Goal: Task Accomplishment & Management: Use online tool/utility

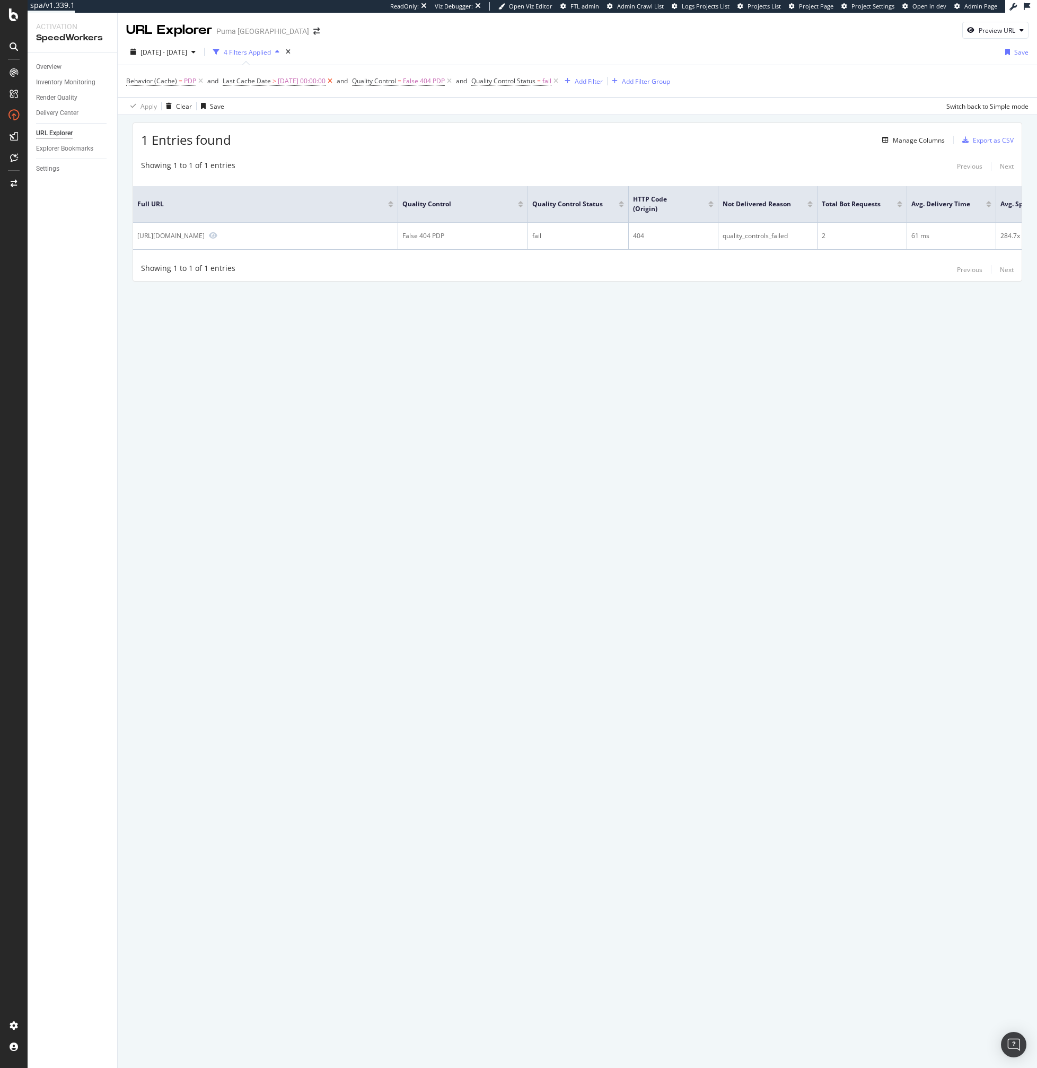
click at [335, 83] on icon at bounding box center [330, 81] width 9 height 11
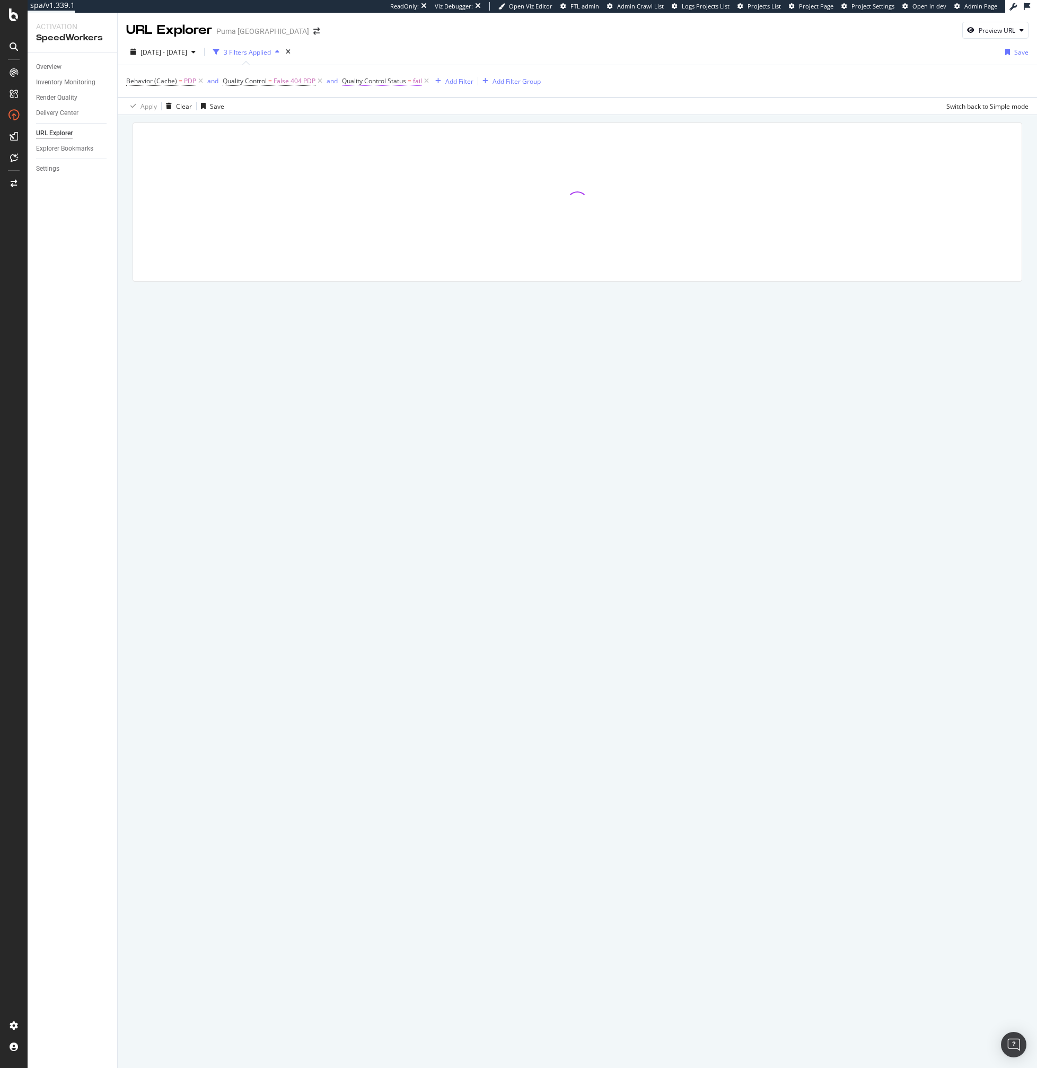
click at [342, 83] on span "Quality Control Status" at bounding box center [374, 80] width 64 height 9
click at [318, 80] on icon at bounding box center [320, 81] width 9 height 11
click at [435, 80] on icon "button" at bounding box center [438, 81] width 6 height 6
click at [319, 80] on icon at bounding box center [322, 83] width 7 height 7
click at [262, 77] on span "Quality Control Status" at bounding box center [255, 80] width 64 height 9
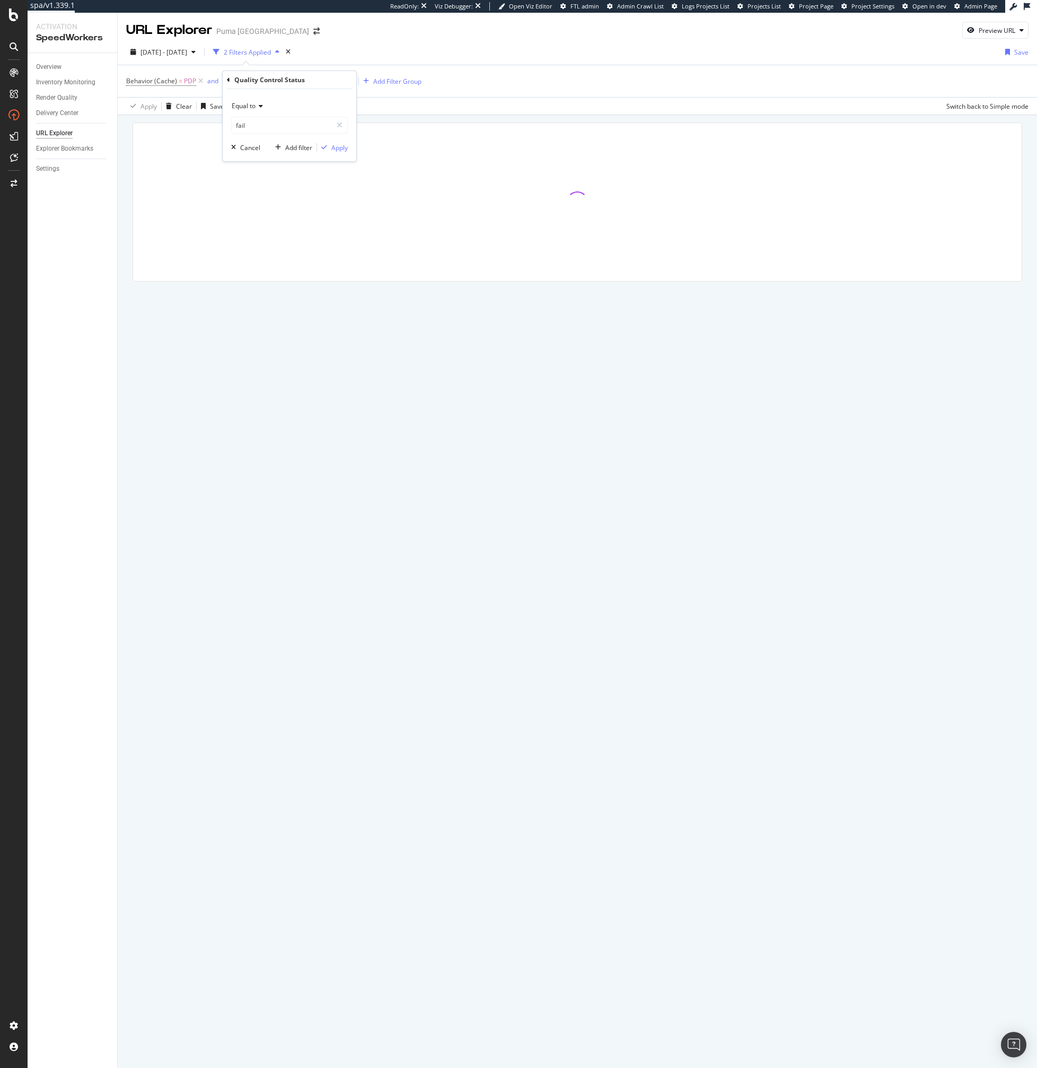
click at [389, 51] on div "2025 Oct. 3rd - Oct. 9th 2 Filters Applied Save" at bounding box center [578, 53] width 920 height 21
click at [307, 82] on icon at bounding box center [307, 81] width 9 height 11
click at [239, 78] on div "Add Filter" at bounding box center [234, 81] width 28 height 9
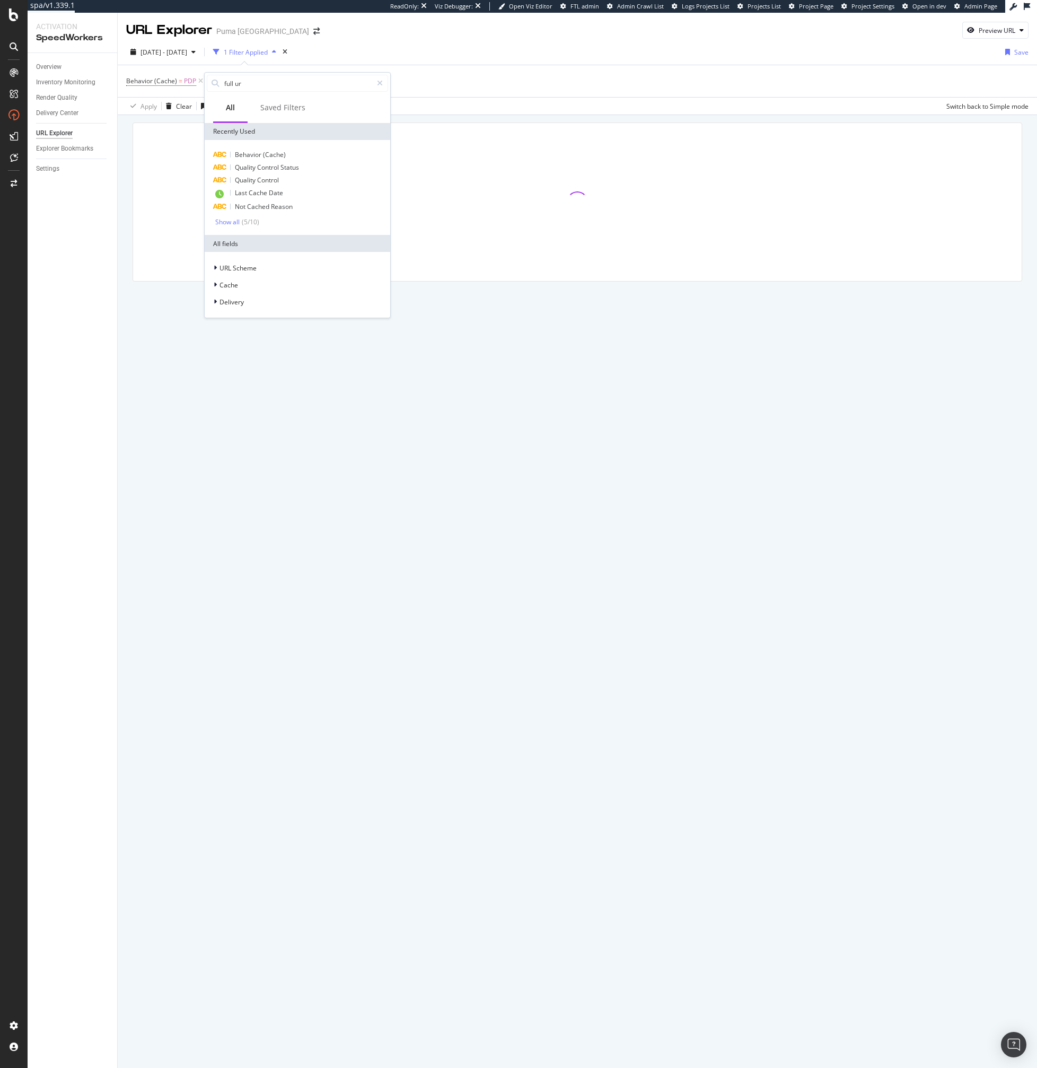
type input "full url"
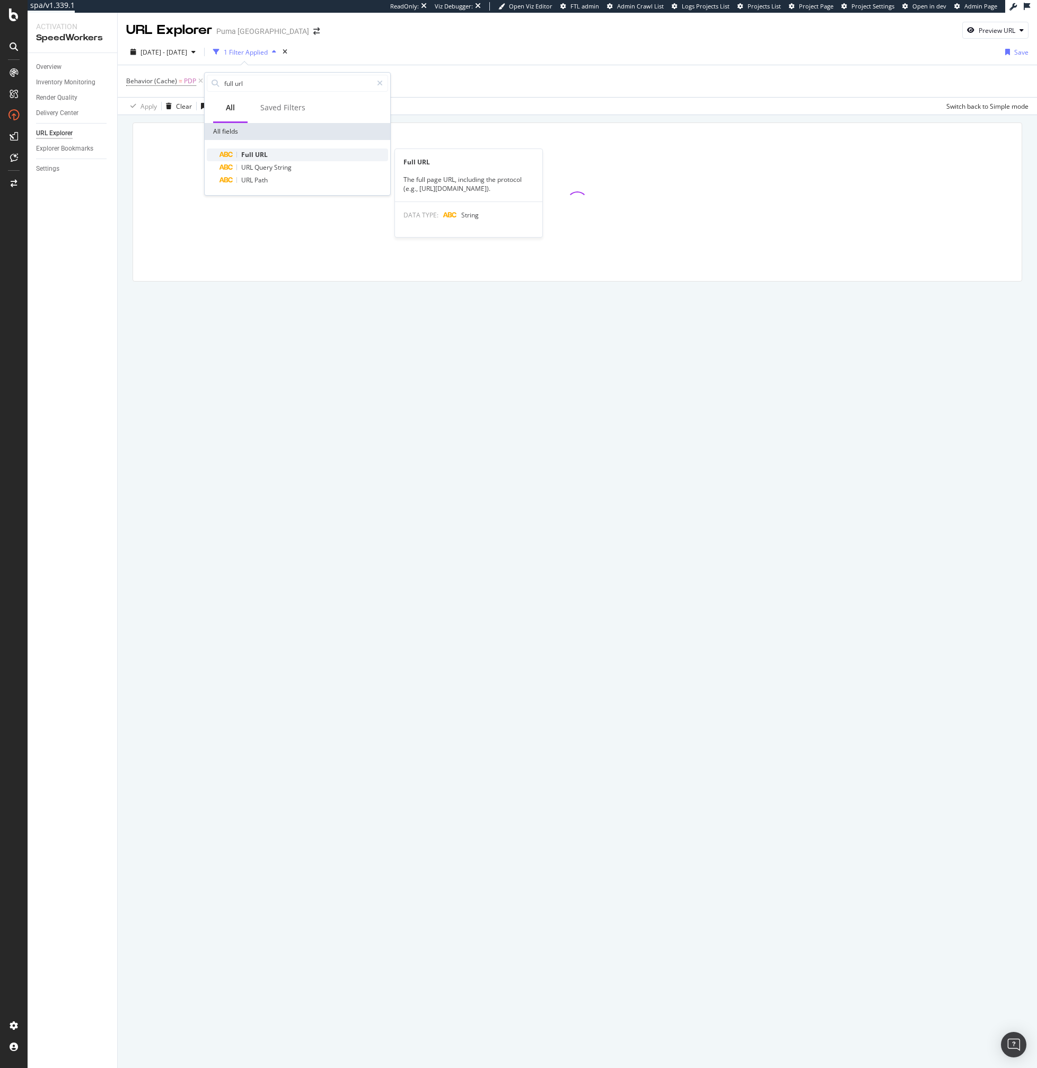
click at [249, 152] on span "Full" at bounding box center [248, 154] width 14 height 9
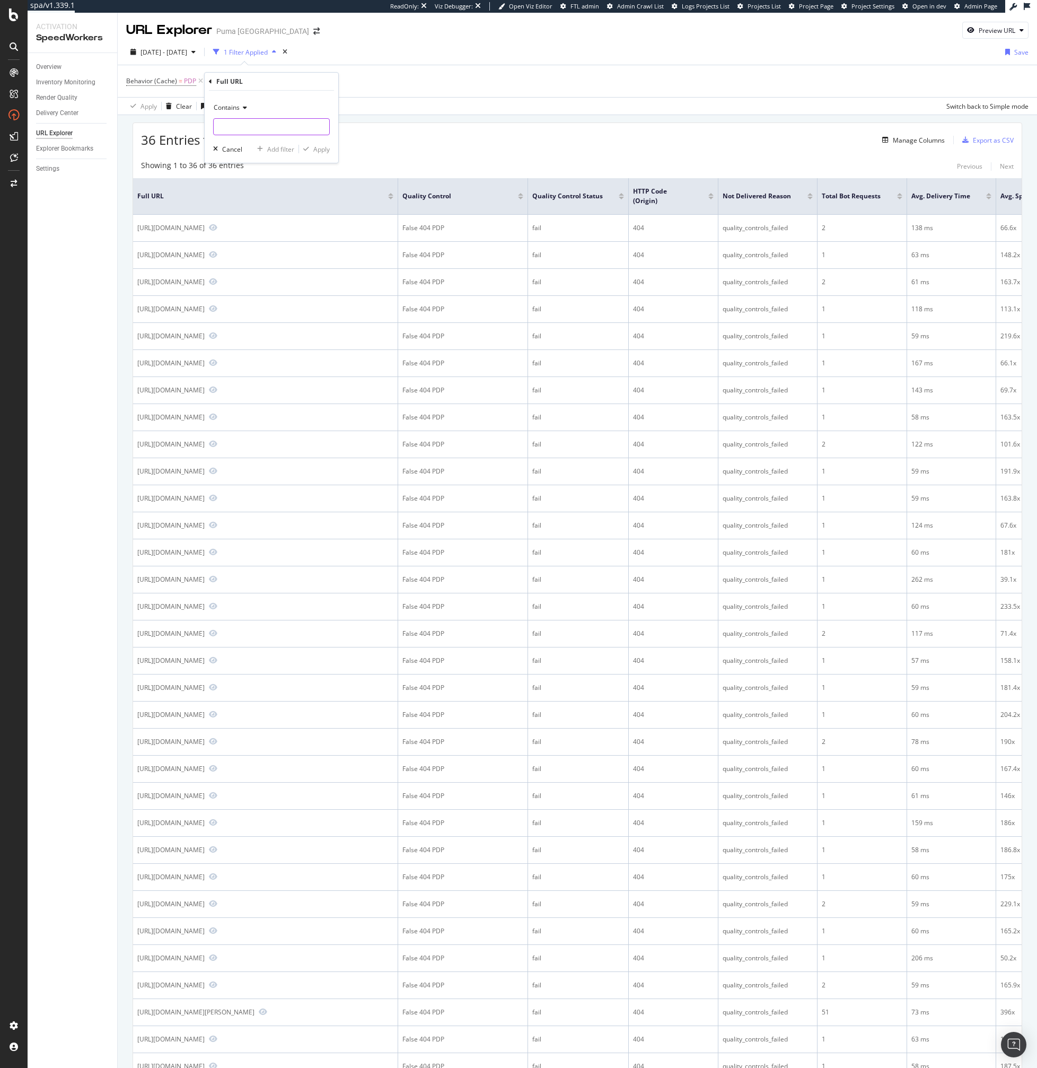
click at [230, 130] on input "text" at bounding box center [272, 126] width 116 height 17
type input "/personalise"
click at [318, 150] on div "Apply" at bounding box center [321, 149] width 16 height 9
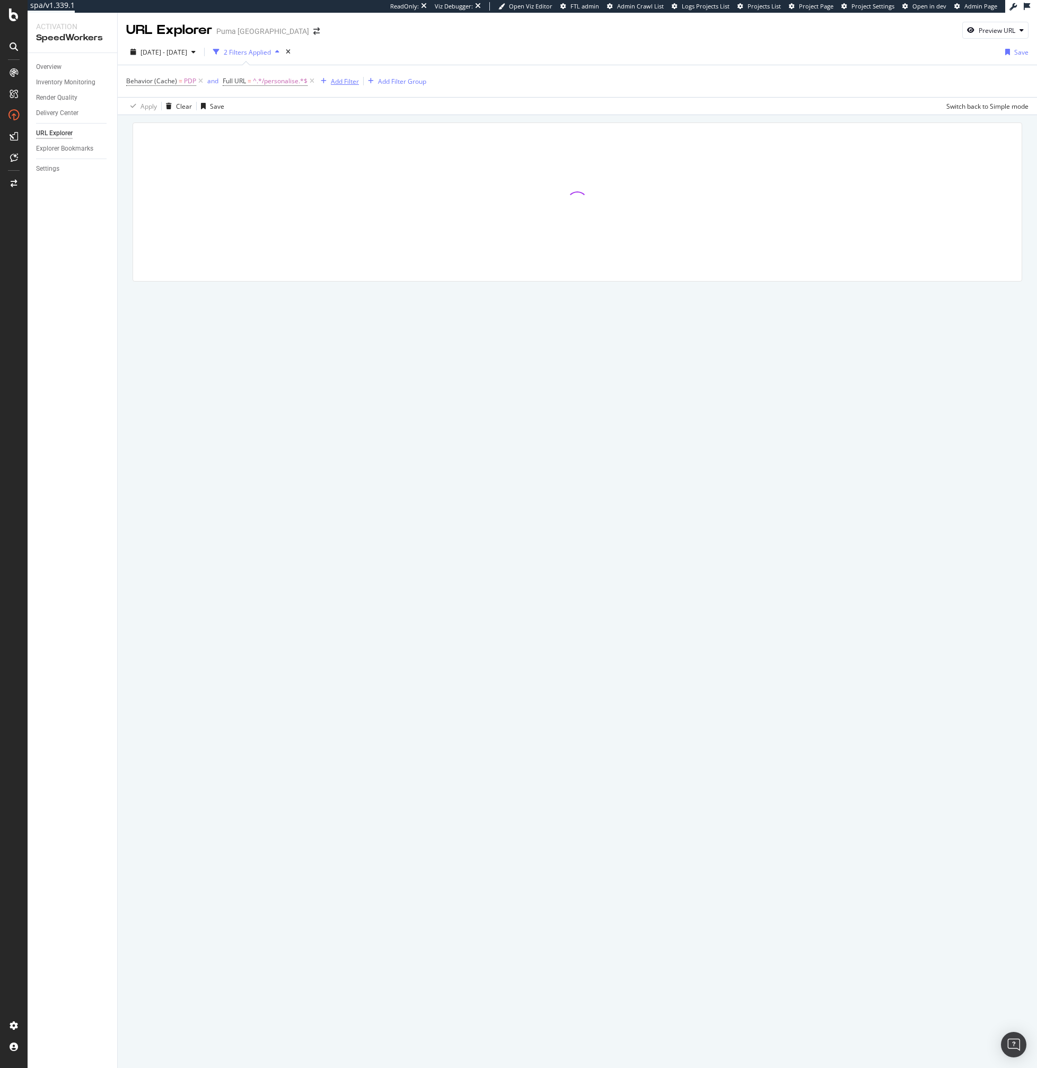
click at [343, 85] on div "Add Filter" at bounding box center [345, 81] width 28 height 9
type input "cach"
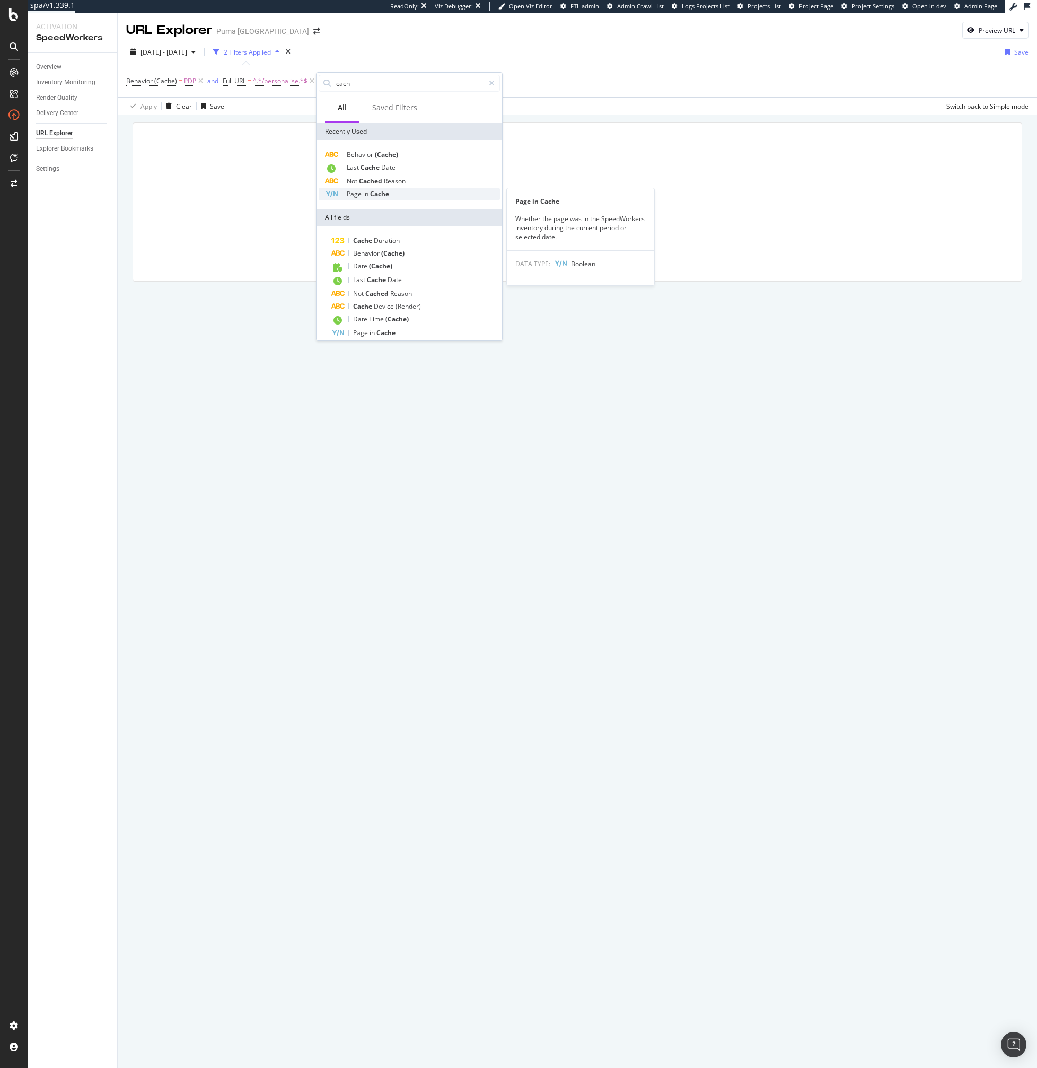
click at [360, 191] on span "Page" at bounding box center [355, 193] width 16 height 9
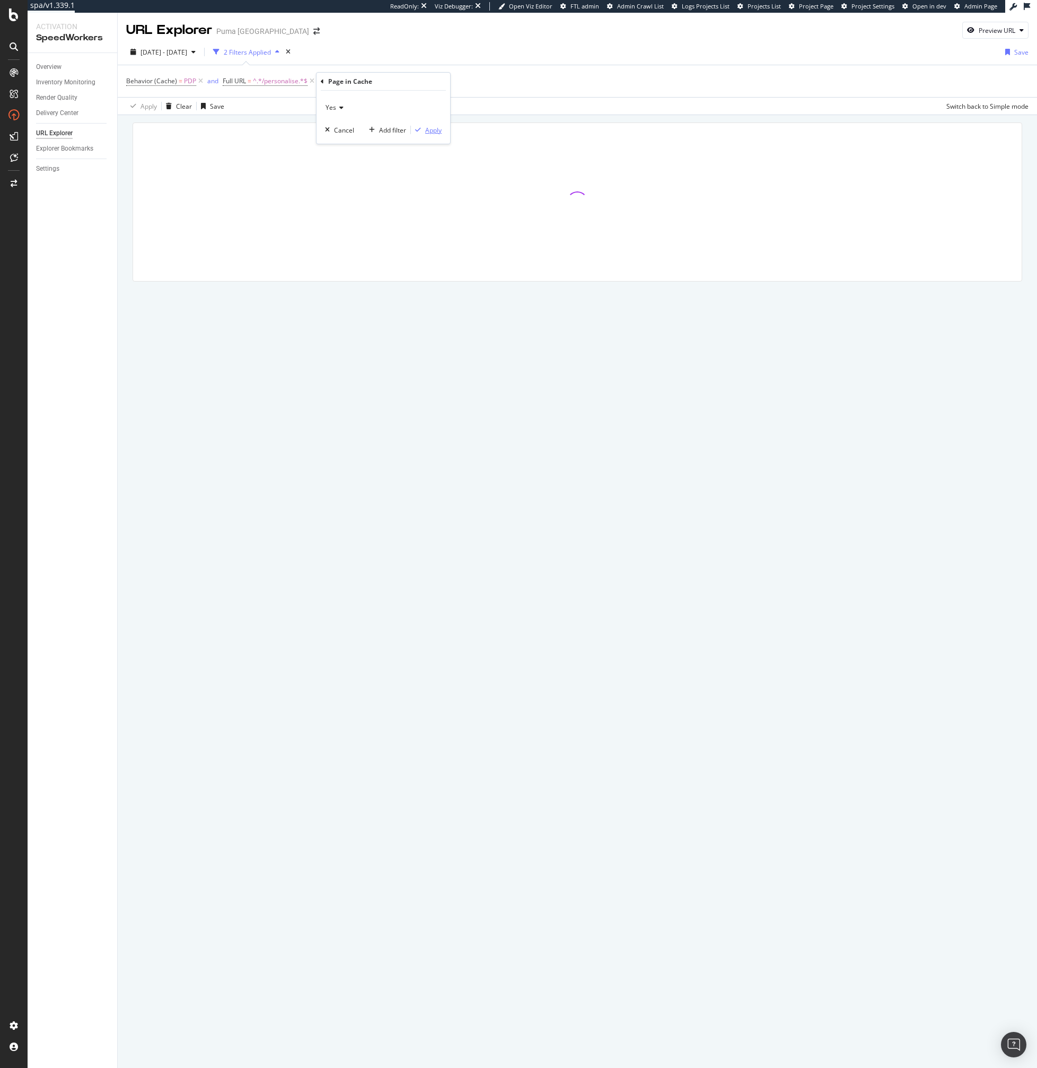
click at [440, 127] on div "Apply" at bounding box center [433, 130] width 16 height 9
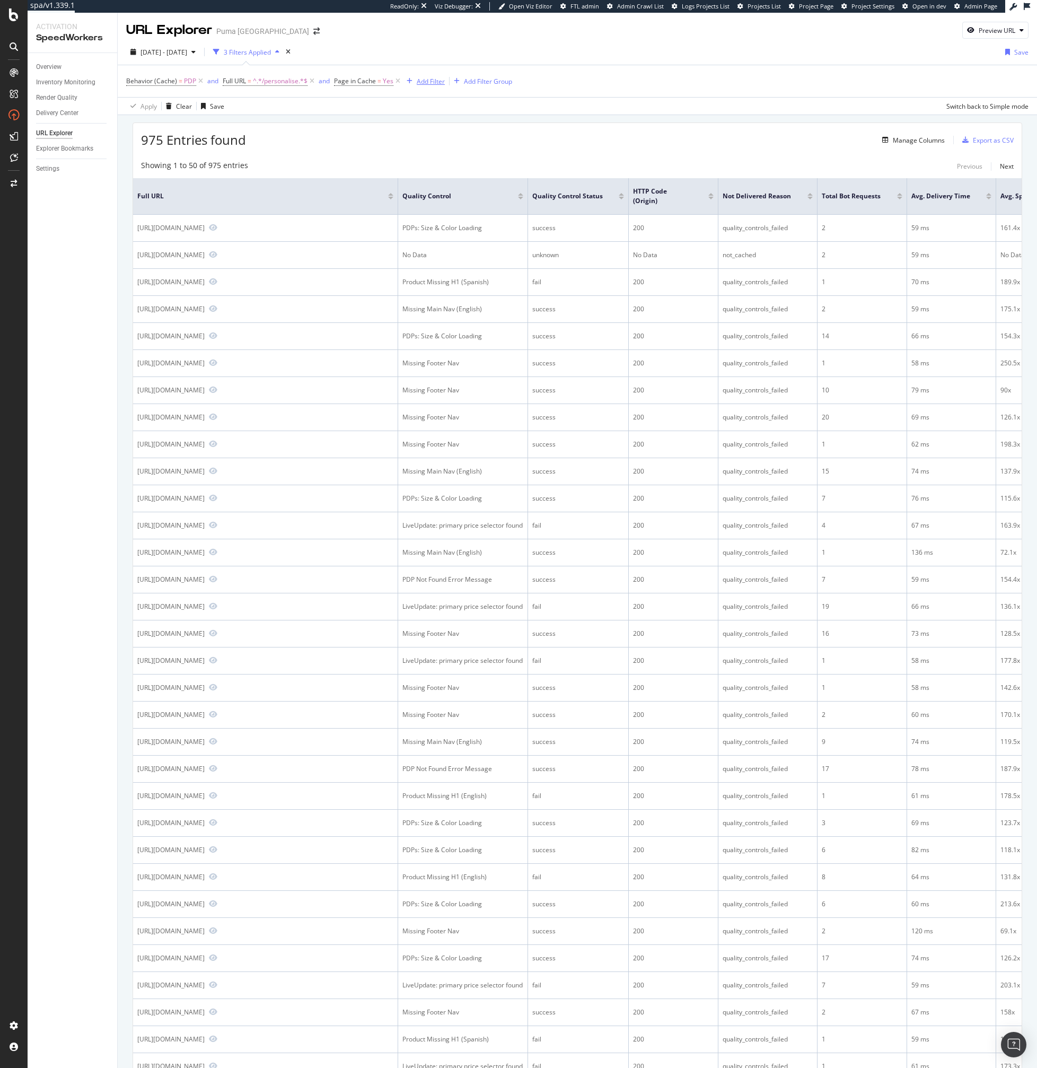
click at [421, 85] on div "Add Filter" at bounding box center [431, 81] width 28 height 9
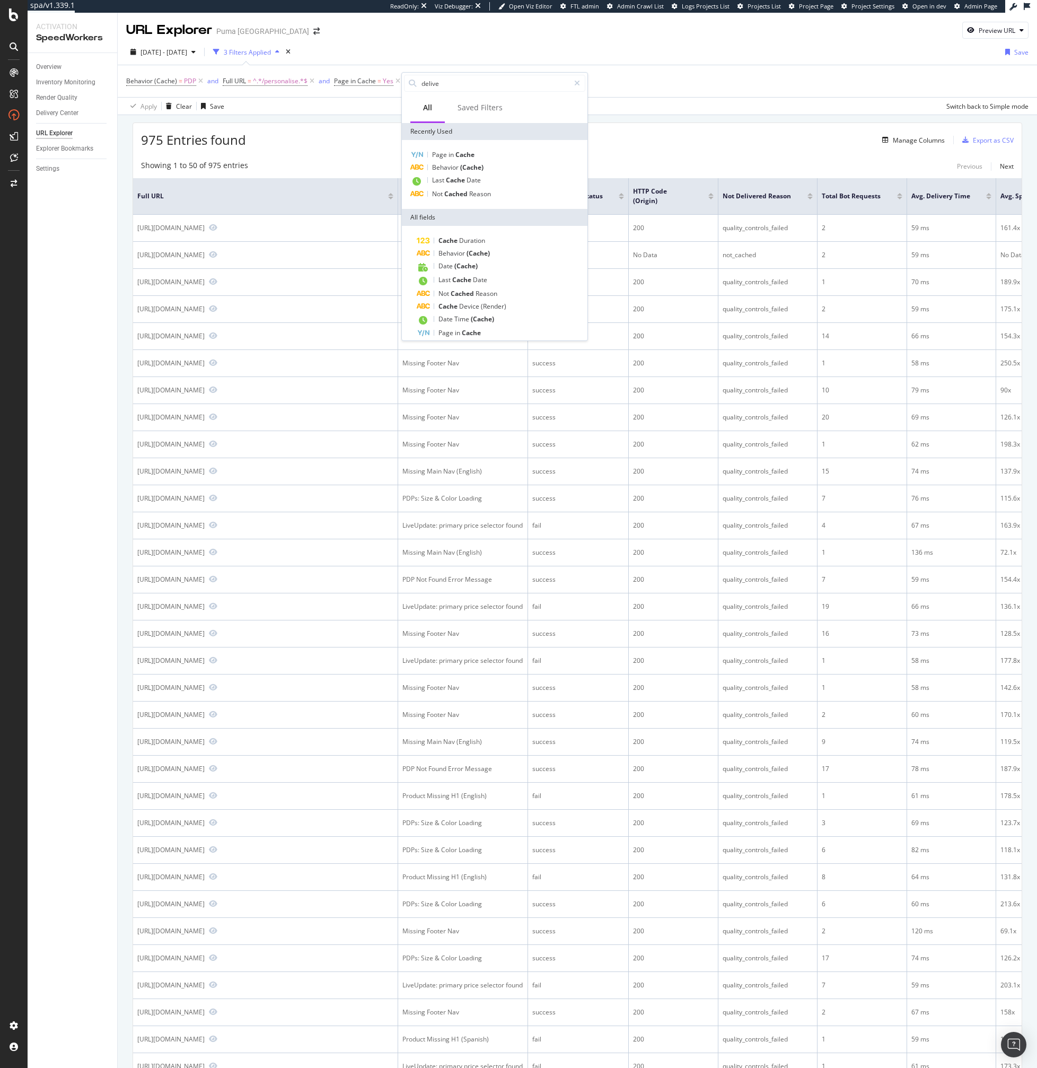
type input "deliver"
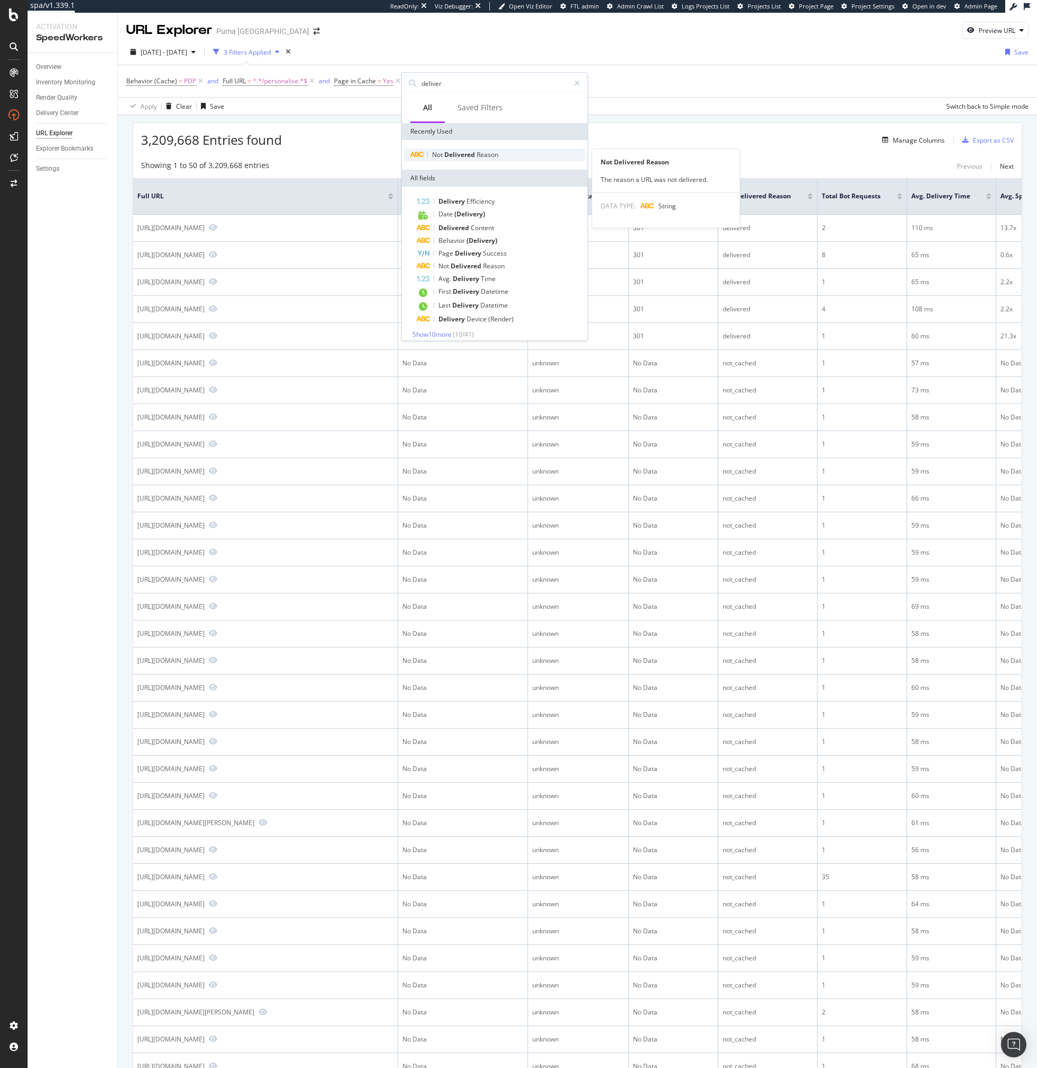
click at [465, 158] on span "Delivered" at bounding box center [460, 154] width 32 height 9
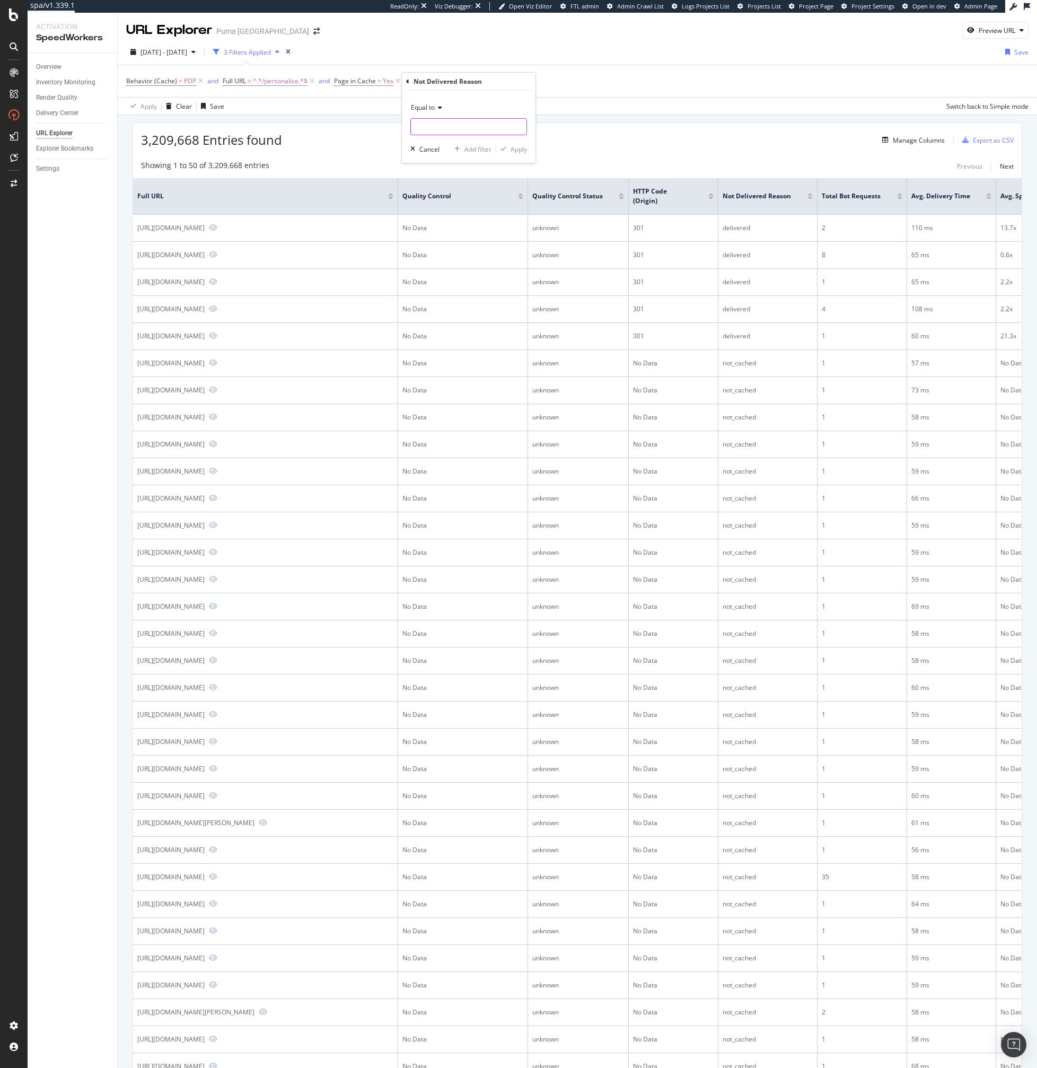
click at [433, 121] on input "text" at bounding box center [469, 126] width 116 height 17
type input "delivered"
click at [470, 146] on div "delivered 1,523,666 URLS" at bounding box center [470, 140] width 118 height 11
click at [523, 153] on div "Apply" at bounding box center [519, 149] width 16 height 9
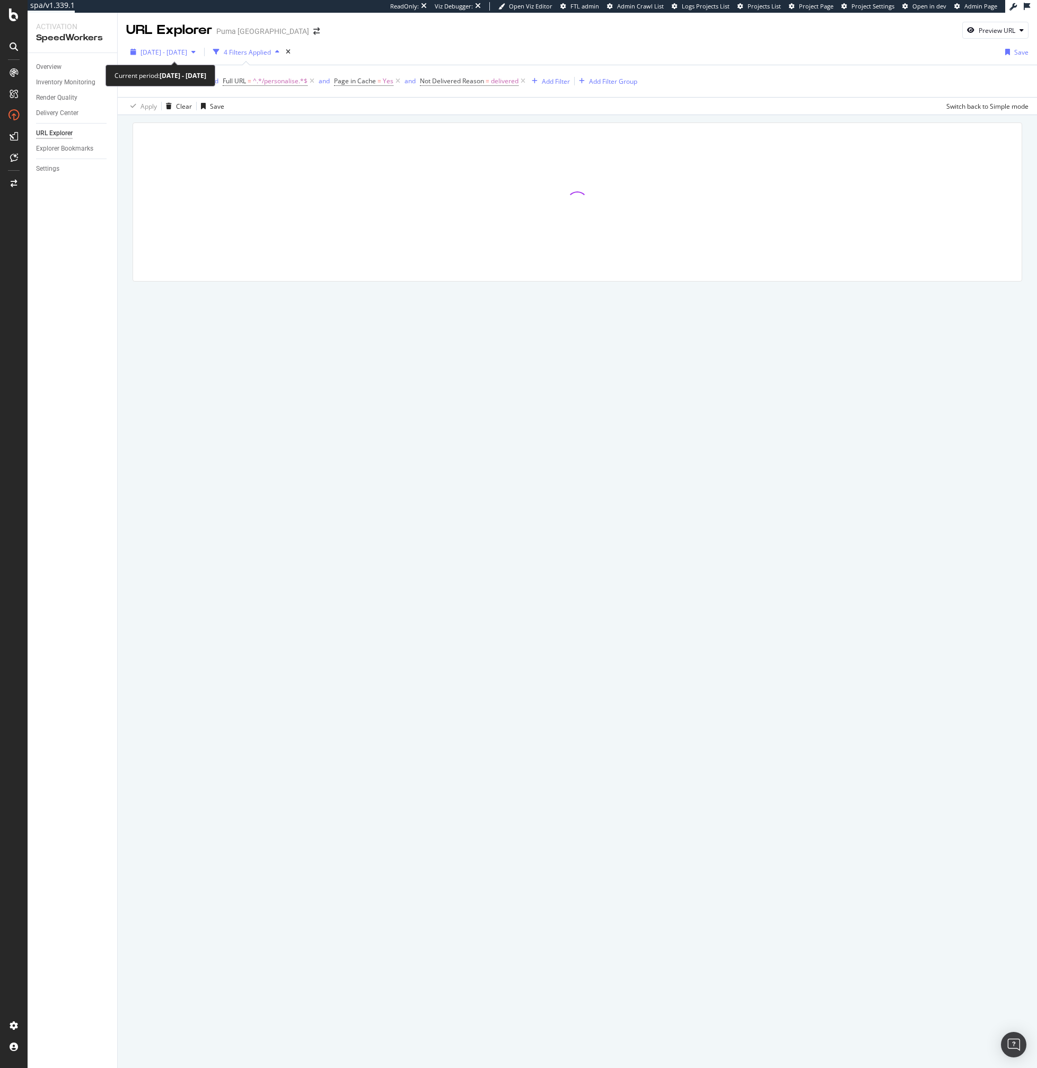
click at [187, 48] on span "2025 Oct. 3rd - Oct. 9th" at bounding box center [164, 52] width 47 height 9
click at [426, 41] on div "2025 Oct. 3rd - Oct. 9th 4 Filters Applied Date Range Last 7 Days Last 28 Days …" at bounding box center [578, 77] width 920 height 76
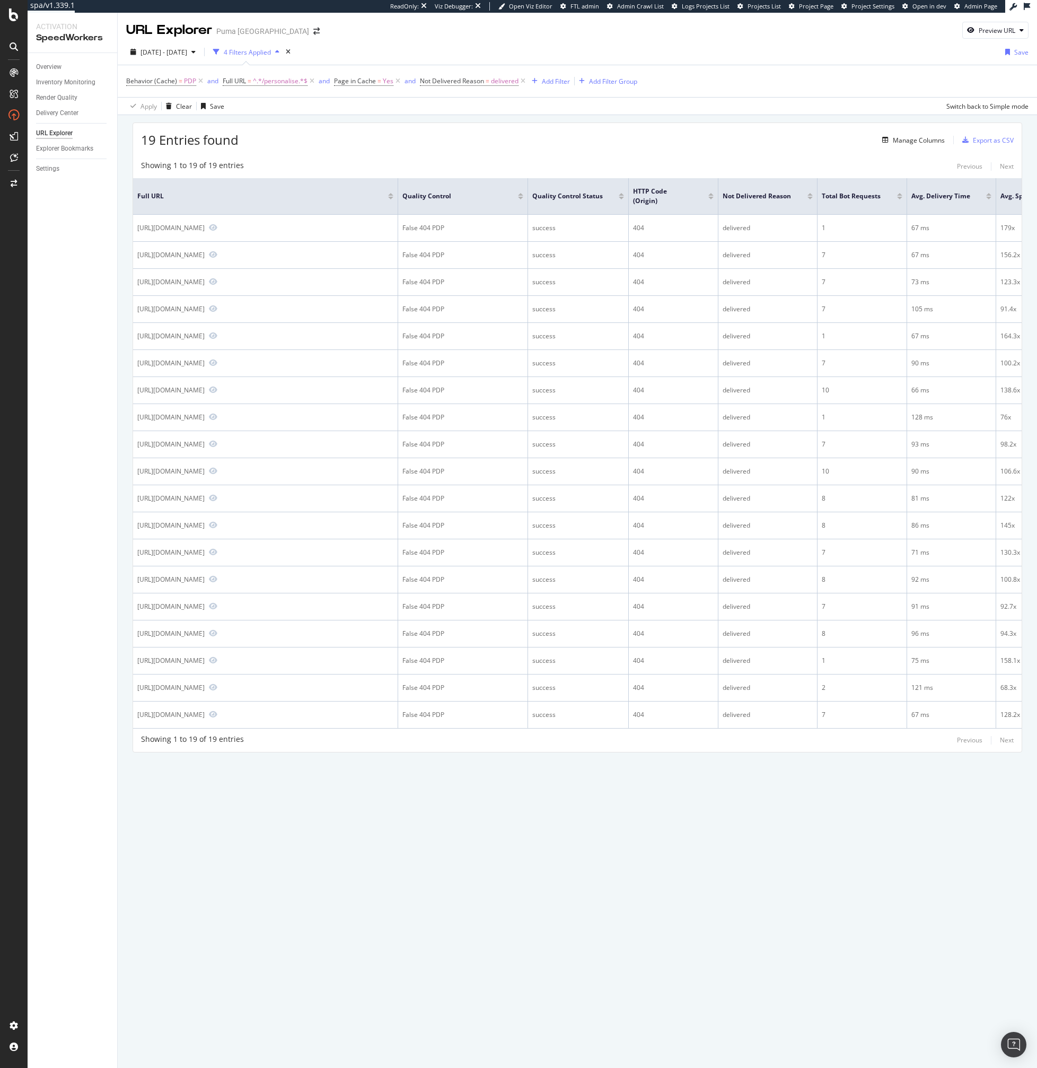
click at [410, 789] on div "19 Entries found Manage Columns Export as CSV Showing 1 to 19 of 19 entries Pre…" at bounding box center [578, 452] width 920 height 674
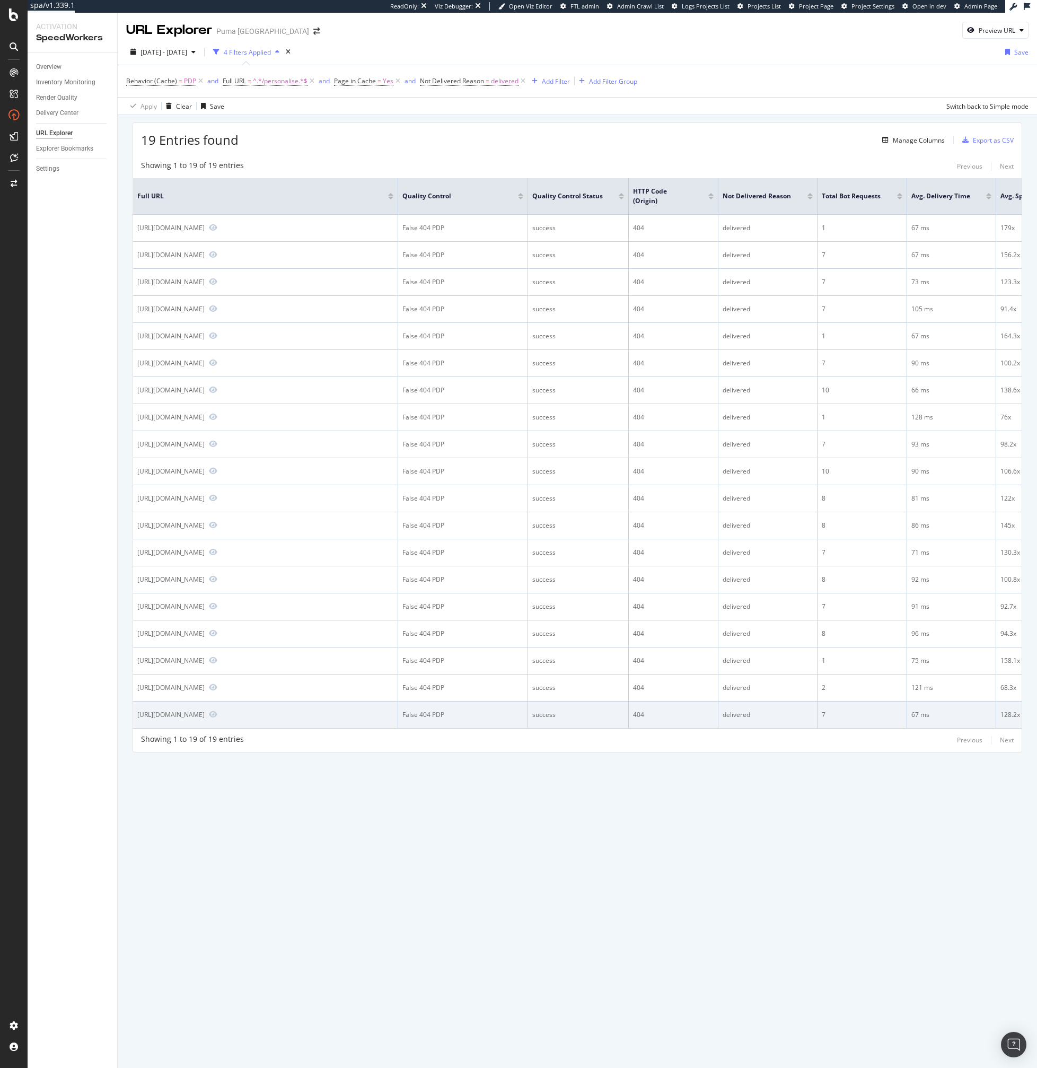
click at [406, 720] on div "False 404 PDP" at bounding box center [463, 715] width 121 height 10
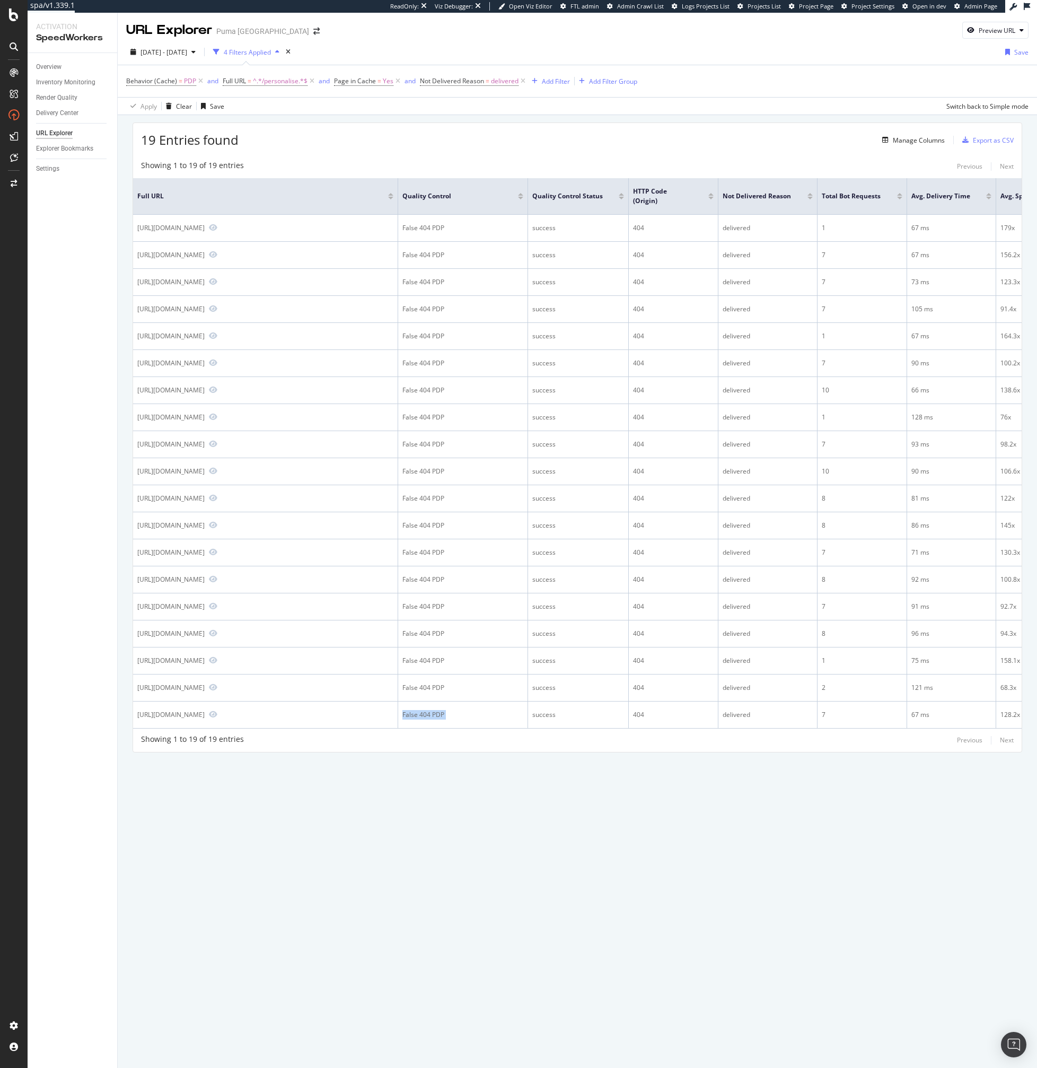
copy div "False 404 PDP"
click at [441, 144] on div "19 Entries found Manage Columns Export as CSV" at bounding box center [577, 136] width 889 height 26
click at [328, 153] on div "19 Entries found Manage Columns Export as CSV Showing 1 to 19 of 19 entries Pre…" at bounding box center [578, 438] width 890 height 630
click at [468, 144] on div "19 Entries found Manage Columns Export as CSV" at bounding box center [577, 136] width 889 height 26
click at [181, 59] on div "2025 Oct. 3rd - Oct. 9th" at bounding box center [163, 52] width 74 height 16
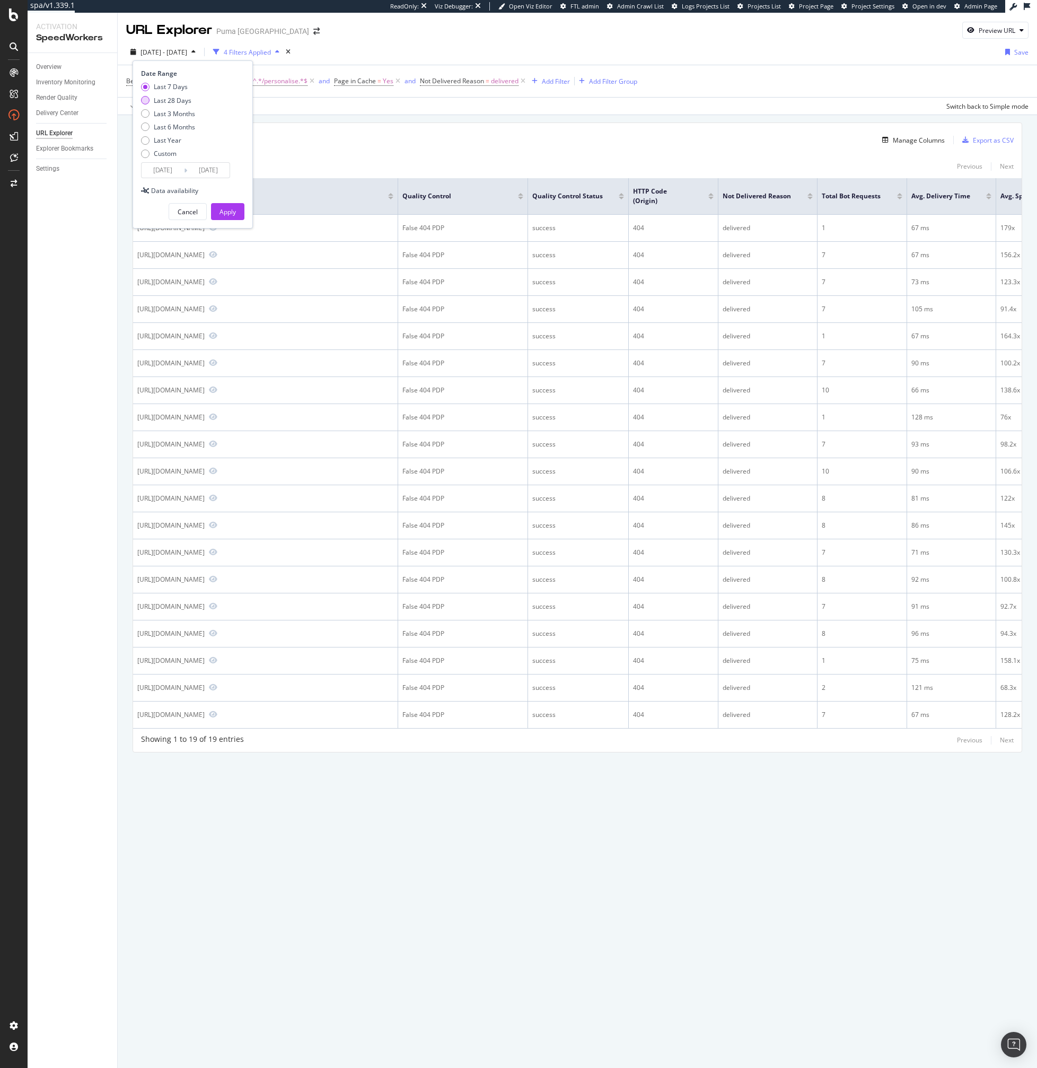
click at [174, 99] on div "Last 28 Days" at bounding box center [173, 100] width 38 height 9
type input "2025/09/12"
click at [223, 208] on div "Apply" at bounding box center [228, 211] width 16 height 9
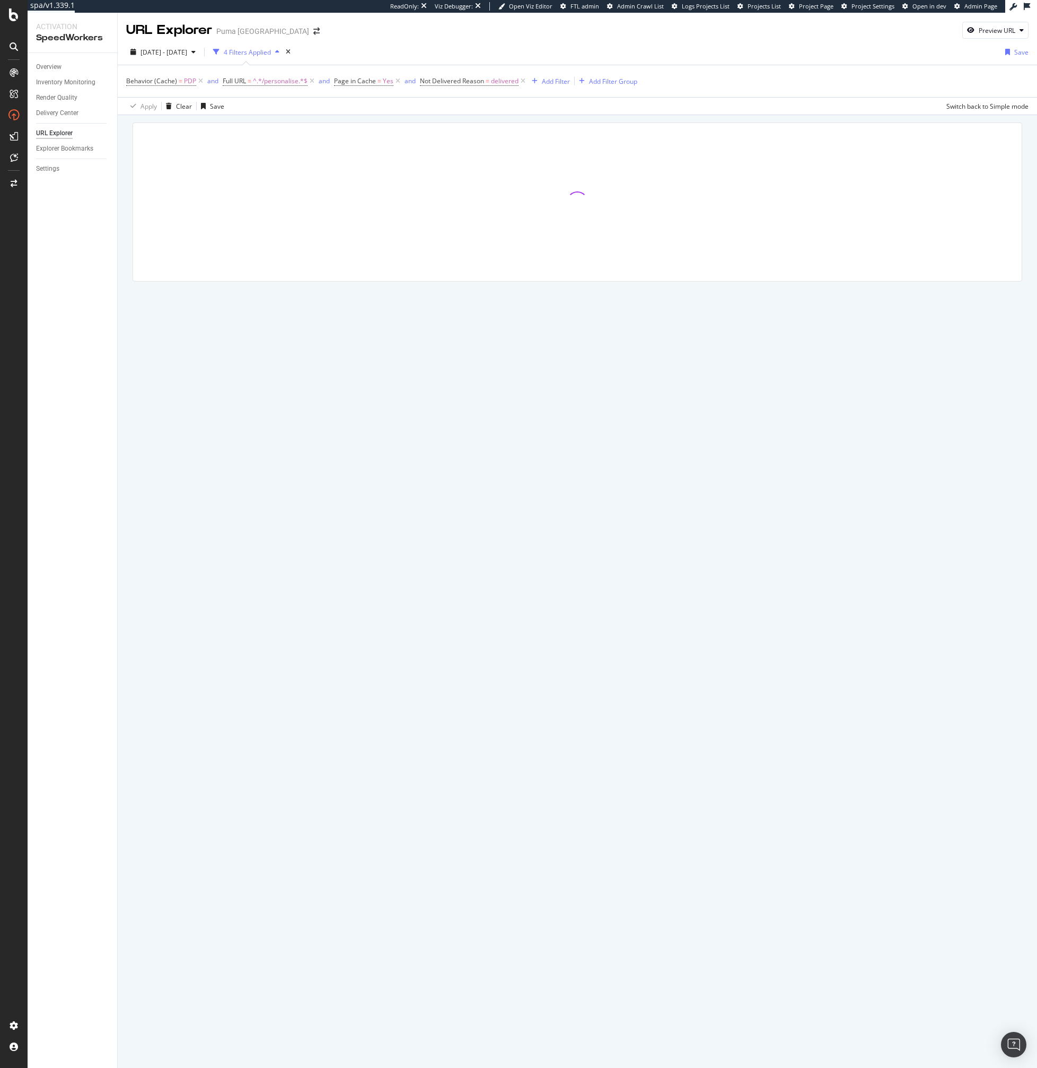
click at [386, 612] on div "URL Explorer Puma North America Preview URL 2025 Sep. 12th - Oct. 9th 4 Filters…" at bounding box center [578, 540] width 920 height 1055
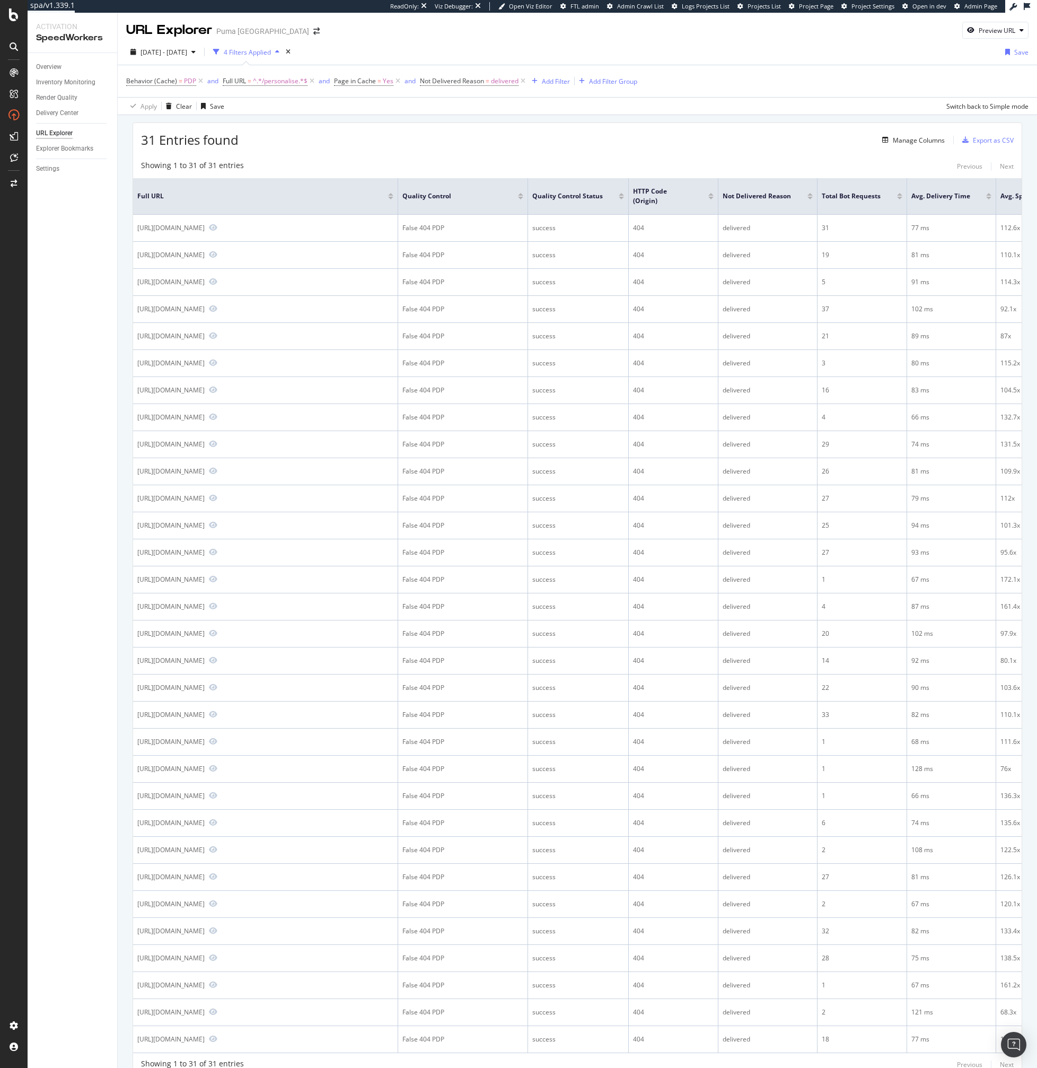
click at [364, 118] on div "31 Entries found Manage Columns Export as CSV Showing 1 to 31 of 31 entries Pre…" at bounding box center [578, 614] width 920 height 999
click at [368, 110] on div "Apply Clear Save Switch back to Simple mode" at bounding box center [578, 106] width 920 height 18
click at [428, 121] on div "31 Entries found Manage Columns Export as CSV Showing 1 to 31 of 31 entries Pre…" at bounding box center [578, 614] width 920 height 999
click at [416, 126] on div "31 Entries found Manage Columns Export as CSV" at bounding box center [577, 136] width 889 height 26
click at [501, 146] on div "31 Entries found Manage Columns Export as CSV" at bounding box center [577, 136] width 889 height 26
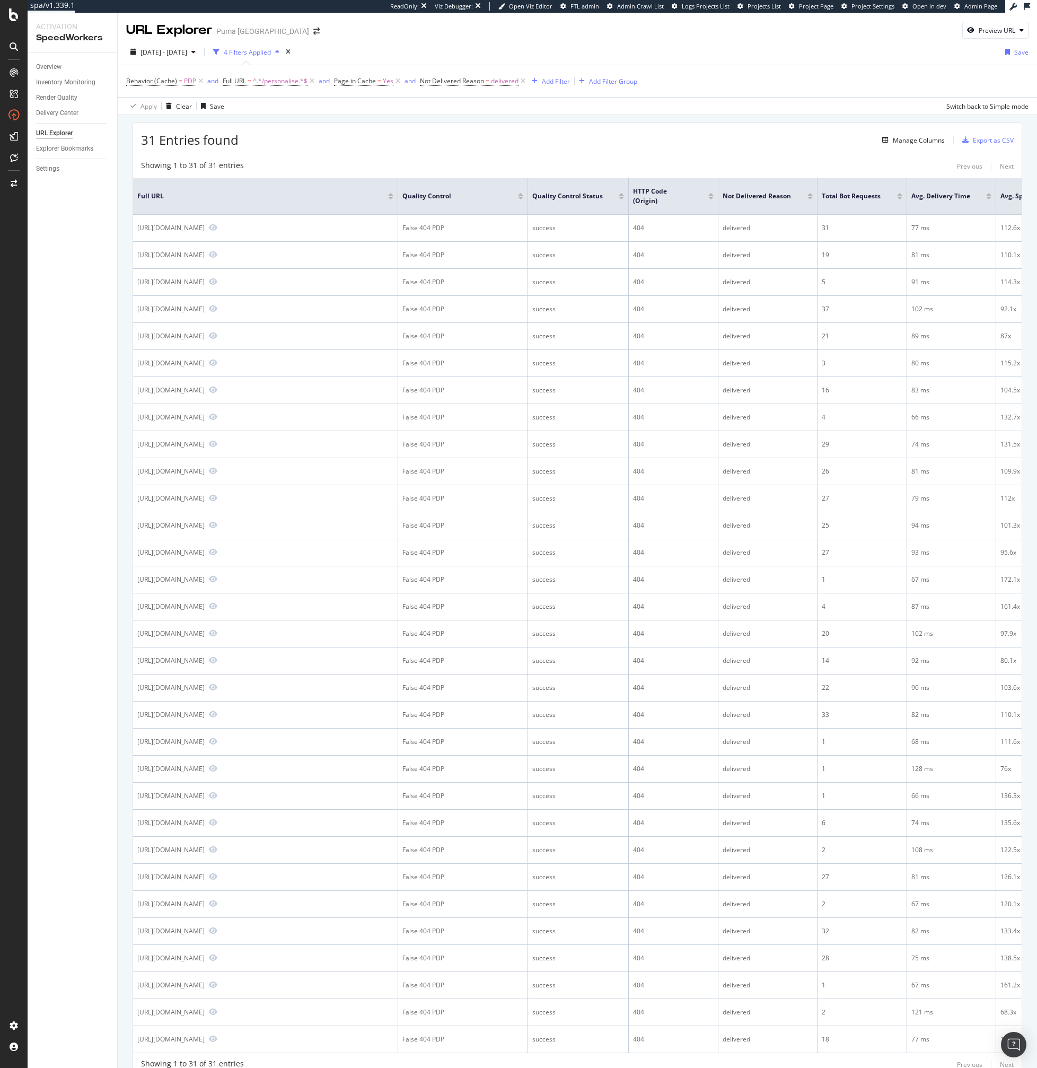
click at [663, 165] on div "Showing 1 to 31 of 31 entries Previous Next" at bounding box center [577, 166] width 889 height 13
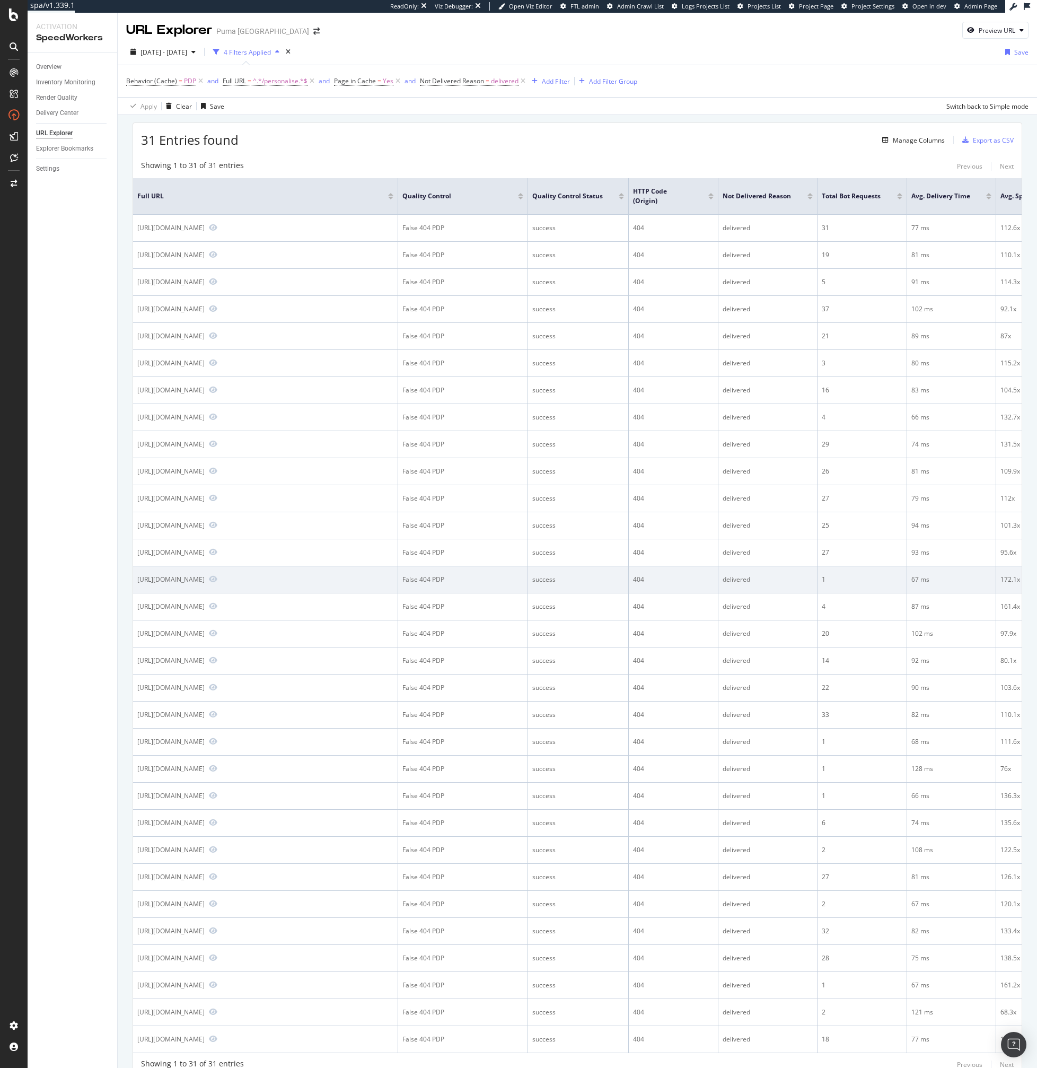
click at [449, 584] on div "False 404 PDP" at bounding box center [463, 580] width 121 height 10
click at [459, 593] on td "False 404 PDP" at bounding box center [463, 579] width 130 height 27
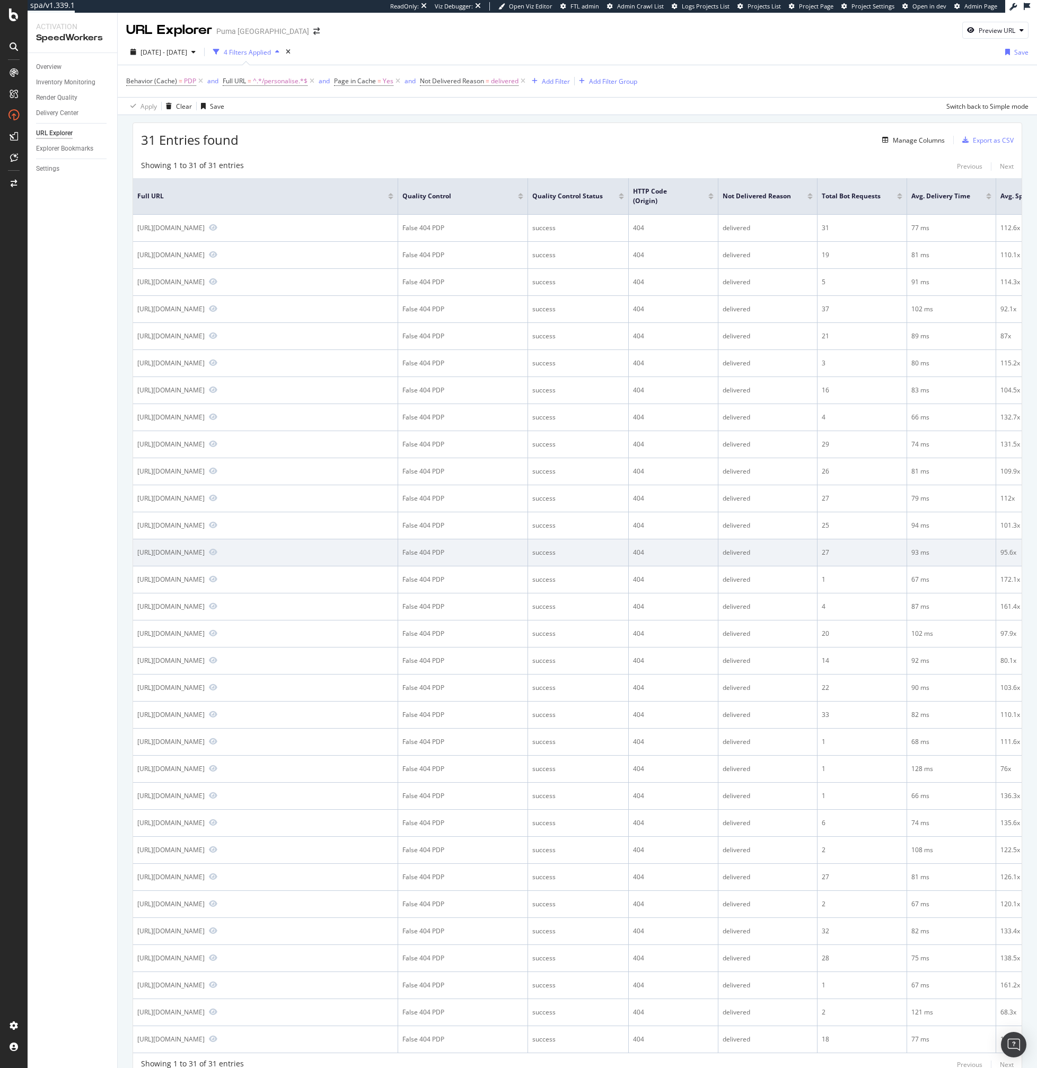
click at [474, 566] on td "False 404 PDP" at bounding box center [463, 552] width 130 height 27
click at [451, 566] on td "False 404 PDP" at bounding box center [463, 552] width 130 height 27
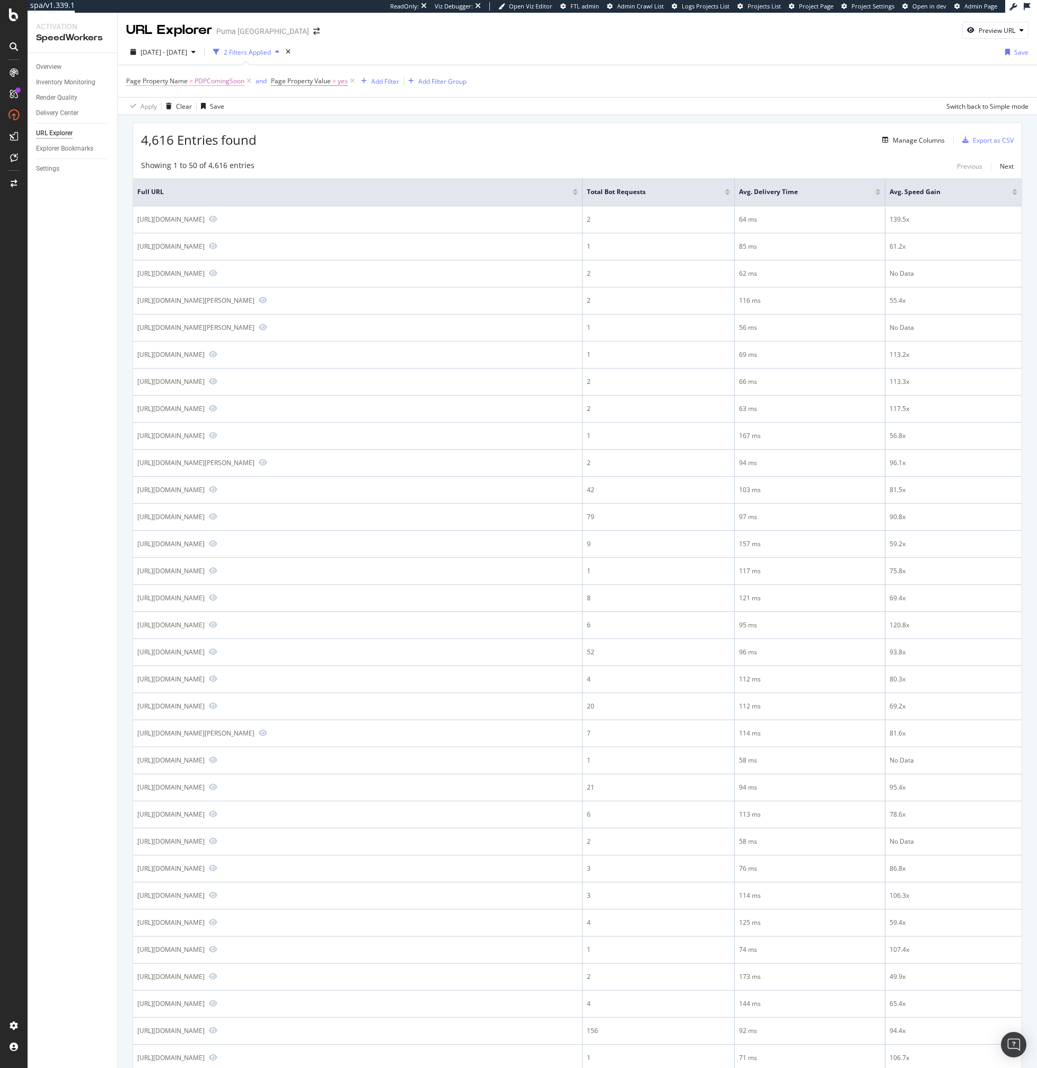
click at [198, 84] on span "PDPComingSoon" at bounding box center [220, 81] width 50 height 15
click at [174, 121] on input "PDPComingSoon" at bounding box center [186, 125] width 100 height 17
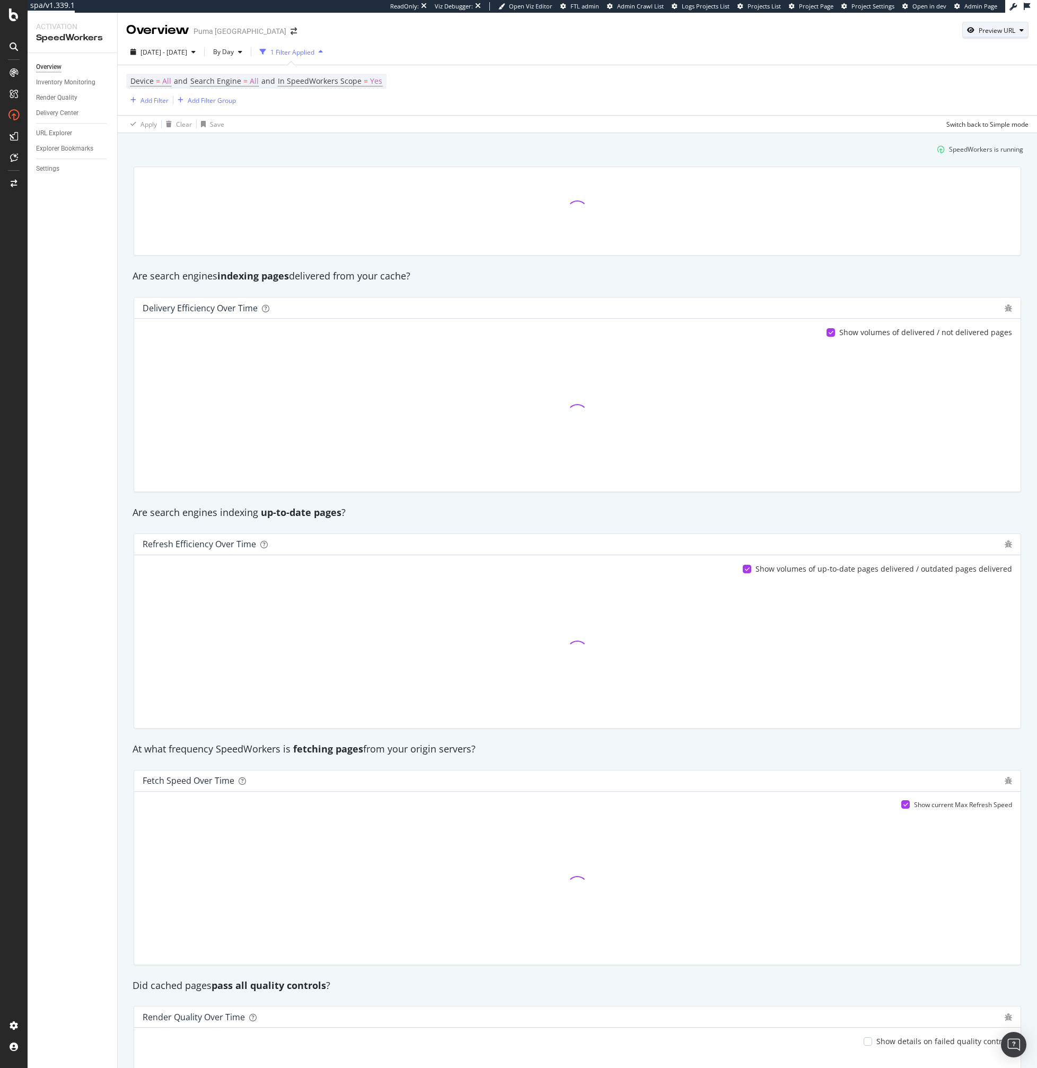
click at [994, 31] on div "Preview URL" at bounding box center [997, 30] width 37 height 9
click at [935, 91] on div "Preview" at bounding box center [963, 98] width 116 height 19
click at [941, 75] on input "url" at bounding box center [963, 79] width 116 height 19
paste input "https://us.puma.com/us/en/pd/puma-mens-half-terry-crew-socks-3-pairs/859187?siz…"
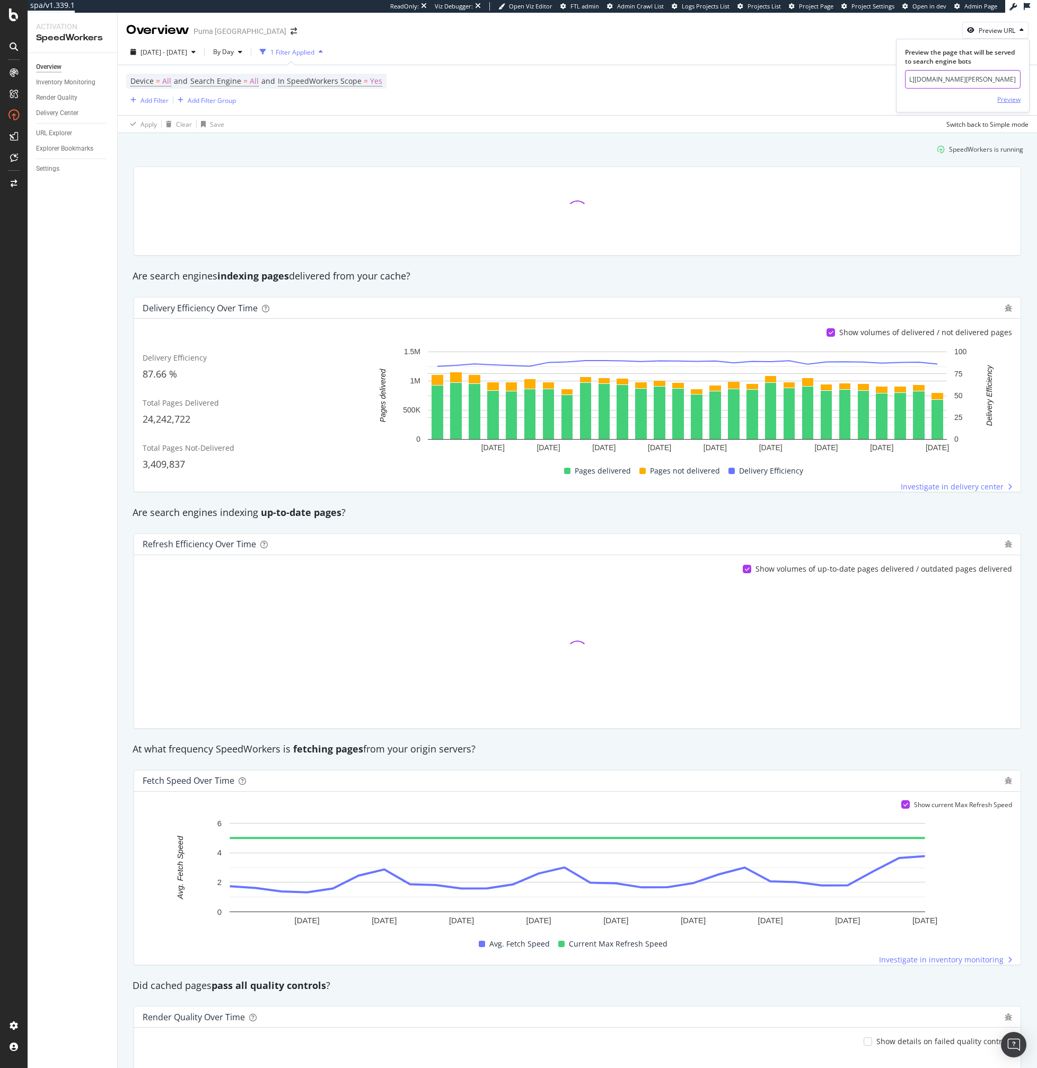
type input "[URL][DOMAIN_NAME][PERSON_NAME]"
click at [1010, 104] on div "Preview" at bounding box center [1009, 99] width 23 height 16
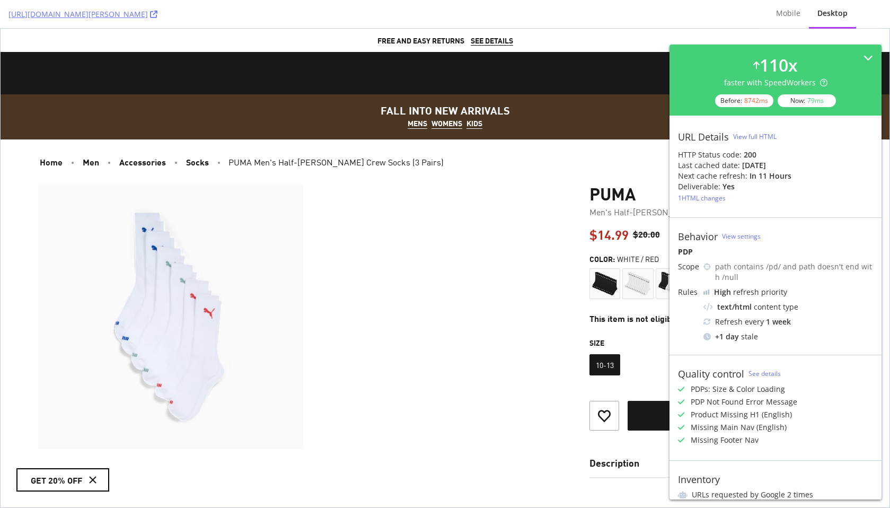
click at [613, 237] on span "$14.99" at bounding box center [609, 233] width 39 height 15
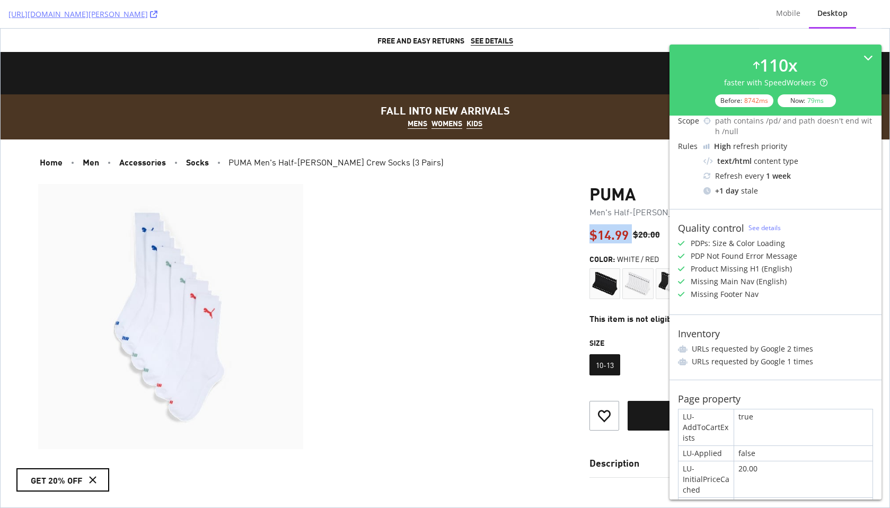
scroll to position [260, 0]
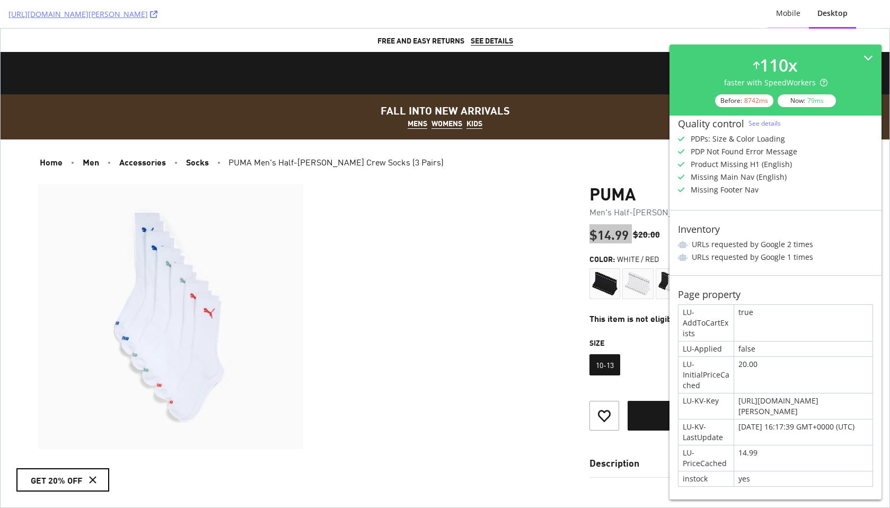
click at [793, 10] on div "Mobile" at bounding box center [788, 13] width 24 height 11
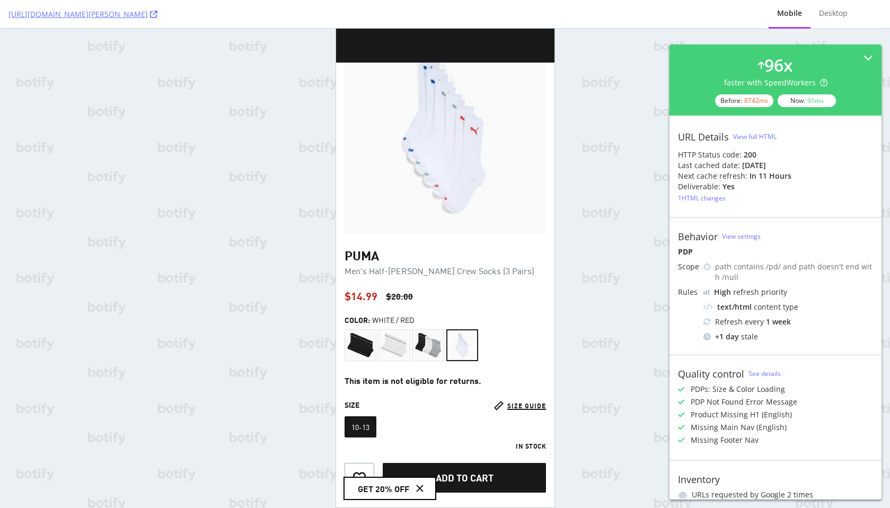
scroll to position [247, 0]
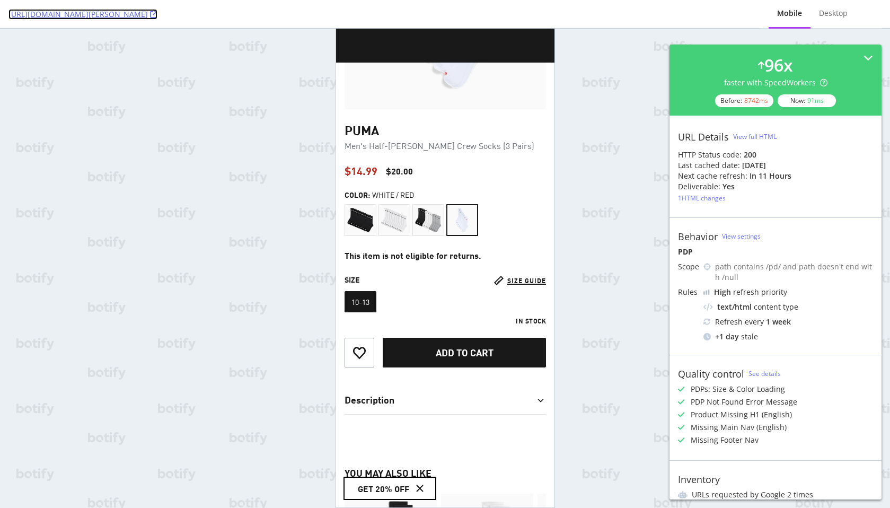
click at [158, 15] on link "https://us.puma.com/us/en/pd/puma-mens-half-terry-crew-socks-3-pairs/859187?siz…" at bounding box center [82, 14] width 149 height 11
click at [598, 231] on div "https://us.puma.com/us/en/pd/puma-mens-half-terry-crew-socks-3-pairs/859187?siz…" at bounding box center [445, 254] width 890 height 508
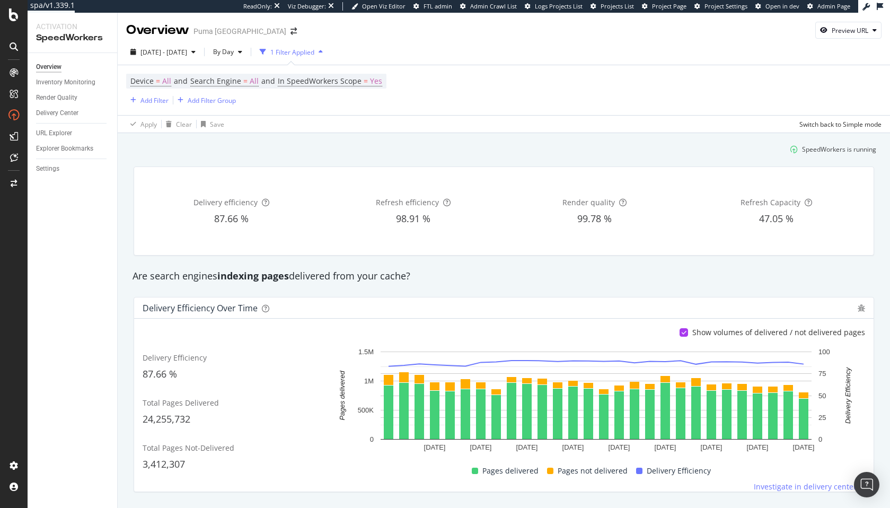
click at [468, 90] on div "Device = All and Search Engine = All and In SpeedWorkers Scope = Yes Add Filter…" at bounding box center [504, 90] width 756 height 50
click at [307, 51] on div "1 Filter Applied" at bounding box center [292, 52] width 44 height 9
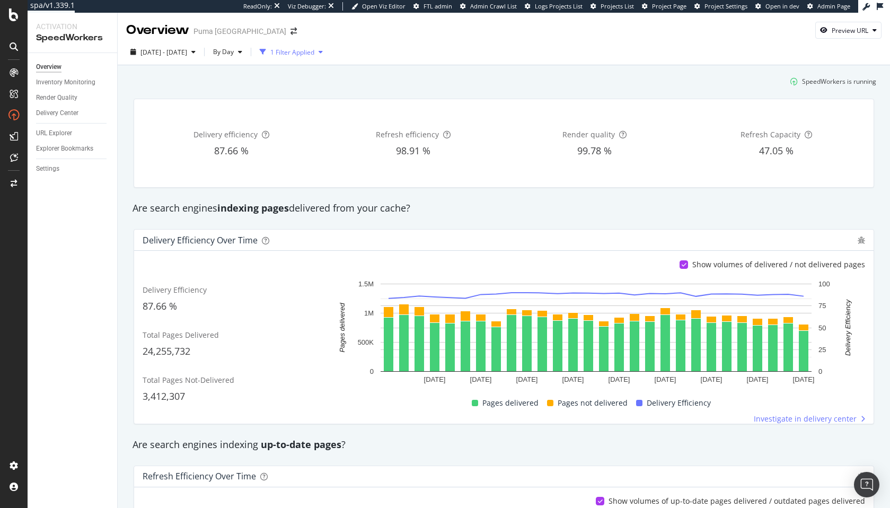
click at [307, 51] on div "1 Filter Applied" at bounding box center [292, 52] width 44 height 9
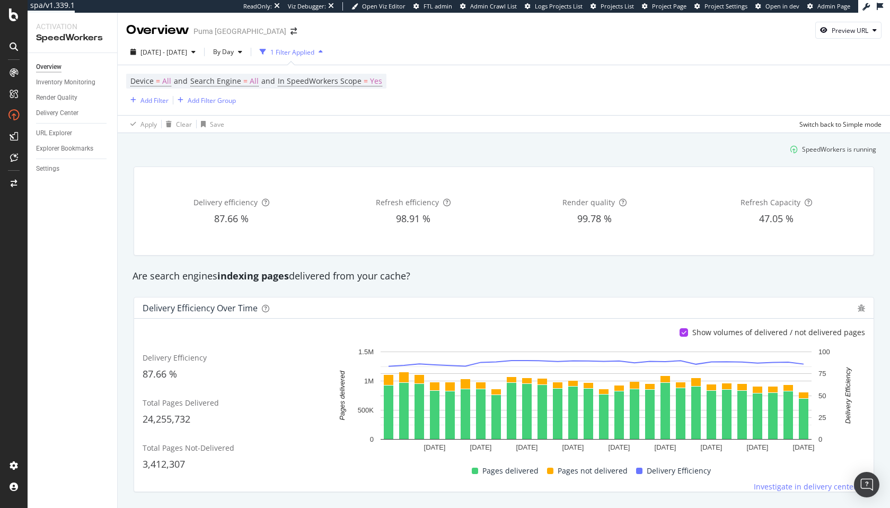
click at [521, 117] on div "Apply Clear Save Switch back to Simple mode" at bounding box center [504, 124] width 773 height 18
click at [844, 31] on div "Preview URL" at bounding box center [850, 30] width 37 height 9
click at [804, 68] on form "Preview the page that will be served to search engine bots Preview" at bounding box center [816, 78] width 116 height 60
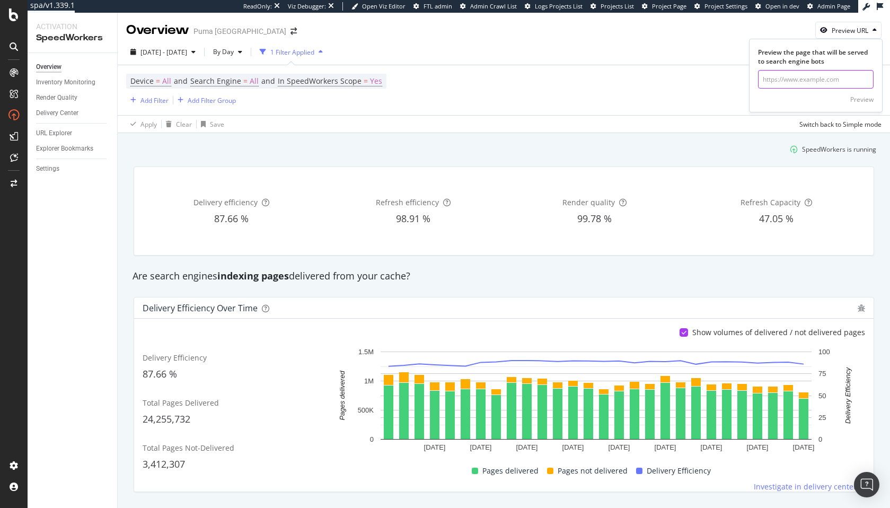
click at [786, 78] on input "url" at bounding box center [816, 79] width 116 height 19
paste input "https://us.puma.com/us/en/pd/bmw-m-motorsport-team-mens-zip-up-hoodie/763320?sw…"
type input "https://us.puma.com/us/en/pd/bmw-m-motorsport-team-mens-zip-up-hoodie/763320?sw…"
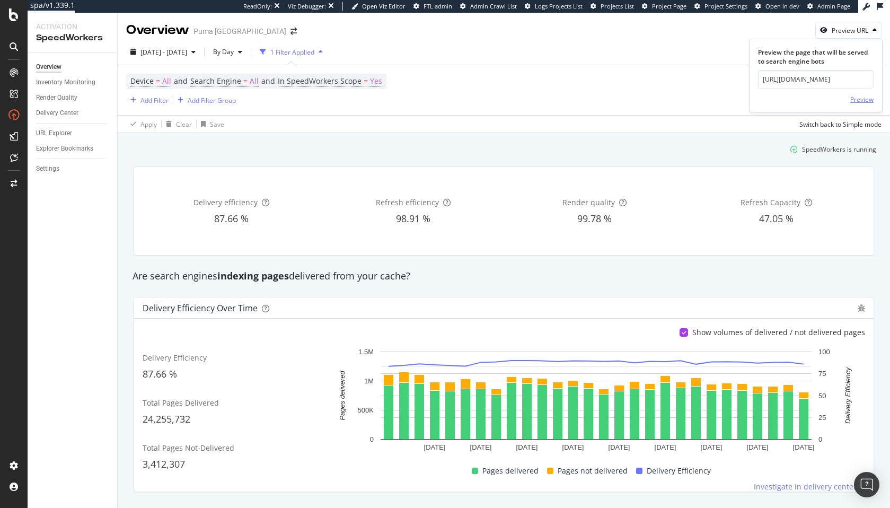
click at [869, 98] on div "Preview" at bounding box center [862, 99] width 23 height 9
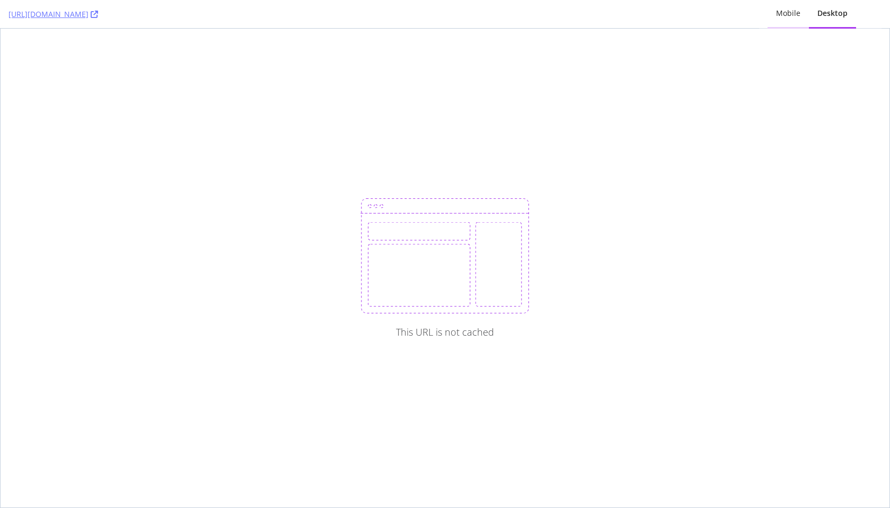
click at [799, 5] on div "Mobile" at bounding box center [788, 13] width 41 height 29
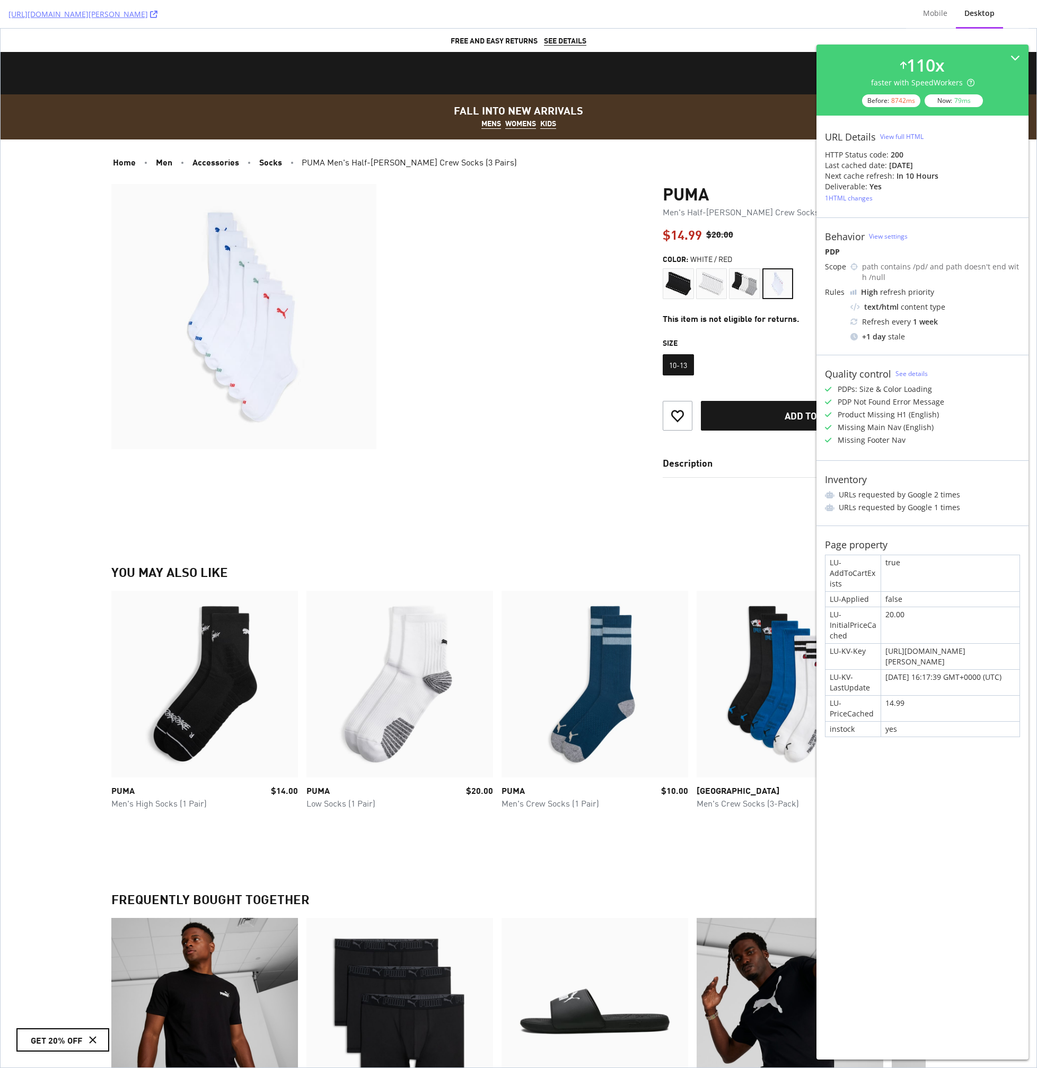
click at [514, 365] on div "Product Gallery" at bounding box center [380, 316] width 539 height 265
click at [444, 412] on div "Product Gallery" at bounding box center [380, 316] width 539 height 265
click at [501, 506] on section "PUMA Men's Half-Terry Crew Socks (3 Pairs) Rated 3.9 out of 5 Read 19 Reviews o…" at bounding box center [518, 694] width 815 height 1020
click at [557, 295] on div "Product Gallery" at bounding box center [380, 316] width 539 height 265
click at [573, 293] on div "Product Gallery" at bounding box center [380, 316] width 539 height 265
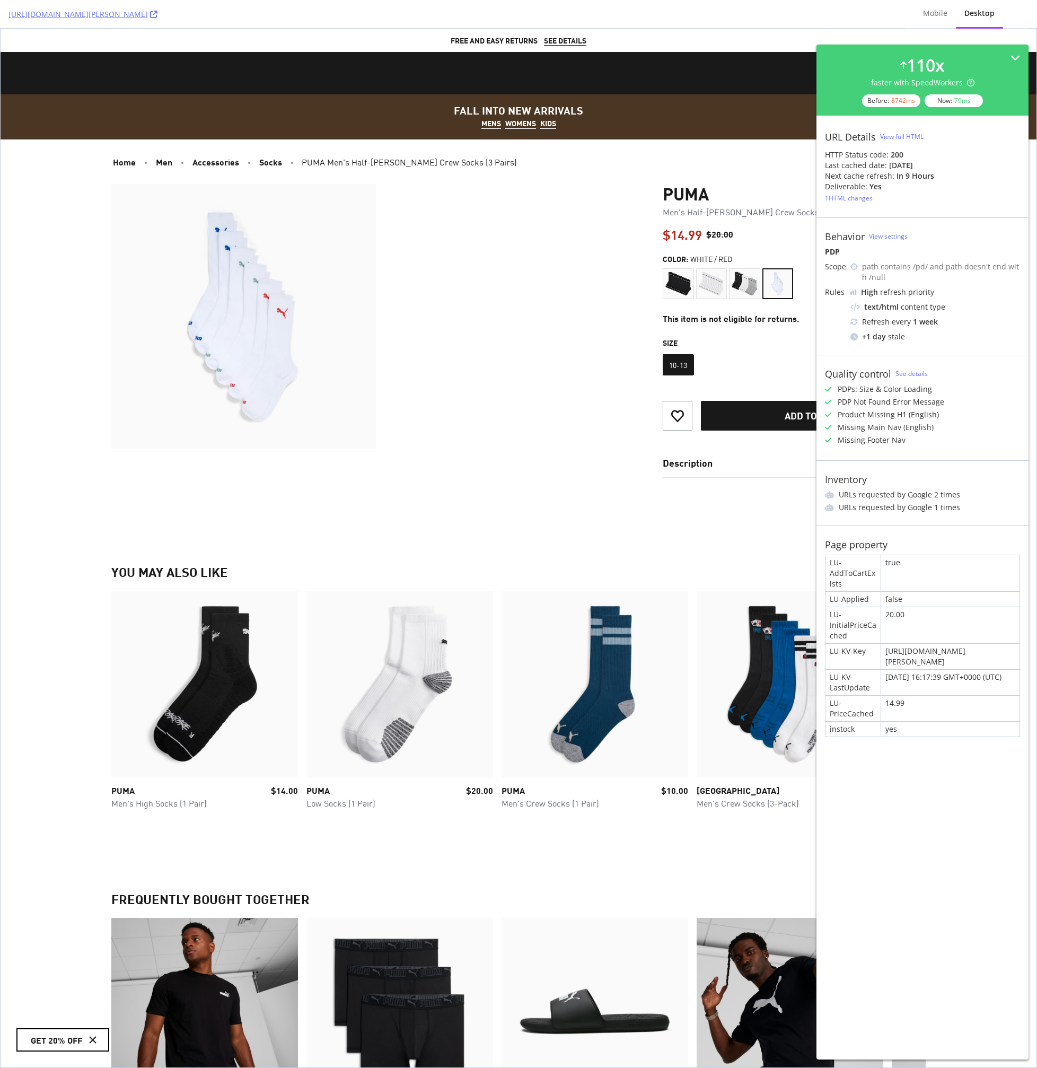
click at [575, 304] on div "Product Gallery" at bounding box center [380, 316] width 539 height 265
click at [734, 160] on li "PUMA Men's Half-Terry Crew Socks (3 Pairs)" at bounding box center [612, 161] width 628 height 11
click at [535, 189] on div "Product Gallery" at bounding box center [380, 316] width 539 height 265
click at [564, 182] on div "Home Men Accessories Socks PUMA Men's Half-Terry Crew Socks (3 Pairs) PUMA Men'…" at bounding box center [518, 956] width 849 height 1635
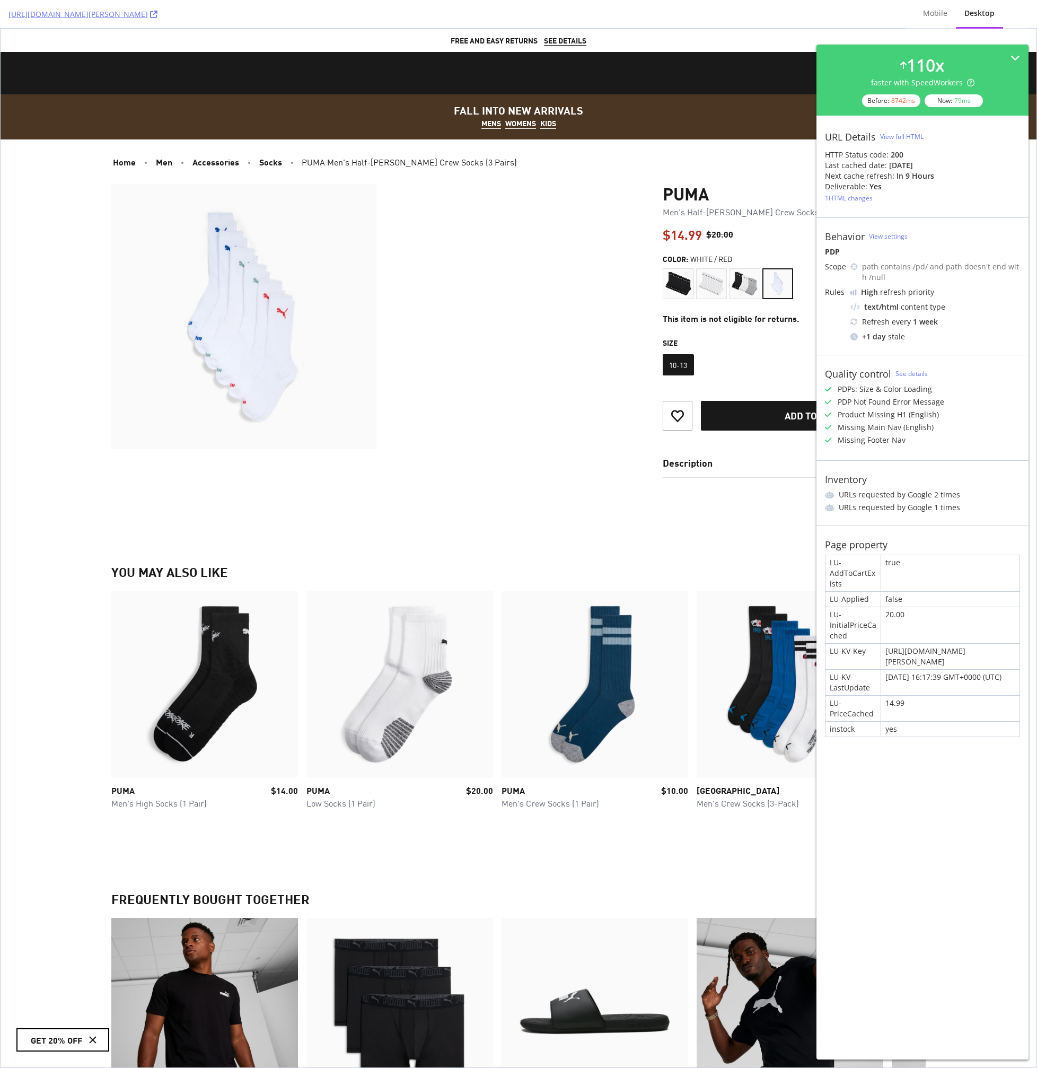
click at [564, 182] on div "Home Men Accessories Socks PUMA Men's Half-Terry Crew Socks (3 Pairs) PUMA Men'…" at bounding box center [518, 956] width 849 height 1635
click at [588, 168] on div "Home Men Accessories Socks PUMA Men's Half-Terry Crew Socks (3 Pairs) PUMA Men'…" at bounding box center [518, 956] width 849 height 1635
click at [554, 295] on div "Product Gallery" at bounding box center [380, 316] width 539 height 265
click at [610, 182] on div "Home Men Accessories Socks PUMA Men's Half-Terry Crew Socks (3 Pairs) PUMA Men'…" at bounding box center [518, 956] width 849 height 1635
click at [632, 168] on div "Home Men Accessories Socks PUMA Men's Half-Terry Crew Socks (3 Pairs) PUMA Men'…" at bounding box center [518, 956] width 849 height 1635
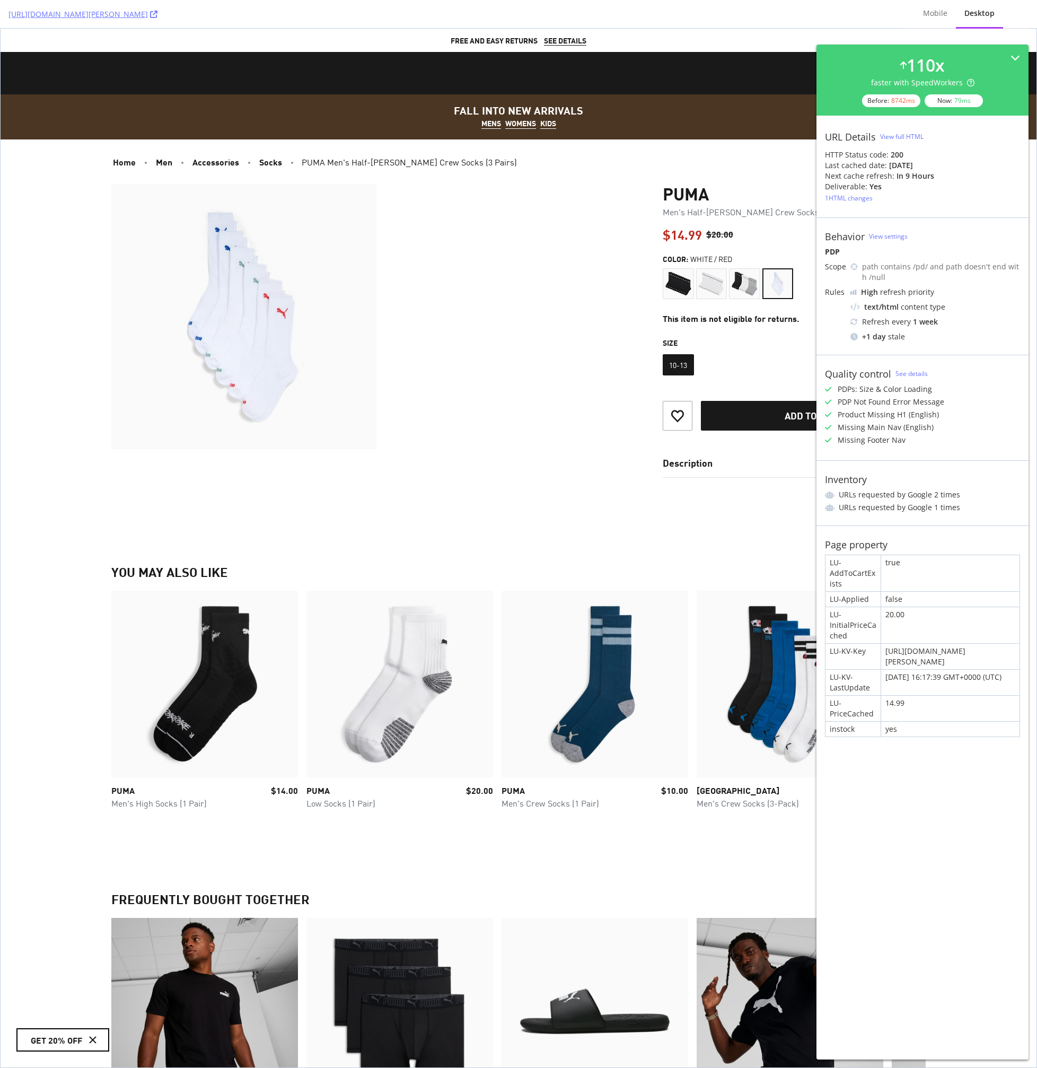
click at [643, 165] on li "PUMA Men's Half-Terry Crew Socks (3 Pairs)" at bounding box center [612, 161] width 628 height 11
click at [636, 171] on div "Home Men Accessories Socks PUMA Men's Half-Terry Crew Socks (3 Pairs) PUMA Men'…" at bounding box center [518, 956] width 849 height 1635
click at [556, 168] on div "Home Men Accessories Socks PUMA Men's Half-Terry Crew Socks (3 Pairs) PUMA Men'…" at bounding box center [518, 956] width 849 height 1635
click at [582, 507] on section "PUMA Men's Half-Terry Crew Socks (3 Pairs) Rated 3.9 out of 5 Read 19 Reviews o…" at bounding box center [518, 694] width 815 height 1020
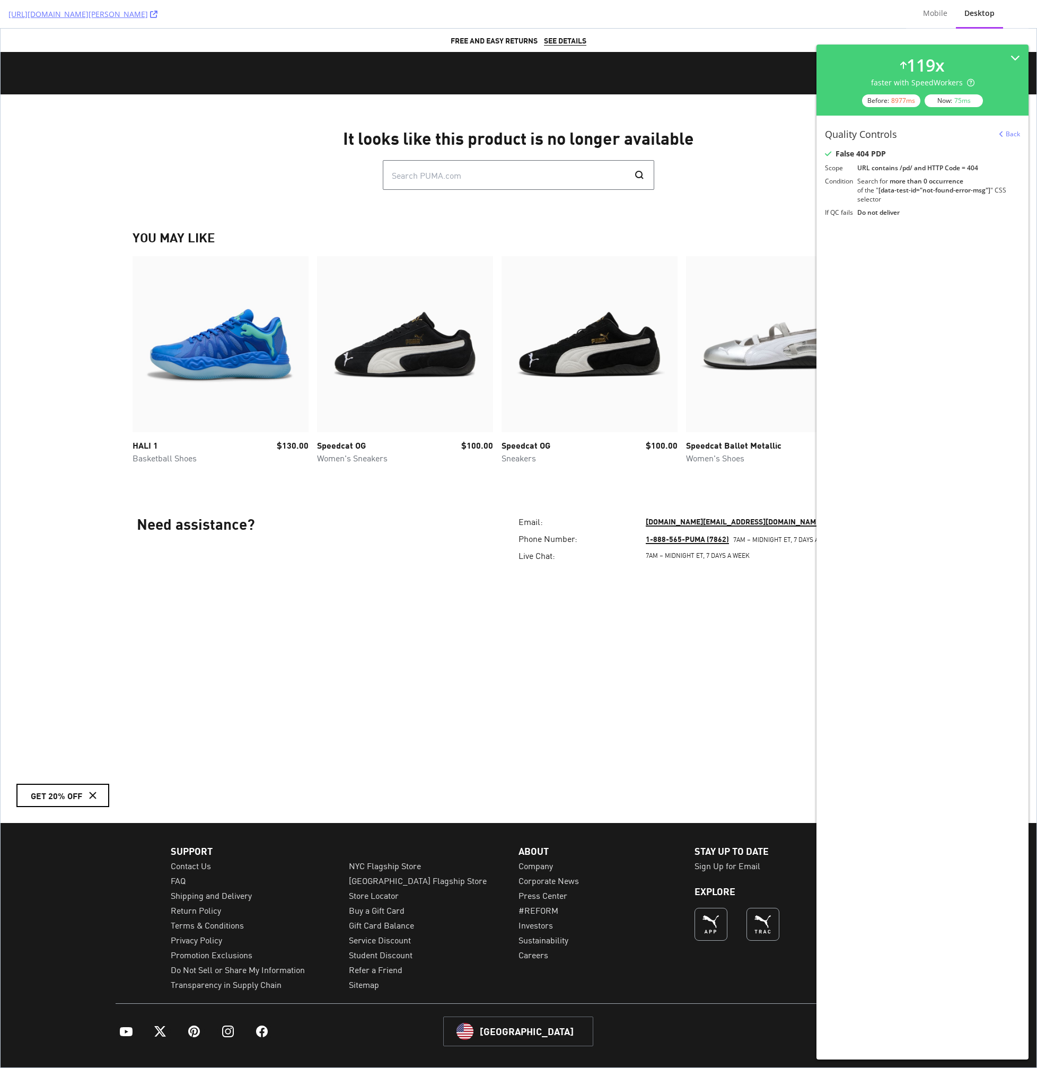
click at [708, 108] on div "It looks like this product is no longer available Search PUMA.com Search YOU MA…" at bounding box center [518, 361] width 849 height 535
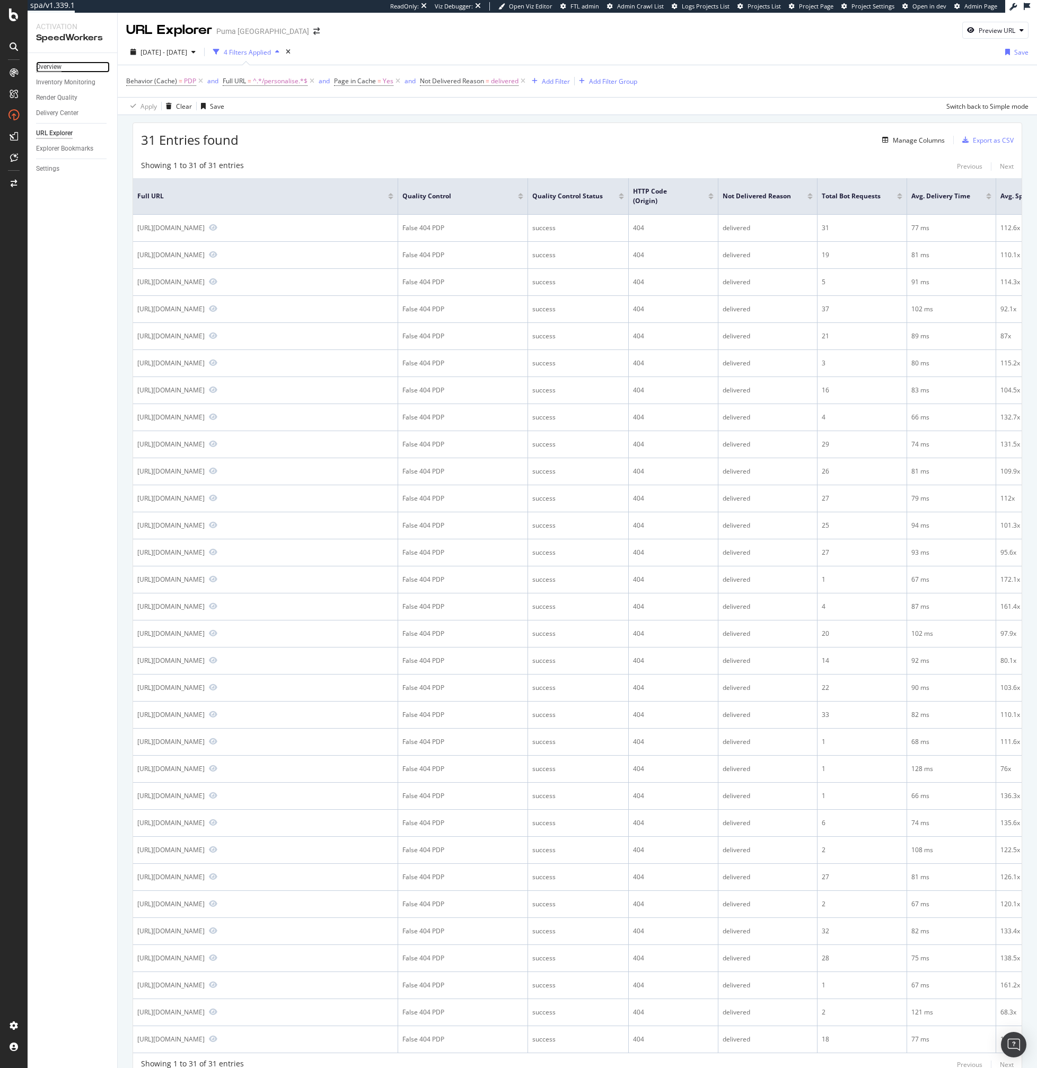
click at [51, 71] on div "Overview" at bounding box center [48, 67] width 25 height 11
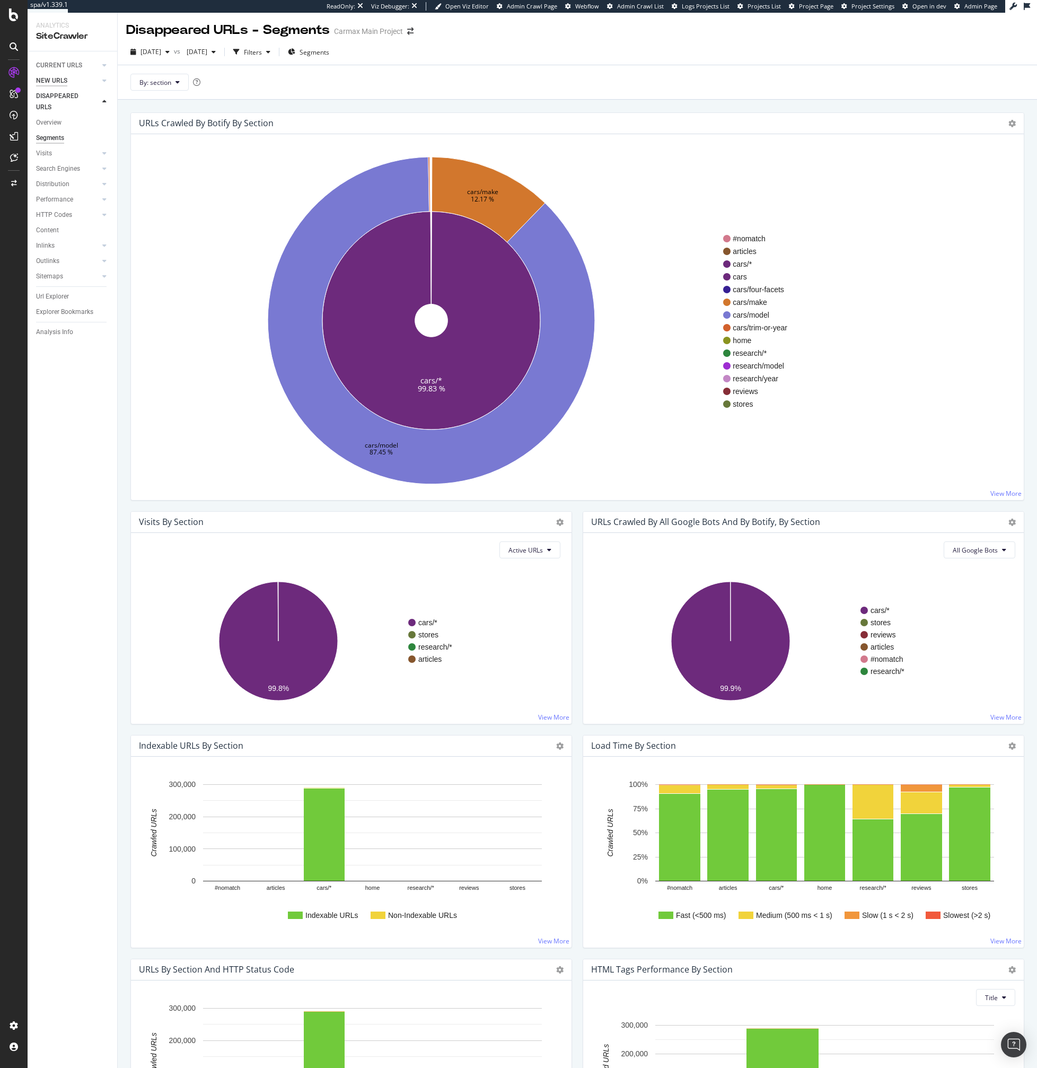
click at [54, 77] on div "NEW URLS" at bounding box center [51, 80] width 31 height 11
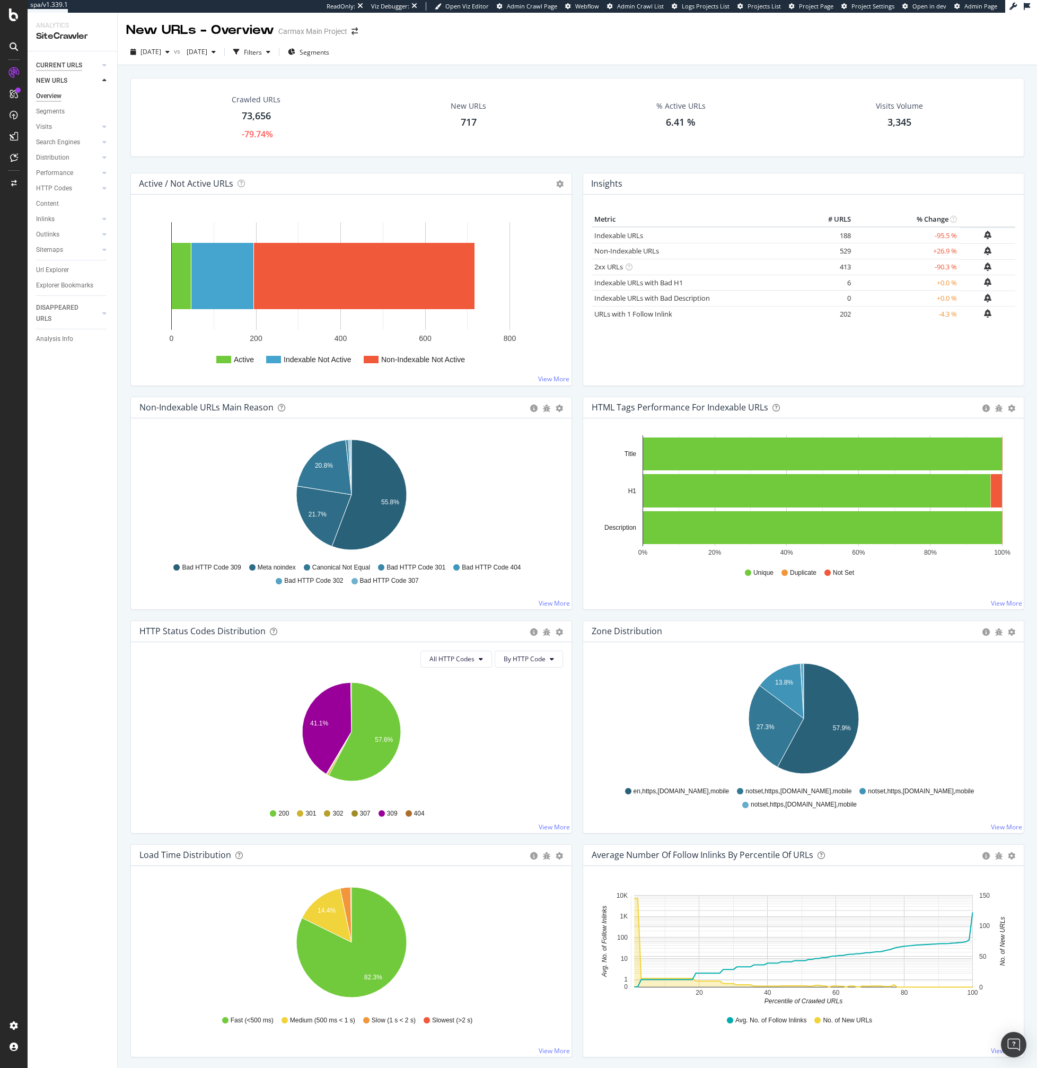
click at [62, 60] on div "CURRENT URLS" at bounding box center [59, 65] width 46 height 11
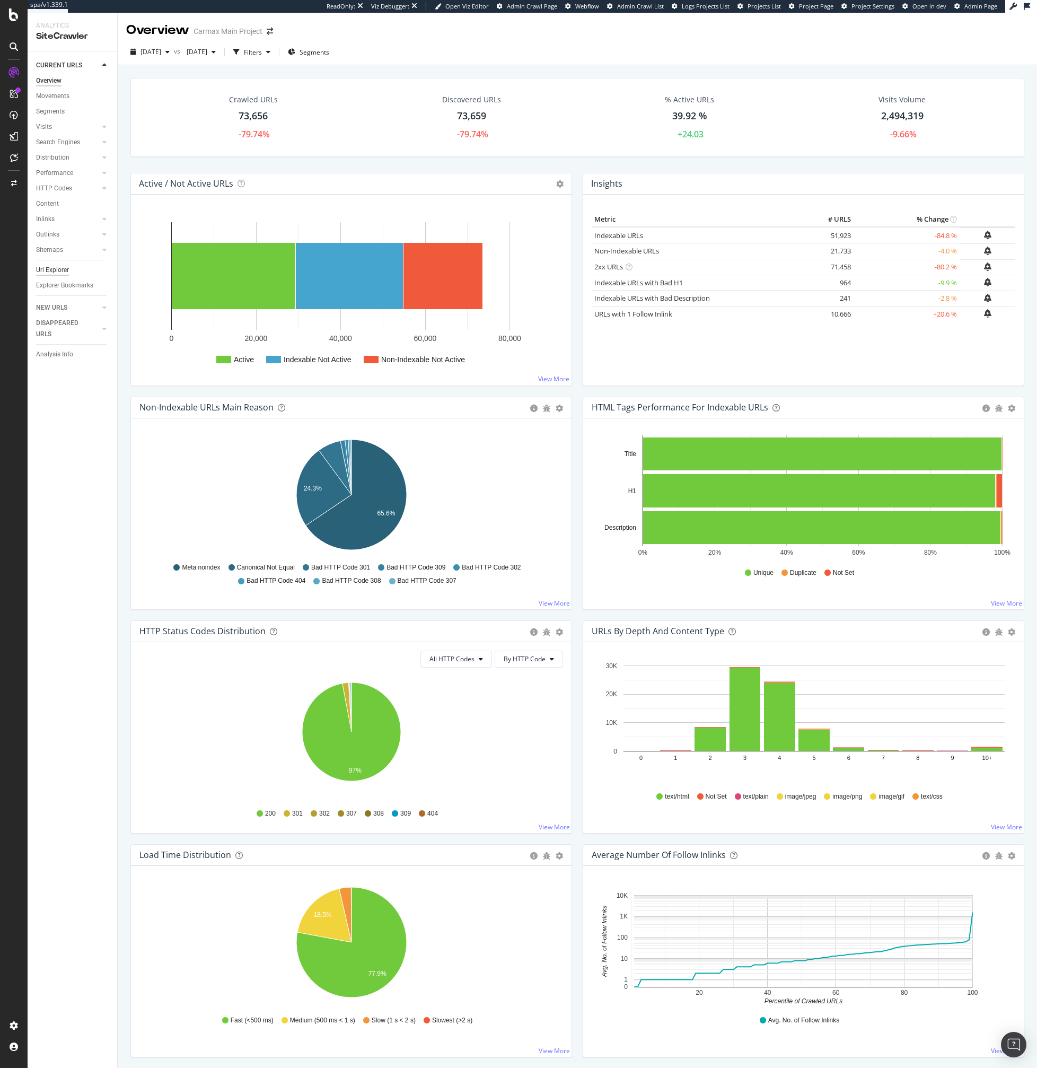
click at [54, 273] on div "Url Explorer" at bounding box center [52, 270] width 33 height 11
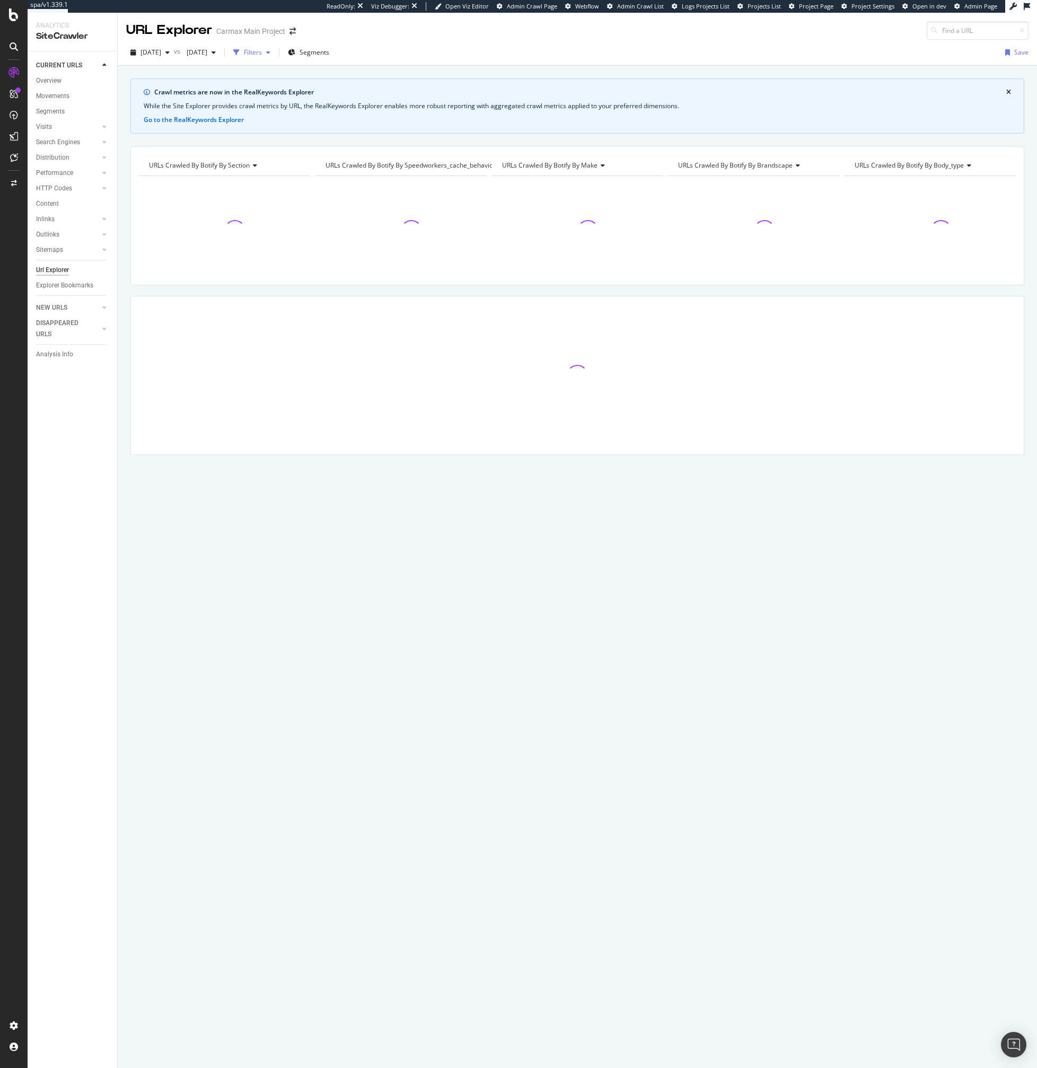
click at [275, 45] on div "Filters" at bounding box center [252, 53] width 46 height 16
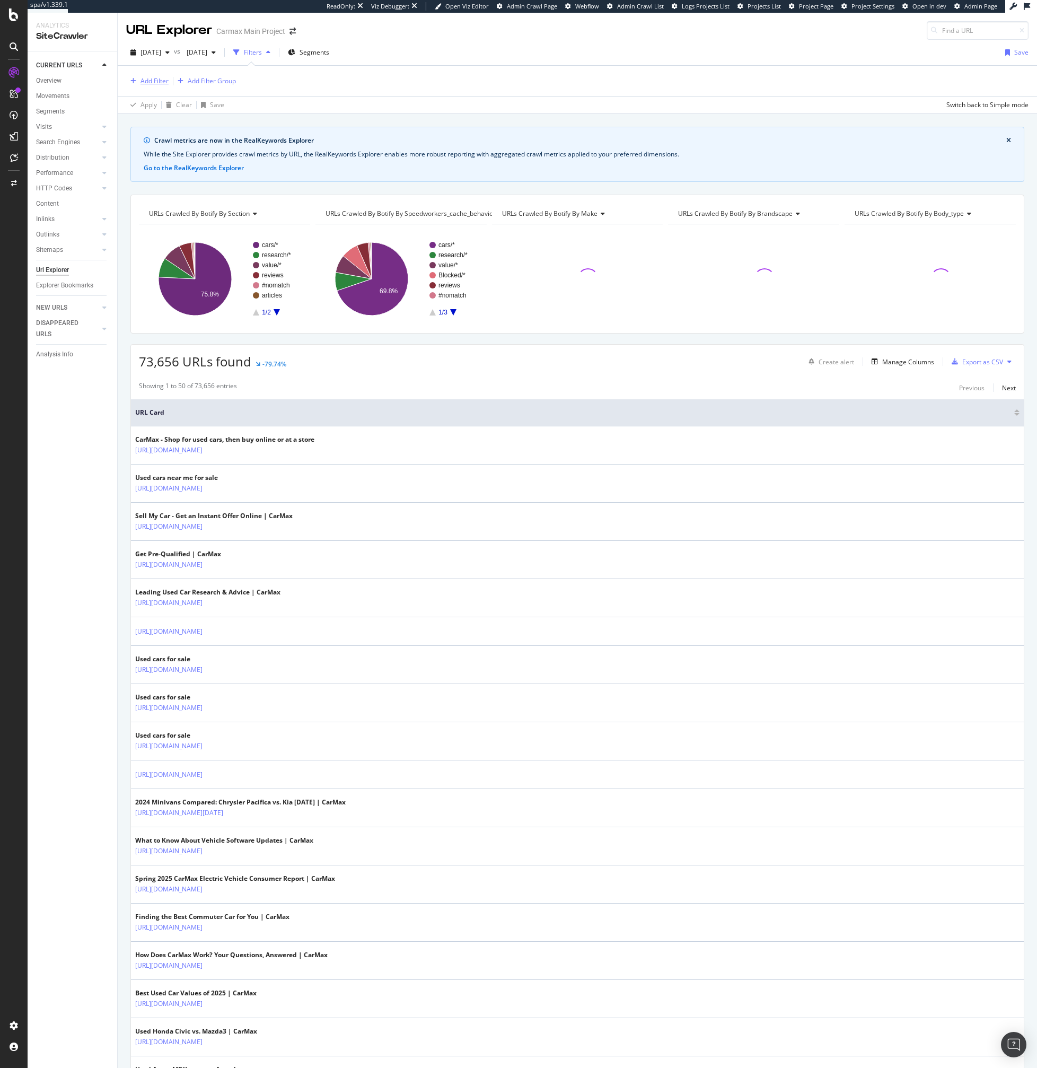
click at [145, 83] on div "Add Filter" at bounding box center [155, 80] width 28 height 9
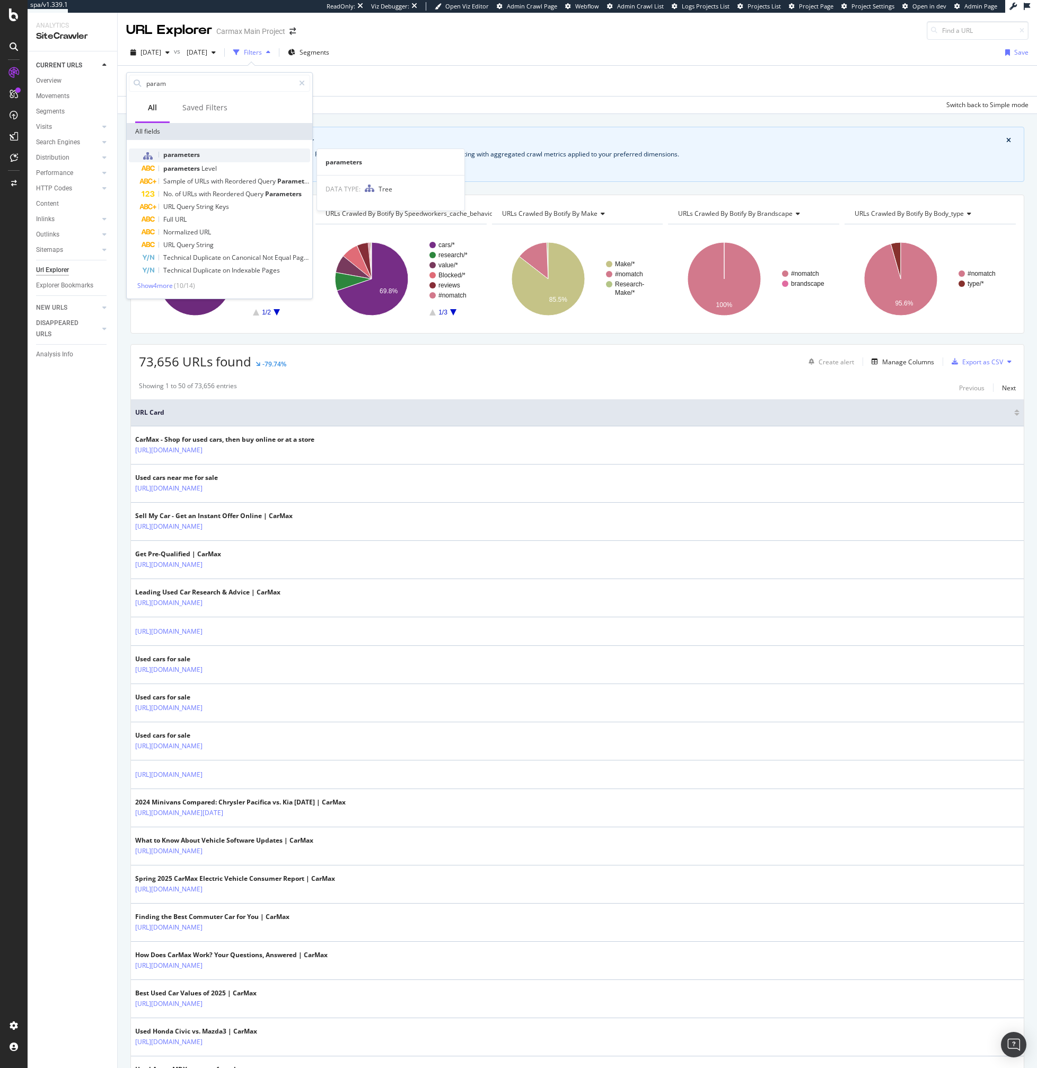
type input "param"
click at [220, 155] on div "parameters" at bounding box center [226, 155] width 169 height 14
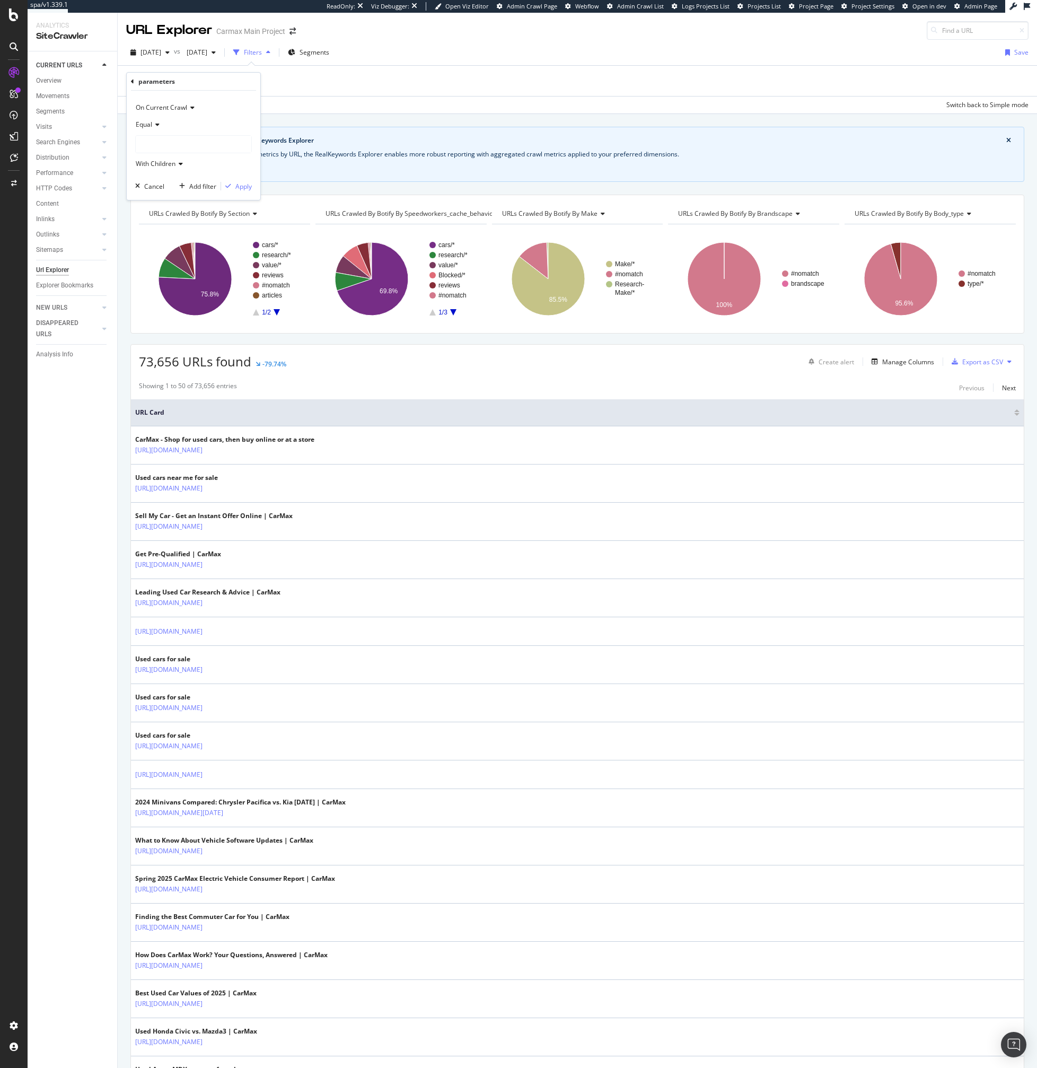
click at [150, 124] on span "Equal" at bounding box center [144, 124] width 16 height 9
click at [158, 136] on div "Equal Not Equal" at bounding box center [194, 153] width 119 height 41
click at [147, 91] on div "On Current Crawl Equal Equal Not Equal With Children Cancel Add filter Apply" at bounding box center [194, 145] width 134 height 109
click at [132, 84] on icon at bounding box center [132, 81] width 3 height 6
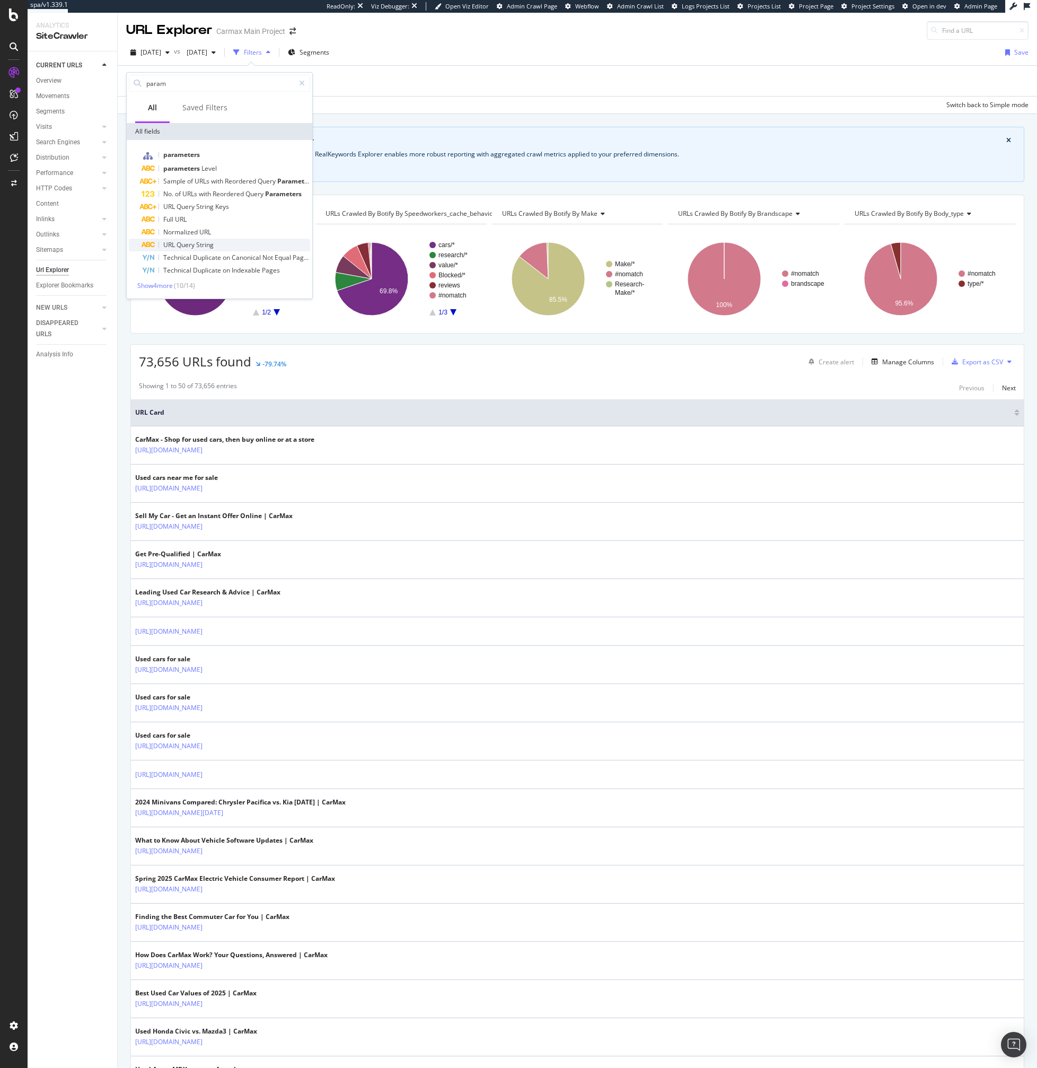
click at [202, 246] on span "String" at bounding box center [205, 244] width 18 height 9
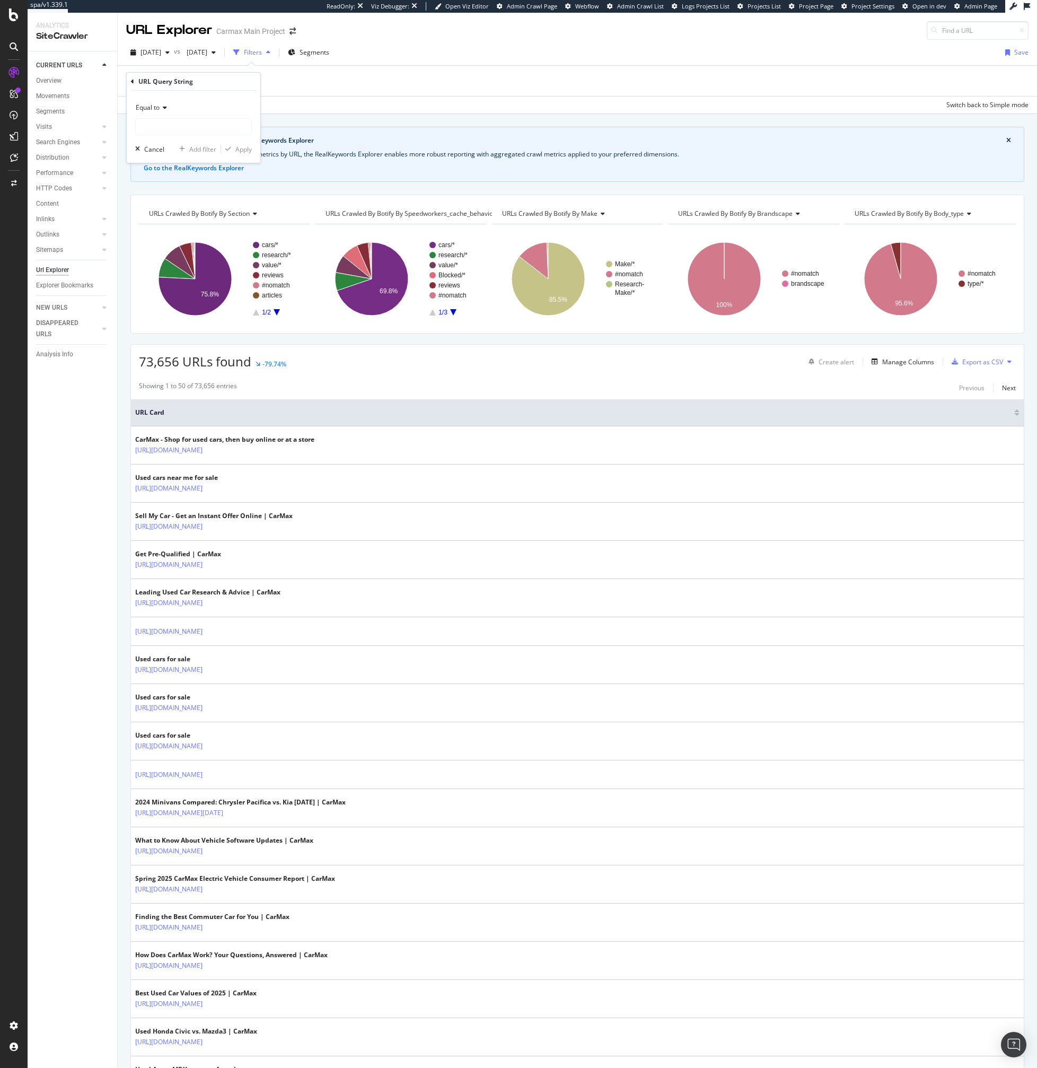
click at [158, 107] on span "Equal to" at bounding box center [148, 107] width 24 height 9
click at [150, 85] on div "URL Query String" at bounding box center [165, 81] width 55 height 9
click at [133, 83] on icon at bounding box center [132, 81] width 3 height 6
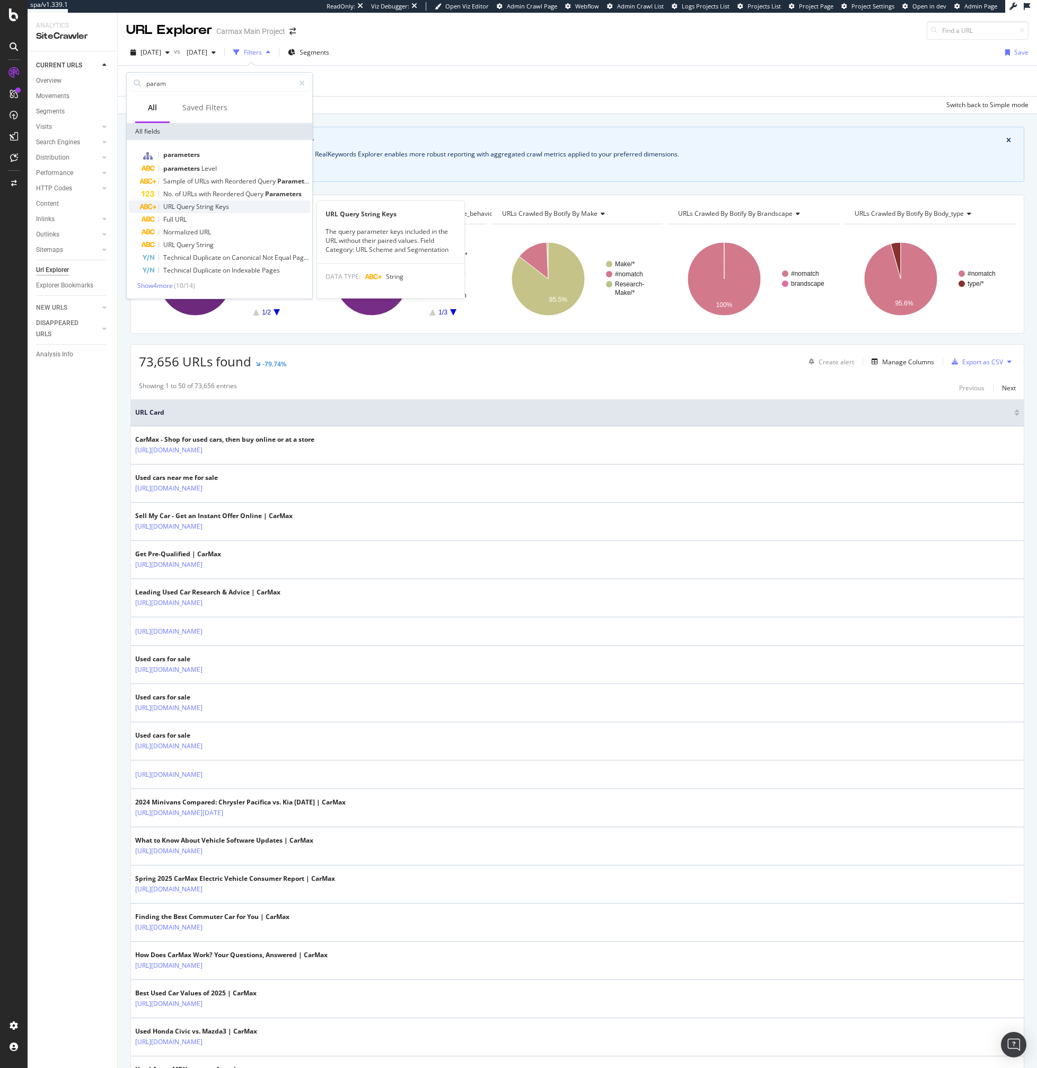
click at [185, 208] on span "Query" at bounding box center [187, 206] width 20 height 9
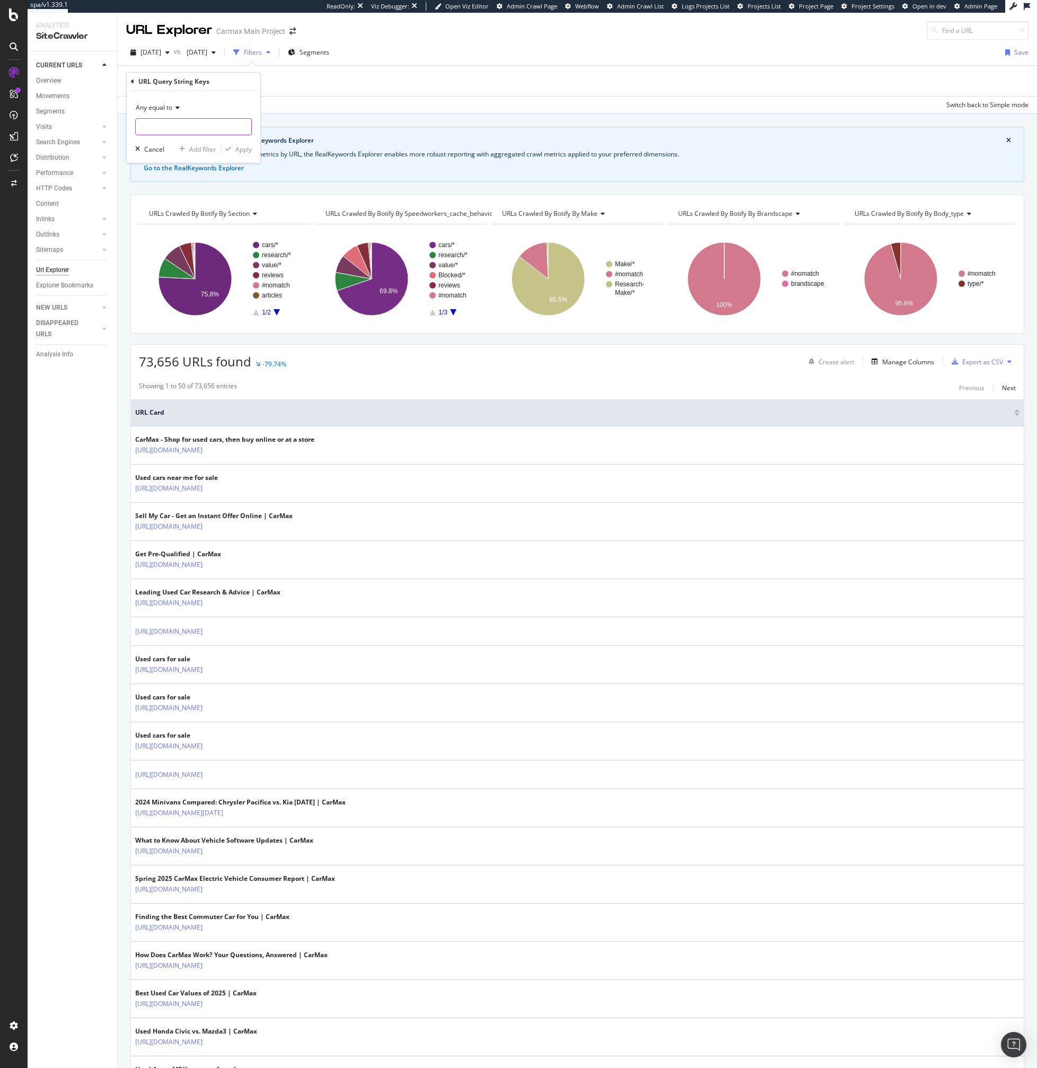
click at [144, 127] on input "text" at bounding box center [194, 126] width 116 height 17
paste input "?location="
type input "location"
click at [163, 111] on span "Any equal to" at bounding box center [154, 107] width 37 height 9
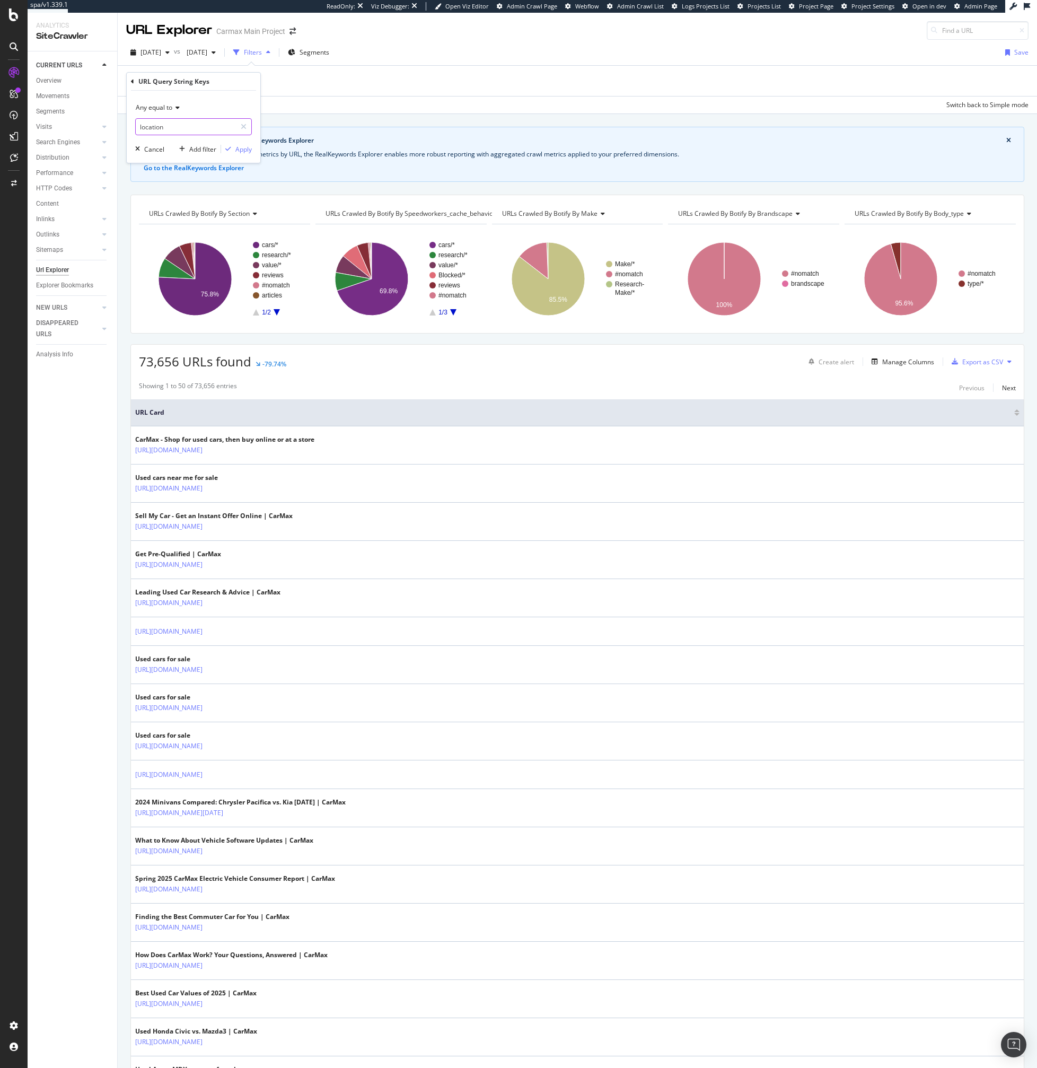
click at [190, 121] on input "location" at bounding box center [186, 126] width 100 height 17
click at [240, 138] on div "Any equal to location Cancel Add filter Apply" at bounding box center [194, 127] width 134 height 72
click at [240, 150] on div "Apply" at bounding box center [243, 149] width 16 height 9
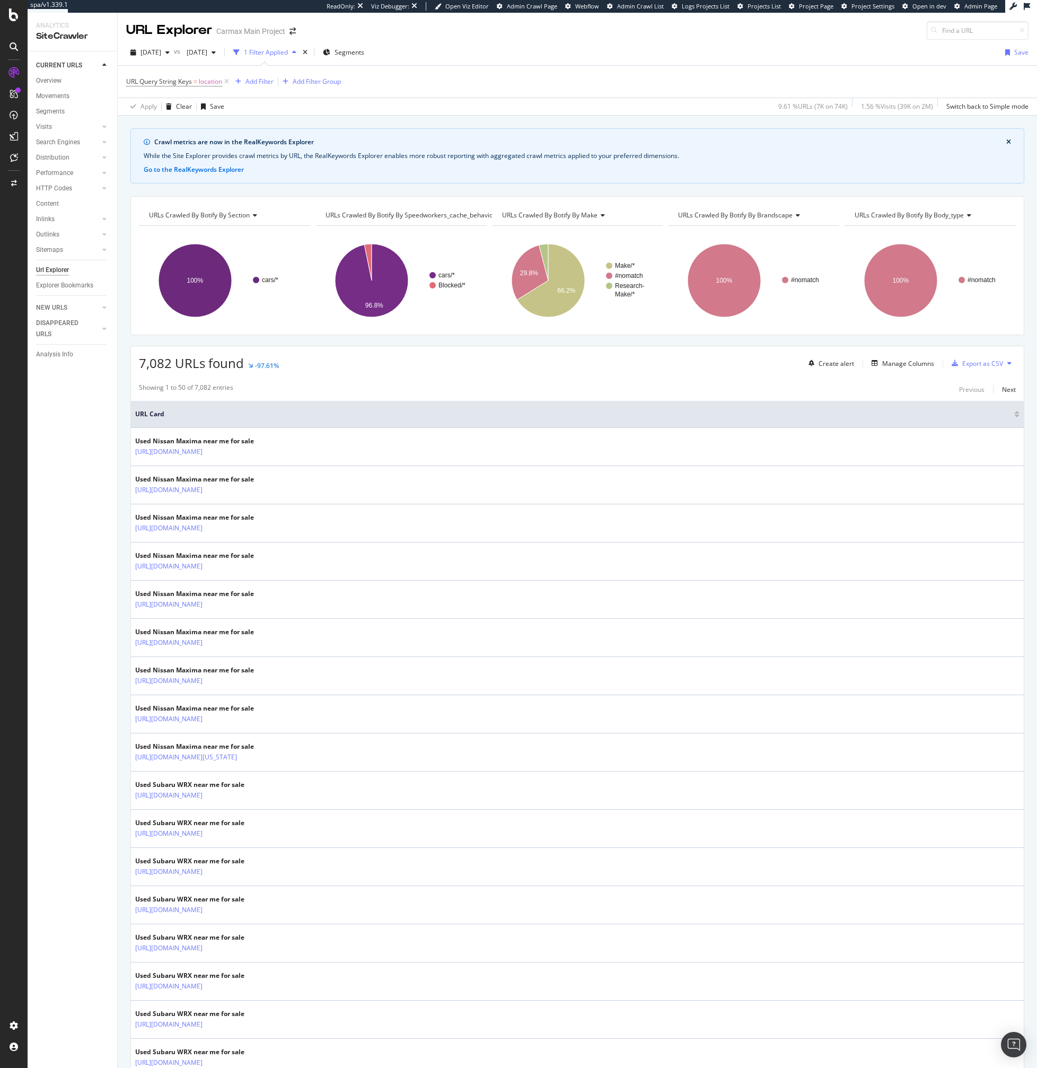
click at [722, 370] on div "7,082 URLs found -97.61% Create alert Manage Columns Export as CSV" at bounding box center [577, 359] width 893 height 26
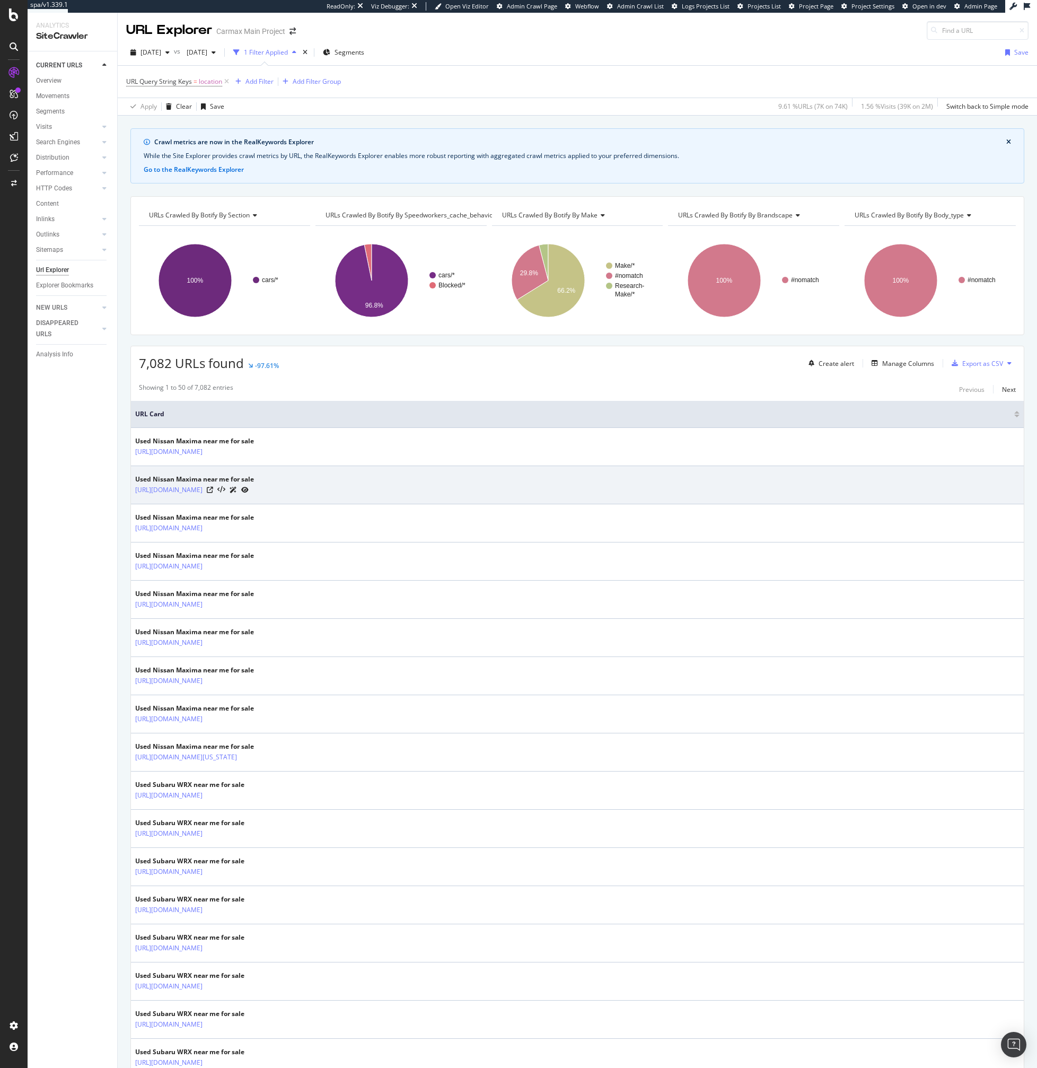
click at [249, 489] on icon at bounding box center [244, 490] width 7 height 6
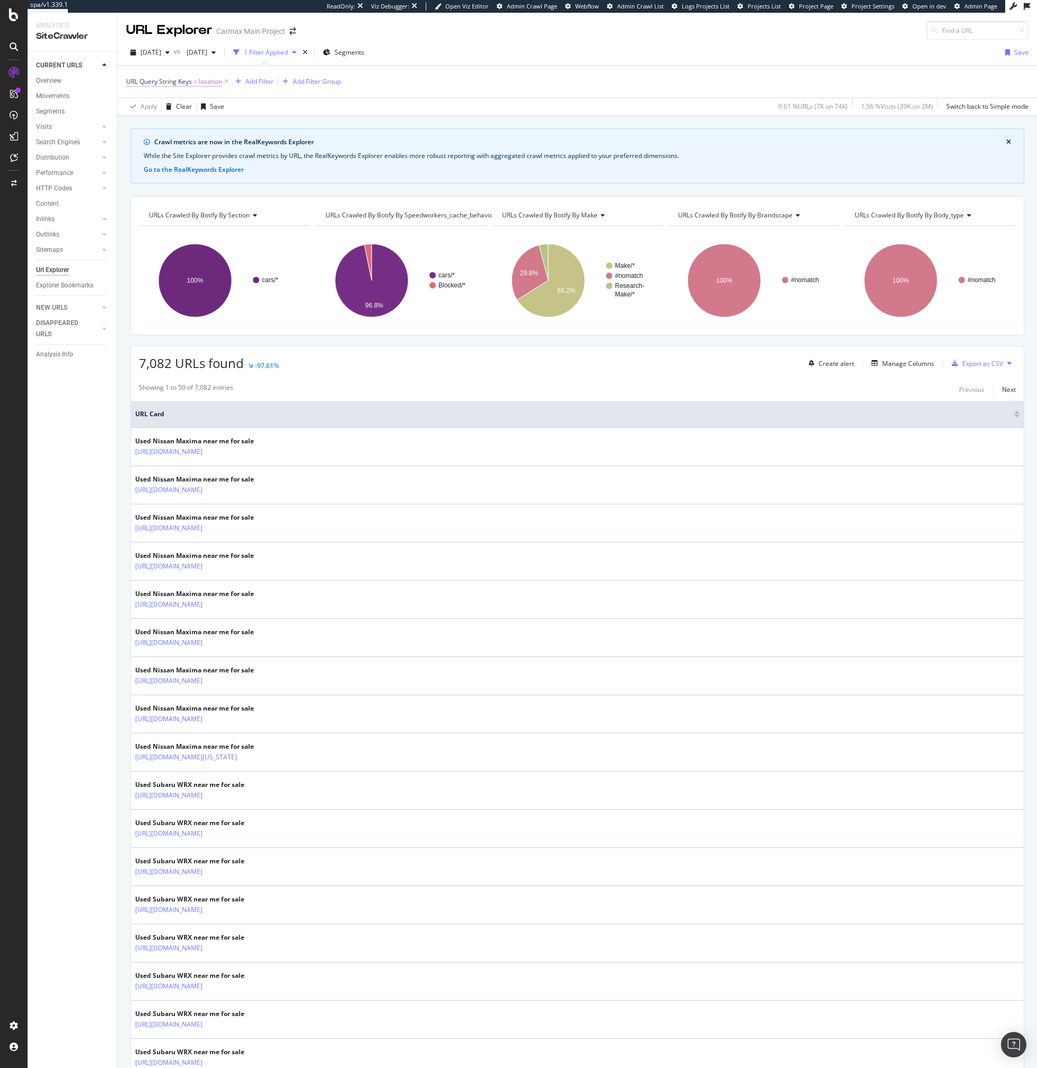
click at [191, 79] on span "URL Query String Keys" at bounding box center [159, 81] width 66 height 9
click at [163, 119] on input "location" at bounding box center [186, 125] width 100 height 17
paste input "https://www.carmax.com/cars/location-lockport-ny/toyota"
type input "https://www.carmax.com/cars/location-lockport-ny/toyota"
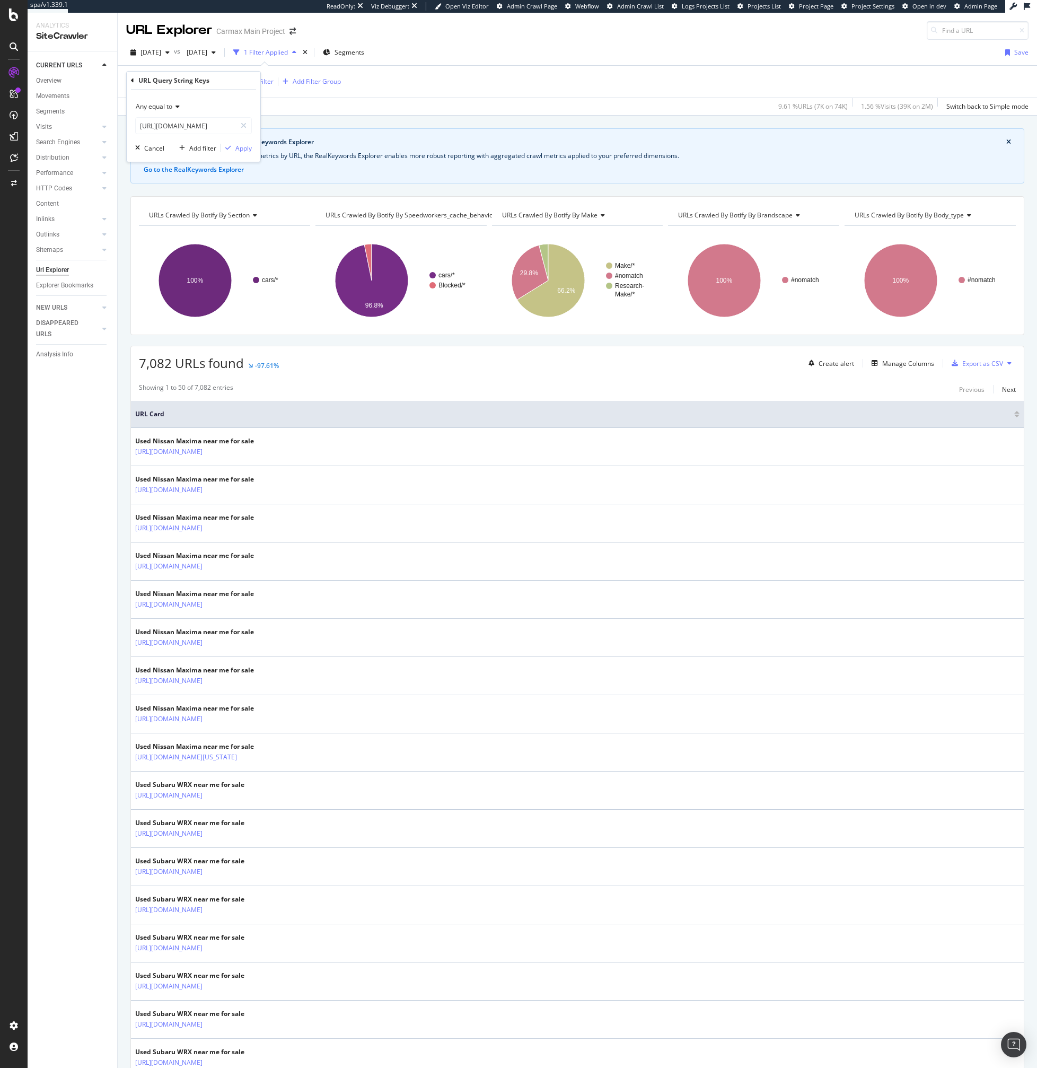
scroll to position [0, 0]
click at [130, 74] on div "URL Query String Keys Any equal to https://www.carmax.com/cars/location-lockpor…" at bounding box center [194, 117] width 134 height 90
click at [131, 79] on icon at bounding box center [132, 80] width 3 height 6
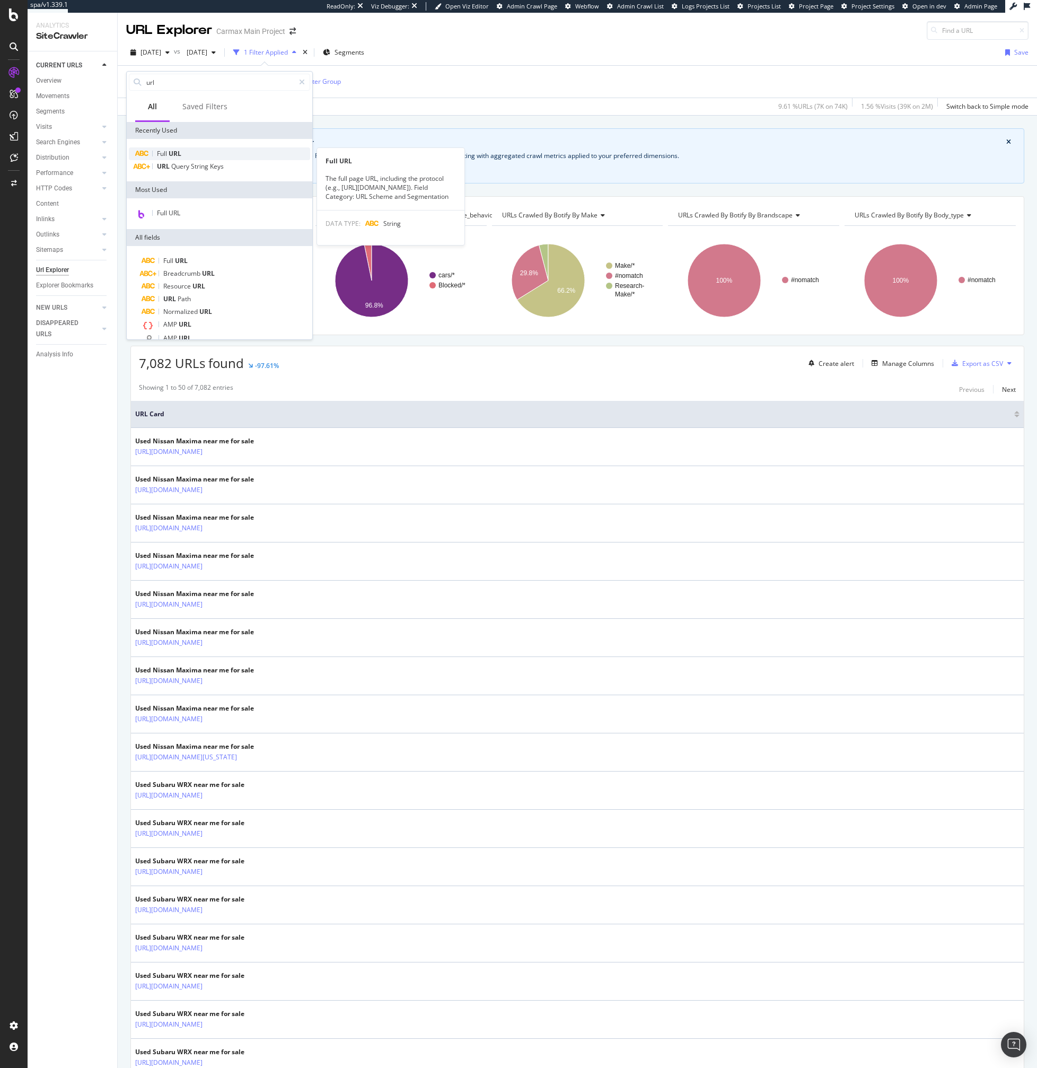
type input "url"
click at [187, 154] on div "Full URL" at bounding box center [219, 153] width 181 height 13
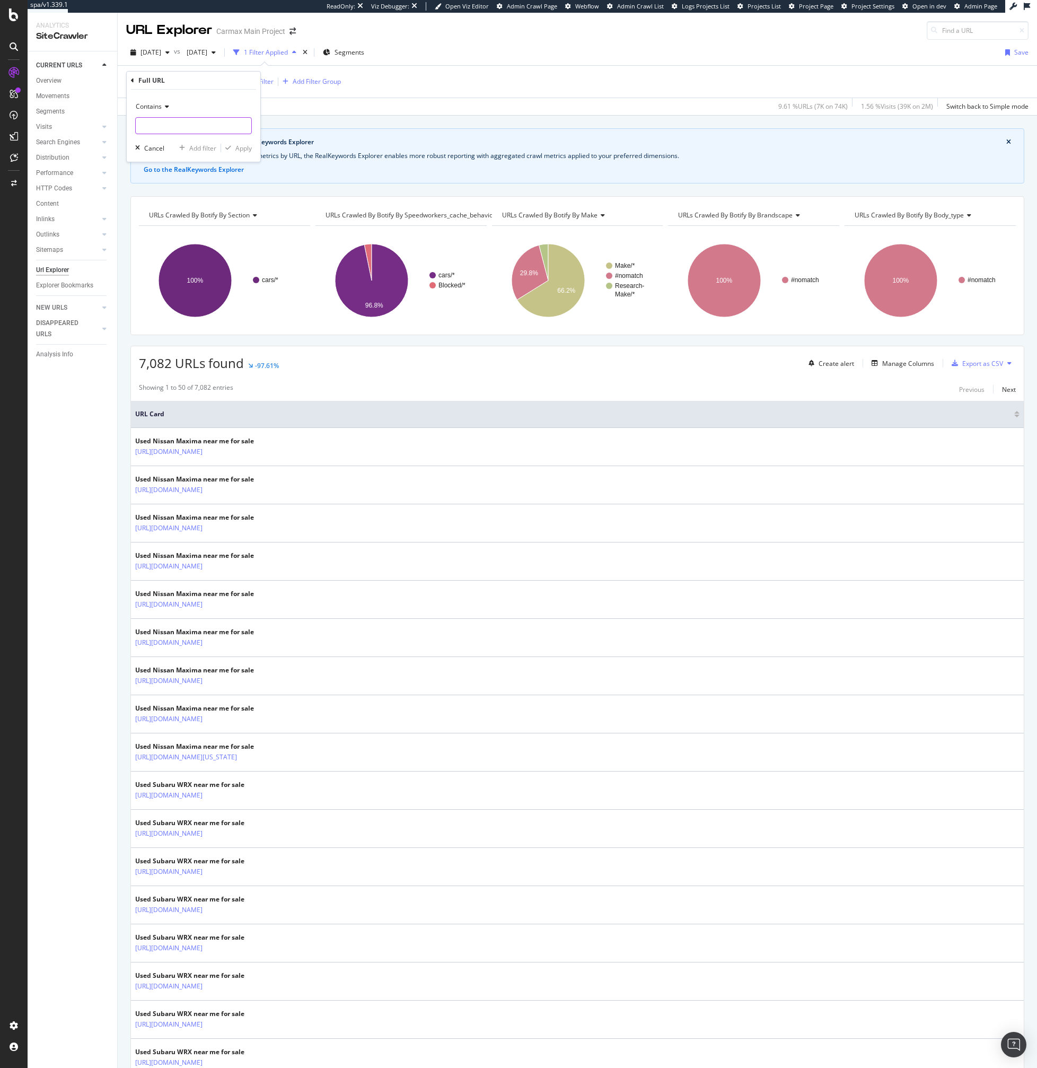
click at [177, 127] on input "text" at bounding box center [194, 125] width 116 height 17
paste input "https://www.carmax.com/cars/location-lockport-ny/toyota"
type input "https://www.carmax.com/cars/location-lockport-ny/toyota"
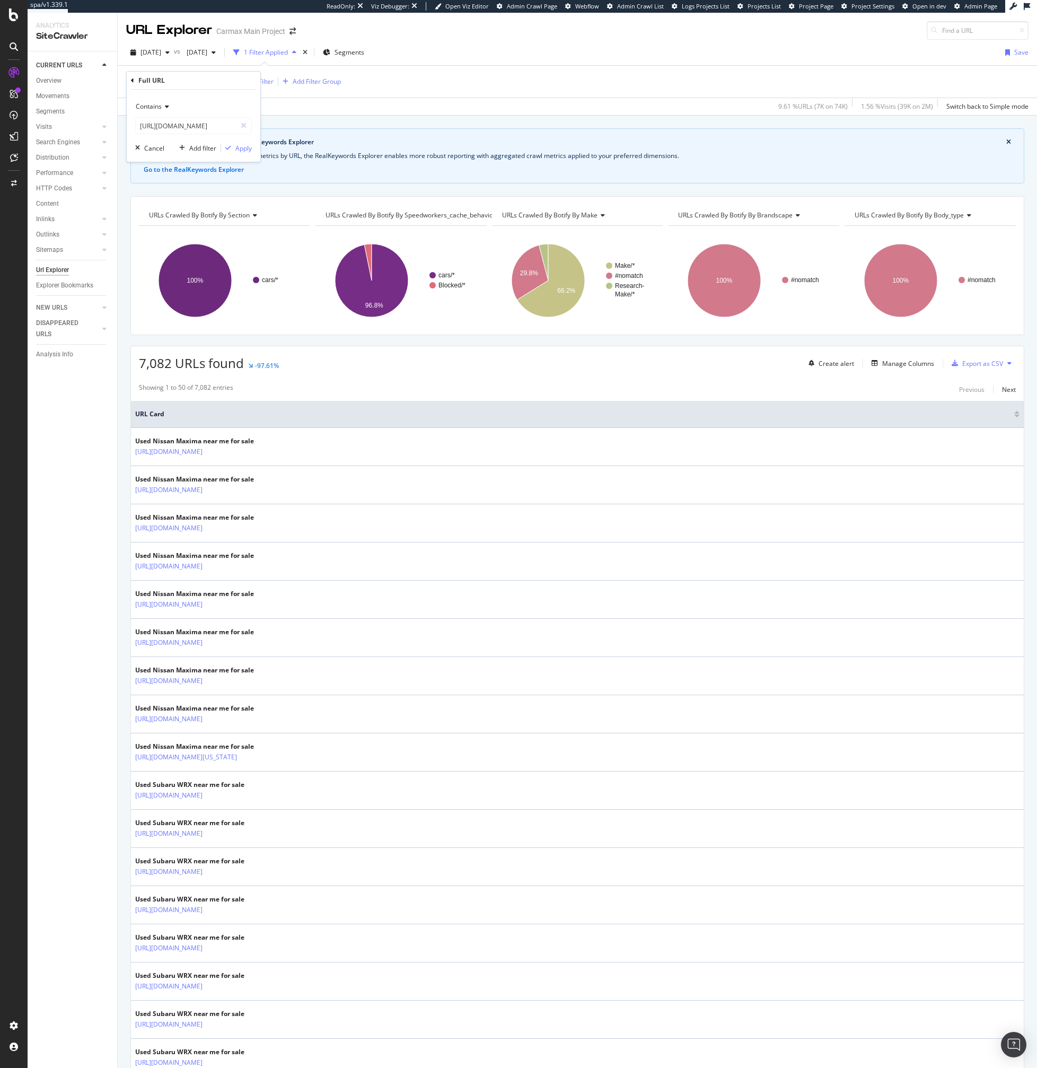
click at [234, 153] on div "Contains https://www.carmax.com/cars/location-lockport-ny/toyota Cancel Add fil…" at bounding box center [194, 126] width 134 height 72
click at [237, 148] on div "Apply" at bounding box center [243, 148] width 16 height 9
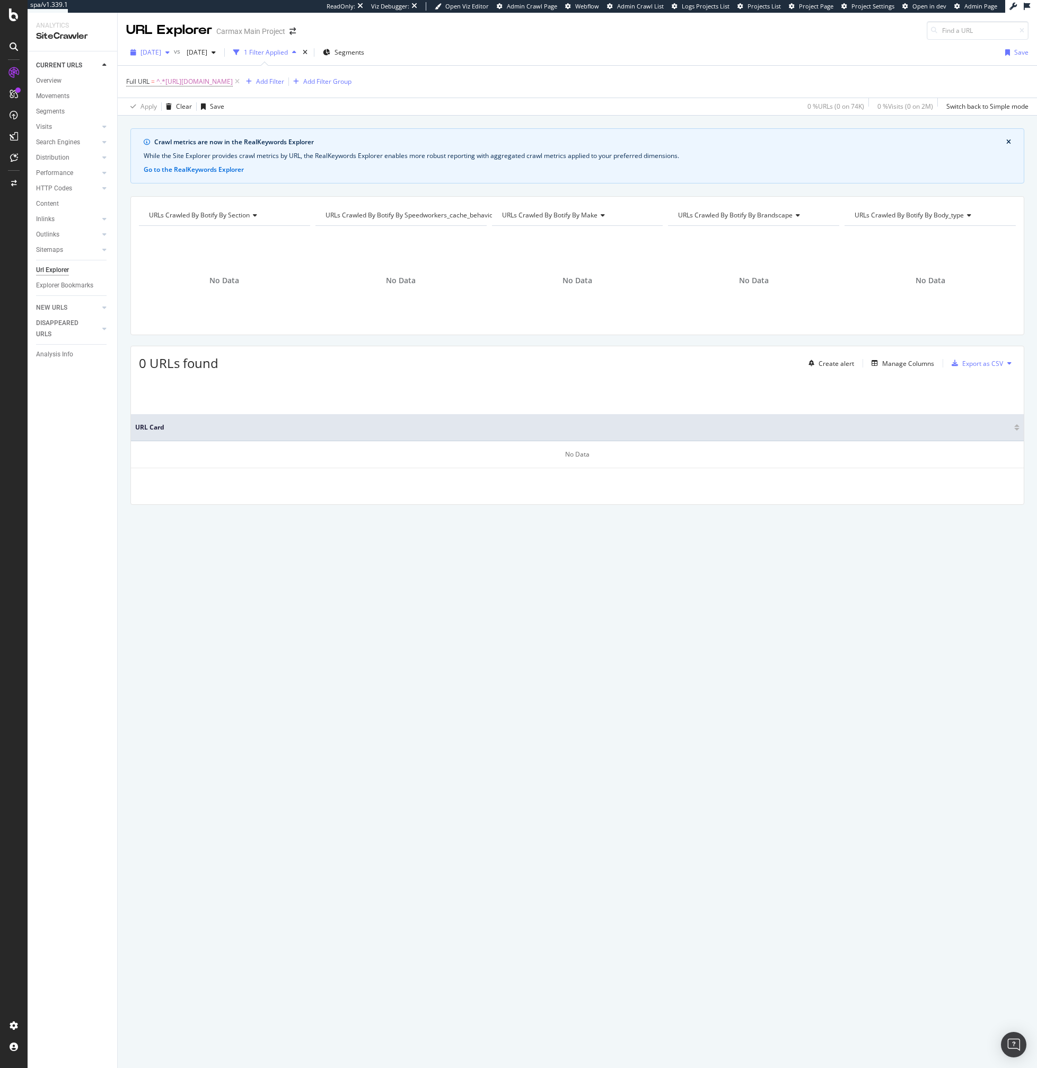
click at [161, 52] on span "[DATE]" at bounding box center [151, 52] width 21 height 9
click at [319, 102] on div "Apply Clear Save 0 % URLs ( 0 on 74K ) 0 % Visits ( 0 on 2M ) Switch back to Si…" at bounding box center [578, 107] width 920 height 18
click at [233, 82] on span "^.*https://www.carmax.com/cars/location-lockport-ny/toyota.*$" at bounding box center [194, 81] width 76 height 15
click at [181, 120] on input "https://www.carmax.com/cars/location-lockport-ny/toyota" at bounding box center [186, 125] width 100 height 17
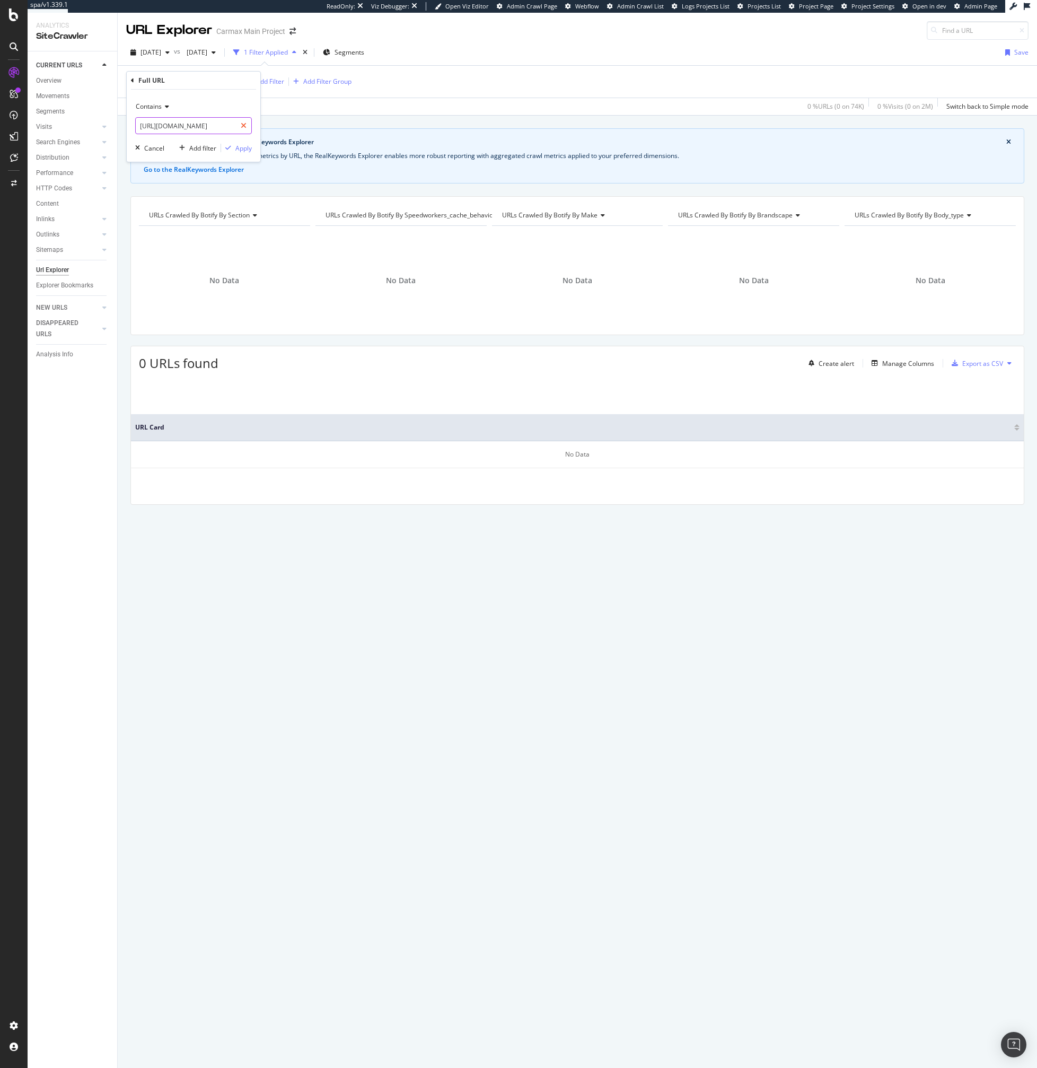
type input "https://www.carmax.com/cars/location-lockport-ny"
click at [238, 147] on div "Apply" at bounding box center [243, 148] width 16 height 9
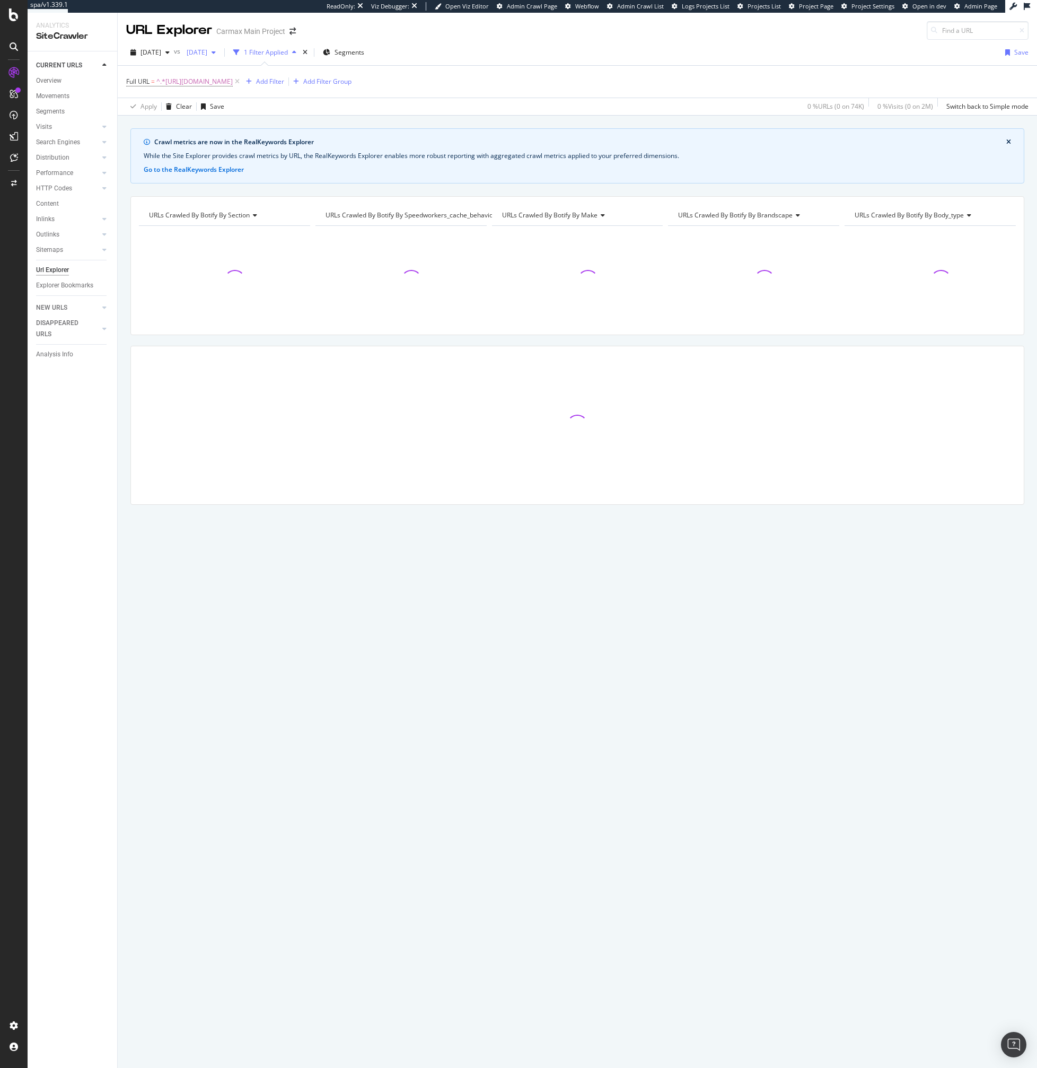
click at [220, 57] on div "[DATE]" at bounding box center [201, 53] width 38 height 16
click at [220, 60] on div "[DATE]" at bounding box center [201, 53] width 38 height 16
click at [161, 48] on span "[DATE]" at bounding box center [151, 52] width 21 height 9
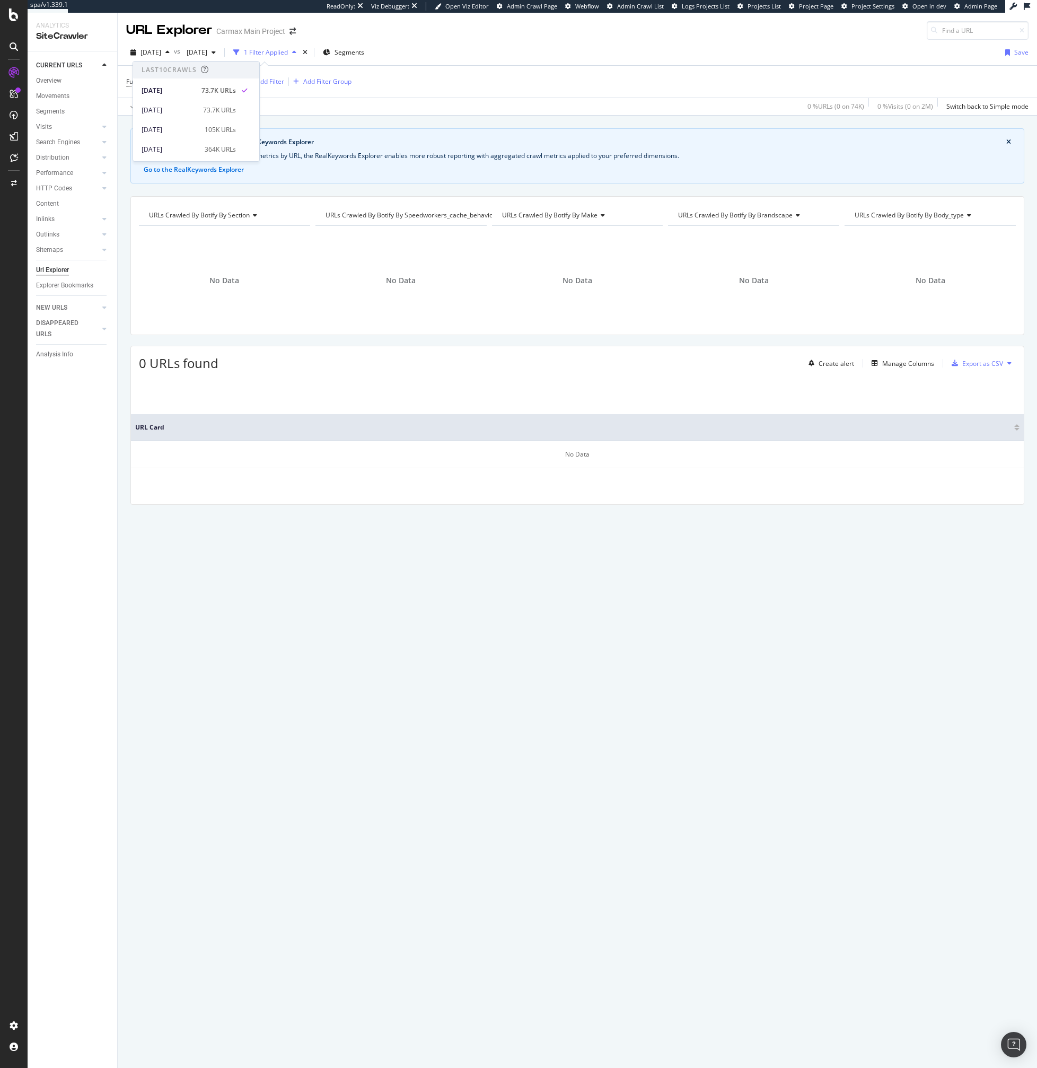
click at [457, 71] on div "Full URL = ^.*https://www.carmax.com/cars/location-lockport-ny.*$ Add Filter Ad…" at bounding box center [577, 82] width 903 height 32
click at [206, 85] on span "^.*https://www.carmax.com/cars/location-lockport-ny.*$" at bounding box center [194, 81] width 76 height 15
click at [135, 80] on div "Full URL" at bounding box center [193, 81] width 125 height 18
click at [133, 80] on icon at bounding box center [132, 80] width 3 height 6
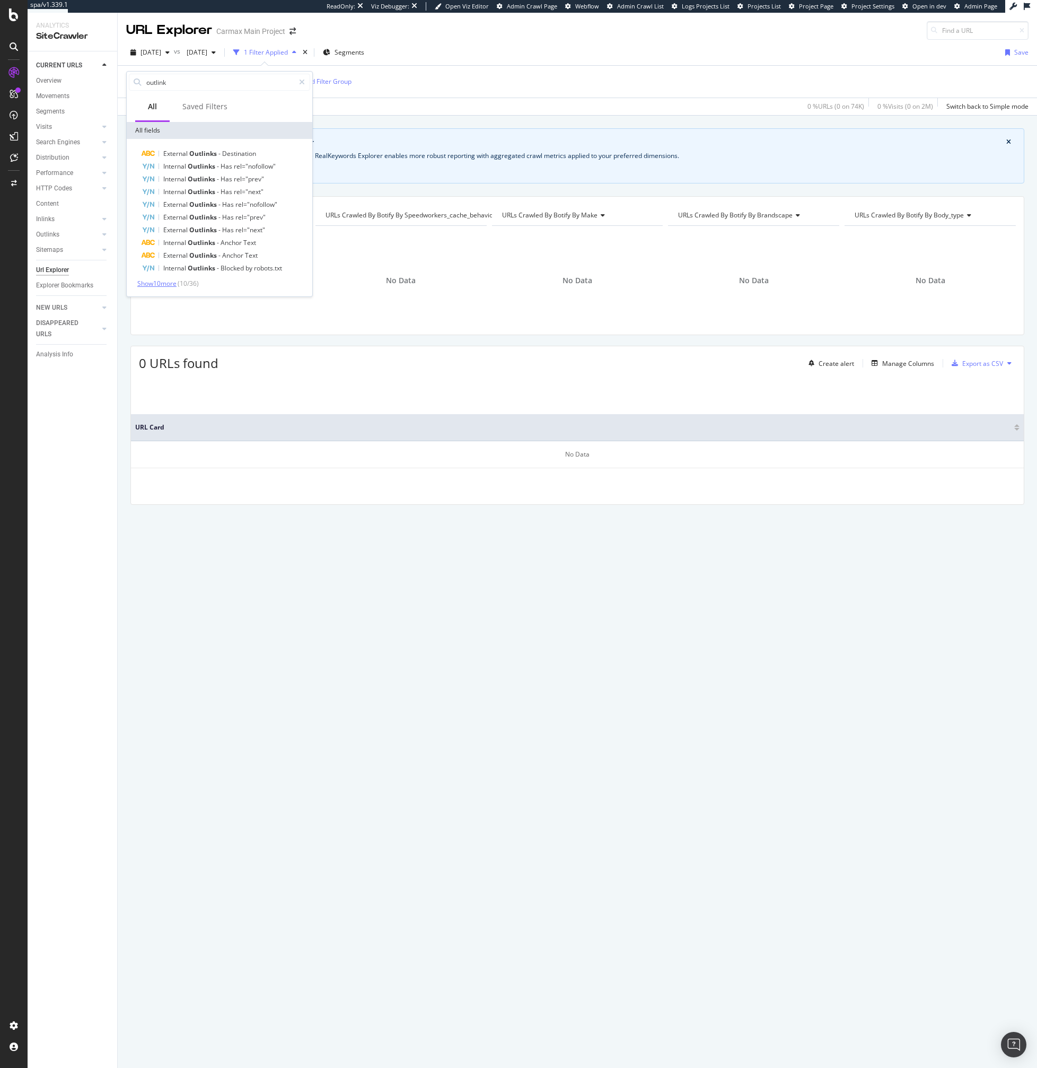
type input "outlink"
click at [167, 281] on span "Show 10 more" at bounding box center [156, 283] width 39 height 9
click at [168, 327] on span "Show 10 more" at bounding box center [156, 326] width 39 height 9
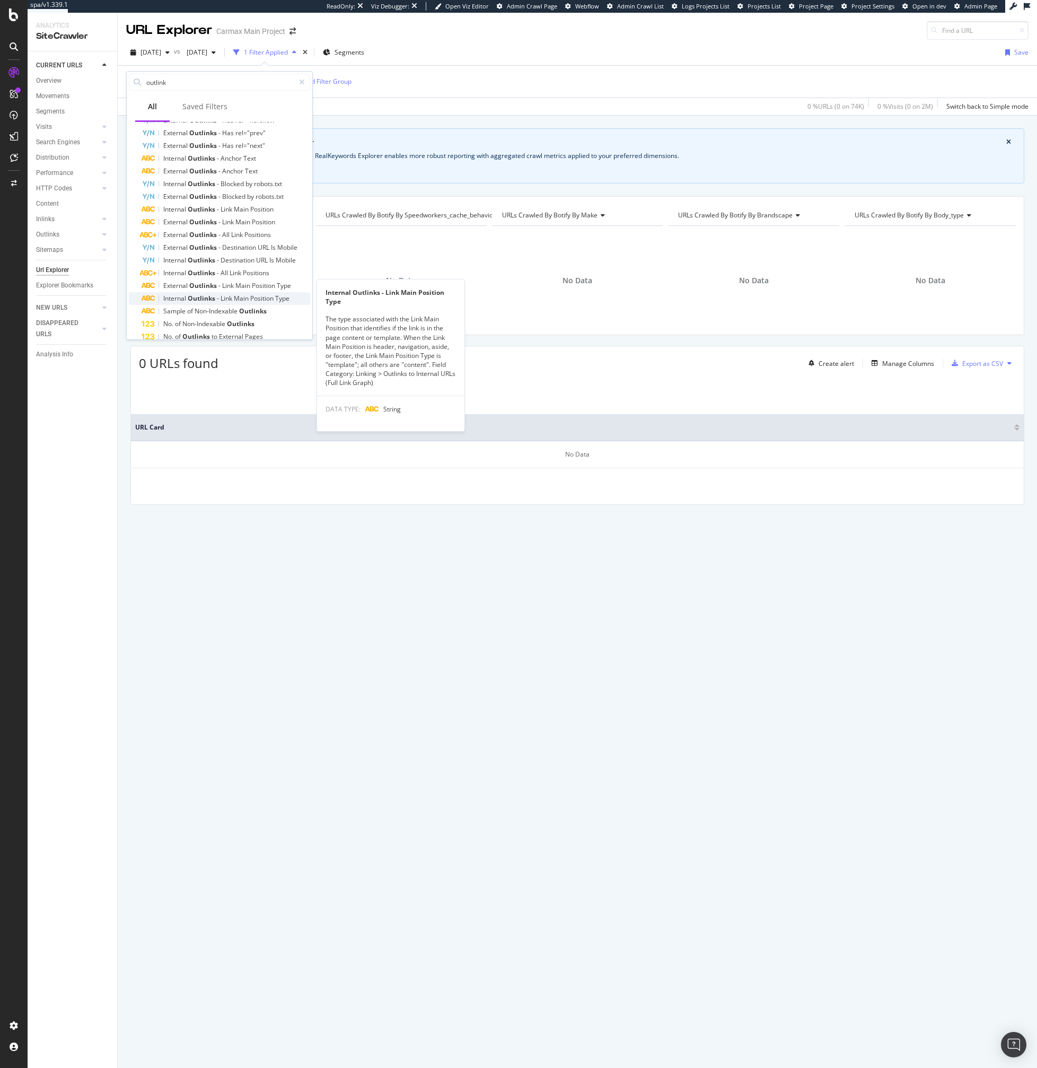
scroll to position [213, 0]
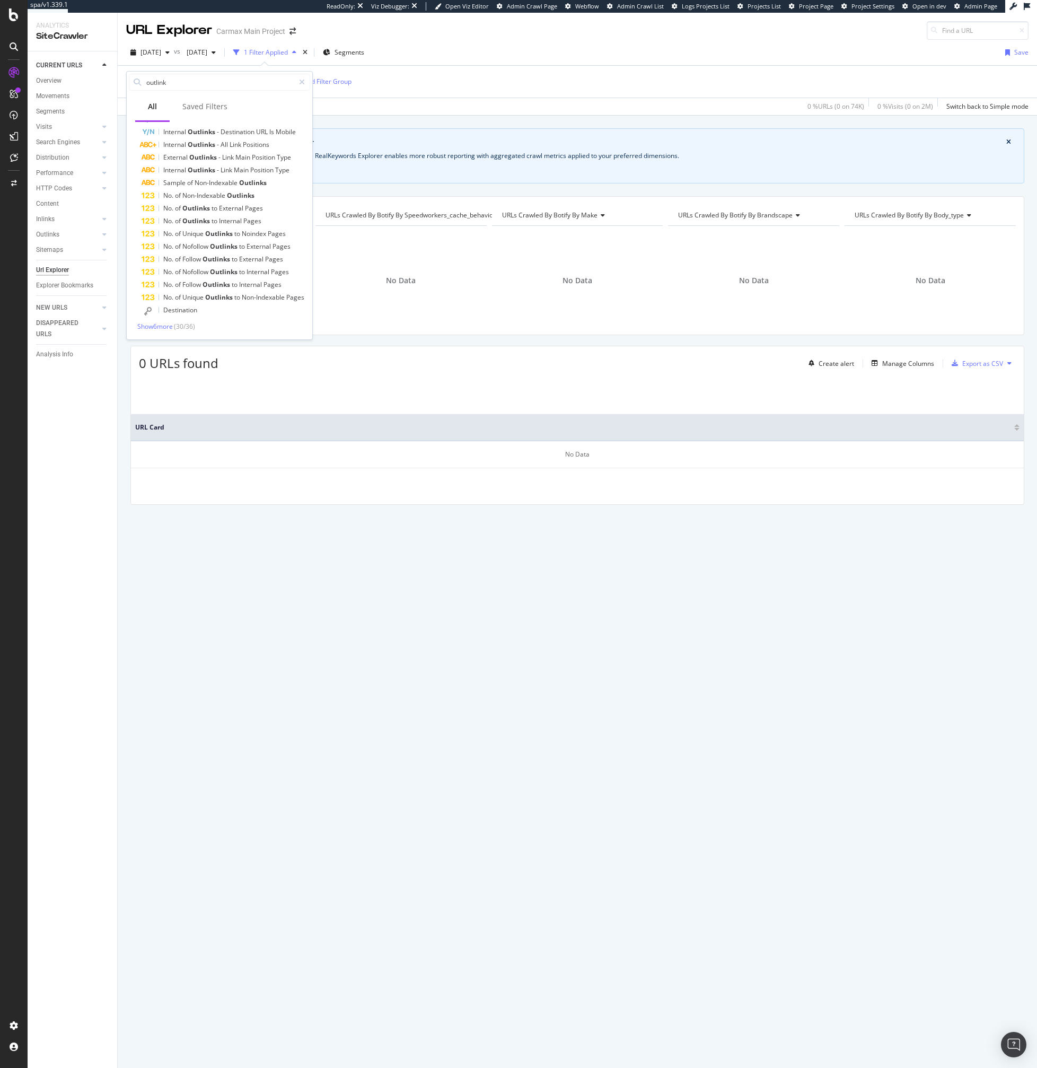
click at [177, 325] on div "Show 6 more ( 30 / 36 )" at bounding box center [219, 326] width 181 height 9
click at [167, 327] on span "Show 6 more" at bounding box center [155, 326] width 36 height 9
click at [190, 246] on span "Destination" at bounding box center [180, 246] width 34 height 9
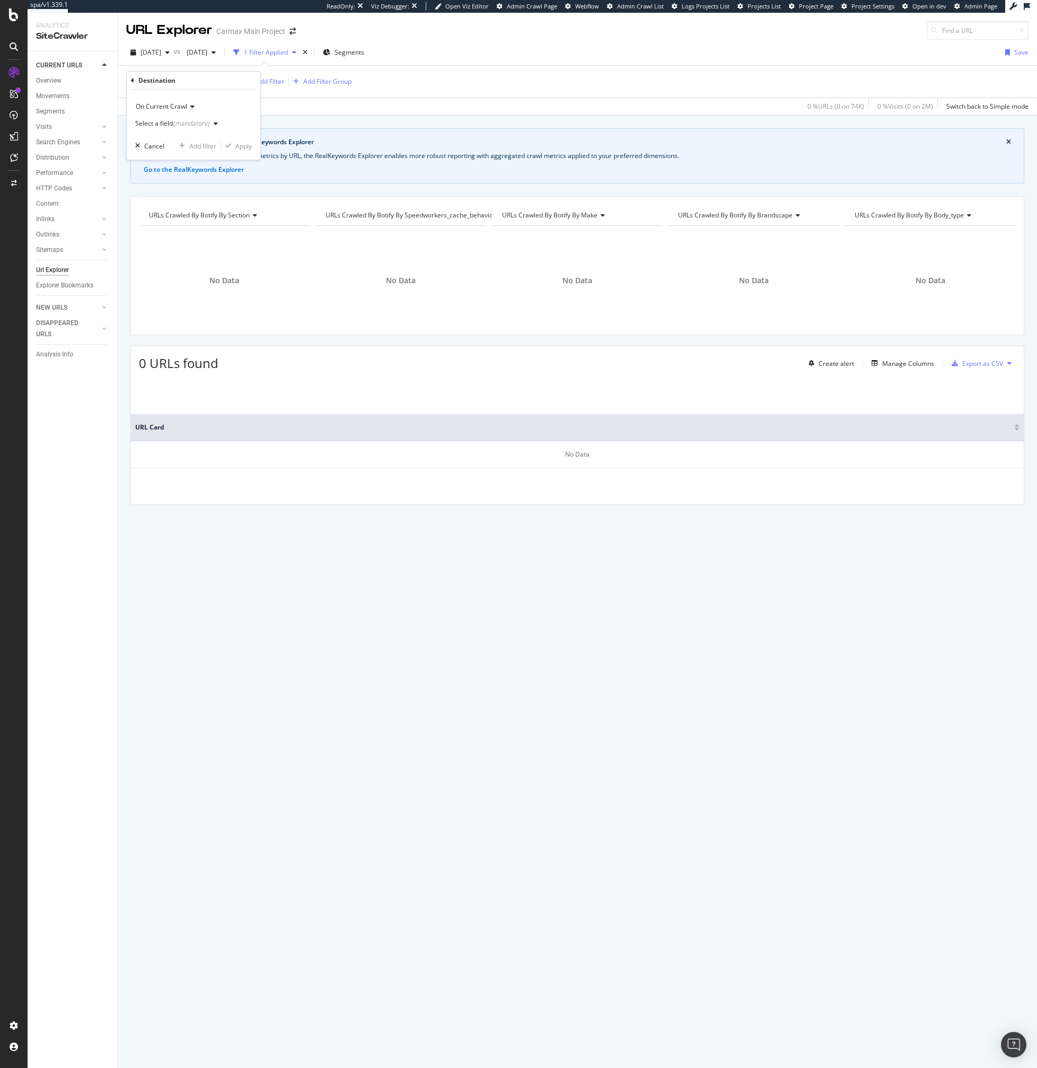
click at [162, 120] on div "Select a field (mandatory)" at bounding box center [172, 123] width 74 height 6
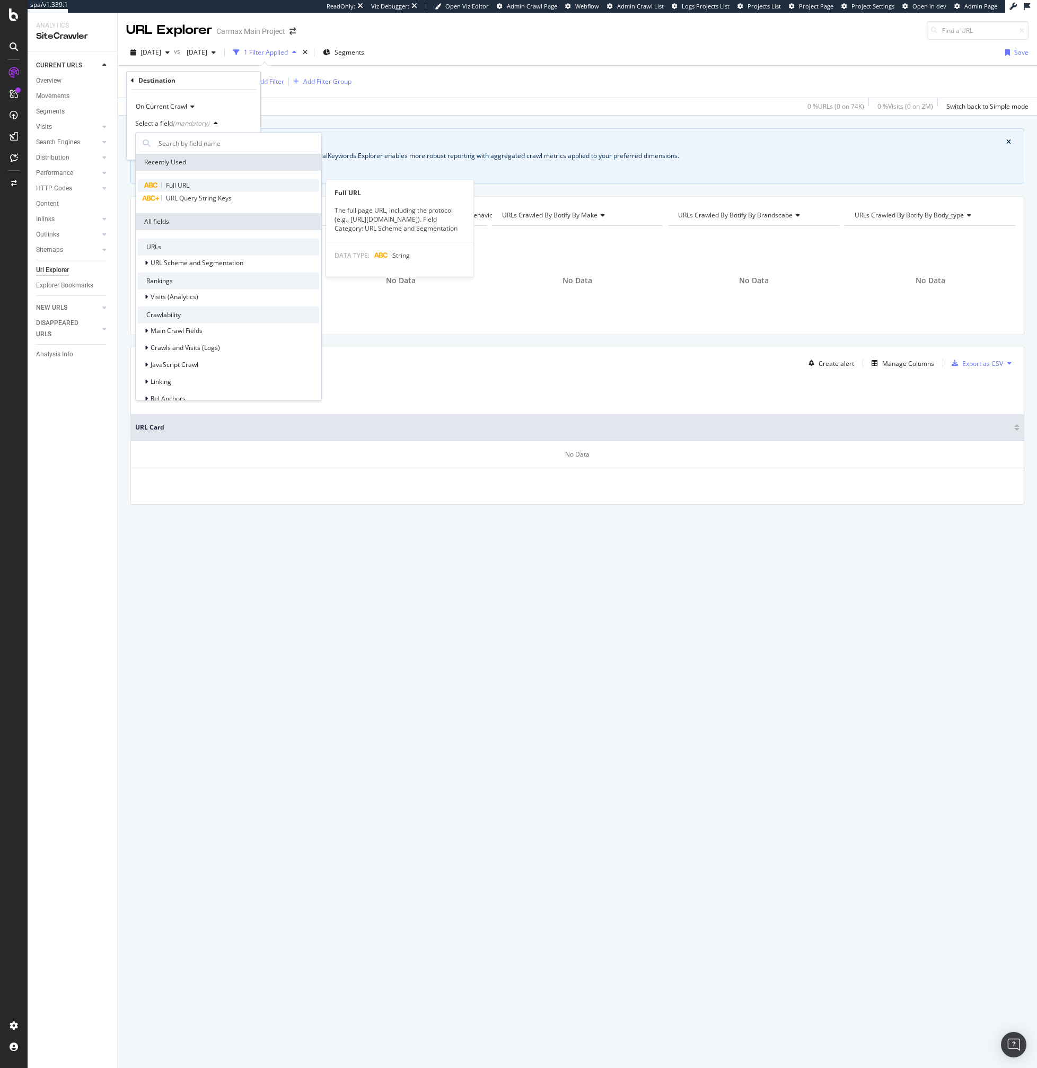
click at [172, 183] on span "Full URL" at bounding box center [177, 185] width 23 height 9
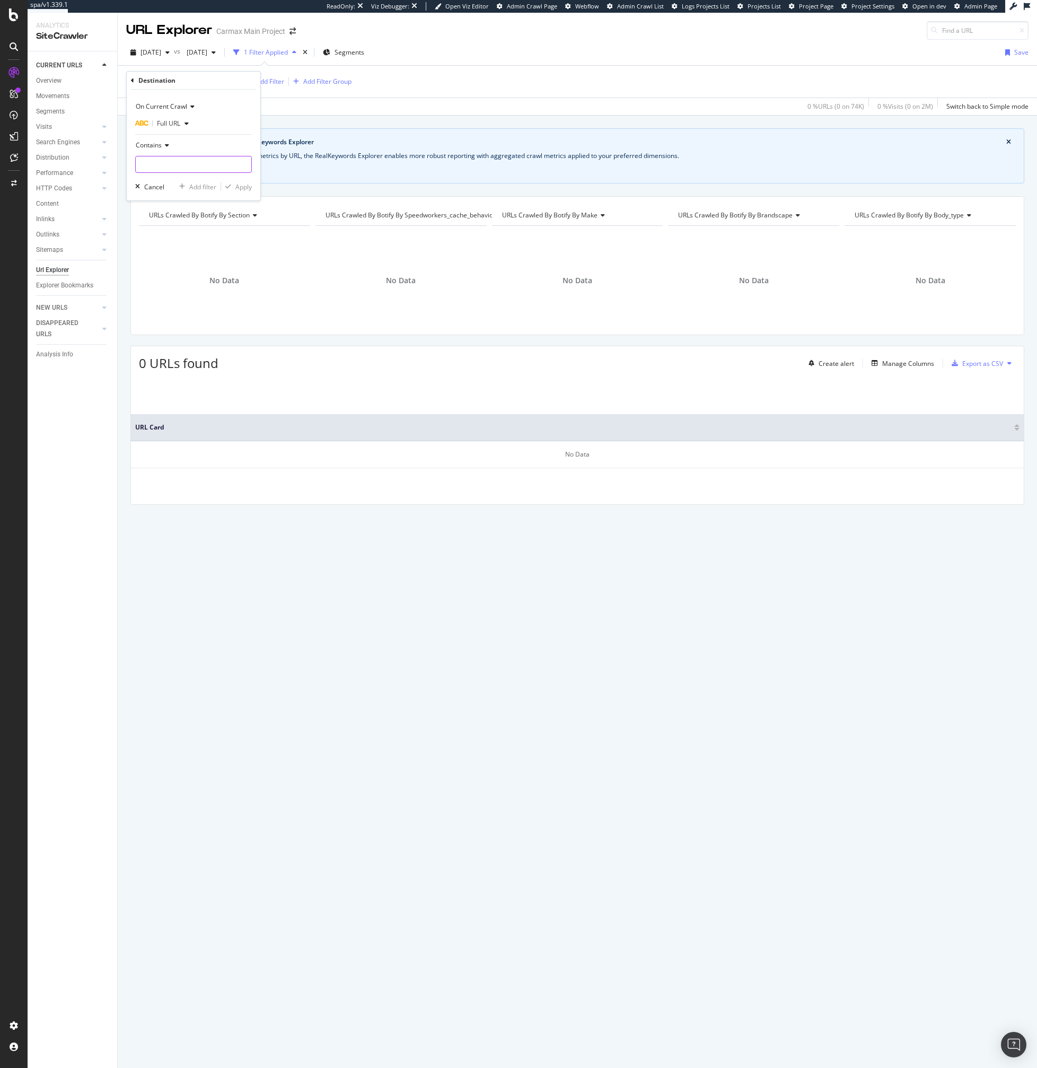
click at [181, 161] on input "text" at bounding box center [194, 164] width 116 height 17
paste input "https://www.carmax.com/cars/toyota?location=lockport+ny"
type input "https://www.carmax.com/cars/toyota?location=lockport+ny"
paste input "https://www.carmax.com/cars/toyota?location=lockport+ny"
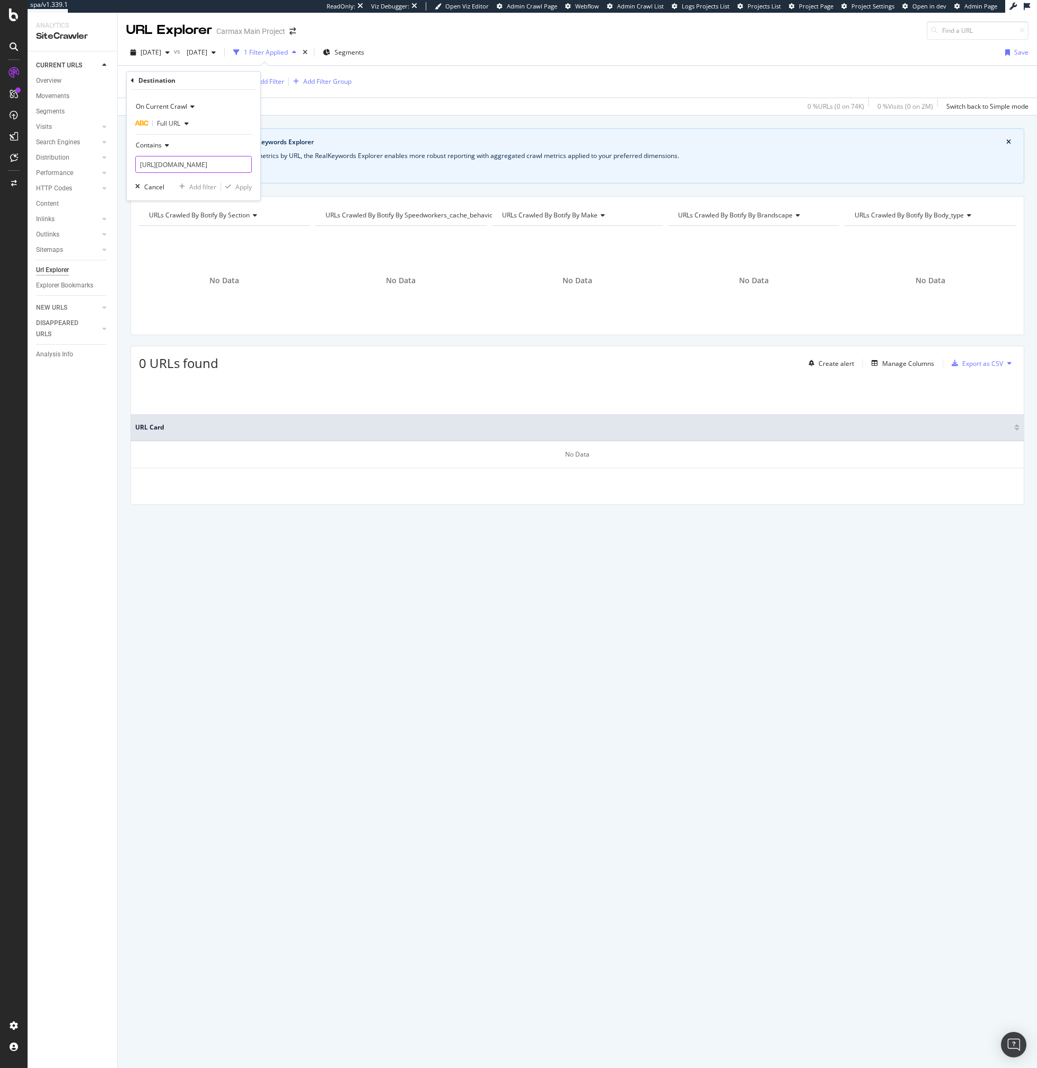
scroll to position [0, 83]
type input "https://www.carmax.com/cars/toyota?location=lockport+ny"
click at [241, 193] on div "On Current Crawl Full URL Contains https://www.carmax.com/cars/toyota?location=…" at bounding box center [194, 145] width 134 height 111
click at [240, 189] on div "Apply" at bounding box center [243, 186] width 16 height 9
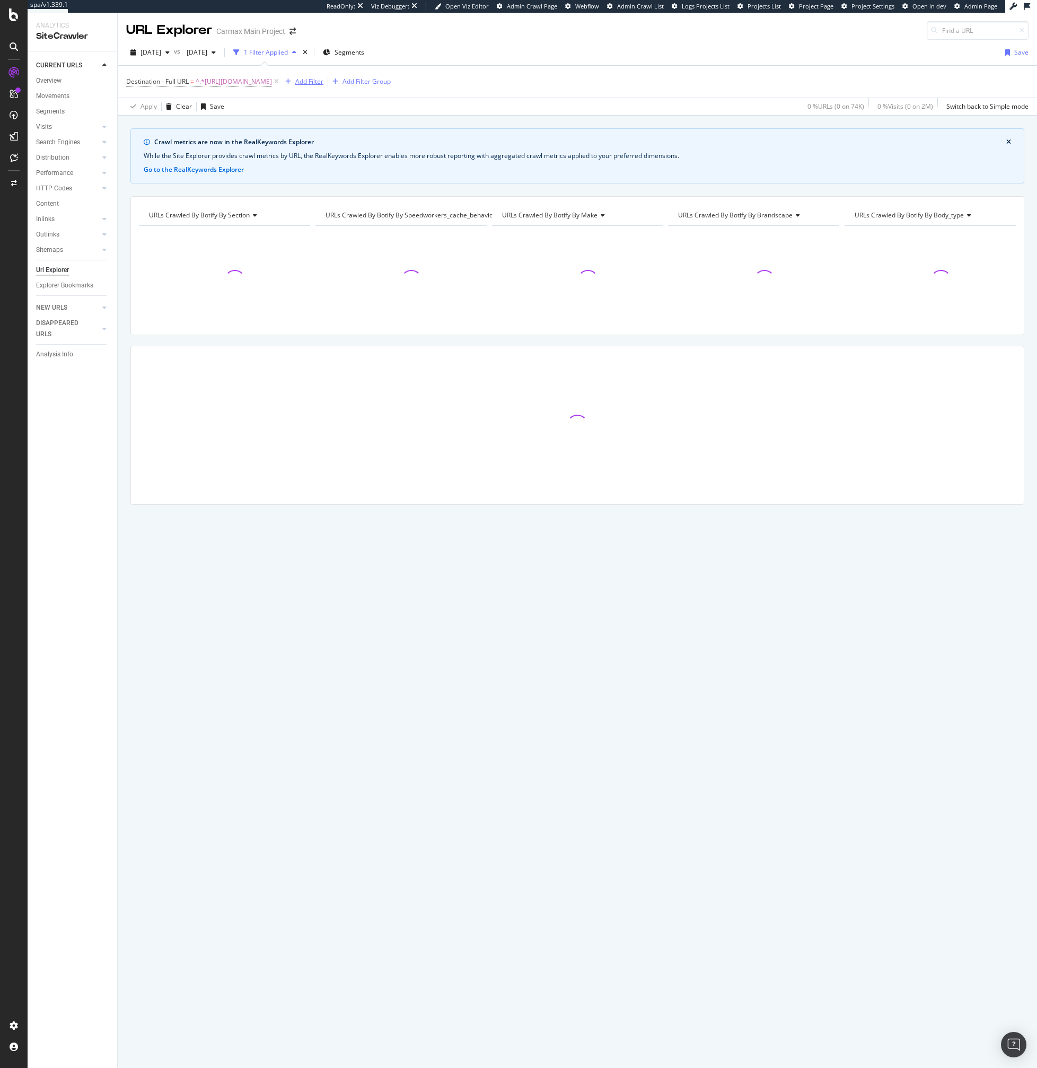
click at [324, 84] on div "Add Filter" at bounding box center [309, 81] width 28 height 9
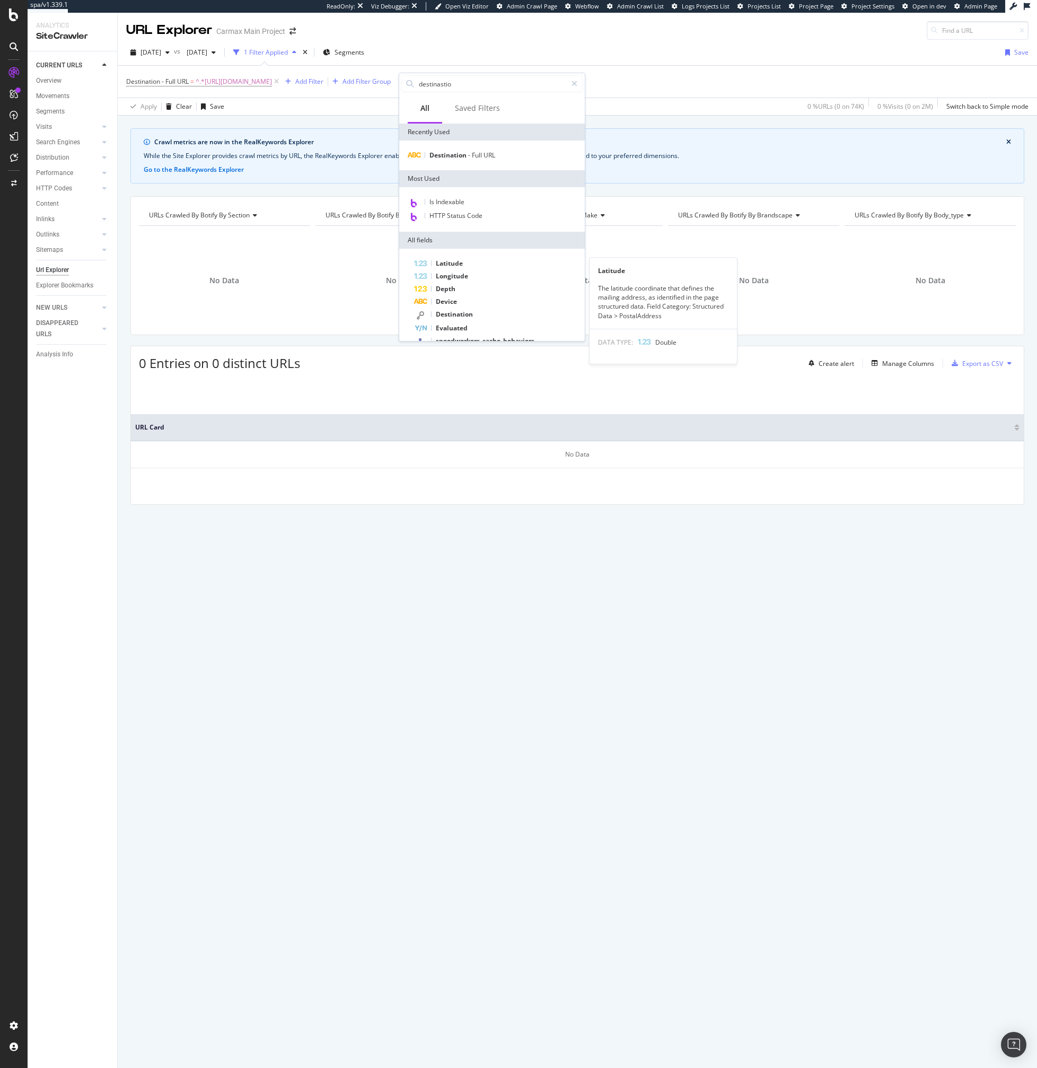
type input "destinastion"
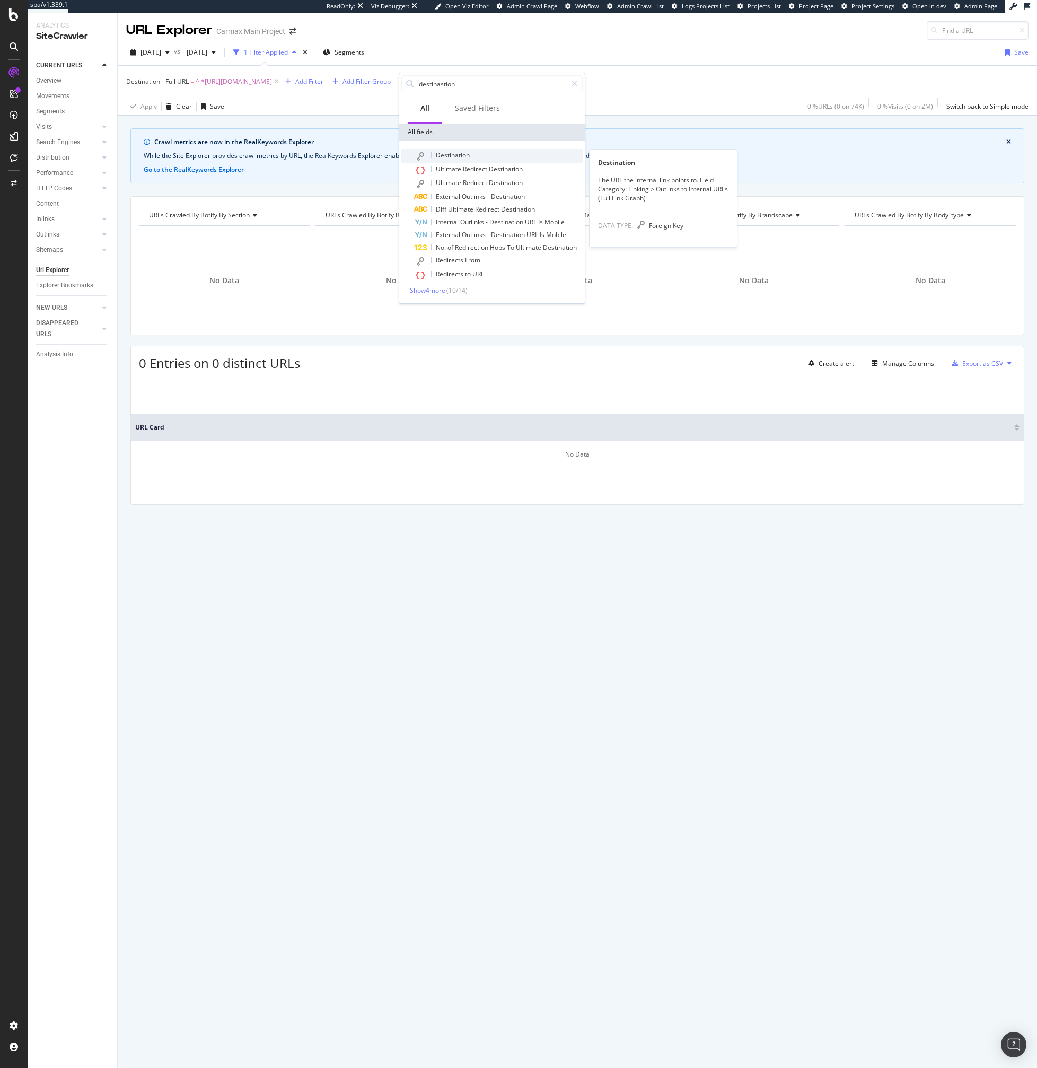
click at [462, 152] on span "Destination" at bounding box center [453, 155] width 34 height 9
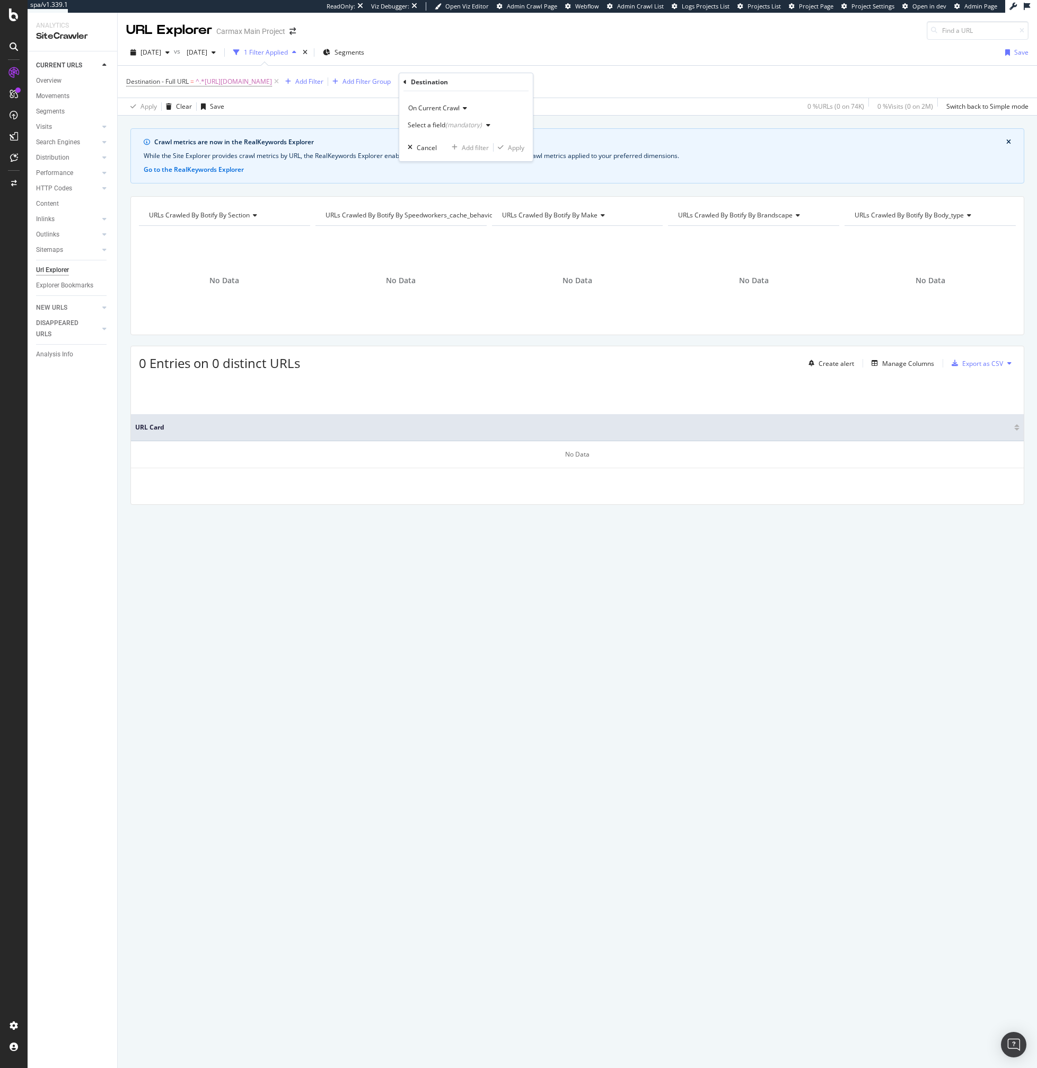
click at [447, 126] on div "(mandatory)" at bounding box center [463, 124] width 37 height 9
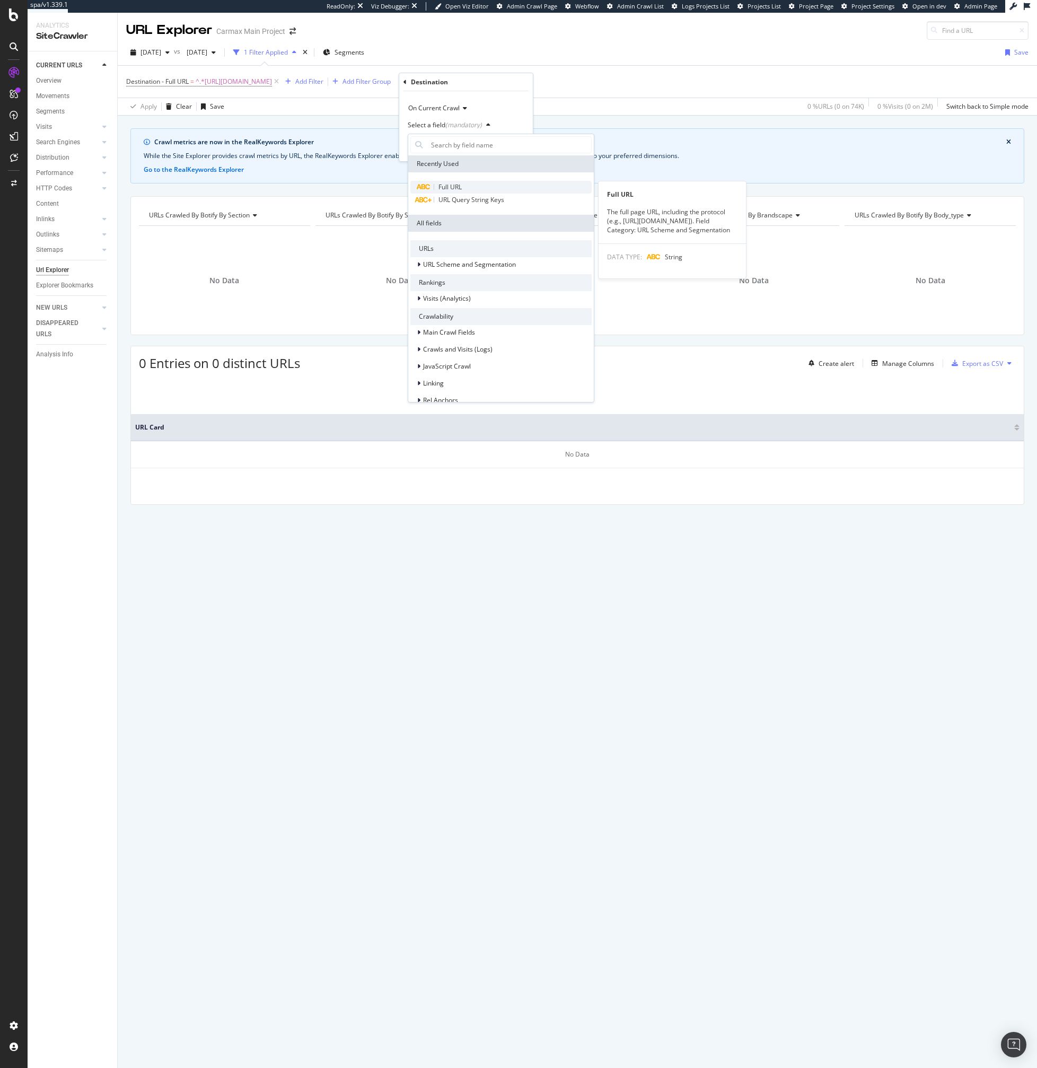
click at [445, 191] on span "Full URL" at bounding box center [450, 186] width 23 height 9
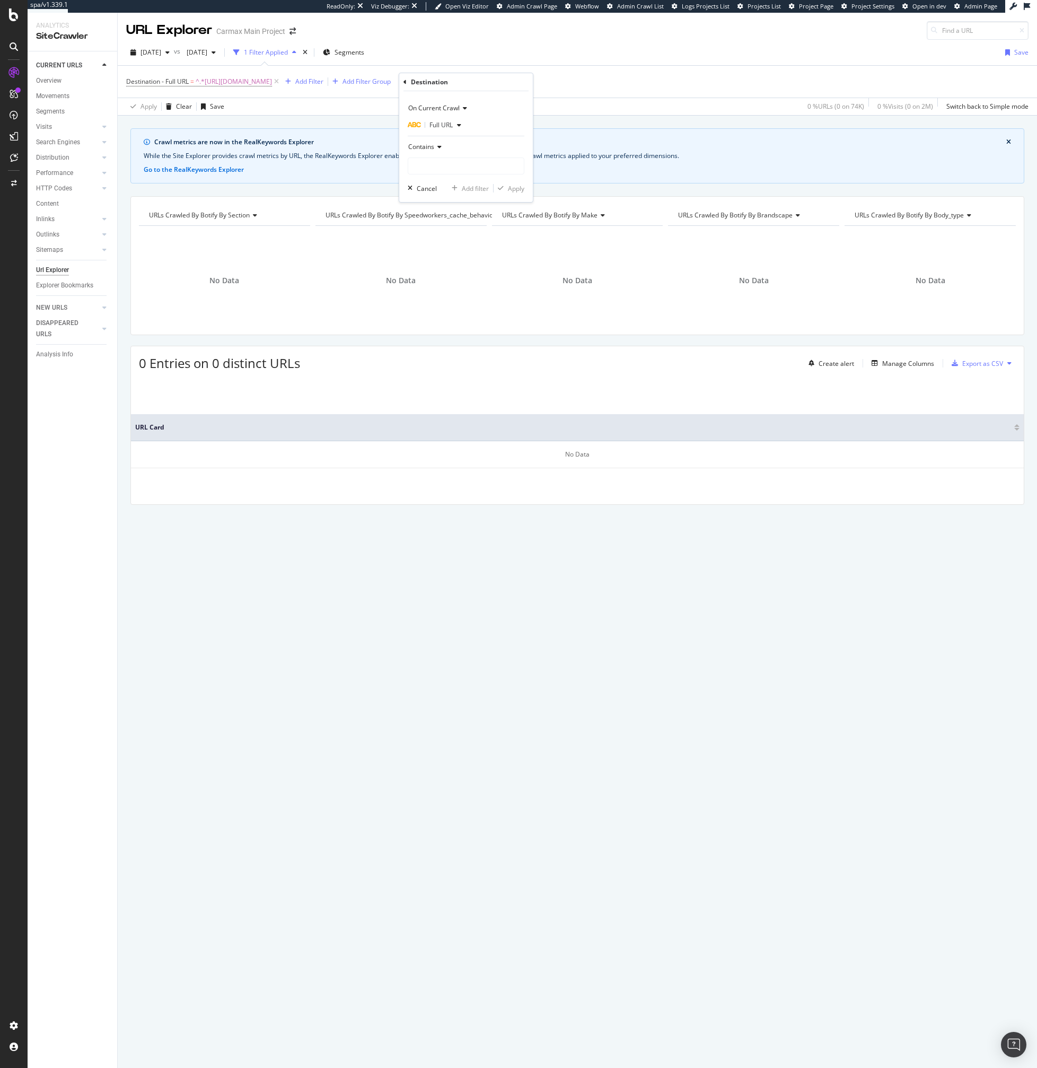
click at [445, 150] on div "Contains" at bounding box center [466, 146] width 117 height 17
click at [471, 144] on div "Contains" at bounding box center [466, 146] width 117 height 17
click at [445, 173] on input "text" at bounding box center [466, 166] width 116 height 17
paste input "https://www.carmax.com/cars/location-lockport-ny/toyota"
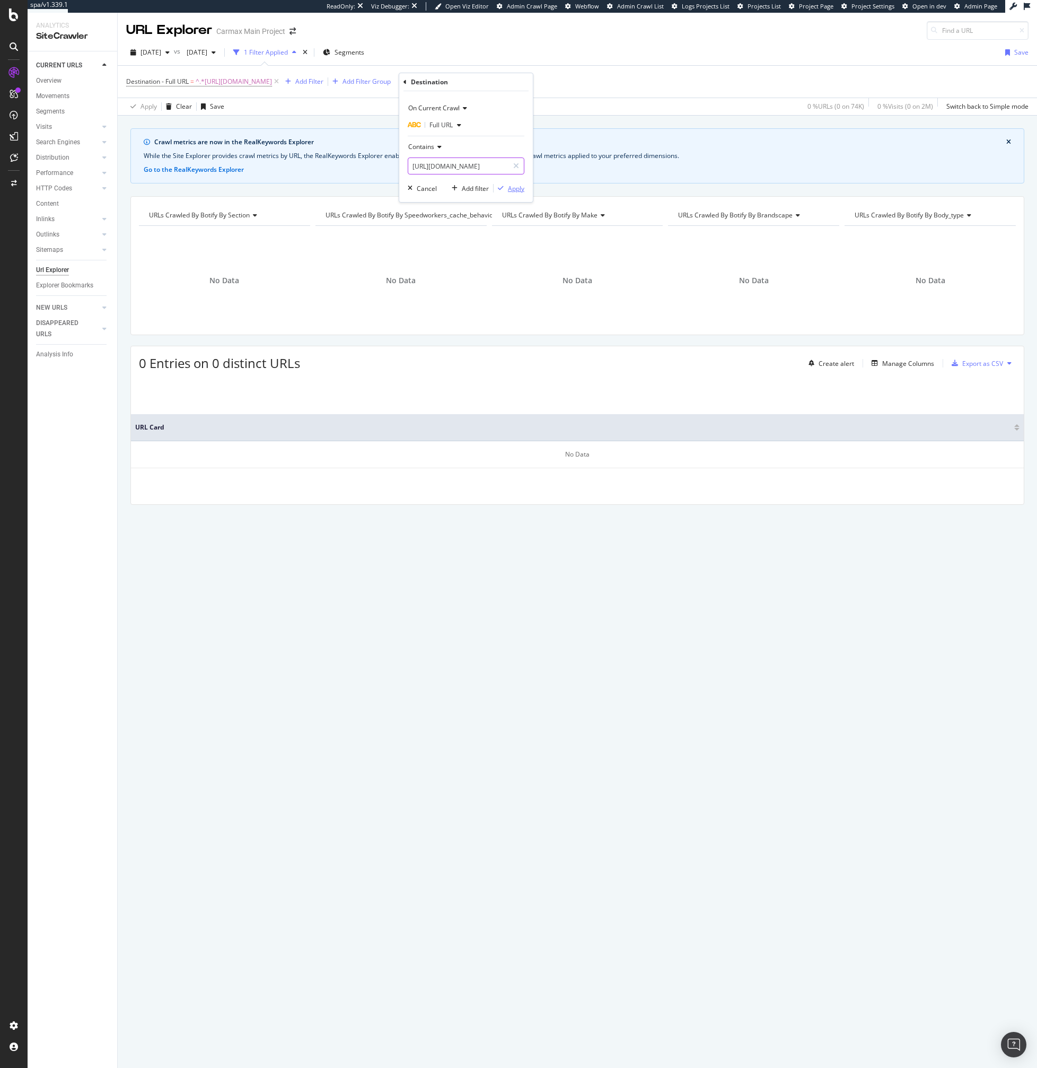
type input "https://www.carmax.com/cars/location-lockport-ny/toyota"
click at [512, 186] on div "Apply" at bounding box center [516, 188] width 16 height 9
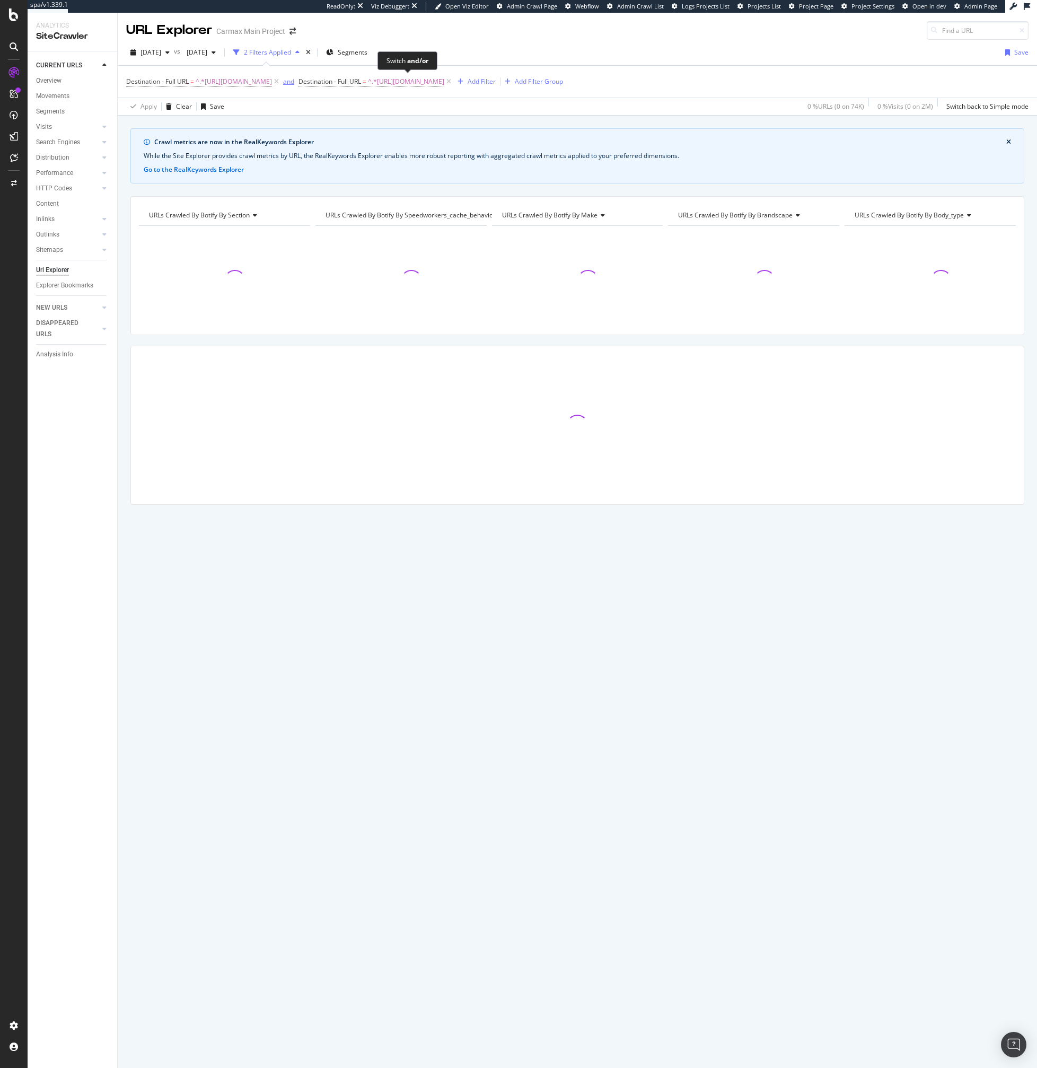
click at [294, 83] on div "and" at bounding box center [288, 81] width 11 height 9
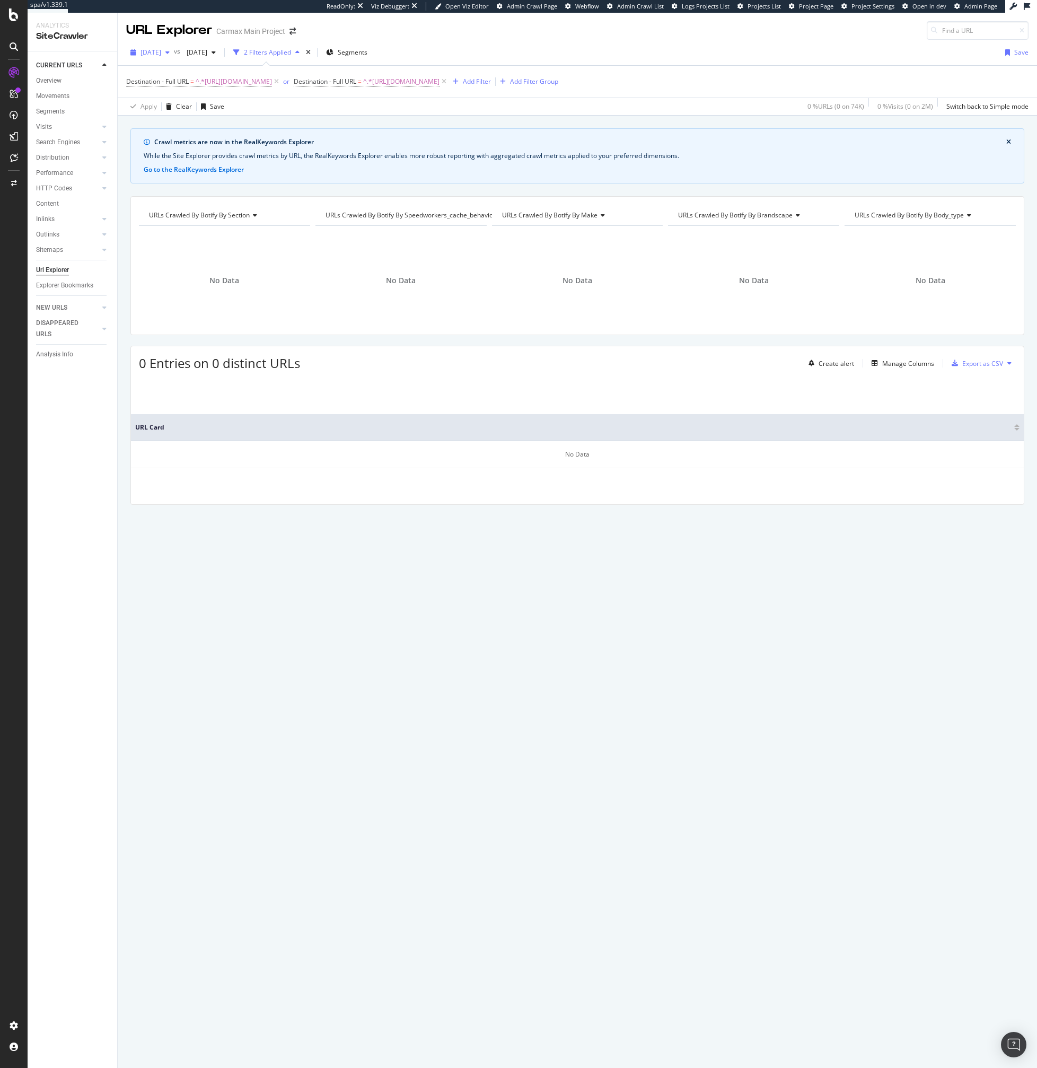
click at [161, 54] on span "[DATE]" at bounding box center [151, 52] width 21 height 9
click at [187, 127] on div "[DATE]" at bounding box center [170, 130] width 57 height 10
click at [272, 86] on span "^.*https://www.carmax.com/cars/toyota?location=lockport+ny.*$" at bounding box center [234, 81] width 76 height 15
click at [168, 161] on input "https://www.carmax.com/cars/toyota?location=lockport+ny" at bounding box center [186, 164] width 100 height 17
click at [174, 107] on span "On Current Crawl" at bounding box center [161, 106] width 51 height 9
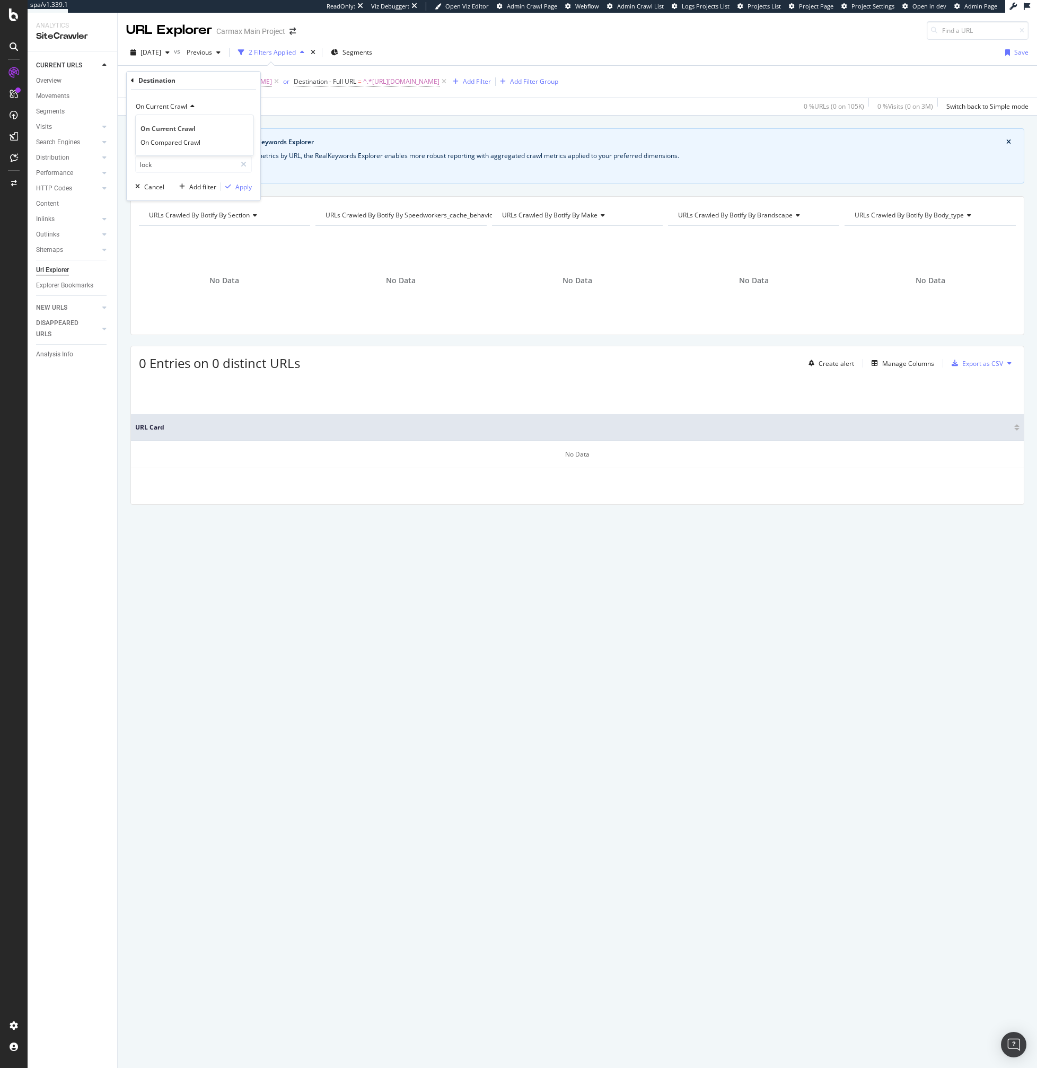
click at [186, 107] on span "On Current Crawl" at bounding box center [161, 106] width 51 height 9
click at [167, 165] on input "lock" at bounding box center [186, 164] width 100 height 17
type input "lockport"
click at [243, 185] on div "Apply" at bounding box center [243, 186] width 16 height 9
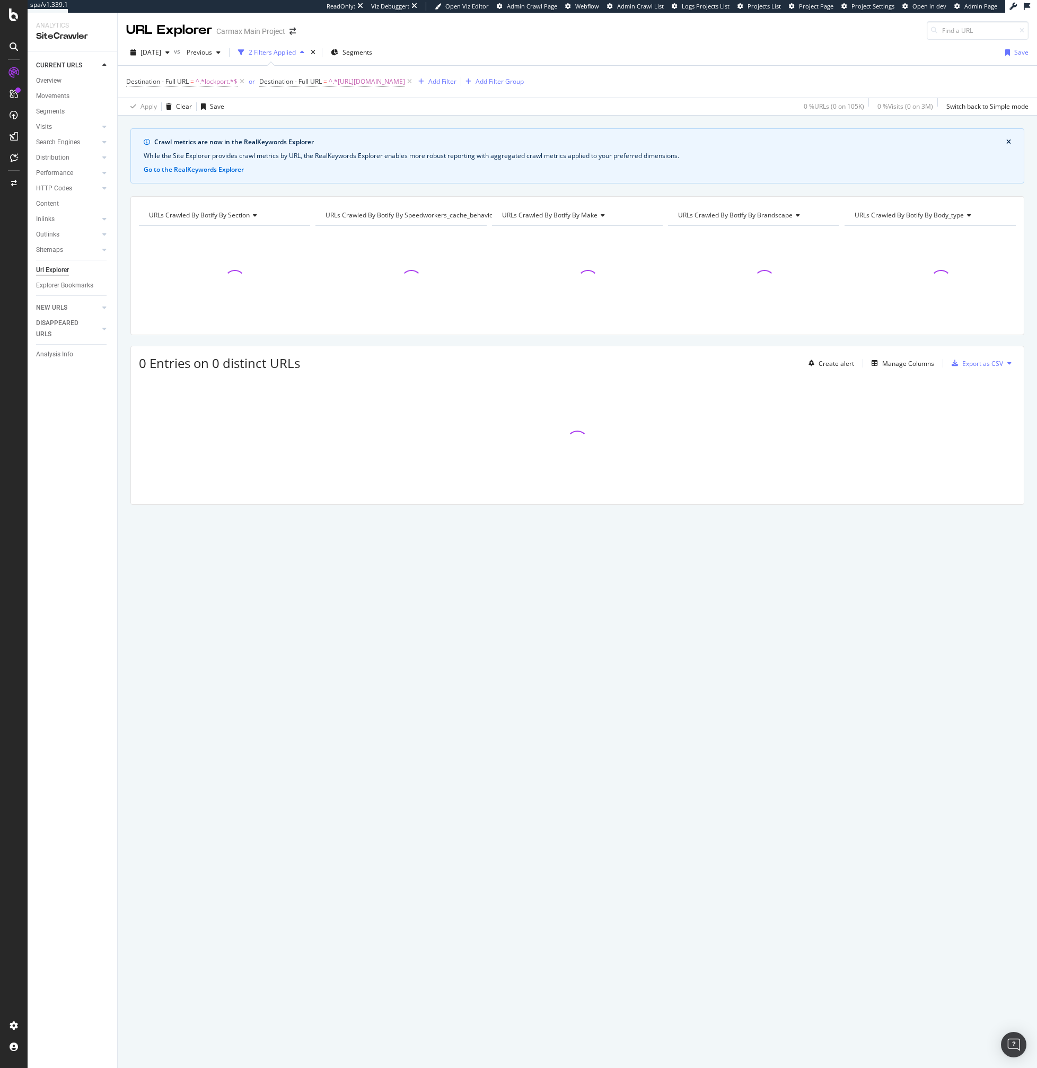
click at [242, 189] on div "Crawl metrics are now in the RealKeywords Explorer While the Site Explorer prov…" at bounding box center [578, 335] width 920 height 414
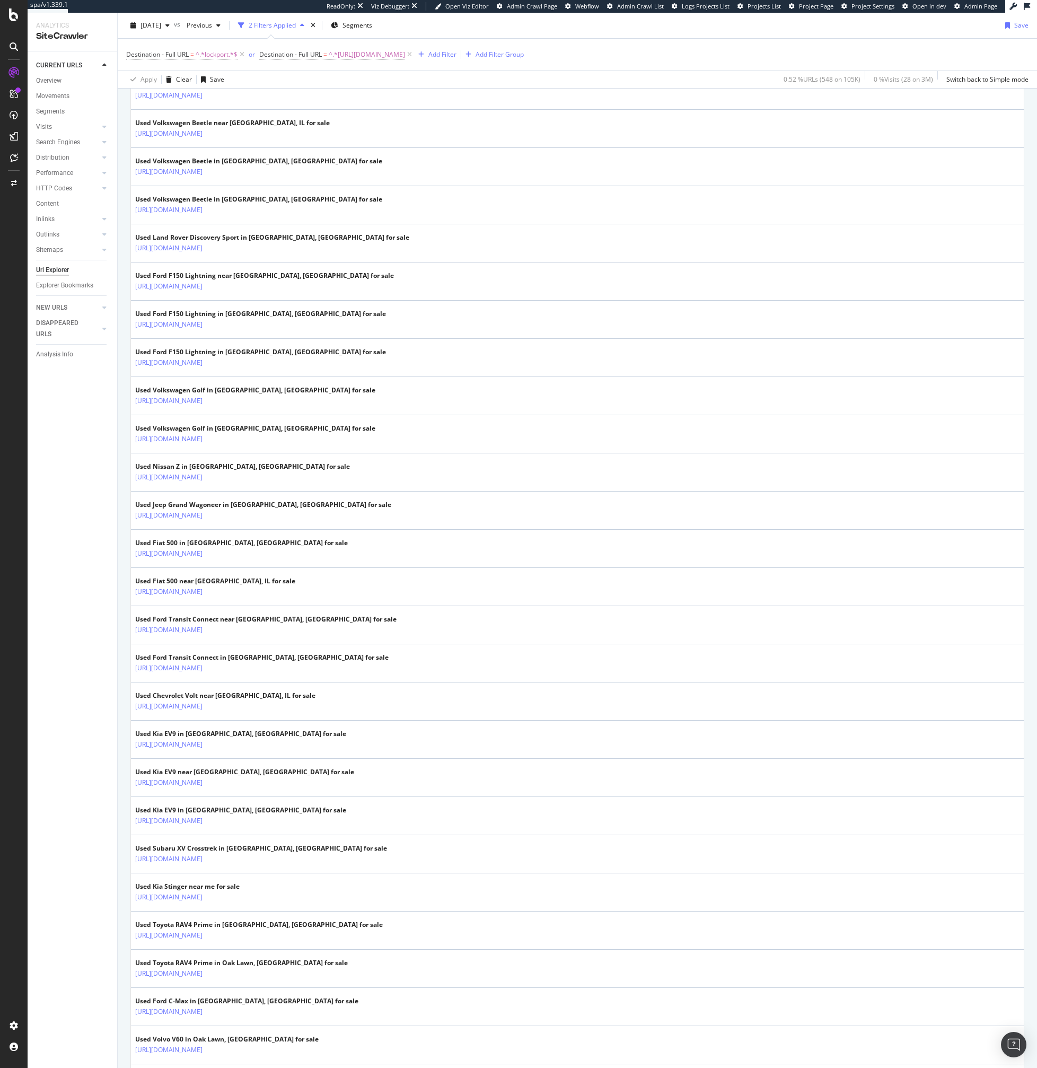
scroll to position [631, 0]
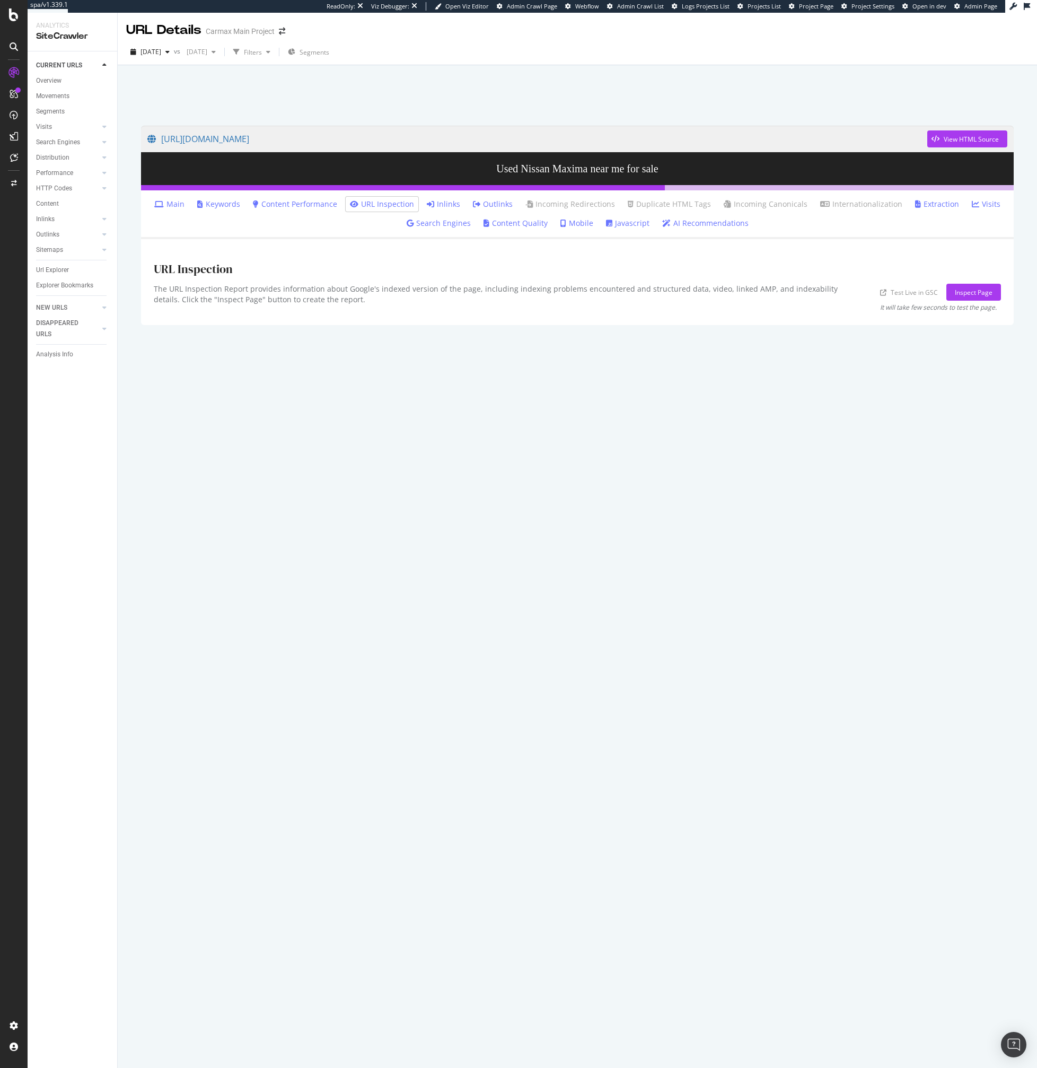
click at [431, 200] on icon at bounding box center [430, 203] width 7 height 7
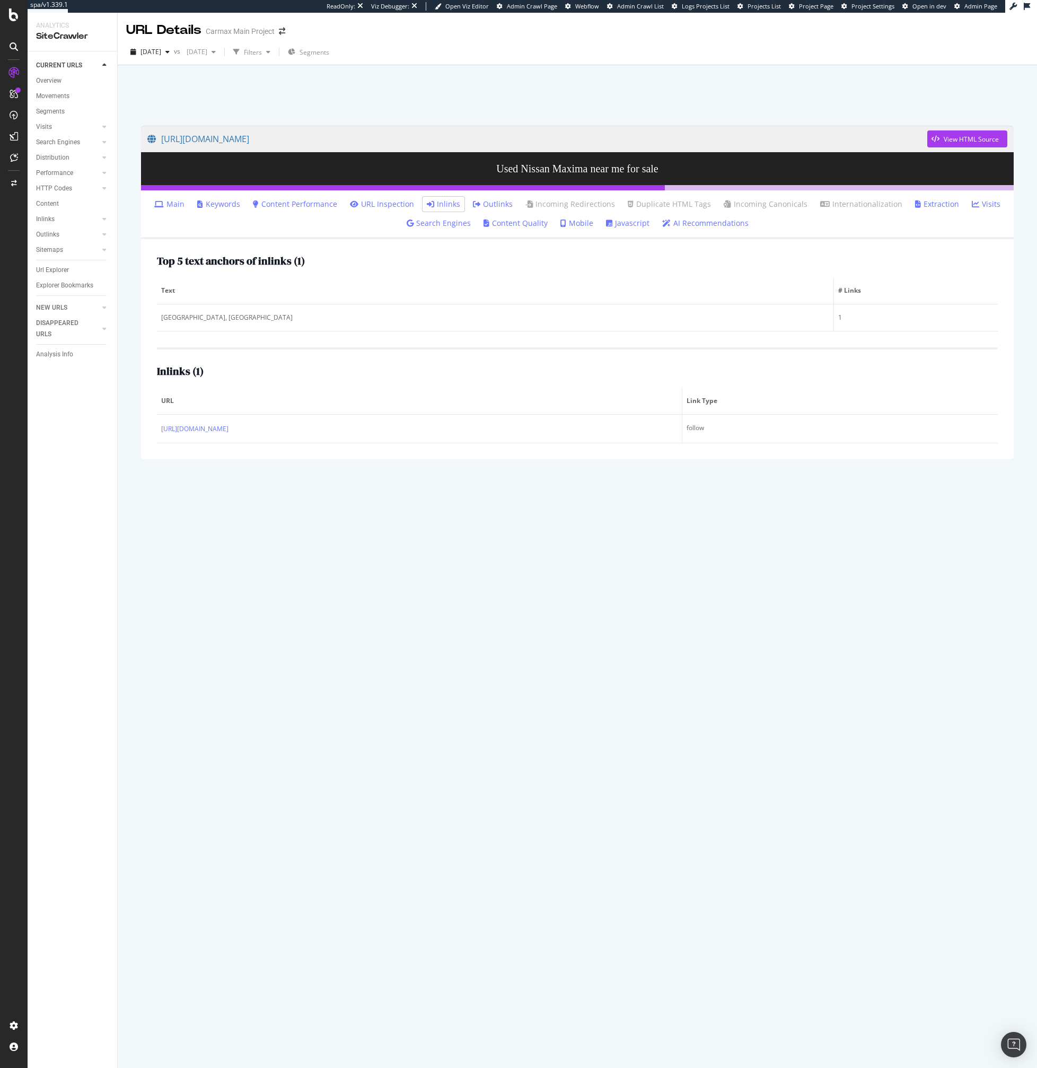
click at [497, 207] on link "Outlinks" at bounding box center [493, 204] width 40 height 11
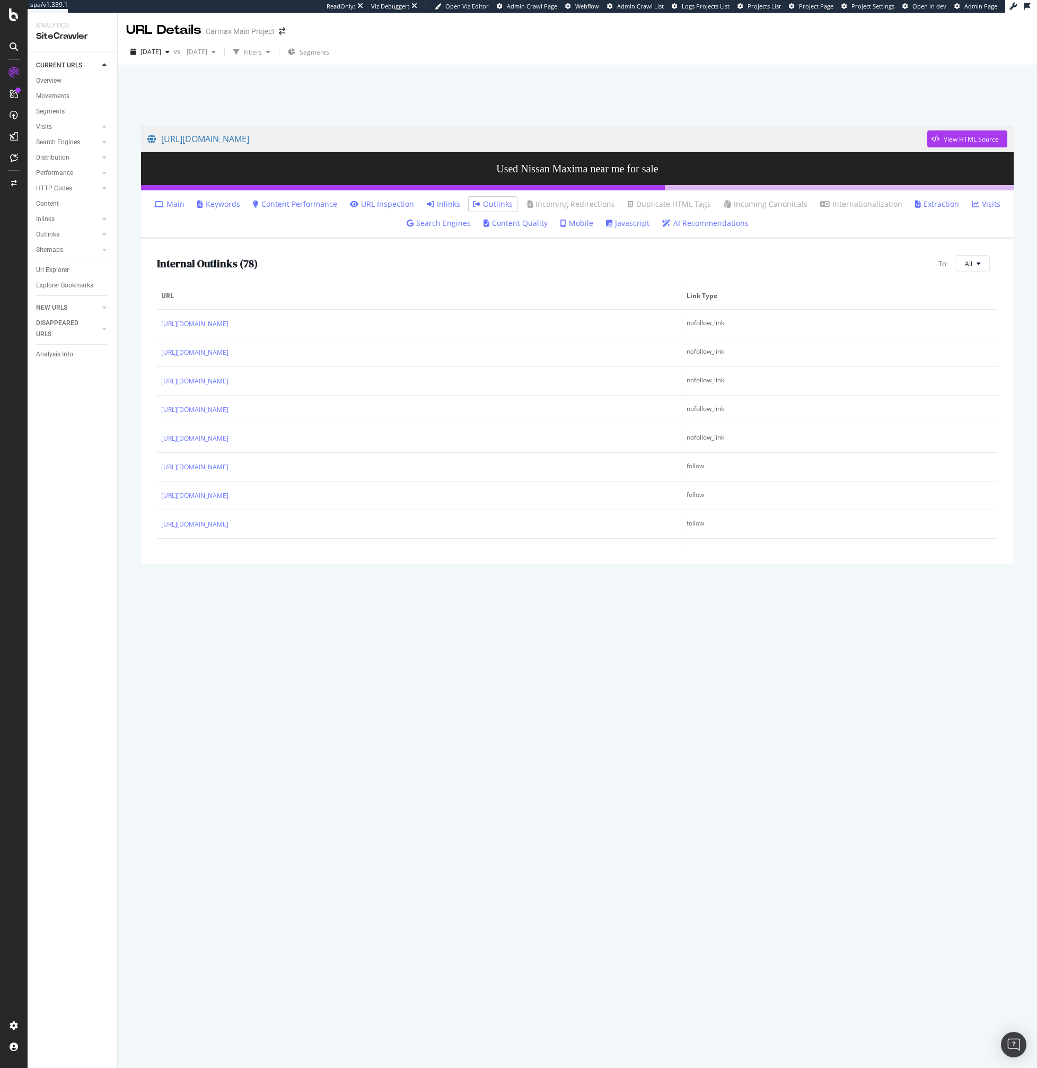
click at [455, 199] on link "Inlinks" at bounding box center [443, 204] width 33 height 11
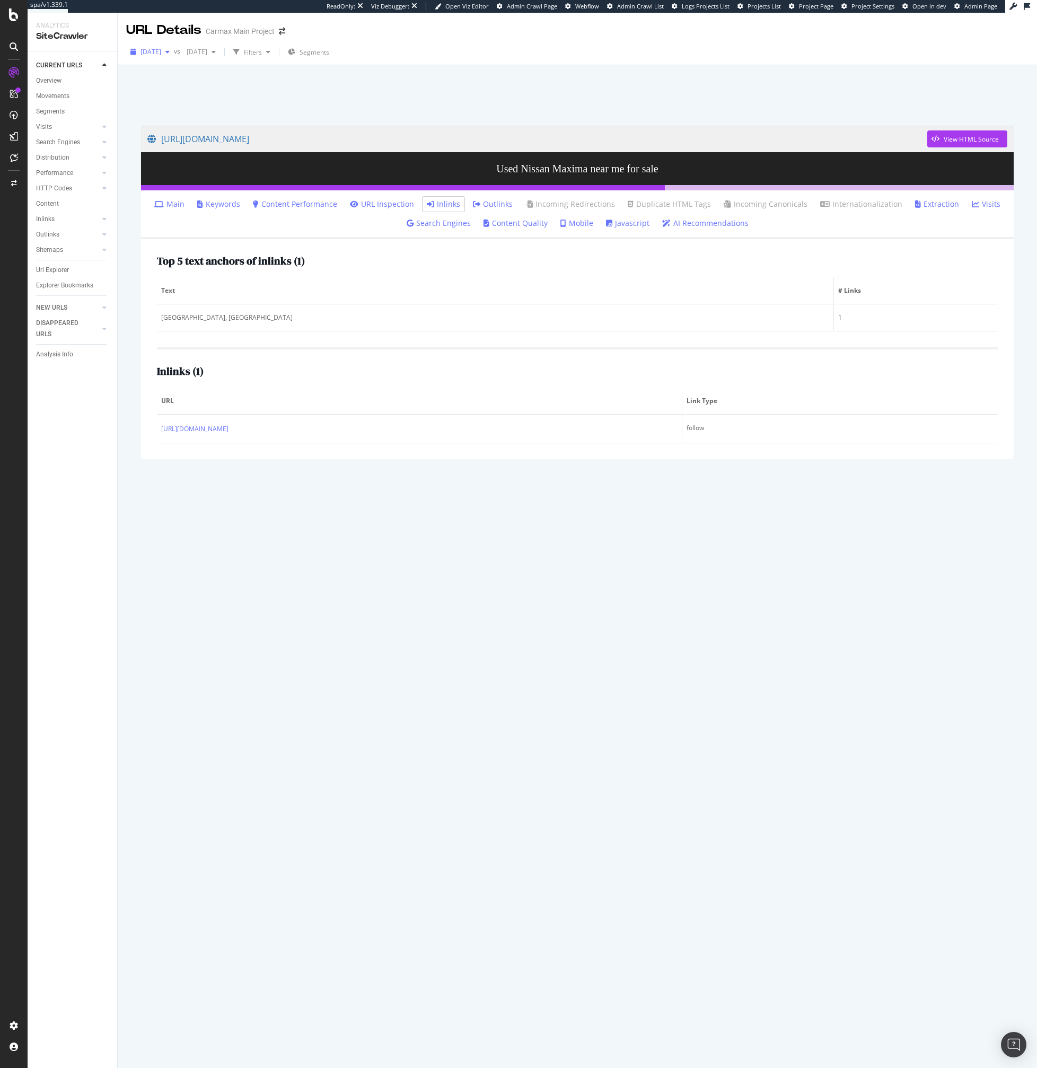
click at [161, 51] on span "[DATE]" at bounding box center [151, 51] width 21 height 9
click at [182, 134] on div "[DATE] 105K URLs" at bounding box center [196, 128] width 126 height 15
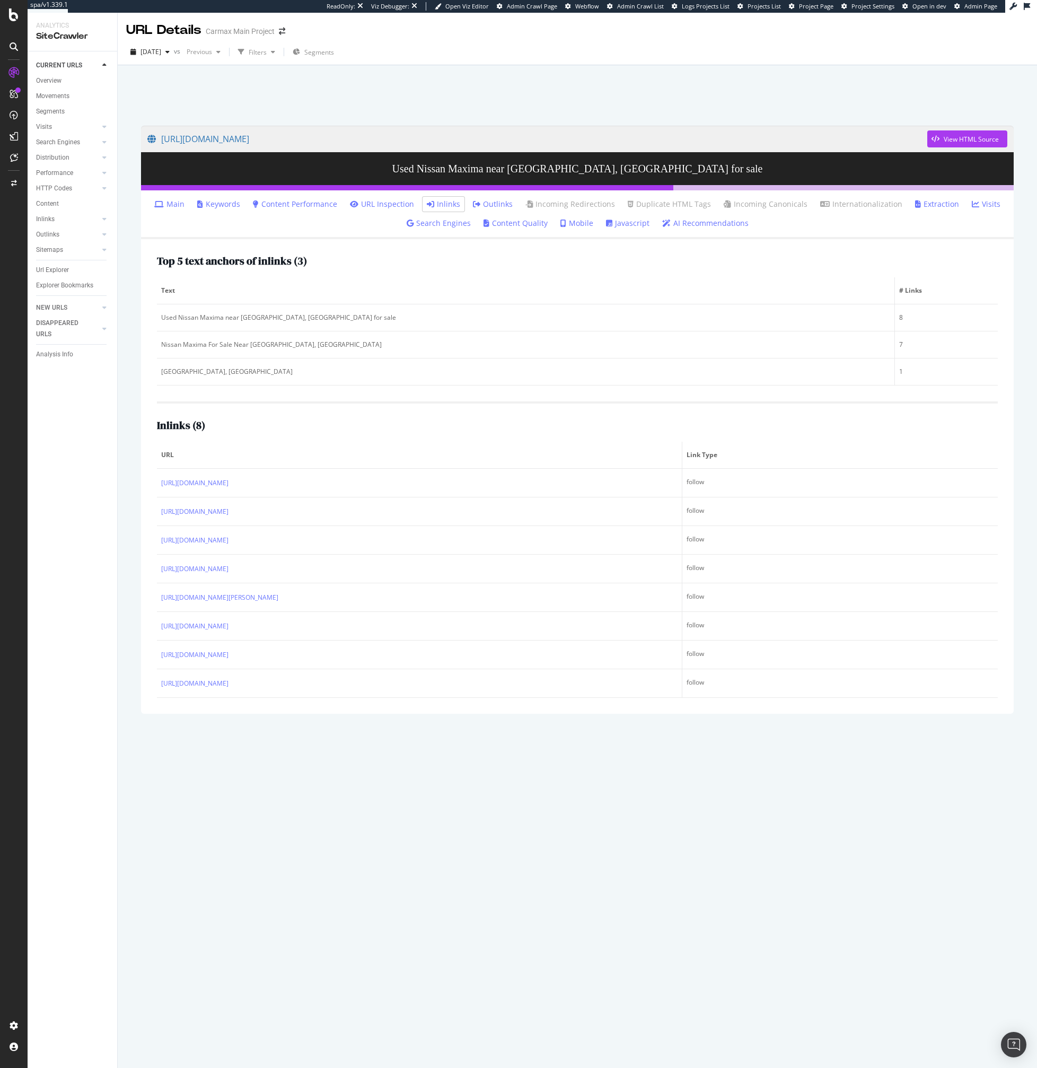
click at [488, 200] on link "Outlinks" at bounding box center [493, 204] width 40 height 11
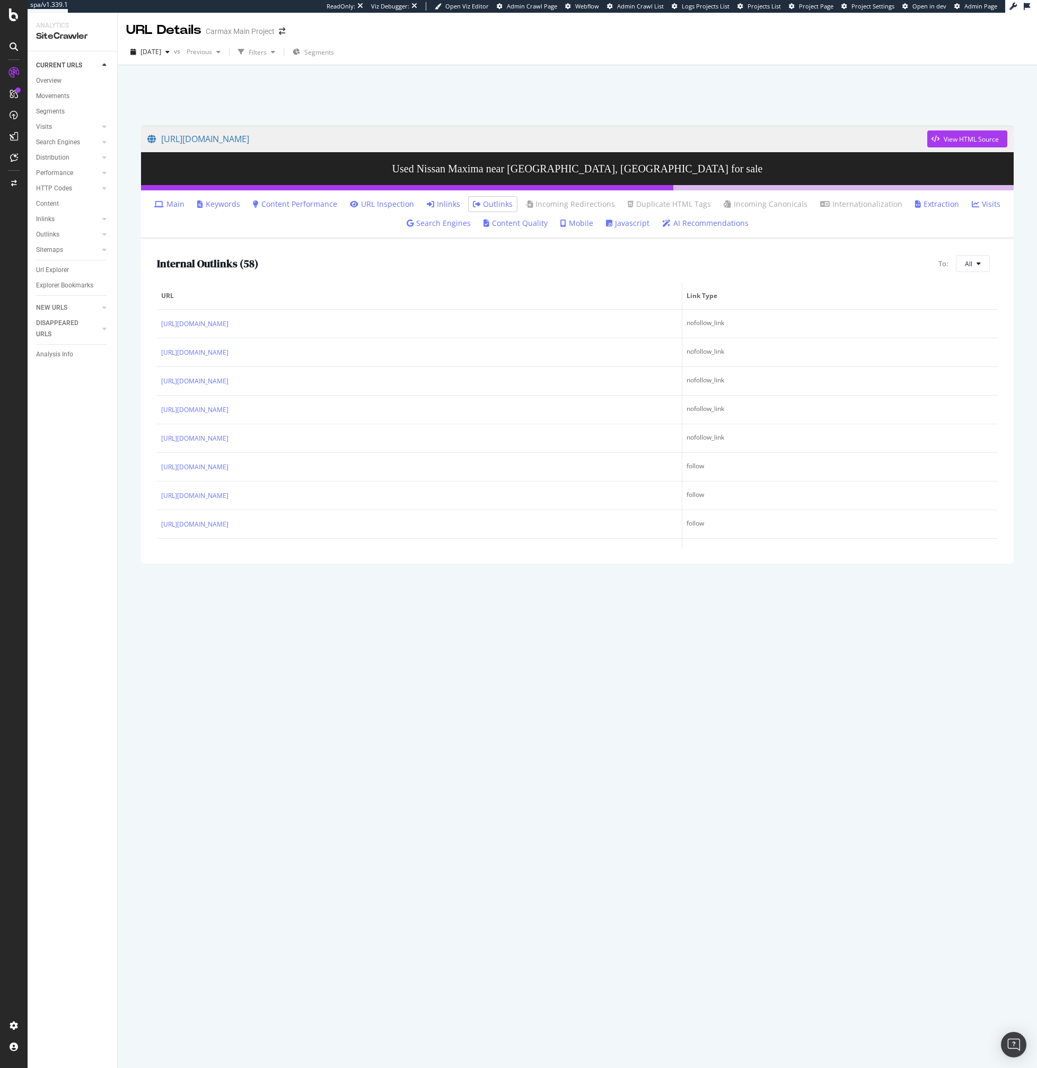
click at [447, 206] on link "Inlinks" at bounding box center [443, 204] width 33 height 11
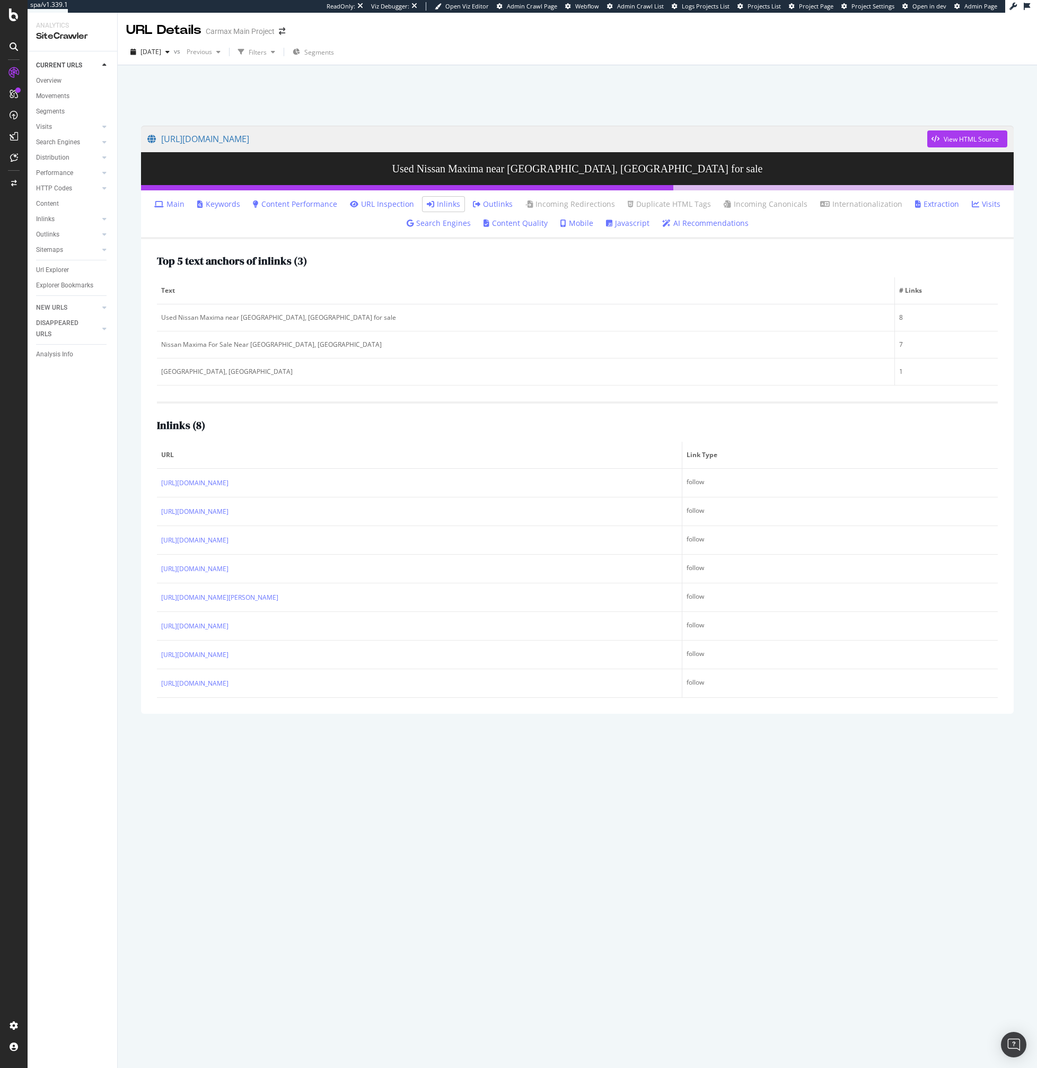
click at [216, 83] on div at bounding box center [577, 92] width 894 height 45
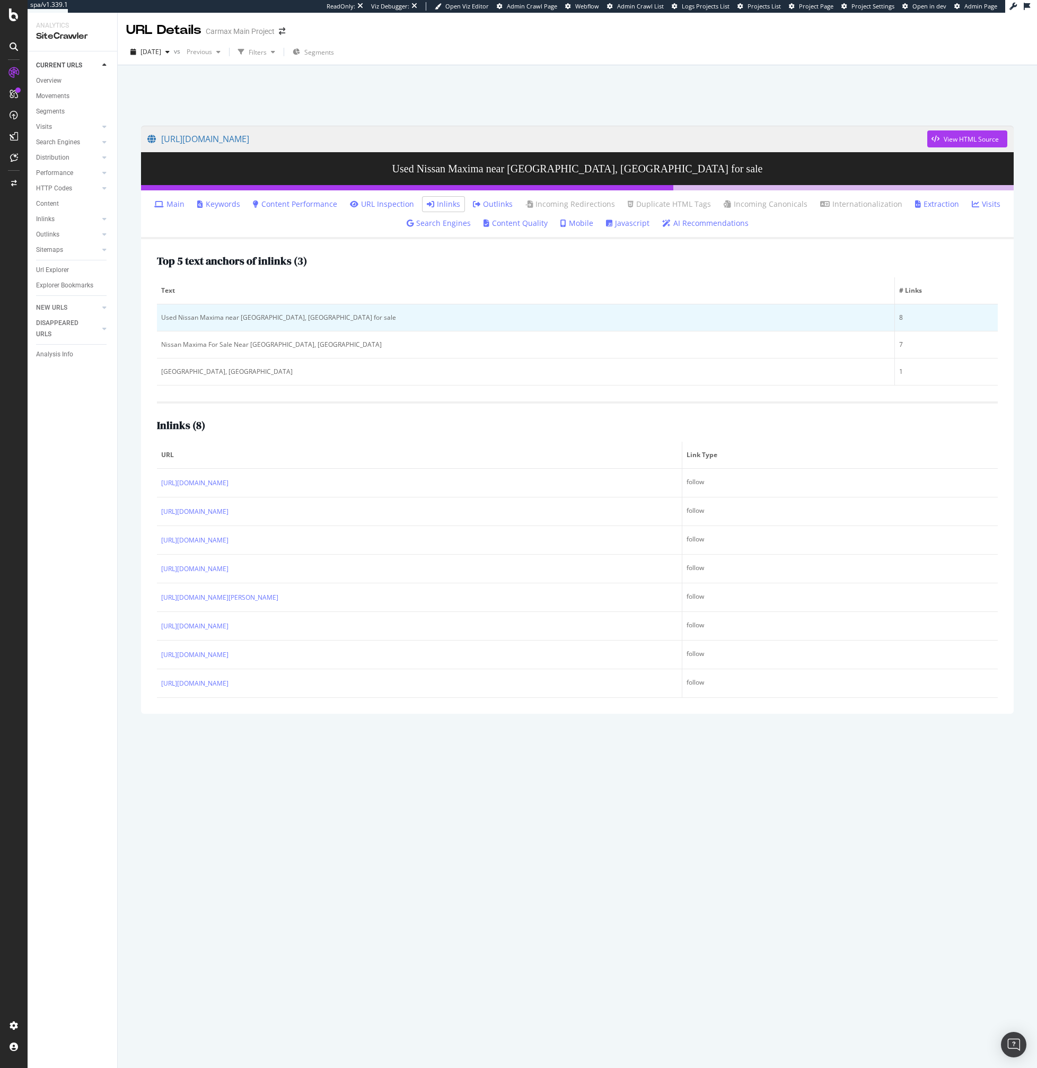
click at [199, 322] on div "Used Nissan Maxima near [GEOGRAPHIC_DATA], [GEOGRAPHIC_DATA] for sale" at bounding box center [525, 318] width 729 height 10
click at [396, 326] on td "Used Nissan Maxima near [GEOGRAPHIC_DATA], [GEOGRAPHIC_DATA] for sale" at bounding box center [526, 317] width 738 height 27
click at [195, 319] on div "Used Nissan Maxima near [GEOGRAPHIC_DATA], [GEOGRAPHIC_DATA] for sale" at bounding box center [525, 318] width 729 height 10
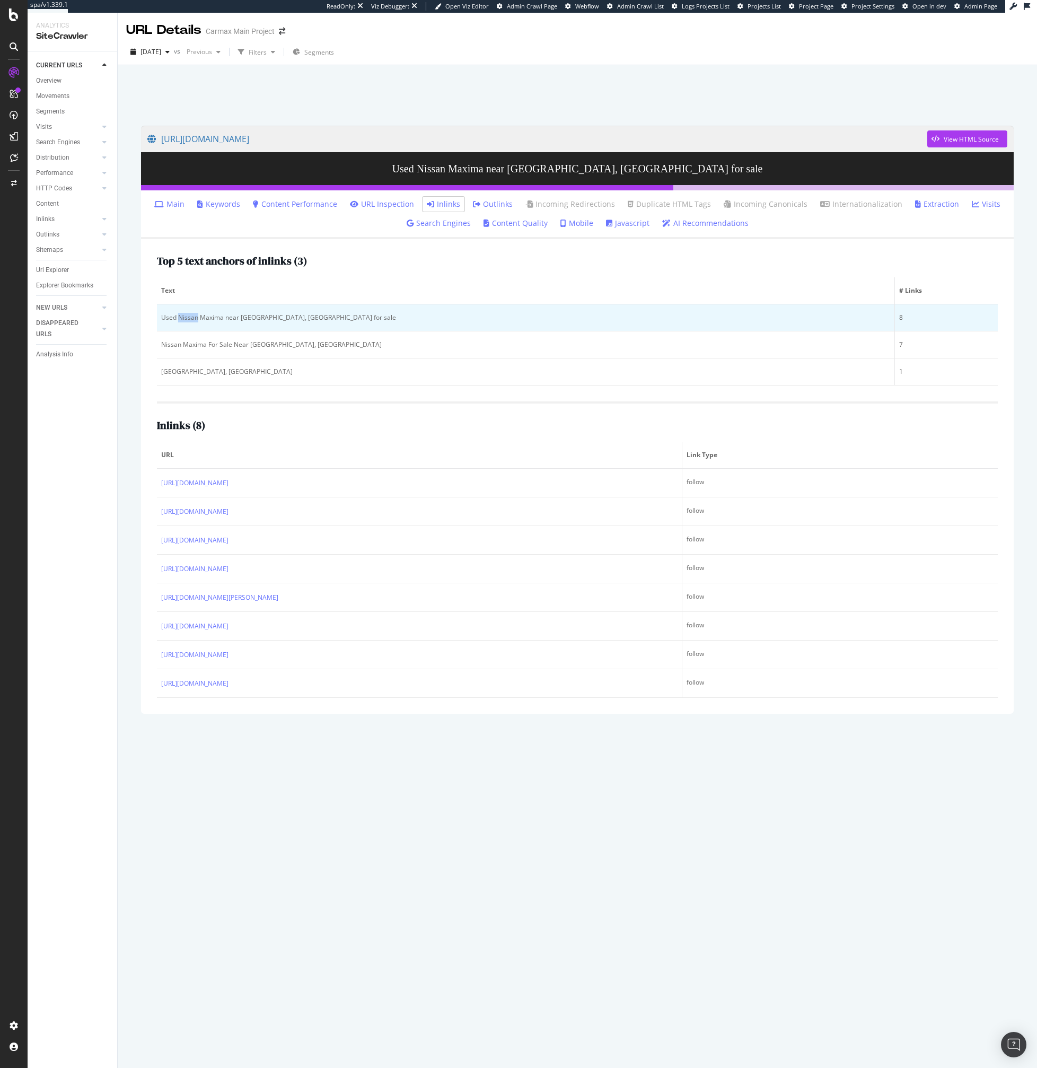
click at [195, 319] on div "Used Nissan Maxima near [GEOGRAPHIC_DATA], [GEOGRAPHIC_DATA] for sale" at bounding box center [525, 318] width 729 height 10
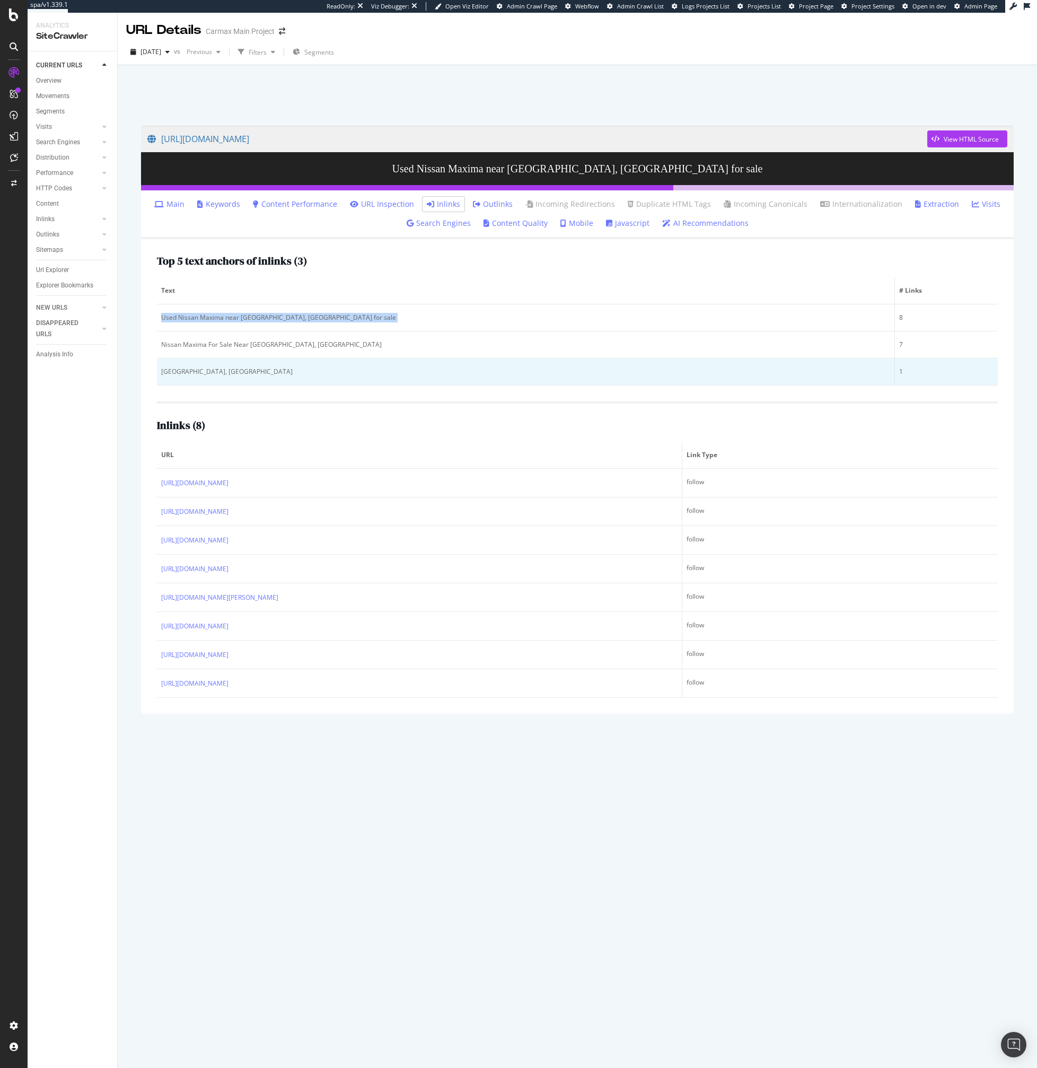
copy div "Used Nissan Maxima near [GEOGRAPHIC_DATA], [GEOGRAPHIC_DATA] for sale"
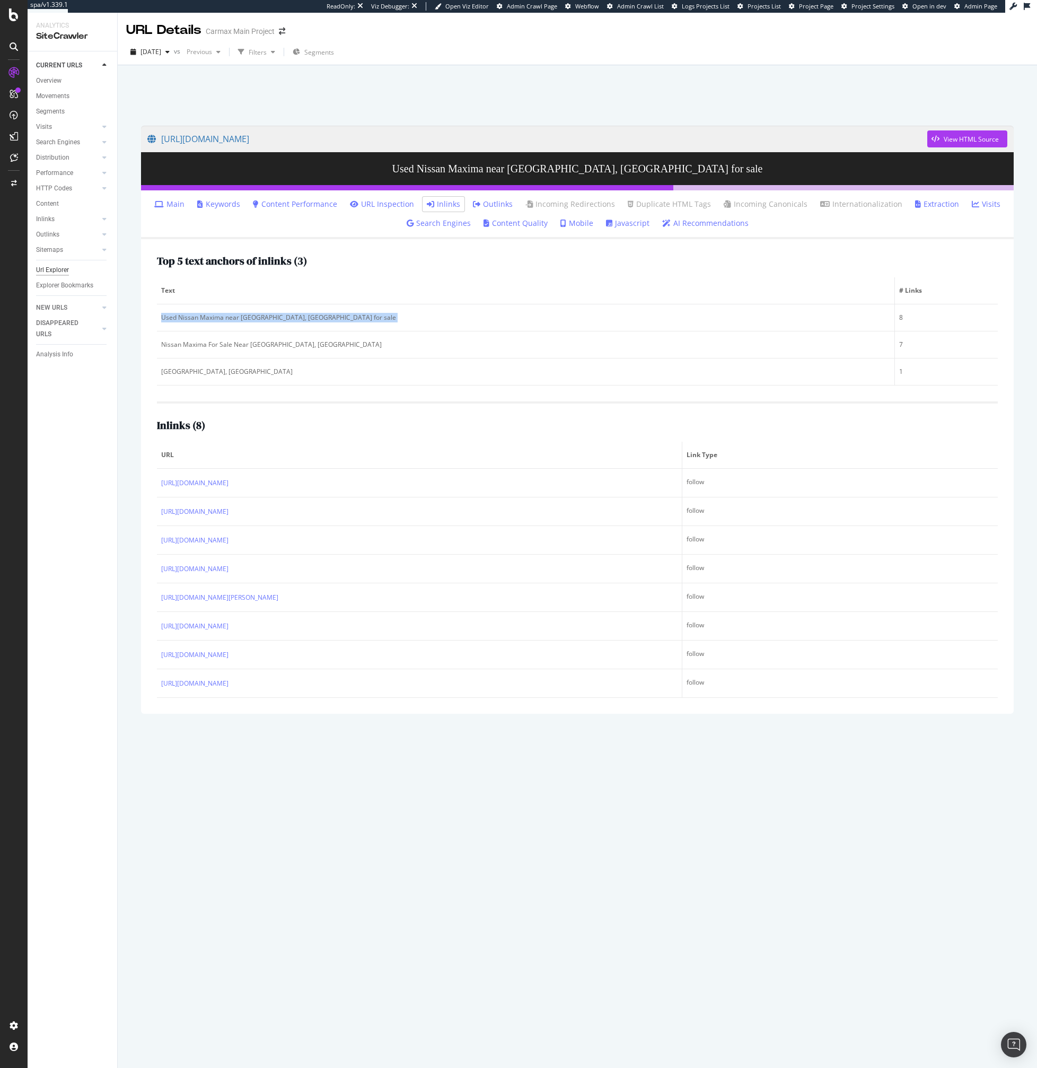
click at [51, 272] on div "Url Explorer" at bounding box center [52, 270] width 33 height 11
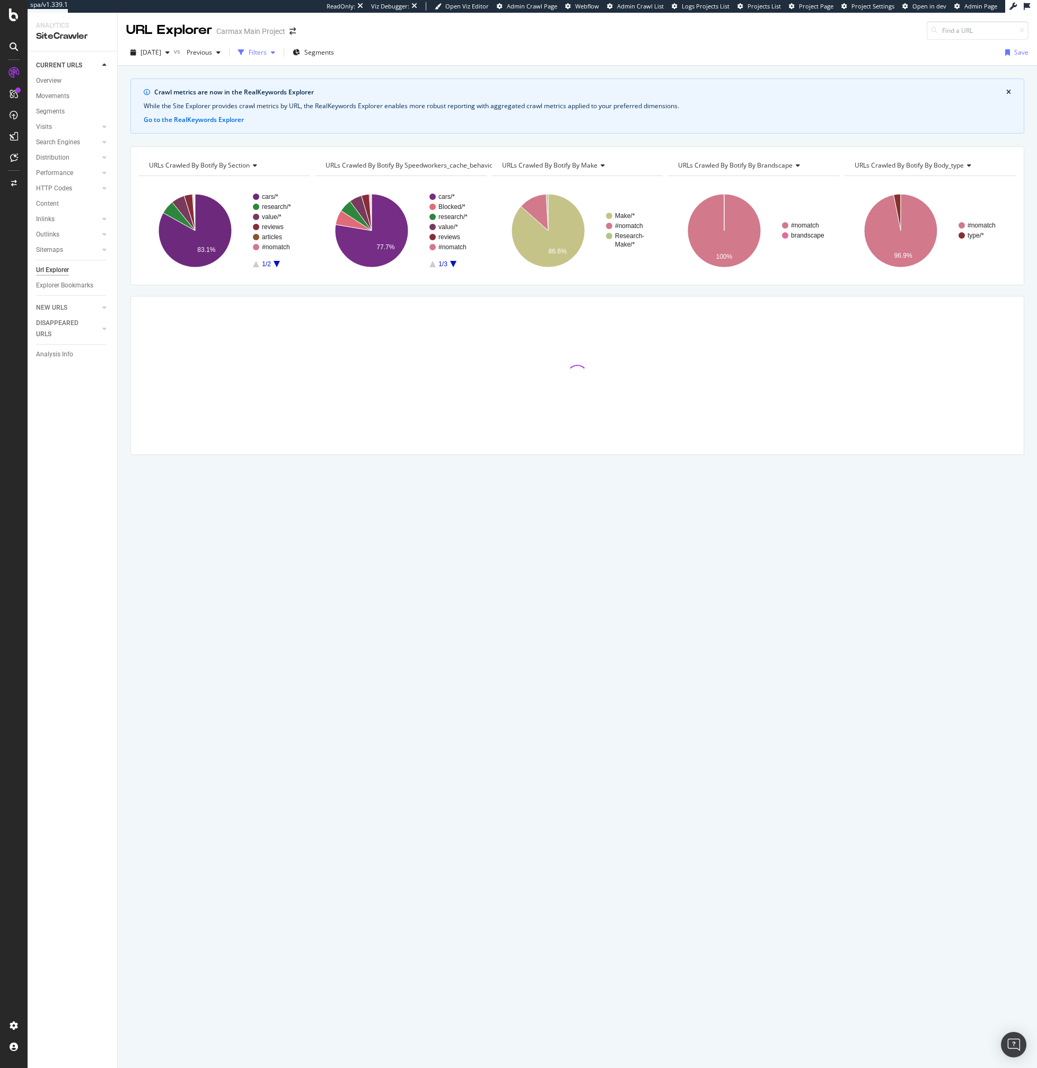
click at [279, 46] on div "Filters" at bounding box center [257, 53] width 46 height 16
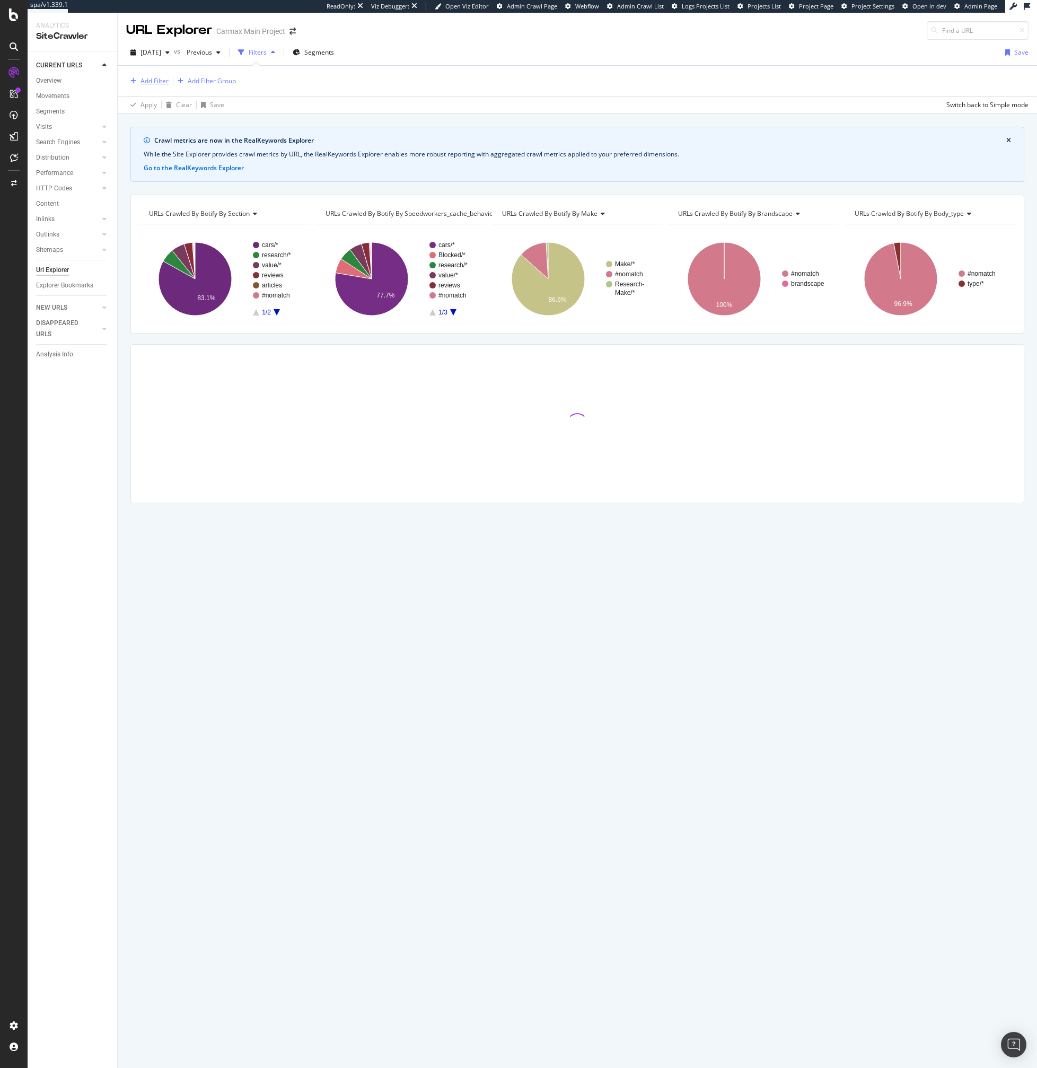
click at [152, 80] on div "Add Filter" at bounding box center [155, 80] width 28 height 9
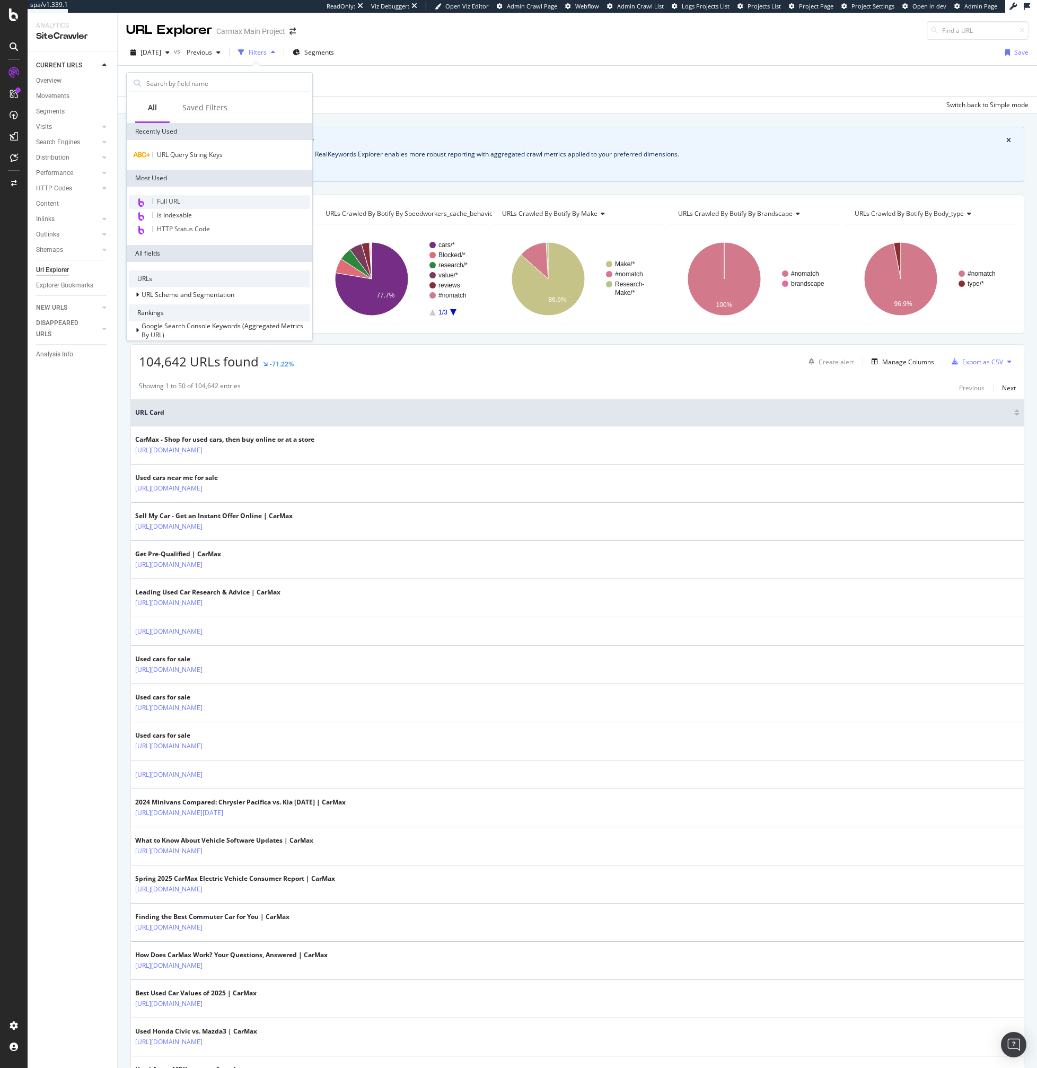
click at [169, 201] on span "Full URL" at bounding box center [168, 201] width 23 height 9
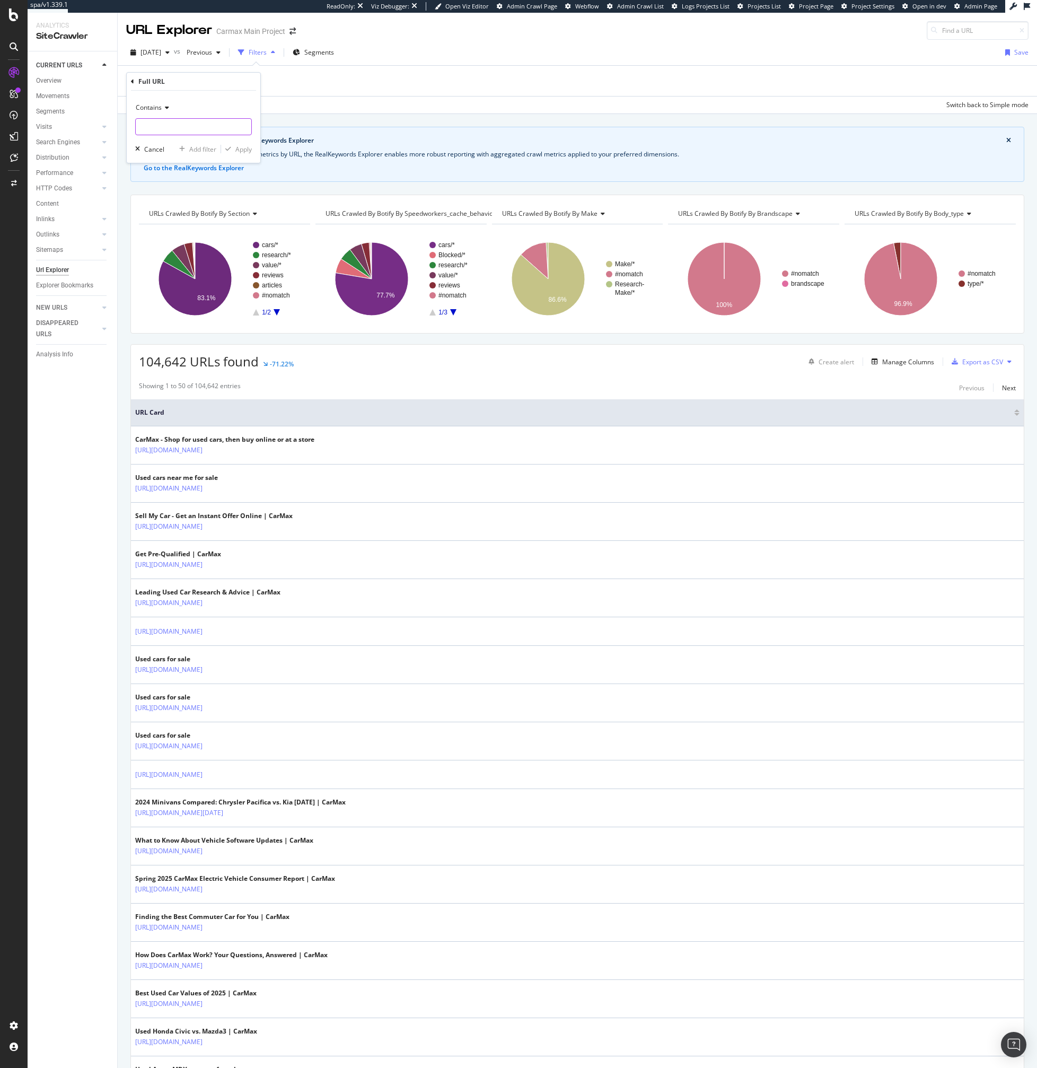
click at [174, 121] on input "text" at bounding box center [194, 126] width 116 height 17
type input "location="
click at [241, 147] on div "Apply" at bounding box center [243, 149] width 16 height 9
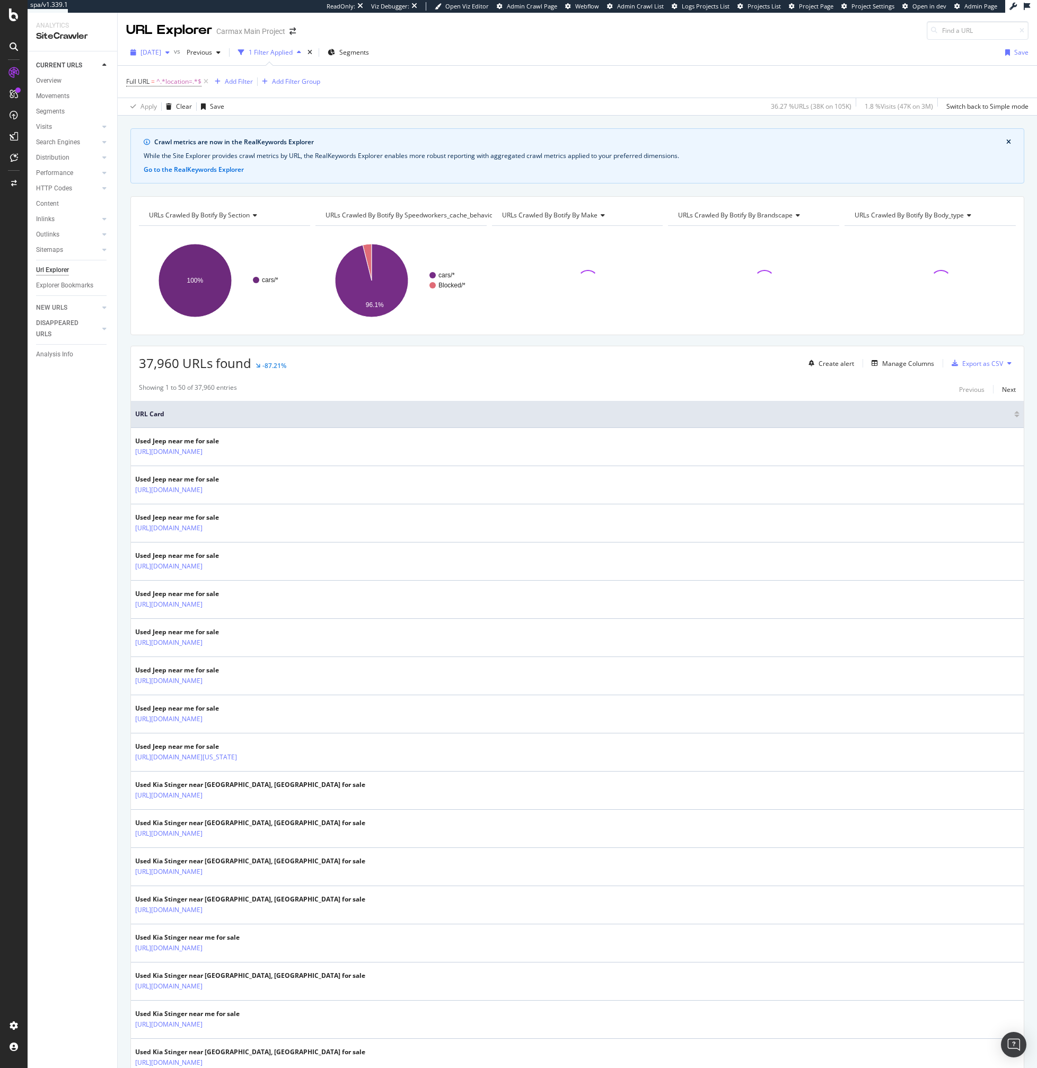
click at [161, 53] on span "[DATE]" at bounding box center [151, 52] width 21 height 9
click at [164, 95] on div "[DATE]" at bounding box center [169, 91] width 55 height 10
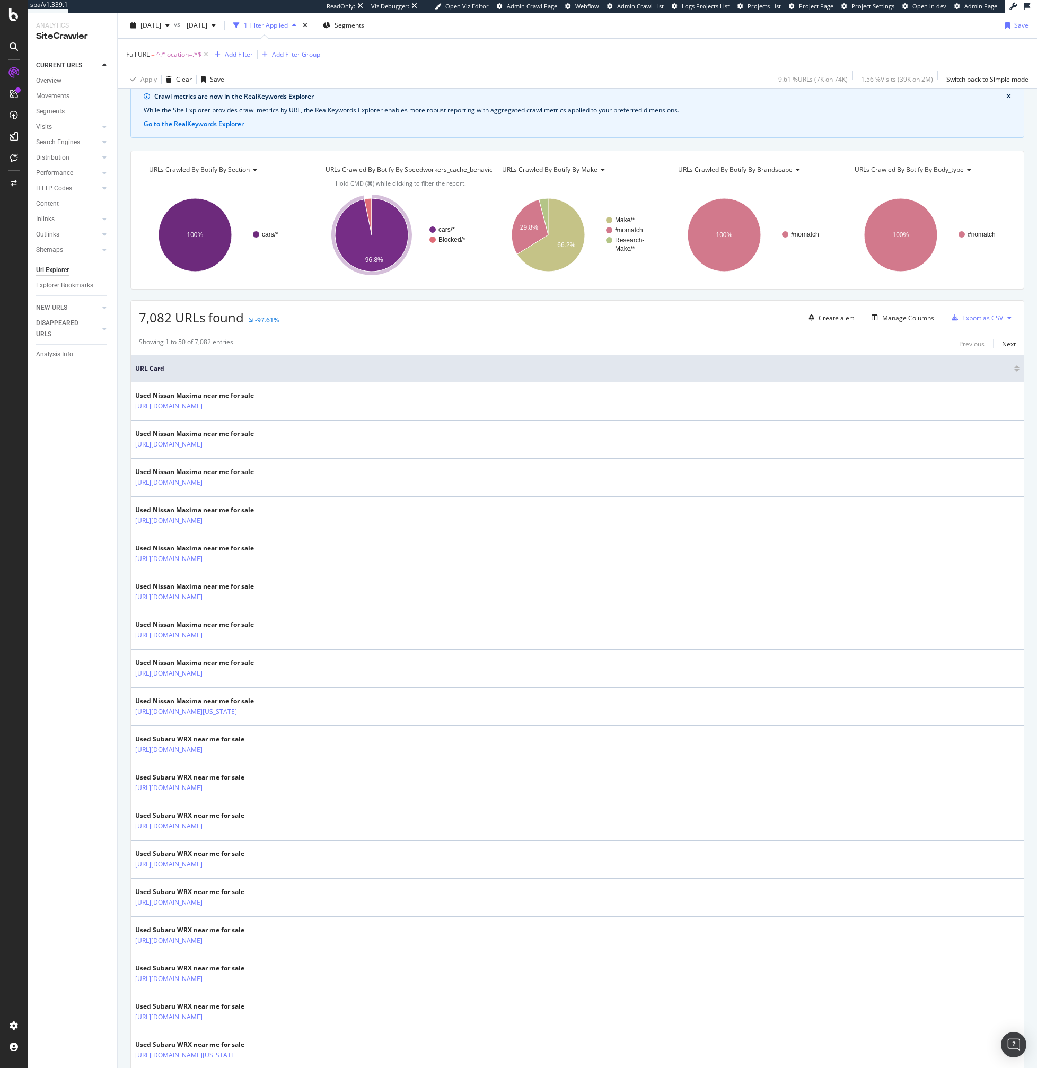
scroll to position [15, 0]
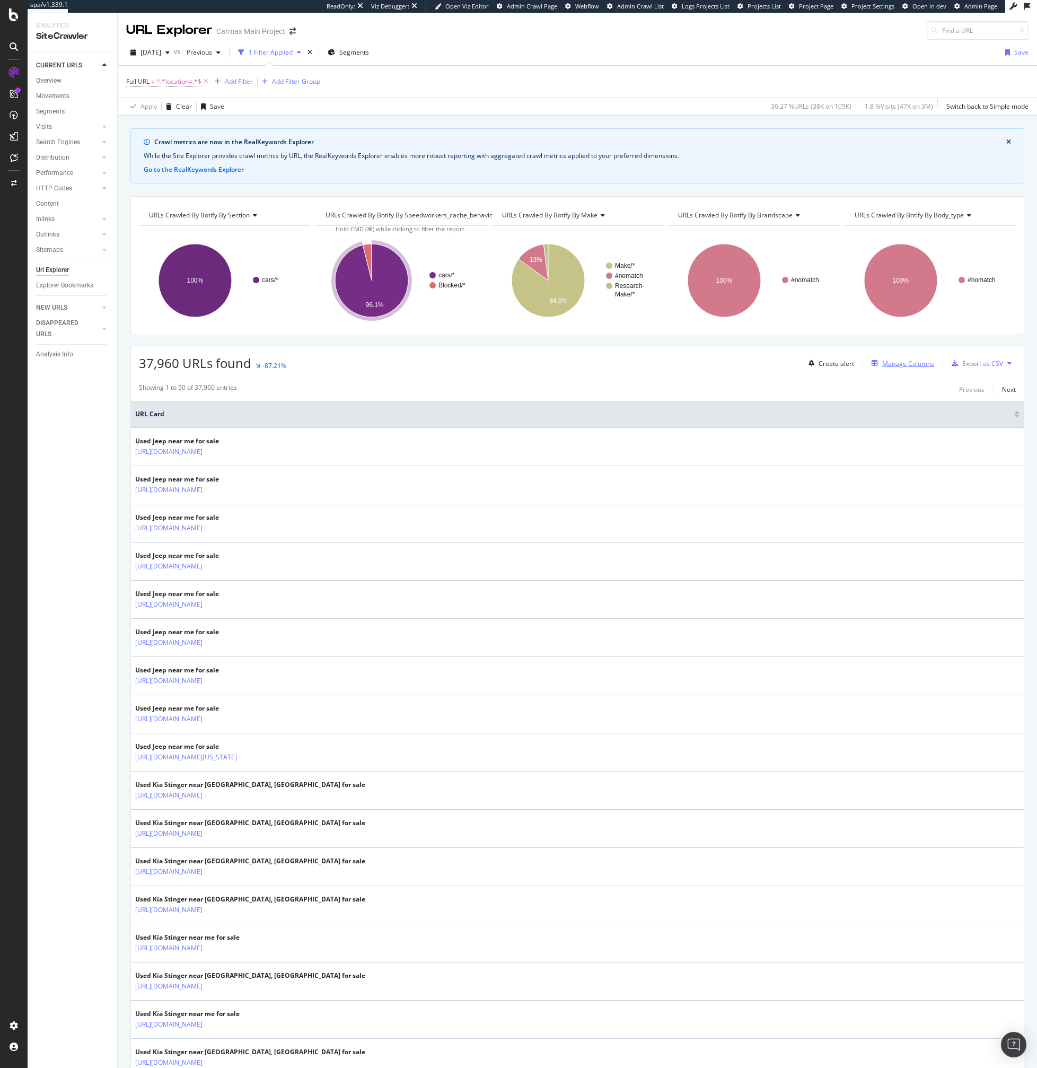
click at [920, 365] on div "Manage Columns" at bounding box center [908, 363] width 52 height 9
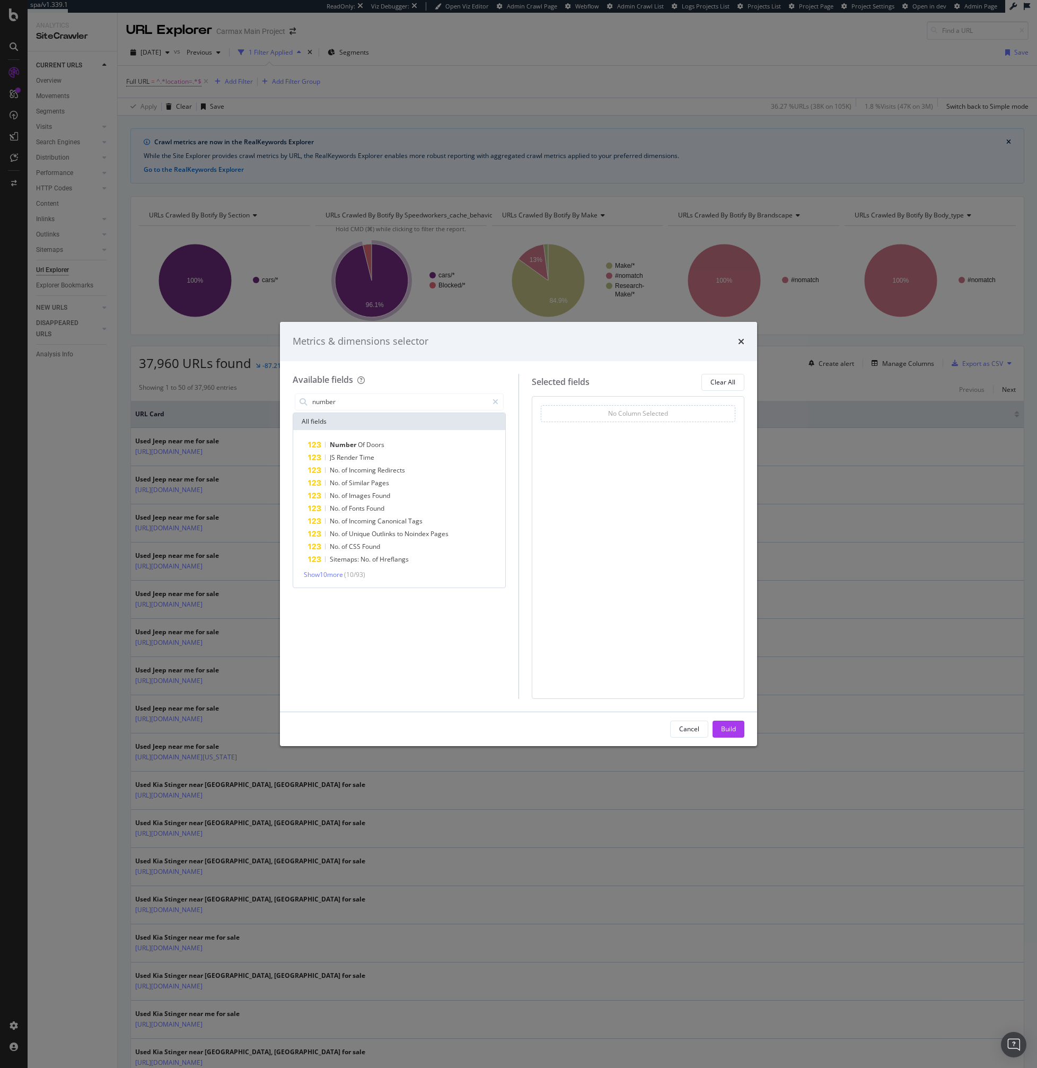
type input "number"
click at [346, 573] on div "Show 10 more ( 10 / 93 )" at bounding box center [399, 574] width 208 height 9
click at [335, 573] on span "Show 10 more" at bounding box center [323, 574] width 39 height 9
click at [498, 403] on div "modal" at bounding box center [495, 402] width 15 height 17
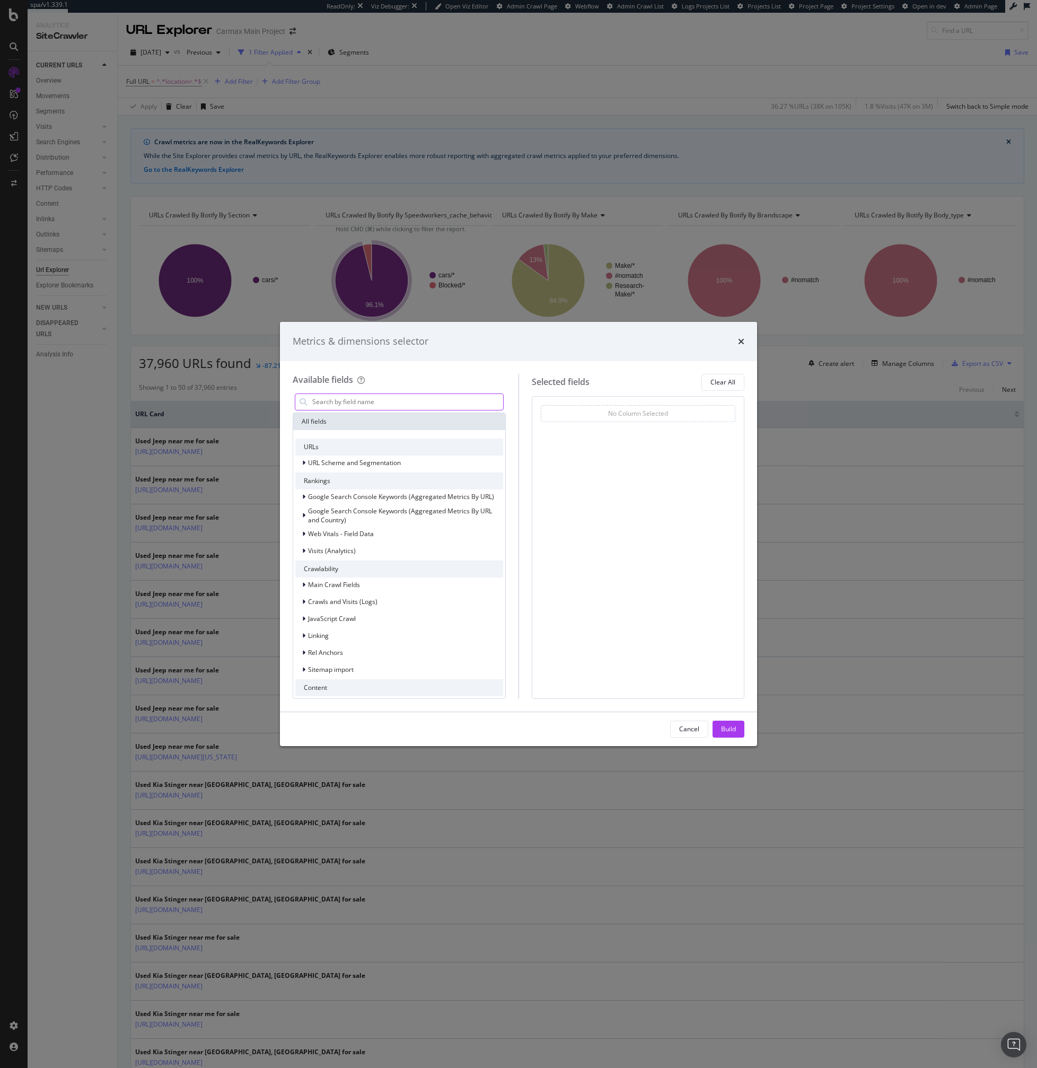
click at [446, 404] on input "modal" at bounding box center [407, 402] width 192 height 16
click at [342, 553] on span "Visits (Analytics)" at bounding box center [332, 550] width 48 height 9
click at [327, 548] on span "Visits (Analytics)" at bounding box center [332, 550] width 48 height 9
click at [315, 401] on input "modal" at bounding box center [407, 402] width 192 height 16
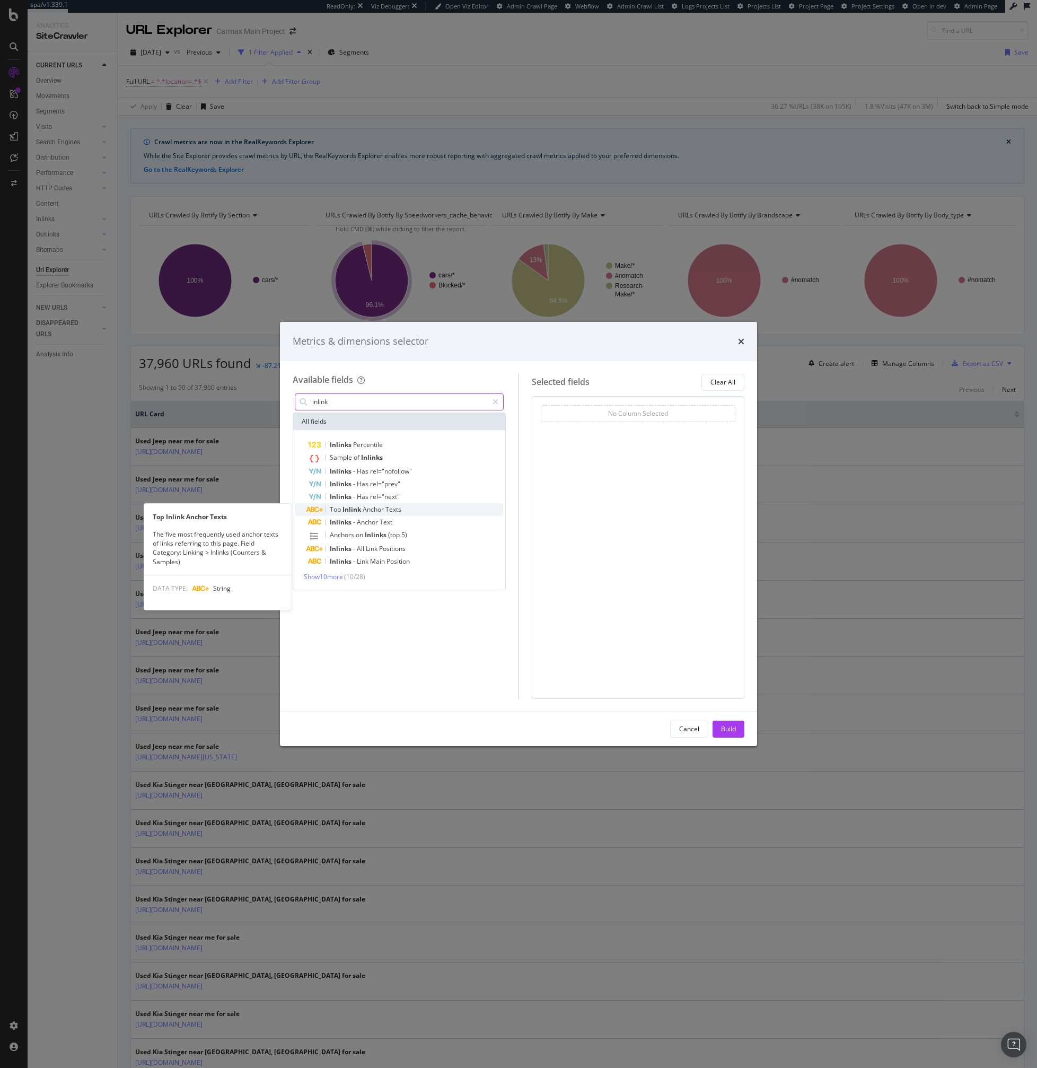
type input "inlink"
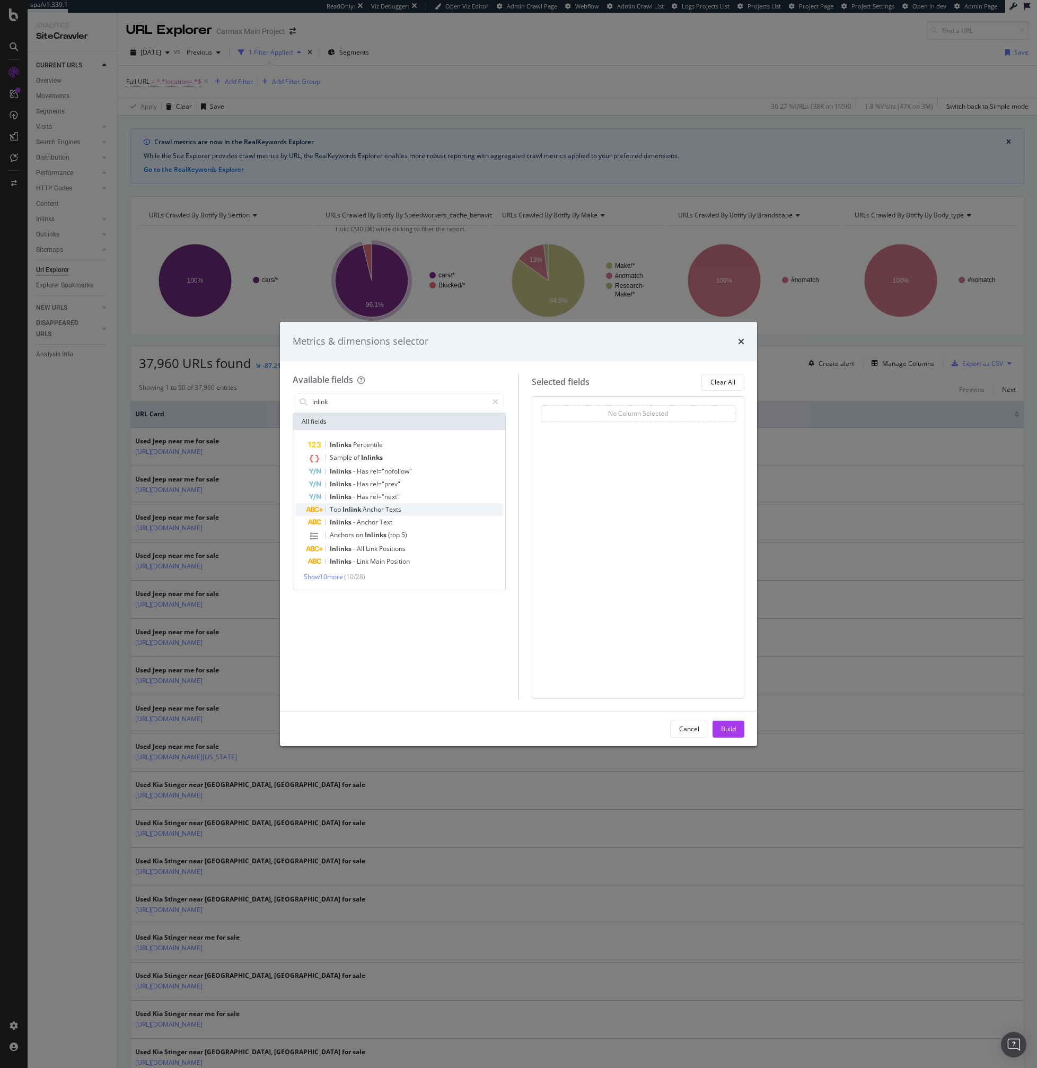
click at [374, 509] on span "Anchor" at bounding box center [374, 509] width 23 height 9
click at [735, 729] on div "Build" at bounding box center [728, 728] width 15 height 9
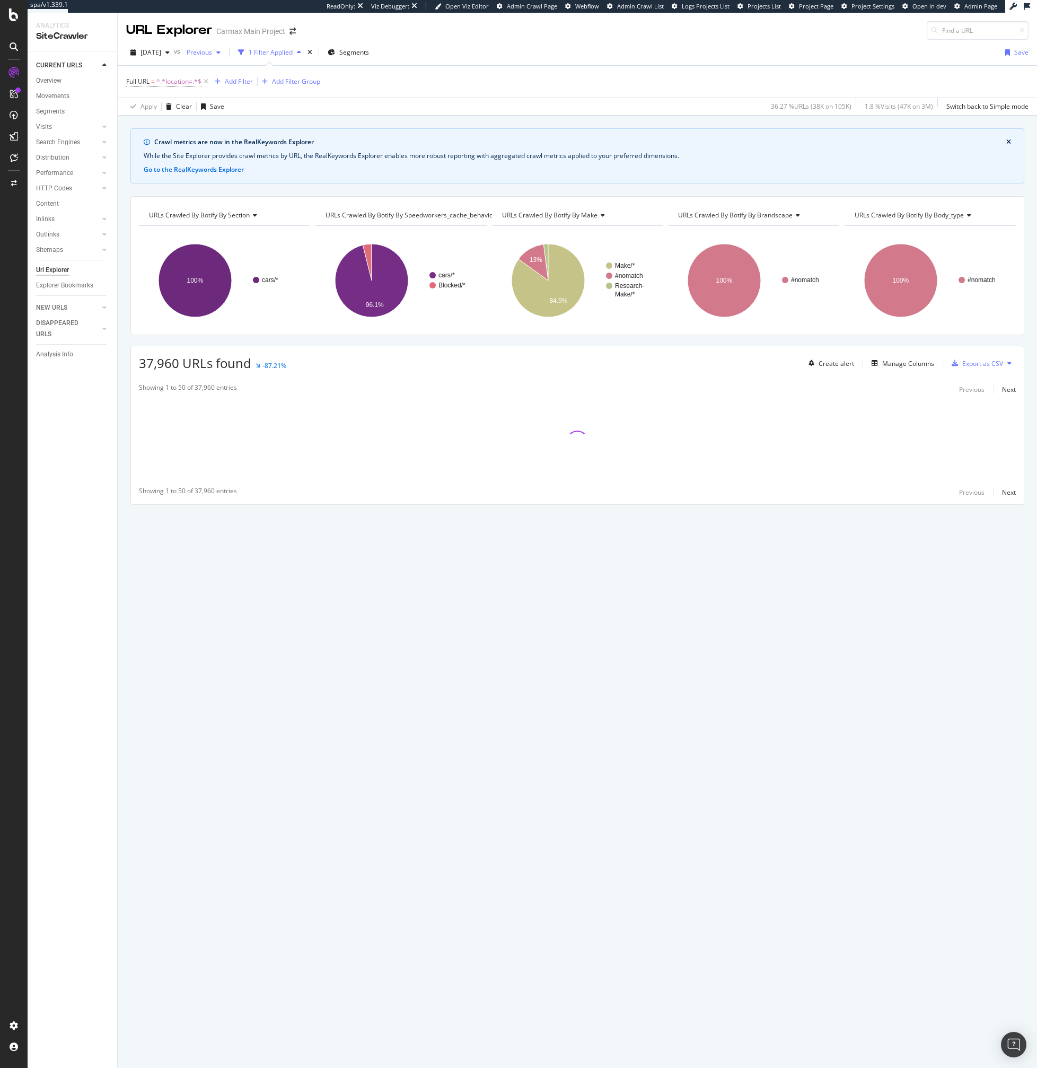
click at [212, 51] on span "Previous" at bounding box center [197, 52] width 30 height 9
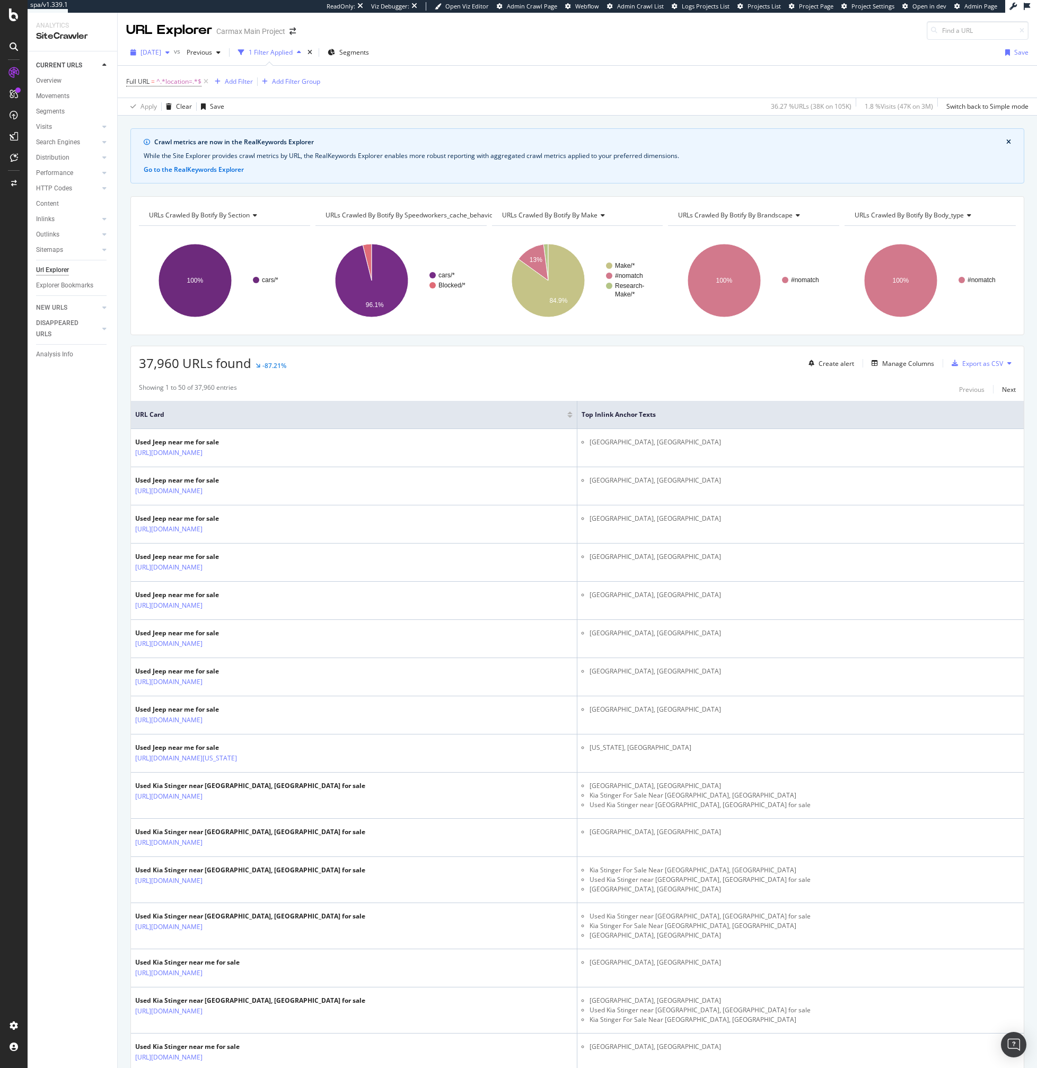
click at [161, 52] on span "[DATE]" at bounding box center [151, 52] width 21 height 9
click at [165, 92] on div "[DATE]" at bounding box center [169, 91] width 55 height 10
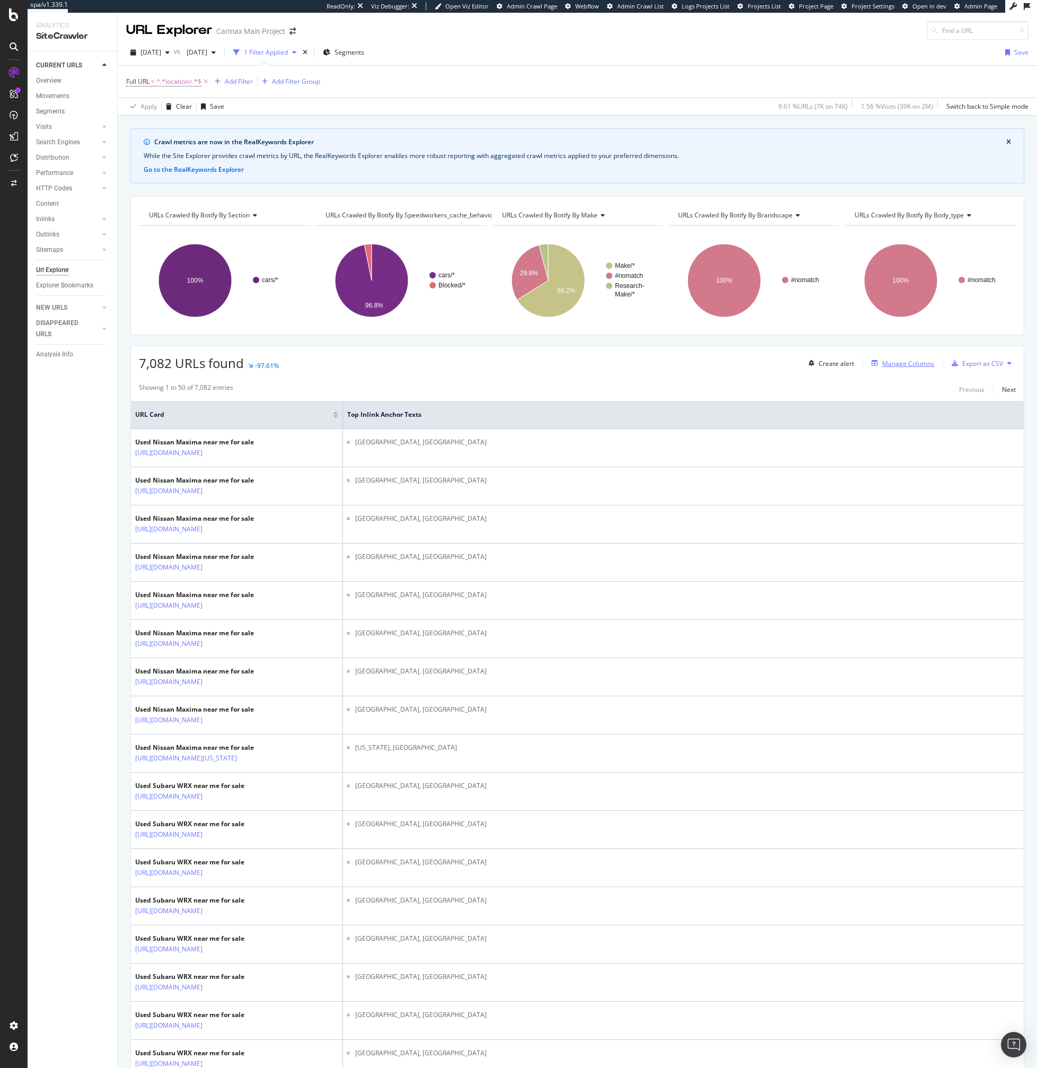
click at [902, 366] on div "Manage Columns" at bounding box center [908, 363] width 52 height 9
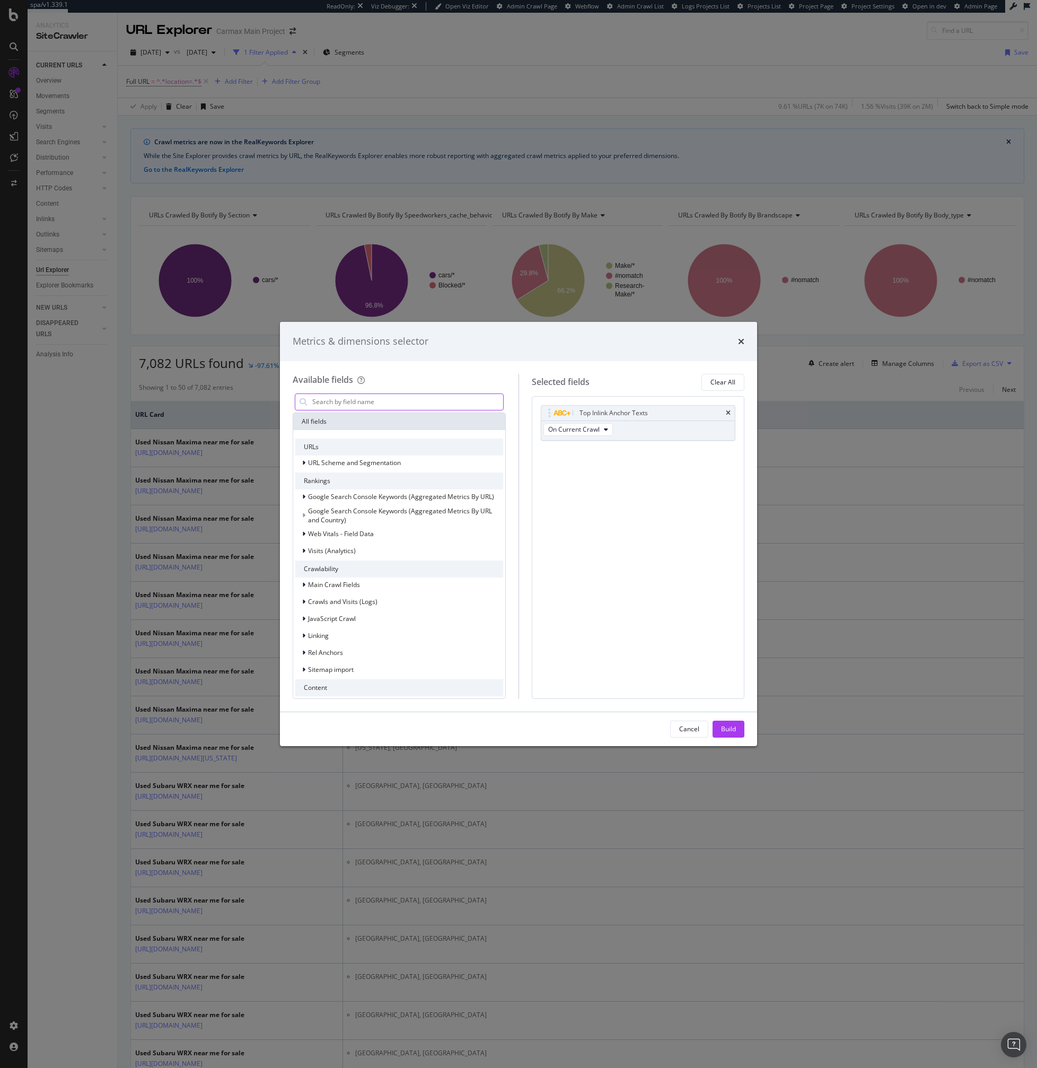
click at [322, 403] on input "modal" at bounding box center [407, 402] width 192 height 16
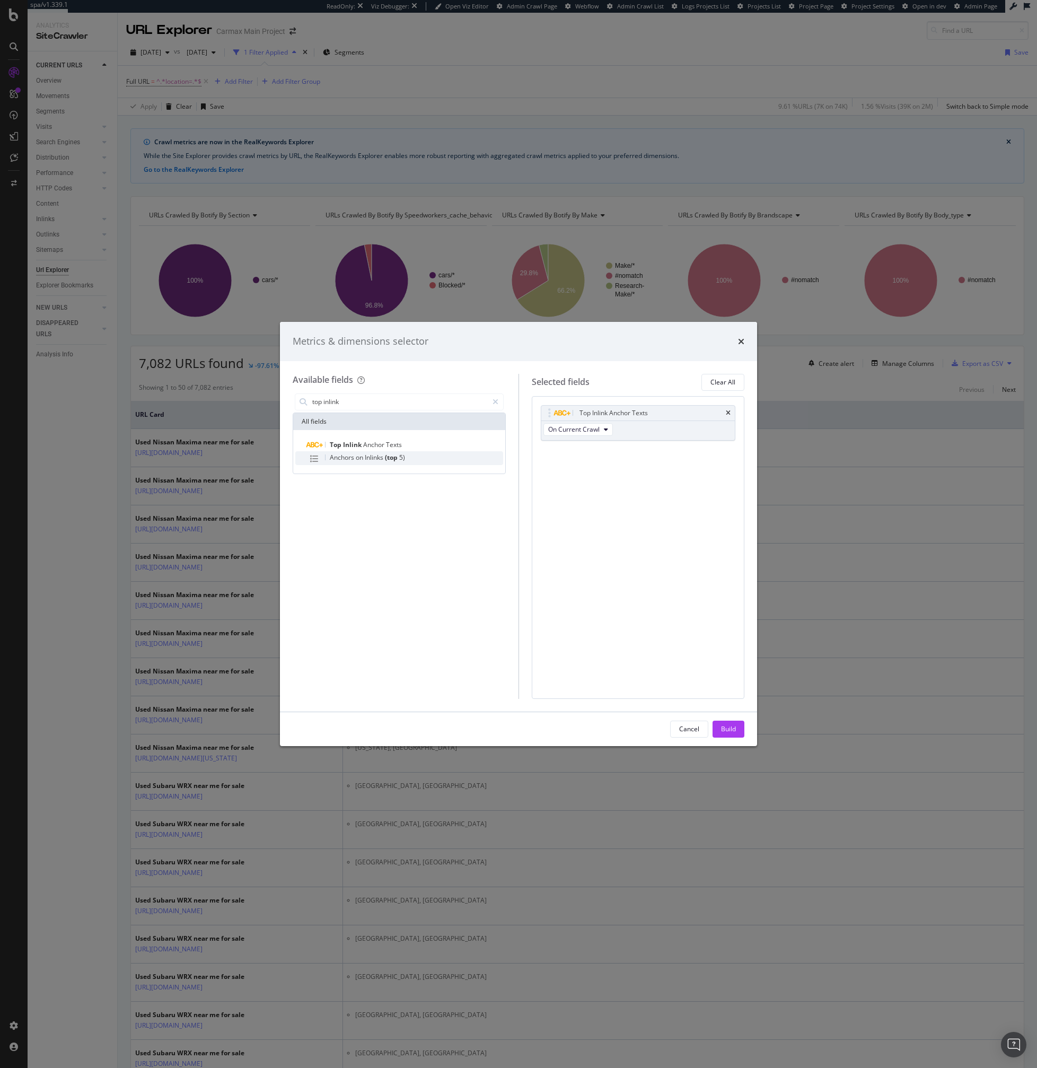
click at [345, 458] on span "Anchors" at bounding box center [343, 457] width 26 height 9
click at [399, 405] on input "top inlink" at bounding box center [399, 402] width 177 height 16
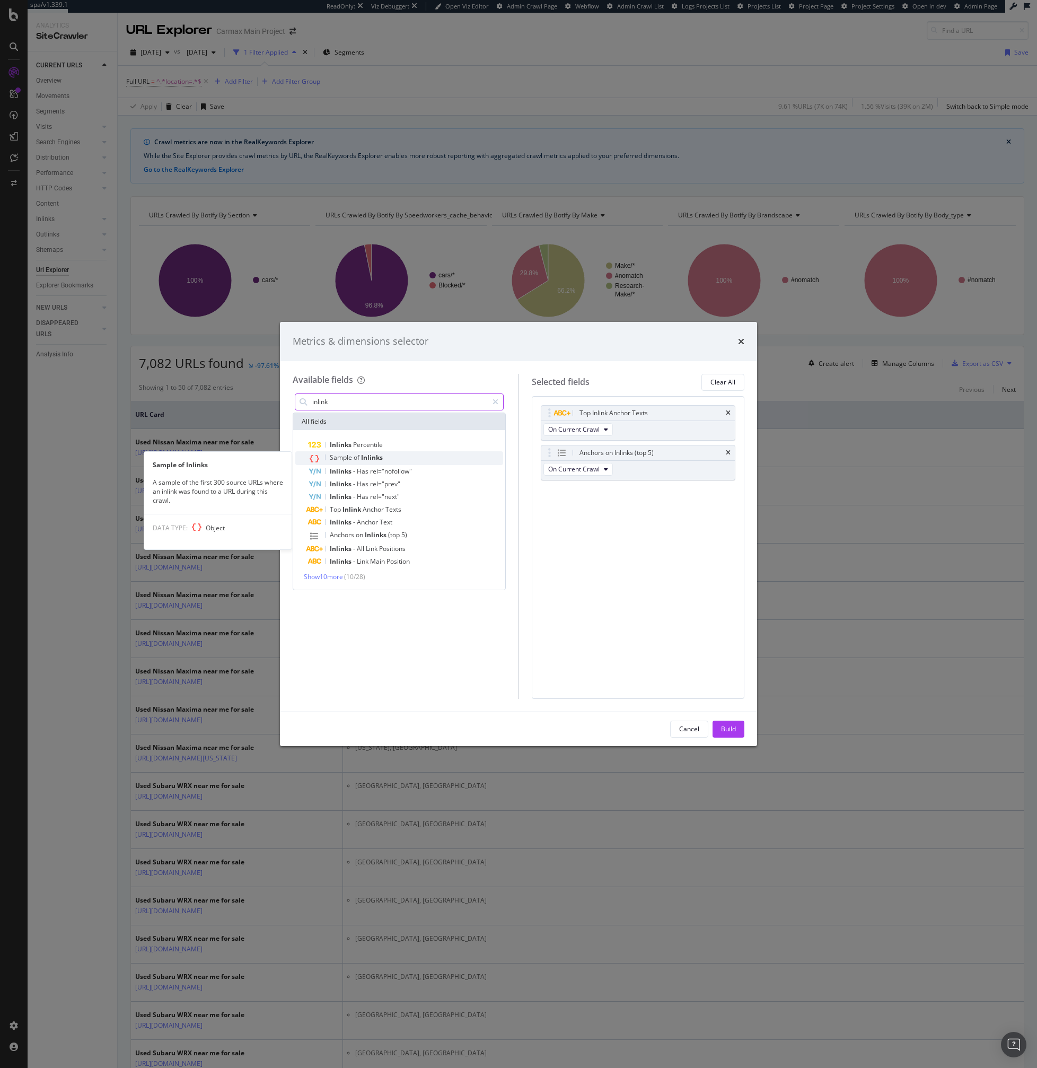
type input "inlink"
click at [335, 456] on span "Sample" at bounding box center [342, 457] width 24 height 9
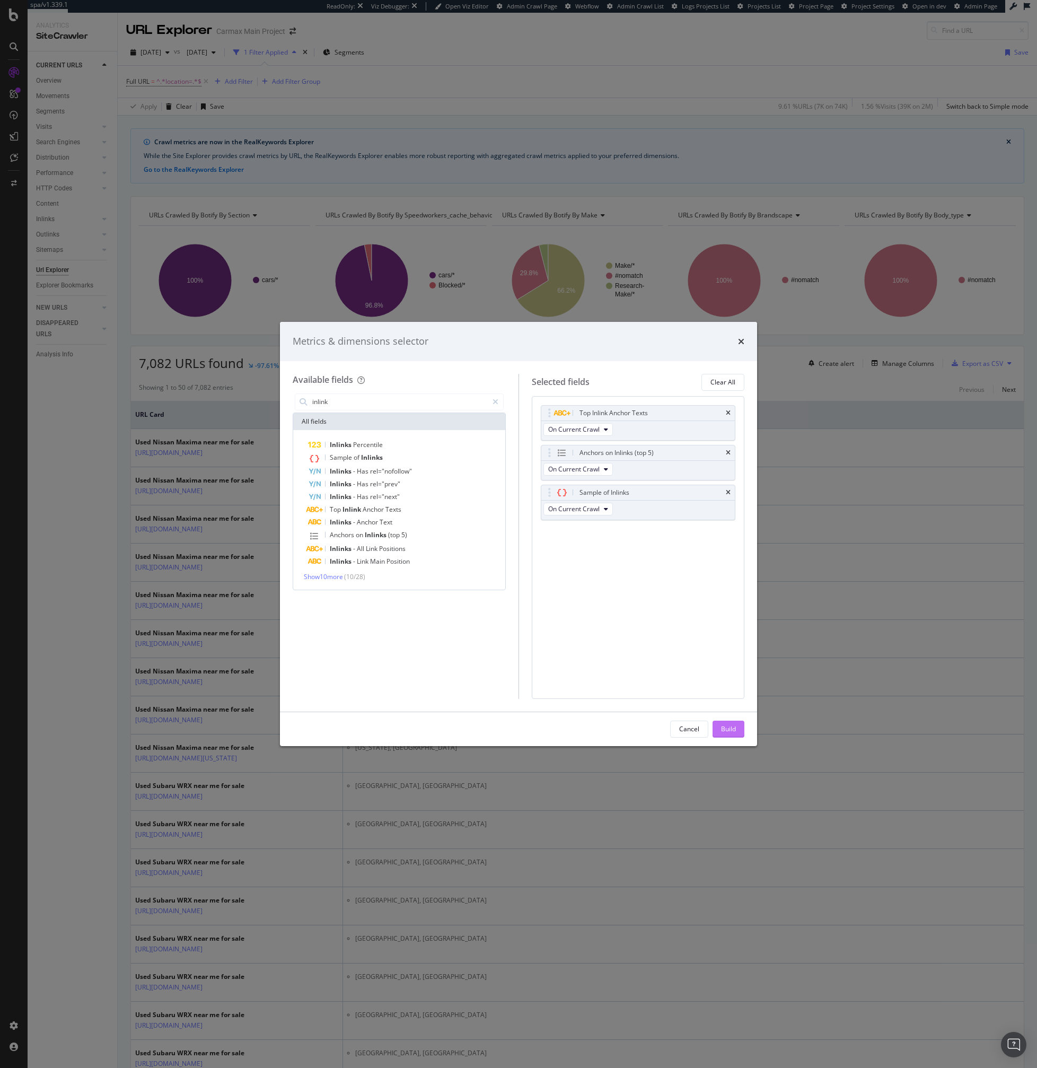
click at [718, 723] on button "Build" at bounding box center [729, 729] width 32 height 17
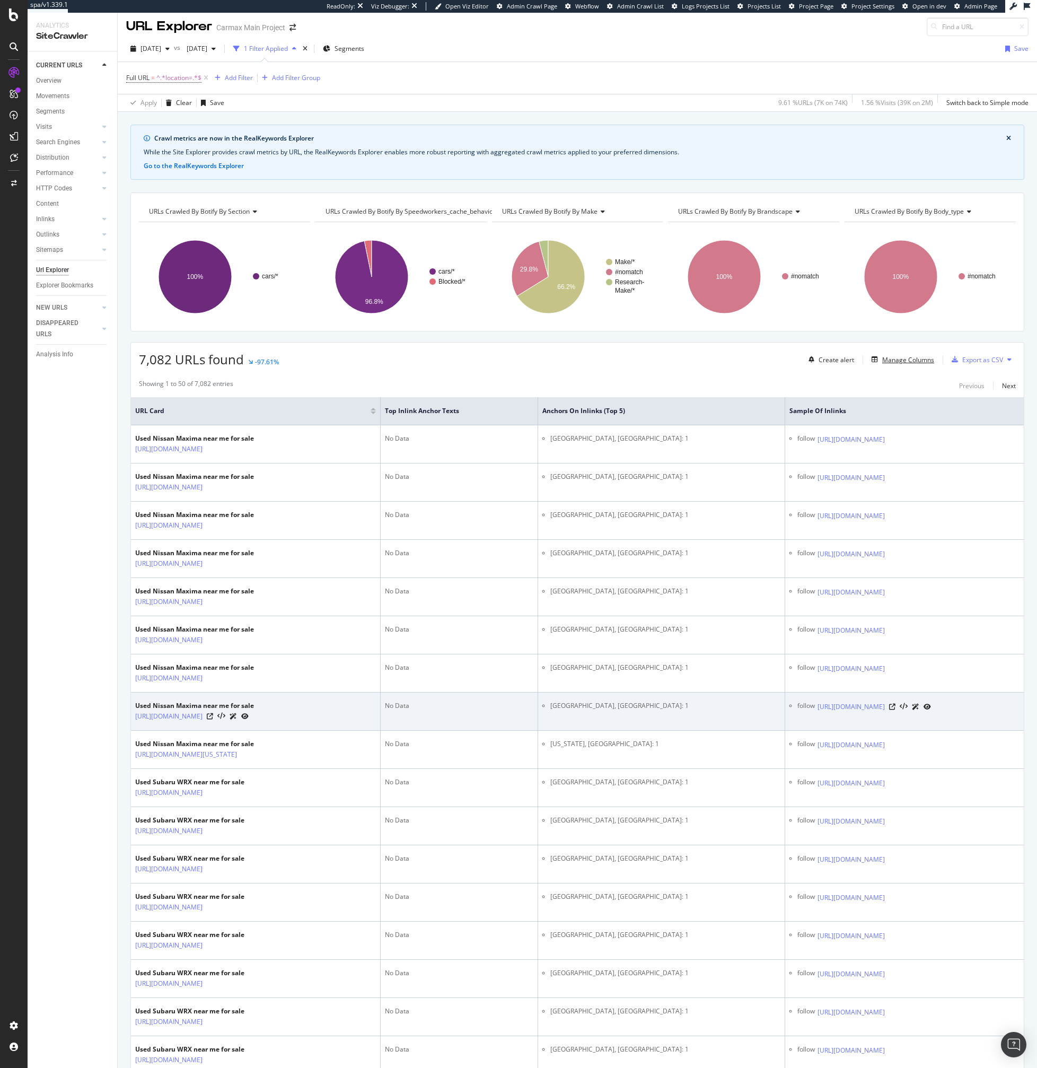
scroll to position [6, 0]
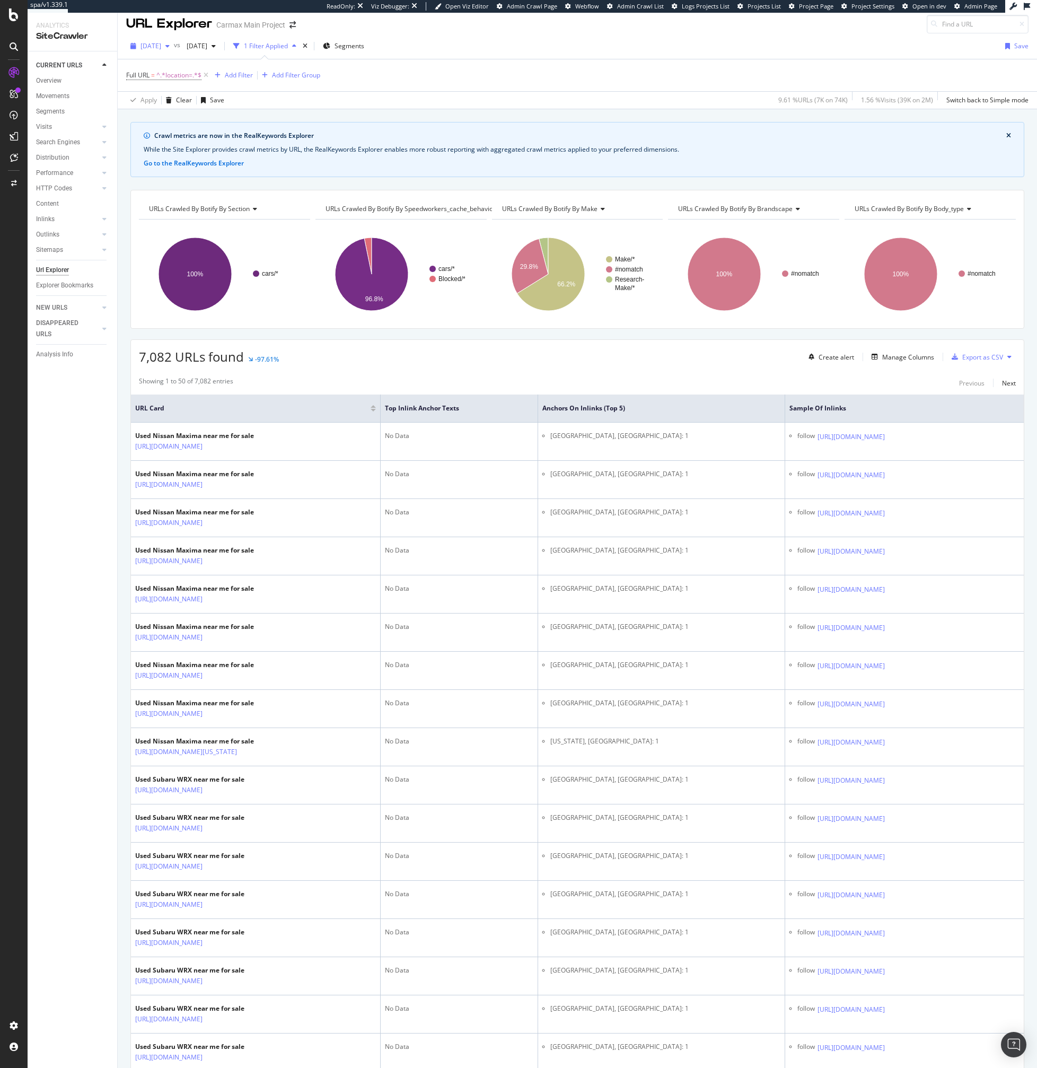
click at [161, 49] on span "[DATE]" at bounding box center [151, 45] width 21 height 9
click at [166, 120] on div "[DATE]" at bounding box center [170, 124] width 57 height 10
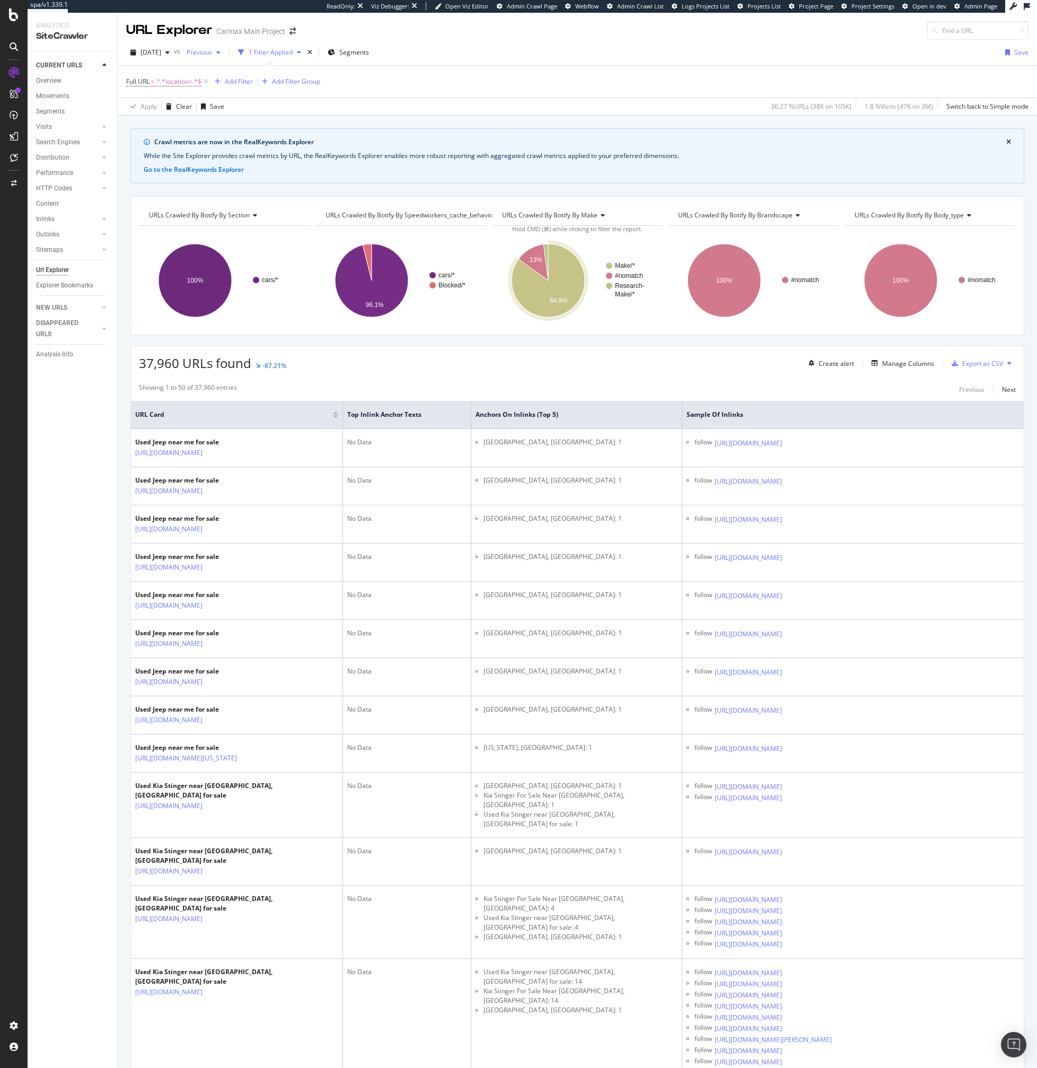
click at [212, 53] on span "Previous" at bounding box center [197, 52] width 30 height 9
click at [212, 50] on span "Previous" at bounding box center [197, 52] width 30 height 9
click at [161, 54] on span "[DATE]" at bounding box center [151, 52] width 21 height 9
click at [185, 95] on div "2025 Oct. 7th 73.7K URLs" at bounding box center [196, 90] width 126 height 15
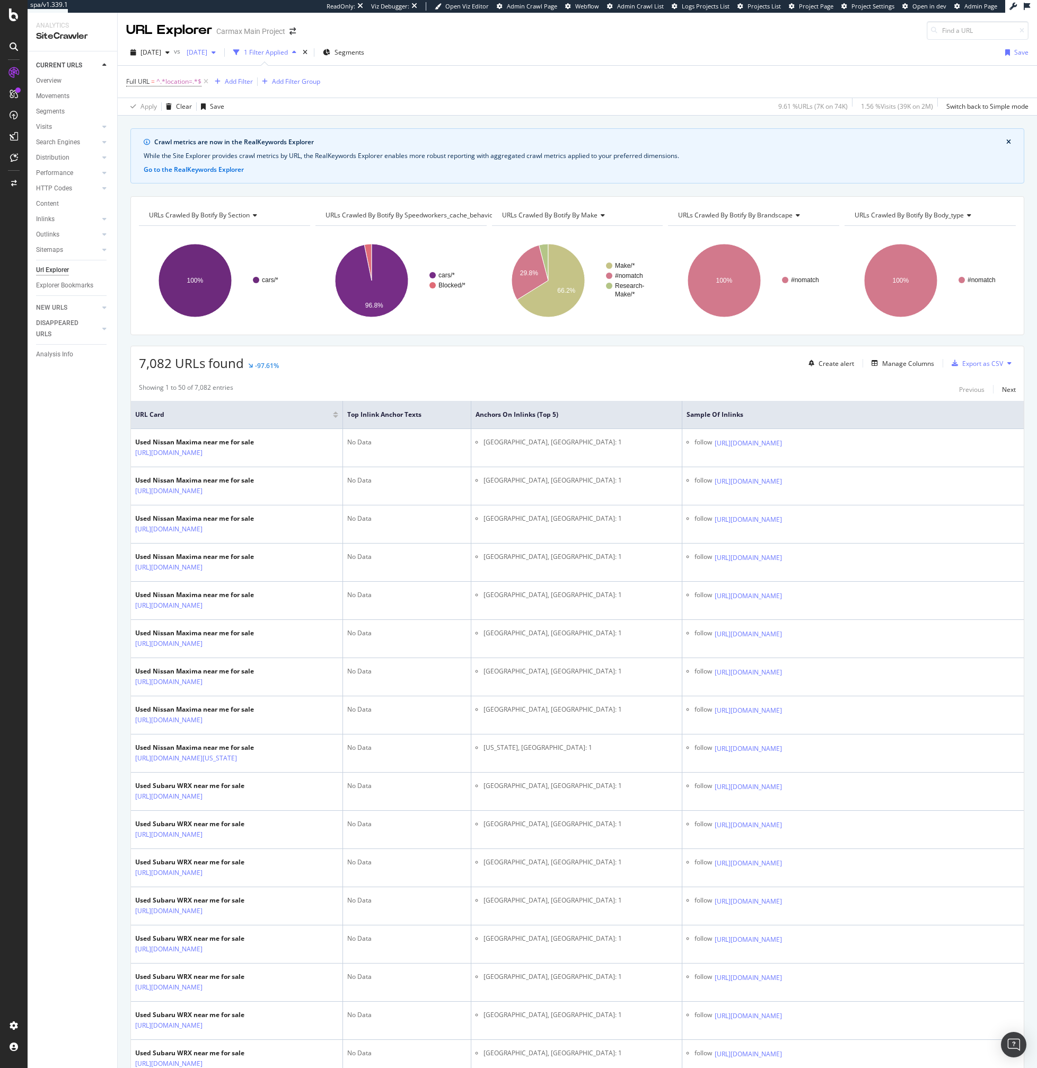
click at [207, 55] on span "[DATE]" at bounding box center [194, 52] width 25 height 9
click at [240, 112] on div "[DATE]" at bounding box center [229, 111] width 55 height 10
click at [215, 56] on div "Previous" at bounding box center [203, 53] width 42 height 16
click at [236, 123] on div "[DATE] 105K URLs" at bounding box center [257, 129] width 126 height 15
click at [220, 57] on div "[DATE]" at bounding box center [201, 53] width 38 height 16
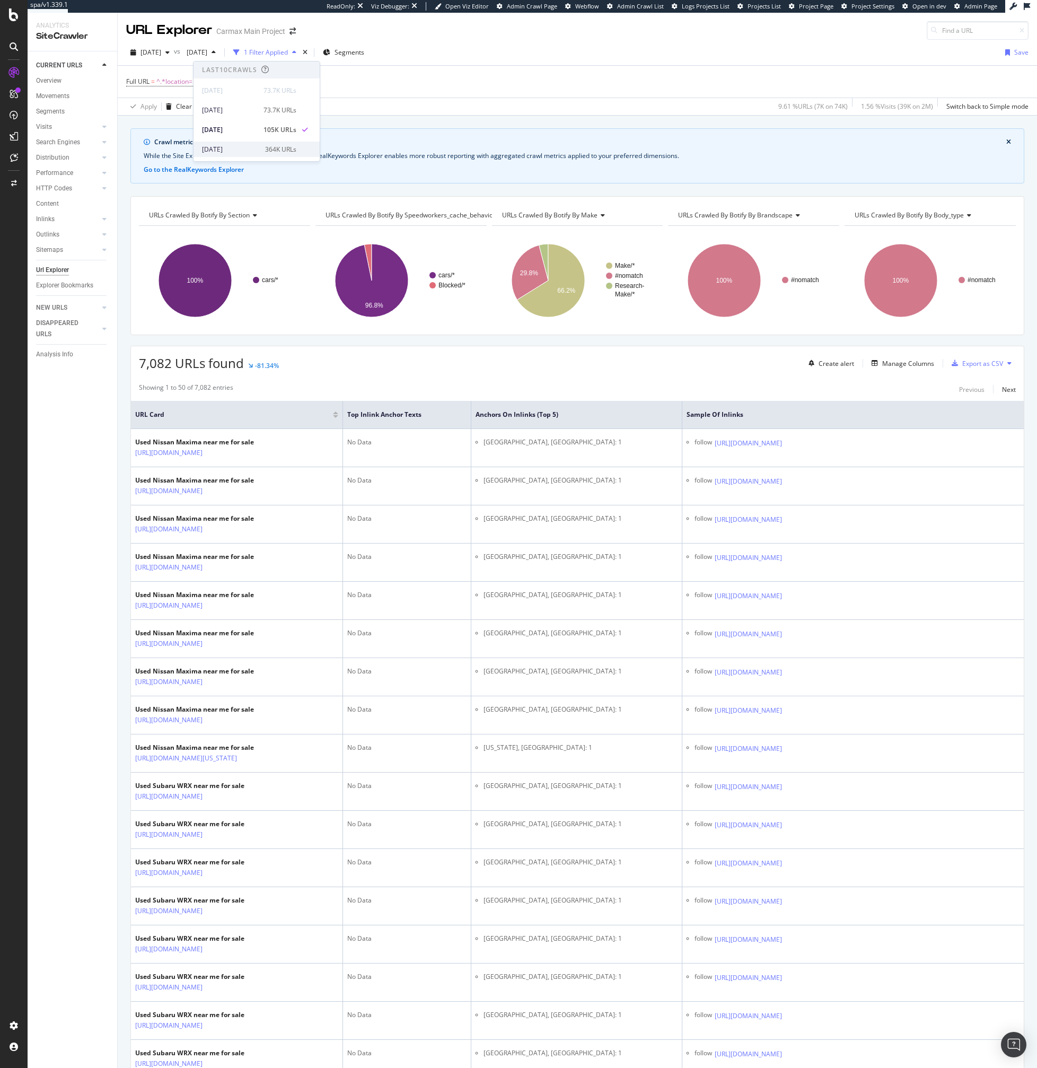
click at [299, 147] on span at bounding box center [305, 149] width 13 height 13
click at [414, 141] on div "Crawl metrics are now in the RealKeywords Explorer" at bounding box center [580, 142] width 852 height 10
click at [207, 48] on span "[DATE]" at bounding box center [194, 52] width 25 height 9
click at [281, 130] on div "105K URLs" at bounding box center [280, 130] width 31 height 10
click at [207, 54] on span "[DATE]" at bounding box center [194, 52] width 25 height 9
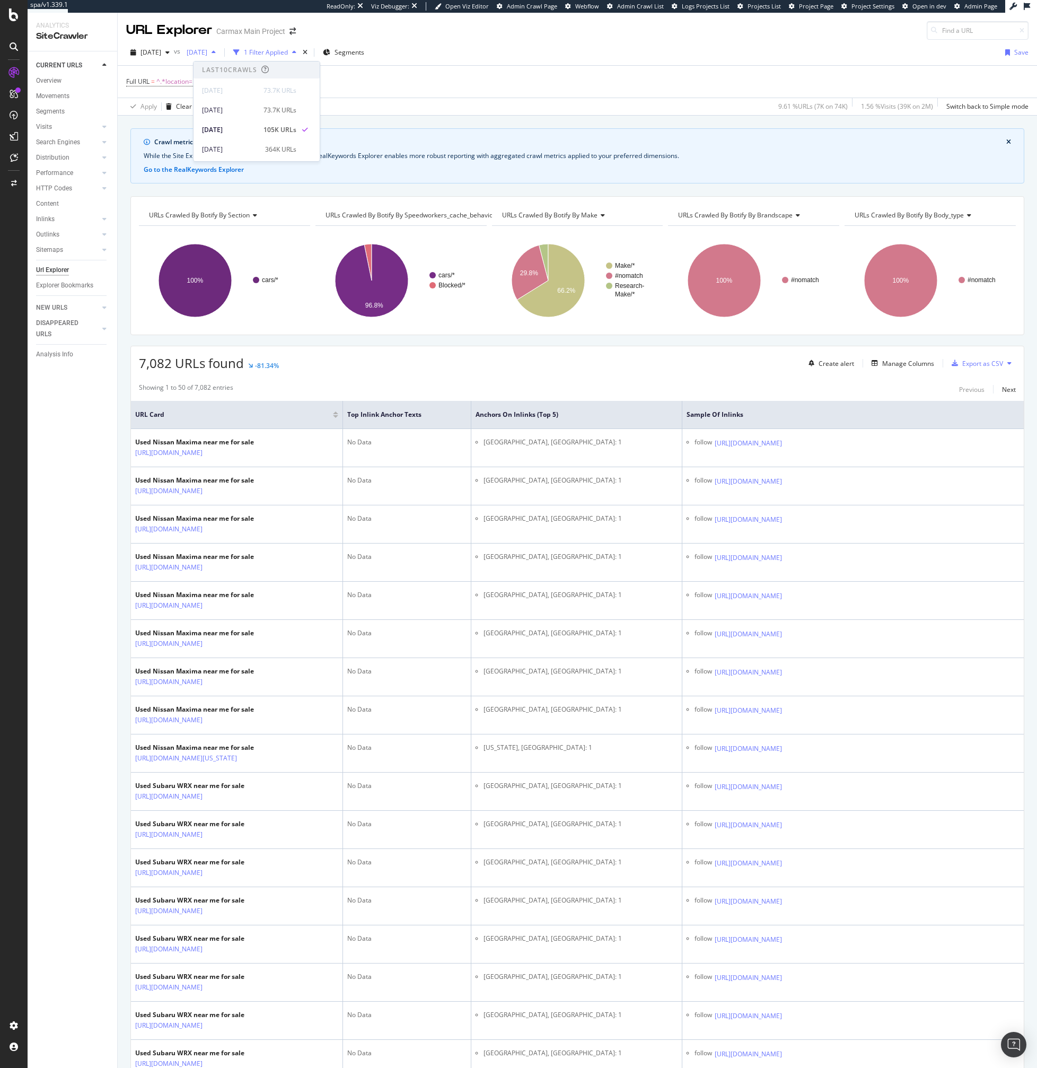
click at [207, 54] on span "[DATE]" at bounding box center [194, 52] width 25 height 9
click at [881, 357] on div "Manage Columns" at bounding box center [901, 363] width 67 height 12
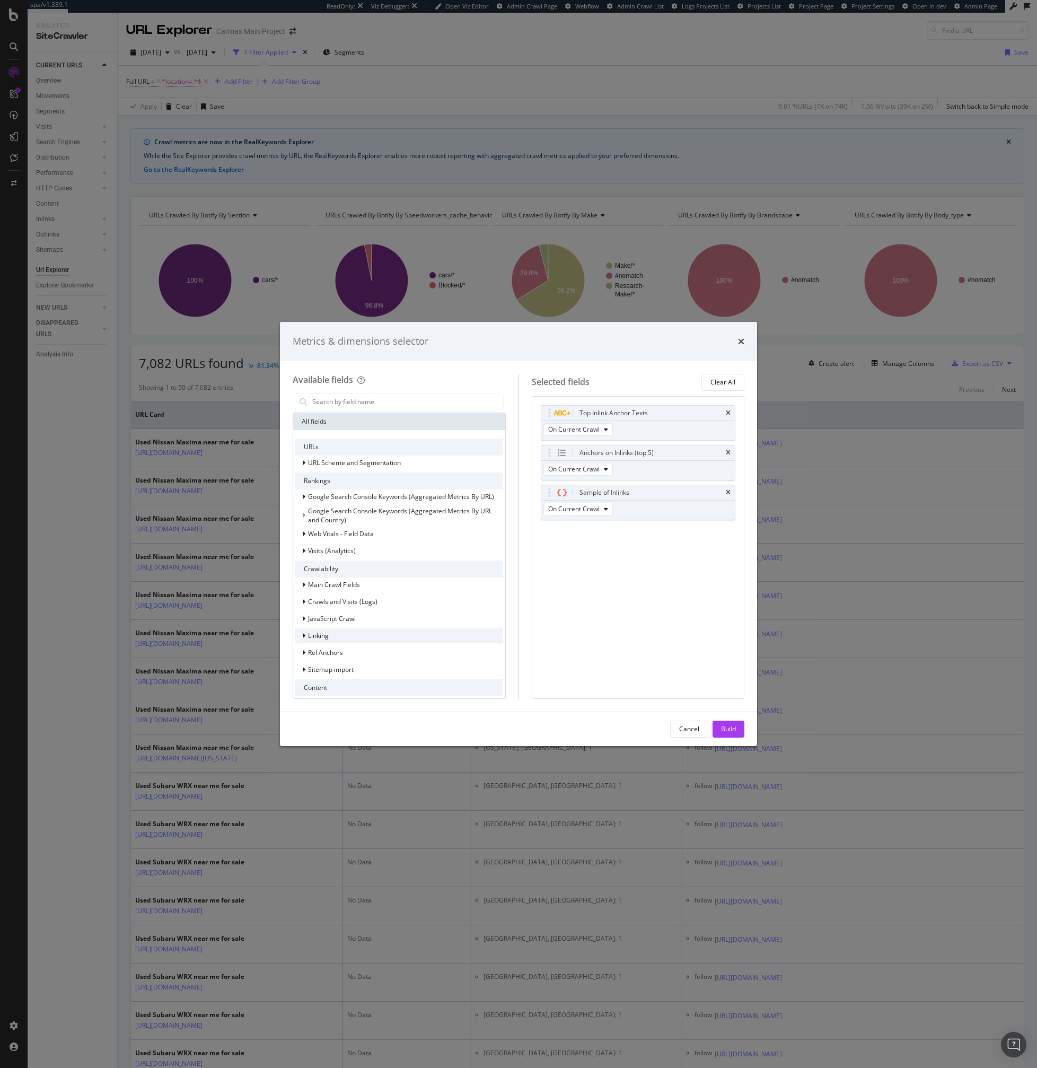
click at [322, 640] on span "Linking" at bounding box center [318, 635] width 21 height 9
click at [343, 651] on span "Outlinks to Internal URLs (Counters & Samples)" at bounding box center [383, 650] width 138 height 9
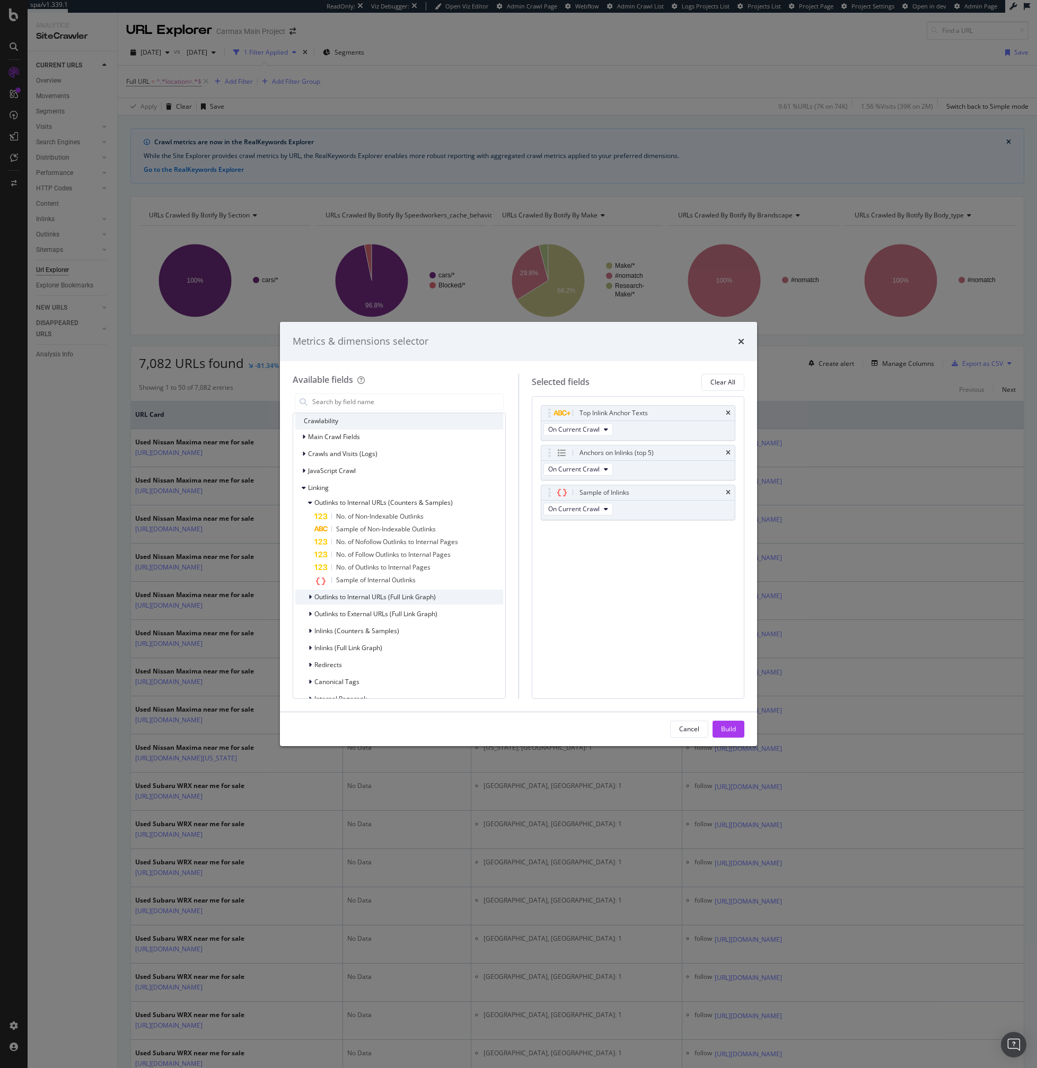
scroll to position [169, 0]
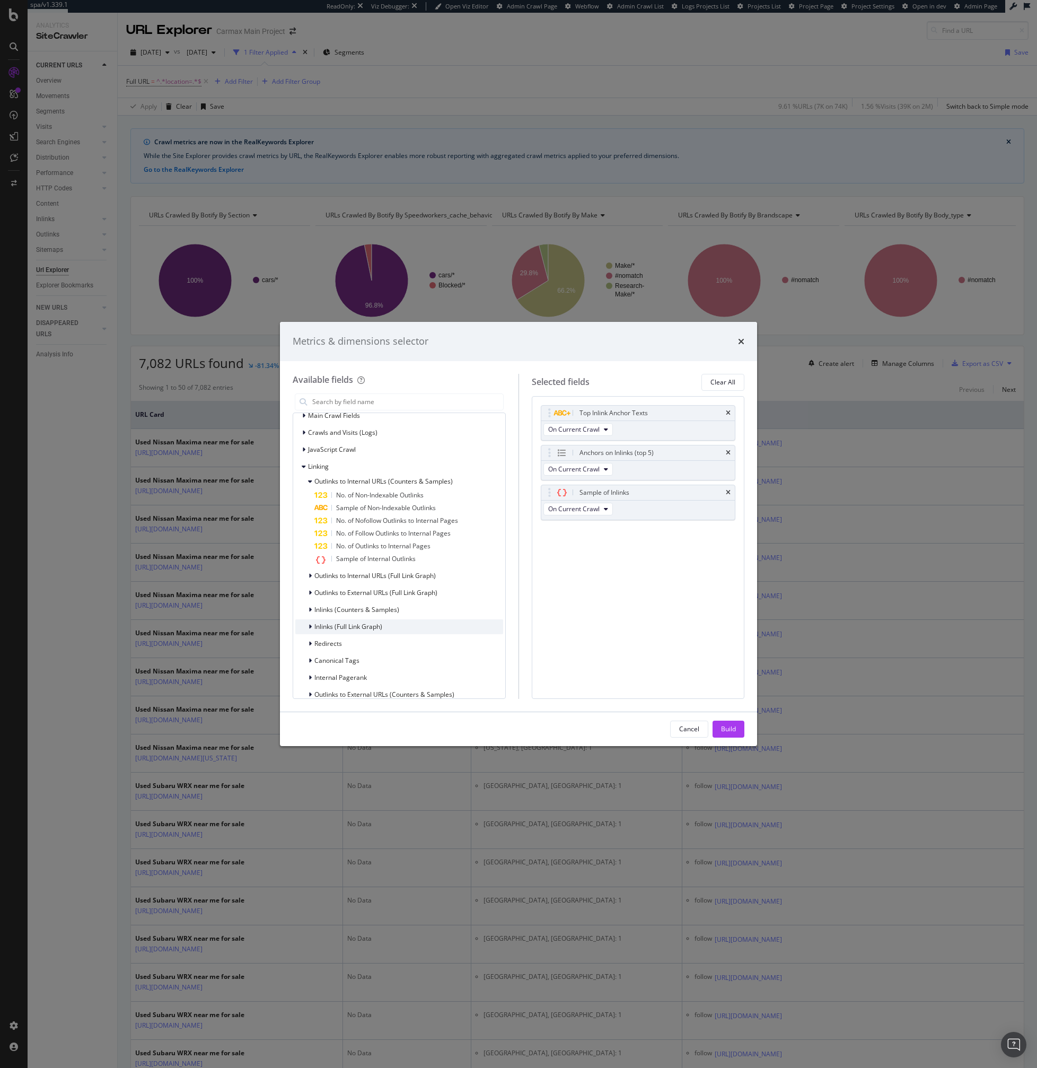
click at [352, 624] on span "Inlinks (Full Link Graph)" at bounding box center [348, 626] width 68 height 9
click at [351, 610] on span "Inlinks (Counters & Samples)" at bounding box center [356, 609] width 85 height 9
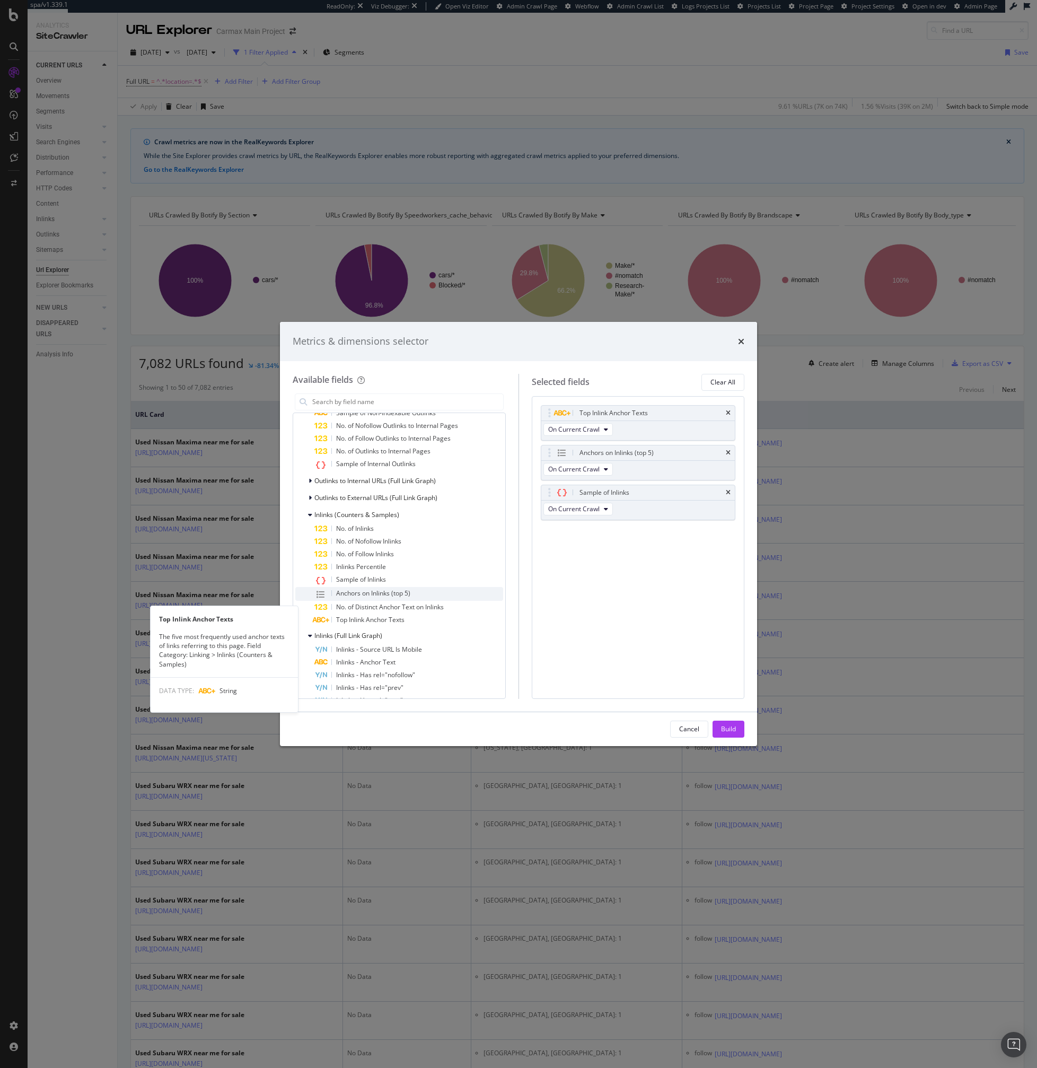
scroll to position [272, 0]
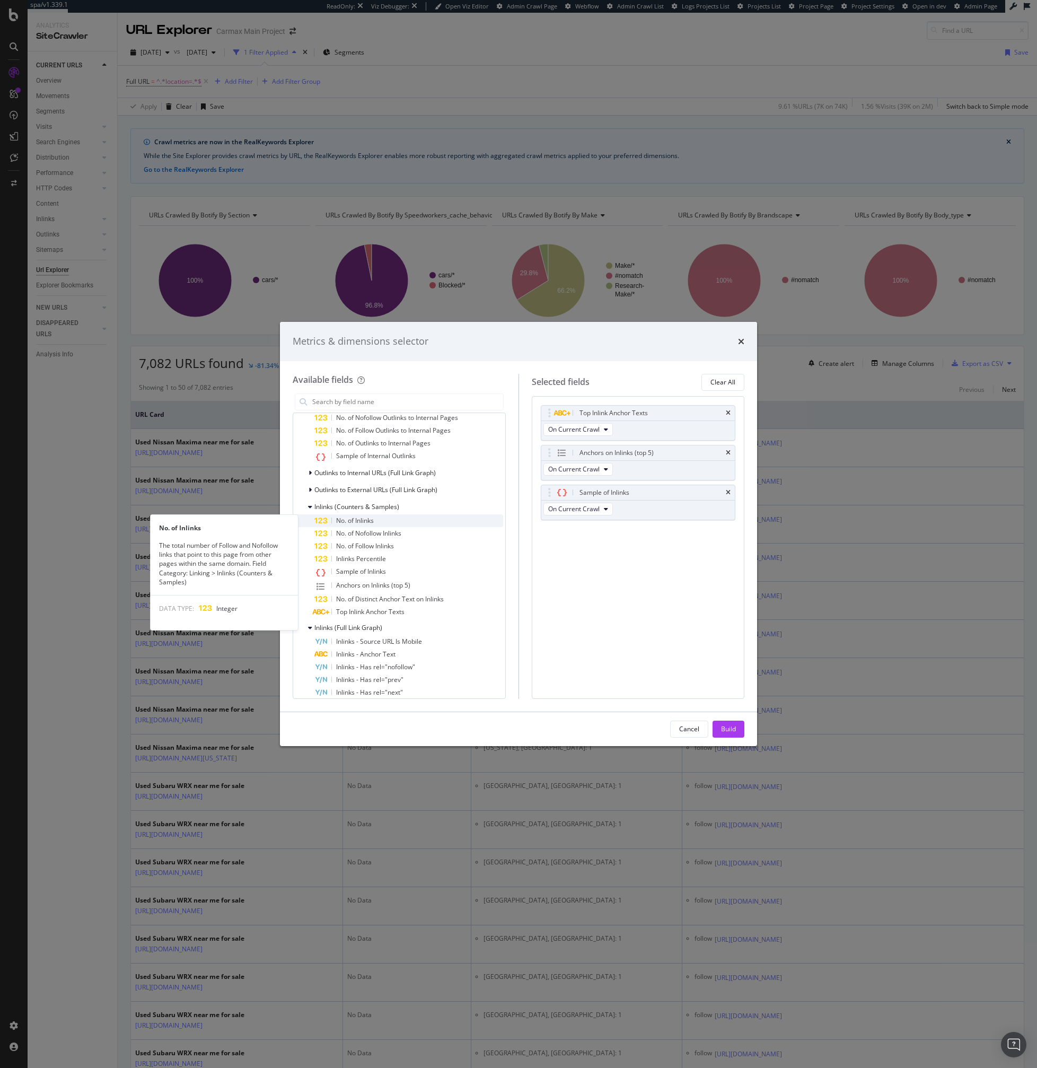
click at [362, 518] on span "No. of Inlinks" at bounding box center [355, 520] width 38 height 9
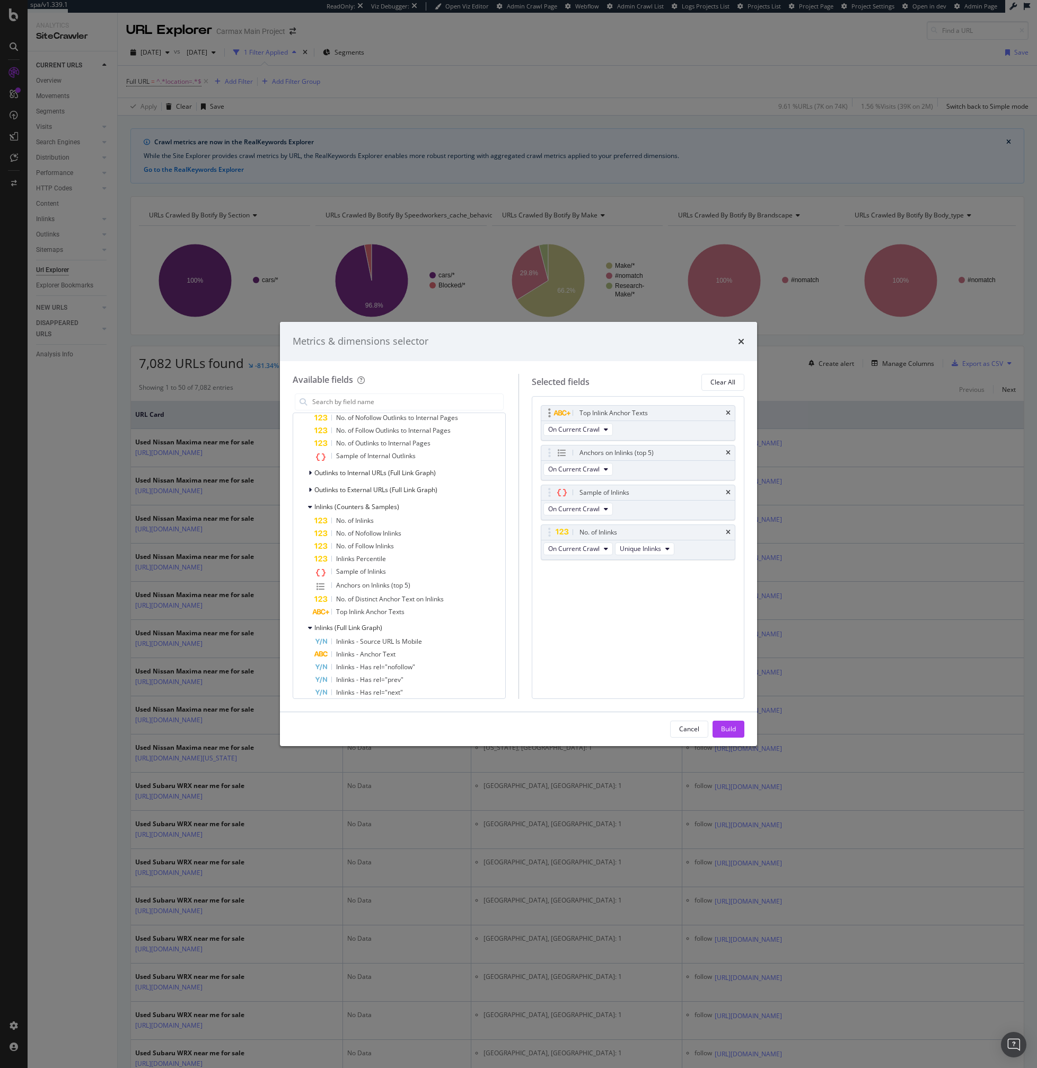
click at [727, 419] on div "Top Inlink Anchor Texts" at bounding box center [638, 413] width 194 height 15
click at [730, 410] on icon "times" at bounding box center [728, 413] width 5 height 6
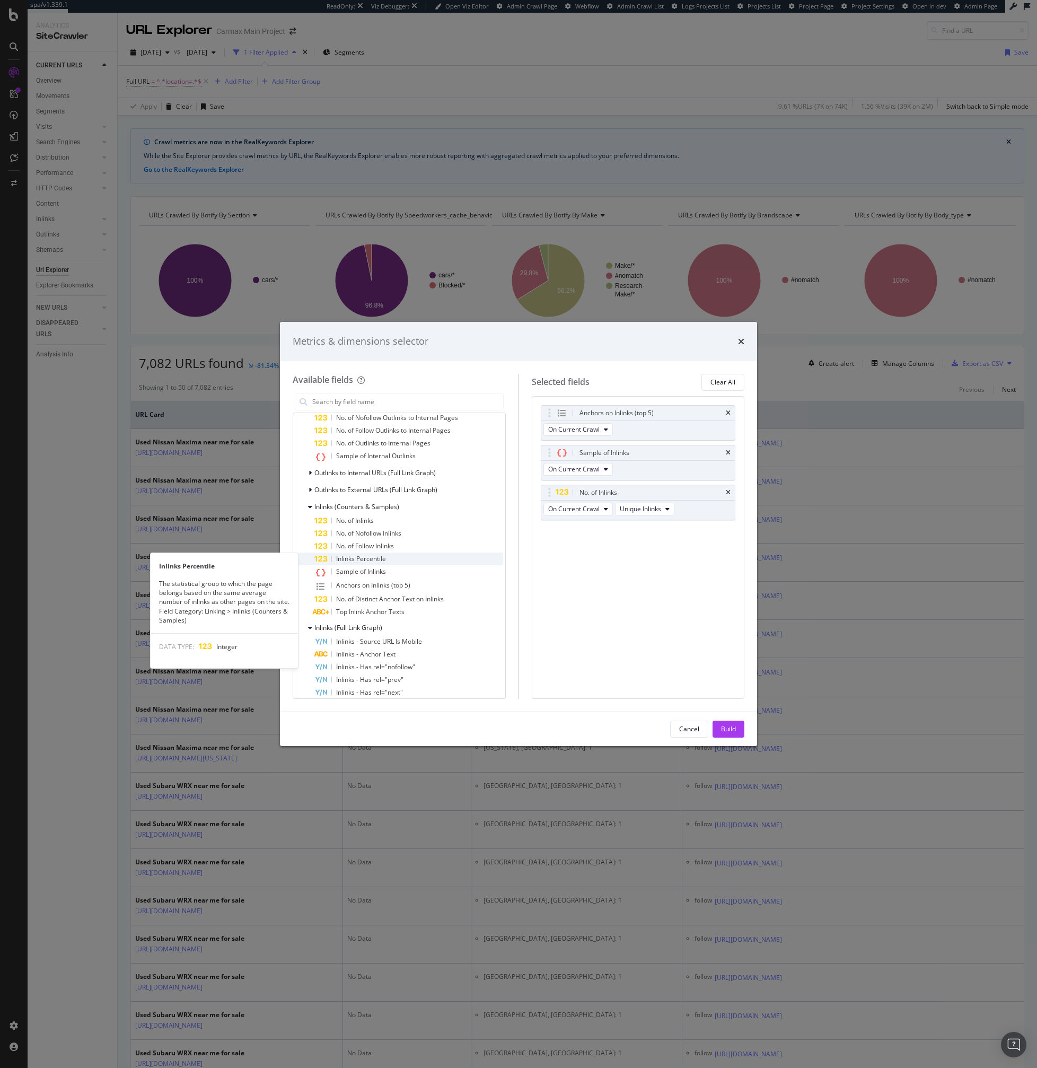
click at [388, 563] on div "Inlinks Percentile" at bounding box center [408, 559] width 189 height 13
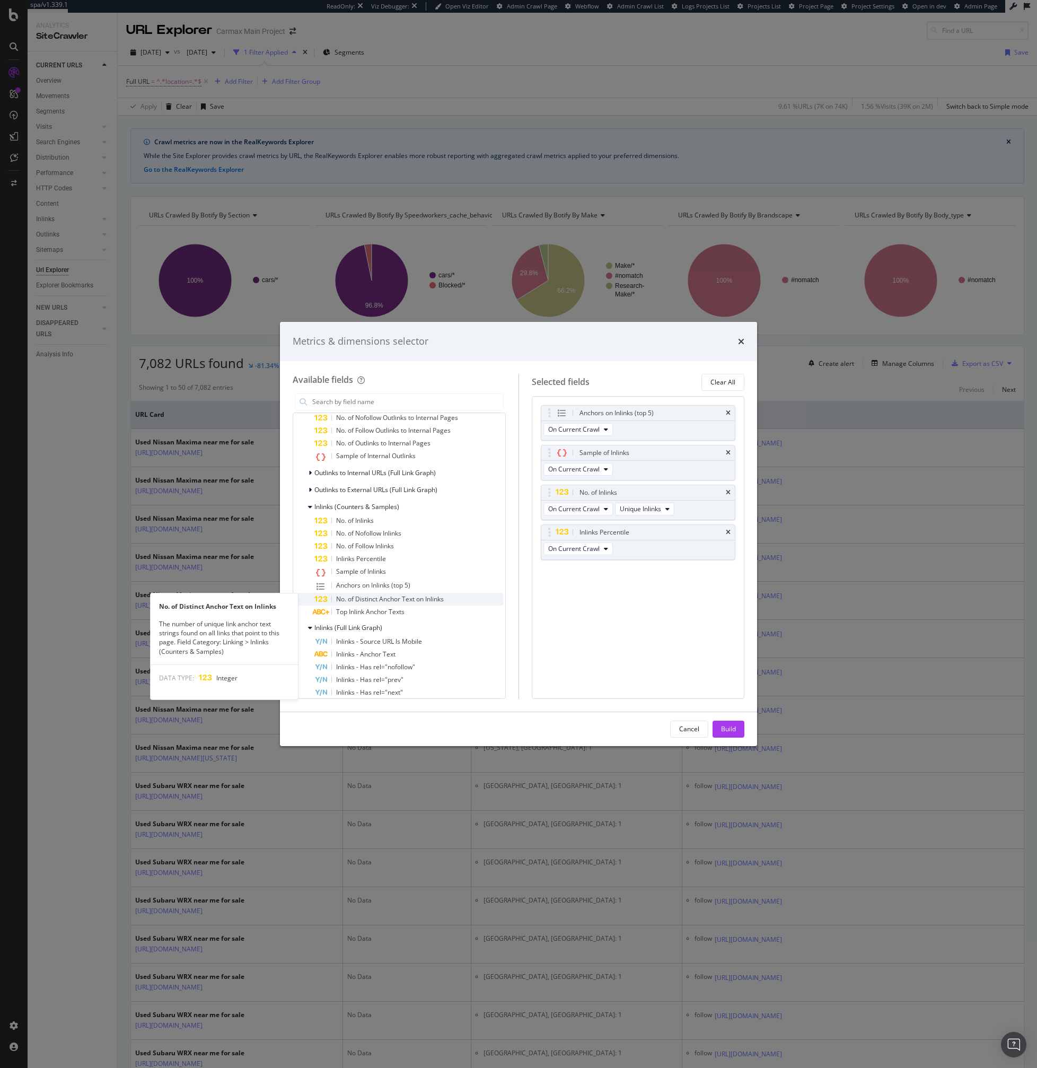
click at [401, 600] on span "No. of Distinct Anchor Text on Inlinks" at bounding box center [390, 599] width 108 height 9
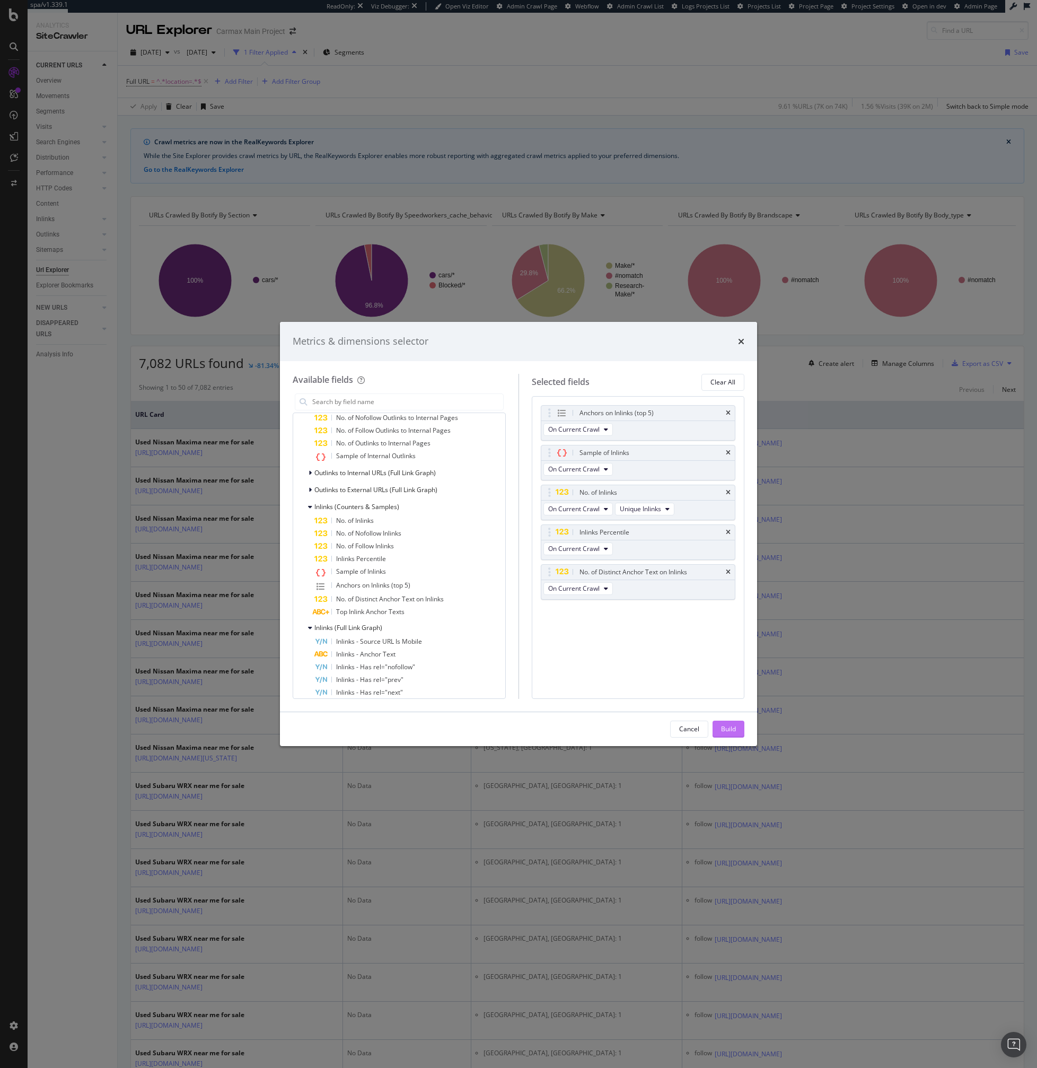
click at [719, 727] on button "Build" at bounding box center [729, 729] width 32 height 17
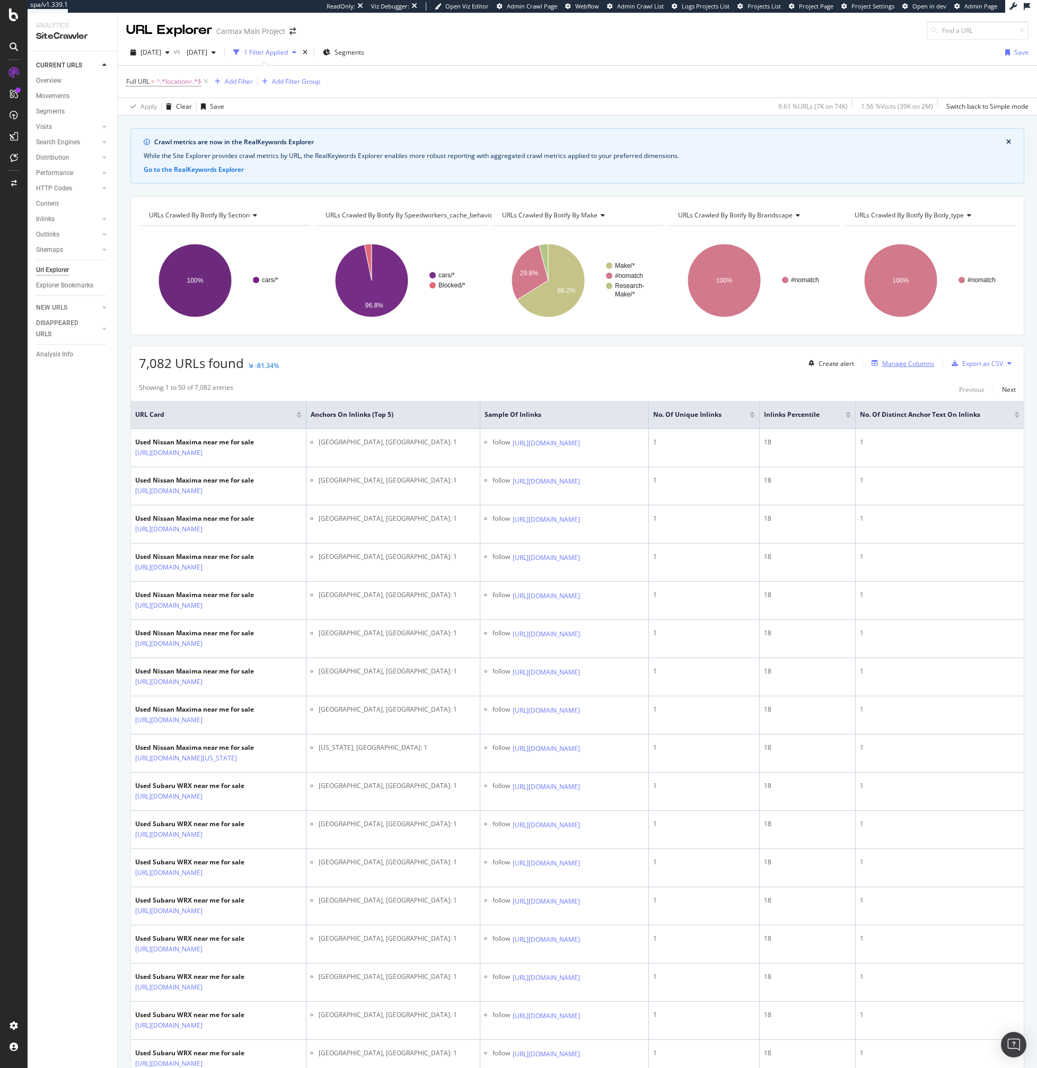
click at [905, 365] on div "Manage Columns" at bounding box center [908, 363] width 52 height 9
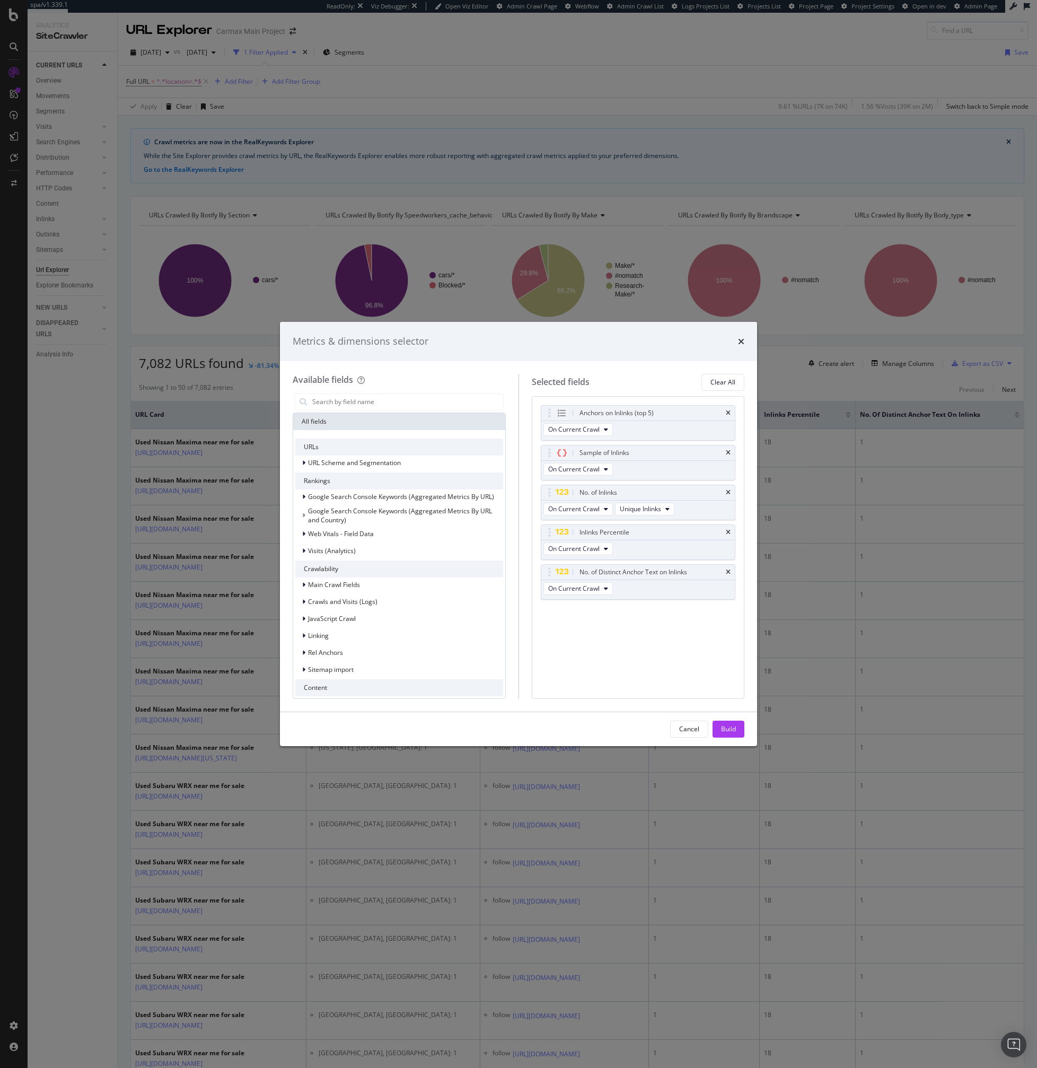
click at [802, 379] on div "Metrics & dimensions selector Available fields All fields URLs URL Scheme and S…" at bounding box center [518, 534] width 1037 height 1068
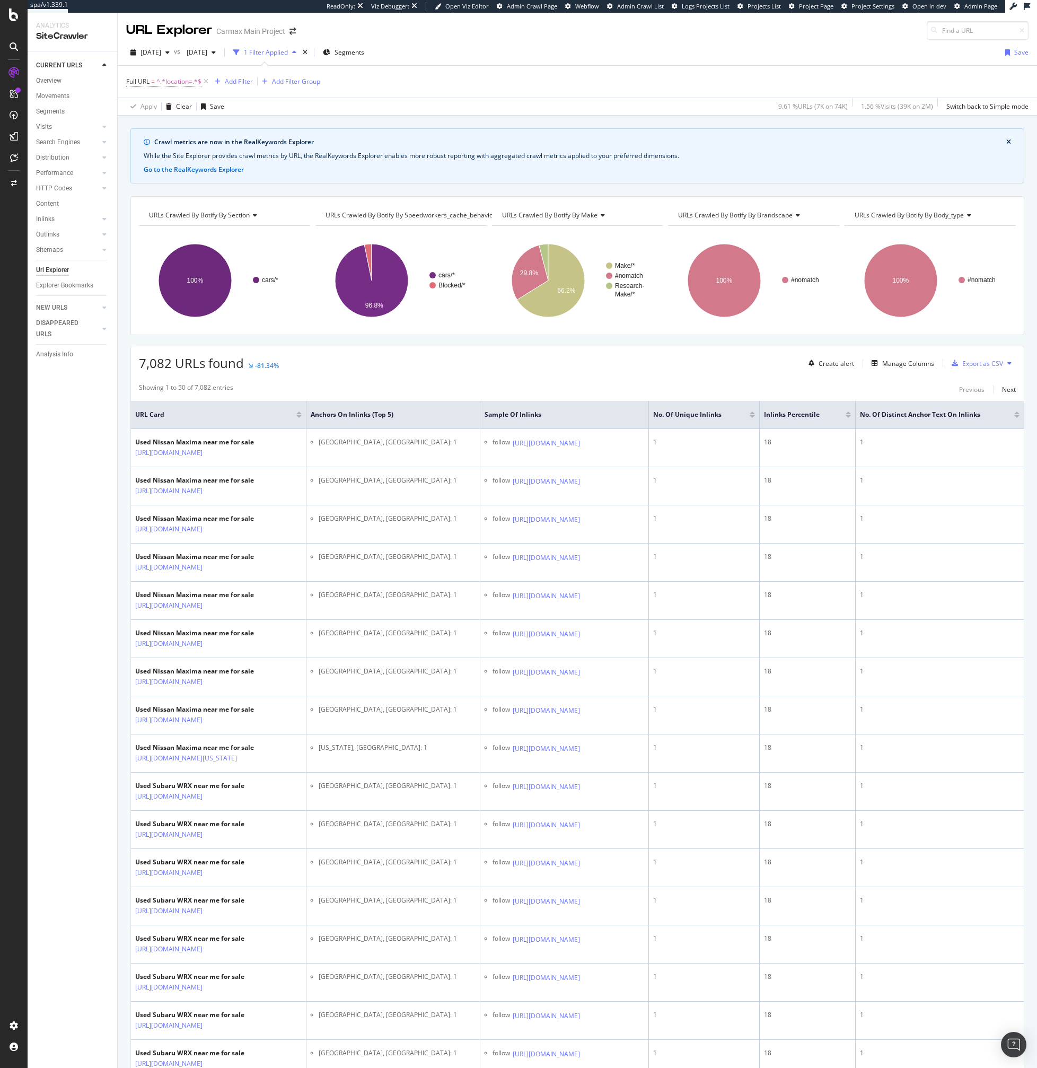
click at [755, 416] on div at bounding box center [752, 416] width 5 height 3
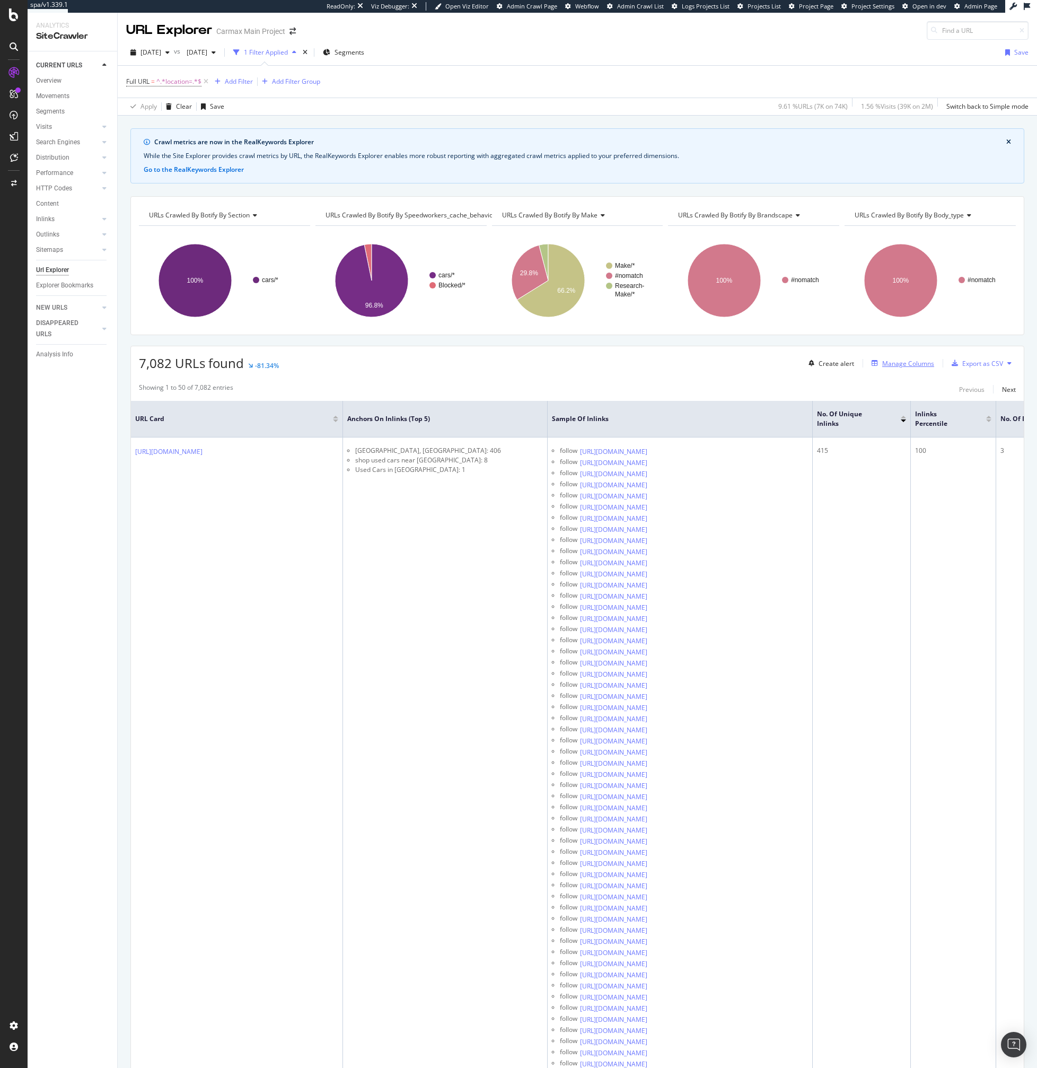
click at [897, 363] on div "Manage Columns" at bounding box center [908, 363] width 52 height 9
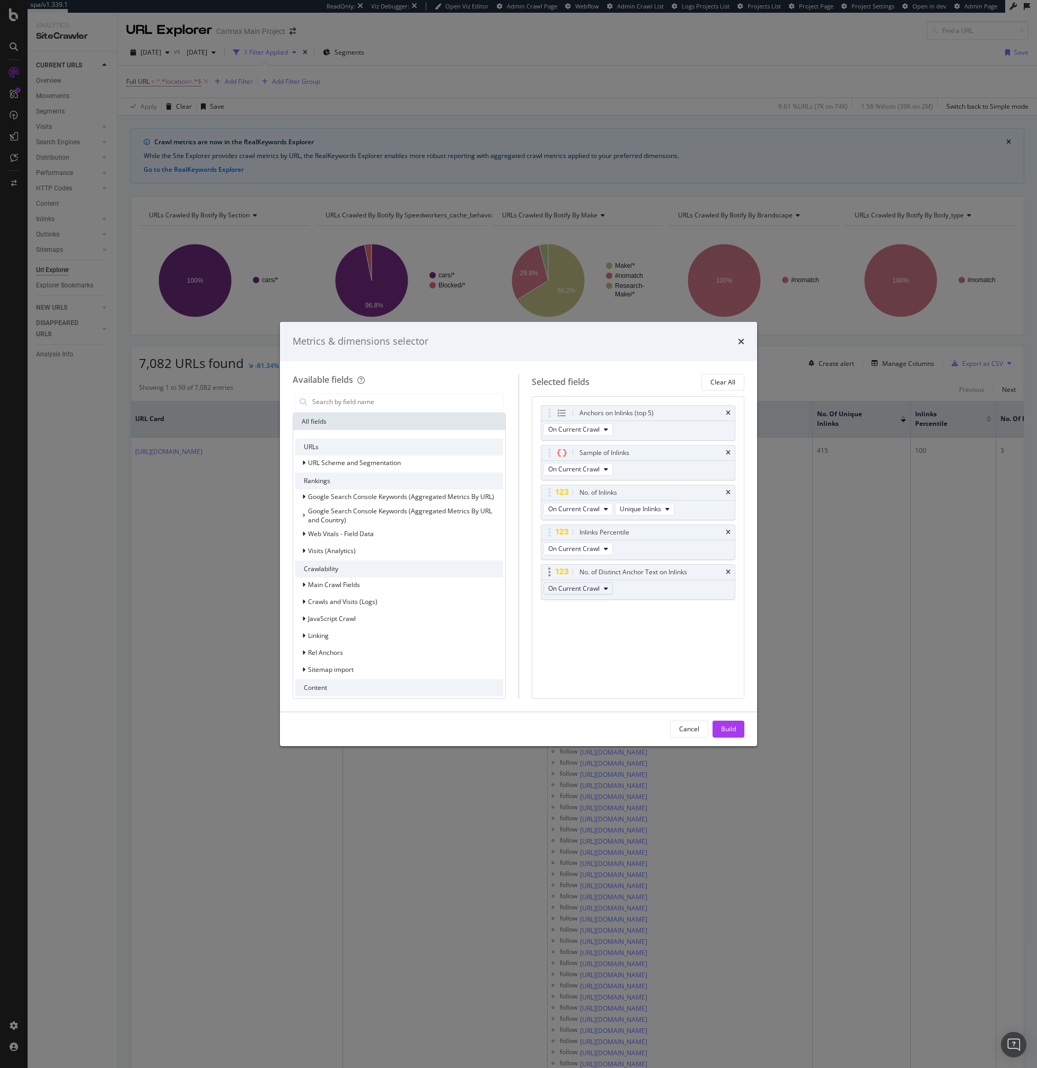
click at [593, 587] on span "On Current Crawl" at bounding box center [573, 588] width 51 height 9
click at [585, 644] on span "Diff Between Crawls" at bounding box center [583, 647] width 60 height 10
click at [571, 547] on span "On Current Crawl" at bounding box center [573, 548] width 51 height 9
click at [579, 605] on span "Diff Between Crawls" at bounding box center [583, 607] width 60 height 10
click at [579, 509] on span "On Current Crawl" at bounding box center [573, 508] width 51 height 9
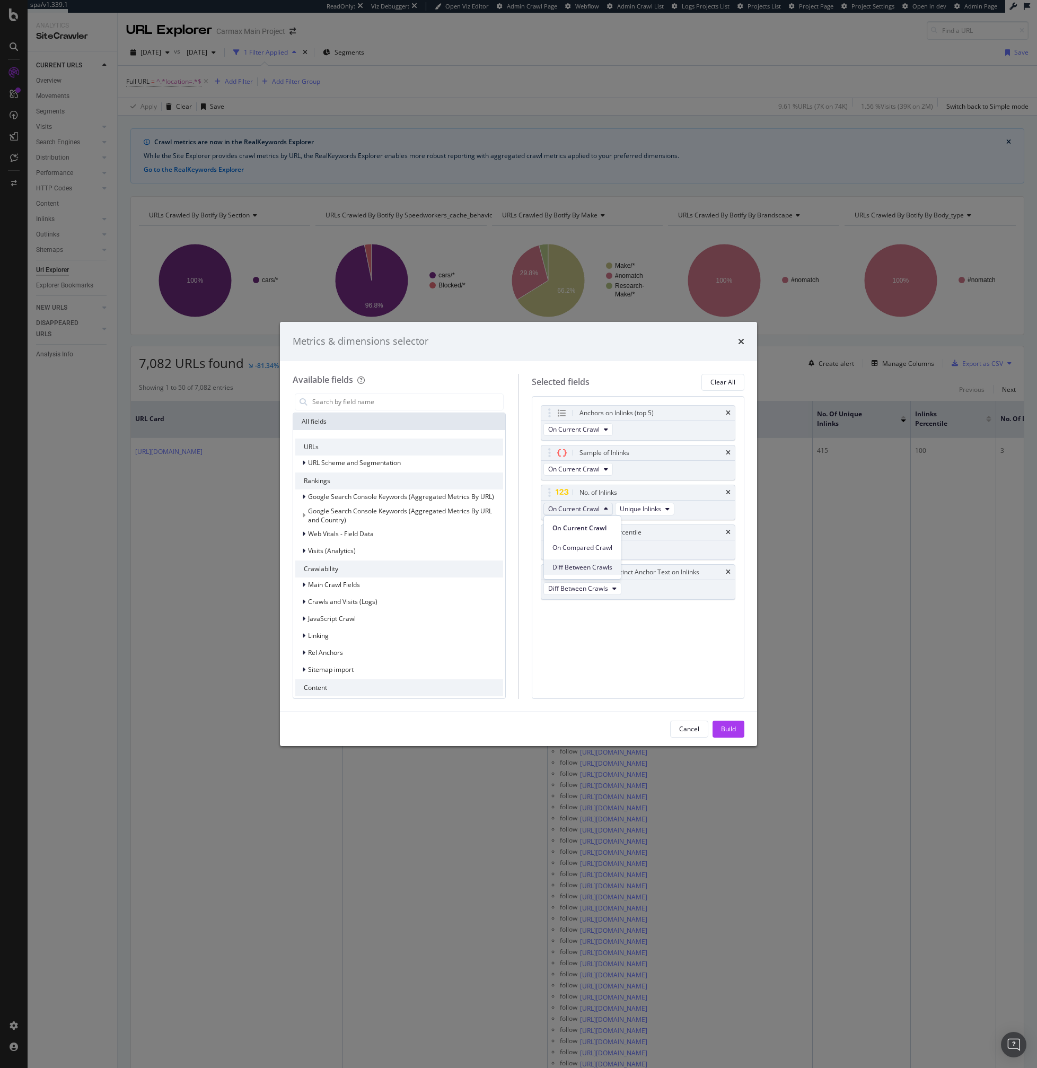
click at [578, 566] on span "Diff Between Crawls" at bounding box center [583, 568] width 60 height 10
click at [578, 470] on span "On Current Crawl" at bounding box center [573, 469] width 51 height 9
drag, startPoint x: 575, startPoint y: 499, endPoint x: 574, endPoint y: 512, distance: 13.3
click at [574, 512] on div "On Compared Crawl" at bounding box center [582, 506] width 77 height 20
click at [648, 498] on div "Sample of Inlinks" at bounding box center [638, 492] width 194 height 15
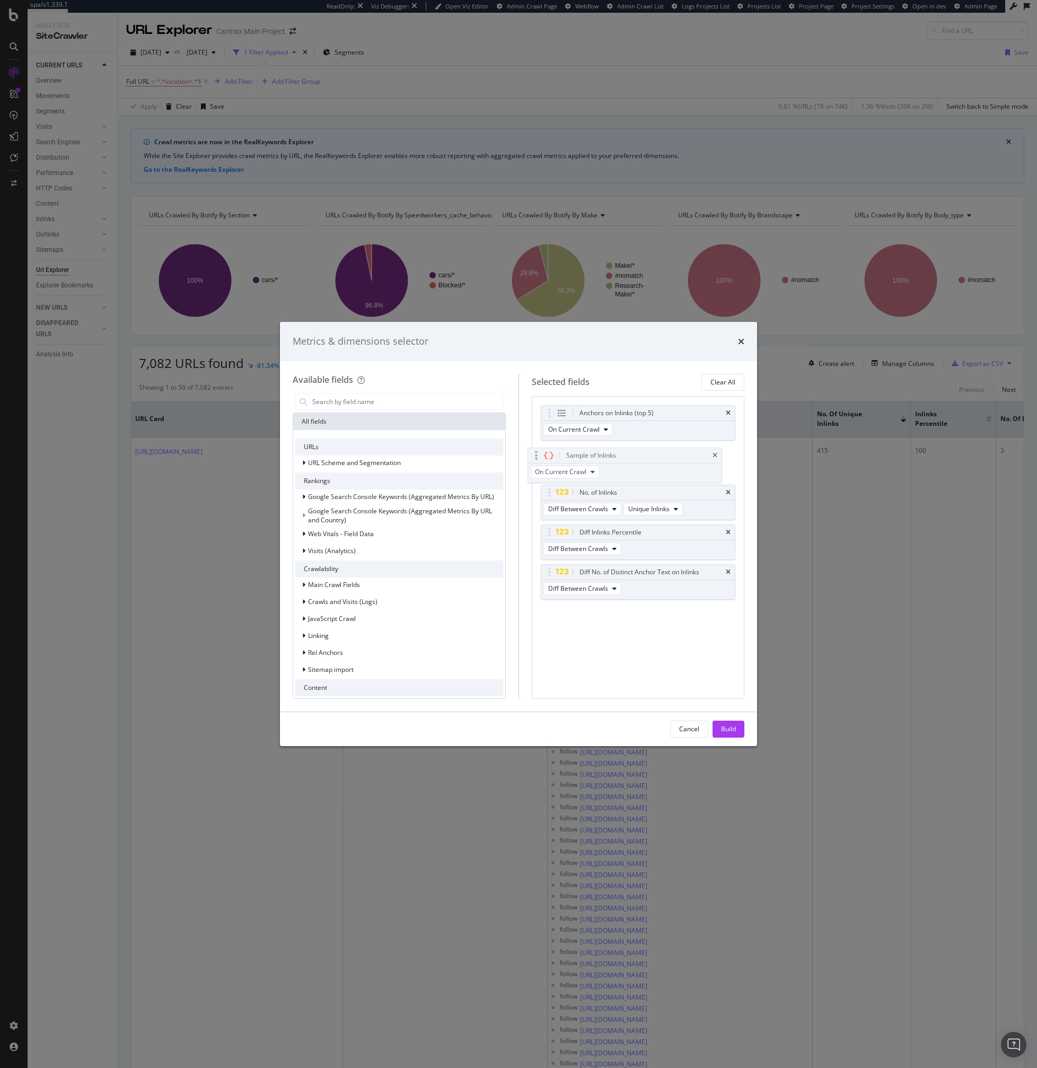
drag, startPoint x: 625, startPoint y: 493, endPoint x: 611, endPoint y: 456, distance: 39.4
click at [611, 456] on body "spa/v1.339.1 ReadOnly: Viz Debugger: Open Viz Editor Admin Crawl Page Webflow A…" at bounding box center [518, 534] width 1037 height 1068
click at [592, 463] on button "On Current Crawl" at bounding box center [578, 469] width 69 height 13
click at [578, 500] on div "On Compared Crawl" at bounding box center [582, 507] width 77 height 15
click at [574, 431] on span "On Current Crawl" at bounding box center [573, 429] width 51 height 9
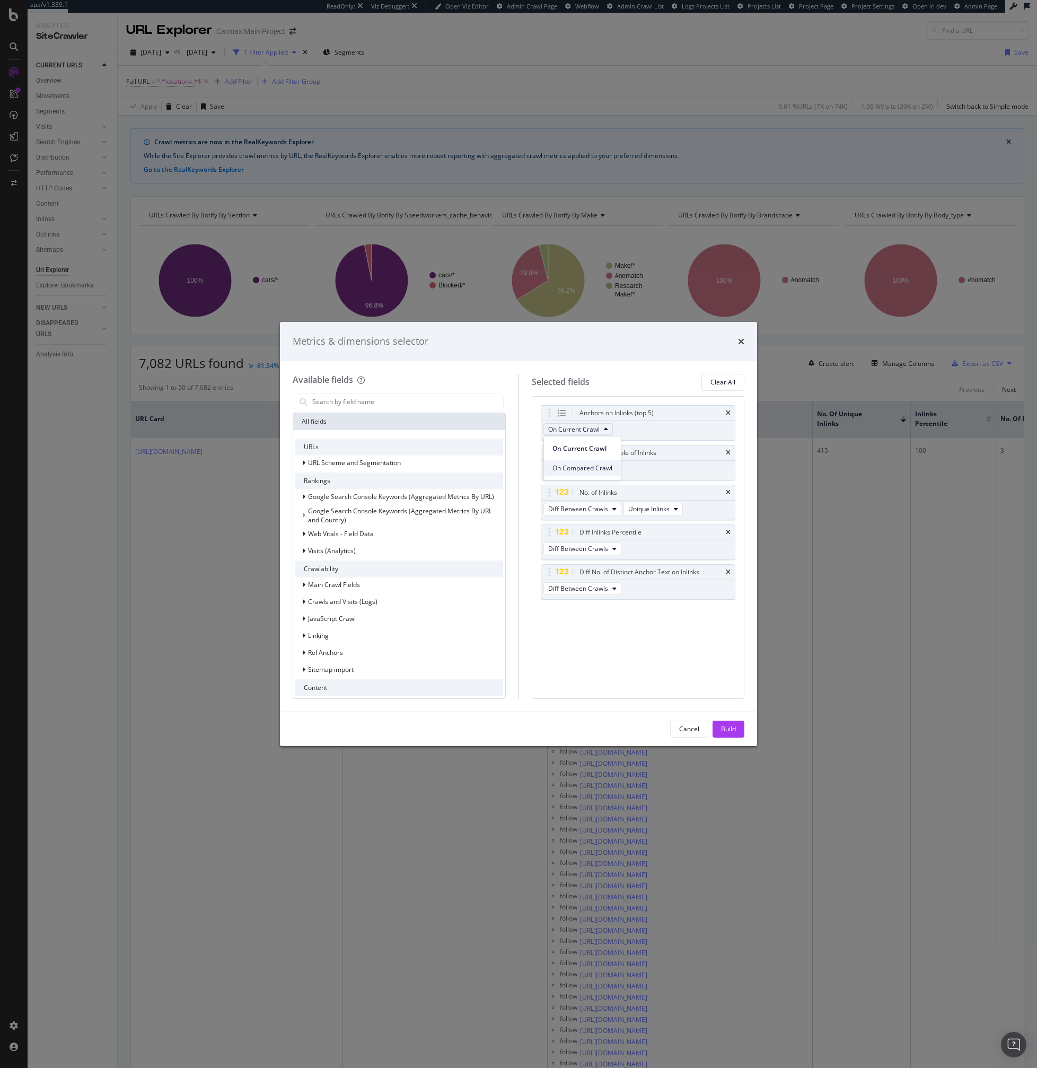
click at [580, 467] on span "On Compared Crawl" at bounding box center [583, 469] width 60 height 10
click at [739, 732] on button "Build" at bounding box center [729, 729] width 32 height 17
click at [731, 730] on div "Crawl metrics are now in the RealKeywords Explorer While the Site Explorer prov…" at bounding box center [578, 592] width 920 height 952
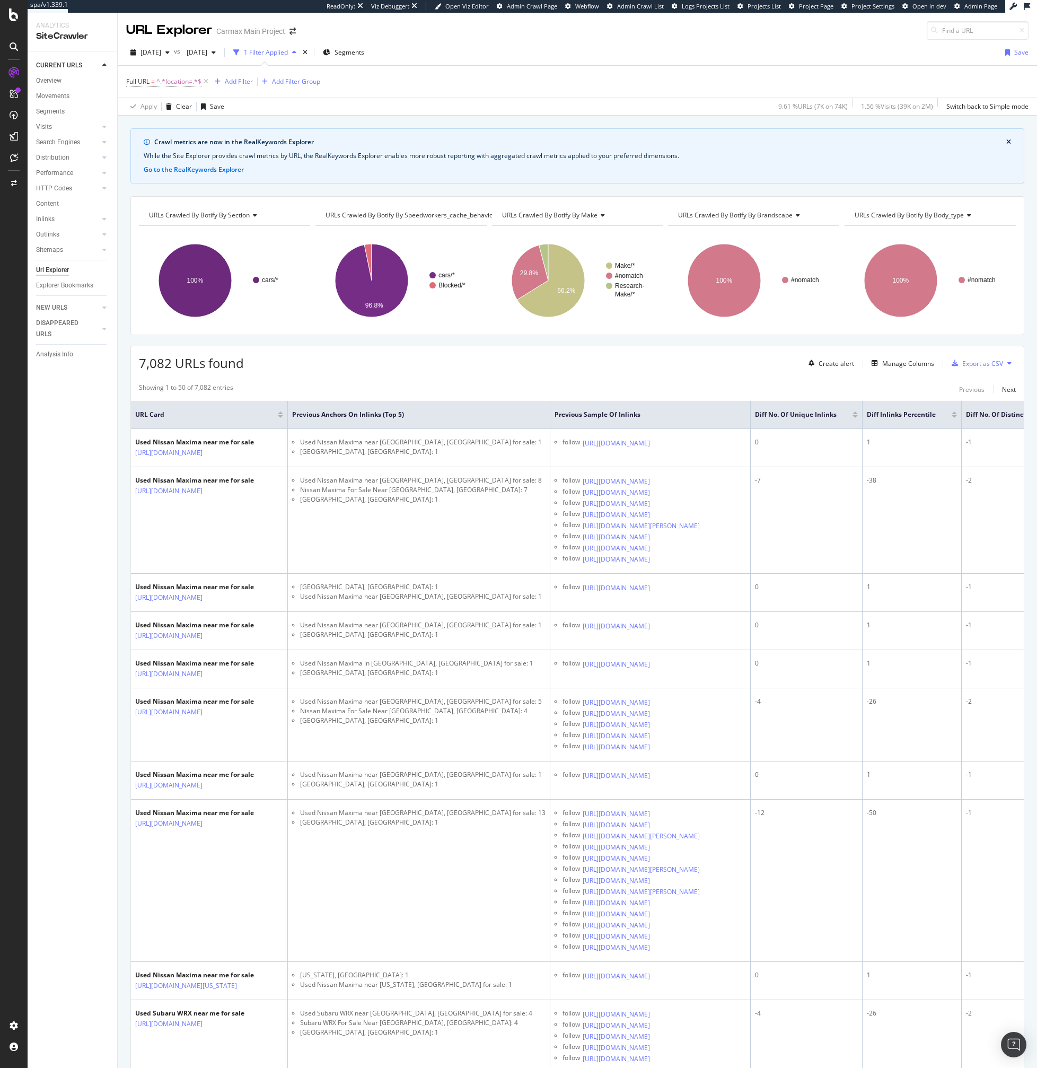
click at [863, 421] on th "Diff No. of Unique Inlinks" at bounding box center [807, 415] width 112 height 28
click at [858, 417] on div at bounding box center [855, 416] width 5 height 3
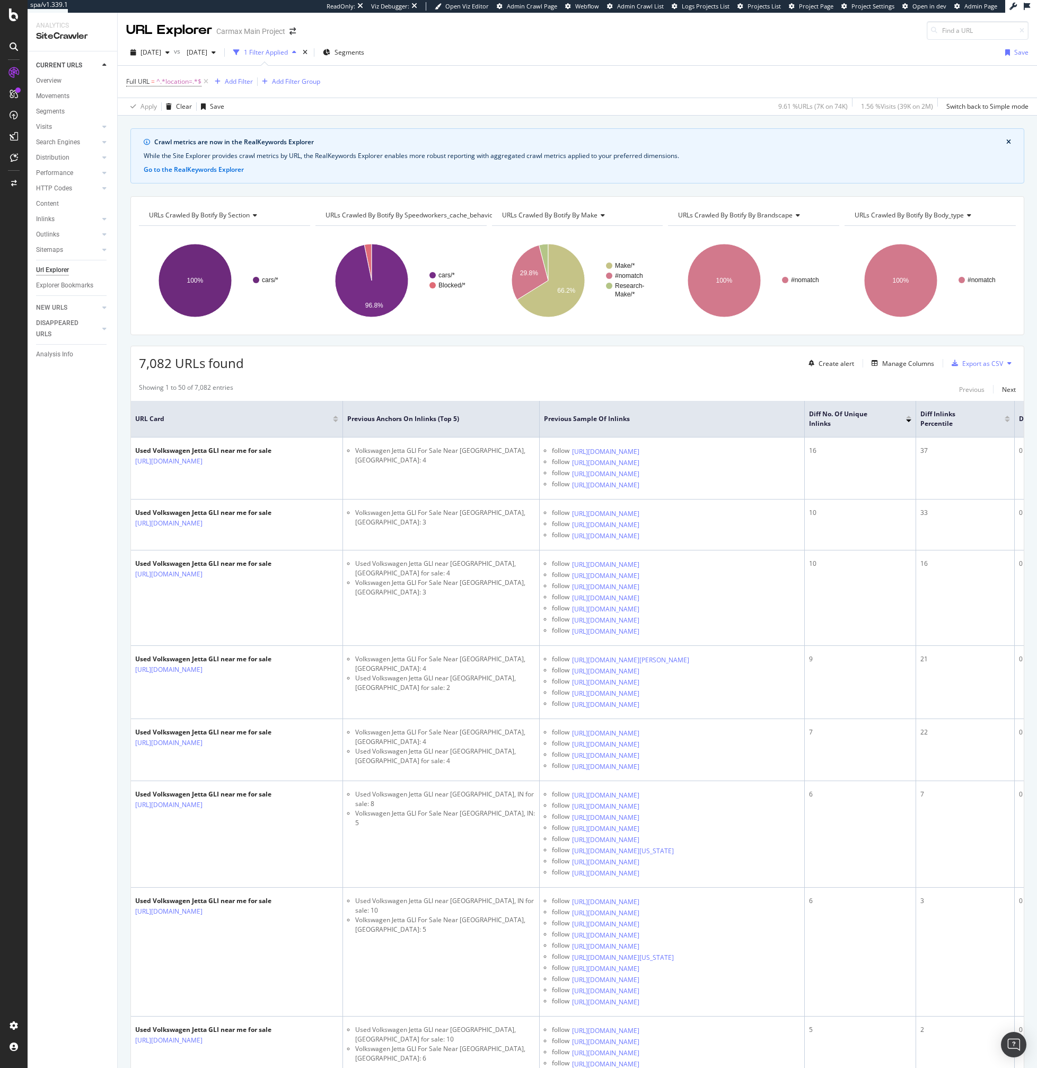
click at [909, 417] on div at bounding box center [908, 417] width 5 height 3
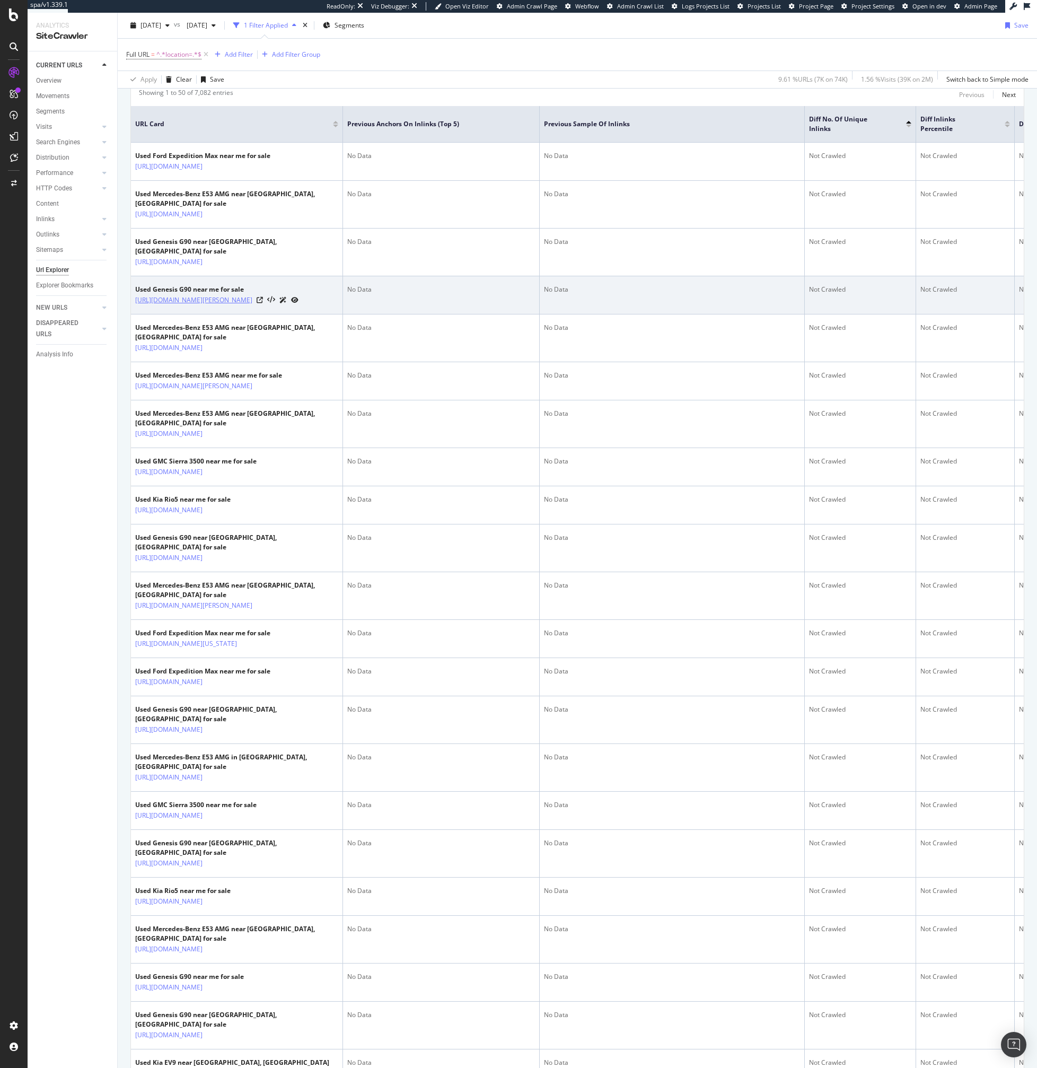
scroll to position [380, 0]
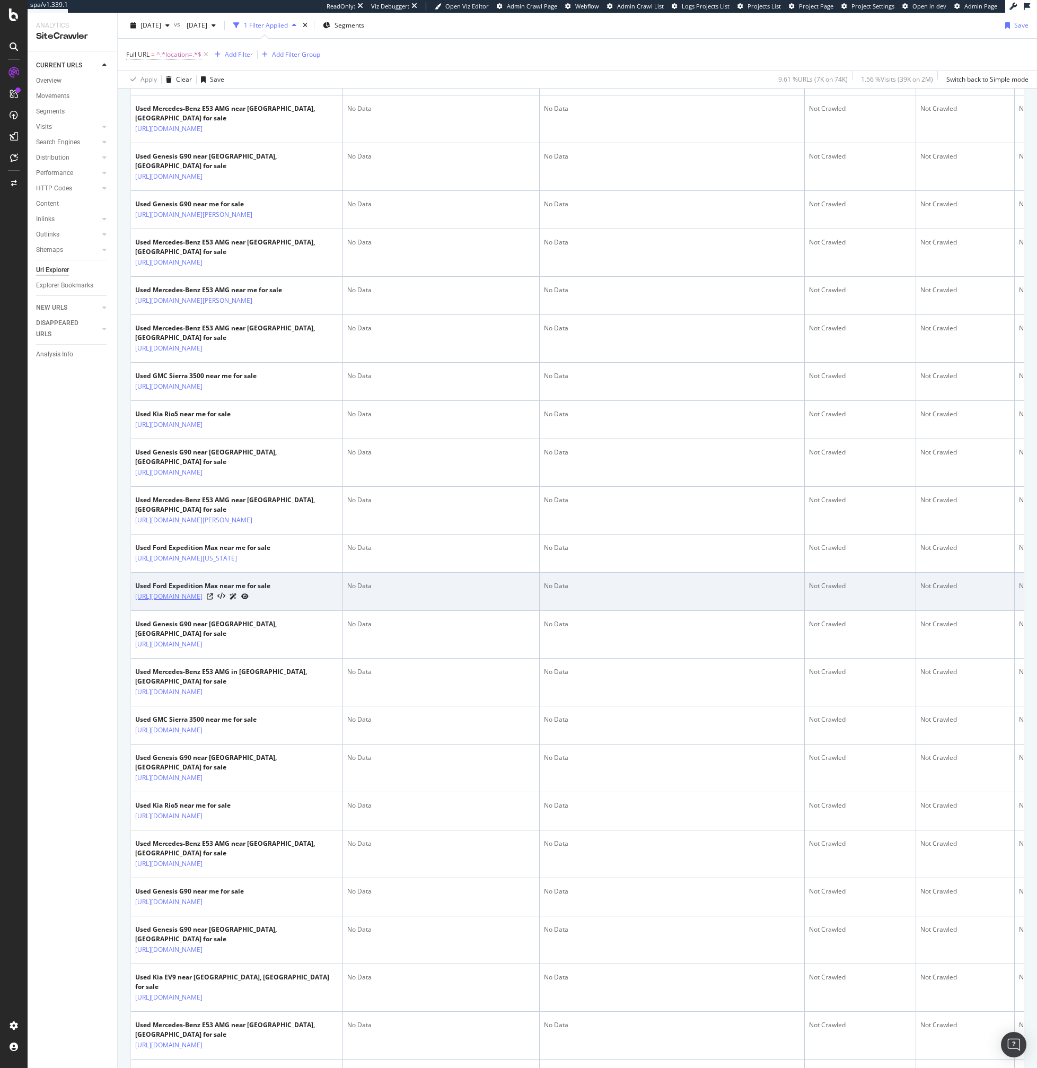
click at [169, 602] on link "https://www.carmax.com/cars/ford/expedition-max?location=miami+fl" at bounding box center [168, 596] width 67 height 11
click at [249, 600] on icon at bounding box center [244, 596] width 7 height 6
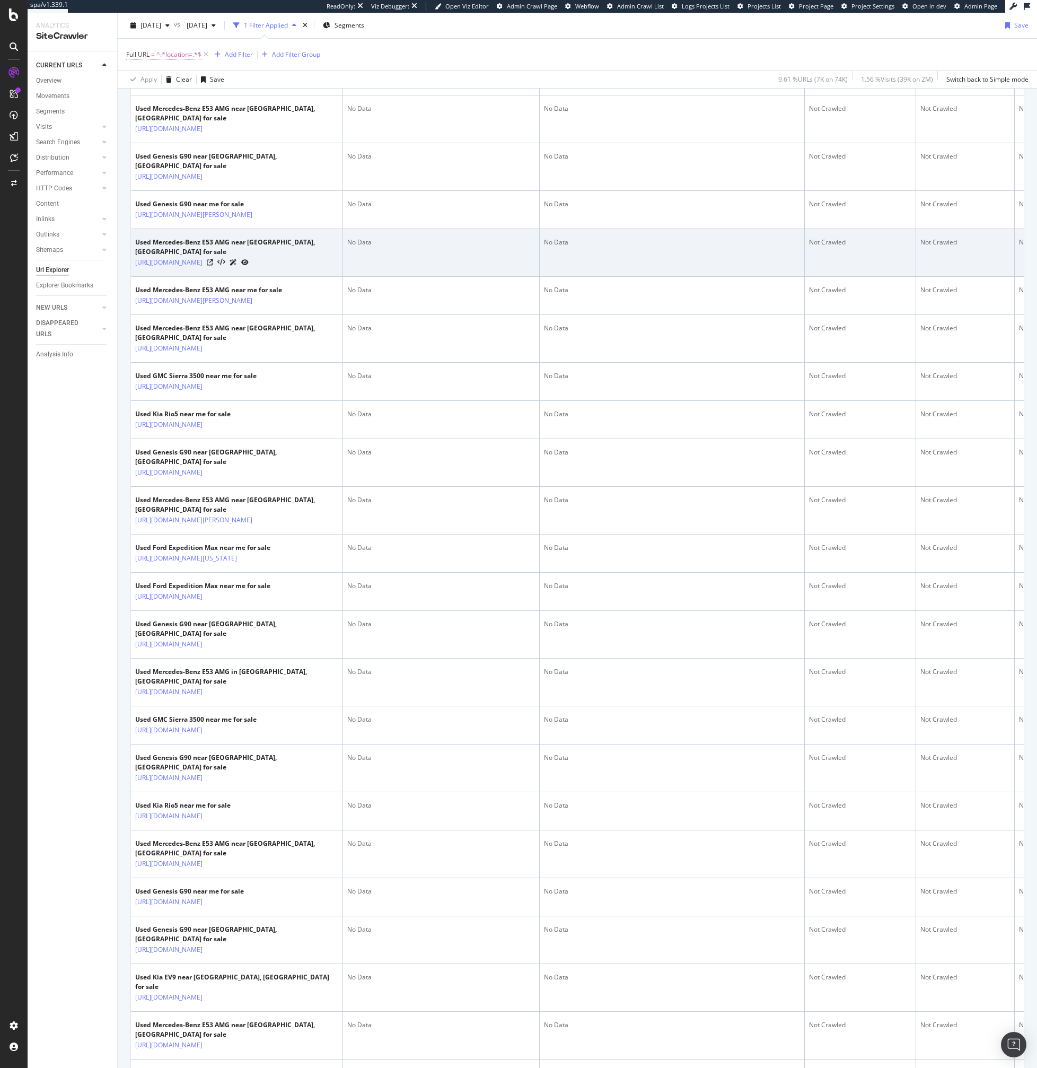
click at [476, 277] on td "No Data" at bounding box center [441, 253] width 197 height 48
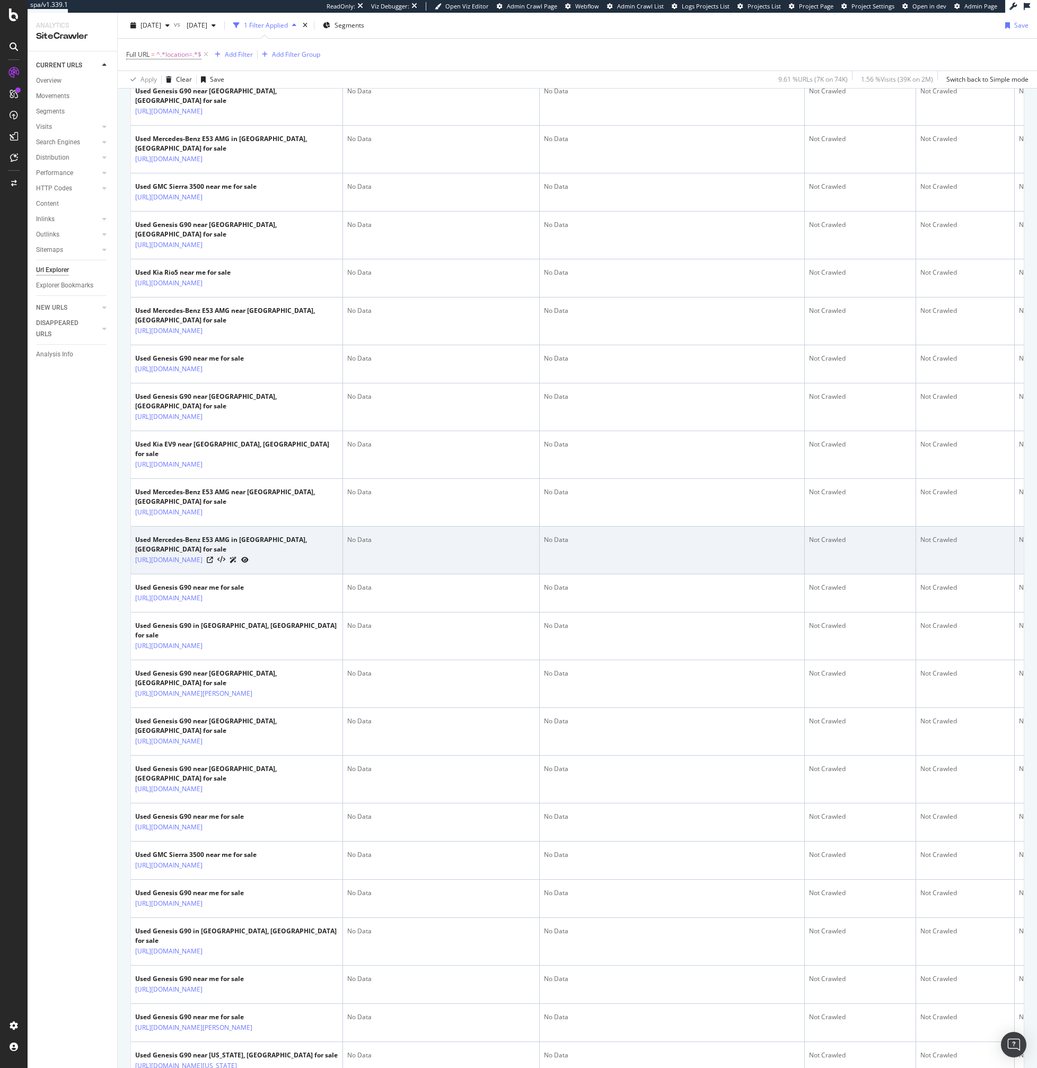
scroll to position [908, 0]
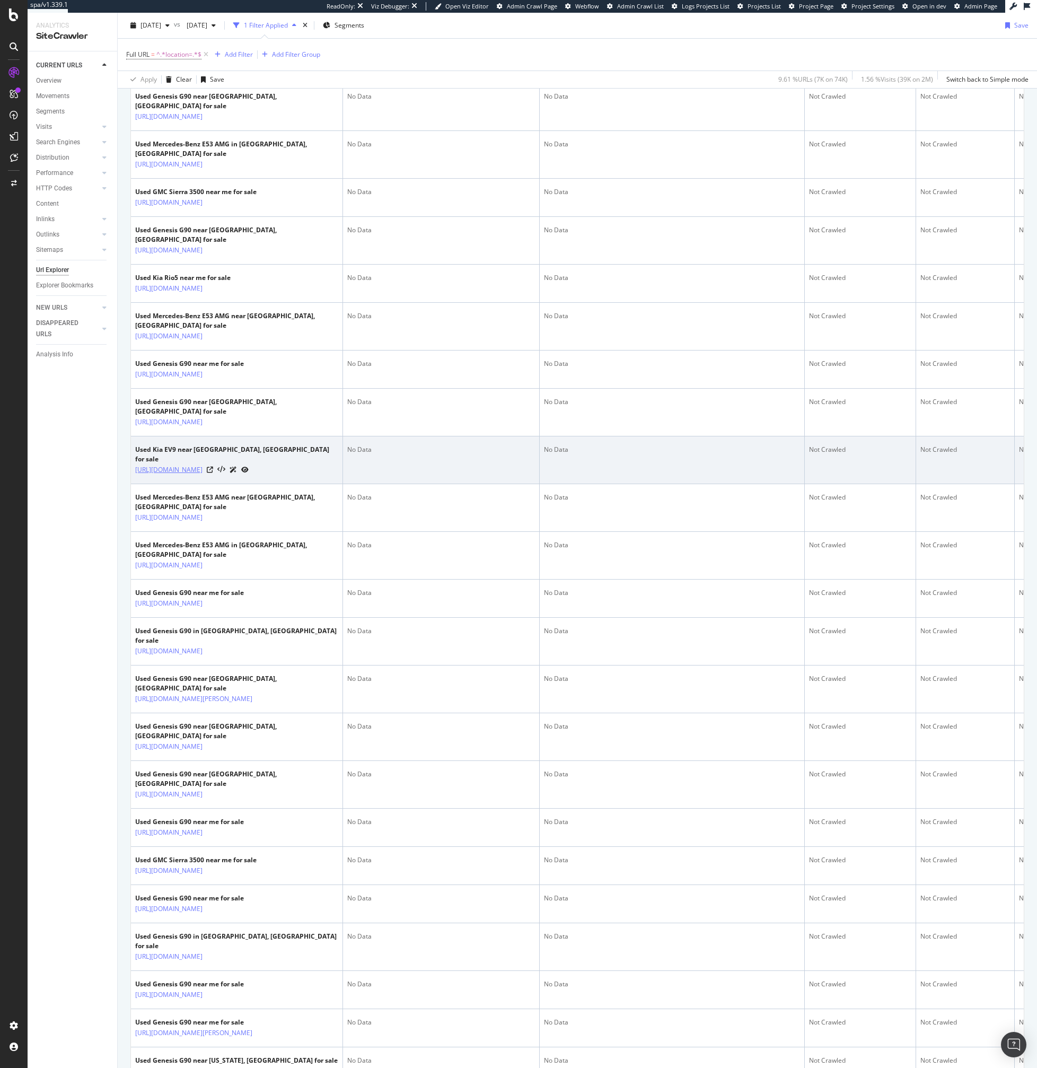
click at [203, 475] on link "https://www.carmax.com/cars/kia/ev9?location=bel+air+md" at bounding box center [168, 470] width 67 height 11
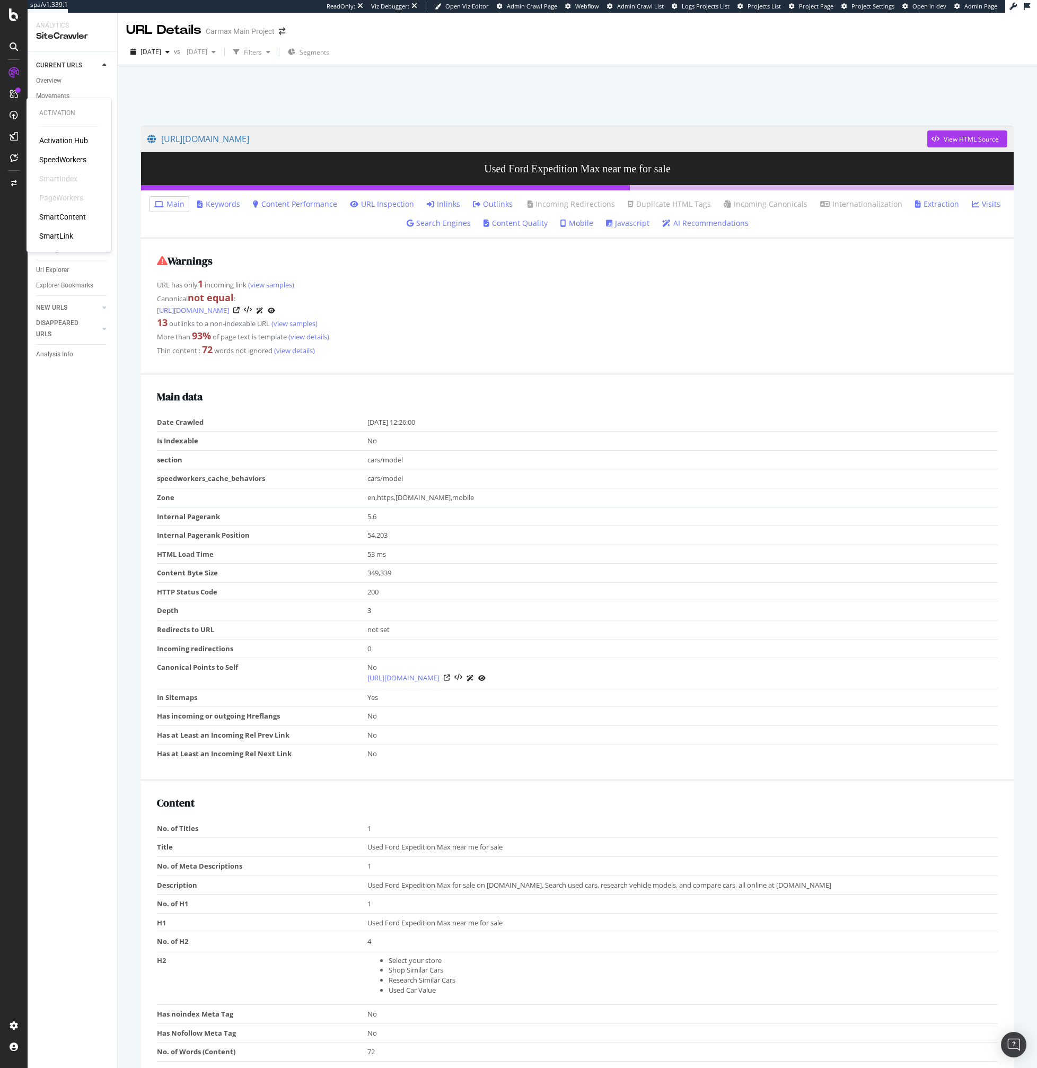
click at [76, 162] on div "SpeedWorkers" at bounding box center [62, 159] width 47 height 11
click at [59, 978] on div "Project settings" at bounding box center [55, 978] width 45 height 8
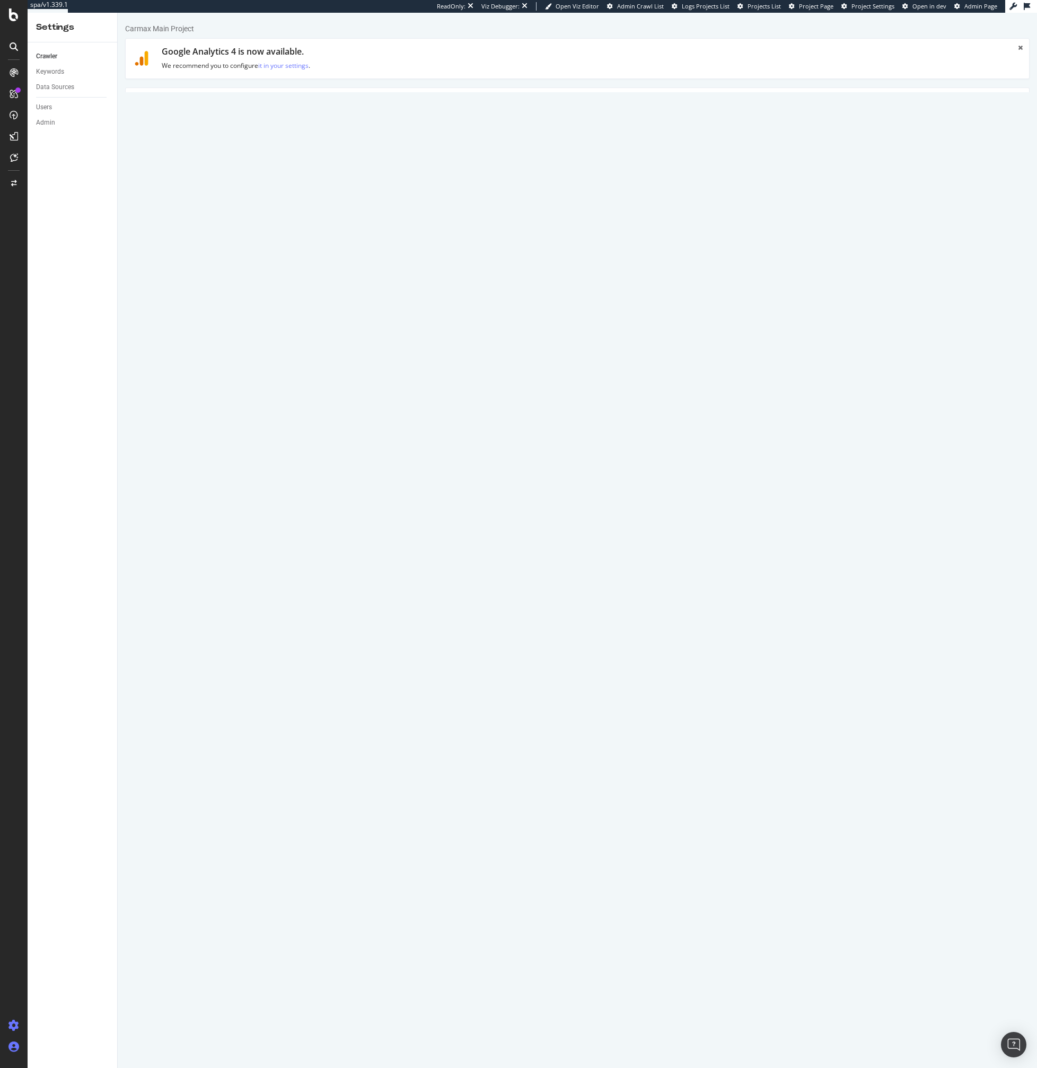
click at [19, 1053] on div at bounding box center [13, 1046] width 25 height 17
click at [62, 995] on div "Crawl Manager" at bounding box center [96, 995] width 127 height 8
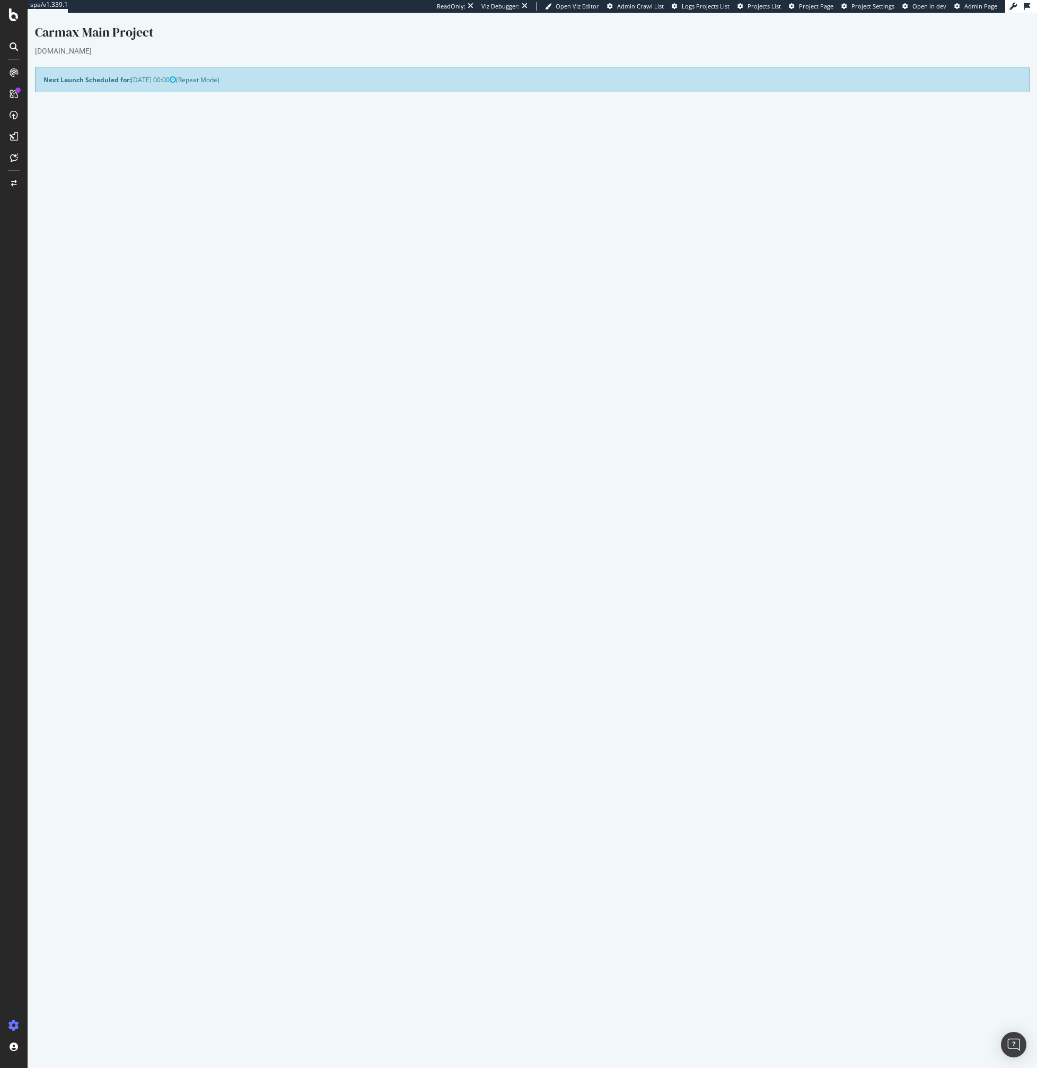
click at [968, 458] on icon at bounding box center [964, 455] width 7 height 8
click at [835, 449] on div at bounding box center [801, 455] width 287 height 13
click at [68, 456] on link "[DATE] report" at bounding box center [71, 455] width 41 height 9
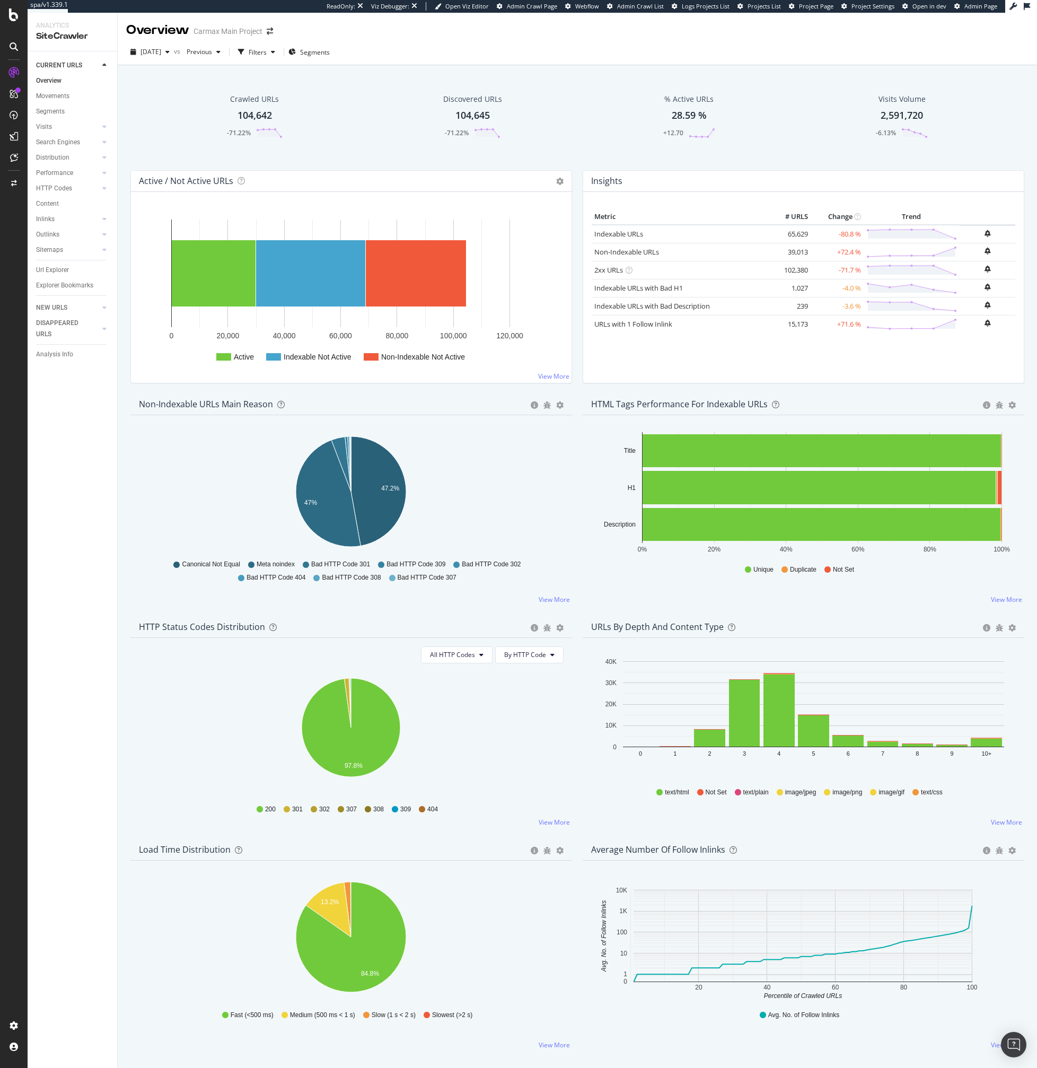
click at [57, 360] on div "Analysis Info" at bounding box center [76, 354] width 81 height 15
click at [60, 352] on div "Analysis Info" at bounding box center [54, 354] width 37 height 11
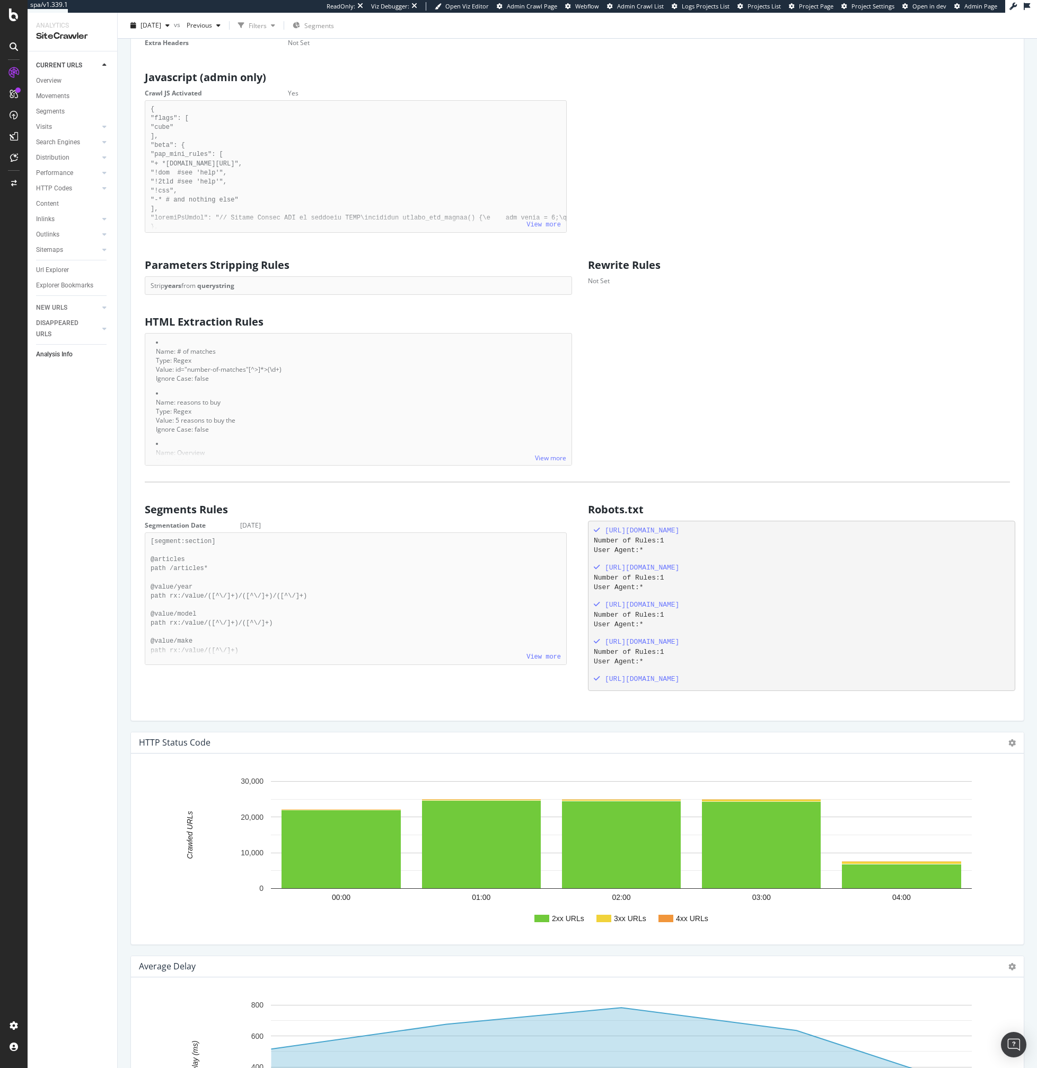
scroll to position [563, 0]
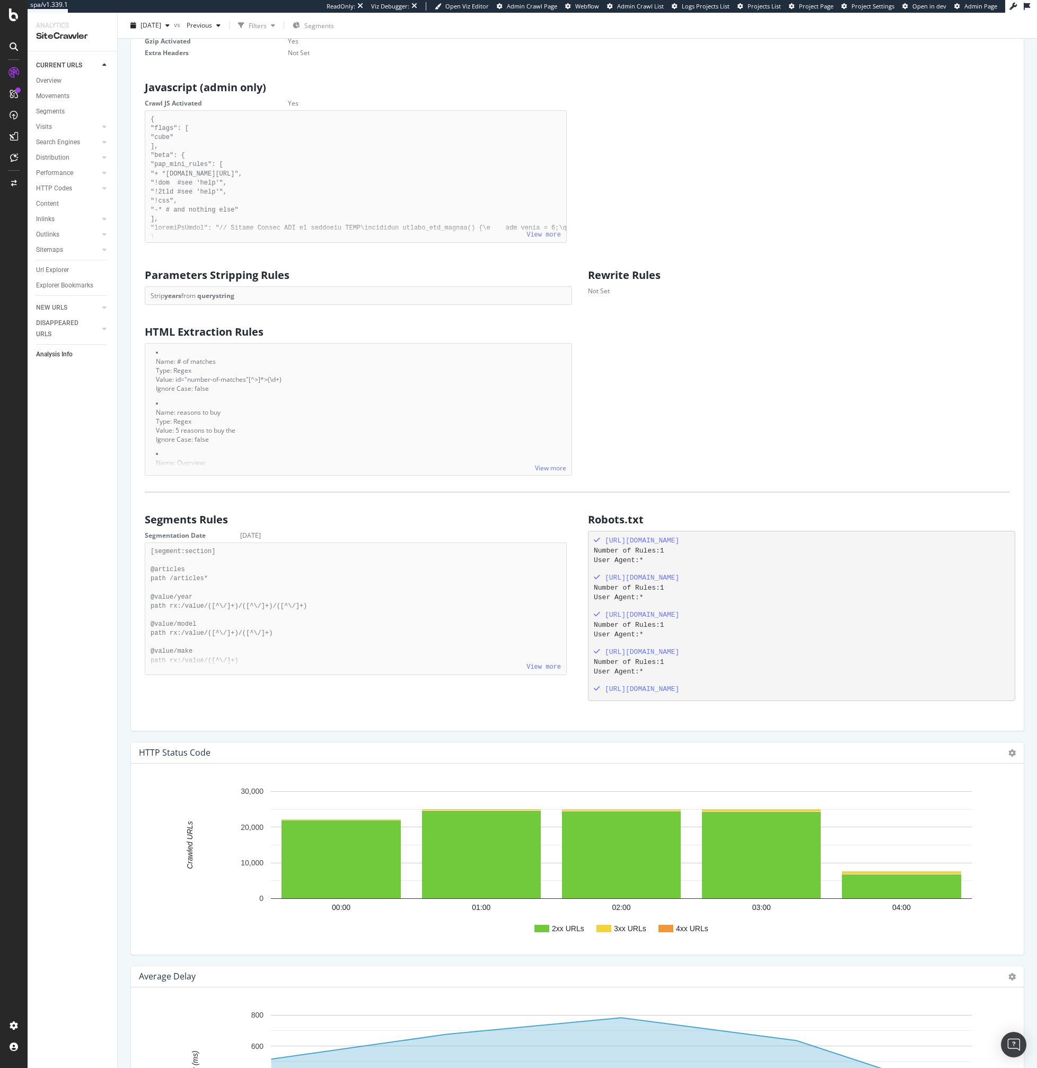
click at [549, 473] on div "View more" at bounding box center [358, 466] width 426 height 20
click at [617, 414] on div "HTML Extraction Rules View more Name: # of matches Type: Regex Value: id="numbe…" at bounding box center [577, 398] width 887 height 155
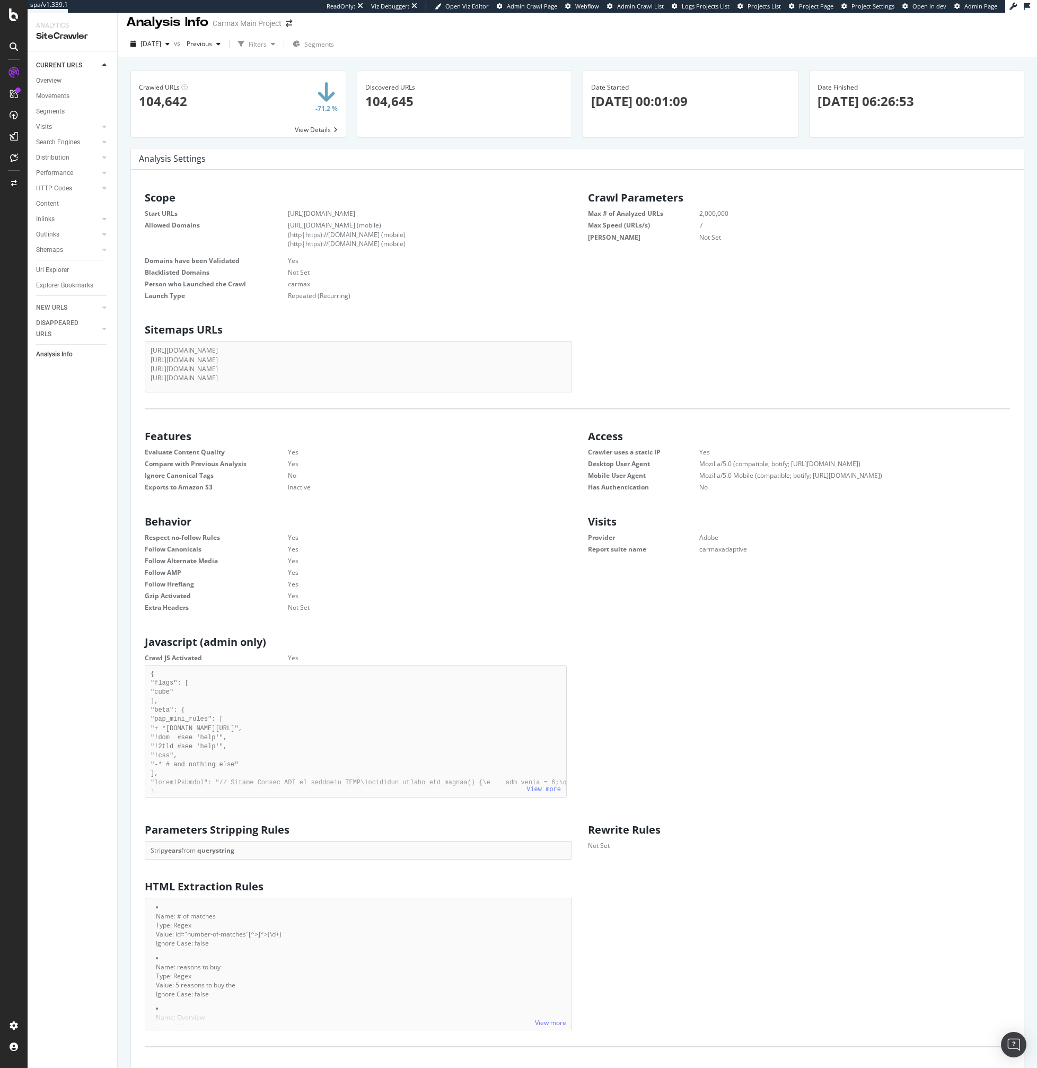
scroll to position [0, 0]
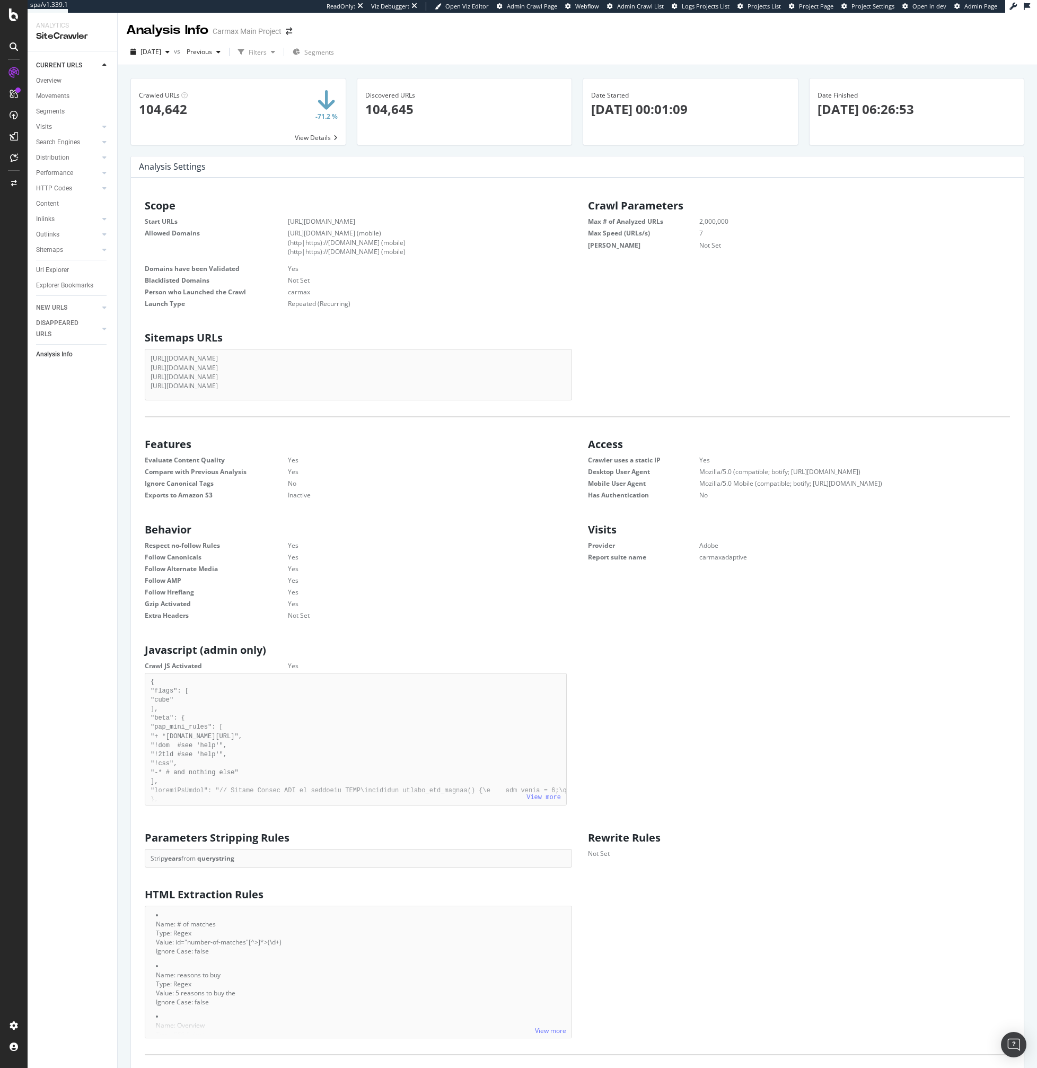
click at [515, 452] on div "Features Evaluate Content Quality Yes Compare with Previous Analysis Yes Ignore…" at bounding box center [355, 467] width 443 height 69
click at [320, 139] on span at bounding box center [238, 111] width 215 height 66
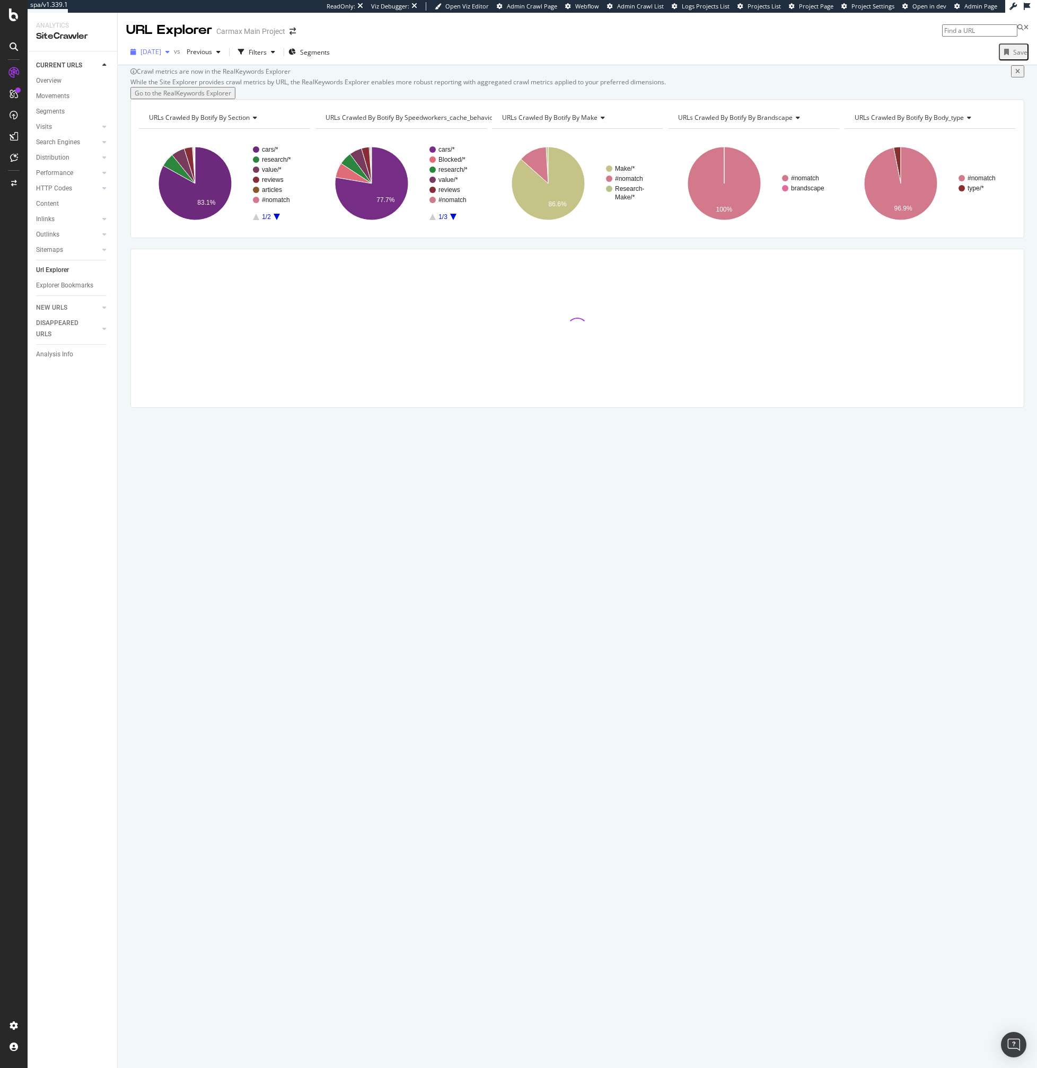
click at [161, 53] on span "[DATE]" at bounding box center [151, 51] width 21 height 9
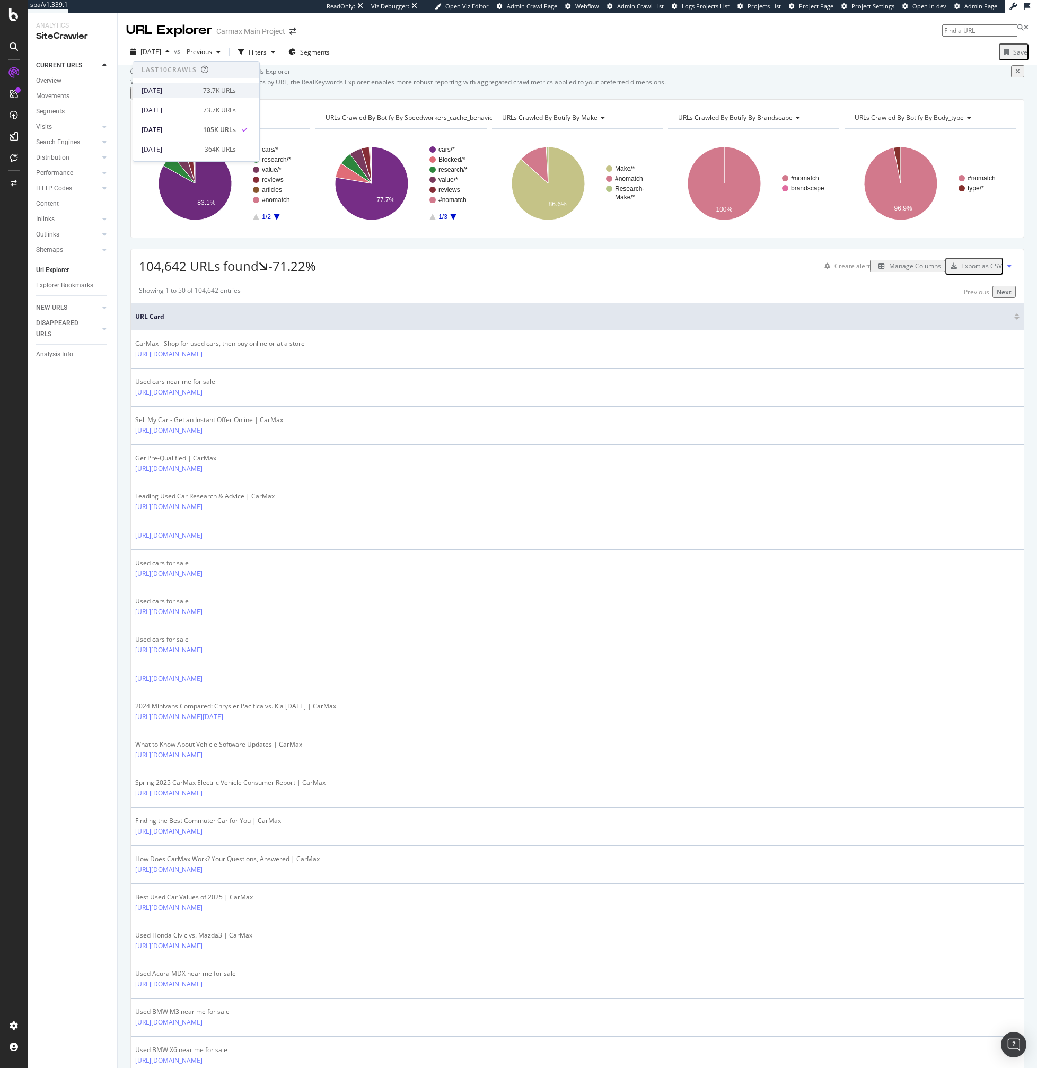
click at [205, 91] on div "73.7K URLs" at bounding box center [219, 91] width 33 height 10
click at [55, 354] on div "Analysis Info" at bounding box center [54, 354] width 37 height 11
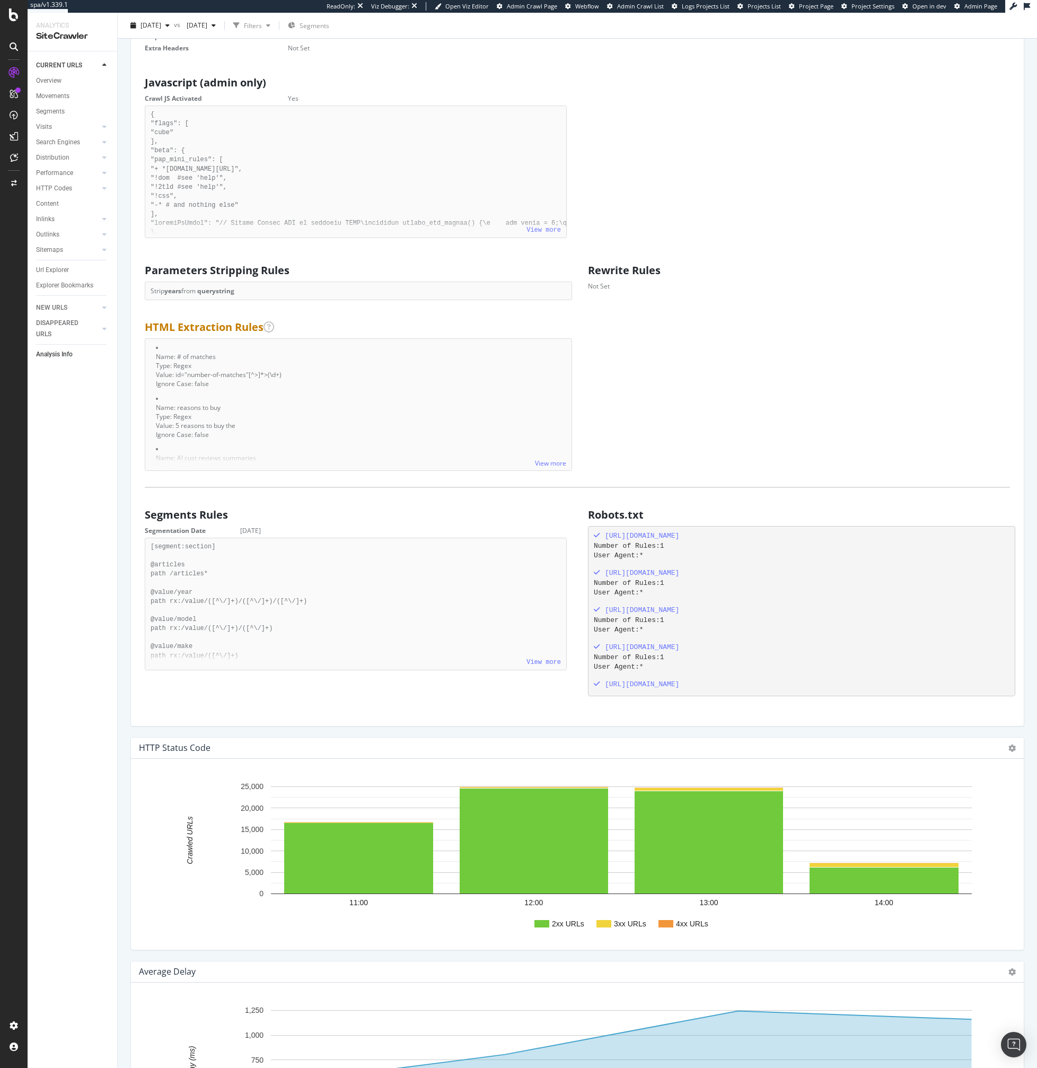
scroll to position [317, 0]
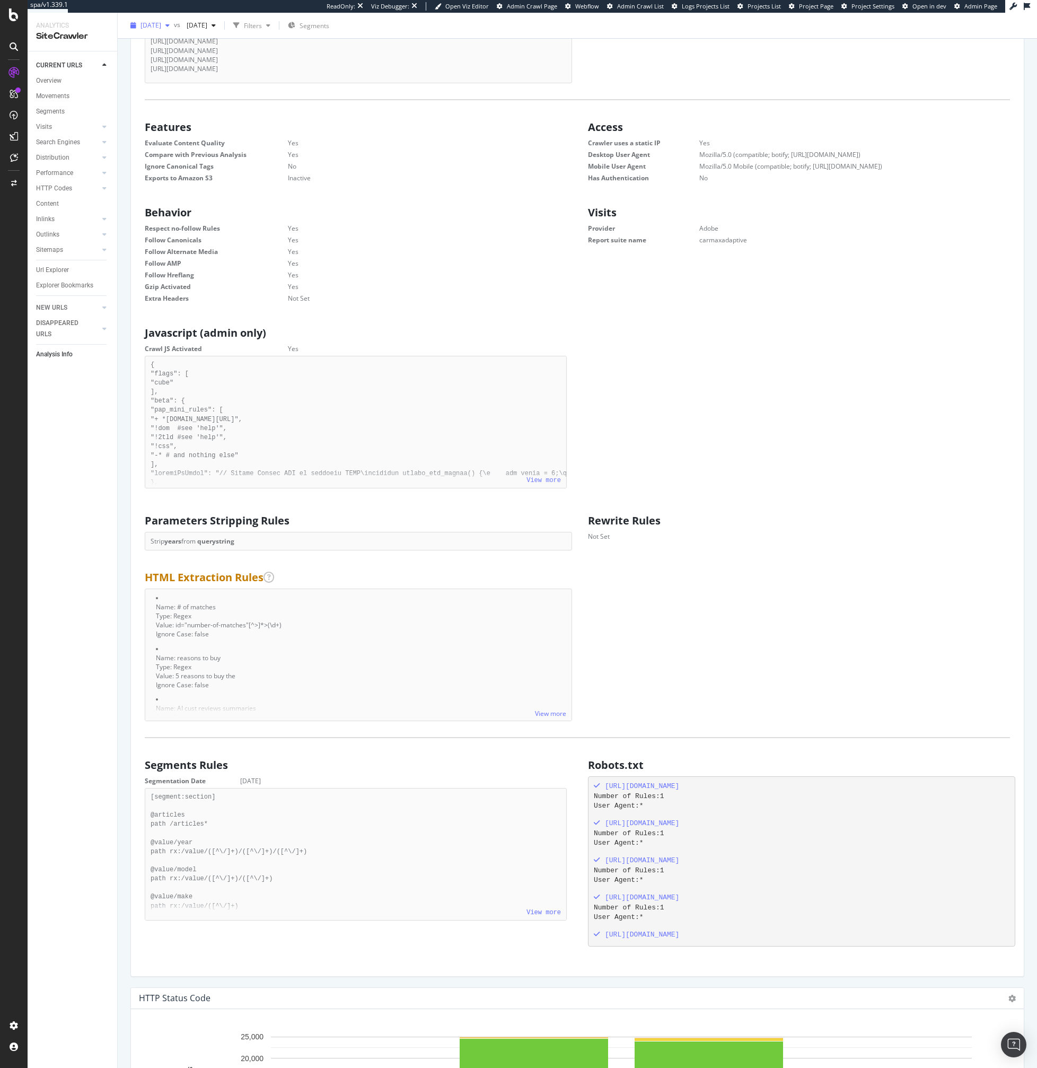
click at [161, 29] on span "[DATE]" at bounding box center [151, 25] width 21 height 9
click at [186, 85] on div "[DATE]" at bounding box center [169, 83] width 55 height 10
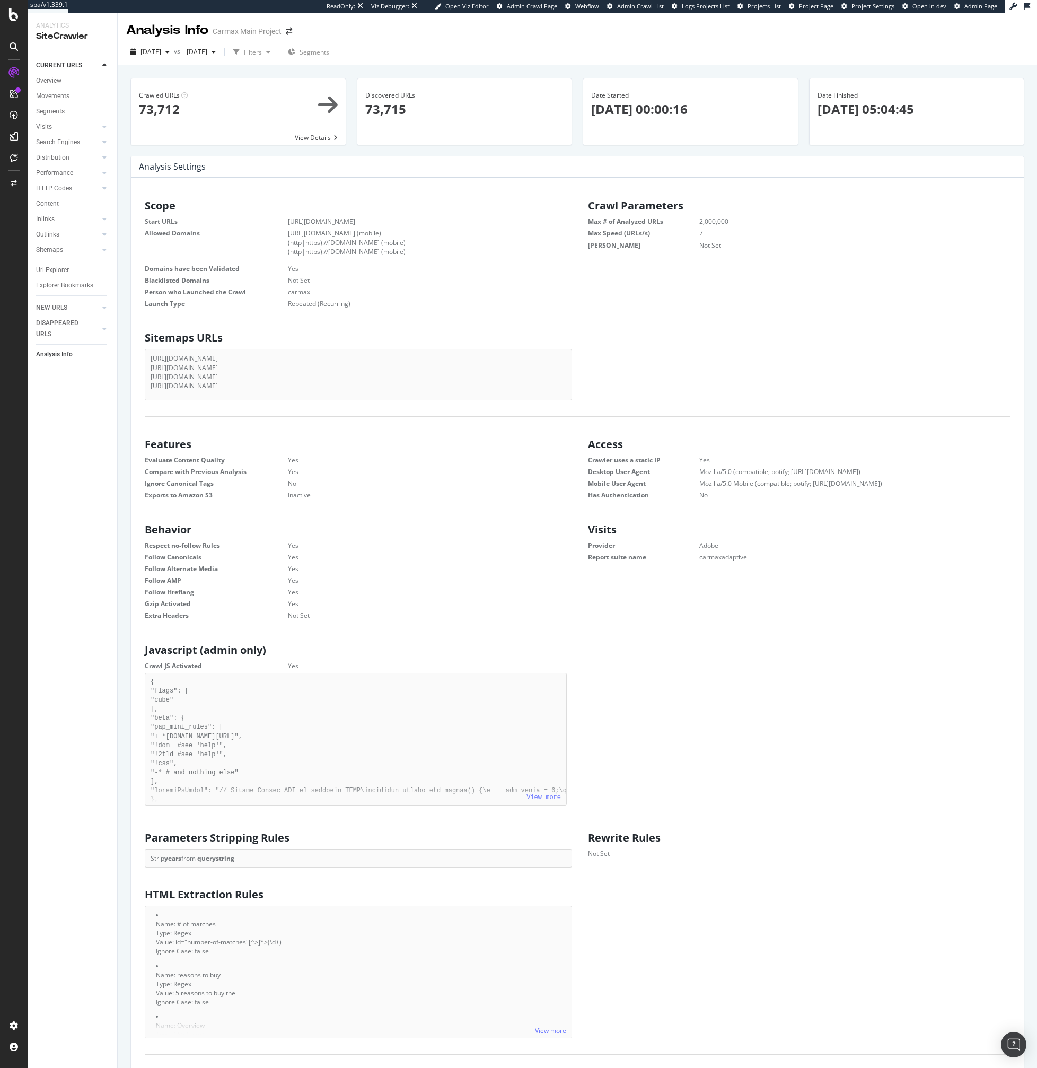
click at [63, 357] on div "Analysis Info" at bounding box center [54, 354] width 37 height 11
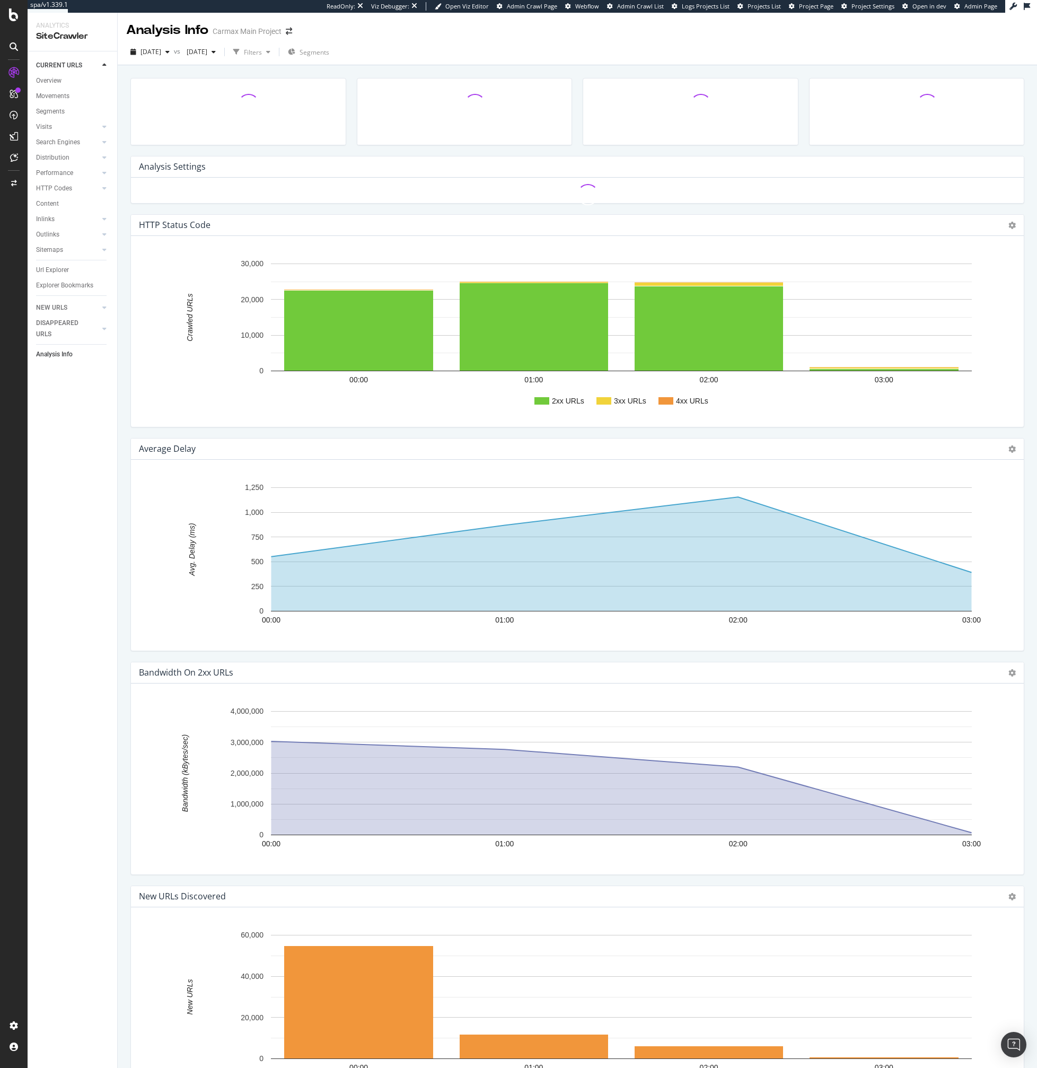
click at [63, 357] on div "Analysis Info" at bounding box center [54, 354] width 37 height 11
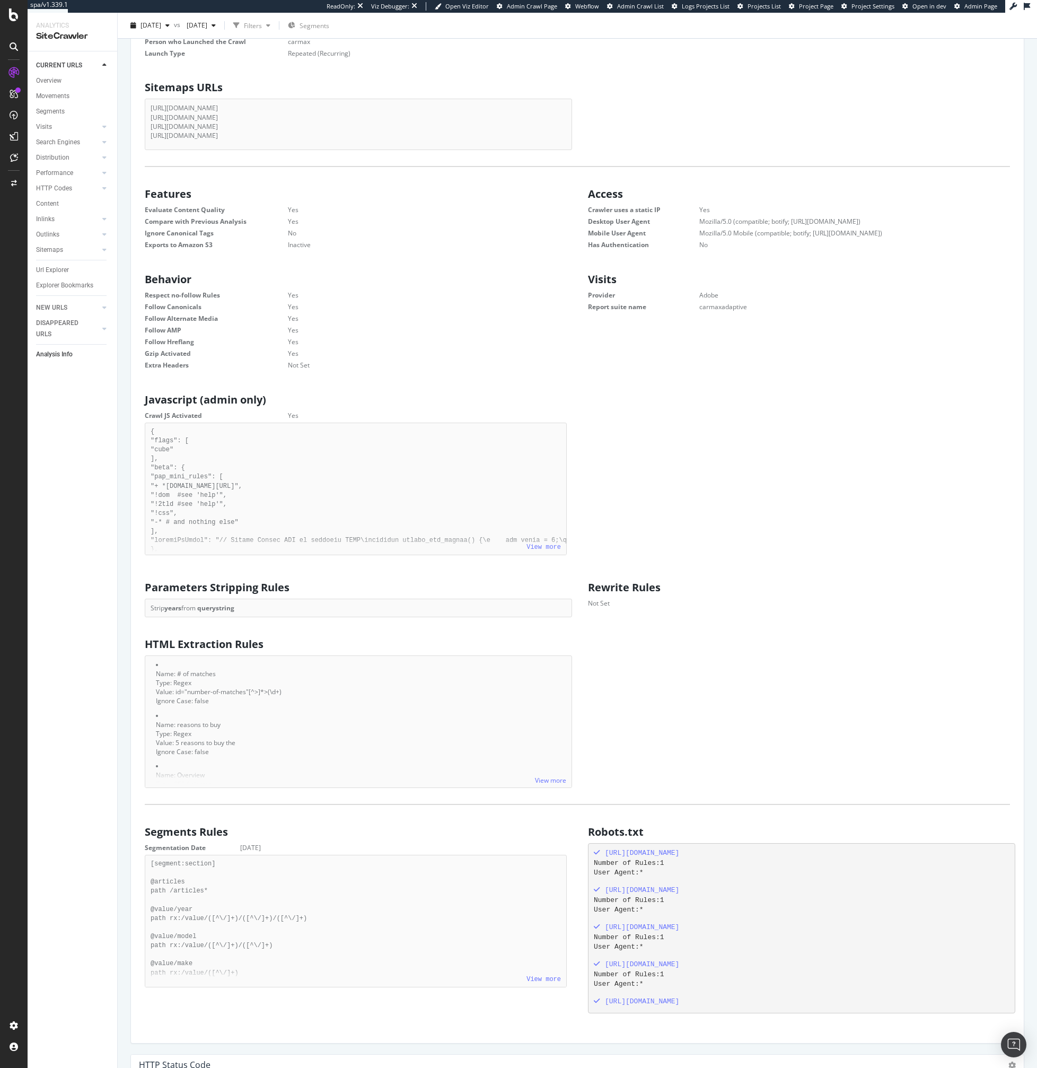
scroll to position [246, 0]
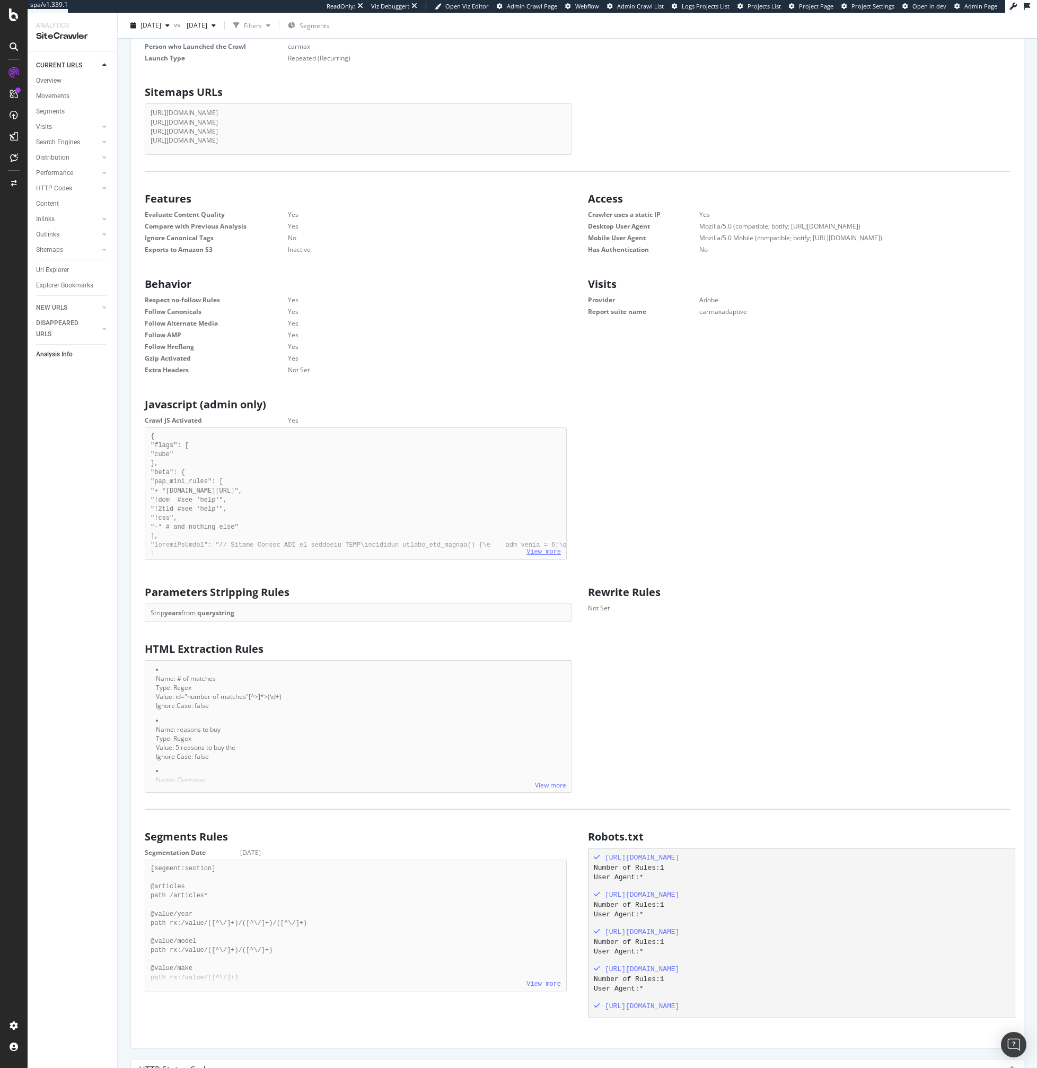
click at [541, 555] on link "View more" at bounding box center [544, 551] width 34 height 7
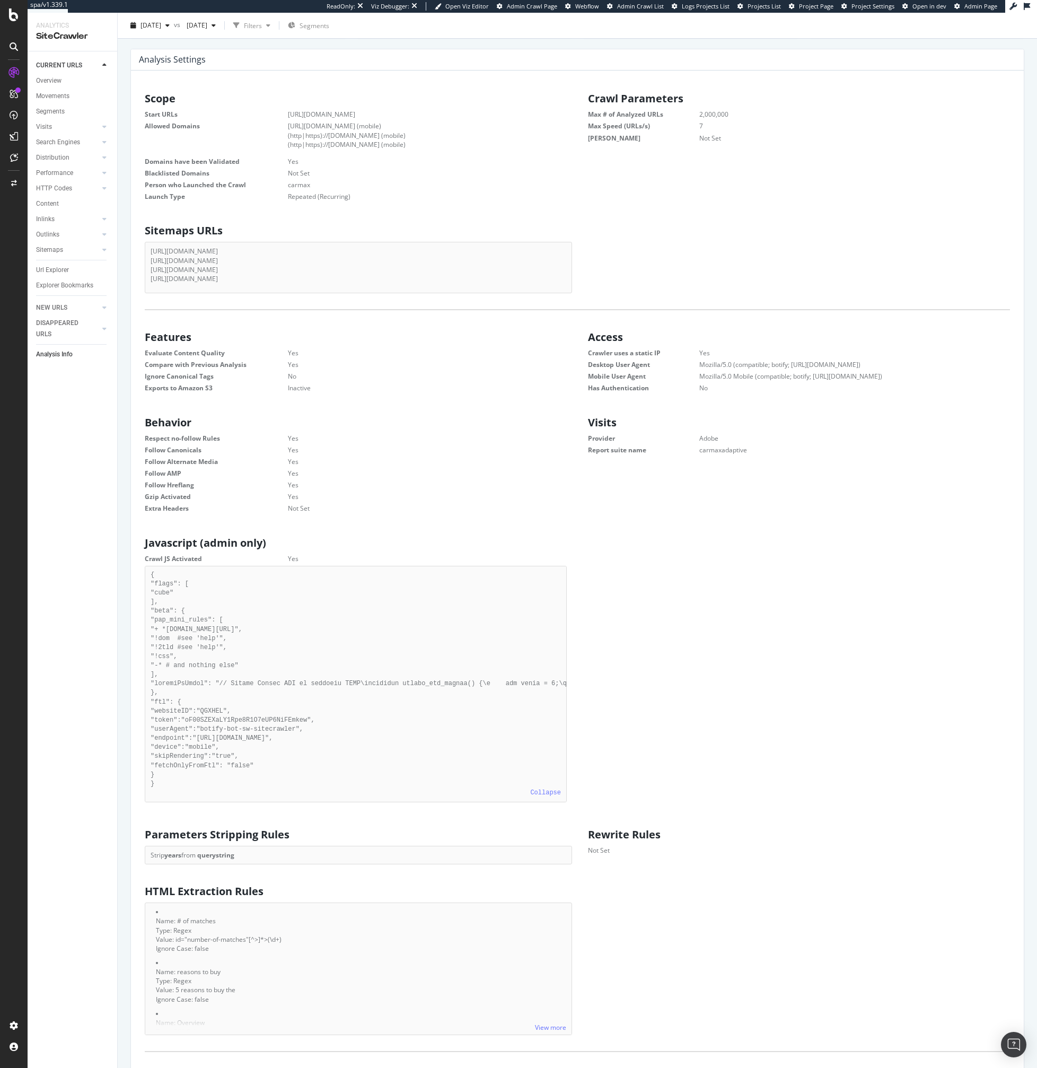
scroll to position [0, 0]
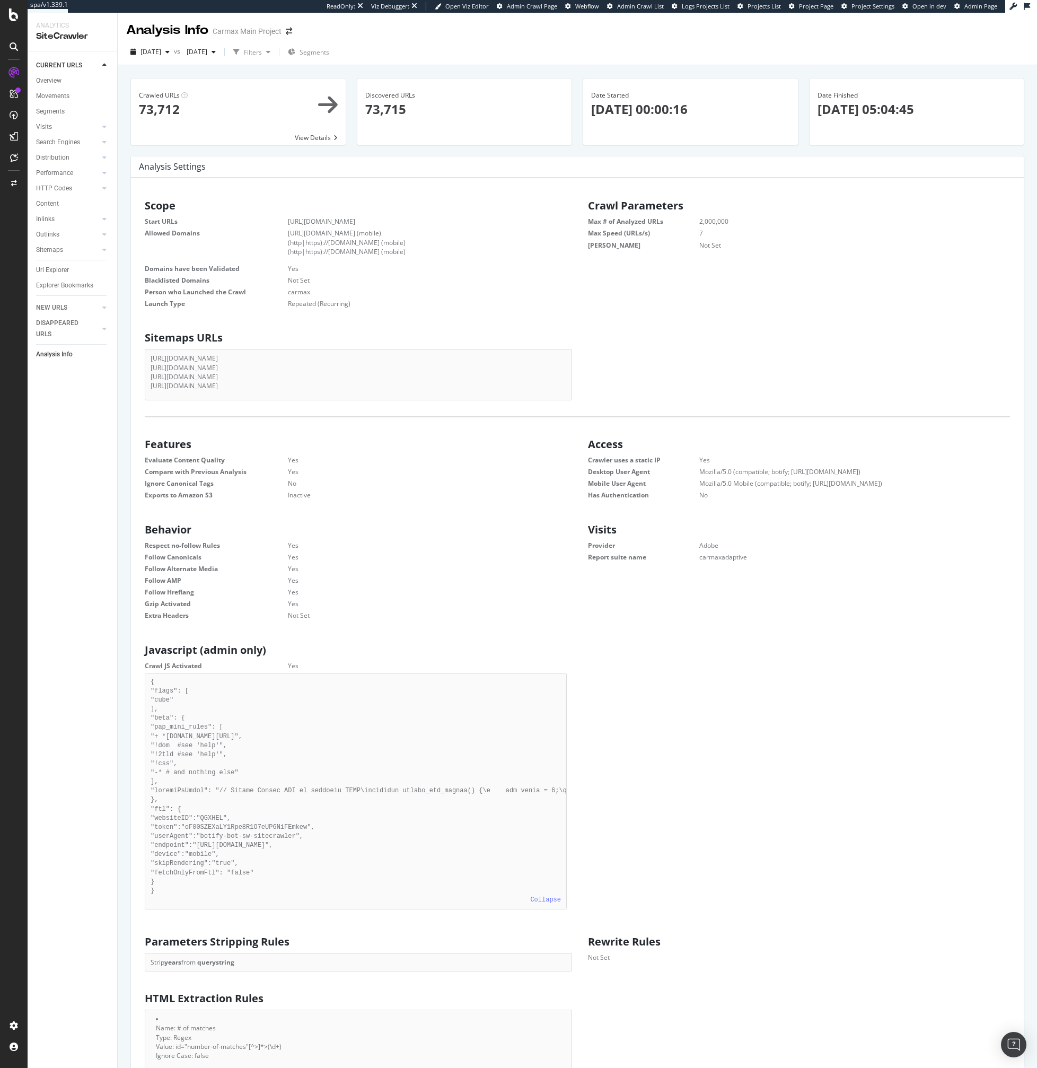
click at [363, 406] on div "Scope Start URLs https://www.carmax.com/ Allowed Domains https://www.carmax.com…" at bounding box center [577, 792] width 876 height 1194
click at [381, 308] on dd "Repeated (Recurring)" at bounding box center [413, 303] width 305 height 9
click at [161, 47] on span "2025 Oct. 5th" at bounding box center [151, 51] width 21 height 9
click at [212, 45] on div "2025 Sep. 21st" at bounding box center [201, 52] width 38 height 16
click at [225, 134] on div "2025 Sep. 28th 105K URLs" at bounding box center [257, 128] width 126 height 15
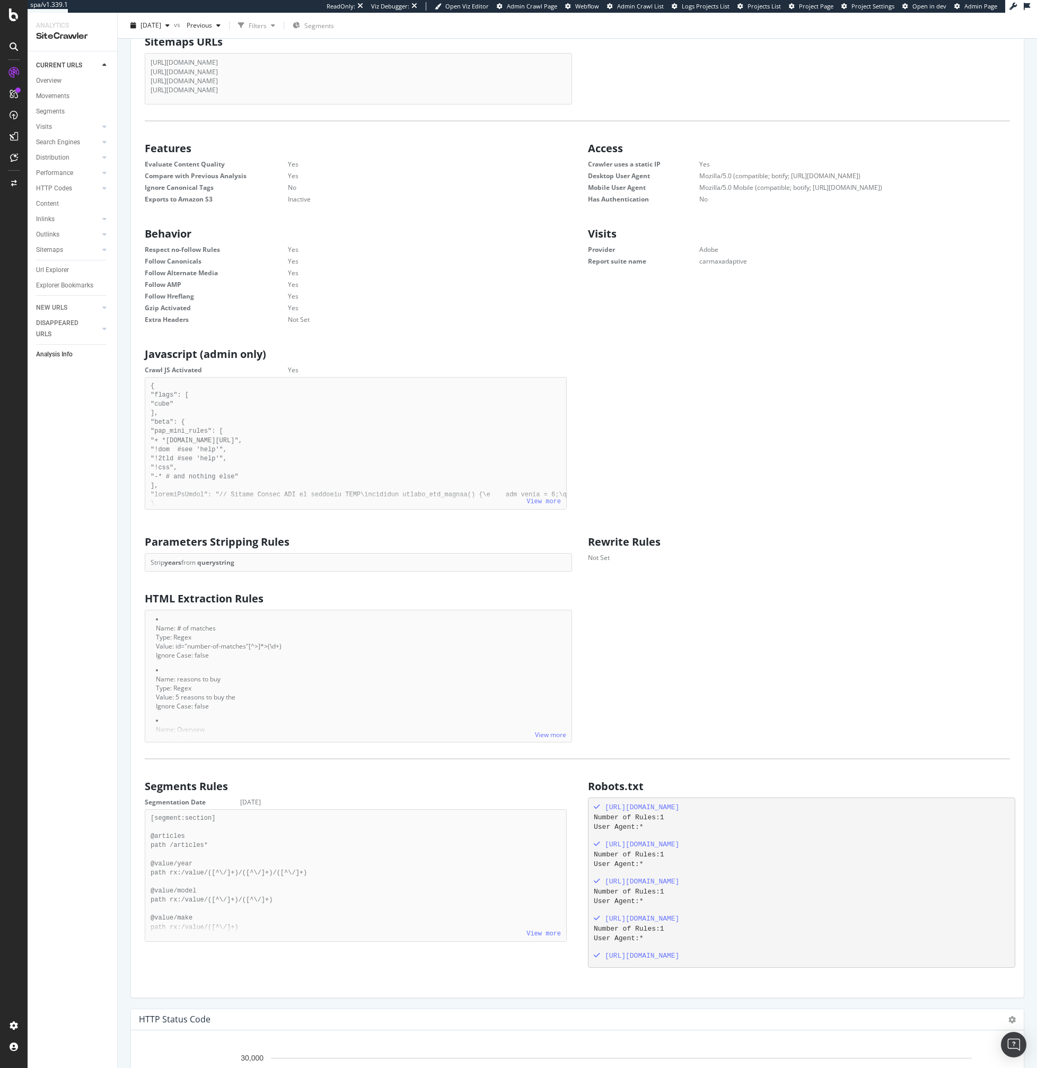
scroll to position [270, 0]
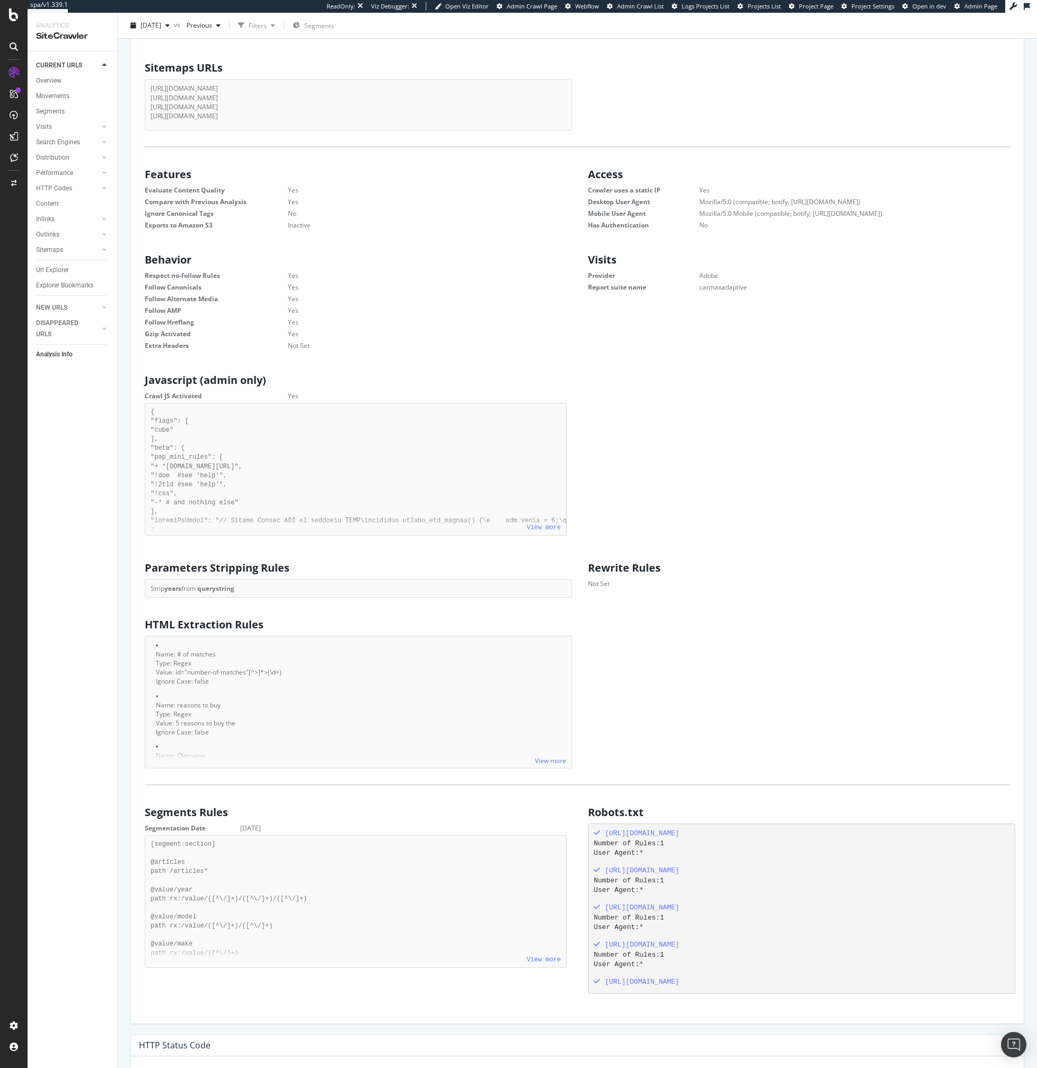
click at [697, 191] on dt "Crawler uses a static IP" at bounding box center [643, 190] width 111 height 9
click at [705, 191] on dd "Yes" at bounding box center [841, 190] width 337 height 9
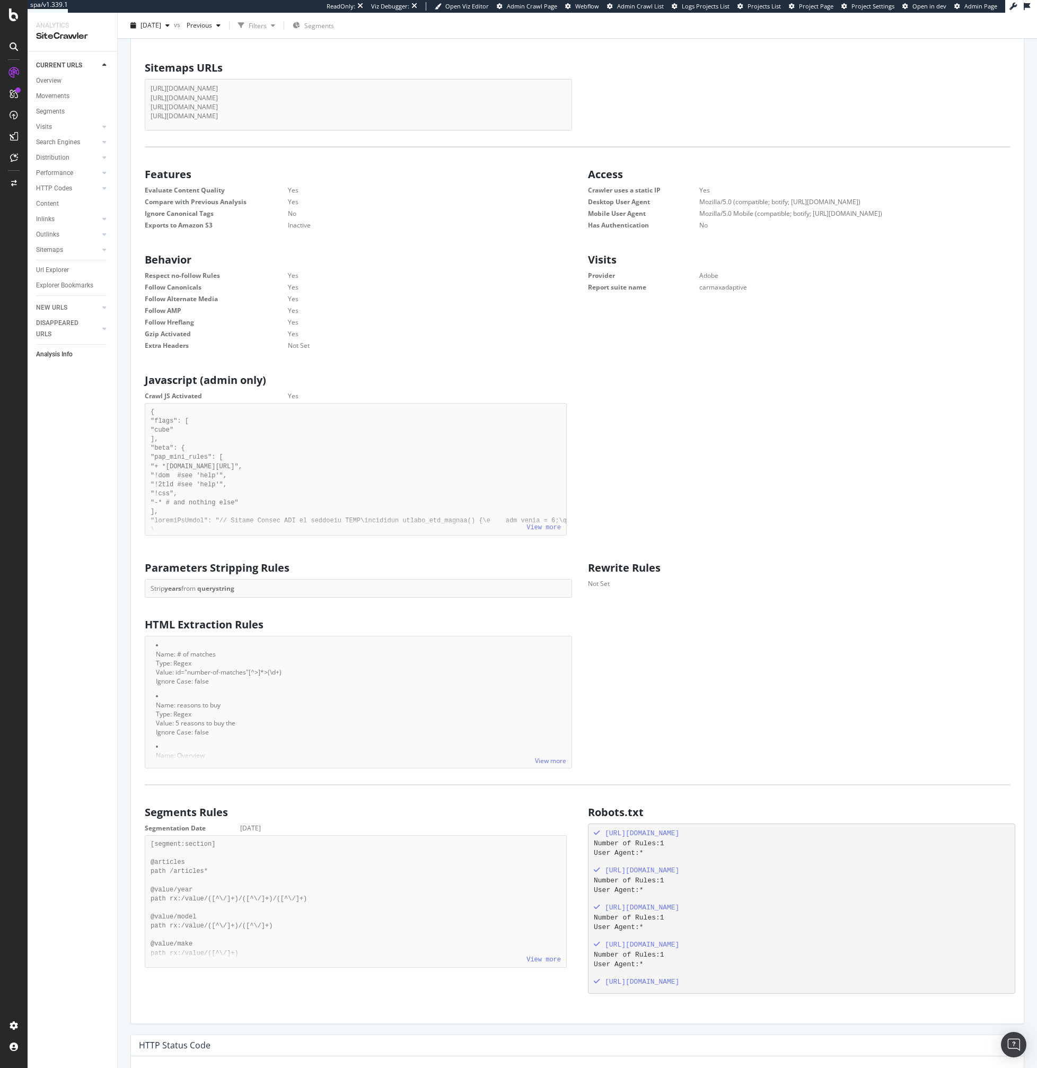
click at [801, 522] on div "Javascript (admin only) Crawl JS Activated Yes { "flags": [ "cube" ], "beta": {…" at bounding box center [577, 455] width 887 height 172
click at [437, 603] on div "Scope Start URLs https://www.carmax.com/ Allowed Domains https://www.carmax.com…" at bounding box center [577, 470] width 876 height 1090
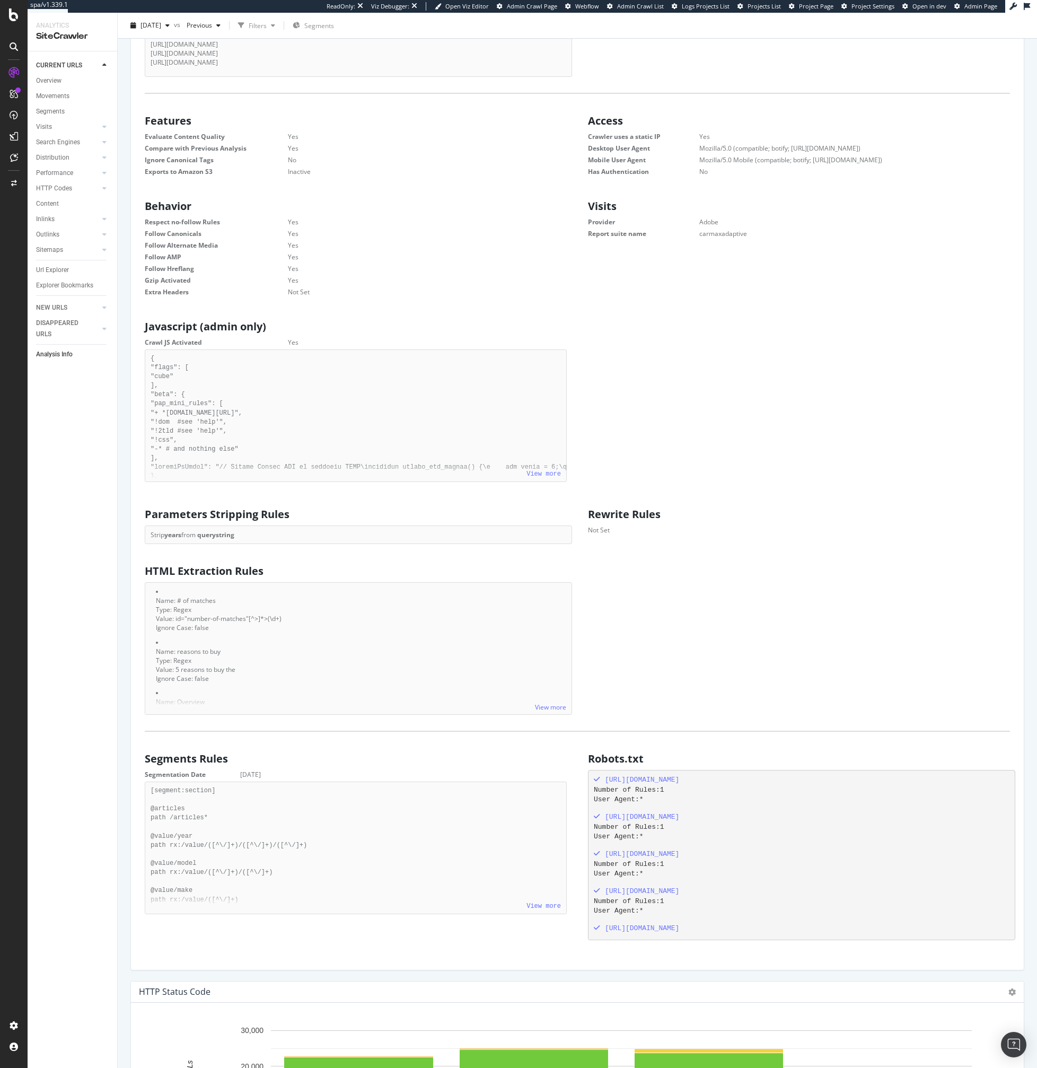
scroll to position [0, 0]
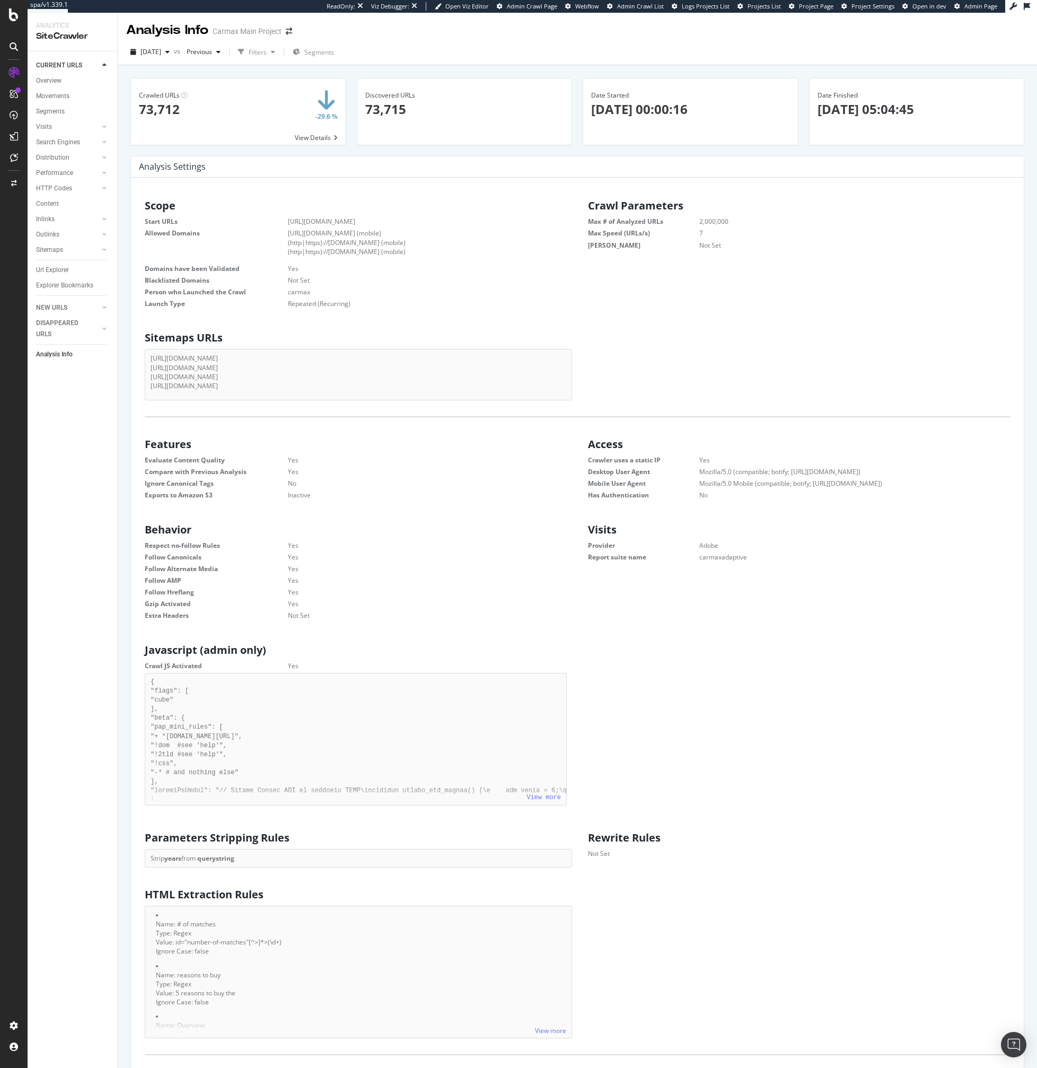
click at [303, 141] on span at bounding box center [238, 111] width 215 height 66
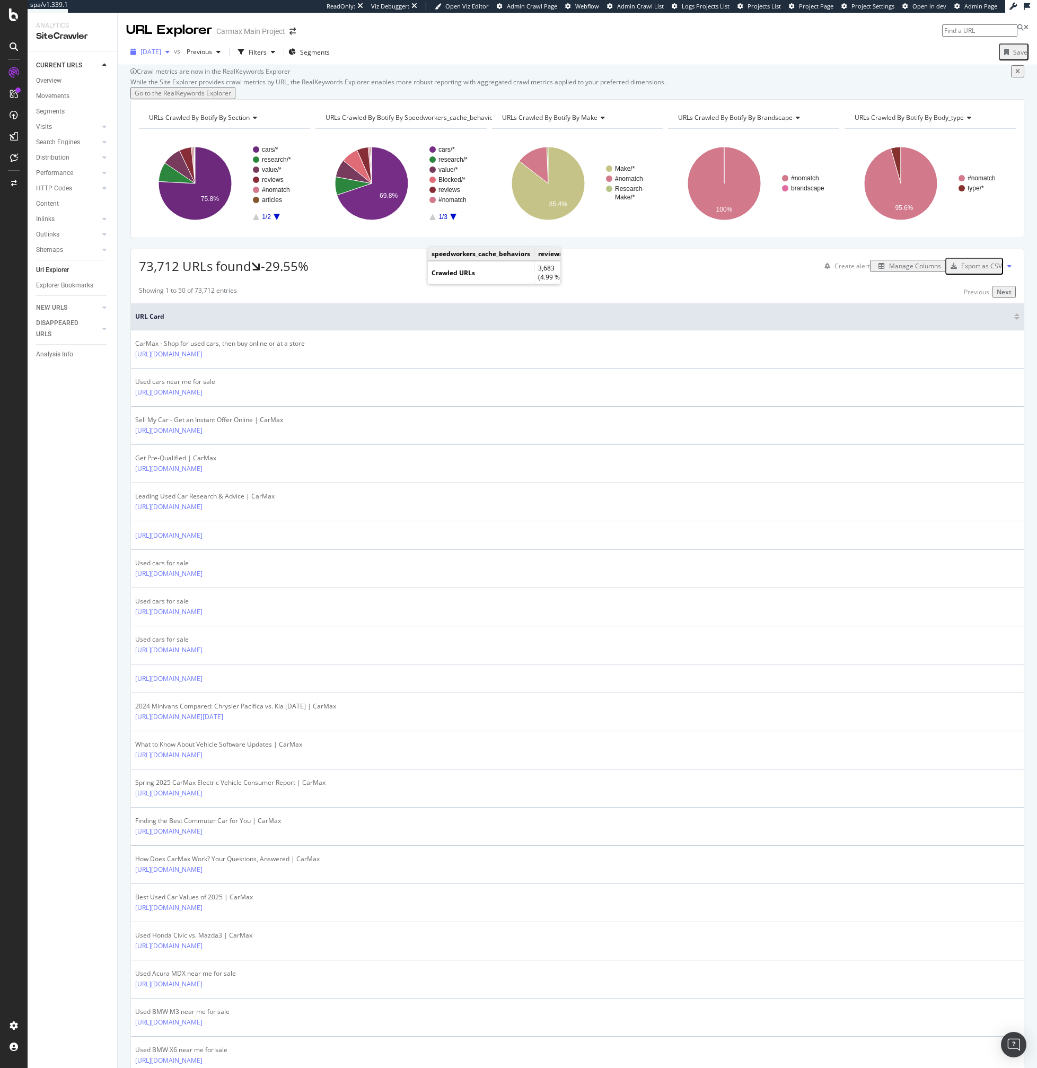
click at [154, 56] on span "2025 Oct. 5th" at bounding box center [151, 51] width 21 height 9
click at [189, 94] on div "2025 Oct. 7th" at bounding box center [169, 91] width 55 height 10
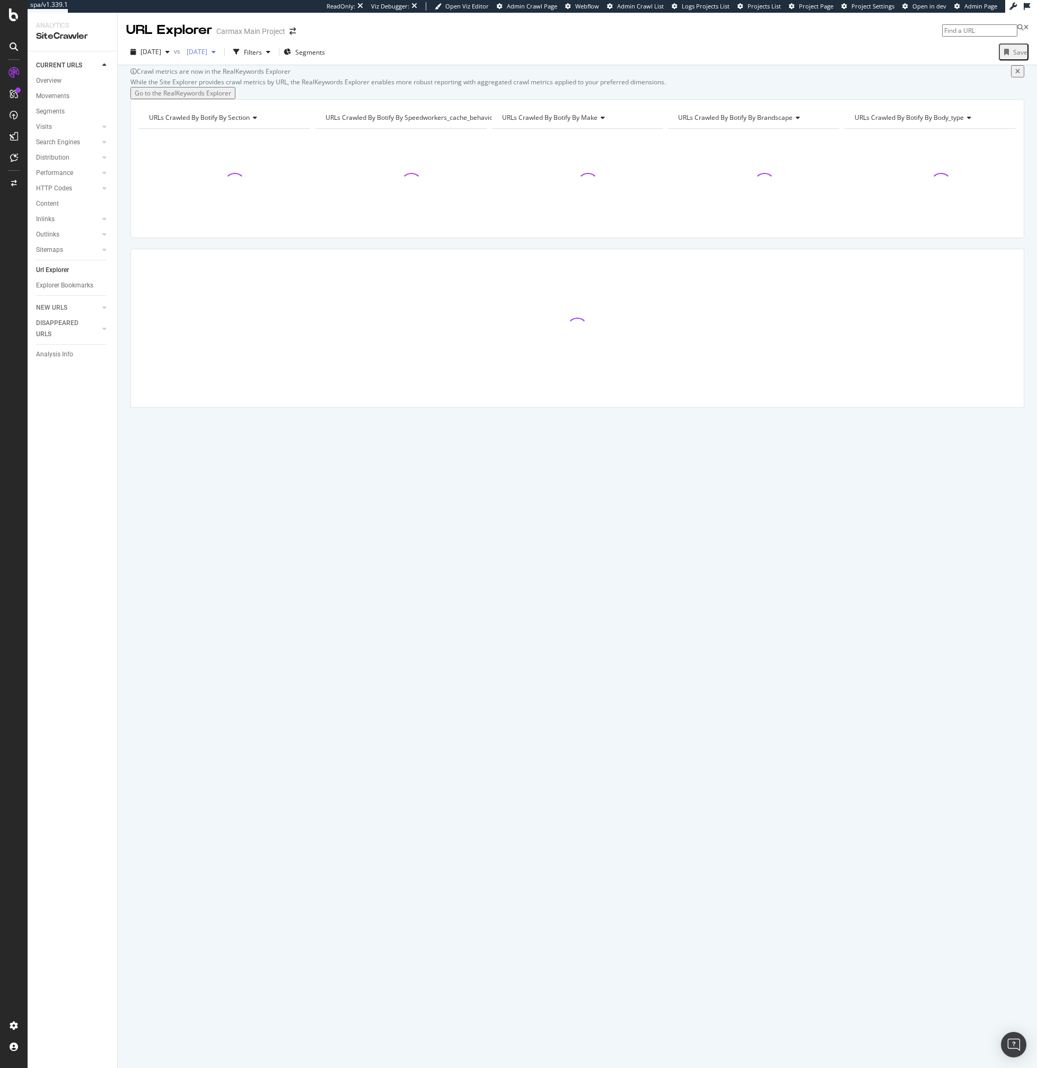
click at [207, 52] on span "2025 Sep. 28th" at bounding box center [194, 51] width 25 height 9
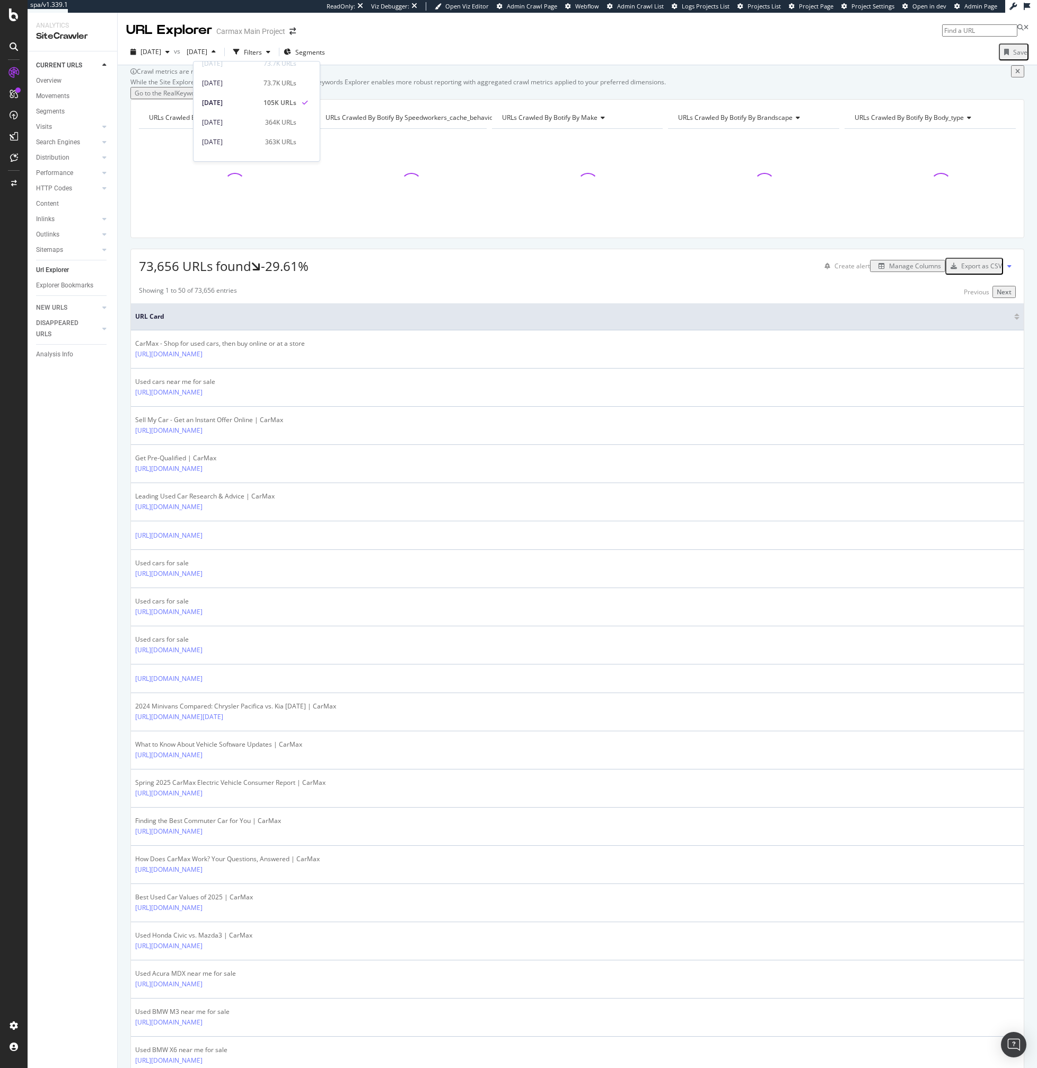
scroll to position [19, 0]
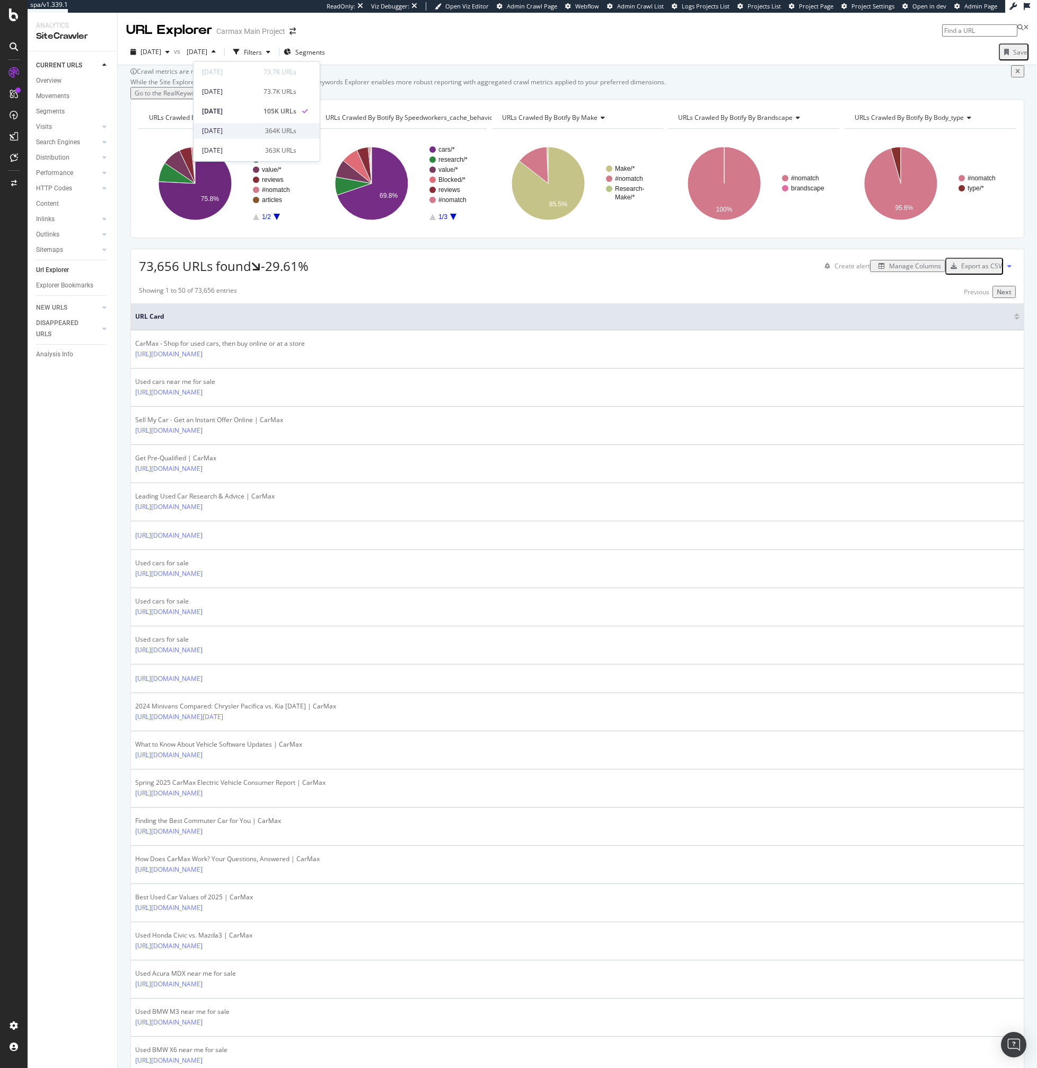
click at [239, 132] on div "2025 Sep. 21st" at bounding box center [230, 131] width 57 height 10
click at [325, 49] on span "Segments" at bounding box center [310, 52] width 30 height 9
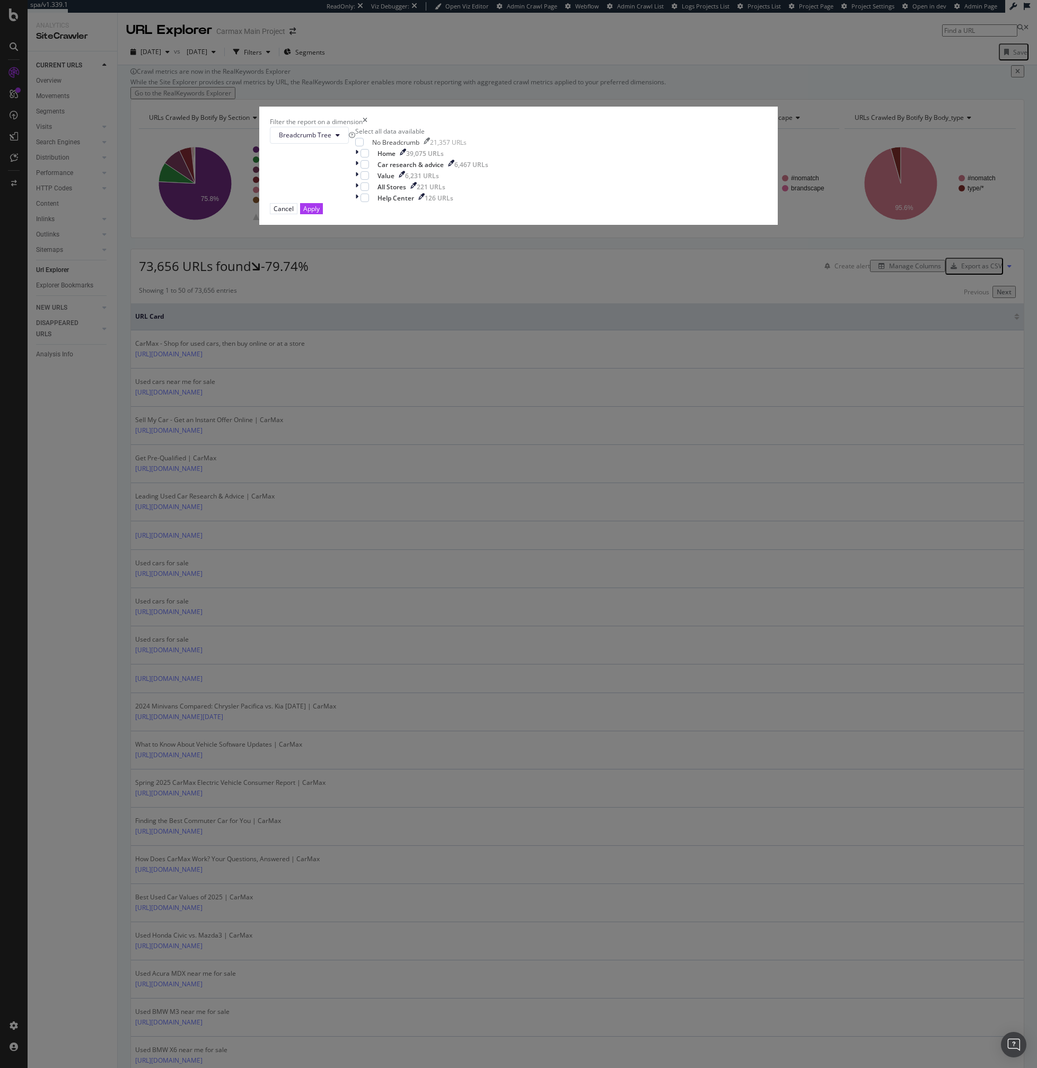
click at [368, 126] on icon "times" at bounding box center [365, 121] width 5 height 9
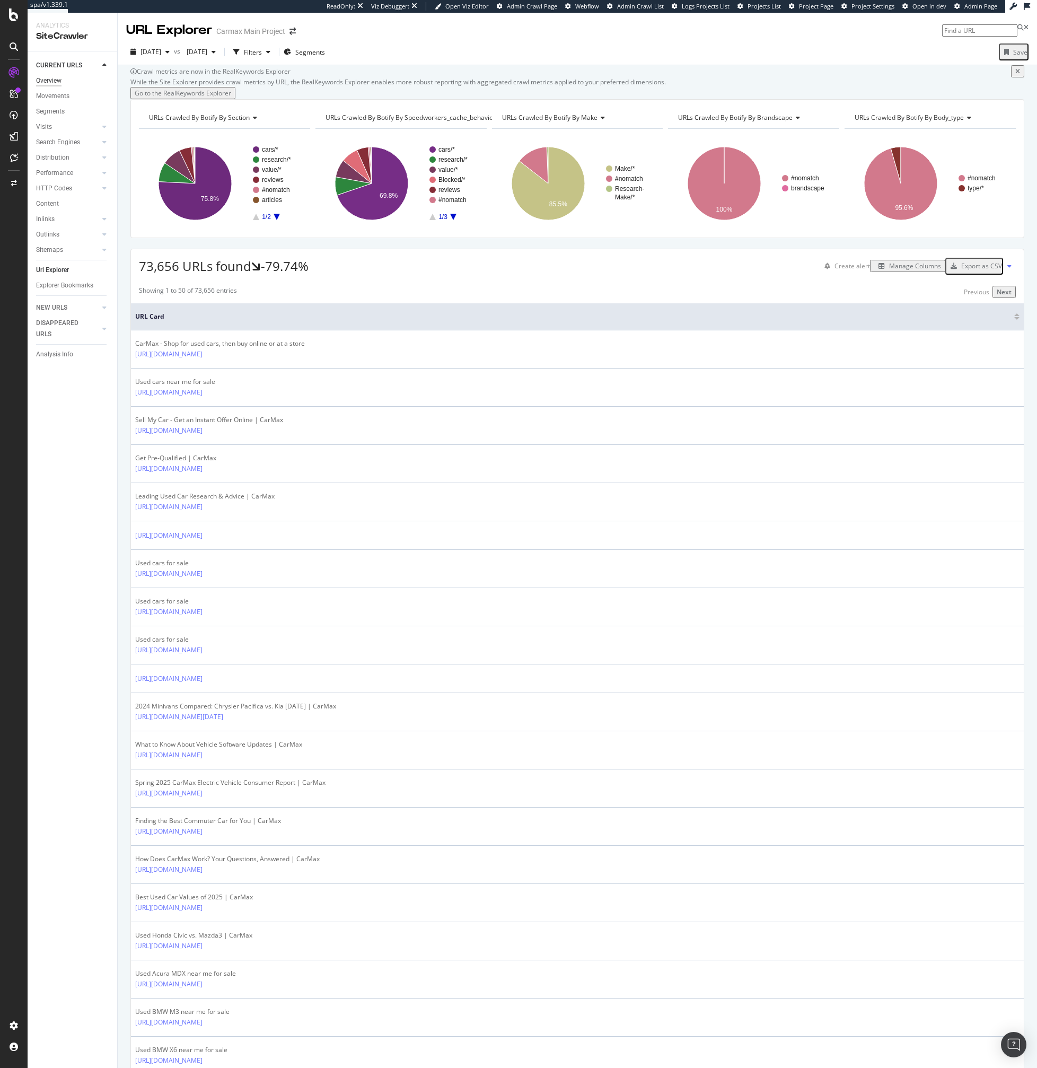
click at [46, 83] on div "Overview" at bounding box center [48, 80] width 25 height 11
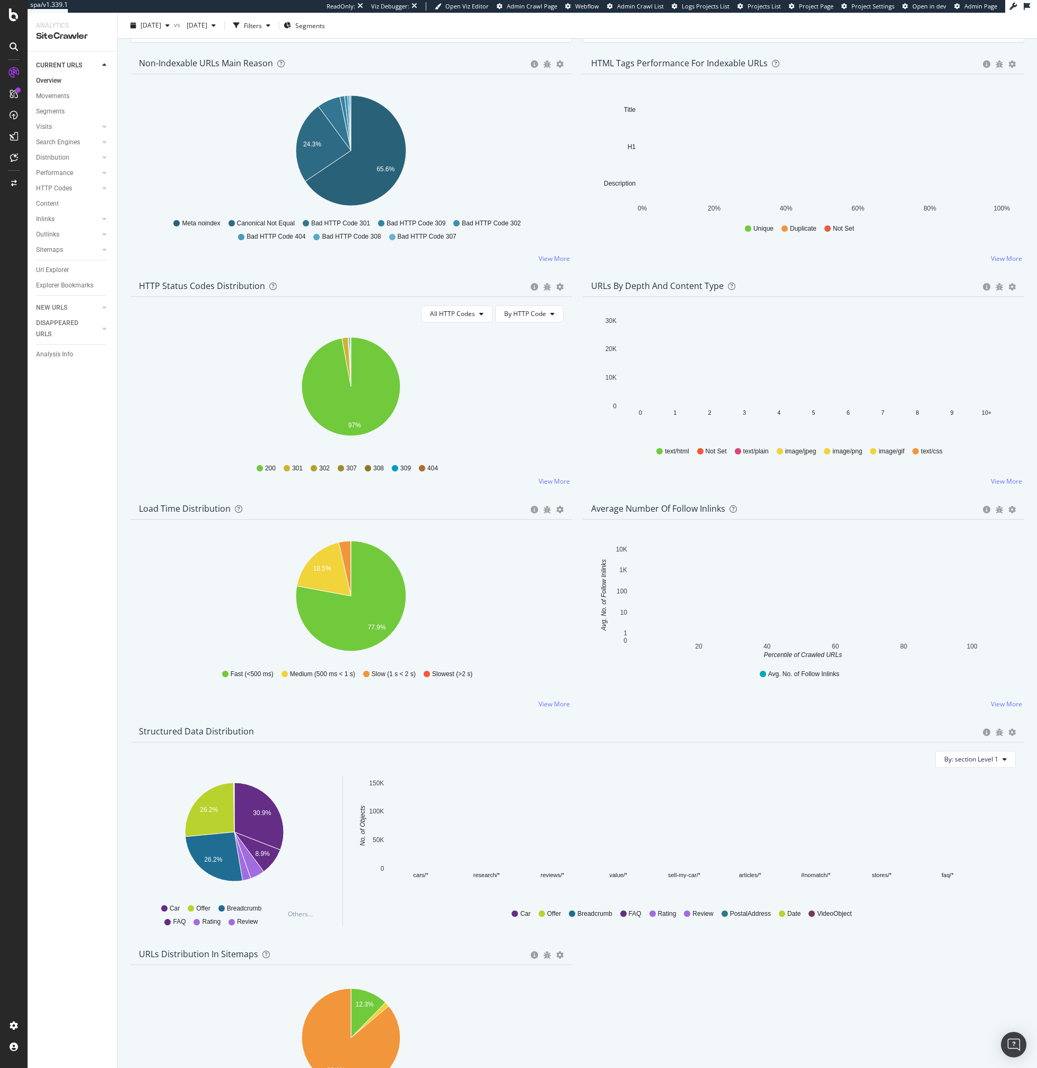
scroll to position [485, 0]
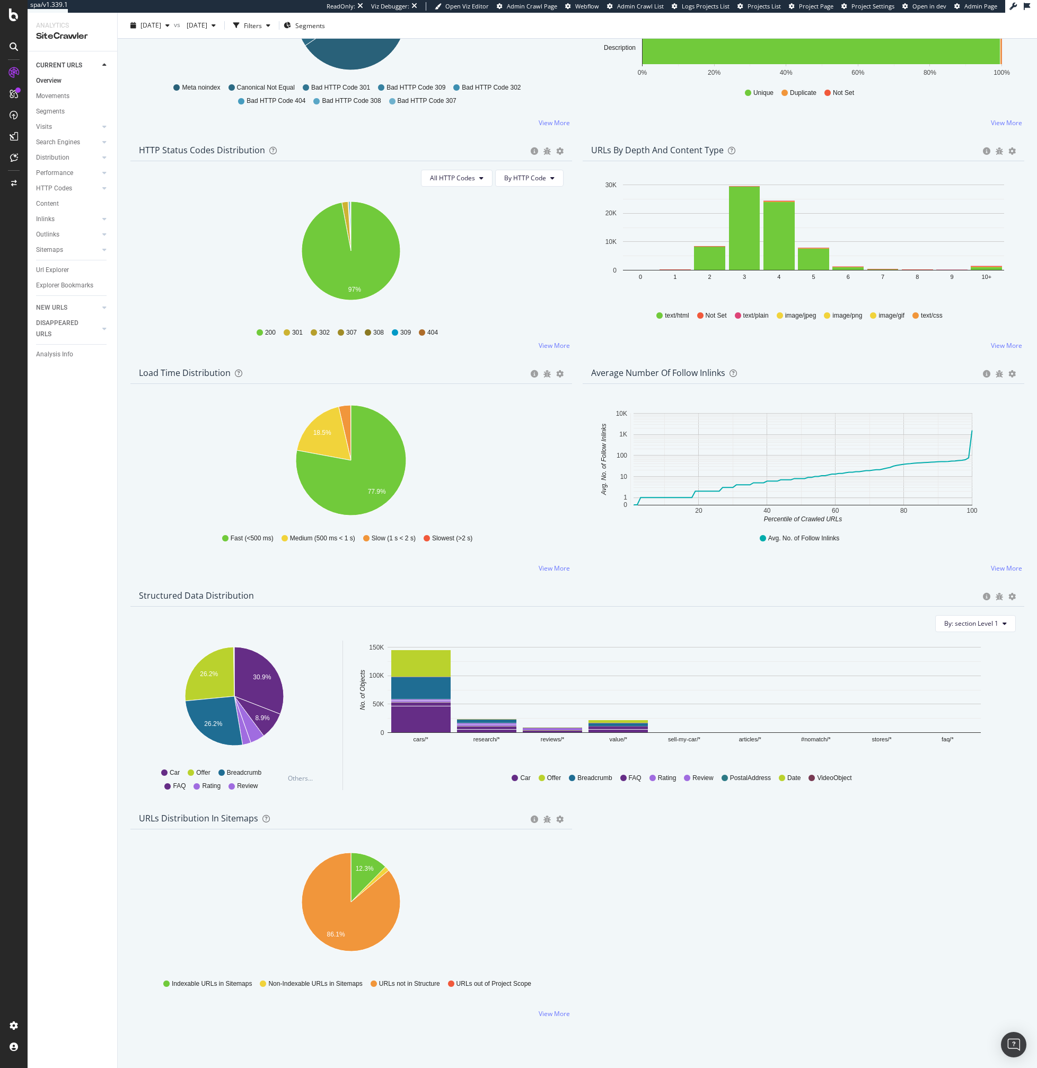
click at [623, 860] on div "Crawled URLs 73,656 -79.74% Discovered URLs 73,659 -79.74% % Active URLs 39.92 …" at bounding box center [577, 315] width 905 height 1431
click at [587, 933] on div "Crawled URLs 73,656 -79.74% Discovered URLs 73,659 -79.74% % Active URLs 39.92 …" at bounding box center [577, 315] width 905 height 1431
click at [373, 914] on icon "A chart." at bounding box center [351, 902] width 99 height 99
click at [385, 891] on icon "A chart." at bounding box center [351, 902] width 99 height 99
click at [423, 724] on rect "A chart." at bounding box center [420, 719] width 59 height 26
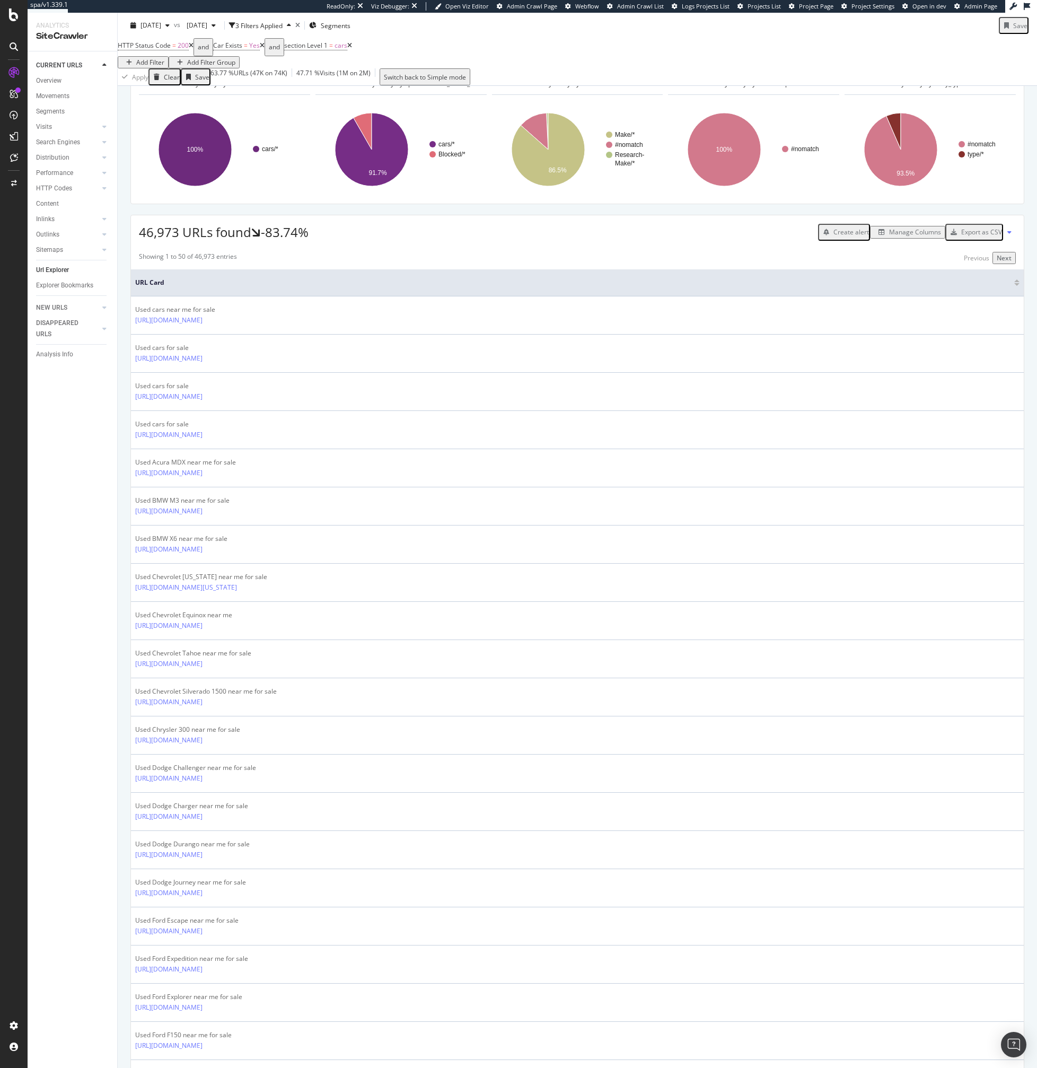
scroll to position [98, 0]
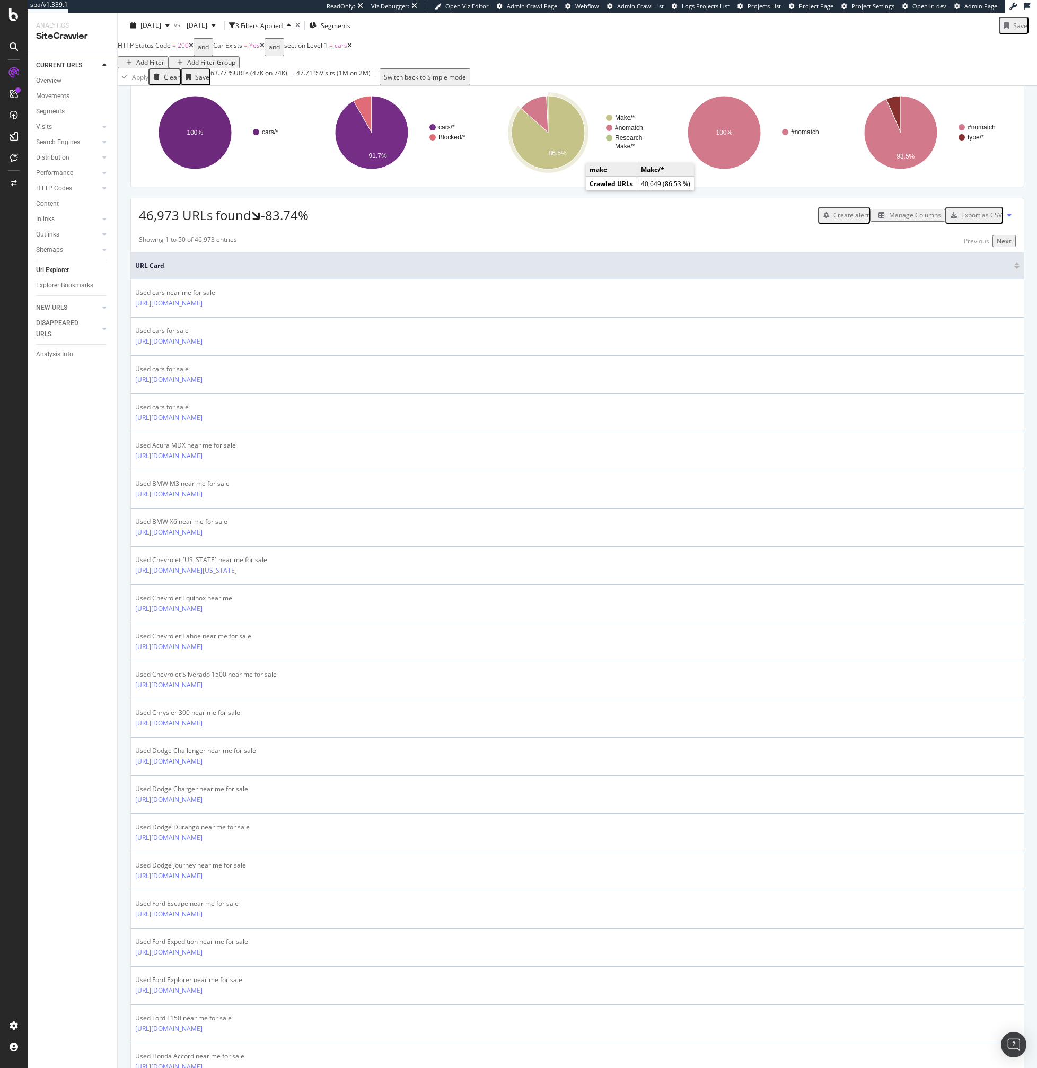
click at [559, 169] on icon "A chart." at bounding box center [548, 132] width 73 height 73
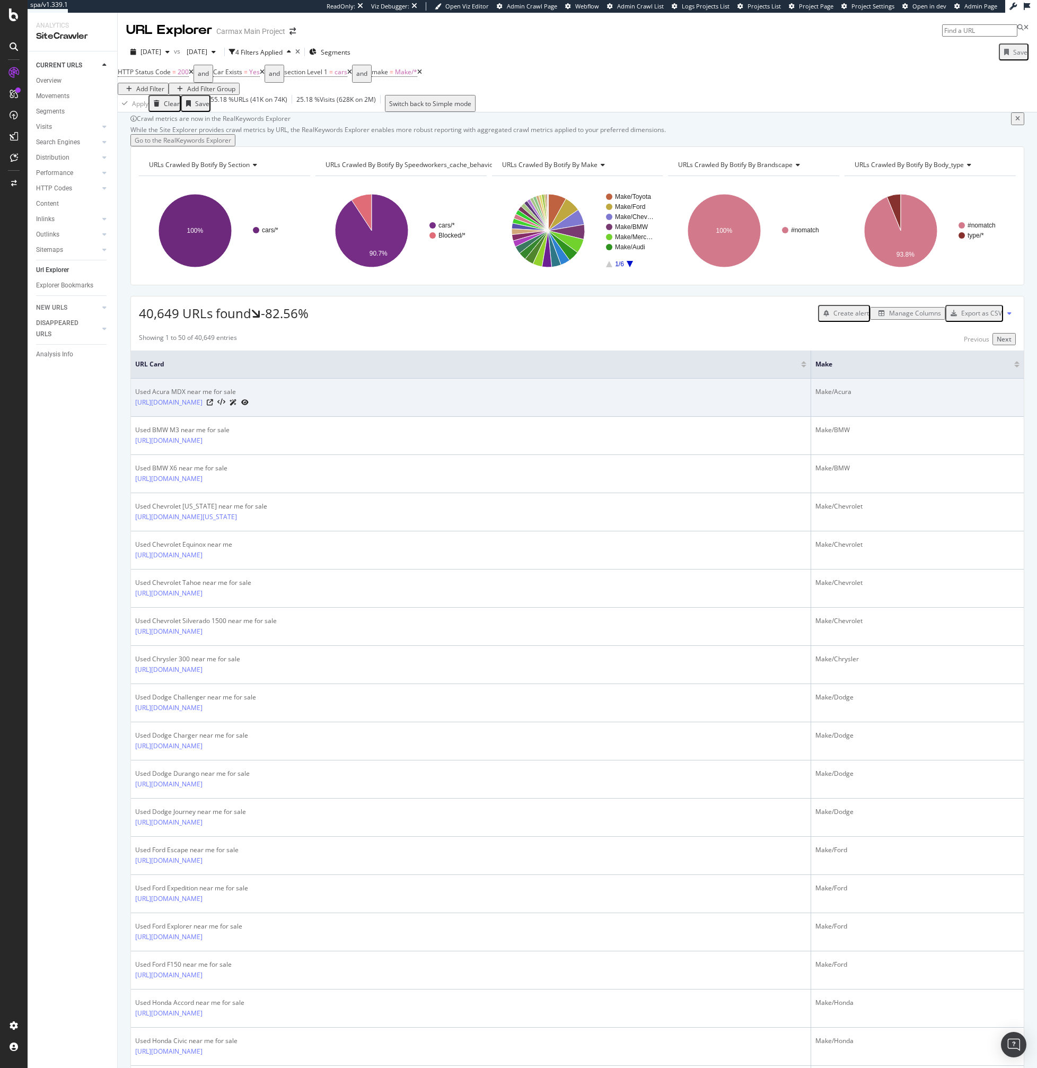
click at [249, 406] on icon at bounding box center [244, 402] width 7 height 6
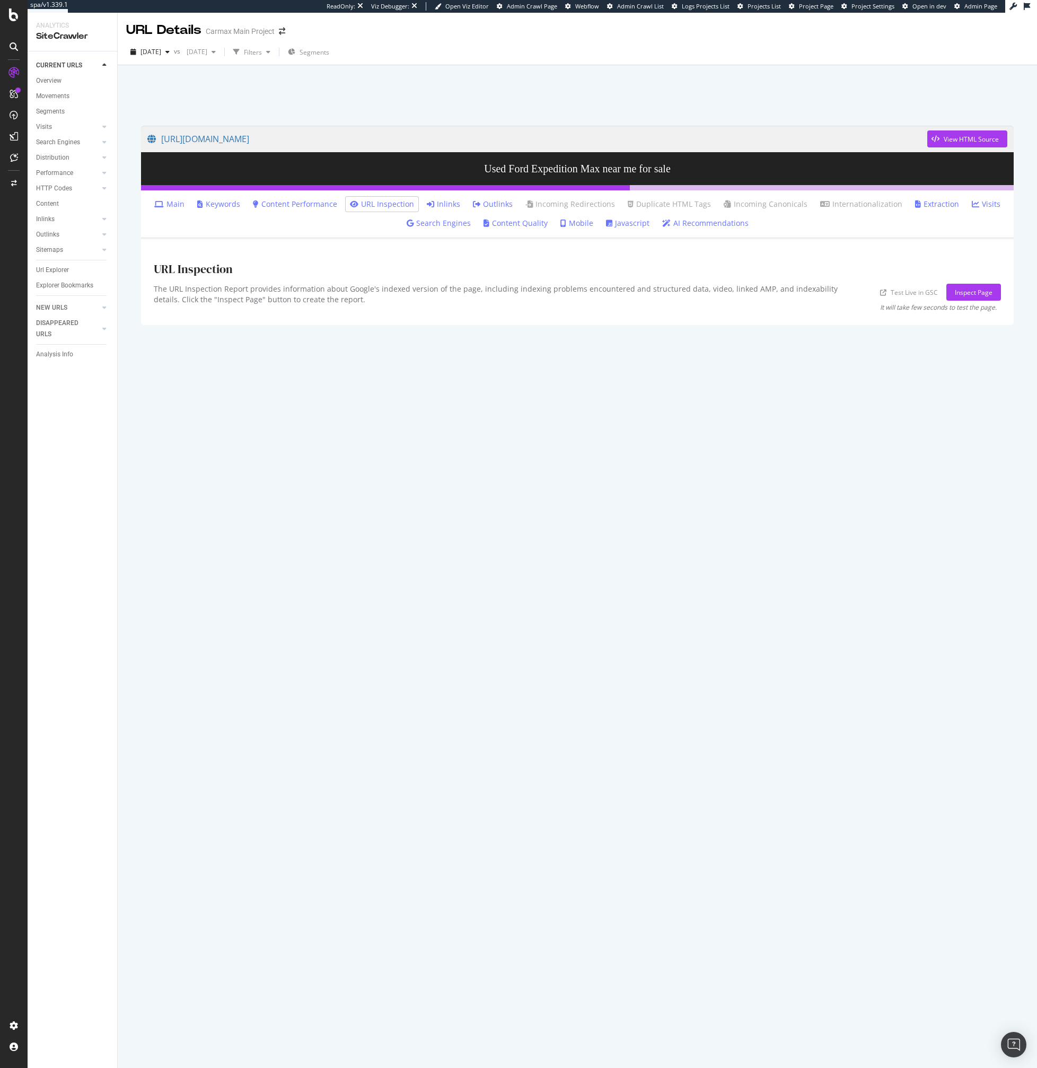
click at [184, 200] on link "Main" at bounding box center [169, 204] width 30 height 11
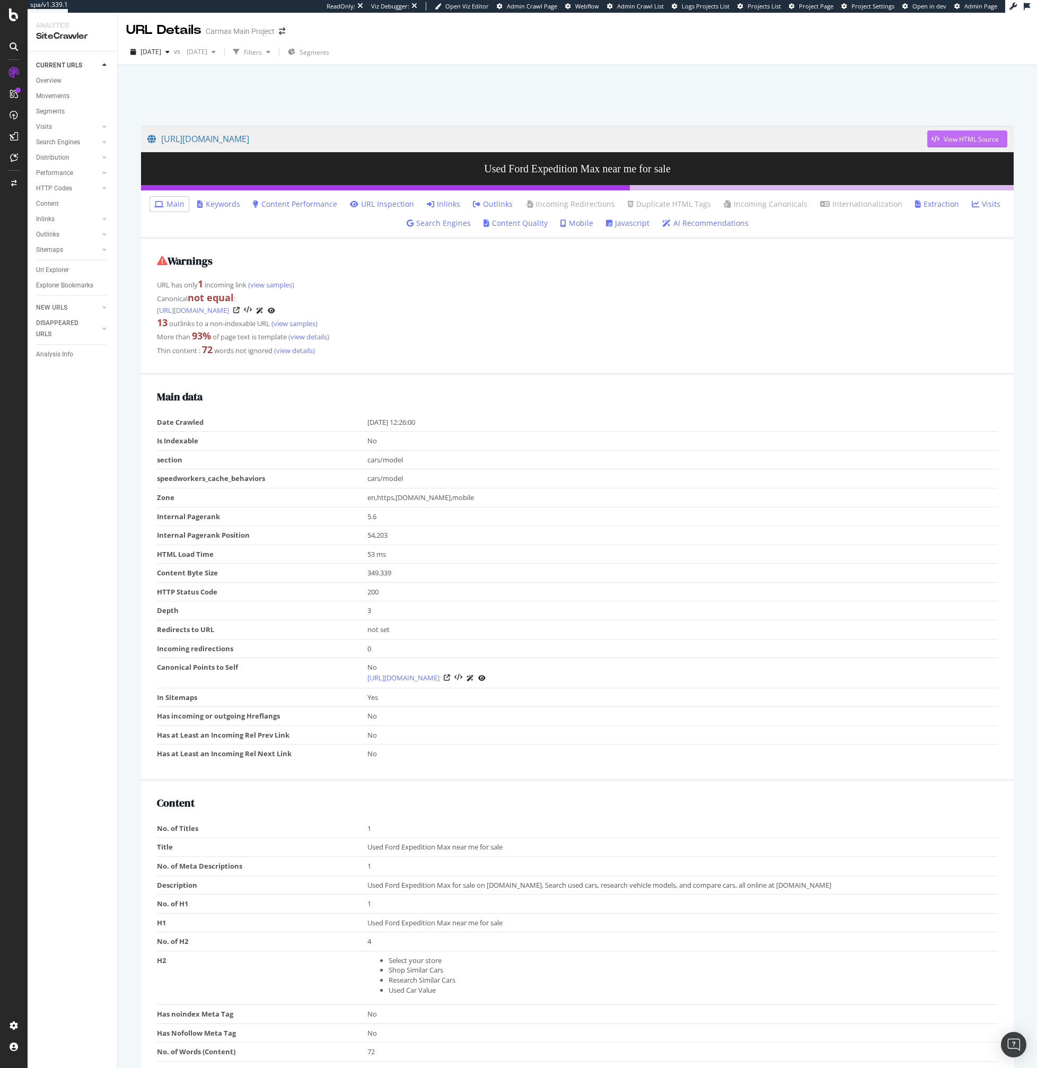
click at [955, 138] on div "View HTML Source" at bounding box center [971, 139] width 55 height 9
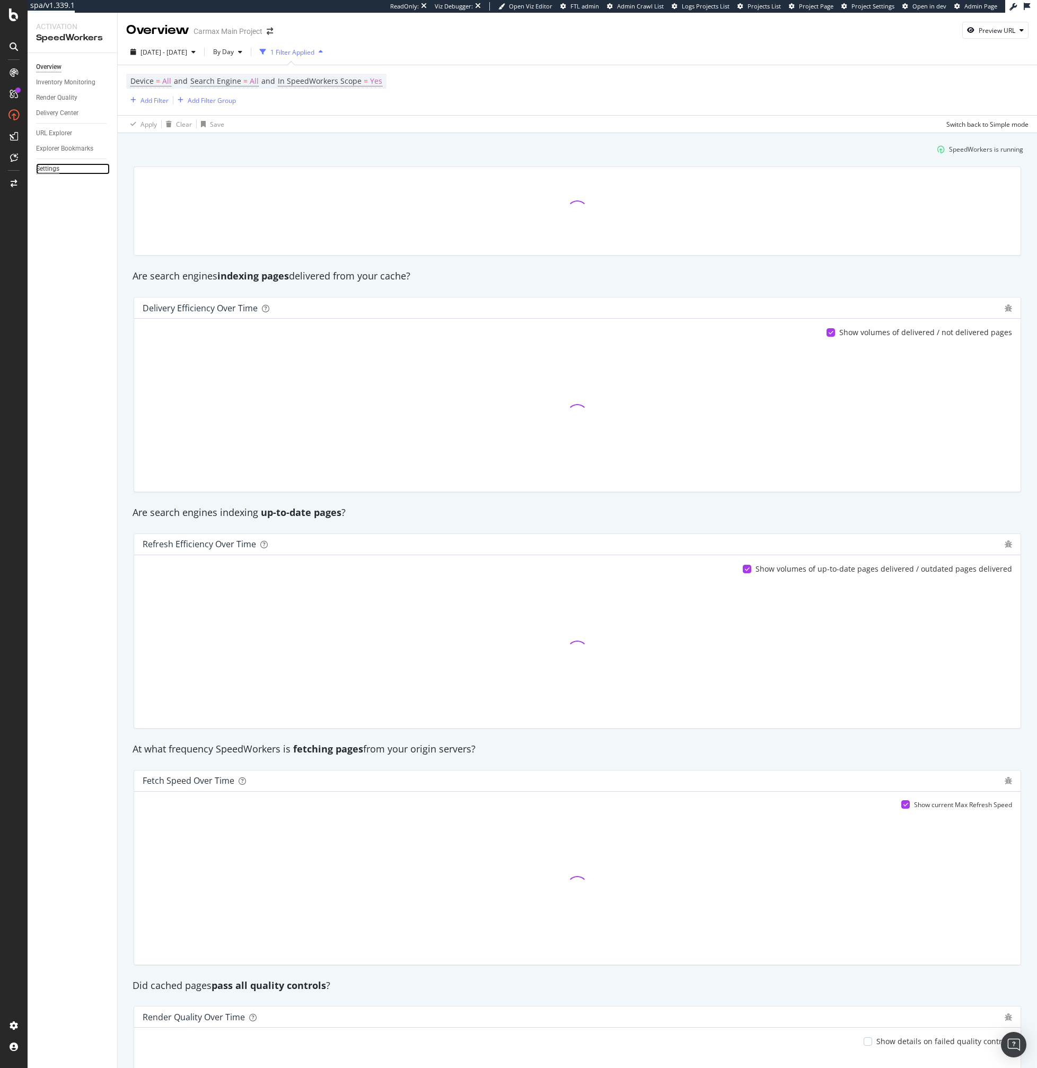
click at [38, 169] on div "Settings" at bounding box center [47, 168] width 23 height 11
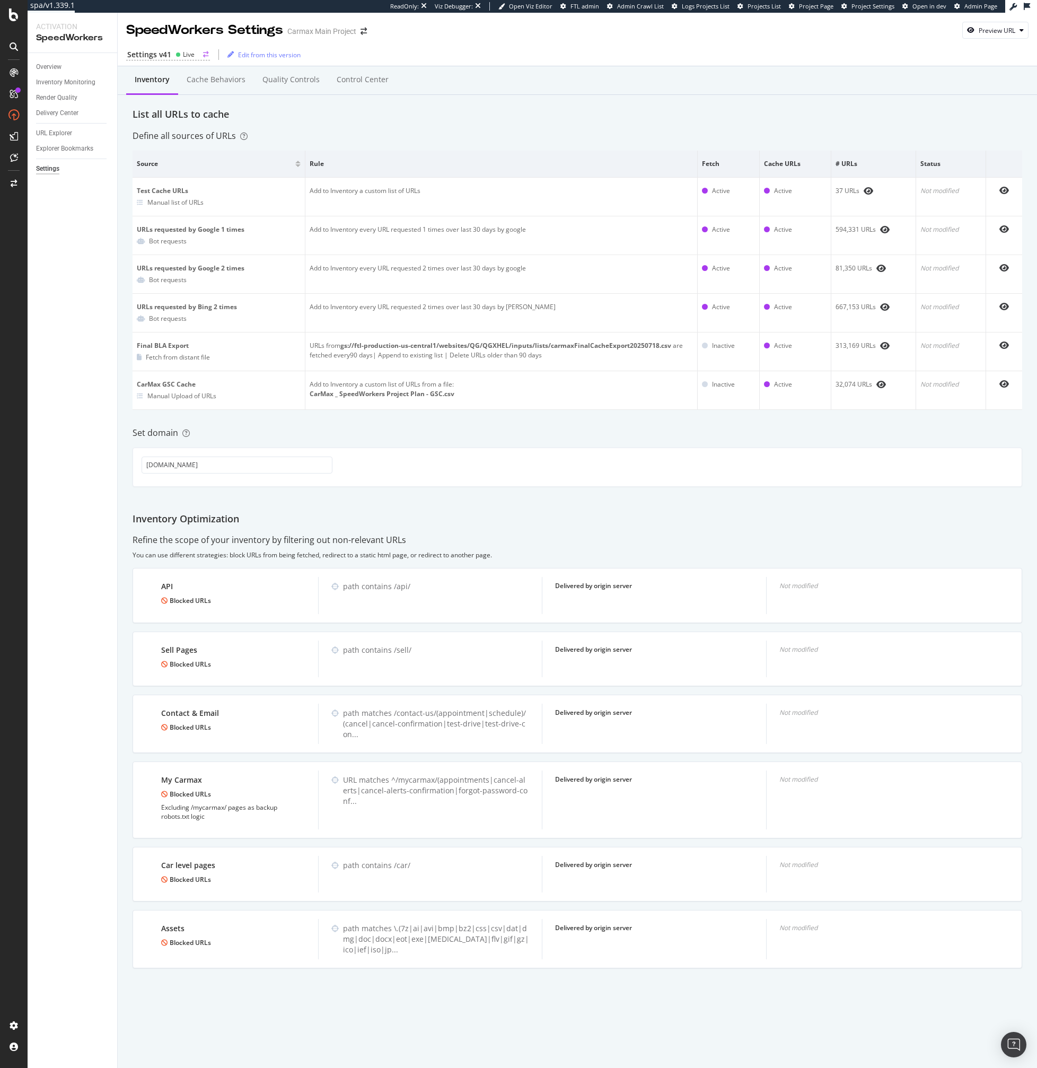
click at [154, 55] on div "Settings v41" at bounding box center [149, 54] width 44 height 11
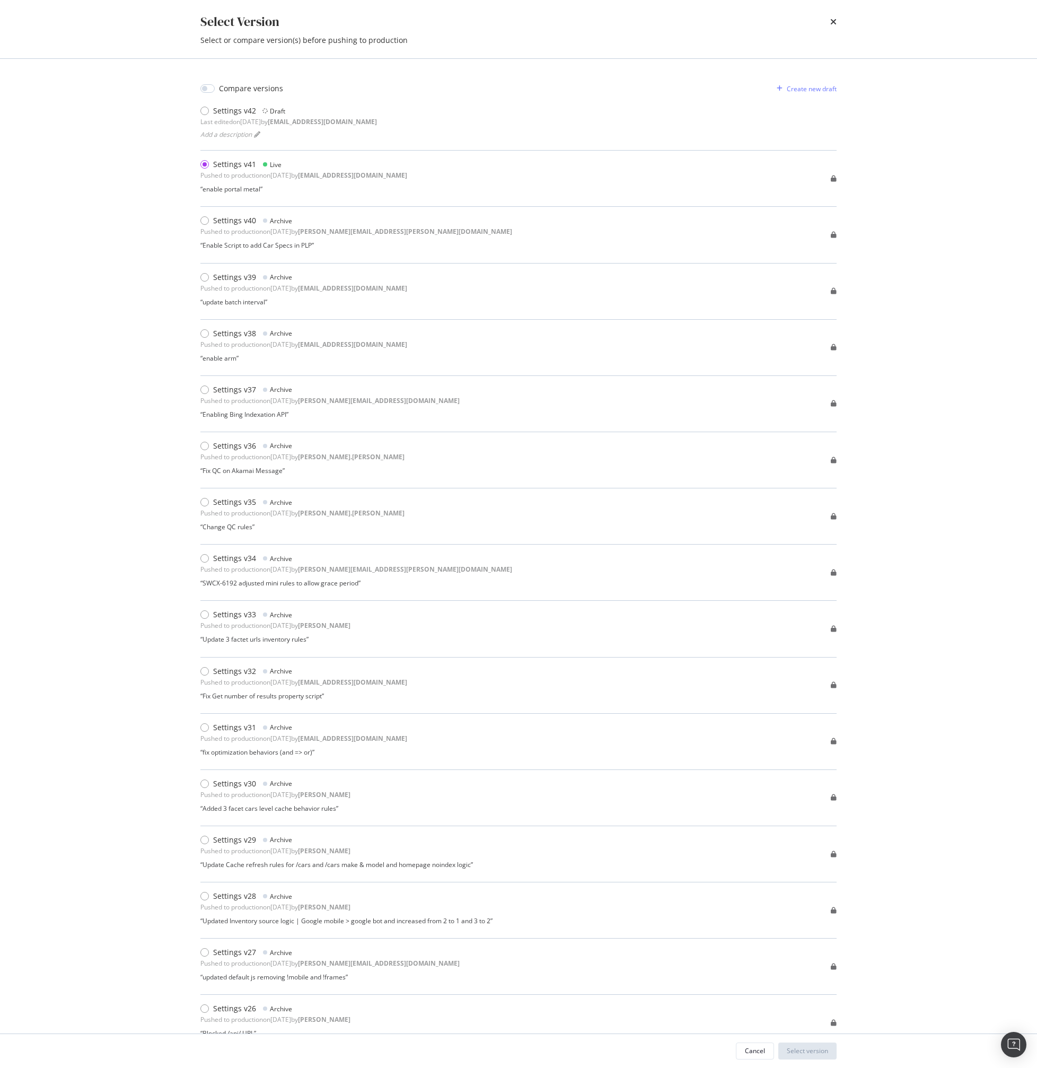
click at [118, 195] on div "Select Version Select or compare version(s) before pushing to production Compar…" at bounding box center [518, 534] width 1037 height 1068
click at [205, 76] on div "Compare versions Create new draft Settings v42 Draft Last edited on 2025 Sep 16…" at bounding box center [518, 546] width 679 height 975
click at [205, 84] on input "modal" at bounding box center [207, 88] width 14 height 8
checkbox input "true"
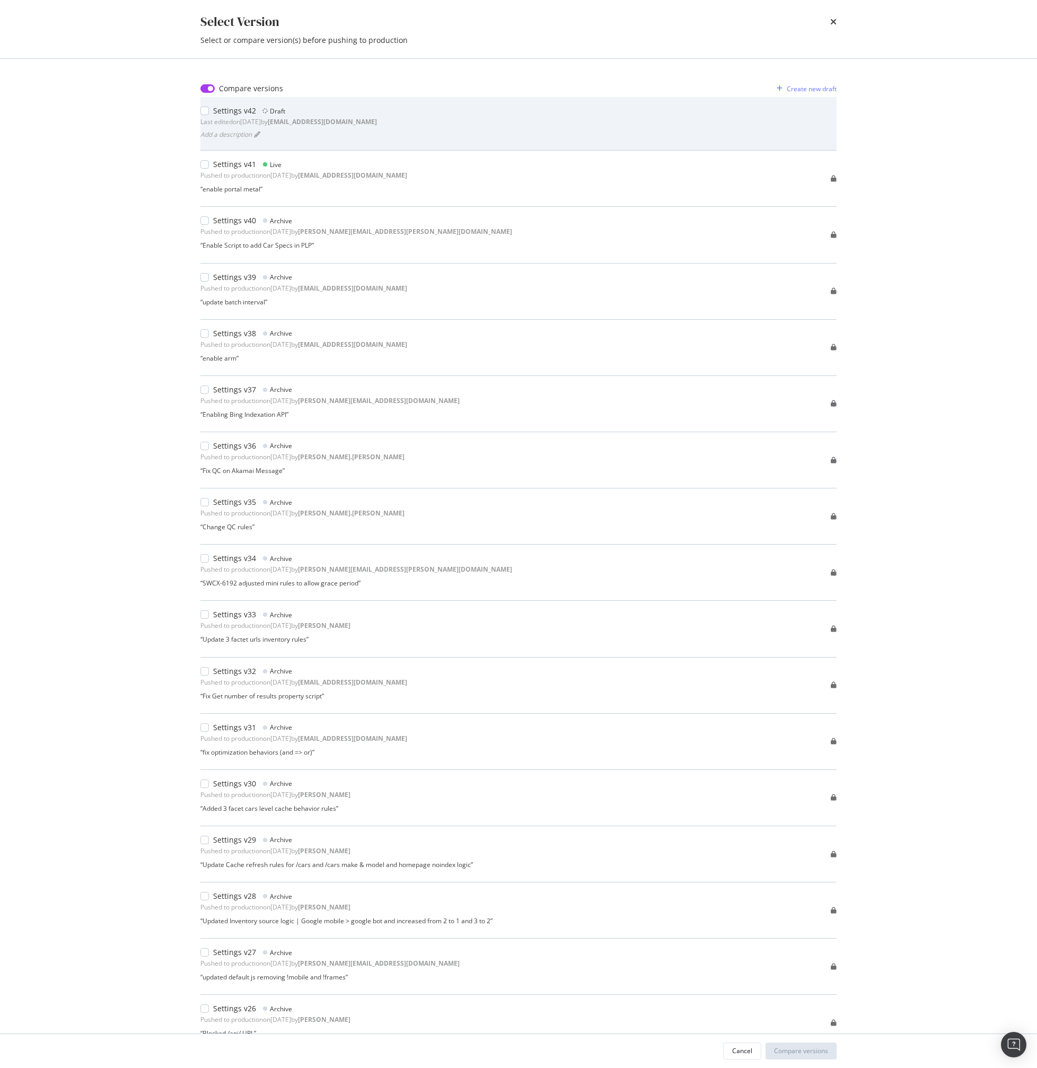
click at [206, 125] on div "Last edited on 2025 Sep 16th by jbl@botify.com" at bounding box center [288, 121] width 177 height 9
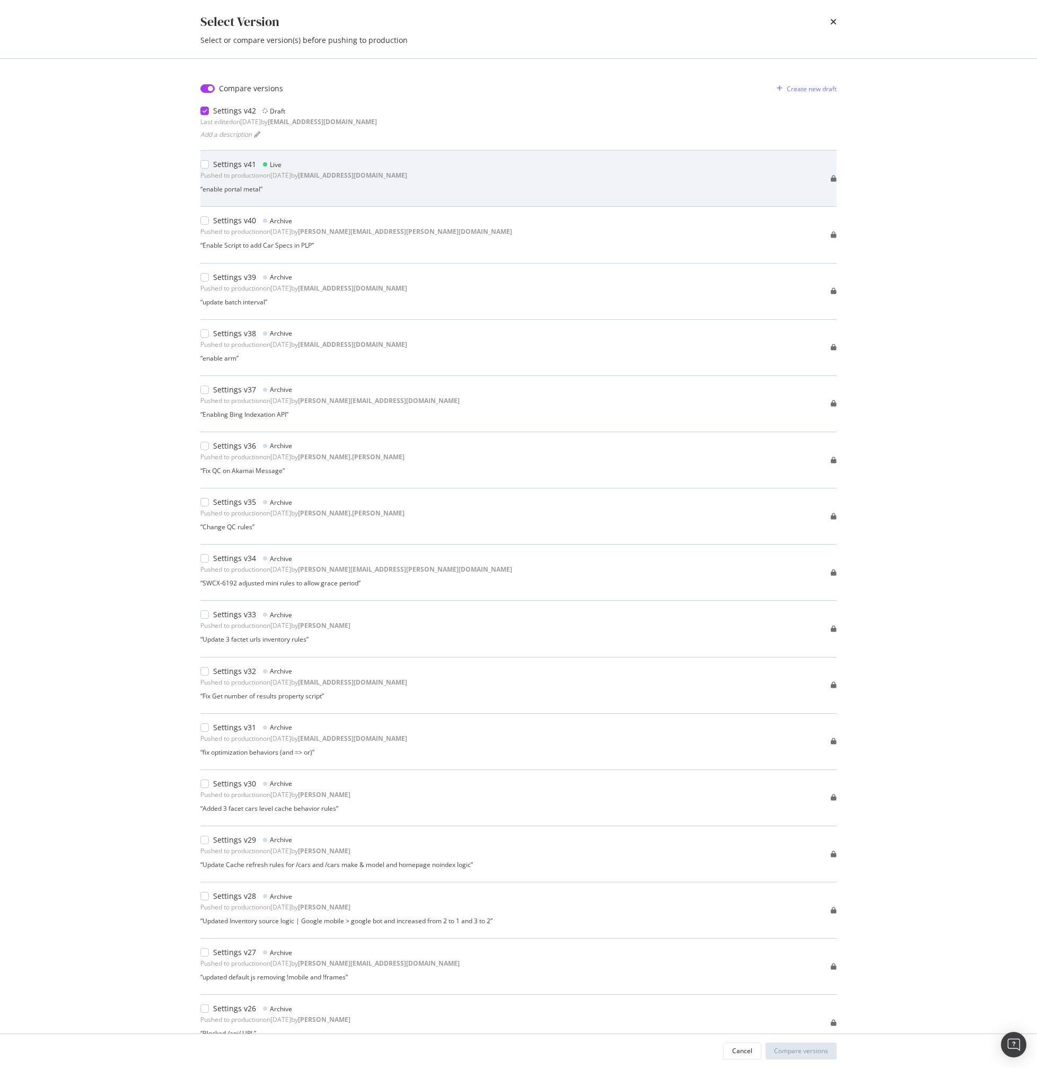
click at [222, 179] on div "Pushed to production on 2025 Sep 16th by jbl@botify.com" at bounding box center [303, 175] width 207 height 9
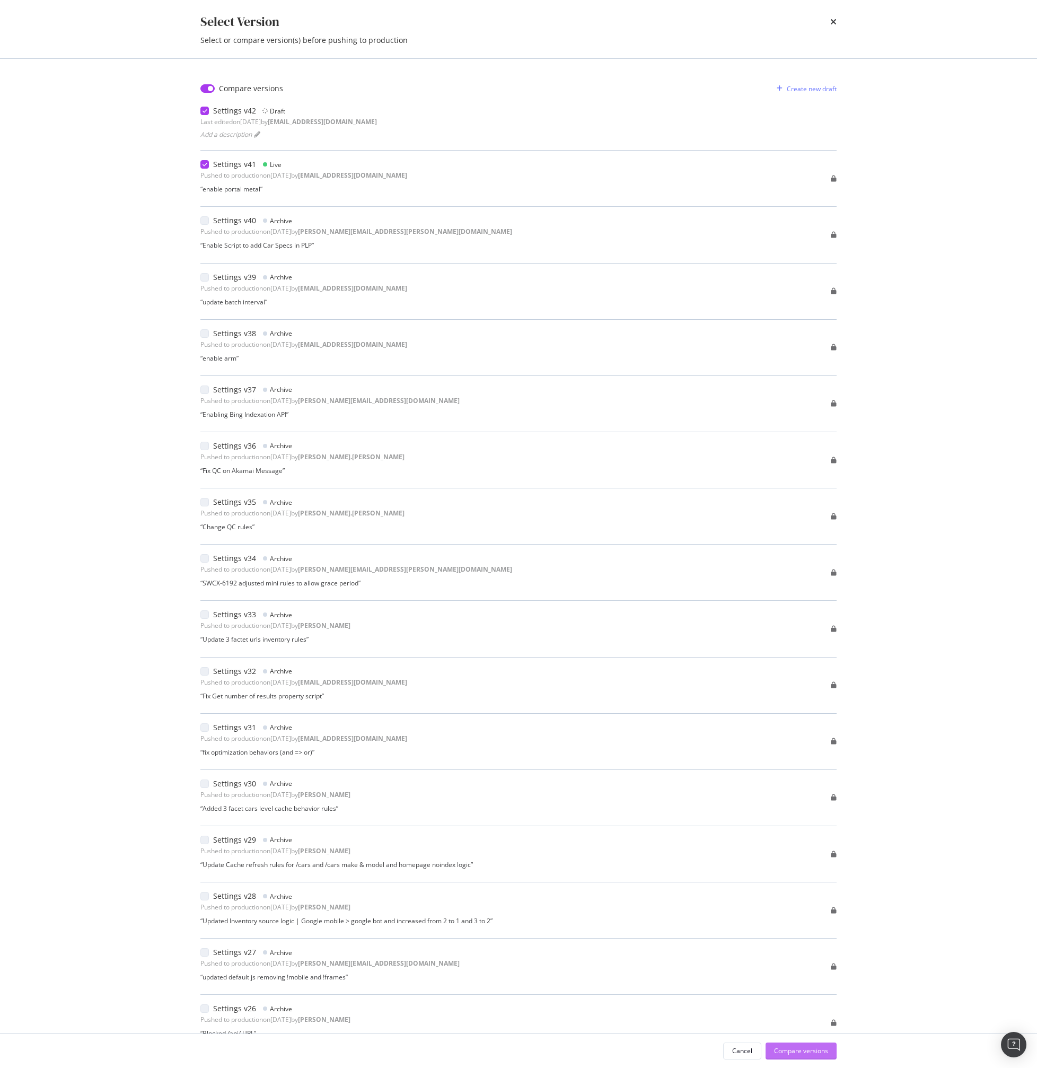
click at [801, 1057] on div "Compare versions" at bounding box center [801, 1051] width 54 height 16
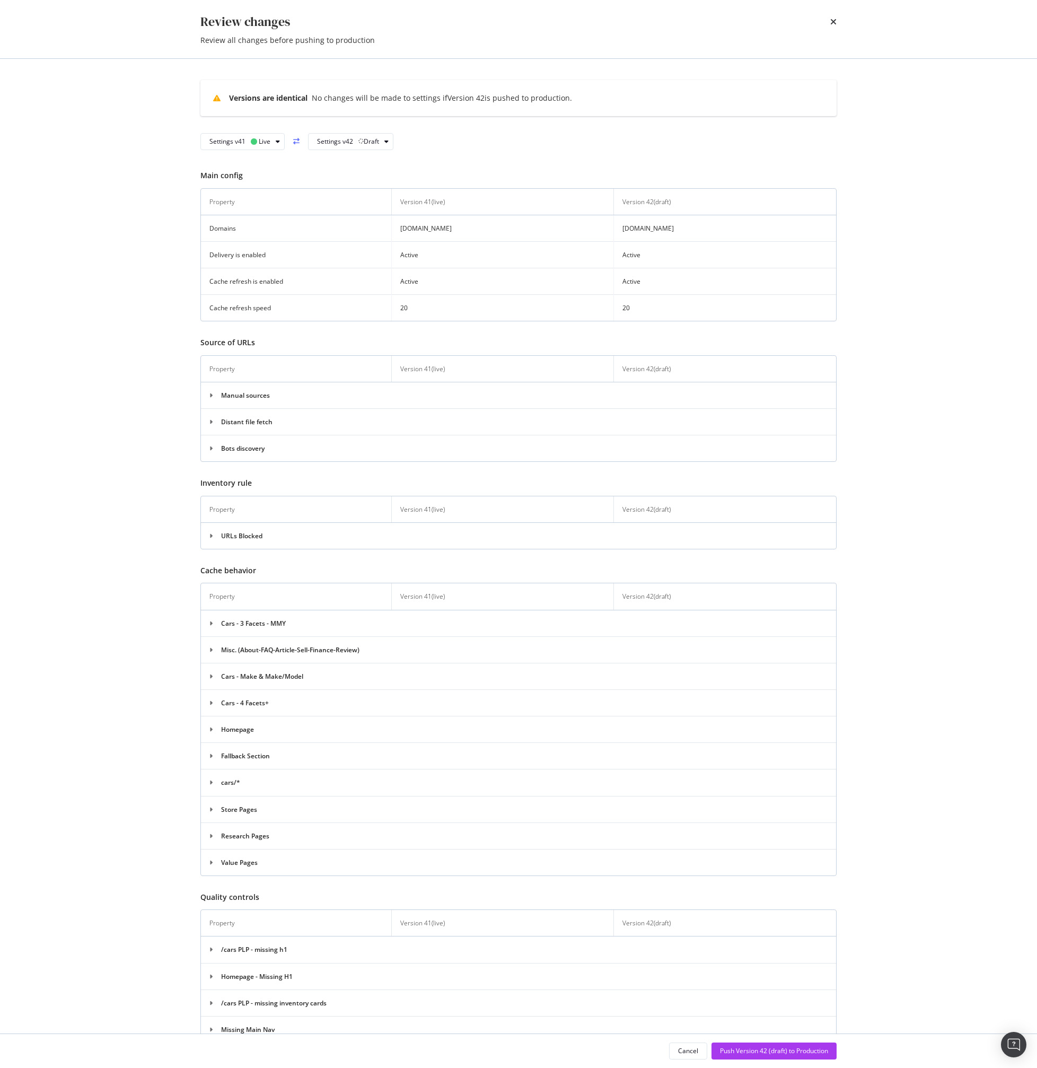
click at [829, 27] on div "Review changes" at bounding box center [518, 22] width 636 height 18
click at [832, 26] on div "times" at bounding box center [833, 22] width 6 height 18
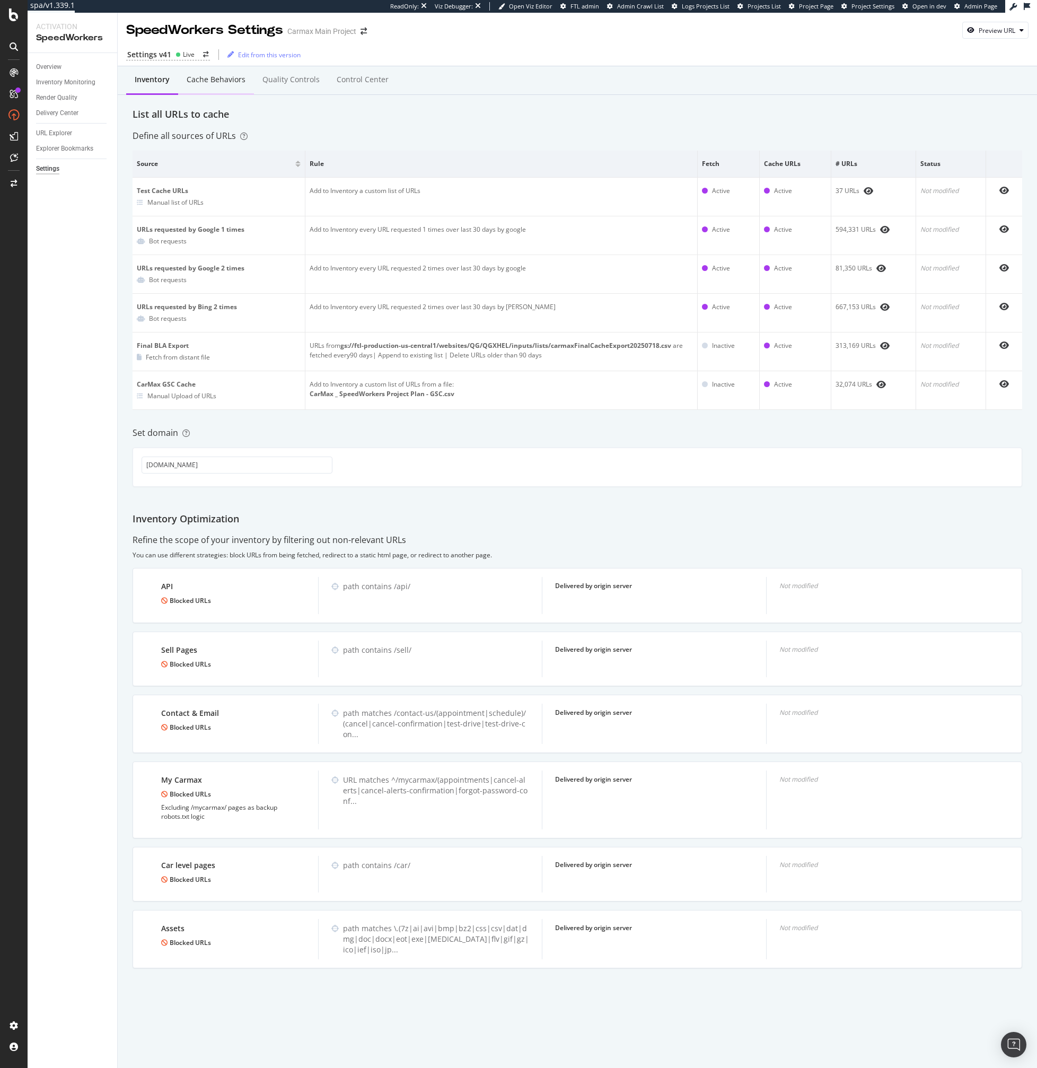
click at [215, 77] on div "Cache behaviors" at bounding box center [216, 79] width 59 height 11
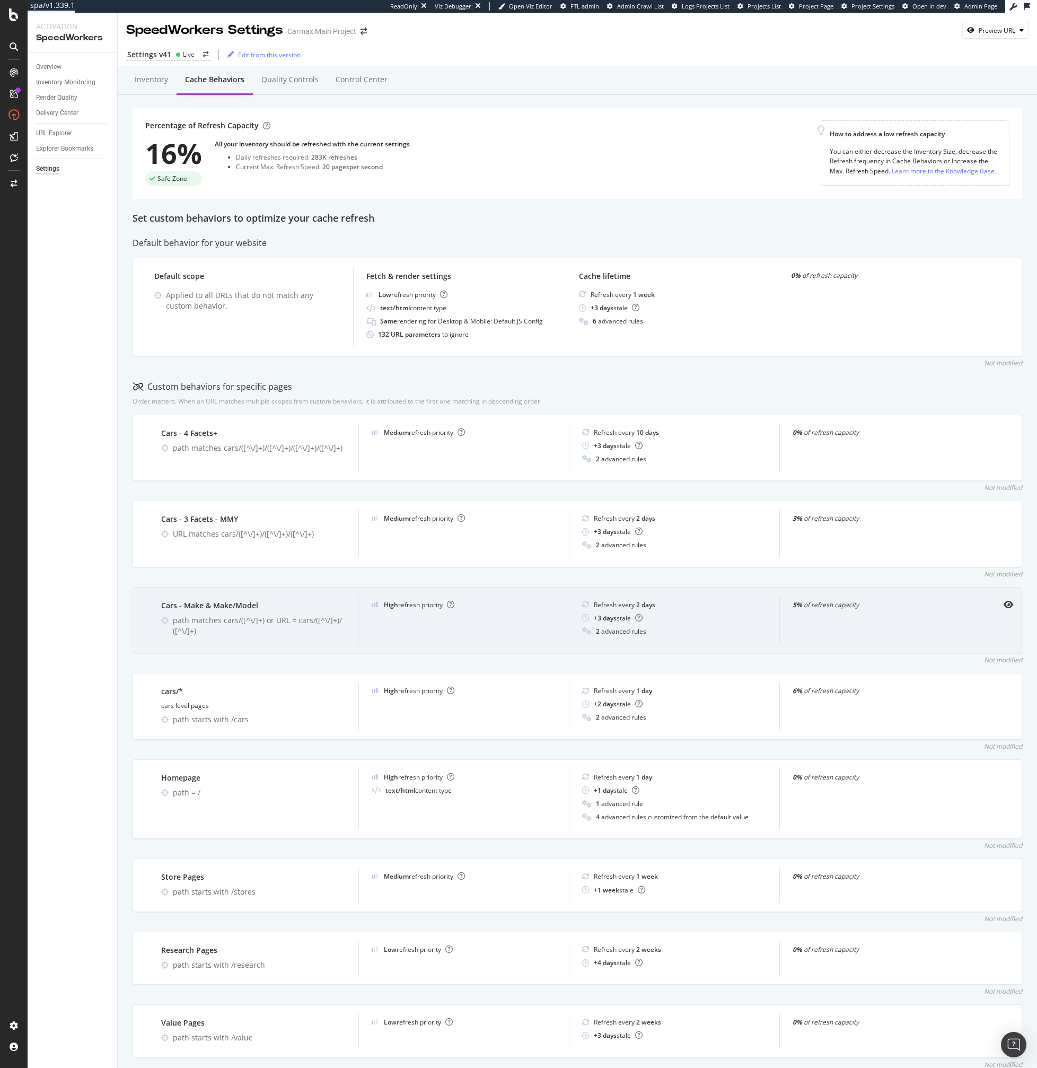
click at [652, 627] on div "2 advanced rules" at bounding box center [674, 631] width 185 height 9
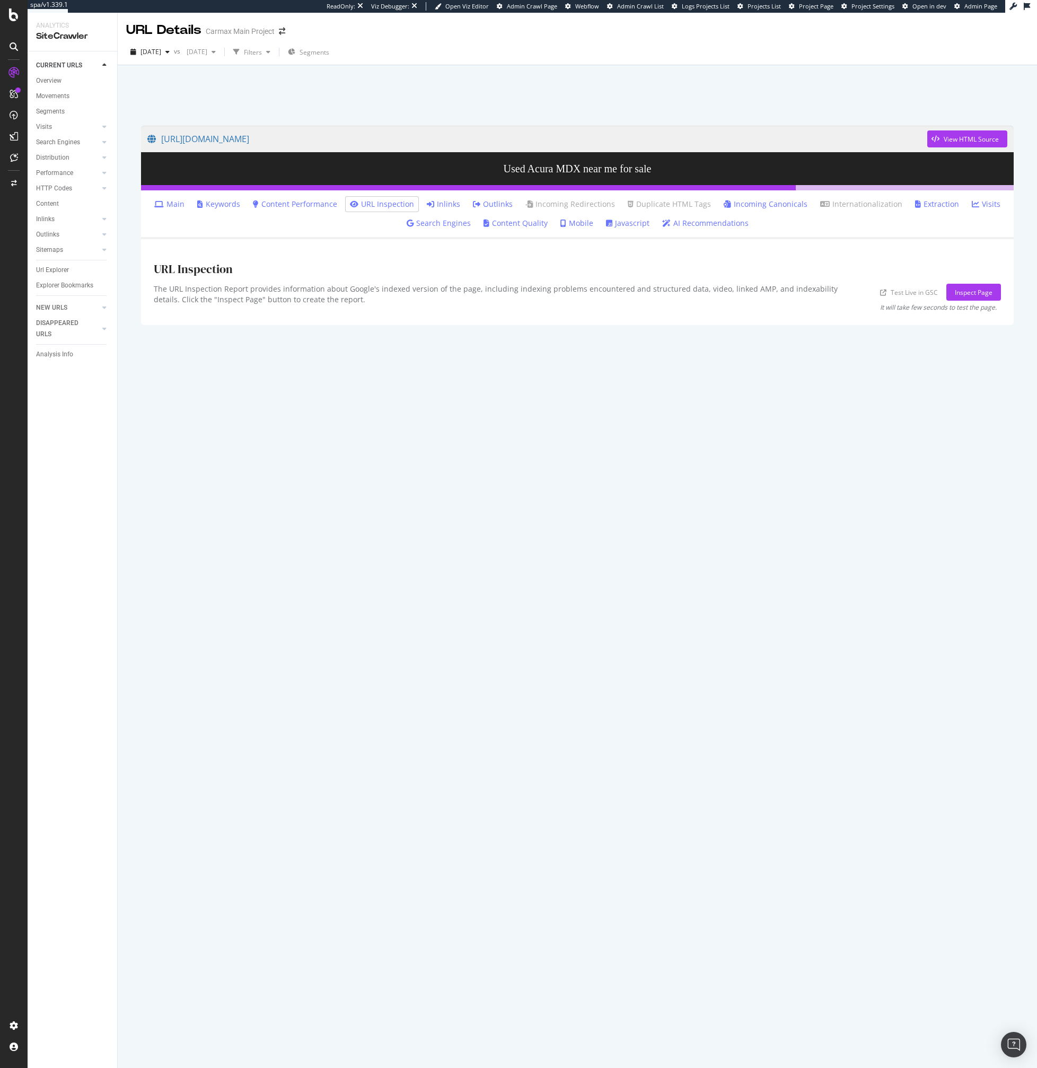
click at [447, 209] on li "Inlinks" at bounding box center [444, 204] width 42 height 15
click at [447, 204] on link "Inlinks" at bounding box center [443, 204] width 33 height 11
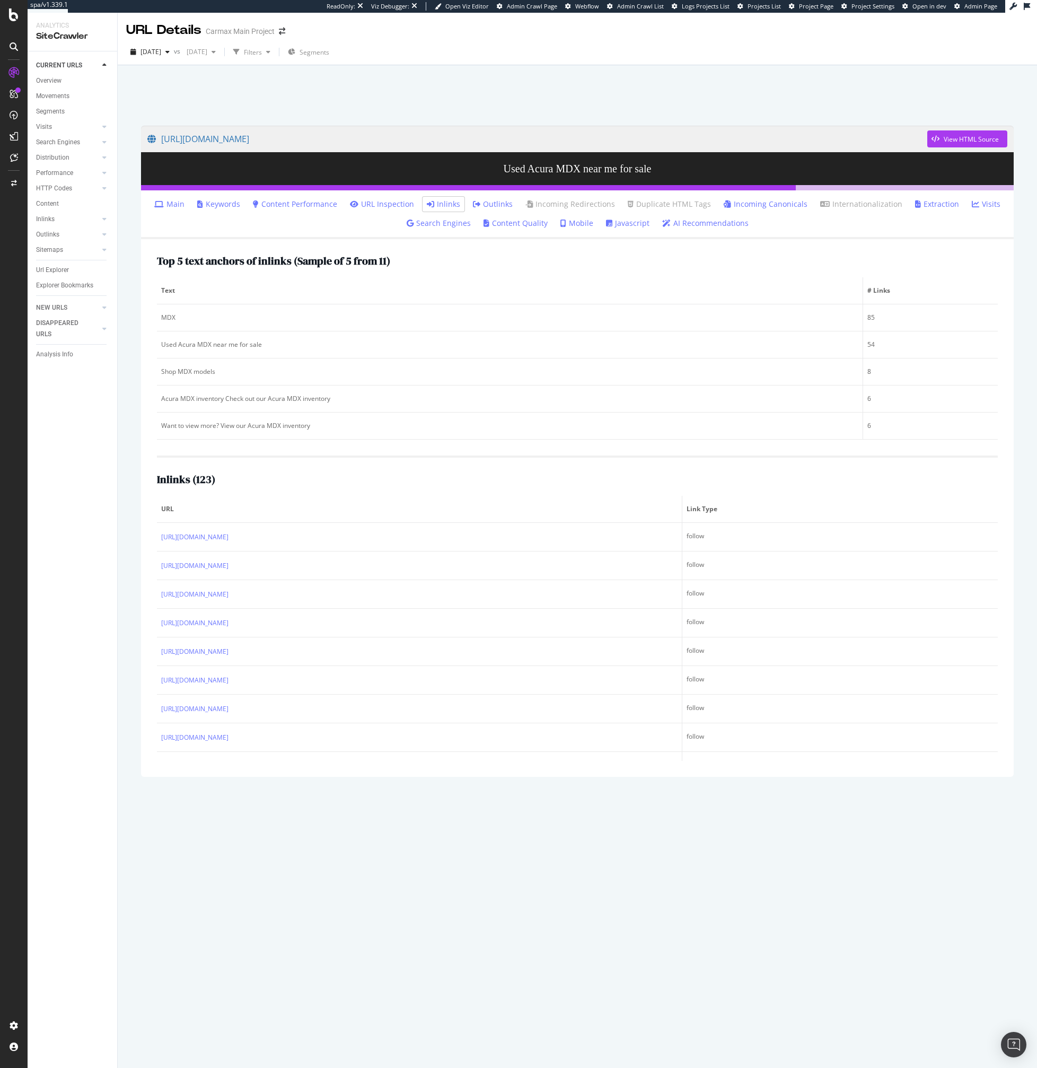
click at [979, 203] on link "Visits" at bounding box center [986, 204] width 29 height 11
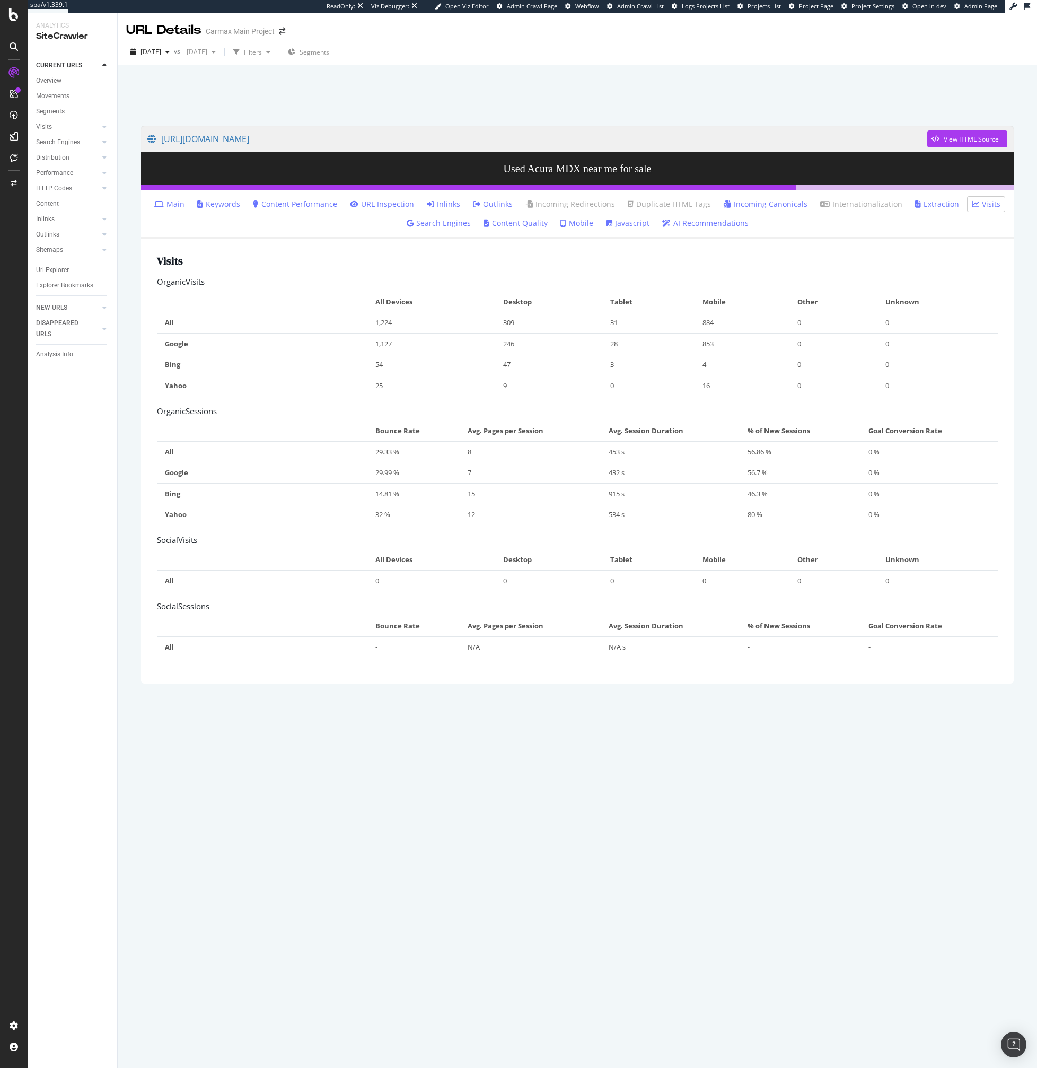
click at [770, 206] on link "Incoming Canonicals" at bounding box center [766, 204] width 84 height 11
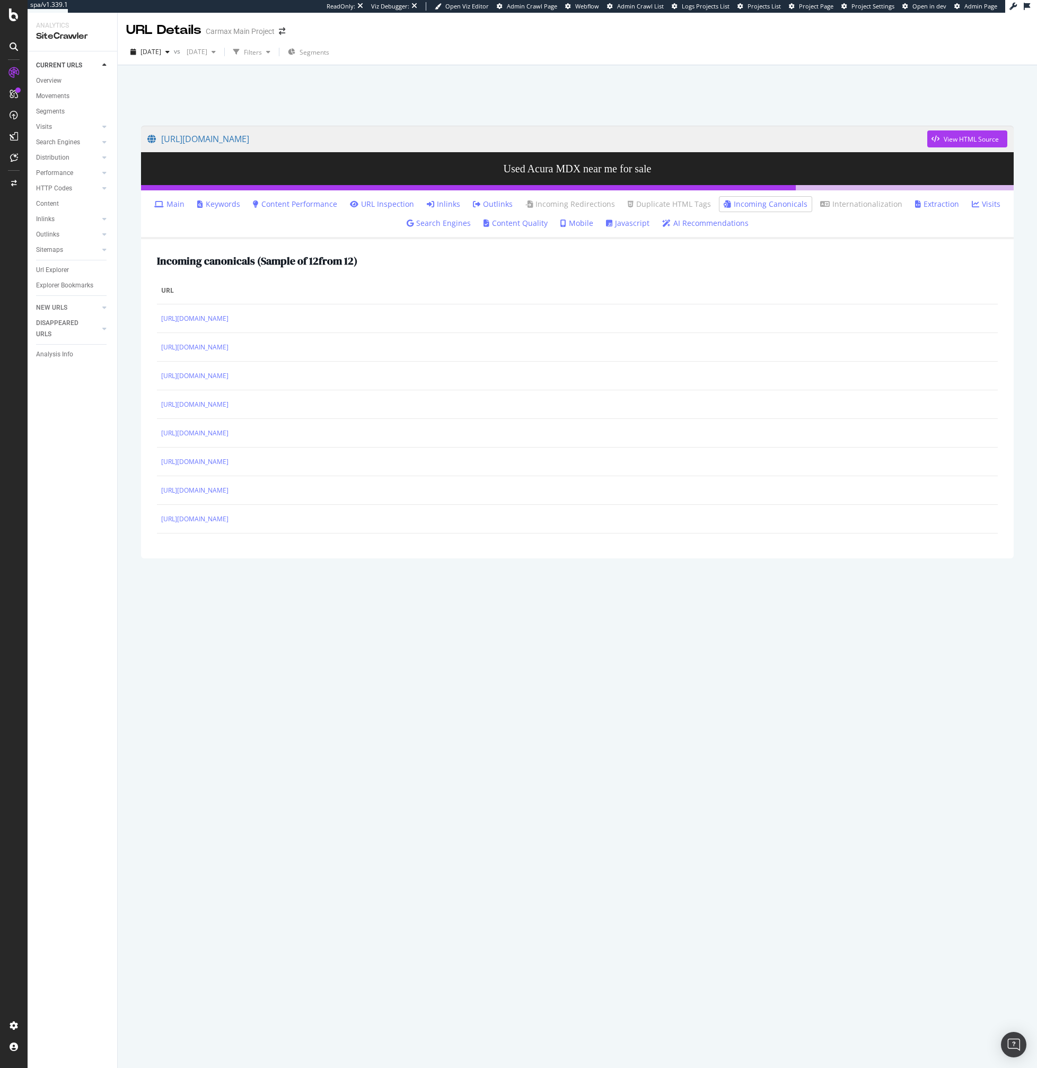
click at [292, 205] on link "Content Performance" at bounding box center [295, 204] width 84 height 11
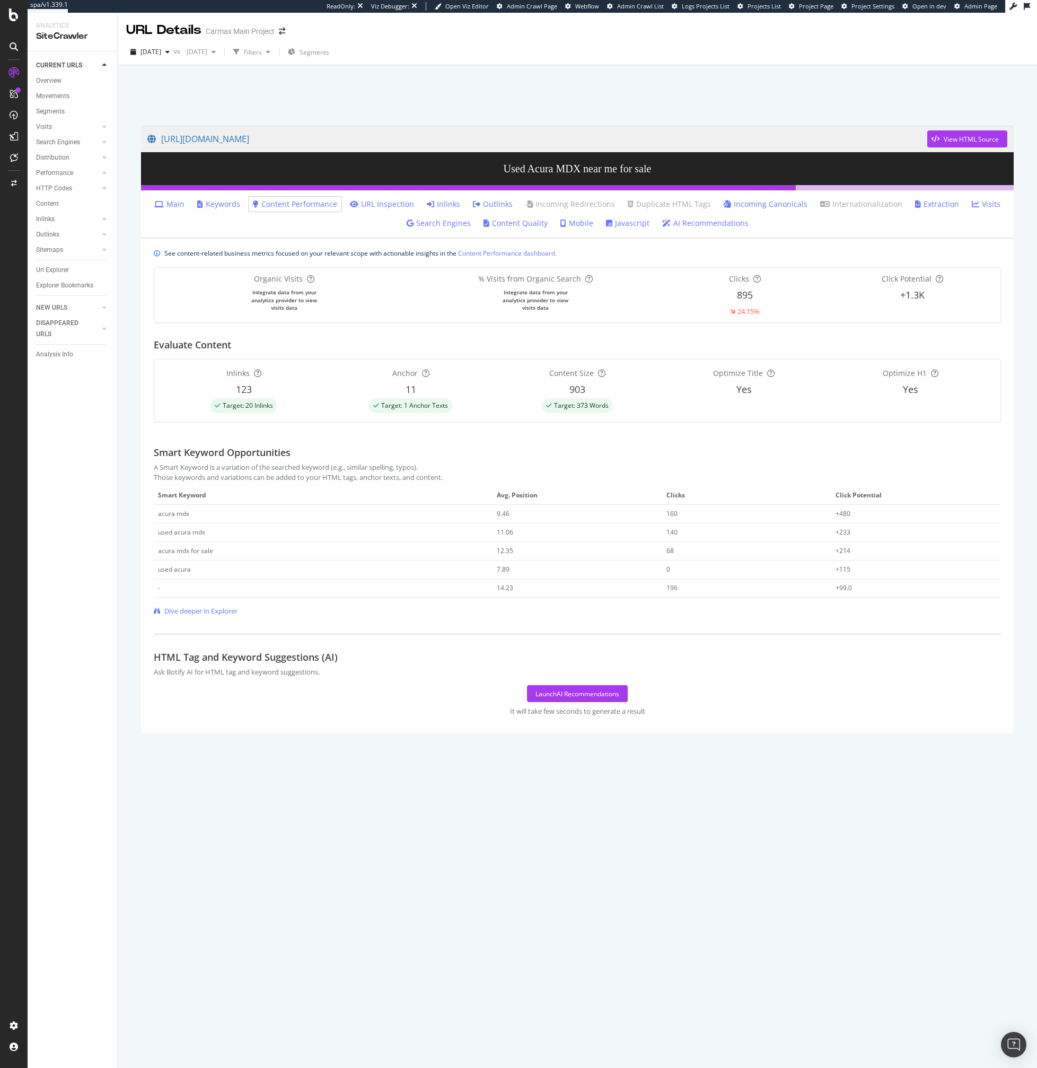
click at [217, 205] on link "Keywords" at bounding box center [218, 204] width 43 height 11
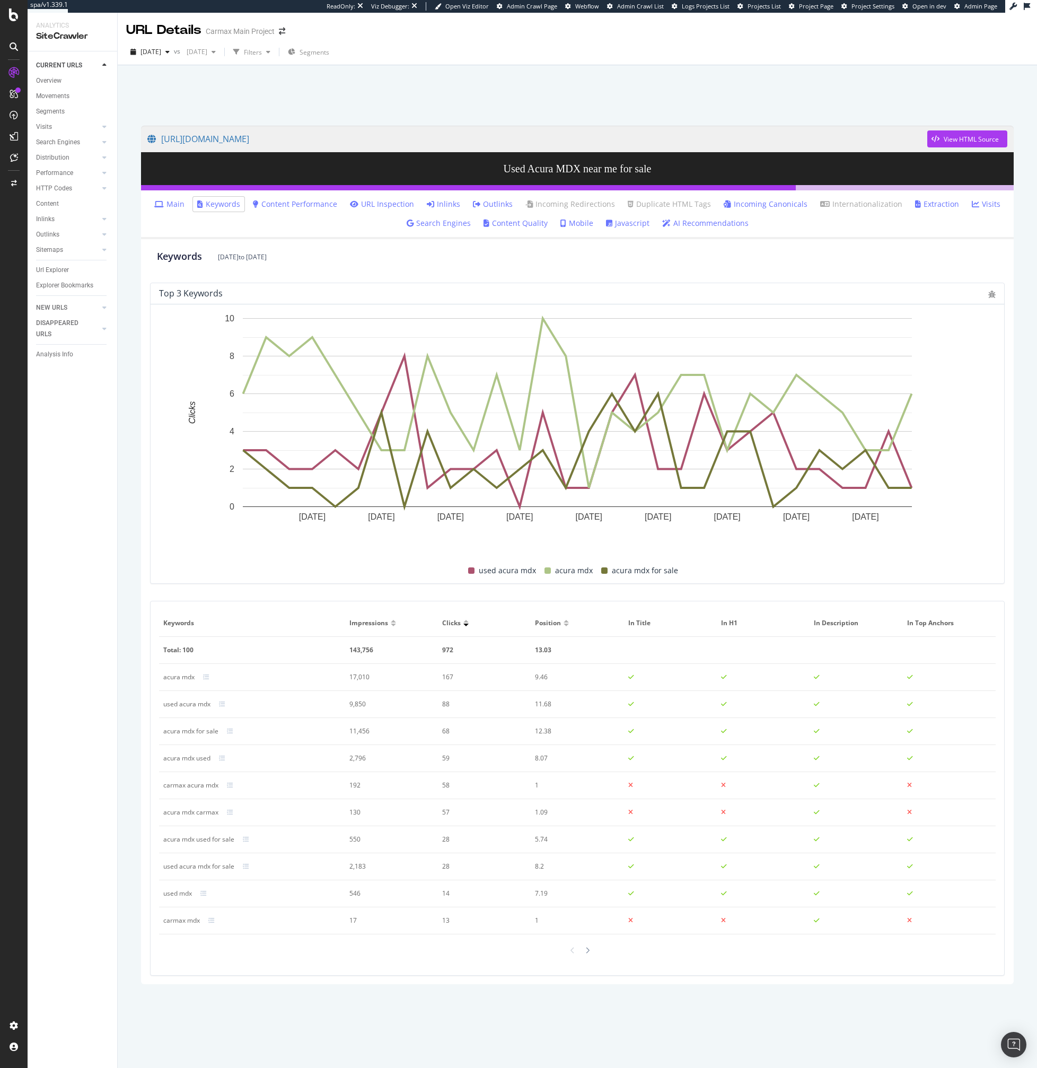
click at [164, 202] on icon at bounding box center [159, 203] width 10 height 7
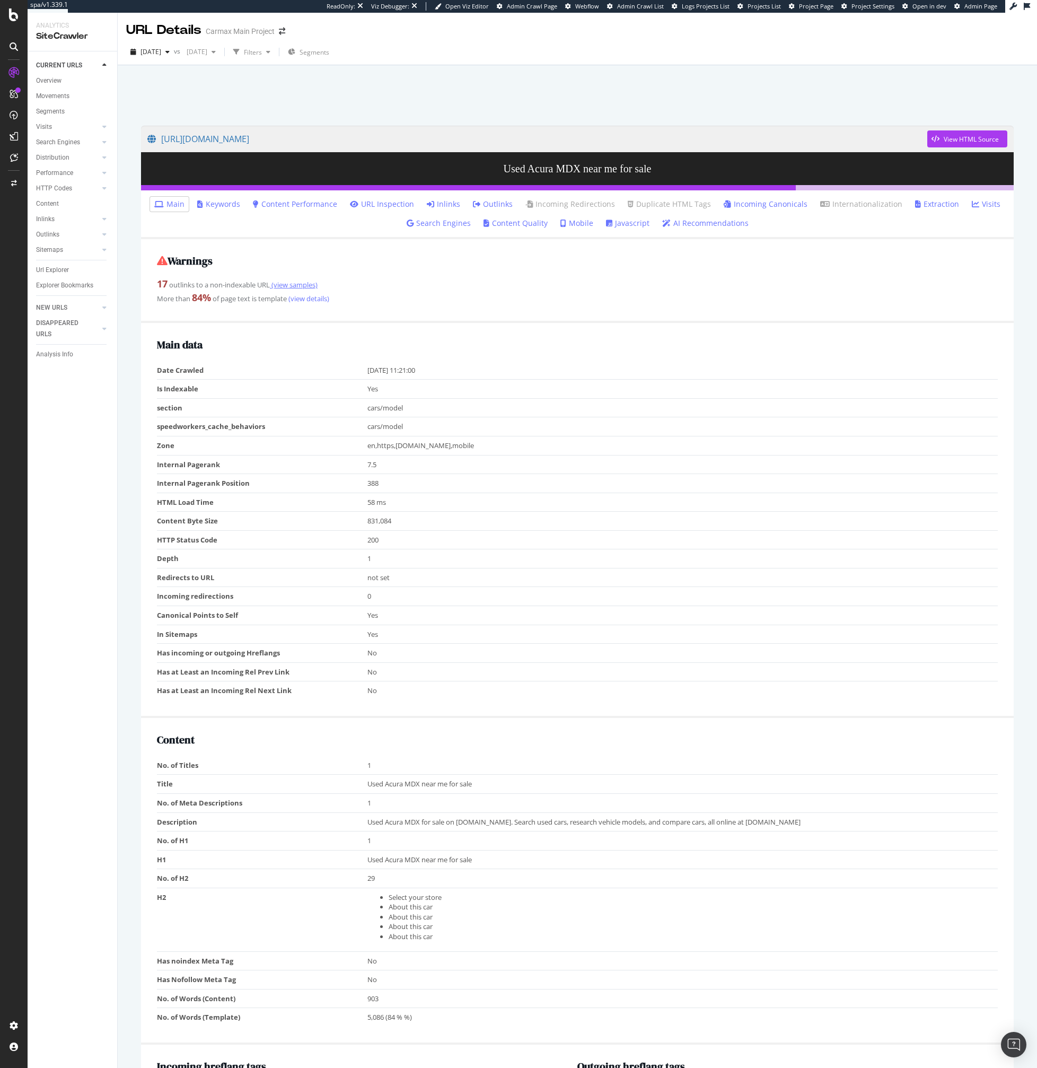
click at [306, 283] on link "(view samples)" at bounding box center [294, 285] width 48 height 10
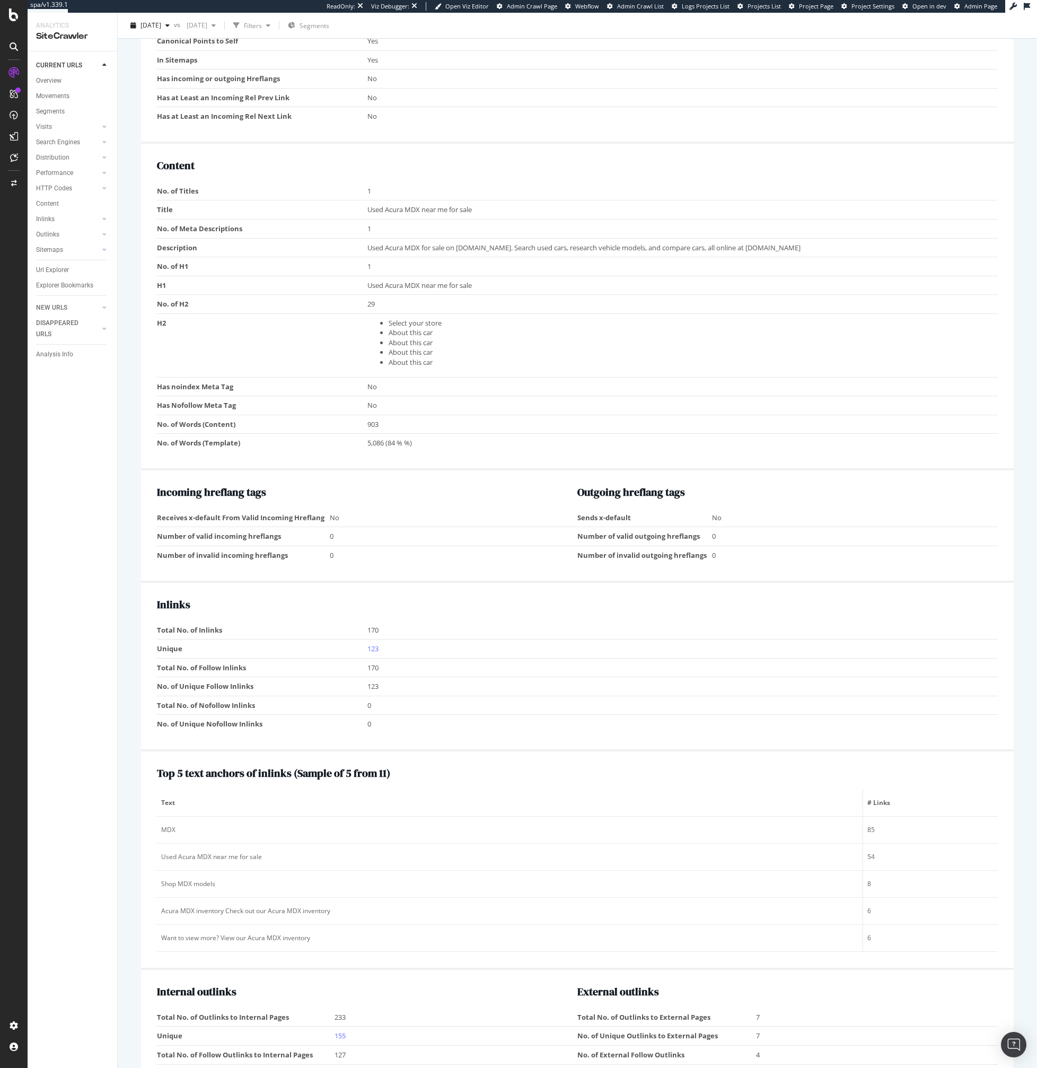
scroll to position [621, 0]
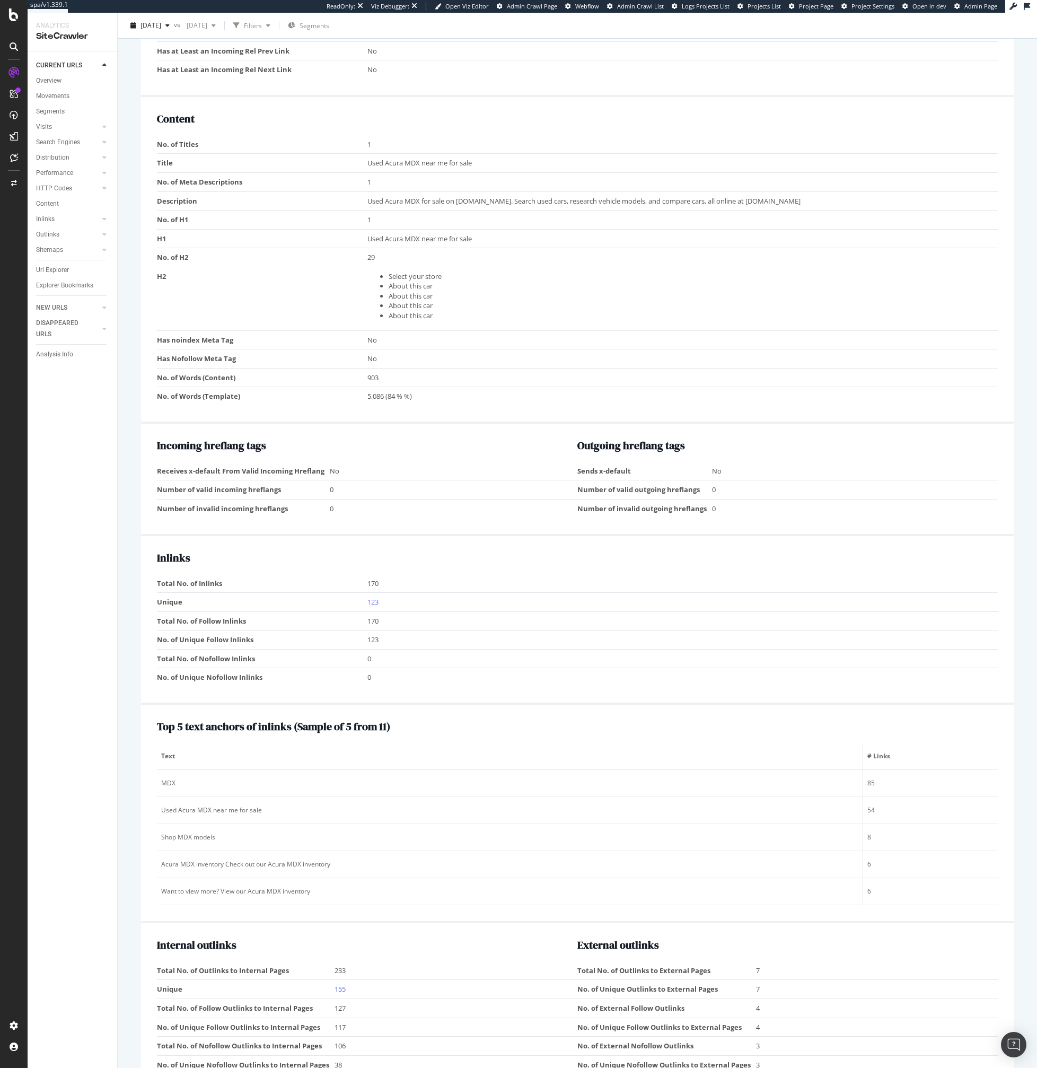
click at [547, 615] on td "170" at bounding box center [683, 620] width 631 height 19
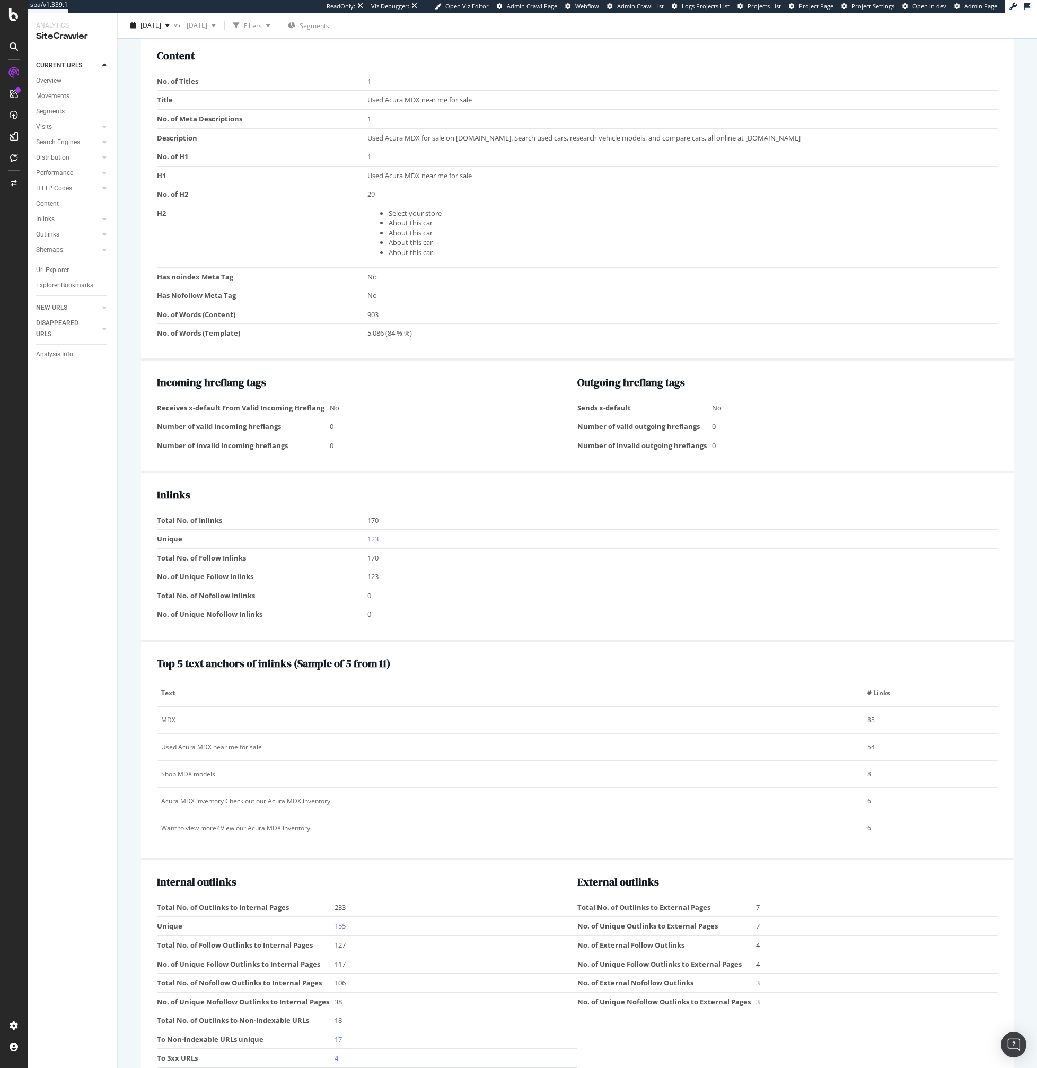
scroll to position [748, 0]
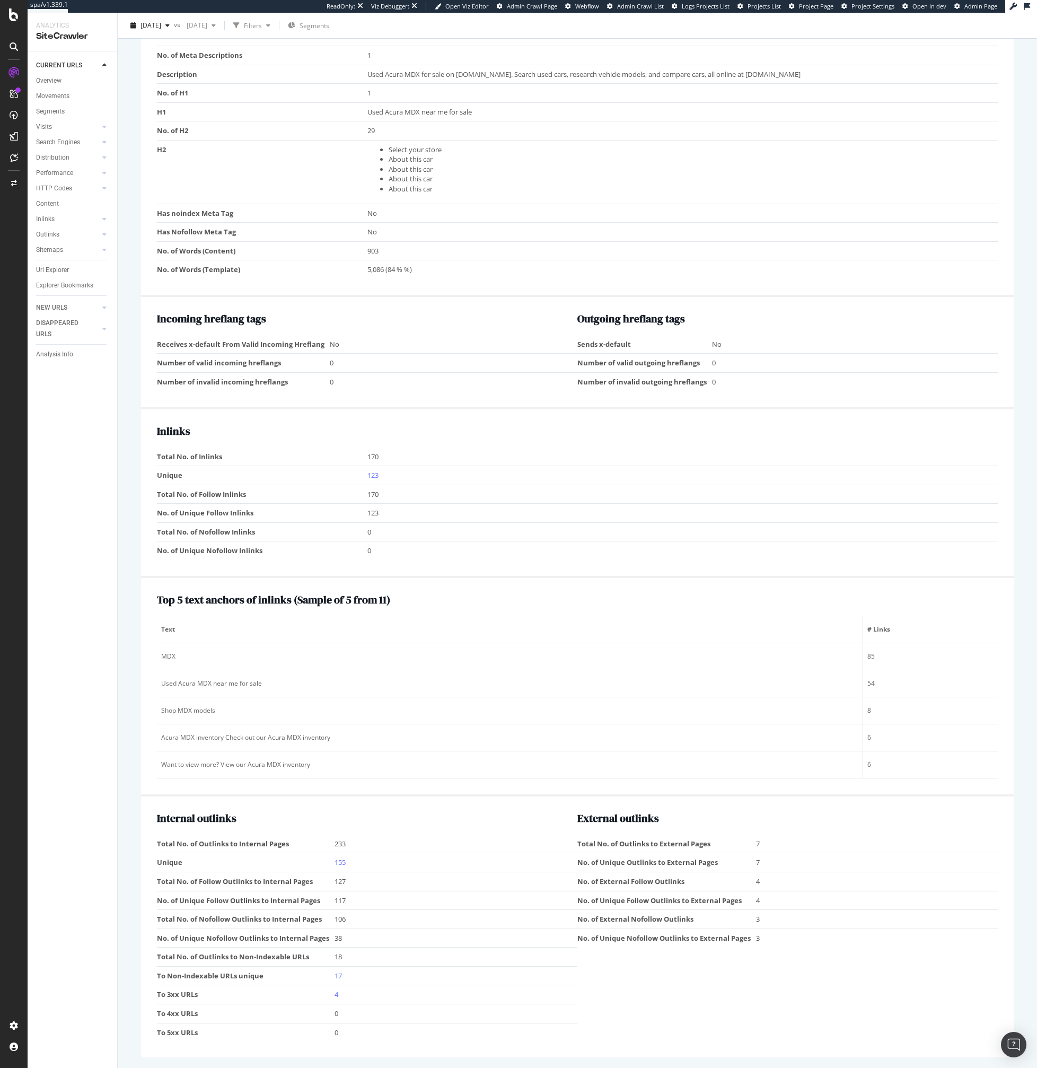
click at [203, 966] on tbody "Total No. of Outlinks to Internal Pages 233 Unique 155 Total No. of Follow Outl…" at bounding box center [367, 938] width 421 height 207
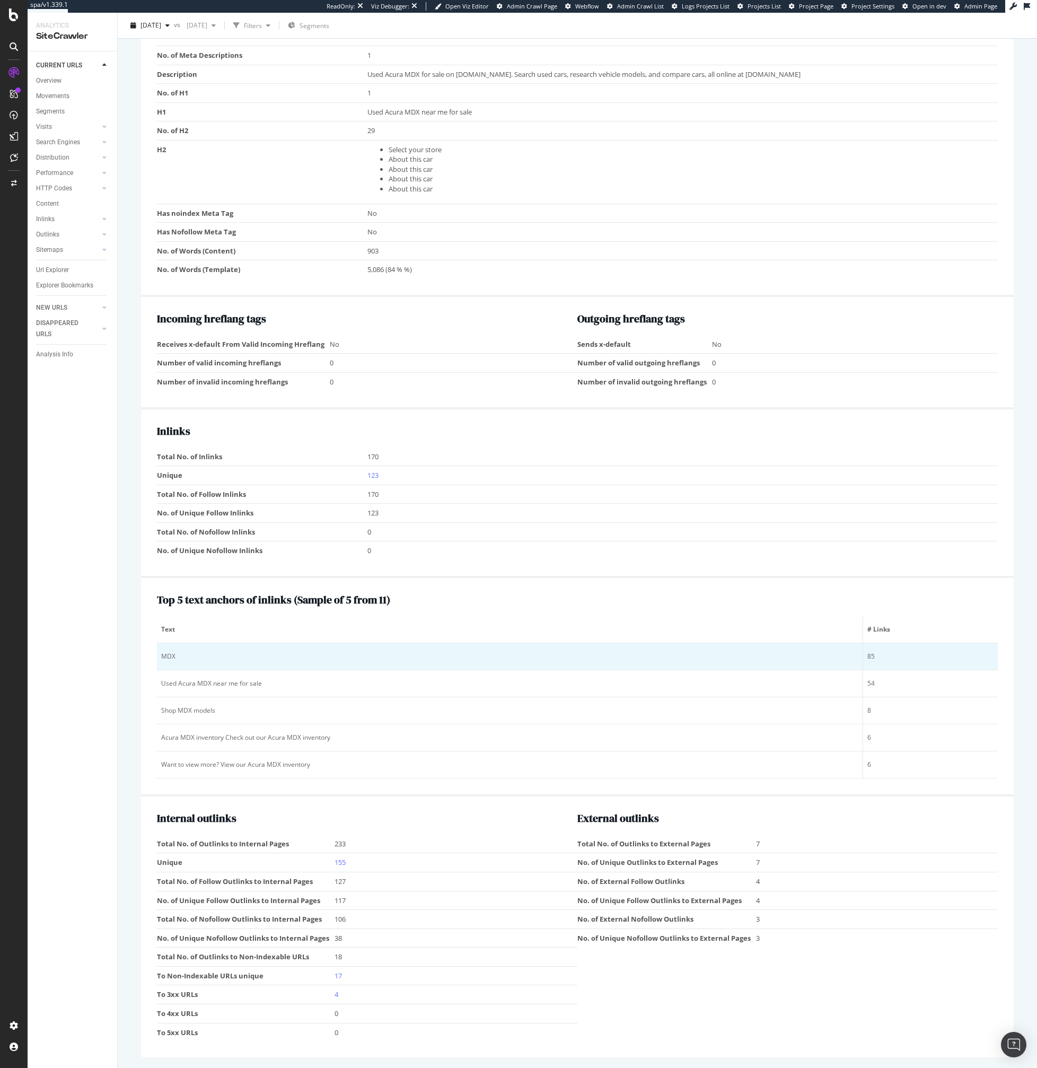
click at [168, 659] on div "MDX" at bounding box center [509, 657] width 697 height 10
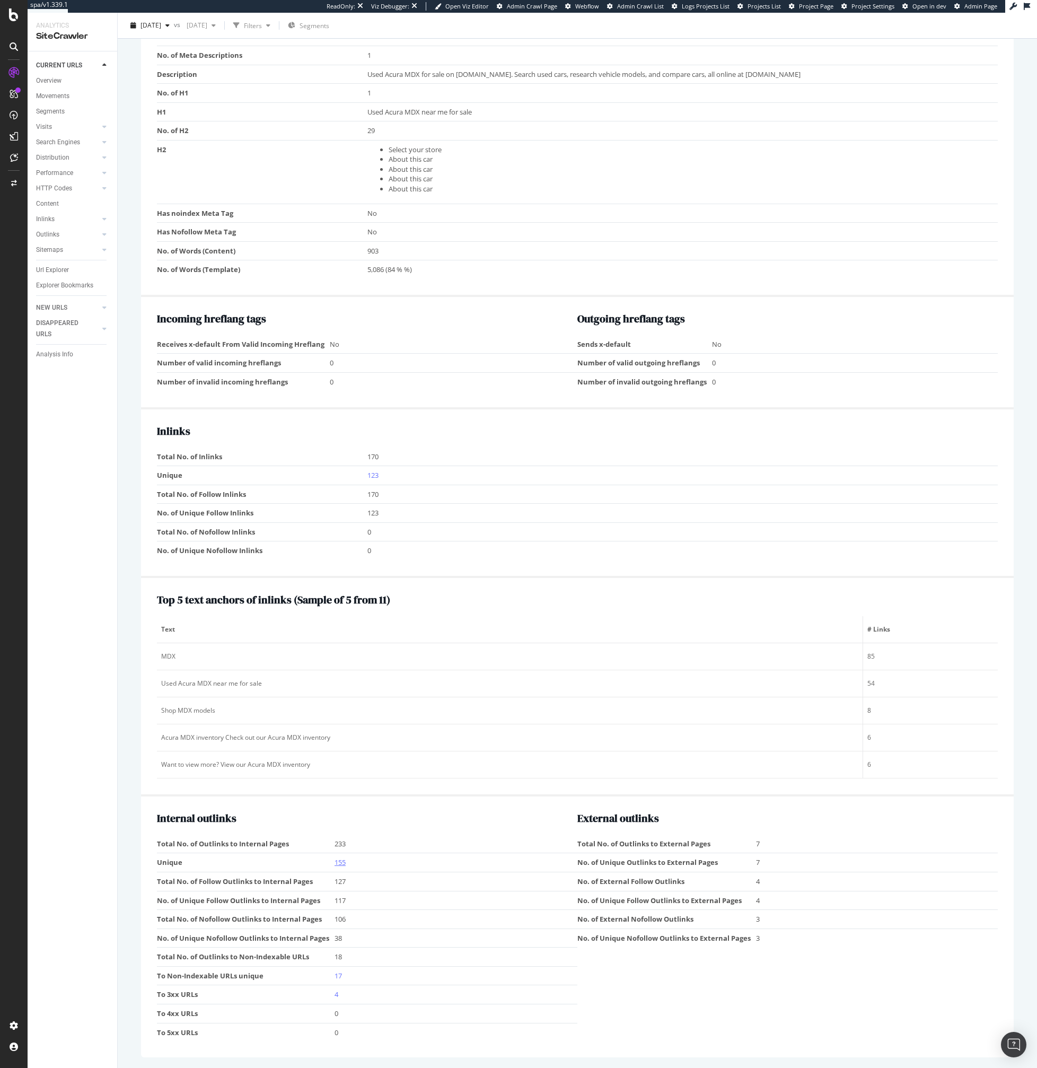
click at [336, 862] on link "155" at bounding box center [340, 863] width 11 height 10
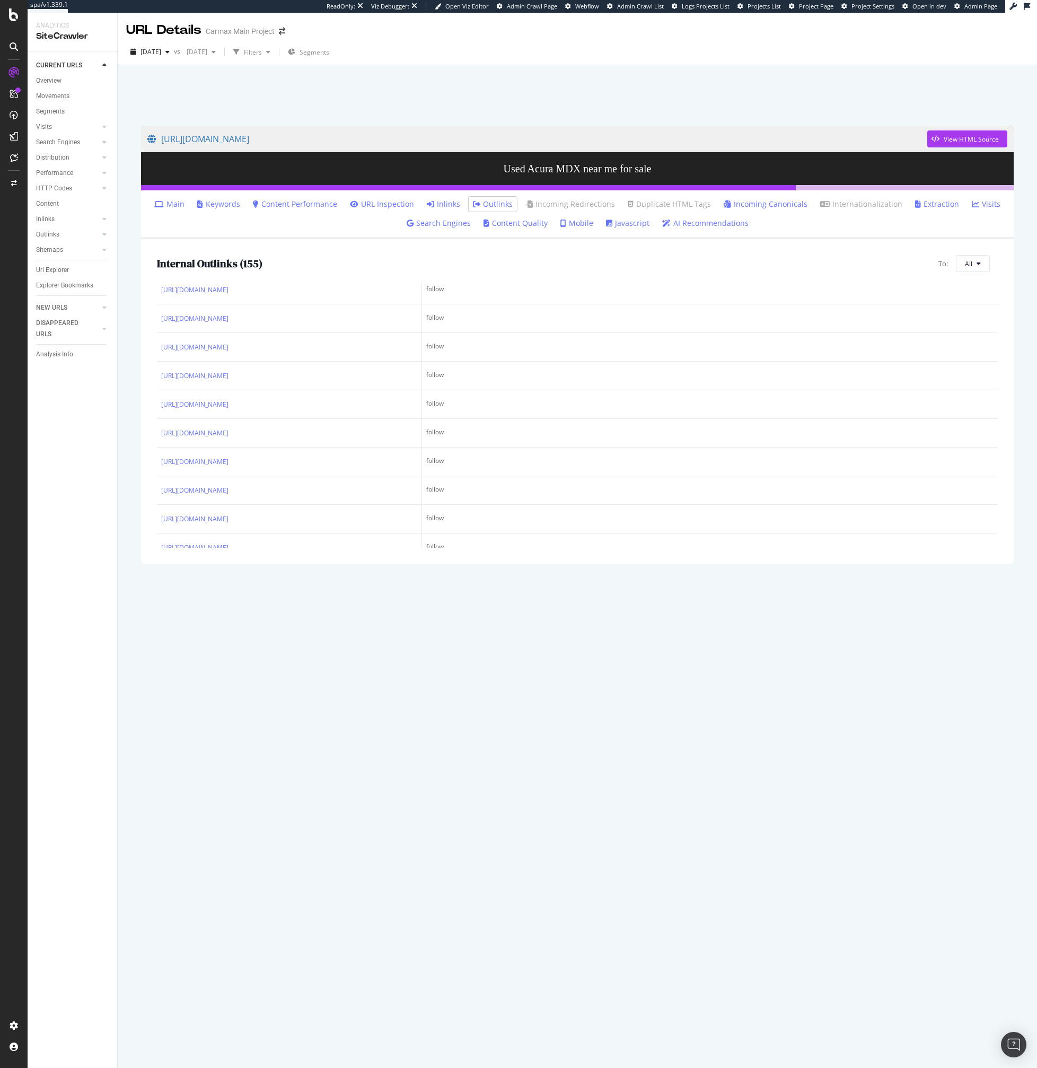
scroll to position [3045, 0]
click at [972, 261] on span "All" at bounding box center [968, 263] width 7 height 9
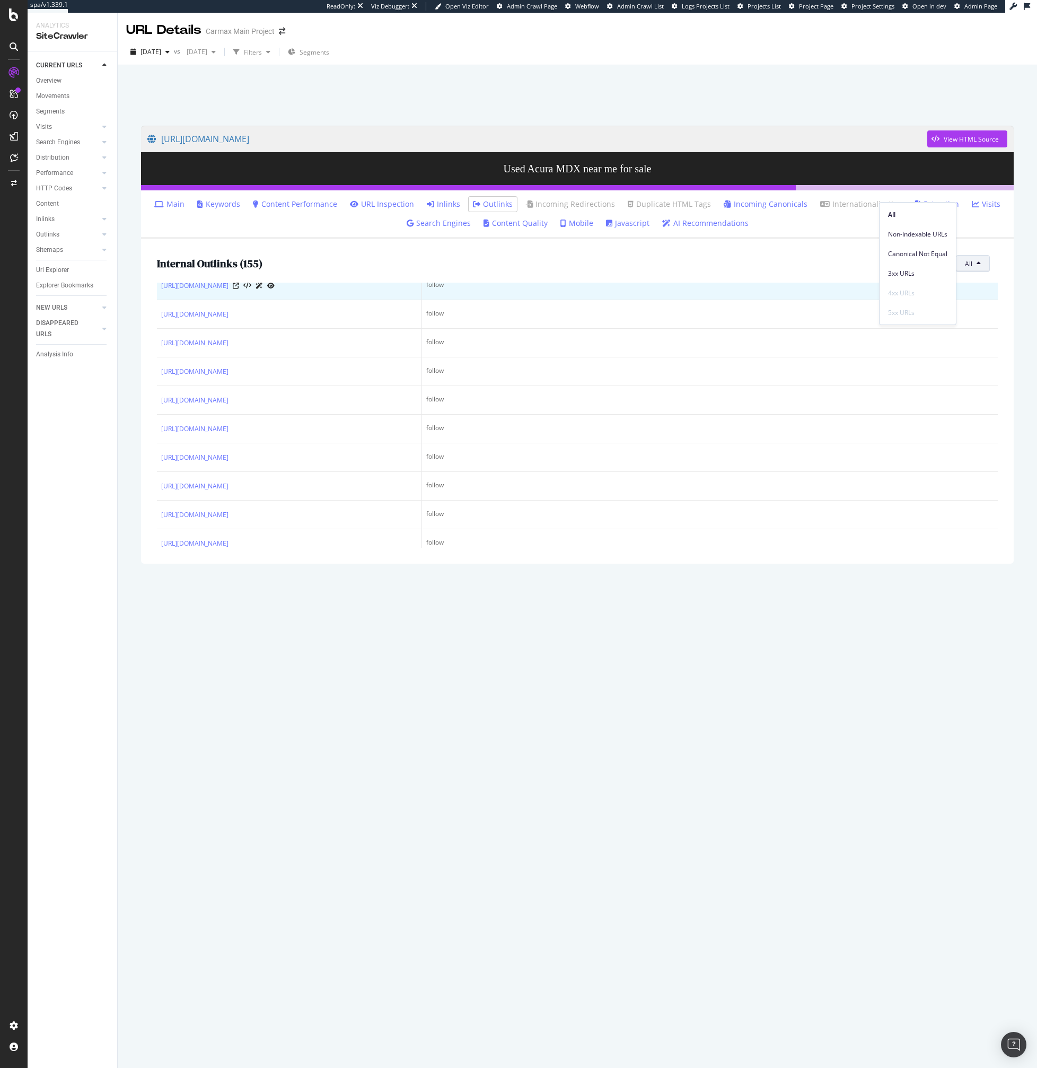
click at [598, 299] on td "follow" at bounding box center [710, 286] width 576 height 29
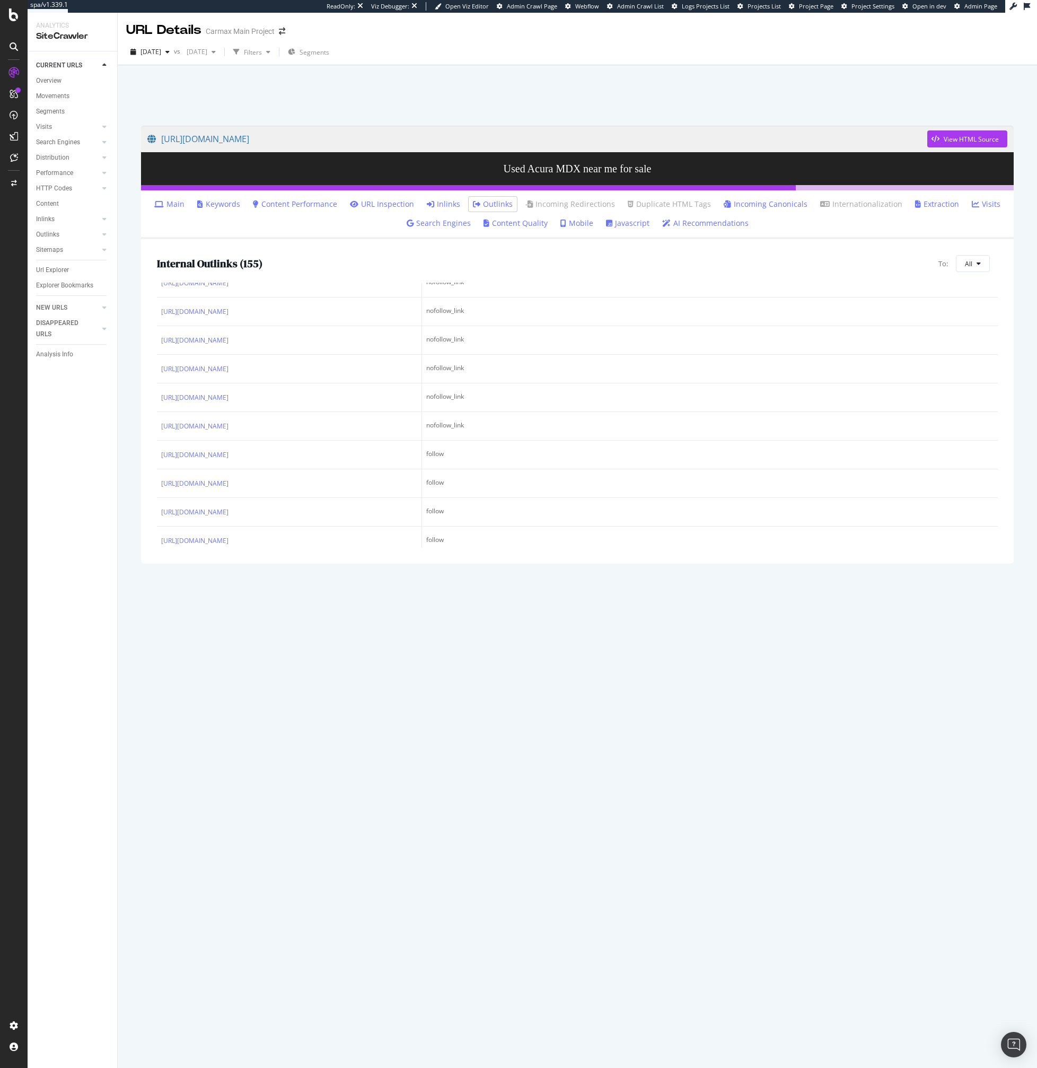
scroll to position [434, 0]
click at [376, 269] on div "Internal Outlinks ( 155 ) To: All" at bounding box center [577, 263] width 841 height 17
click at [451, 199] on link "Inlinks" at bounding box center [443, 204] width 33 height 11
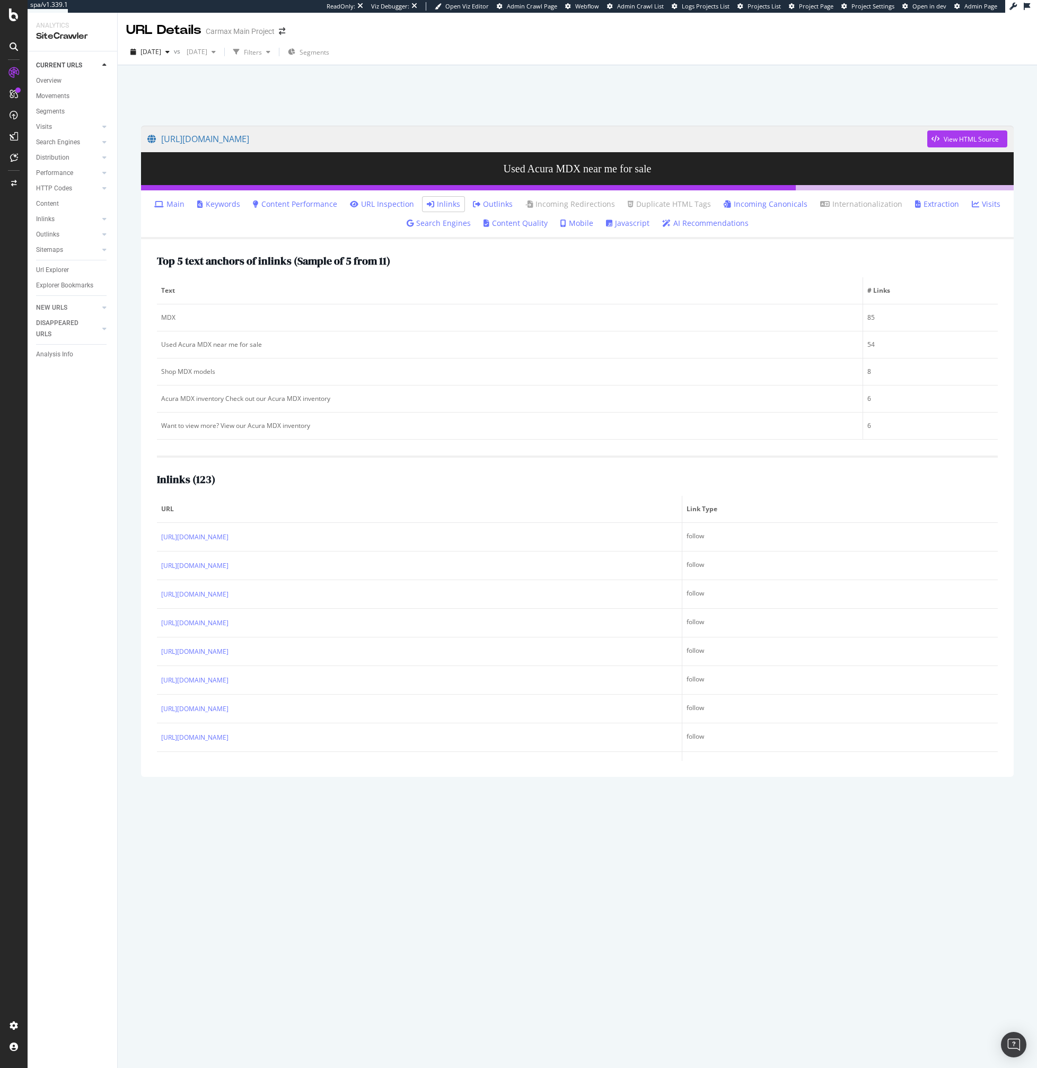
click at [417, 521] on th "URL" at bounding box center [420, 509] width 526 height 27
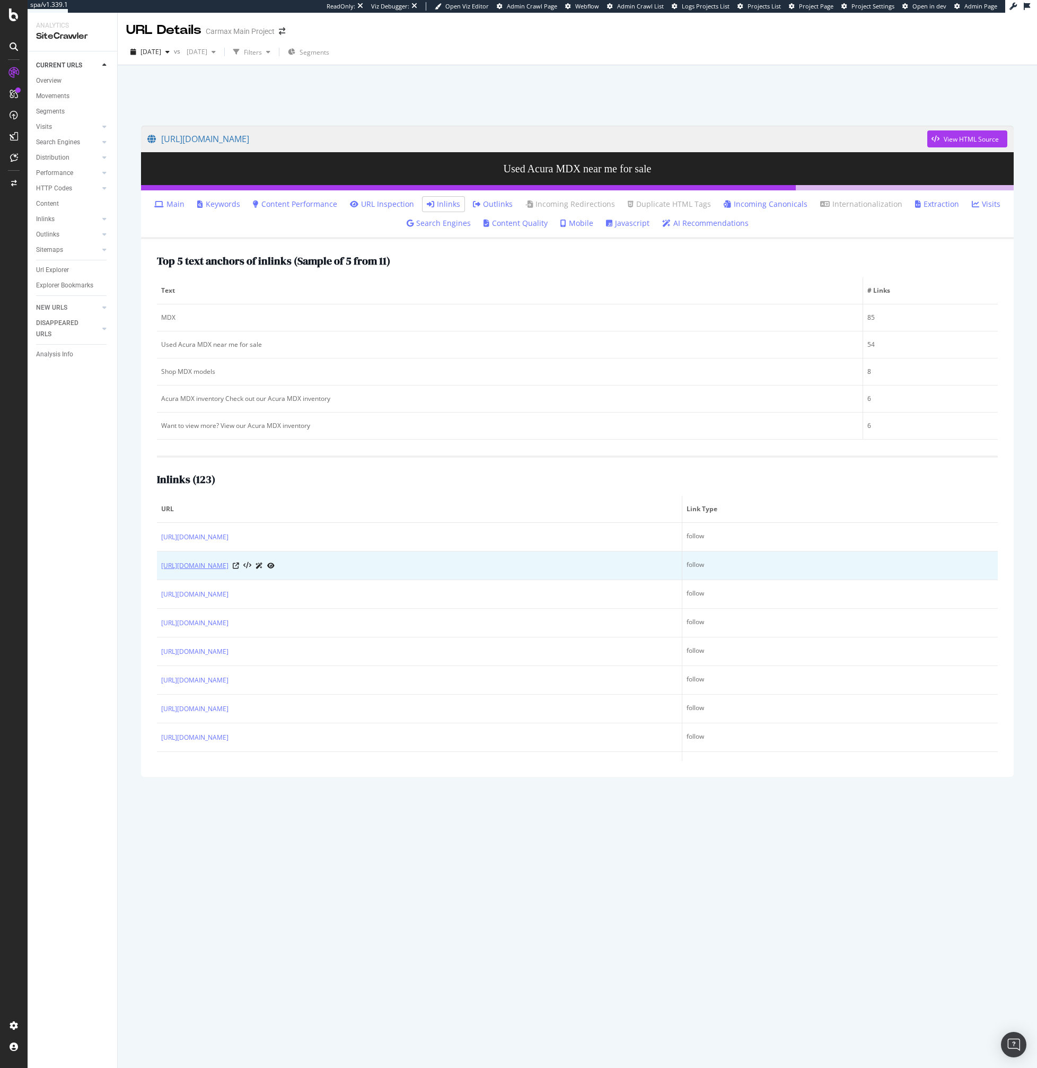
click at [223, 569] on link "[URL][DOMAIN_NAME]" at bounding box center [194, 566] width 67 height 11
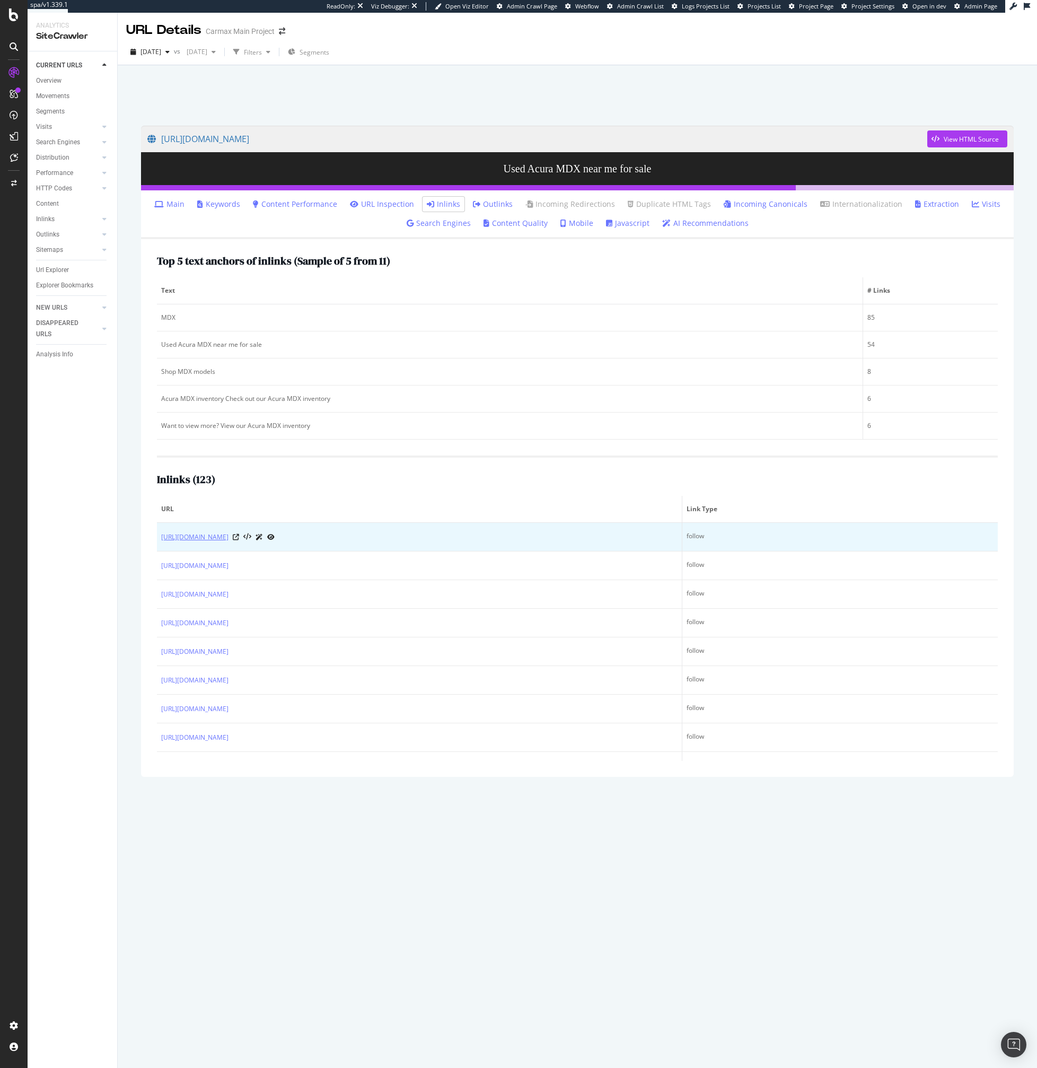
click at [208, 536] on link "[URL][DOMAIN_NAME]" at bounding box center [194, 537] width 67 height 11
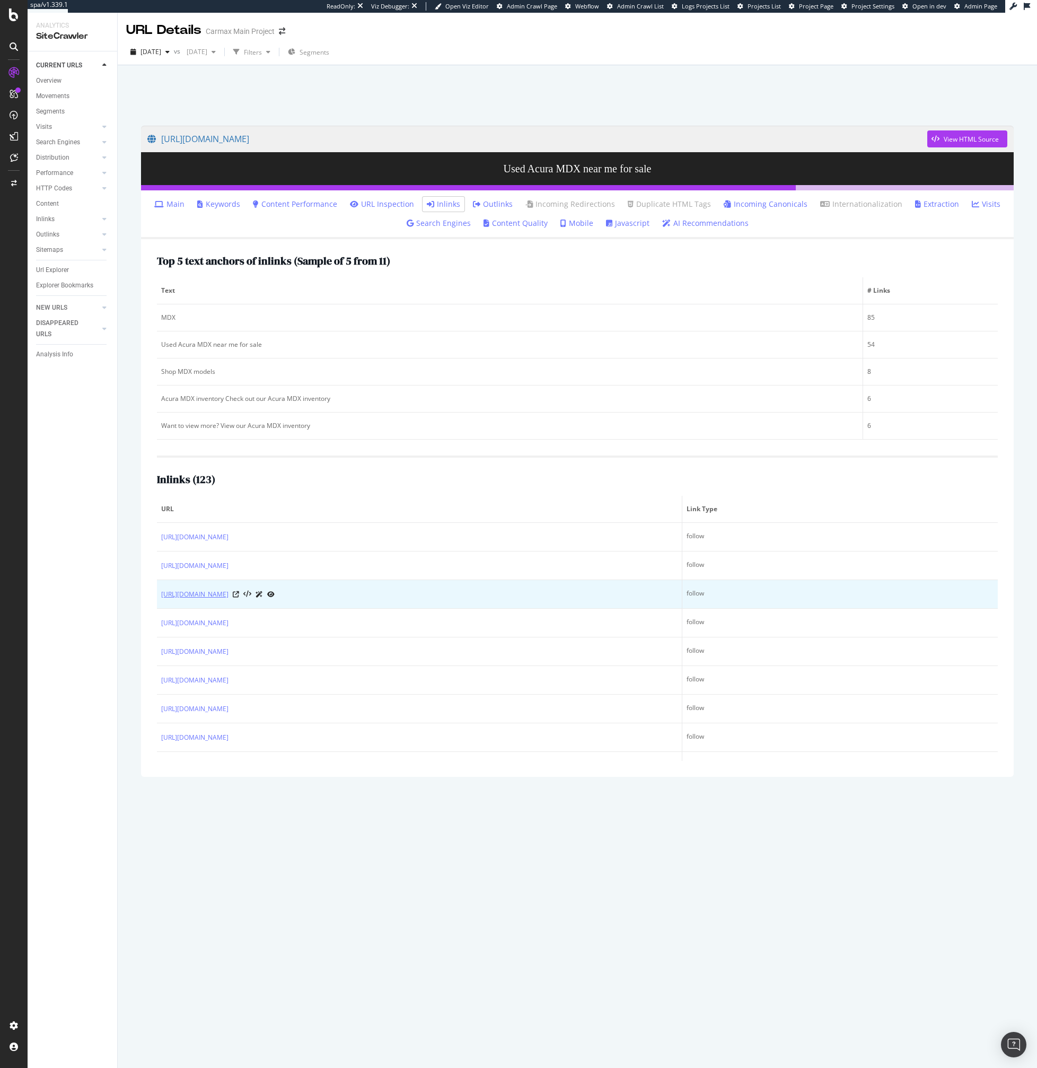
click at [222, 593] on link "[URL][DOMAIN_NAME]" at bounding box center [194, 594] width 67 height 11
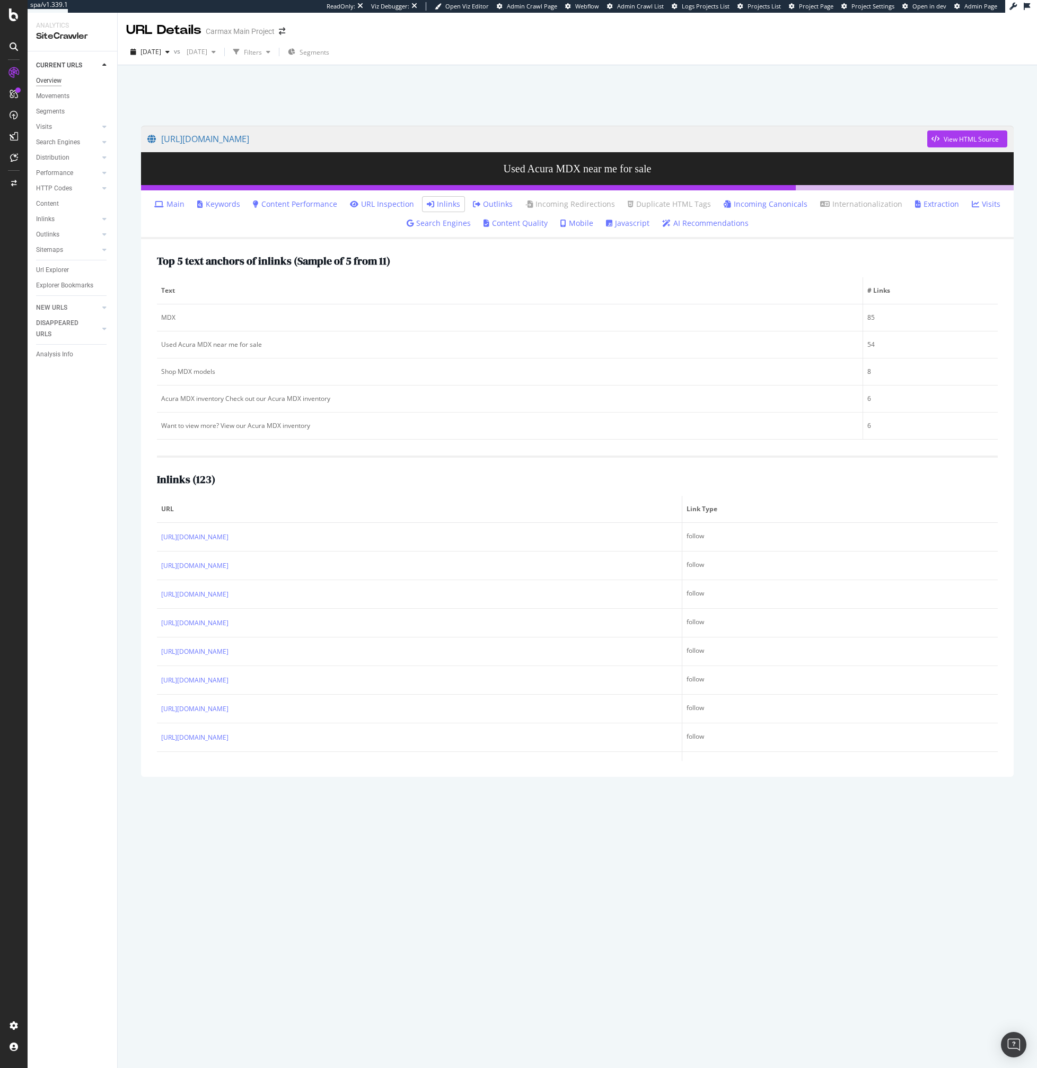
click at [60, 80] on div "Overview" at bounding box center [48, 80] width 25 height 11
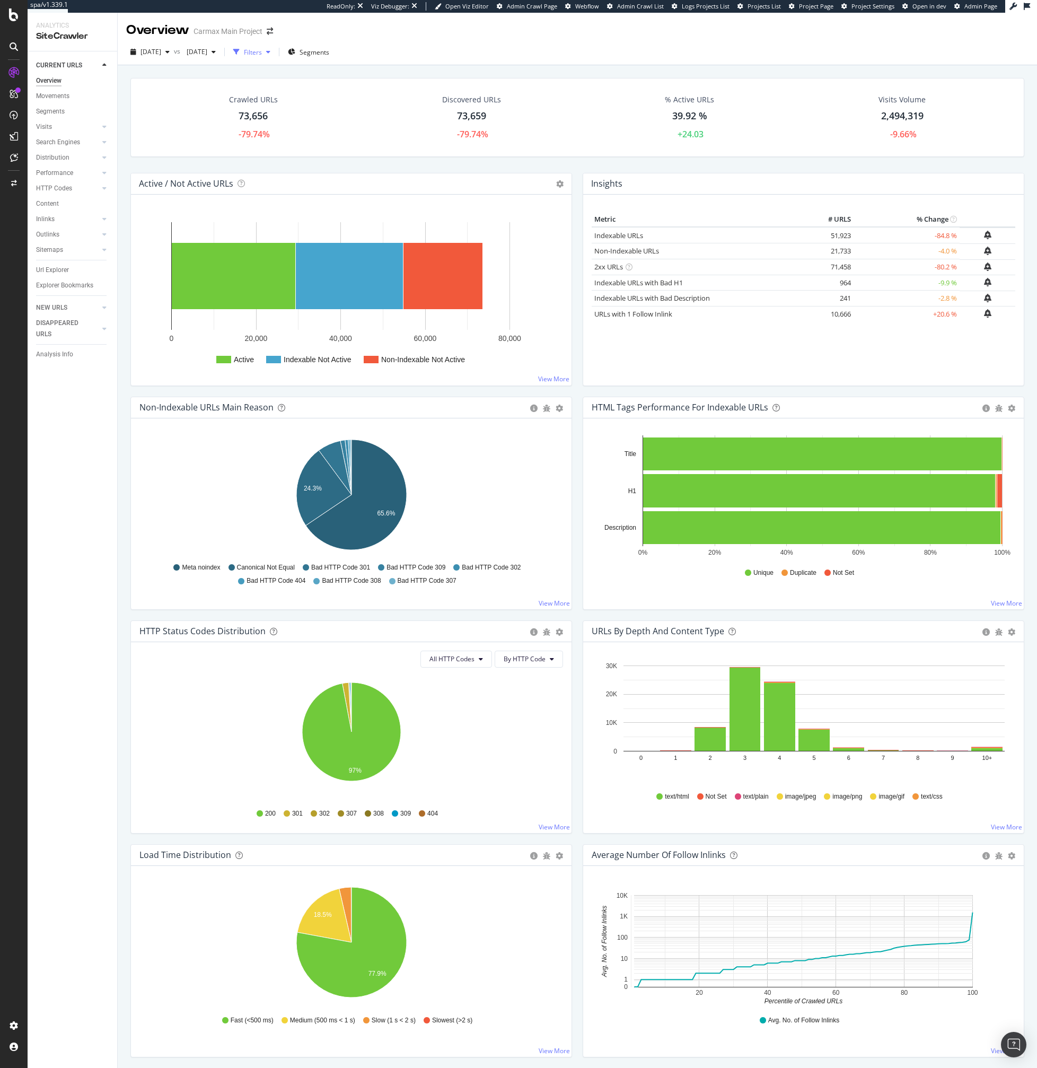
click at [275, 51] on div "button" at bounding box center [268, 52] width 13 height 6
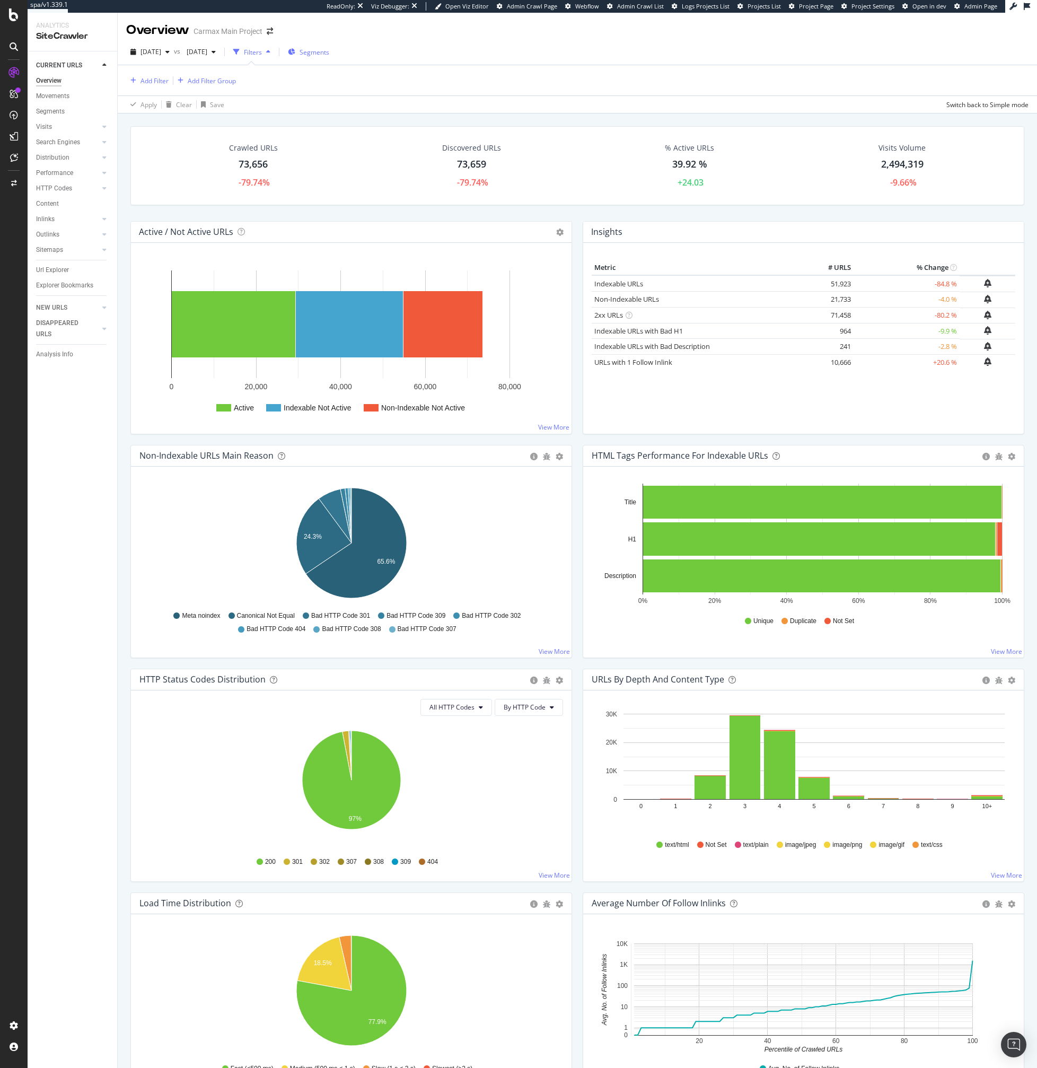
click at [295, 53] on icon "button" at bounding box center [291, 52] width 7 height 6
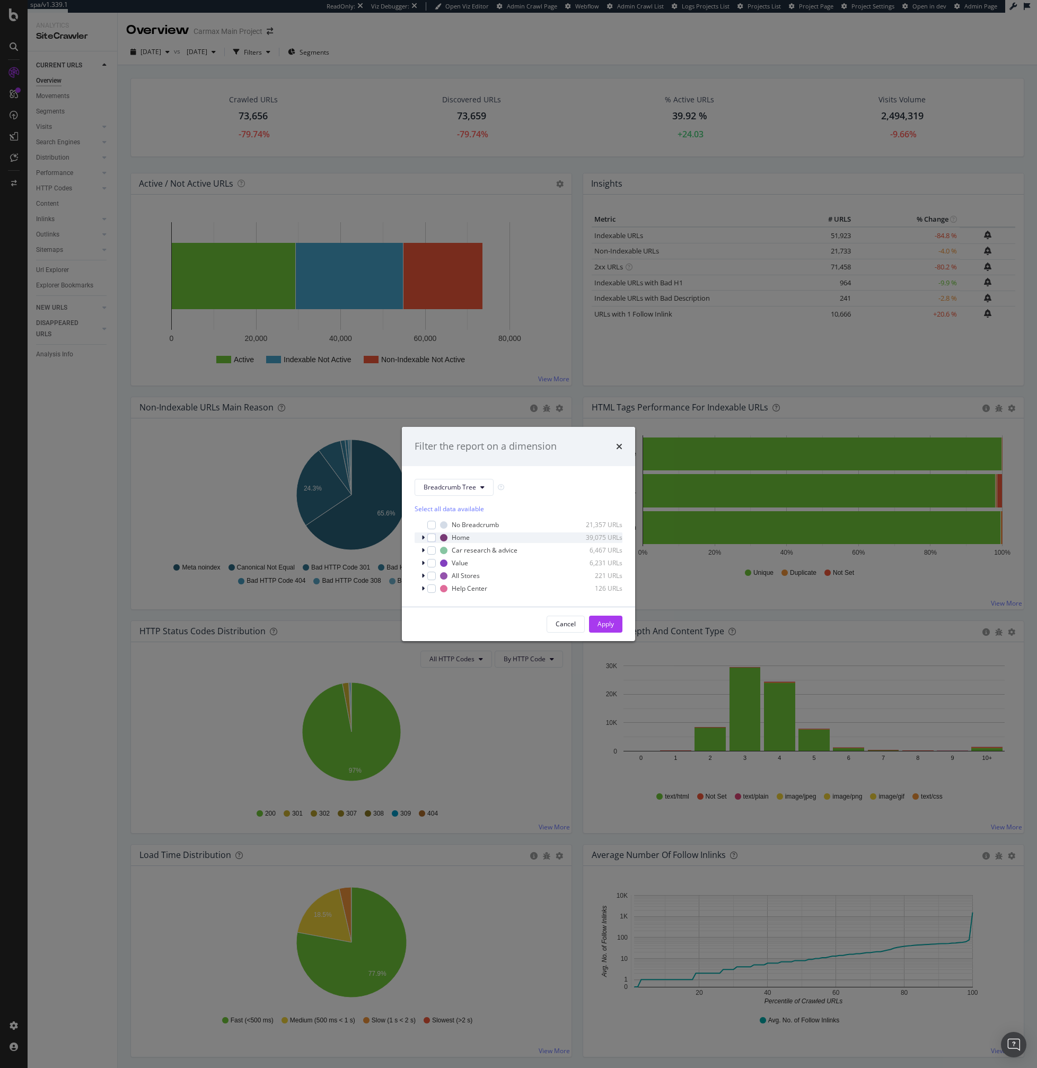
click at [422, 536] on icon "modal" at bounding box center [423, 538] width 3 height 6
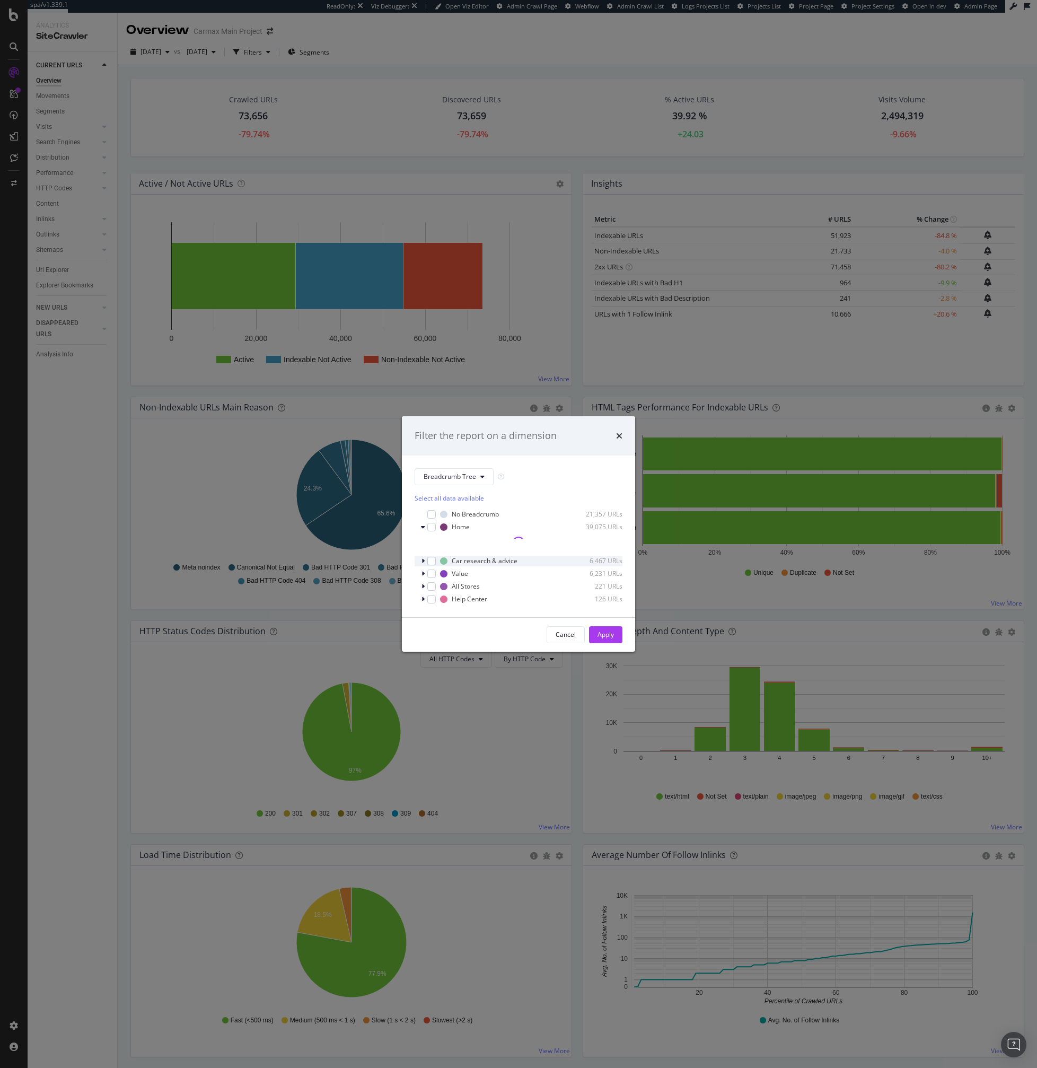
click at [422, 564] on div "modal" at bounding box center [424, 561] width 6 height 11
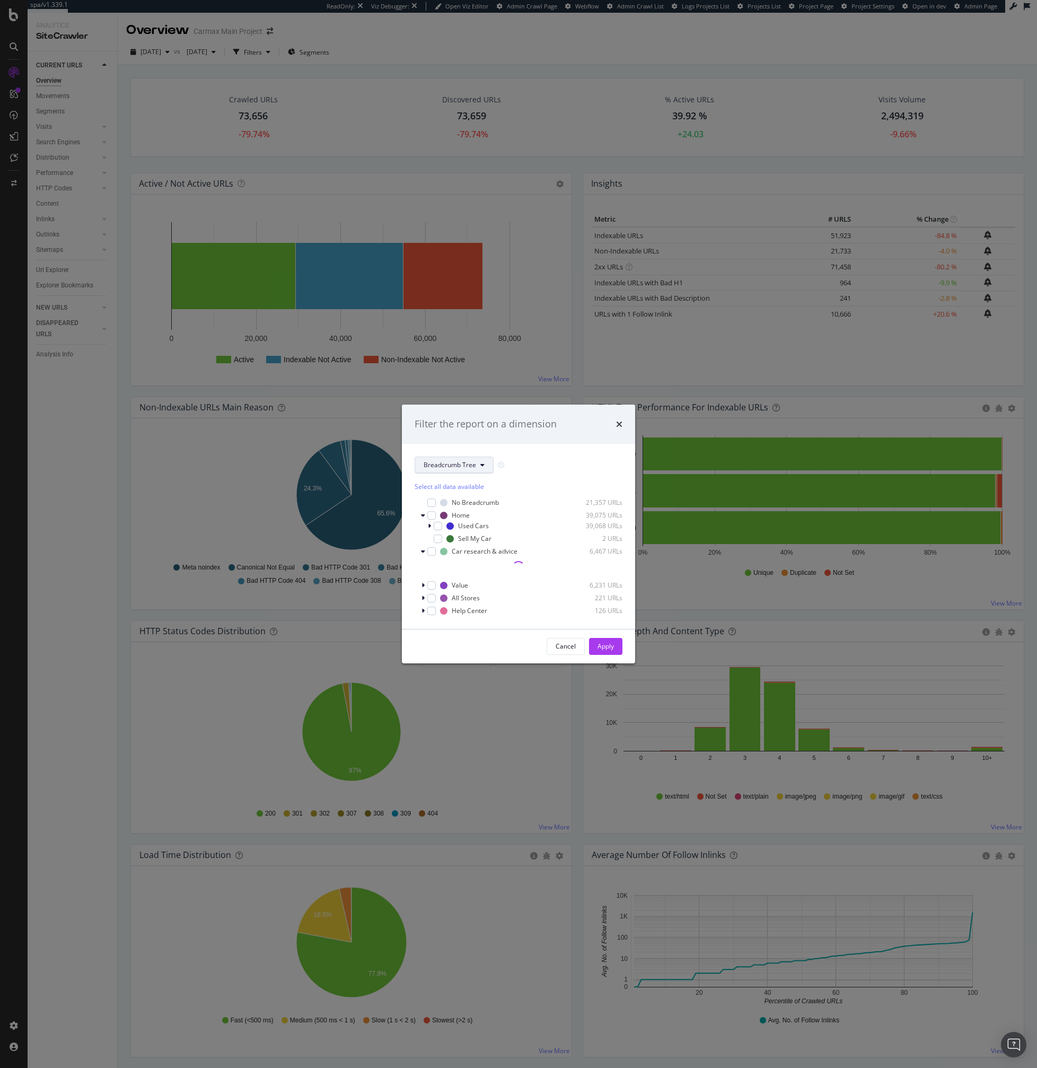
click at [445, 466] on span "Breadcrumb Tree" at bounding box center [450, 464] width 53 height 9
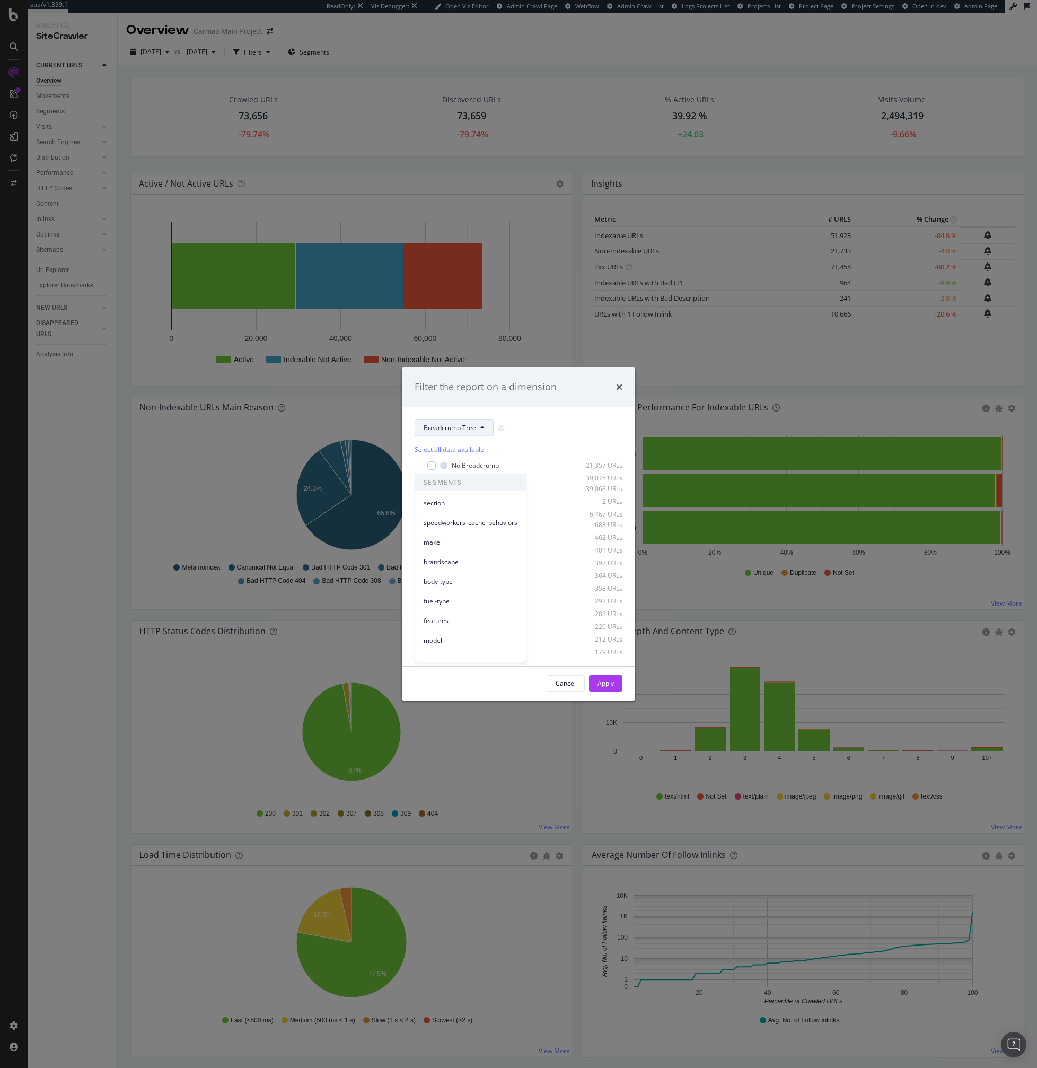
click at [524, 440] on div "Select all data available No Breadcrumb 21,357 URLs Home 39,075 URLs Used Cars …" at bounding box center [519, 544] width 208 height 217
click at [480, 429] on icon "modal" at bounding box center [482, 428] width 4 height 6
click at [433, 477] on div "modal" at bounding box center [431, 478] width 8 height 8
click at [432, 515] on div "modal" at bounding box center [431, 514] width 8 height 8
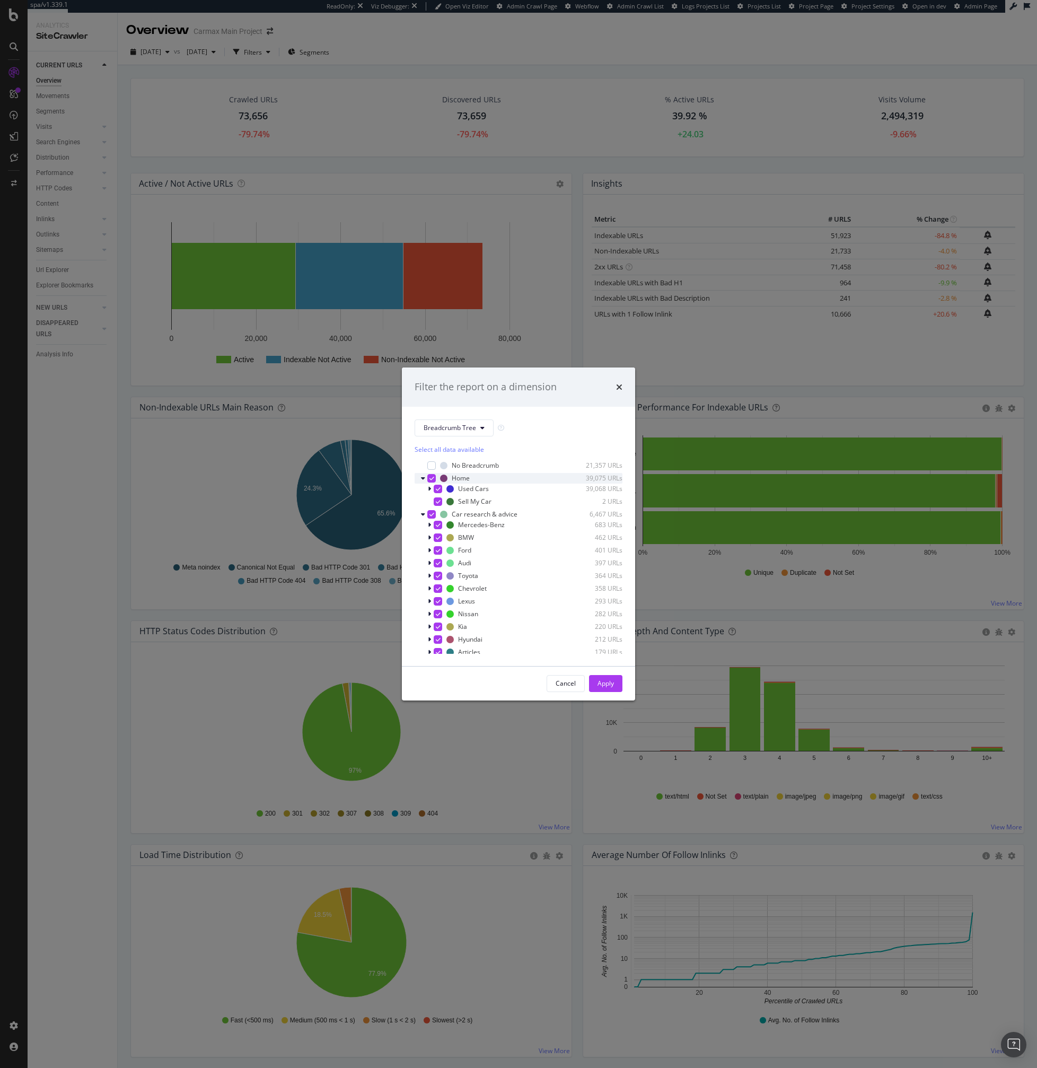
click at [430, 483] on div "Home 39,075 URLs" at bounding box center [519, 478] width 208 height 11
click at [431, 481] on div "modal" at bounding box center [431, 478] width 8 height 8
click at [609, 683] on div "Apply" at bounding box center [606, 683] width 16 height 9
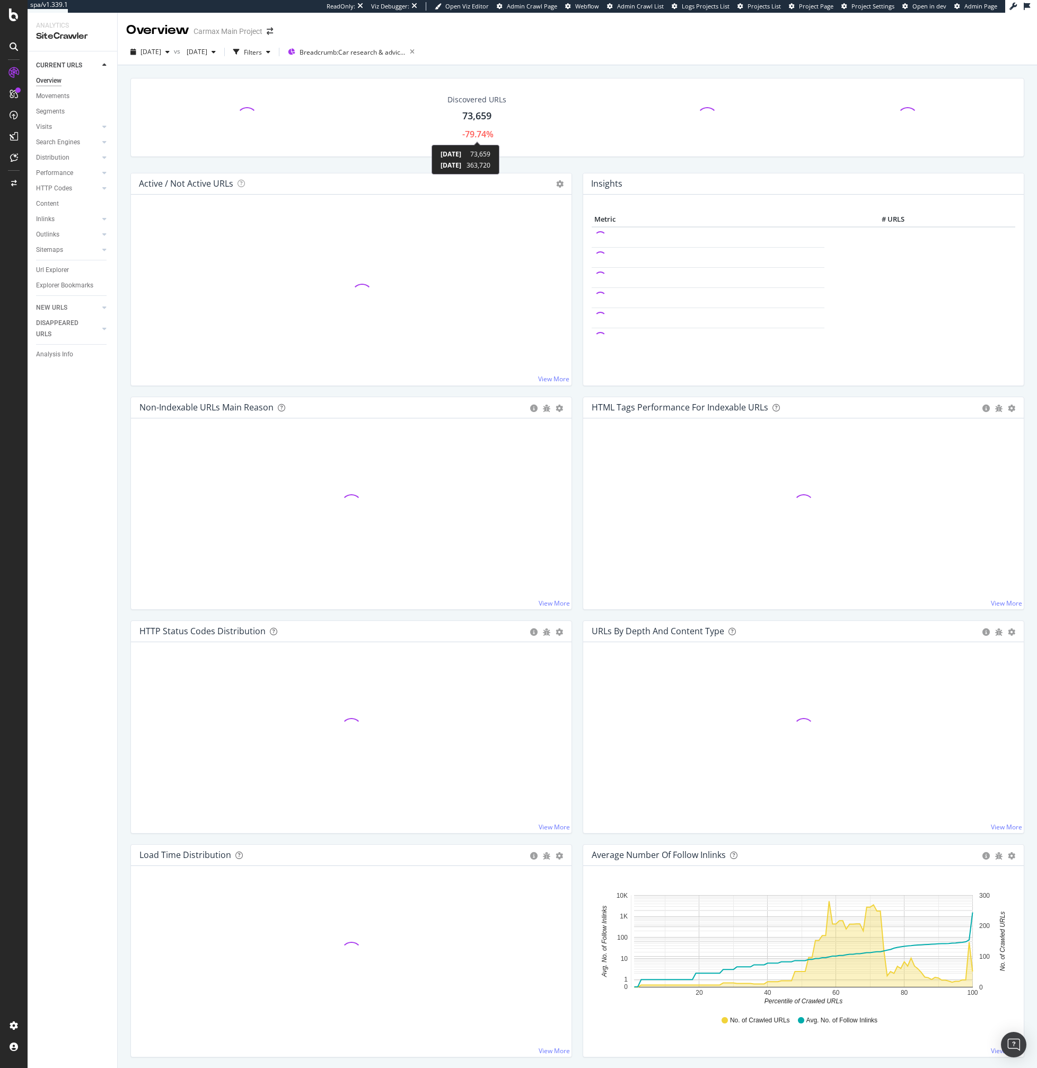
click at [475, 130] on div "-79.74%" at bounding box center [477, 134] width 31 height 12
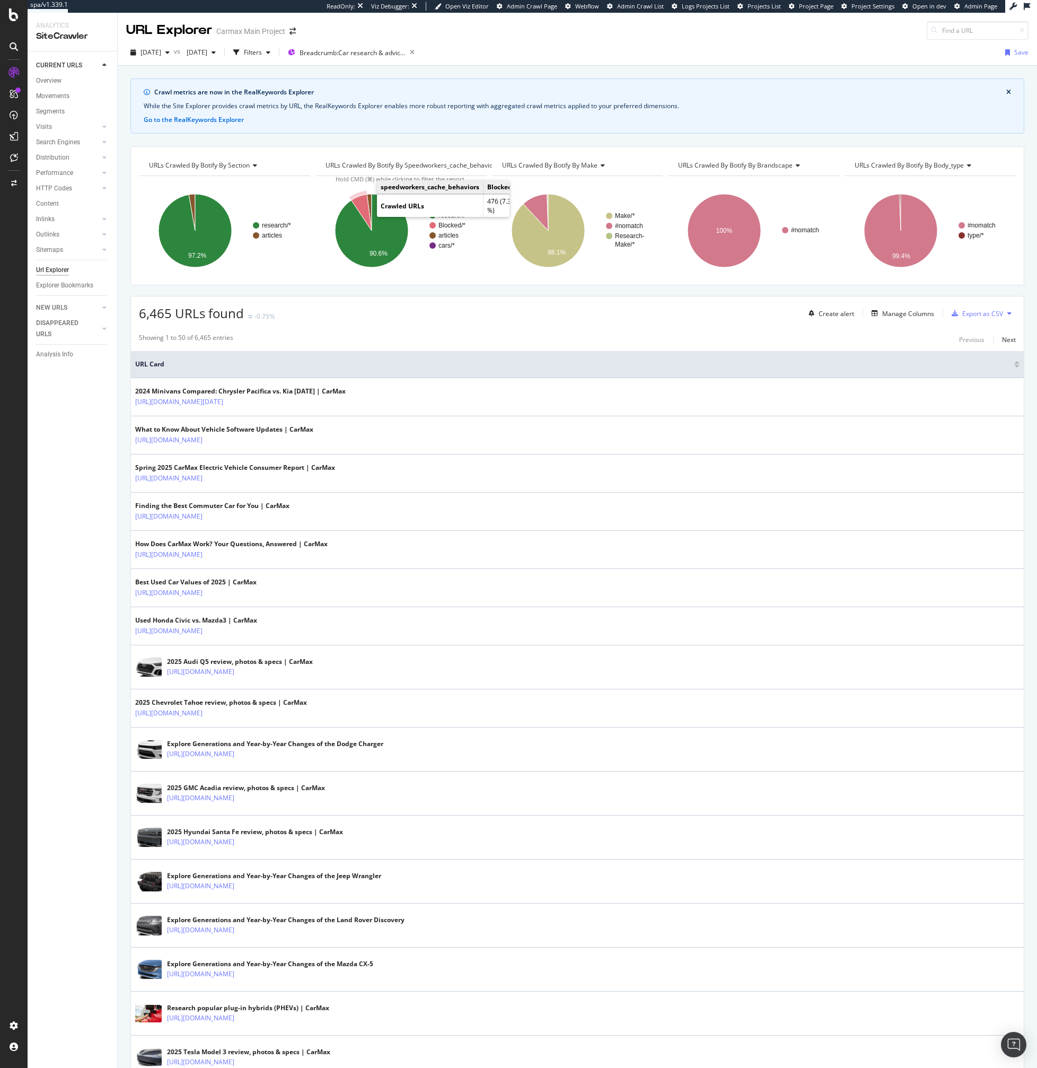
click at [363, 207] on icon "A chart." at bounding box center [361, 213] width 20 height 36
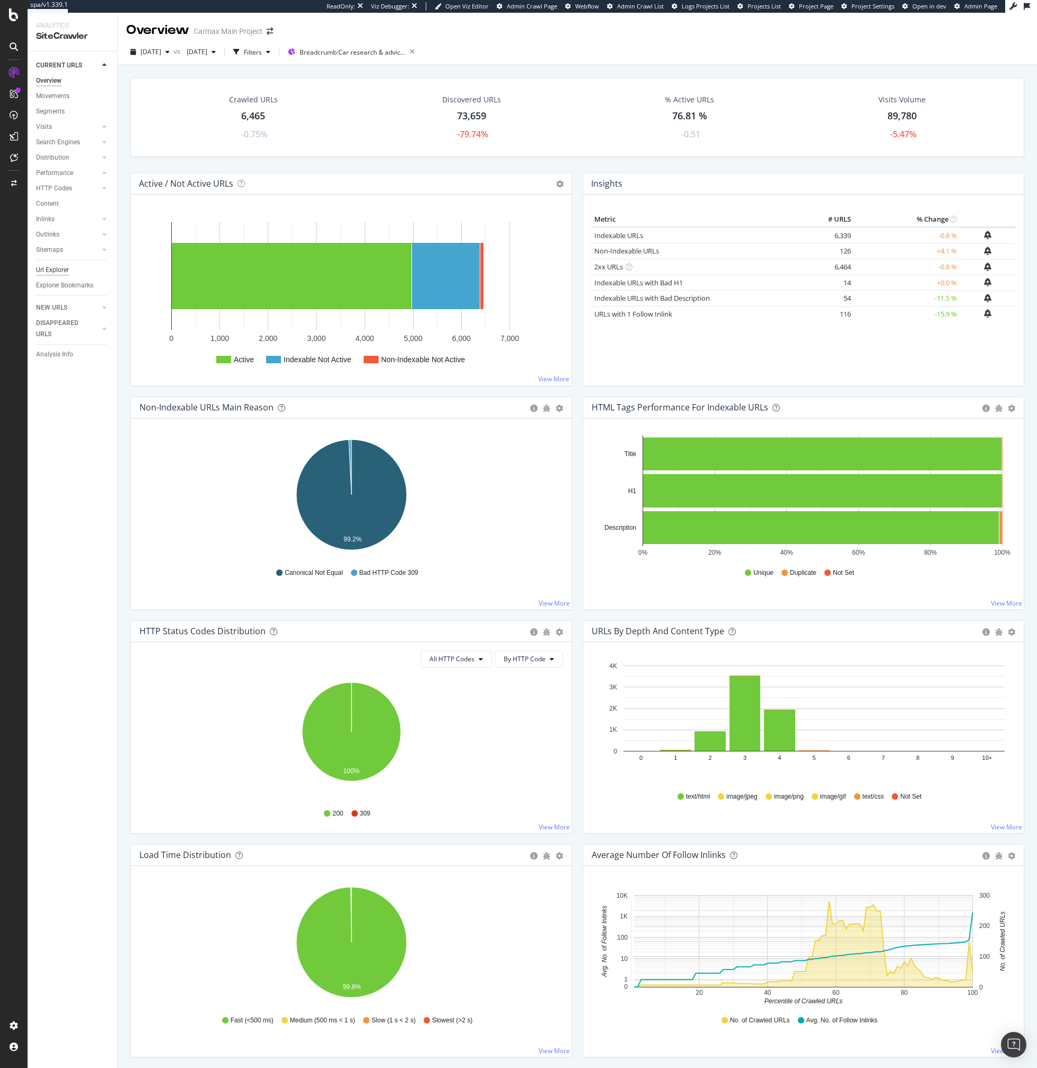
click at [54, 273] on div "Url Explorer" at bounding box center [52, 270] width 33 height 11
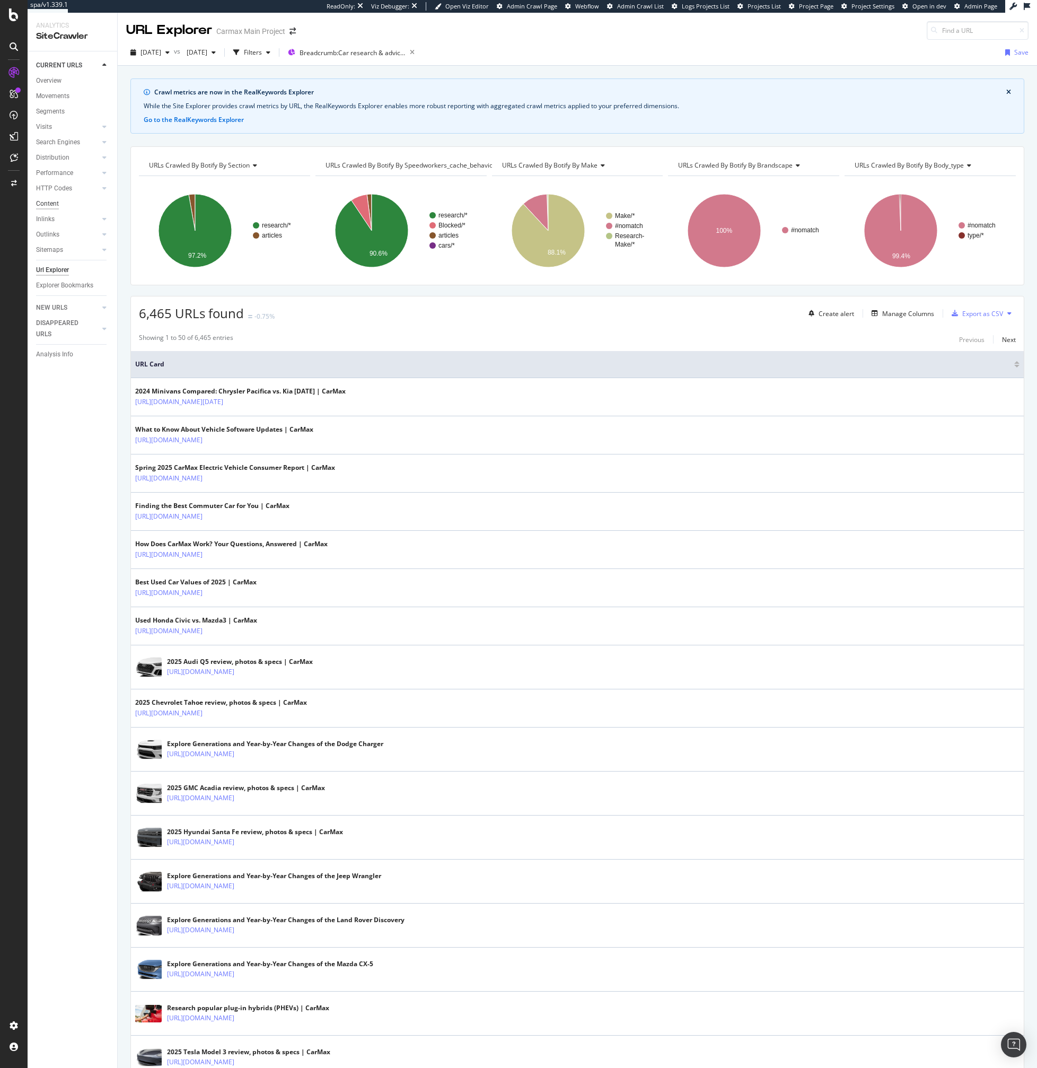
click at [53, 207] on div "Content" at bounding box center [47, 203] width 23 height 11
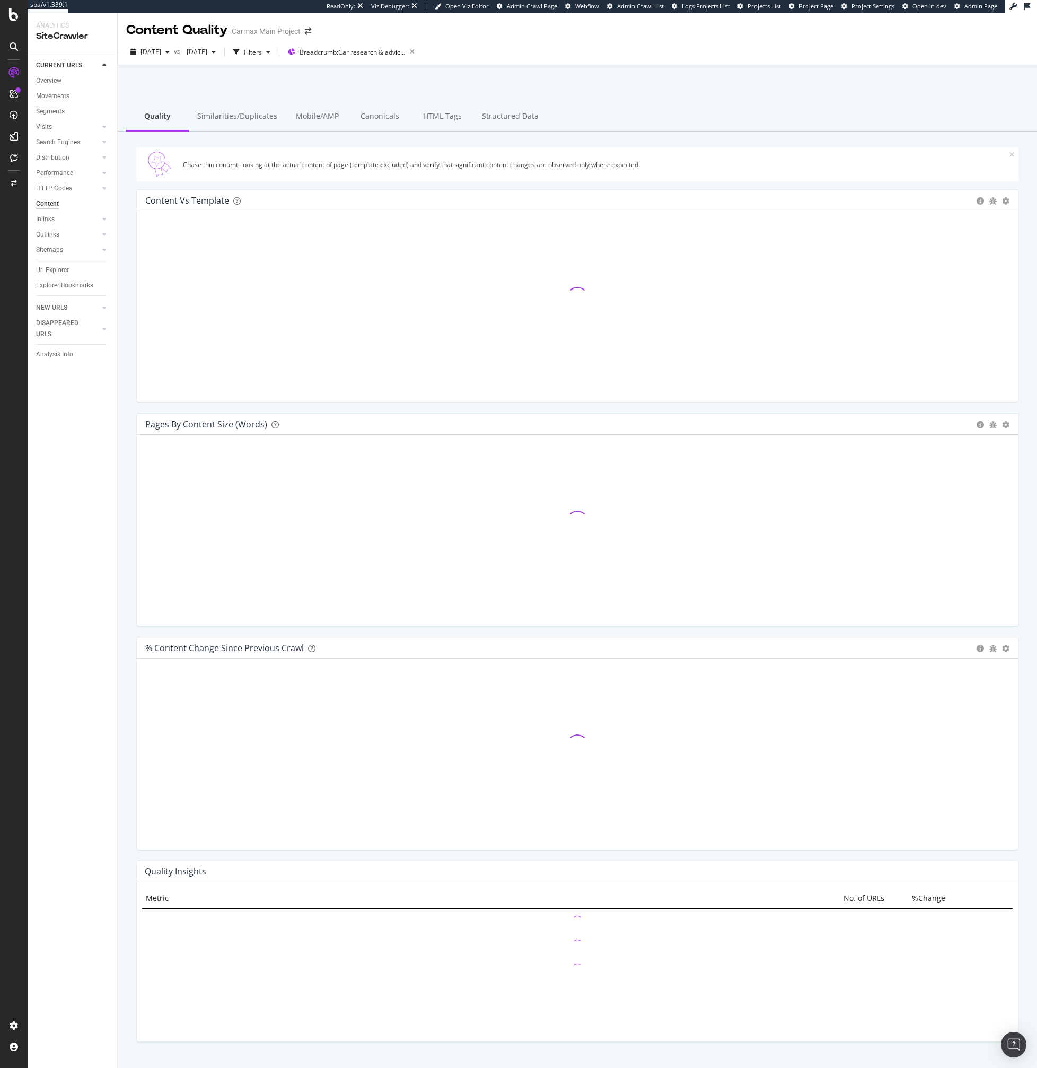
click at [59, 361] on div "Analysis Info" at bounding box center [76, 354] width 81 height 15
click at [63, 355] on div "Analysis Info" at bounding box center [54, 354] width 37 height 11
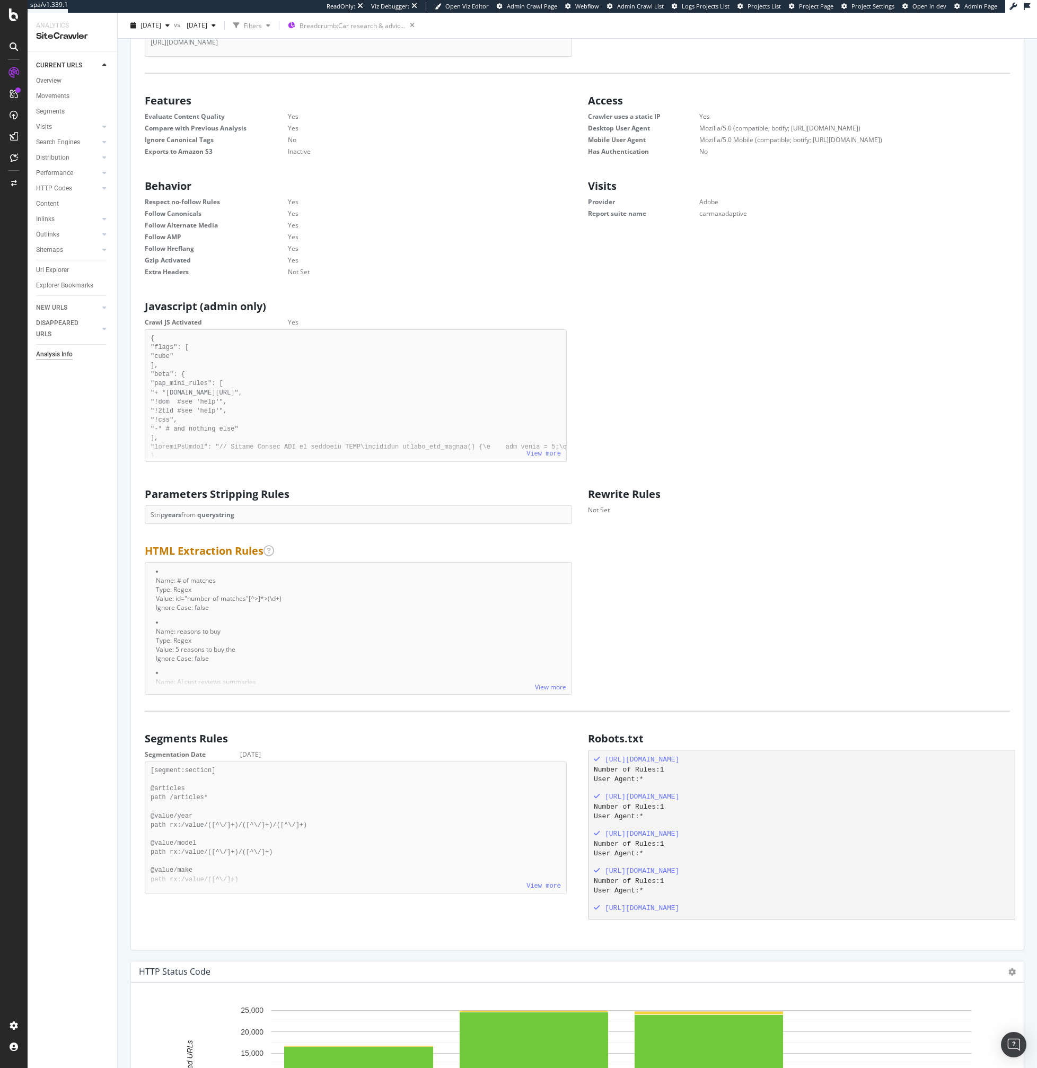
scroll to position [520, 0]
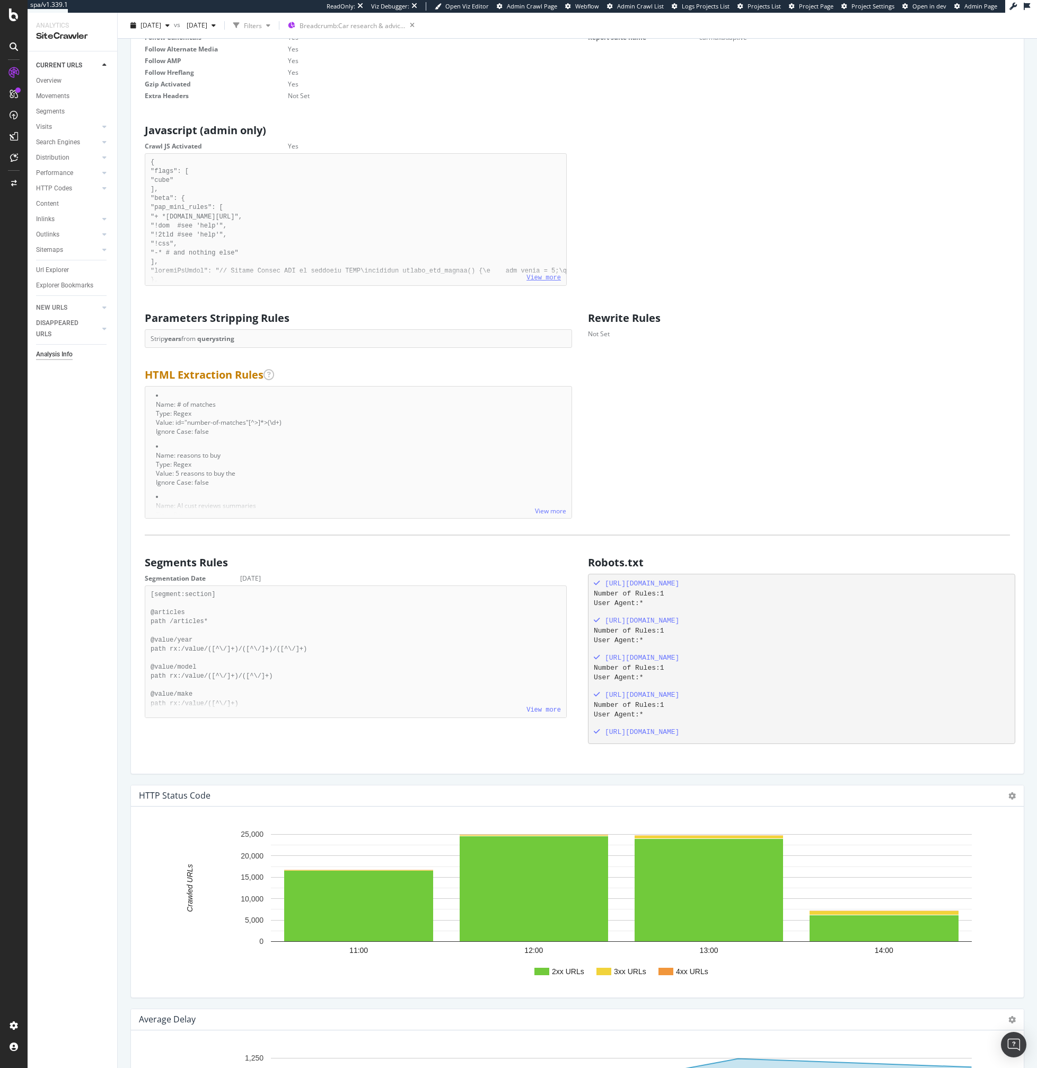
click at [539, 276] on link "View more" at bounding box center [544, 277] width 34 height 7
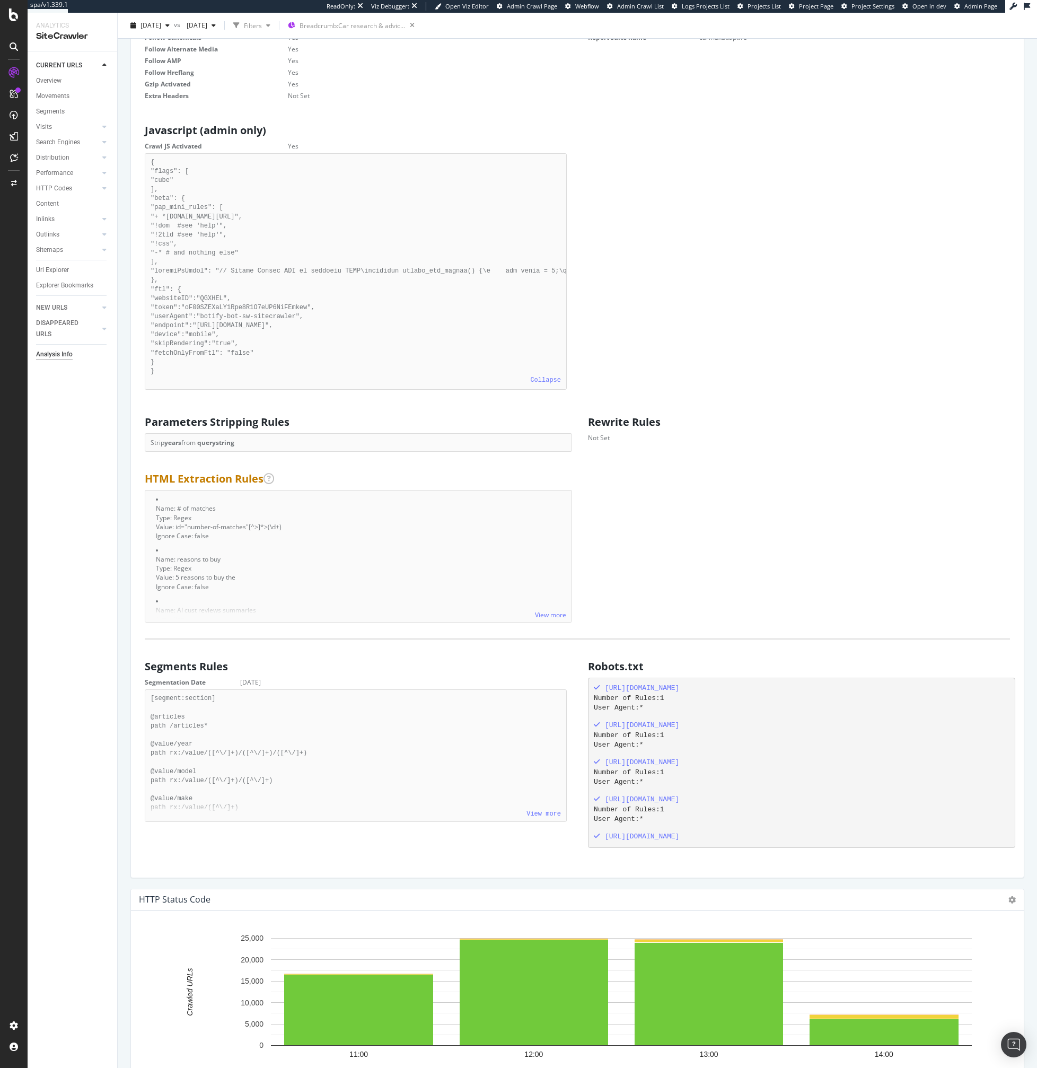
drag, startPoint x: 157, startPoint y: 289, endPoint x: 198, endPoint y: 366, distance: 87.8
click at [198, 366] on pre "{ "flags": [ "cube" ], "beta": { "pap_mini_rules": [ "+ *unpkg.com/*", "!dom #s…" at bounding box center [356, 271] width 422 height 237
copy pre ""ftl": { "websiteID":"QGXHEL", "token":"oF00SZEXaLY1Rpe8R1O7eUP6NiFEmkew", "use…"
click at [287, 347] on pre "{ "flags": [ "cube" ], "beta": { "pap_mini_rules": [ "+ *unpkg.com/*", "!dom #s…" at bounding box center [356, 271] width 422 height 237
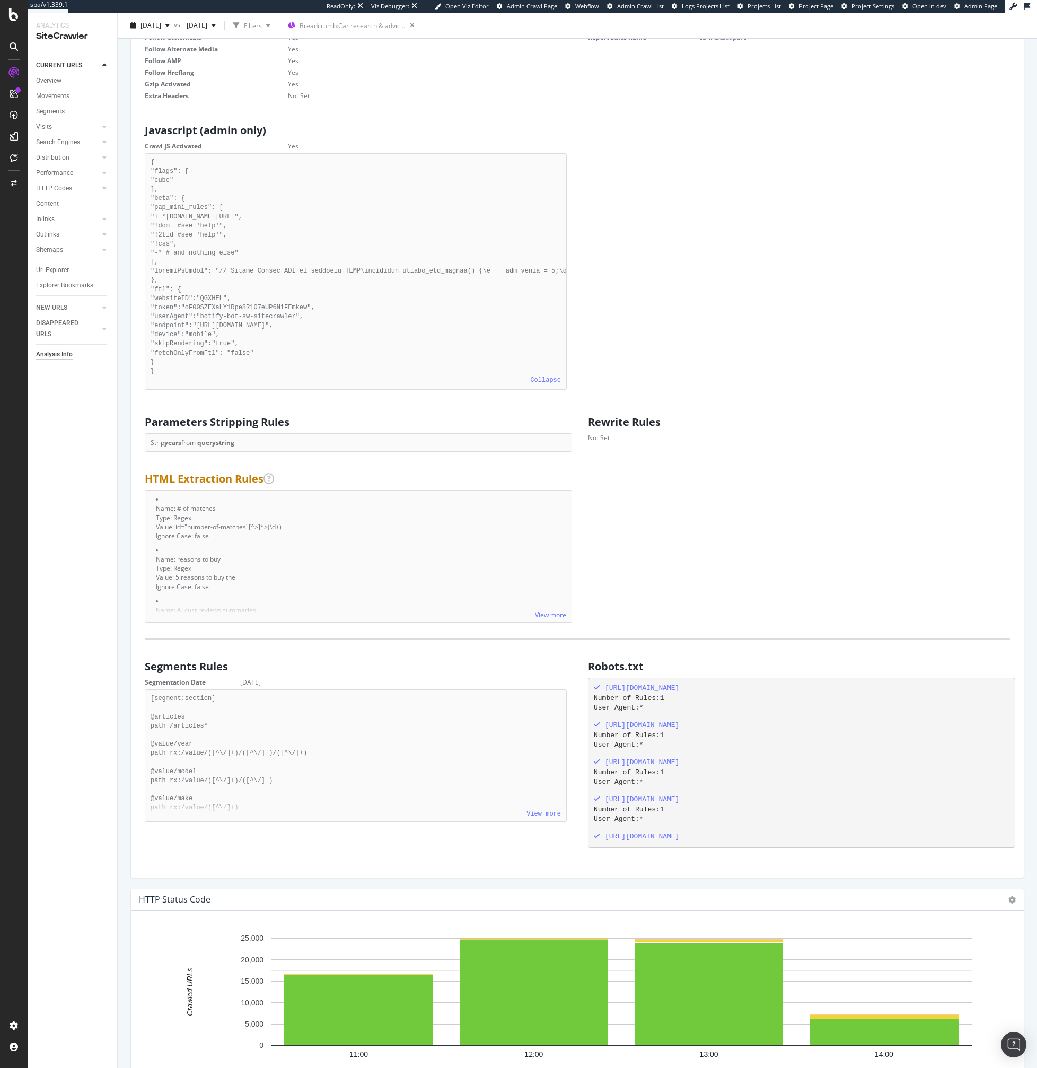
click at [322, 331] on pre "{ "flags": [ "cube" ], "beta": { "pap_mini_rules": [ "+ *unpkg.com/*", "!dom #s…" at bounding box center [356, 271] width 422 height 237
click at [247, 328] on pre "{ "flags": [ "cube" ], "beta": { "pap_mini_rules": [ "+ *unpkg.com/*", "!dom #s…" at bounding box center [356, 271] width 422 height 237
click at [304, 344] on pre "{ "flags": [ "cube" ], "beta": { "pap_mini_rules": [ "+ *unpkg.com/*", "!dom #s…" at bounding box center [356, 271] width 422 height 237
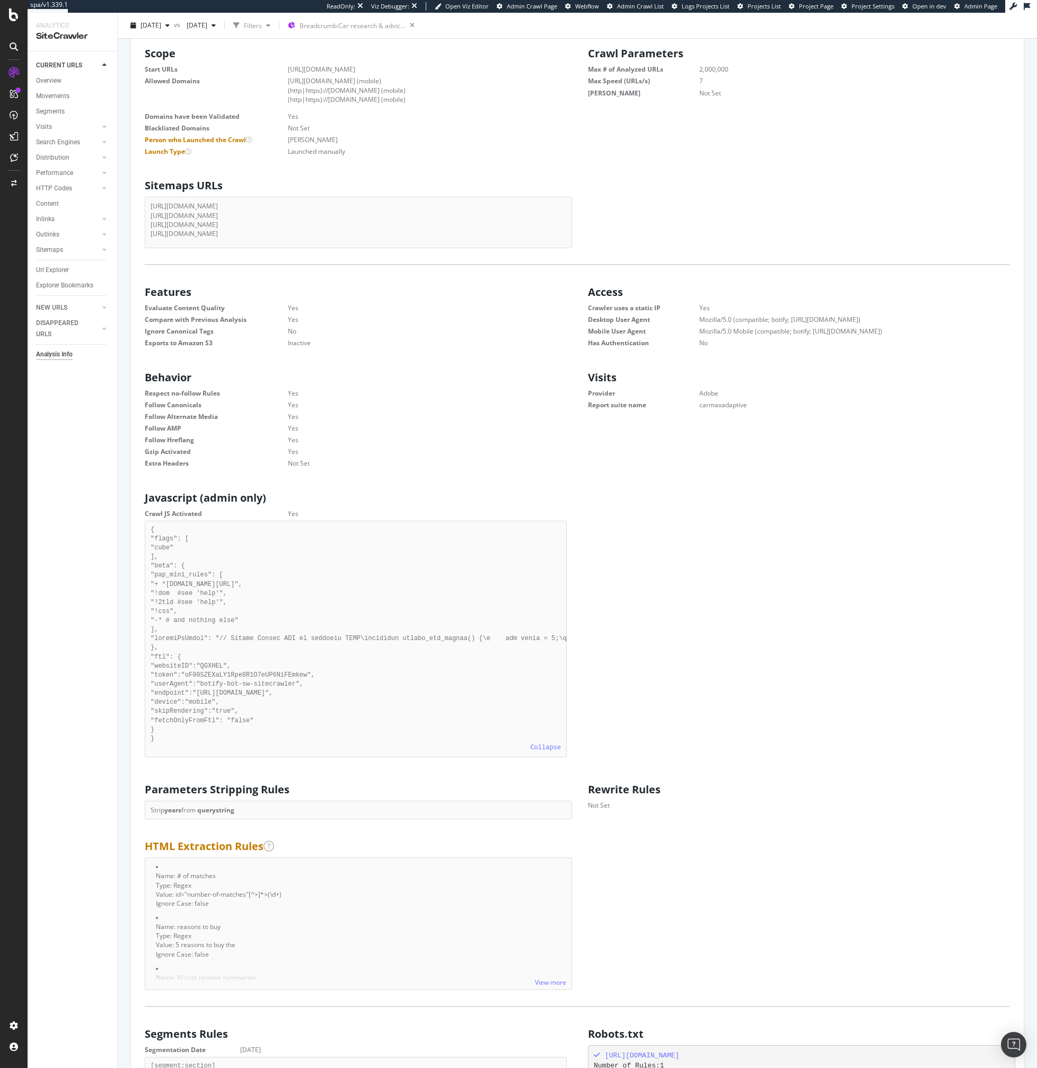
scroll to position [0, 0]
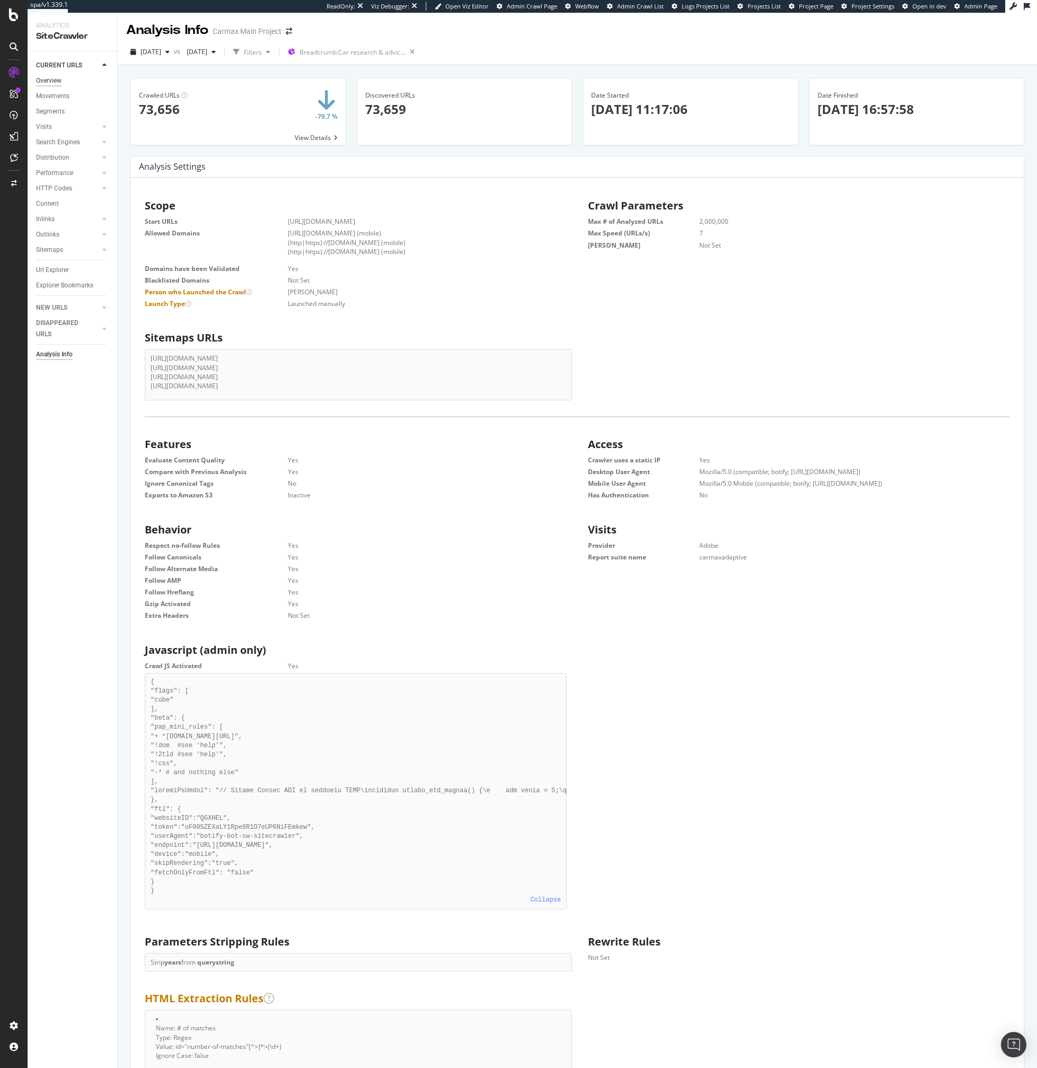
click at [56, 83] on div "Overview" at bounding box center [48, 80] width 25 height 11
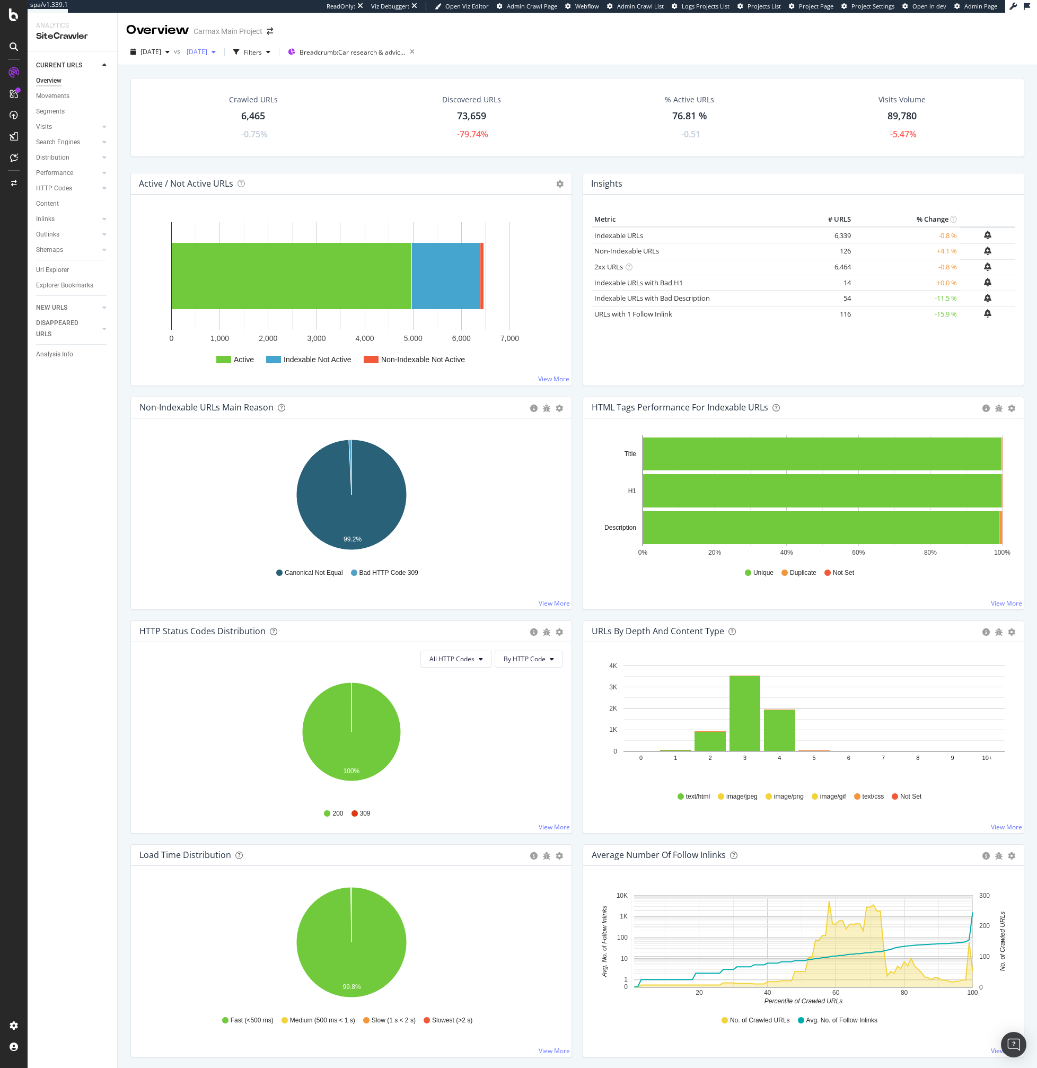
click at [218, 58] on div "2025 Sep. 21st" at bounding box center [201, 52] width 38 height 16
click at [241, 123] on div "2025 Sep. 28th 105K URLs" at bounding box center [257, 128] width 126 height 15
click at [466, 133] on div "-29.61%" at bounding box center [472, 134] width 31 height 12
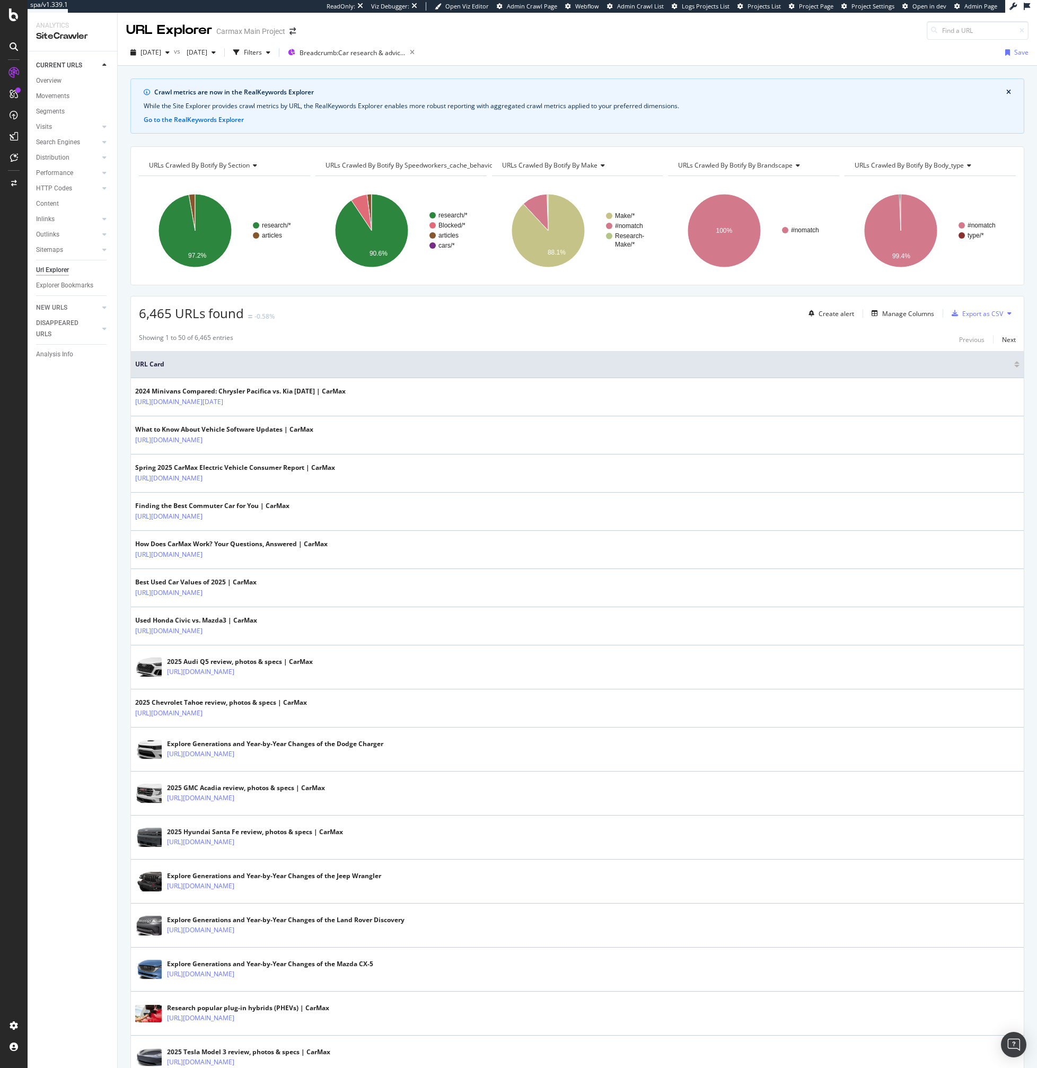
click at [577, 165] on span "URLs Crawled By Botify By make" at bounding box center [549, 165] width 95 height 9
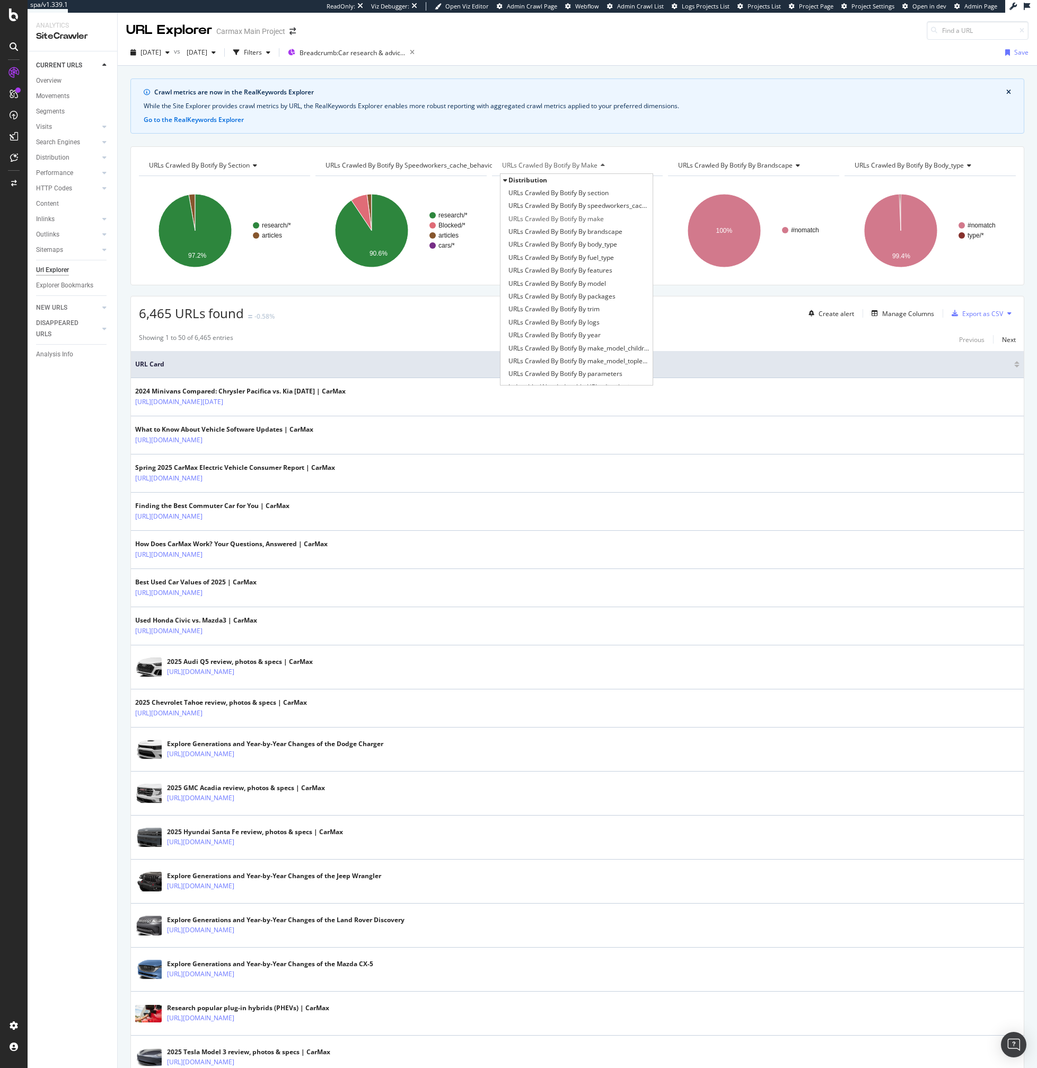
click at [577, 165] on span "URLs Crawled By Botify By make" at bounding box center [549, 165] width 95 height 9
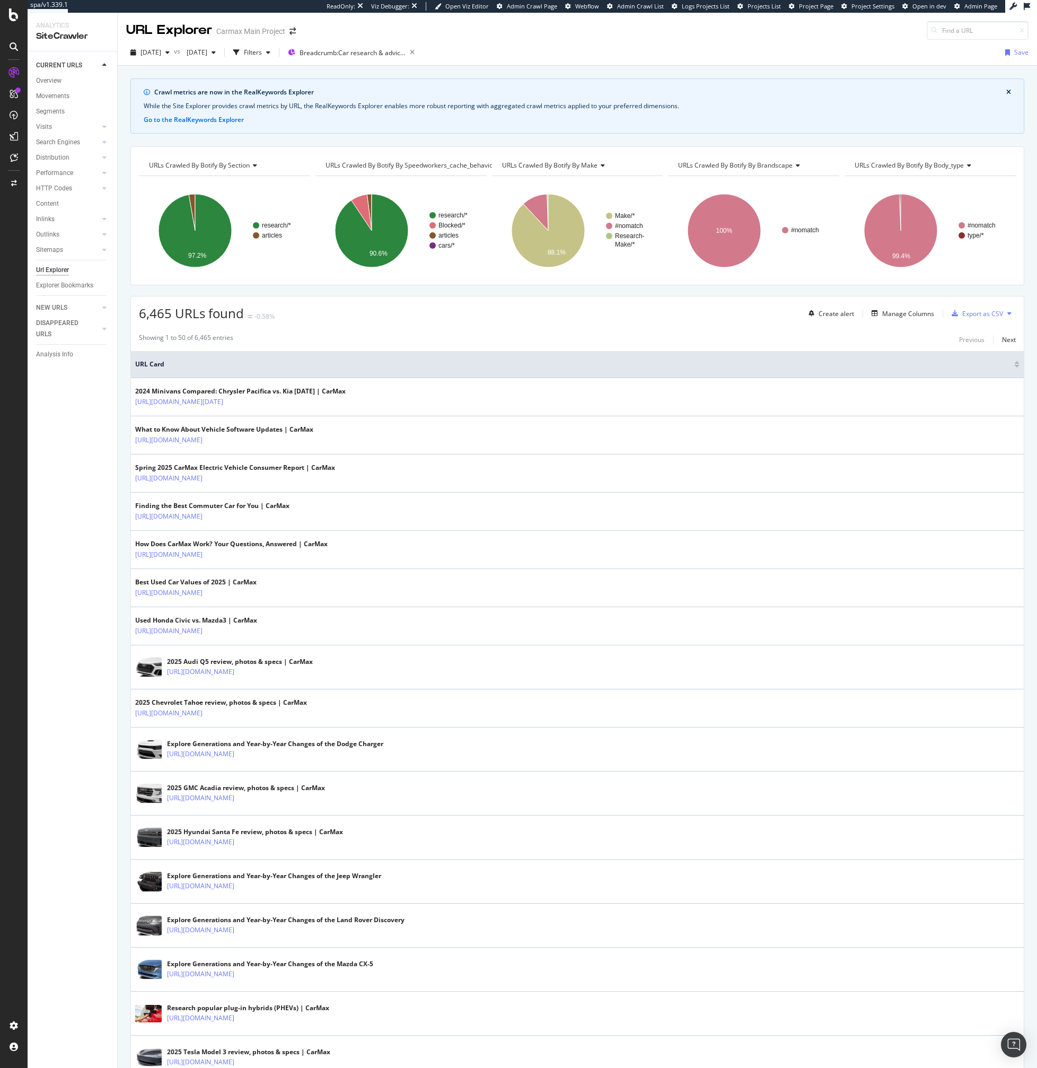
click at [577, 165] on span "URLs Crawled By Botify By make" at bounding box center [549, 165] width 95 height 9
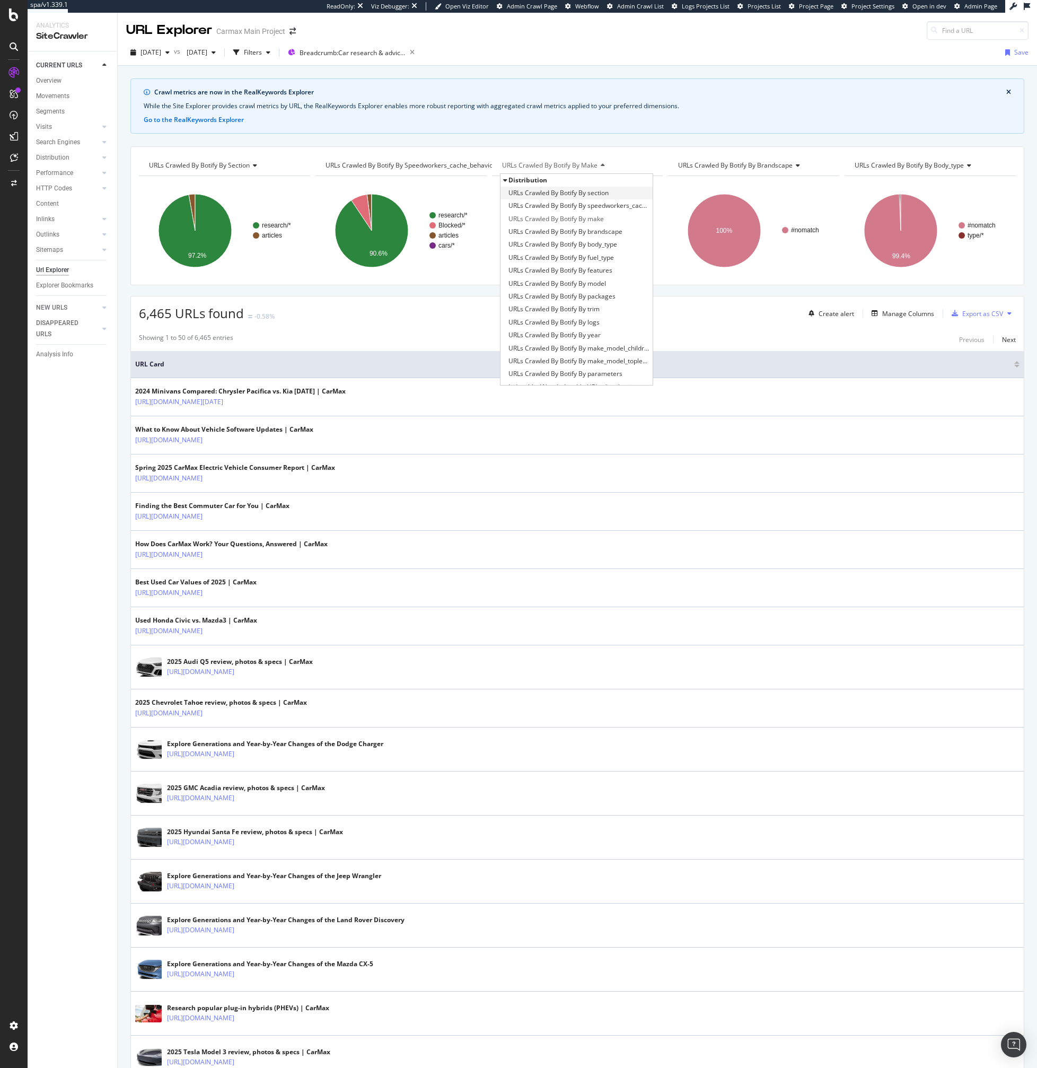
click at [578, 188] on span "URLs Crawled By Botify By section" at bounding box center [559, 193] width 100 height 11
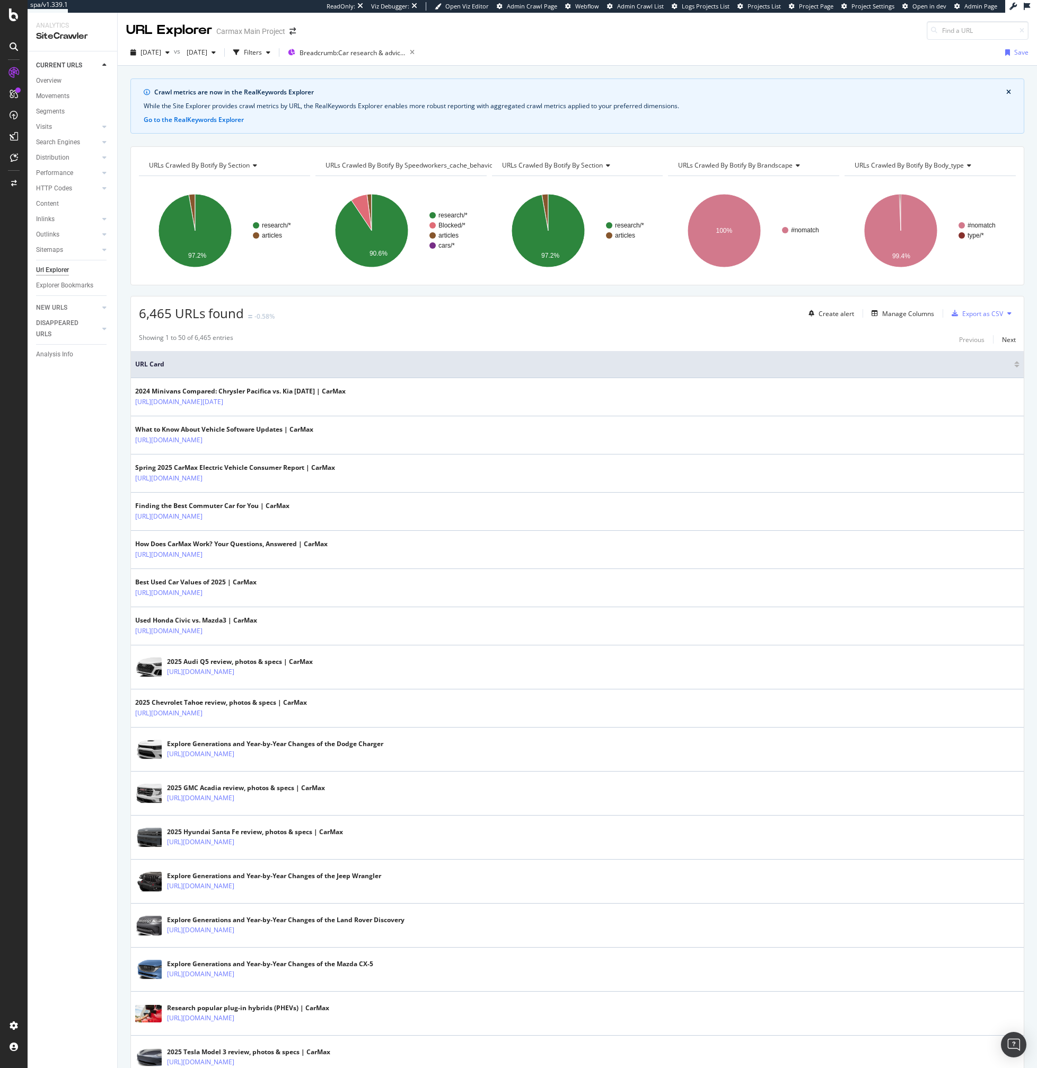
click at [565, 163] on span "URLs Crawled By Botify By section" at bounding box center [552, 165] width 101 height 9
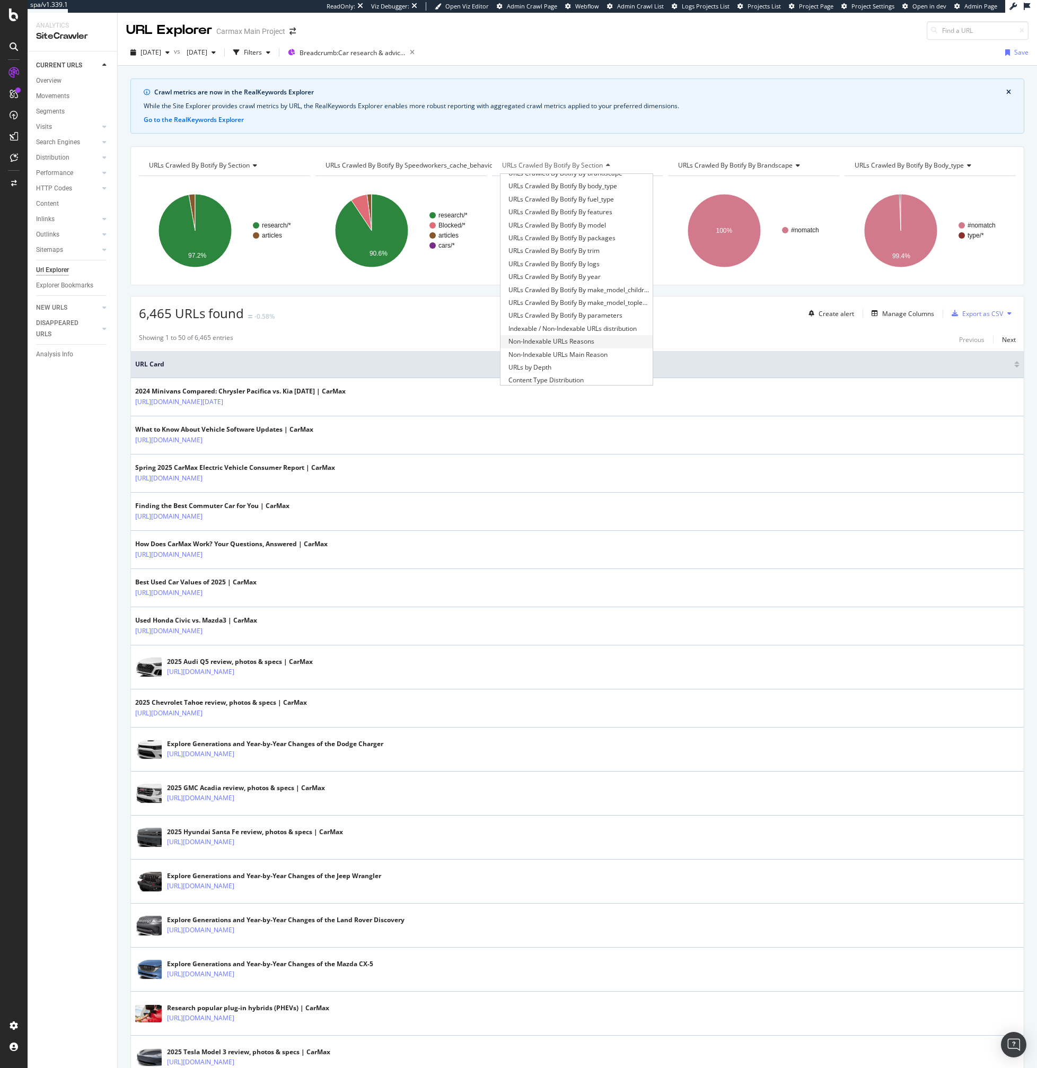
scroll to position [57, 0]
click at [559, 320] on span "URLs Crawled By Botify By parameters" at bounding box center [566, 316] width 114 height 11
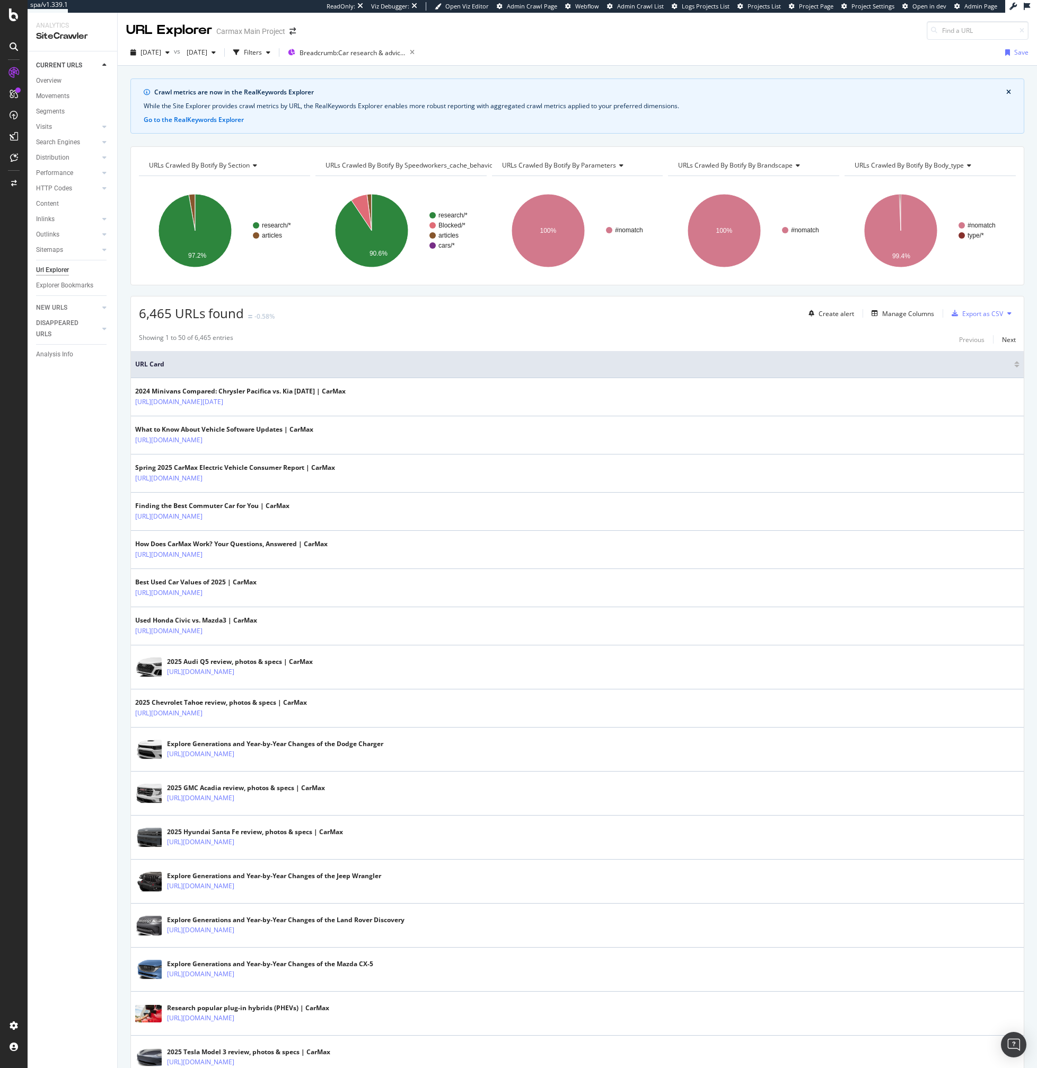
click at [548, 162] on span "URLs Crawled By Botify By parameters" at bounding box center [559, 165] width 114 height 9
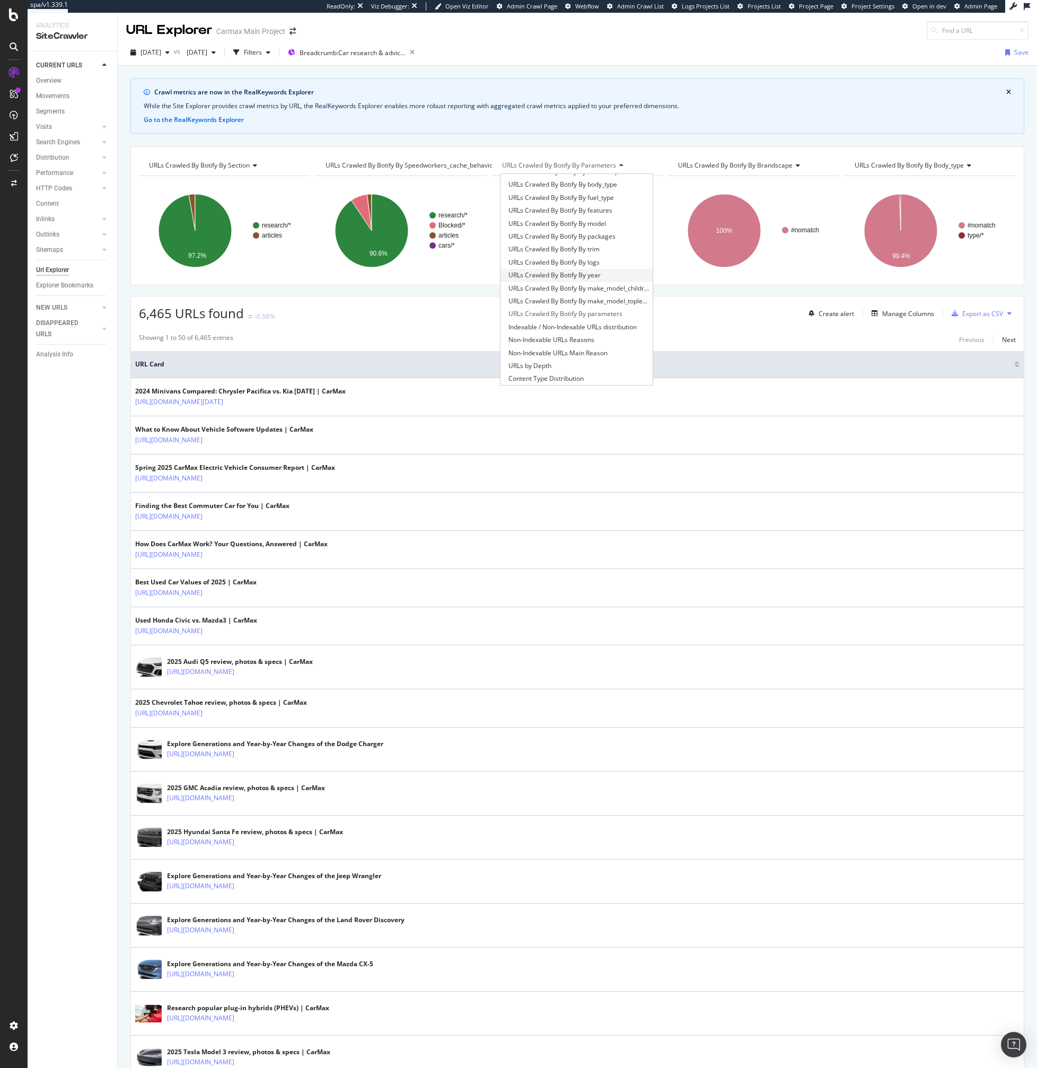
scroll to position [64, 0]
click at [563, 325] on span "Indexable / Non-Indexable URLs distribution" at bounding box center [573, 323] width 128 height 11
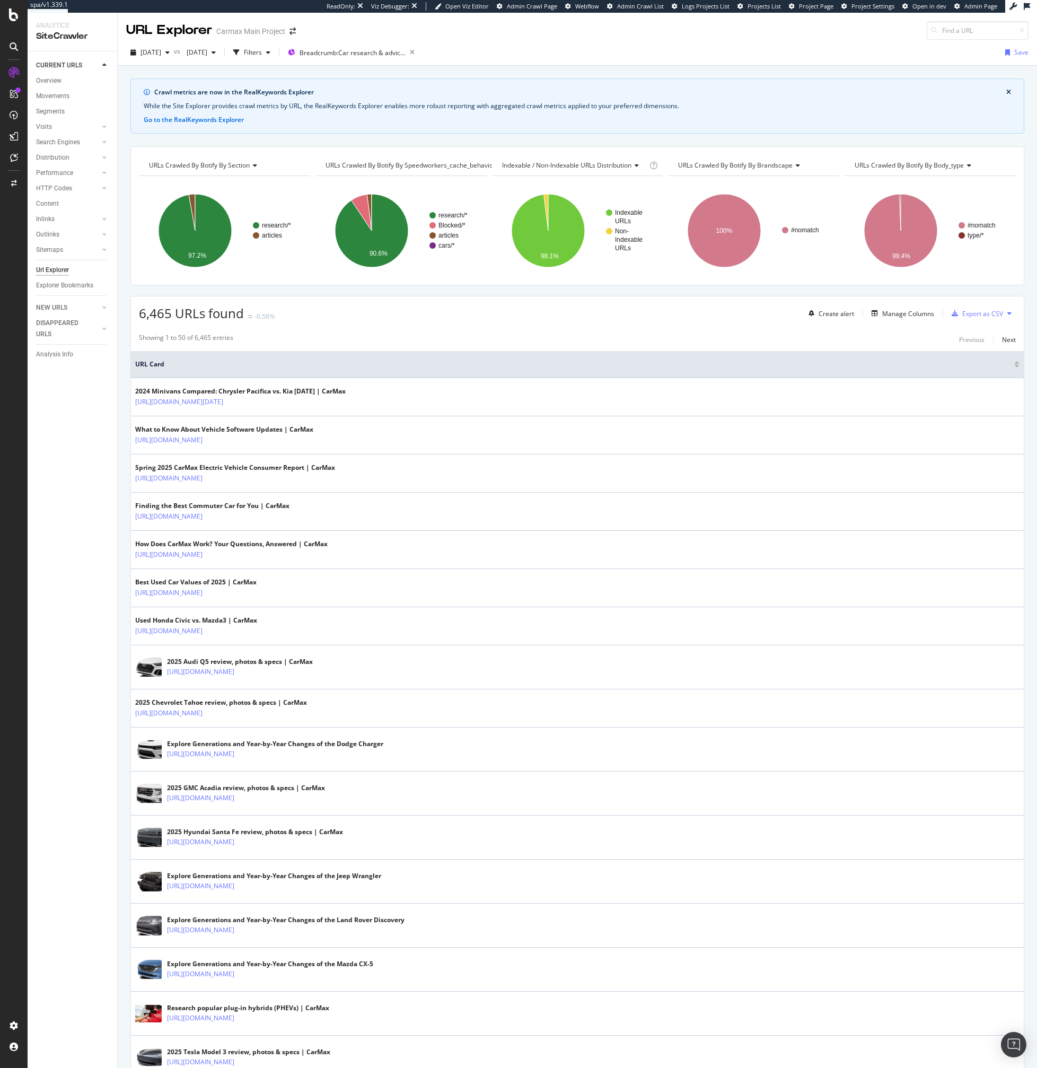
click at [555, 169] on span "Indexable / Non-Indexable URLs distribution" at bounding box center [566, 165] width 129 height 9
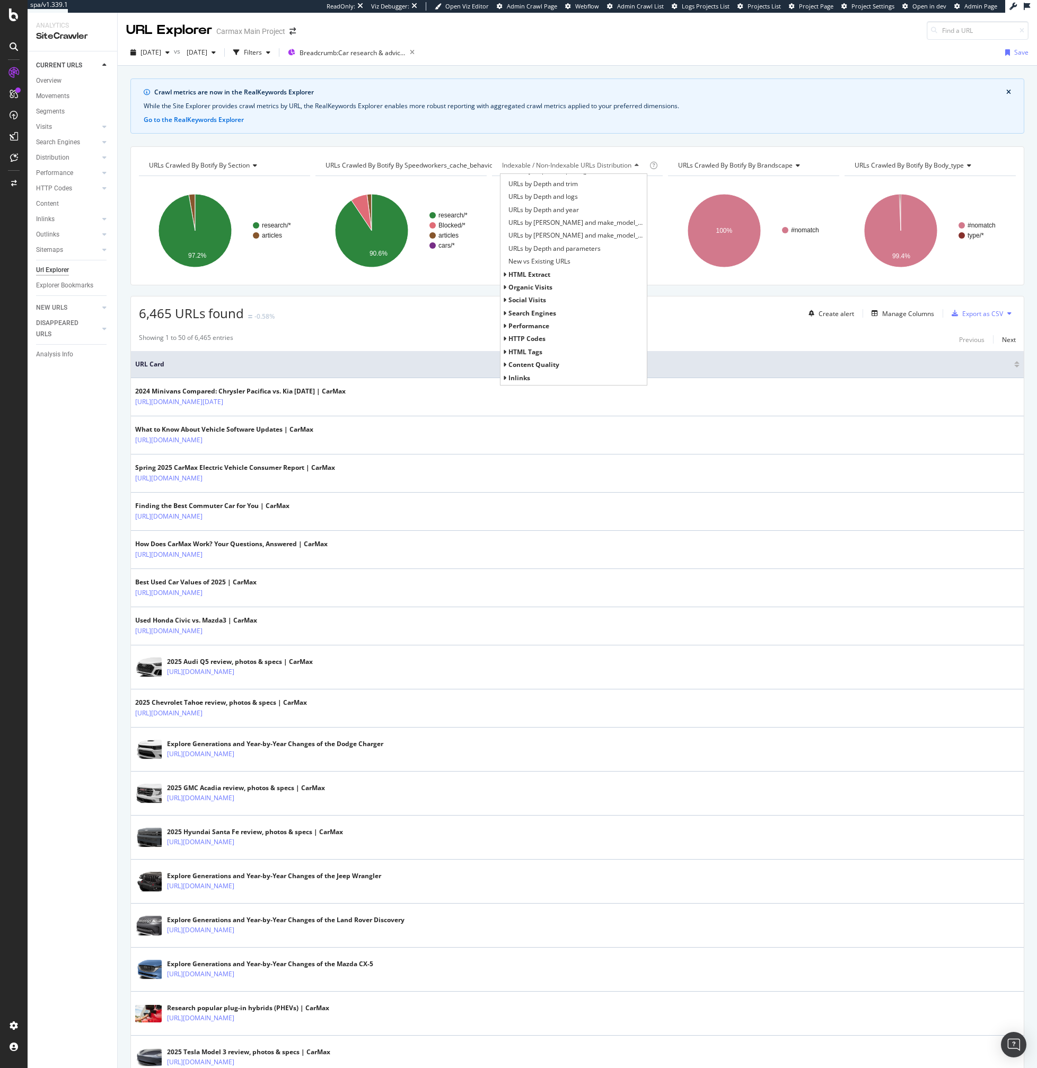
scroll to position [441, 0]
click at [539, 256] on span "New vs Existing URLs" at bounding box center [540, 256] width 62 height 11
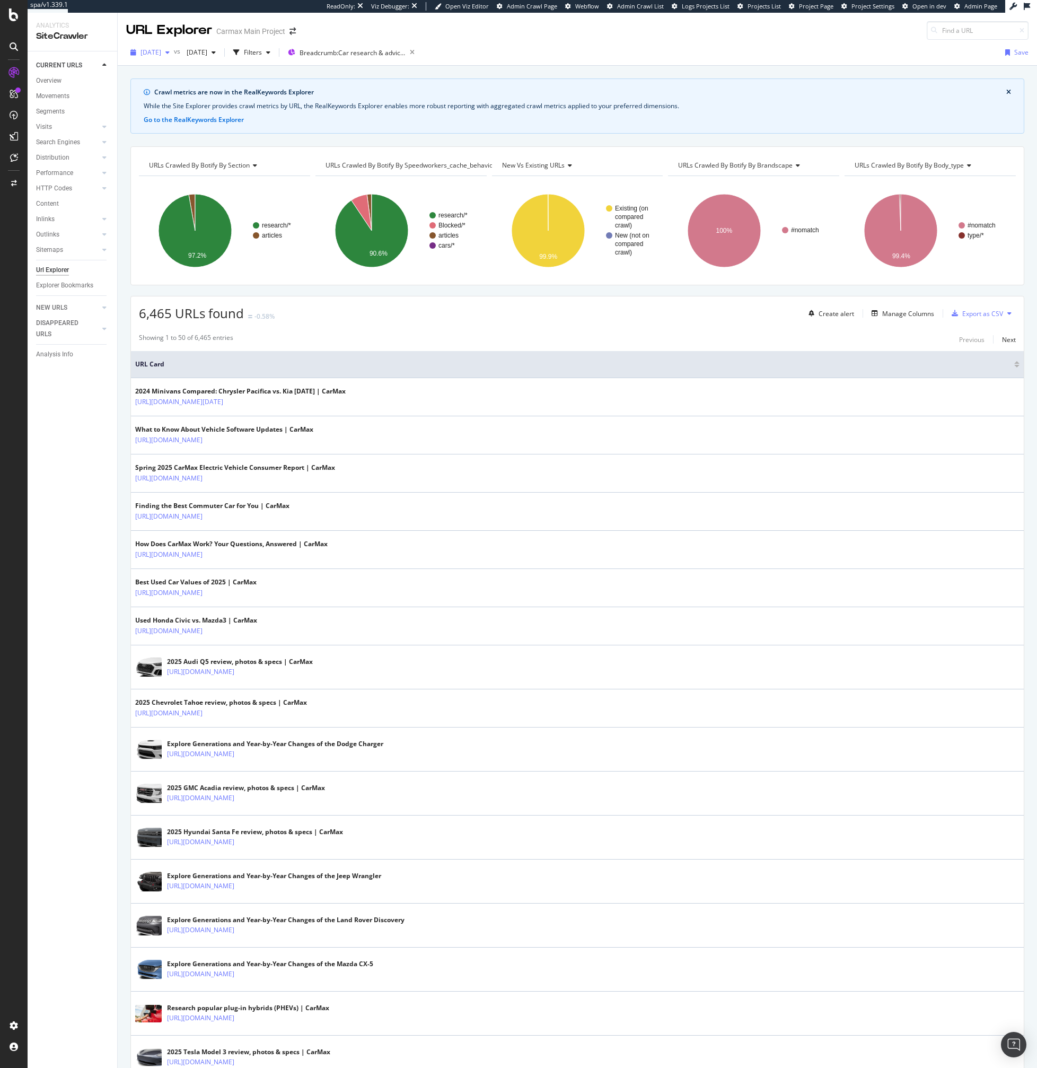
click at [158, 49] on span "[DATE]" at bounding box center [151, 52] width 21 height 9
click at [172, 145] on div "2025 Sep. 21st" at bounding box center [170, 150] width 57 height 10
click at [524, 167] on span "New vs Existing URLs" at bounding box center [533, 165] width 63 height 9
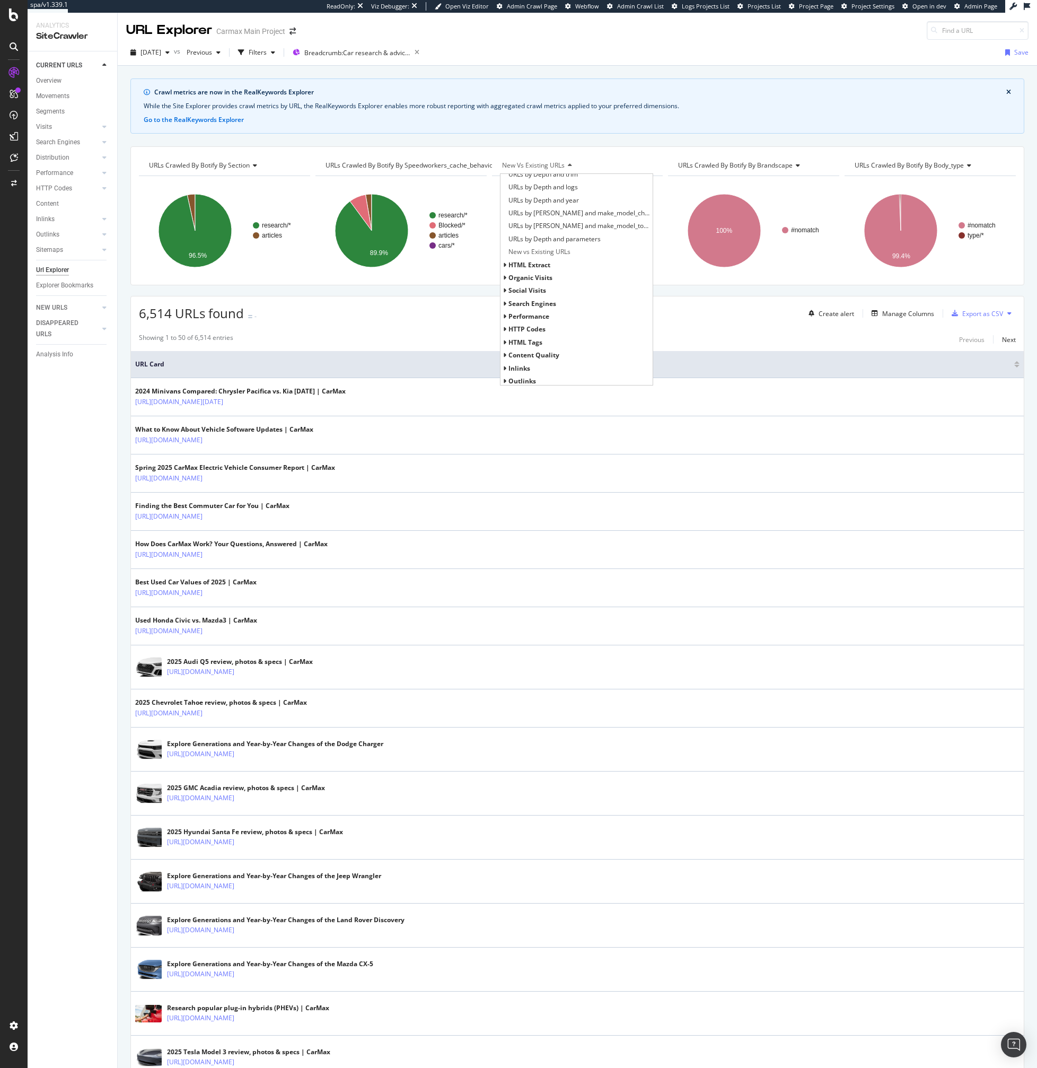
scroll to position [474, 0]
click at [530, 233] on span "HTML Extract" at bounding box center [530, 236] width 42 height 9
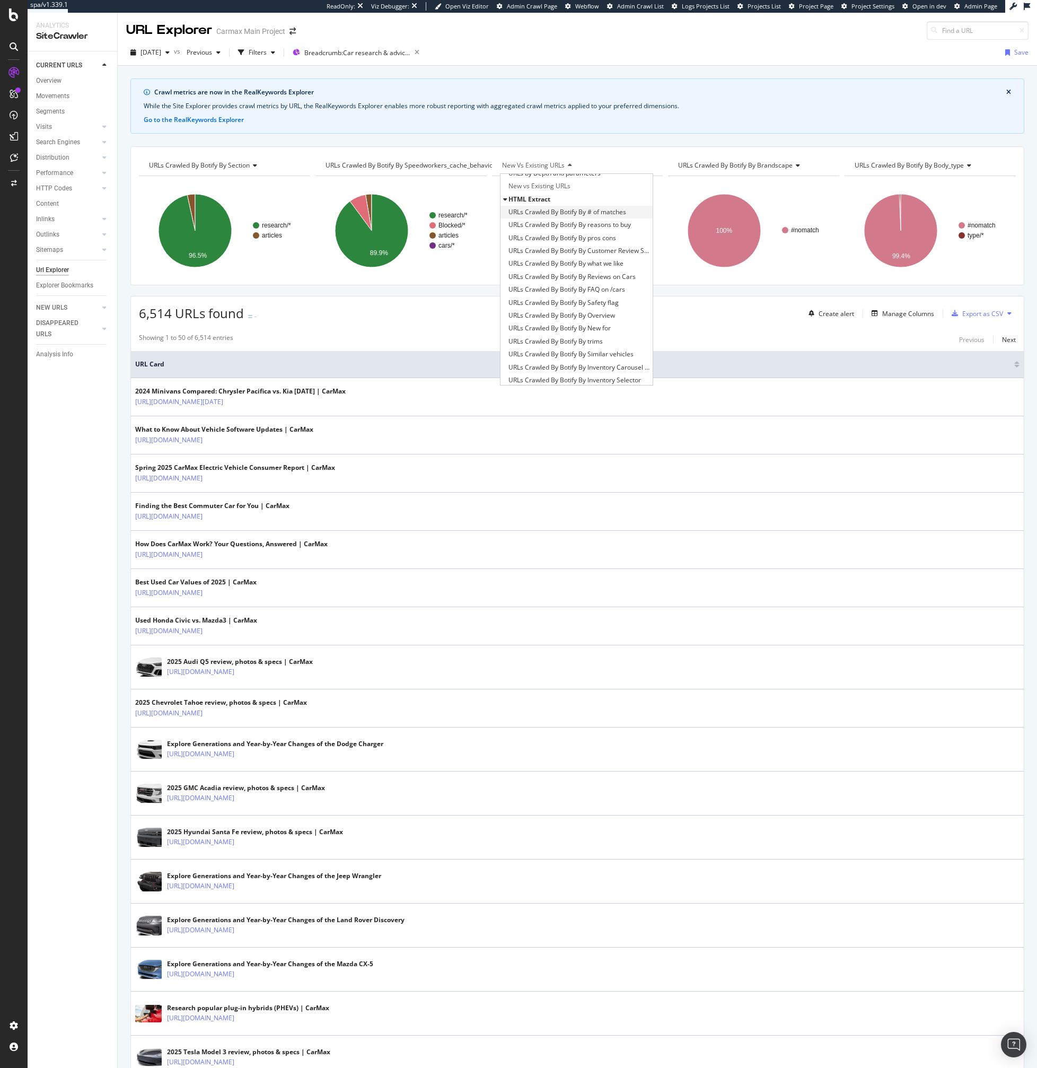
click at [575, 215] on span "URLs Crawled By Botify By # of matches" at bounding box center [568, 212] width 118 height 11
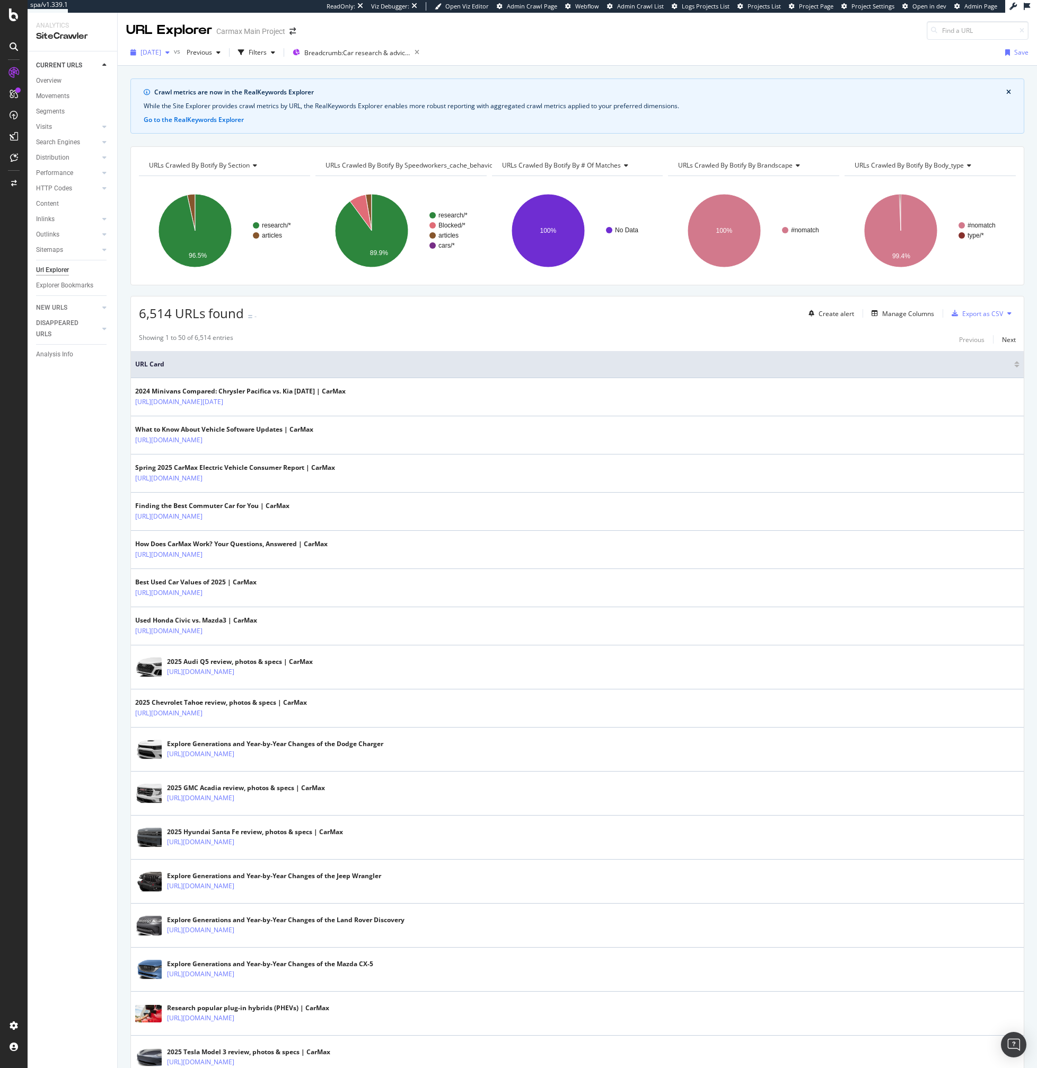
click at [164, 58] on div "2025 Sep. 21st" at bounding box center [150, 53] width 48 height 16
click at [189, 127] on div "[DATE]" at bounding box center [170, 130] width 57 height 10
click at [151, 55] on span "[DATE]" at bounding box center [151, 52] width 21 height 9
click at [545, 237] on ellipse "A chart." at bounding box center [548, 230] width 73 height 73
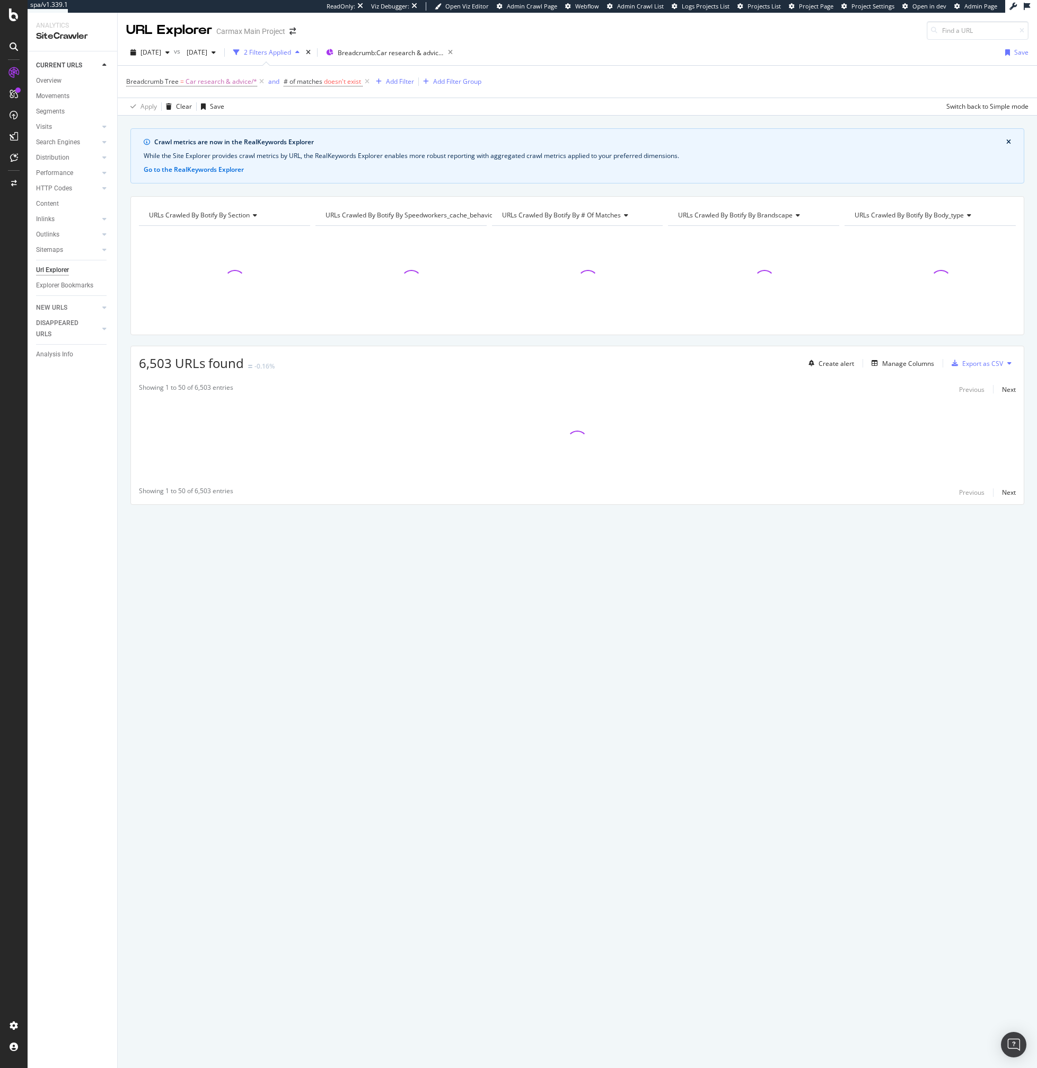
click at [549, 232] on div at bounding box center [577, 276] width 171 height 101
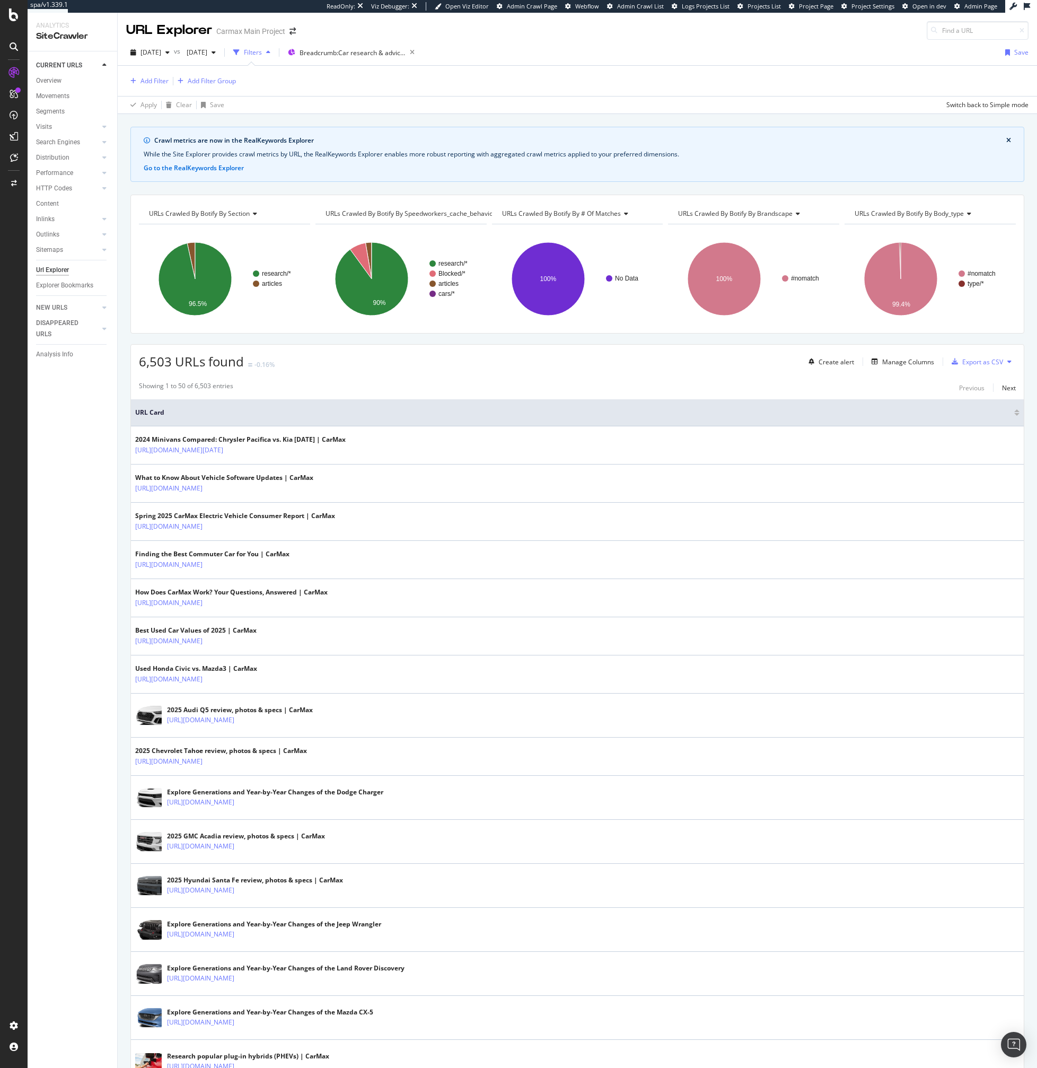
click at [570, 215] on span "URLs Crawled By Botify By # of matches" at bounding box center [561, 213] width 119 height 9
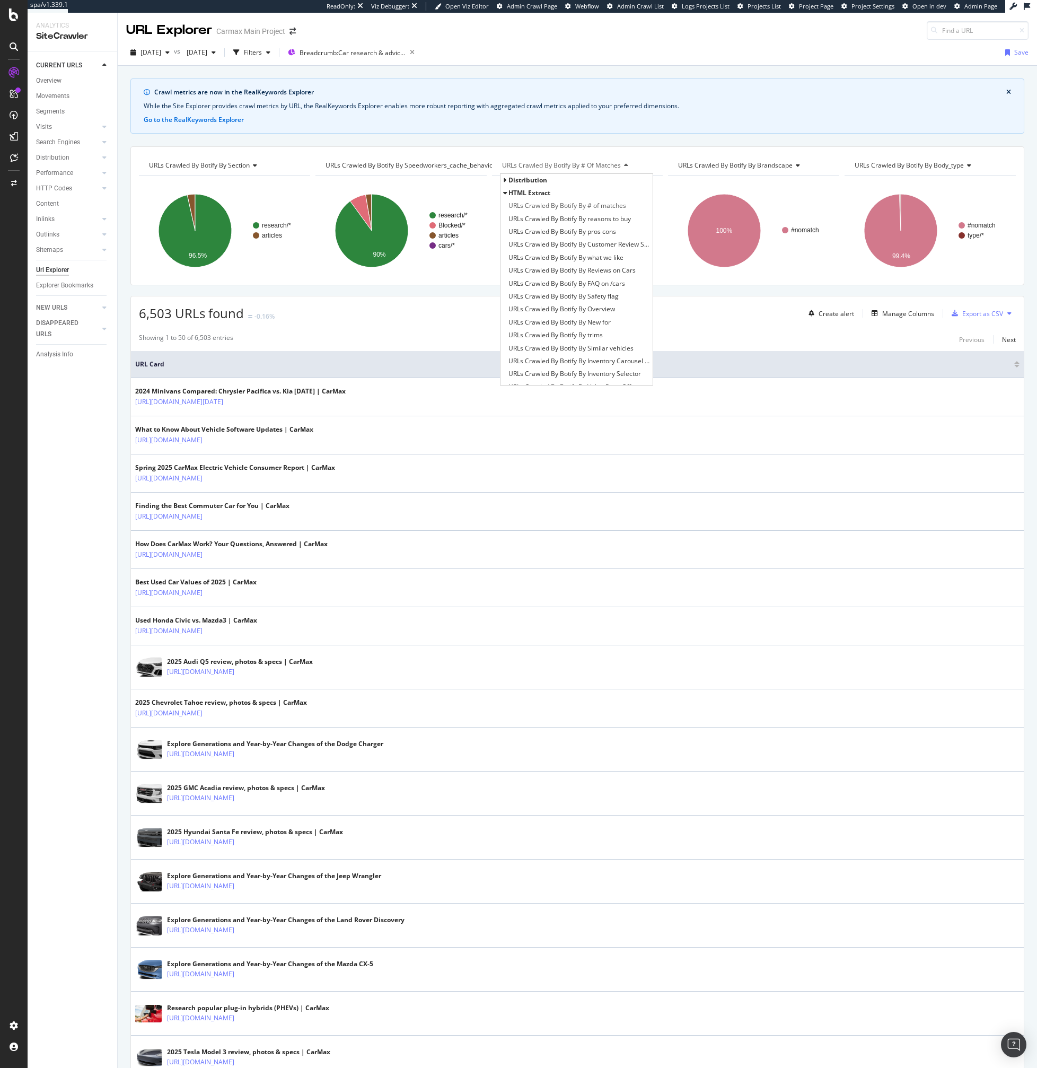
click at [506, 178] on icon at bounding box center [505, 180] width 4 height 6
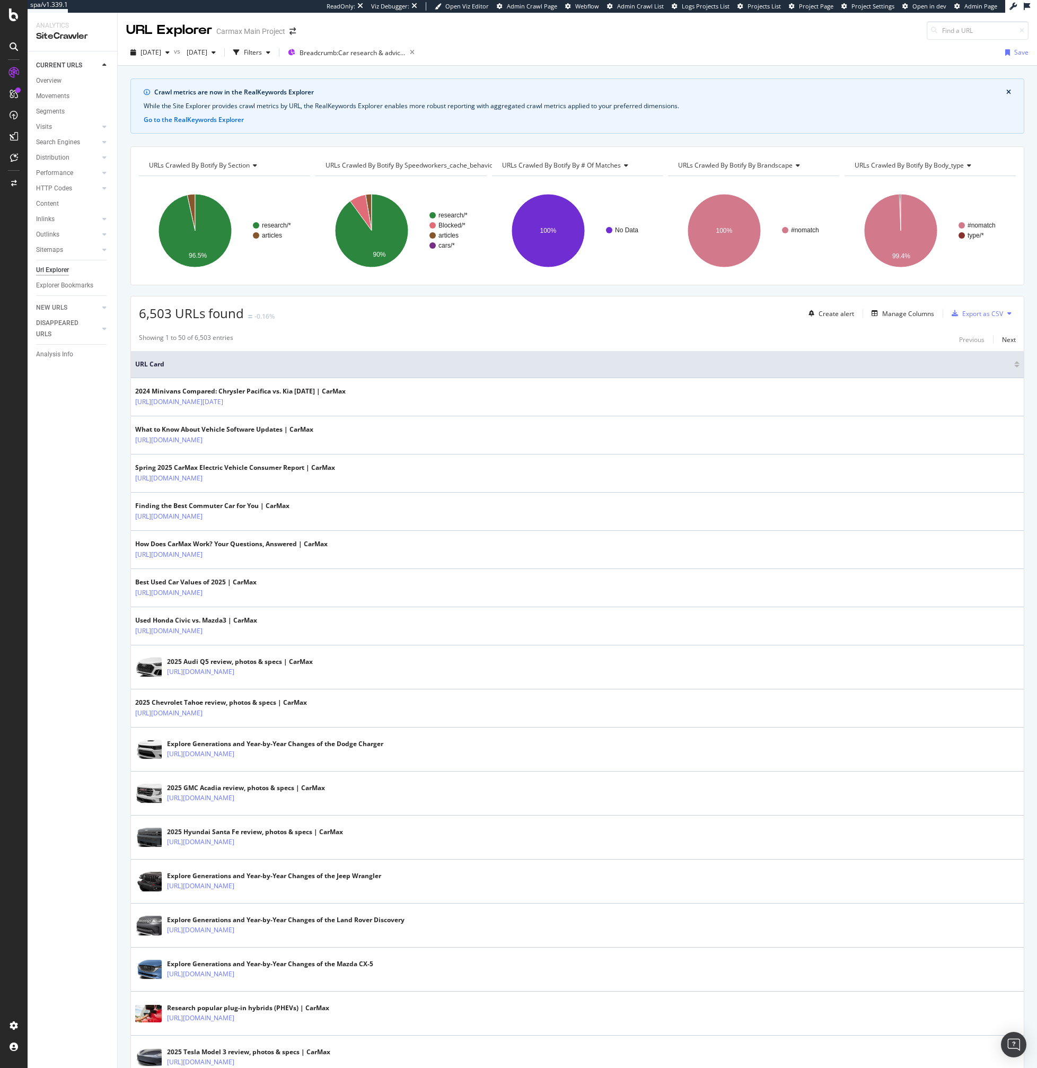
click at [322, 346] on div "Showing 1 to 50 of 6,503 entries Previous Next" at bounding box center [577, 339] width 893 height 13
click at [332, 341] on div "Showing 1 to 50 of 6,503 entries Previous Next" at bounding box center [577, 339] width 893 height 13
click at [65, 353] on div "Analysis Info" at bounding box center [54, 354] width 37 height 11
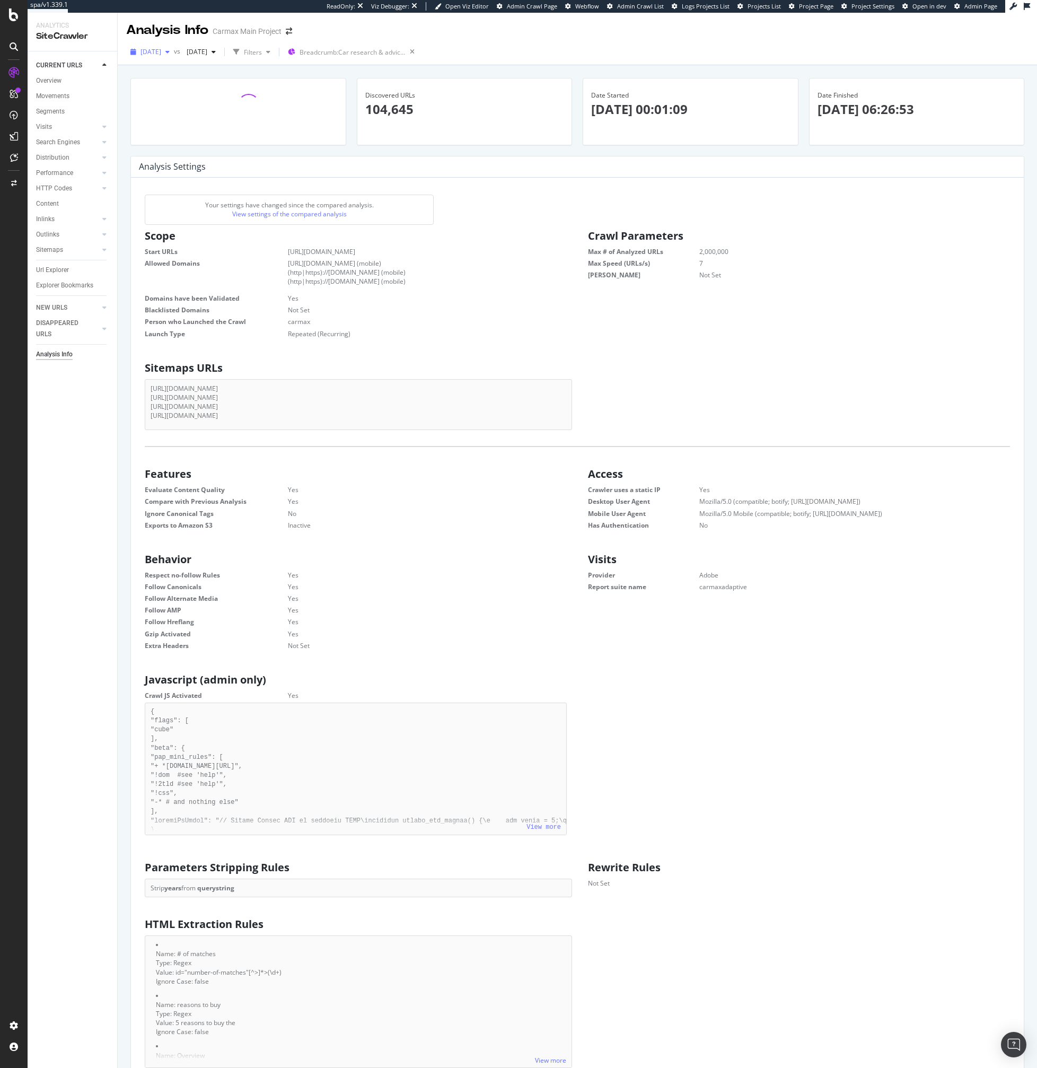
scroll to position [169, 426]
click at [152, 55] on span "2025 Sep. 28th" at bounding box center [151, 51] width 21 height 9
click at [161, 95] on div "2025 Oct. 7th 73.7K URLs" at bounding box center [196, 89] width 126 height 15
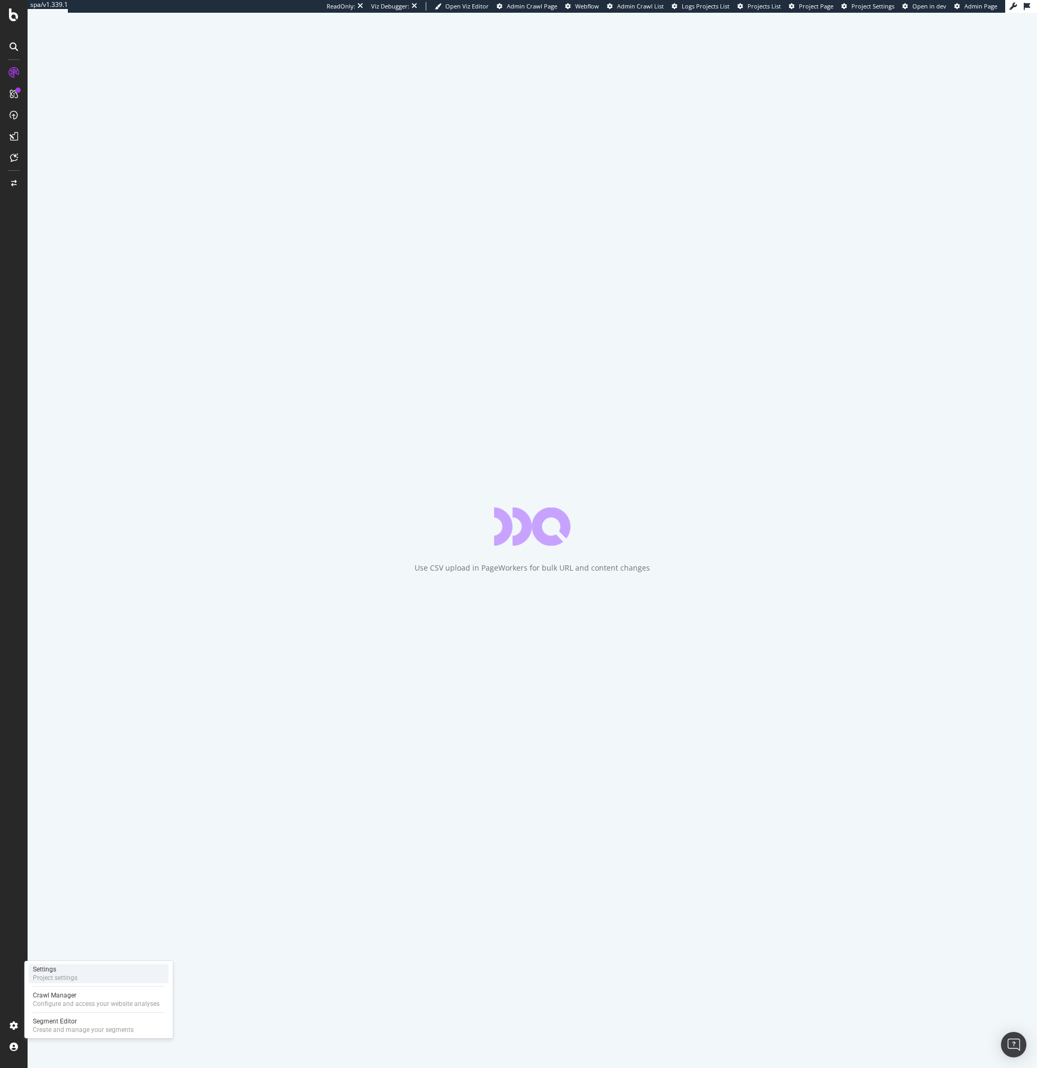
click at [58, 972] on div "Settings" at bounding box center [55, 969] width 45 height 8
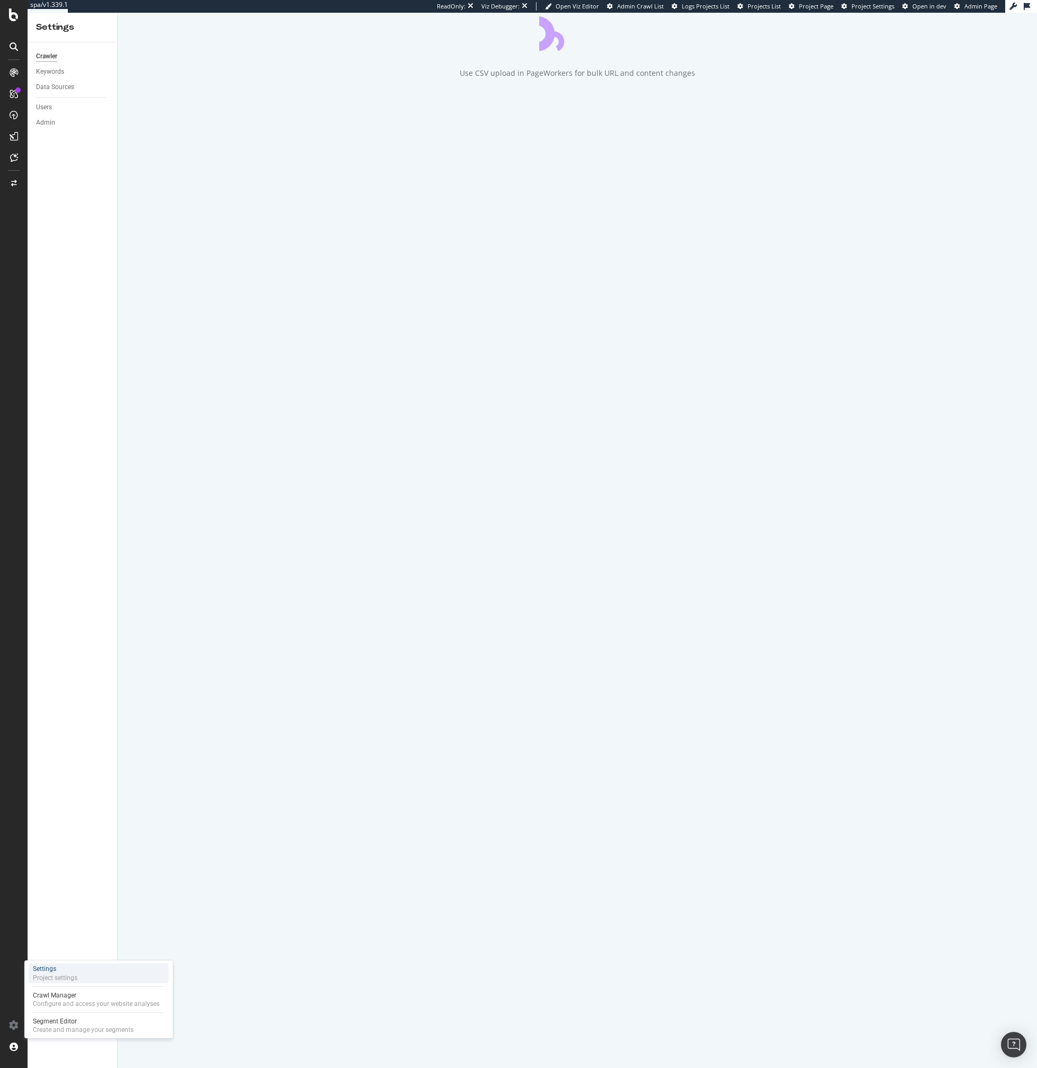
click at [58, 972] on div "Settings" at bounding box center [55, 969] width 45 height 9
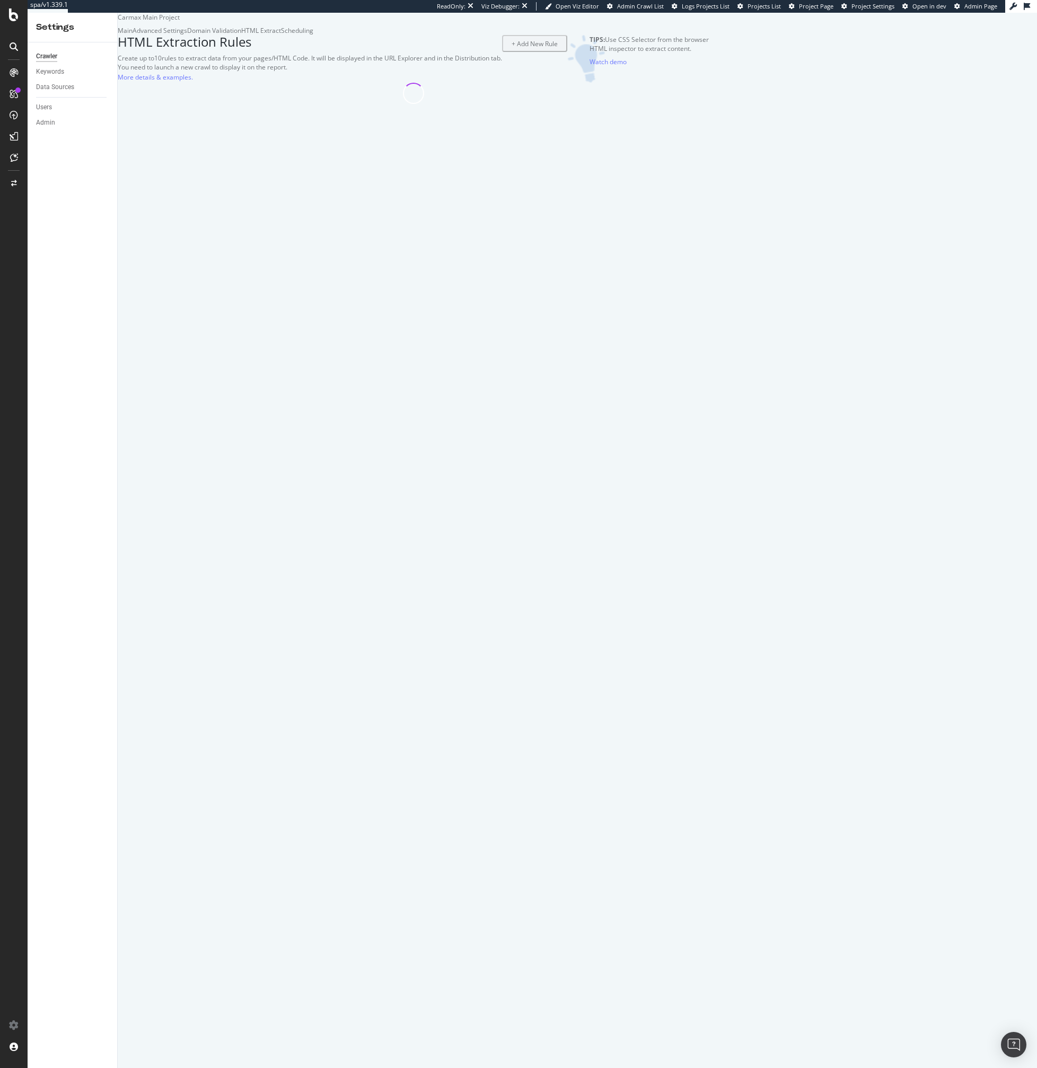
select select "exist"
select select "i"
select select "exist"
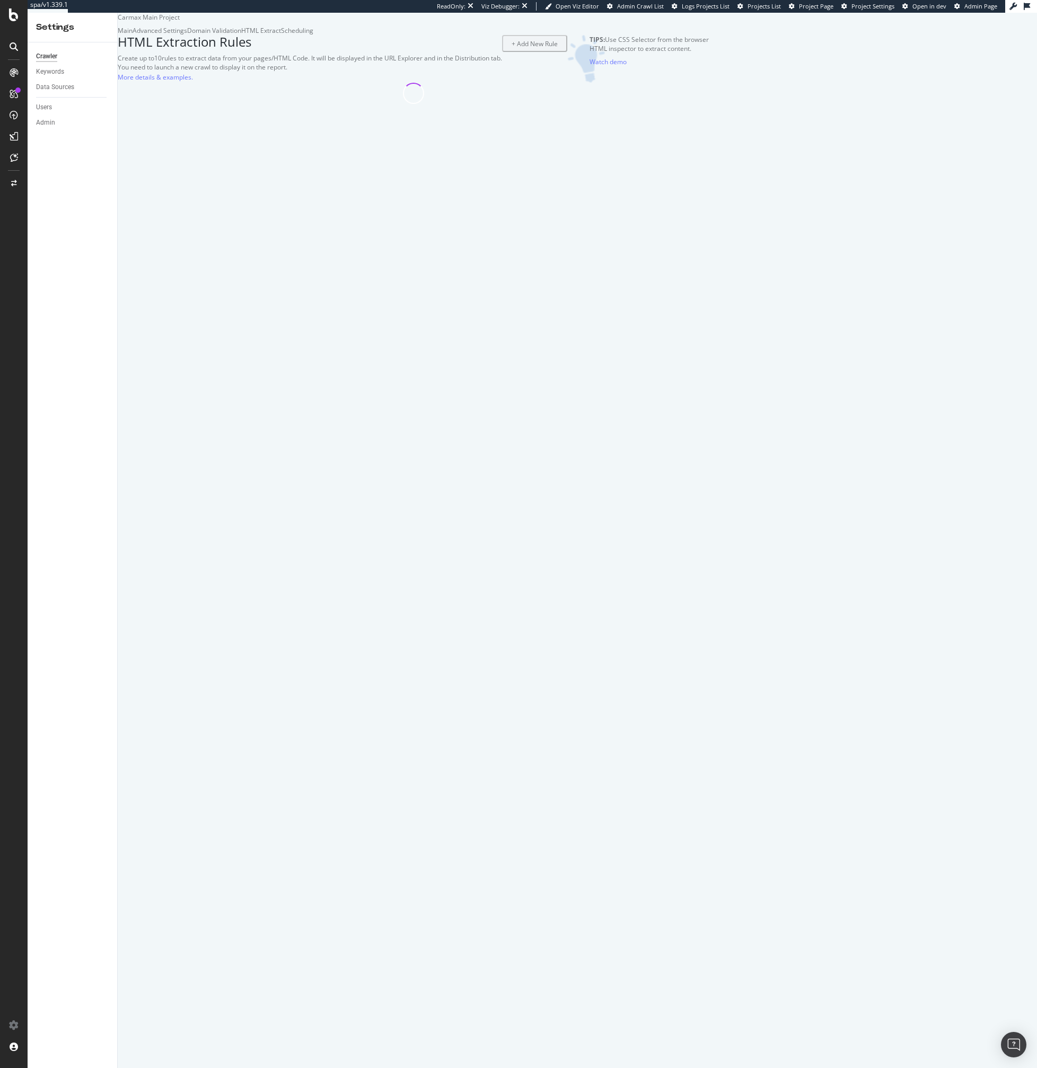
select select "exist"
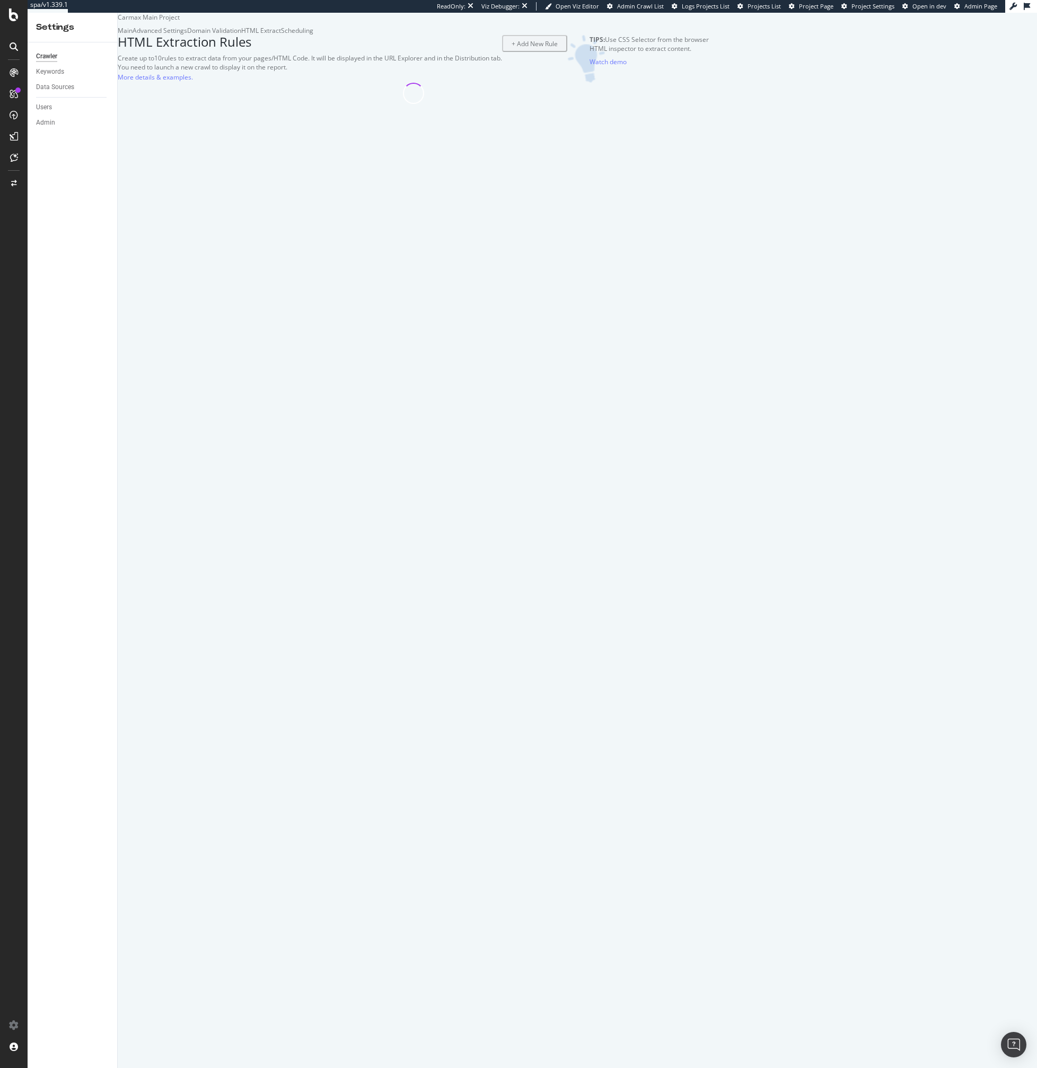
select select "exist"
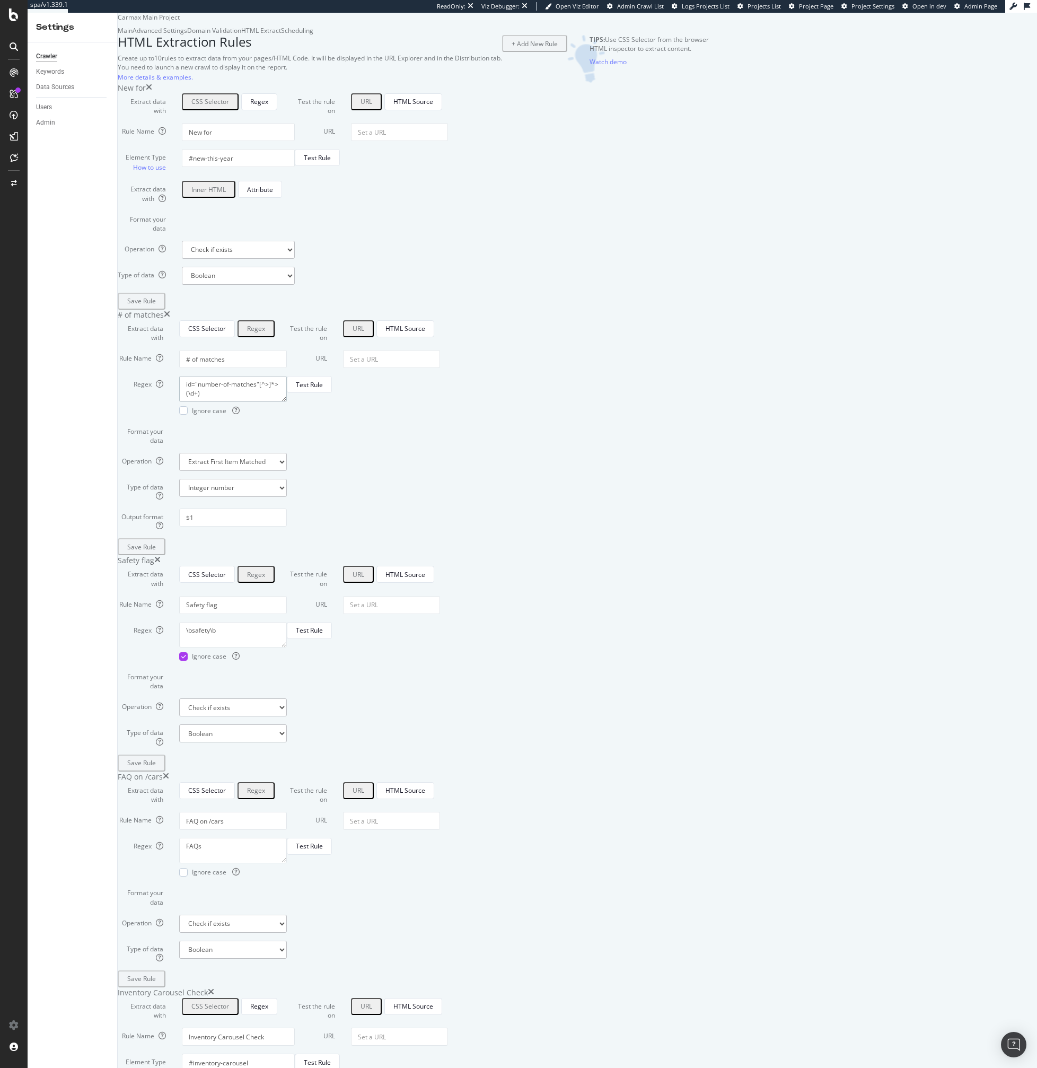
click at [287, 401] on textarea "id="number-of-matches"[^>]*>(\d+)" at bounding box center [233, 388] width 108 height 25
click at [440, 368] on input "URL" at bounding box center [391, 359] width 97 height 18
paste input ""ftl": { "websiteID":"QGXHEL", "token":"oF00SZEXaLY1Rpe8R1O7eUP6NiFEmkew", "use…"
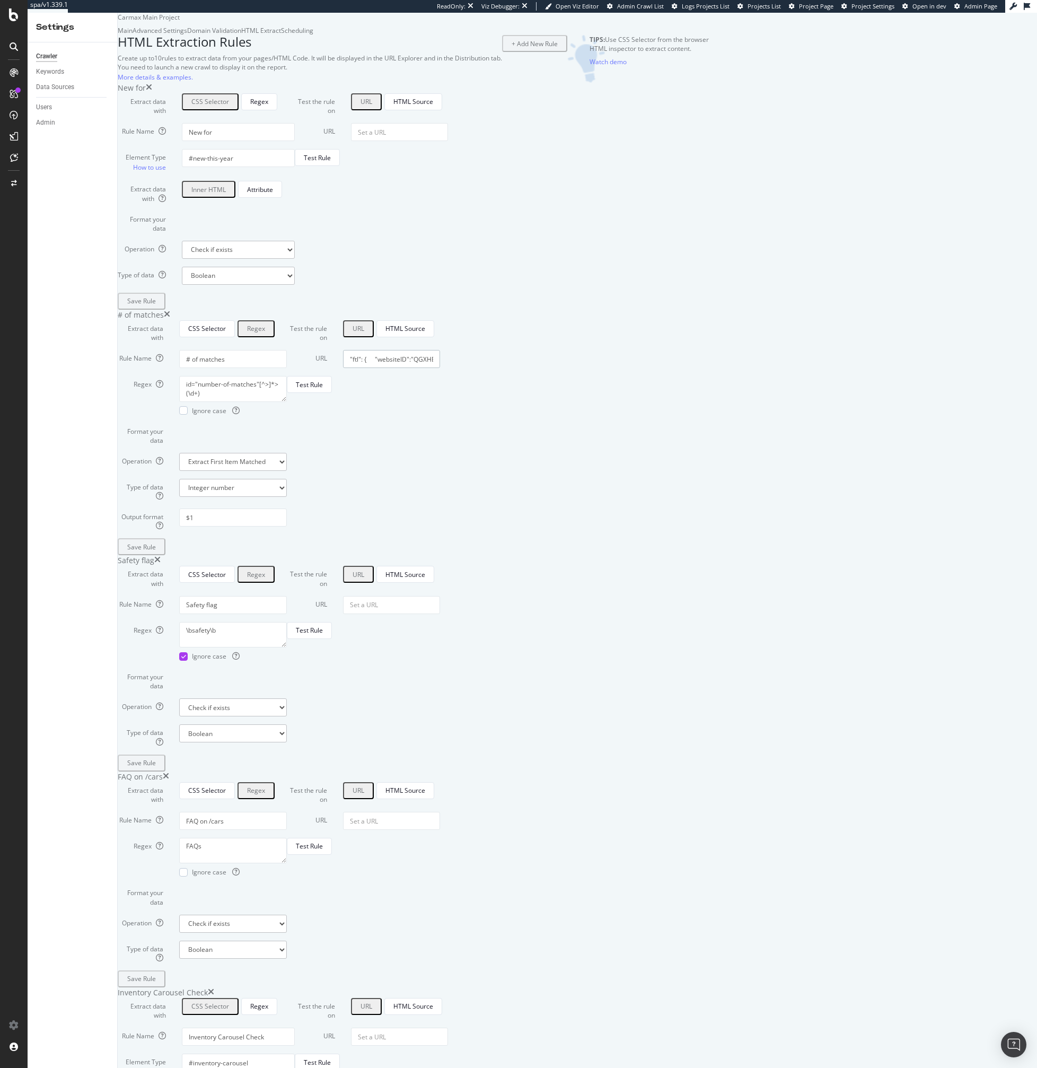
scroll to position [0, 528]
paste input "https://www.carmax.com/cars/kia/ev9?location=fort+lauderdale+fl"
type input "https://www.carmax.com/cars/kia/ev9?location=fort+lauderdale+fl"
click at [323, 389] on div "Test Rule" at bounding box center [309, 384] width 27 height 9
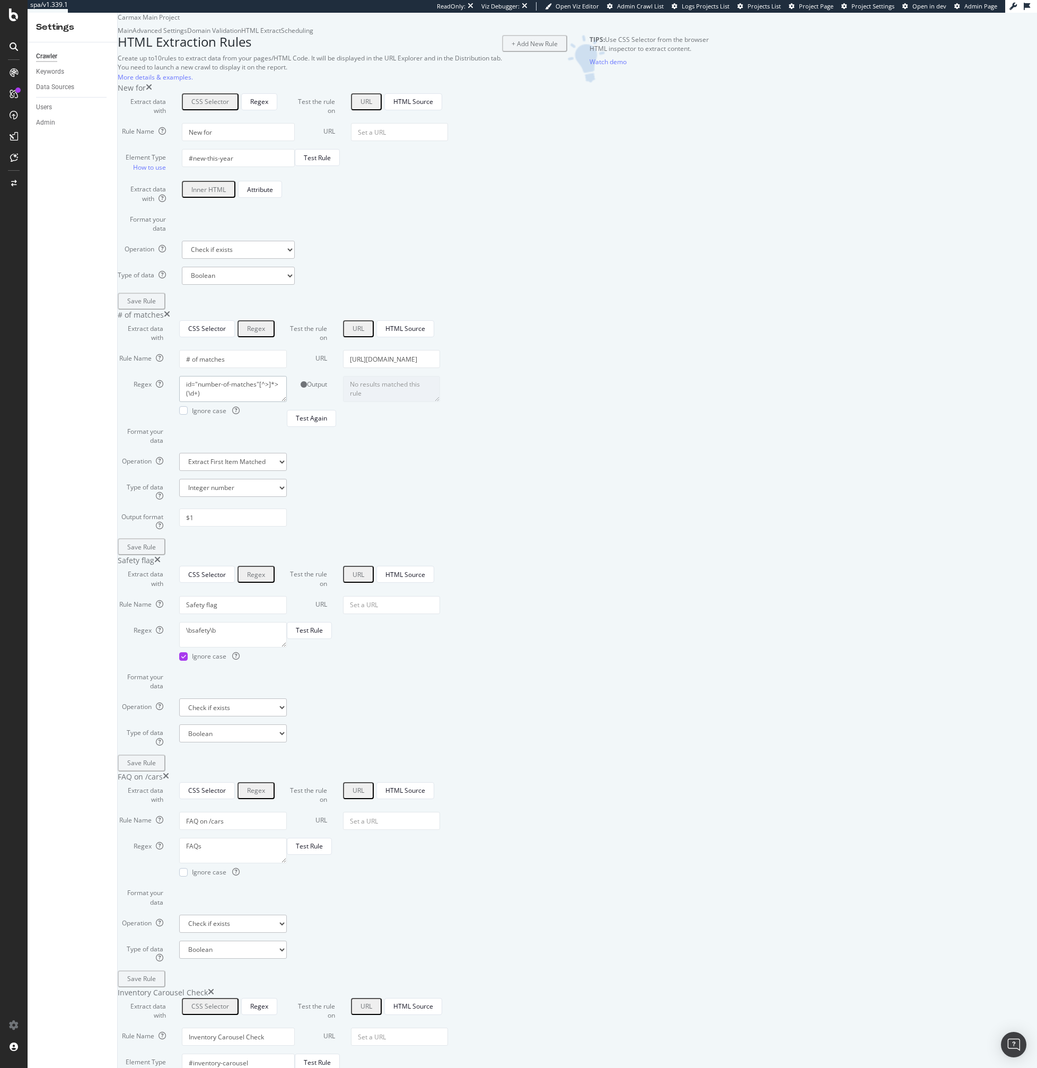
click at [287, 401] on textarea "id="number-of-matches"[^>]*>(\d+)" at bounding box center [233, 388] width 108 height 25
click at [448, 401] on div "Output No results matched this rule" at bounding box center [363, 388] width 169 height 25
click at [287, 401] on textarea "id="number-of-matches"[^>]*>(\d+)" at bounding box center [233, 388] width 108 height 25
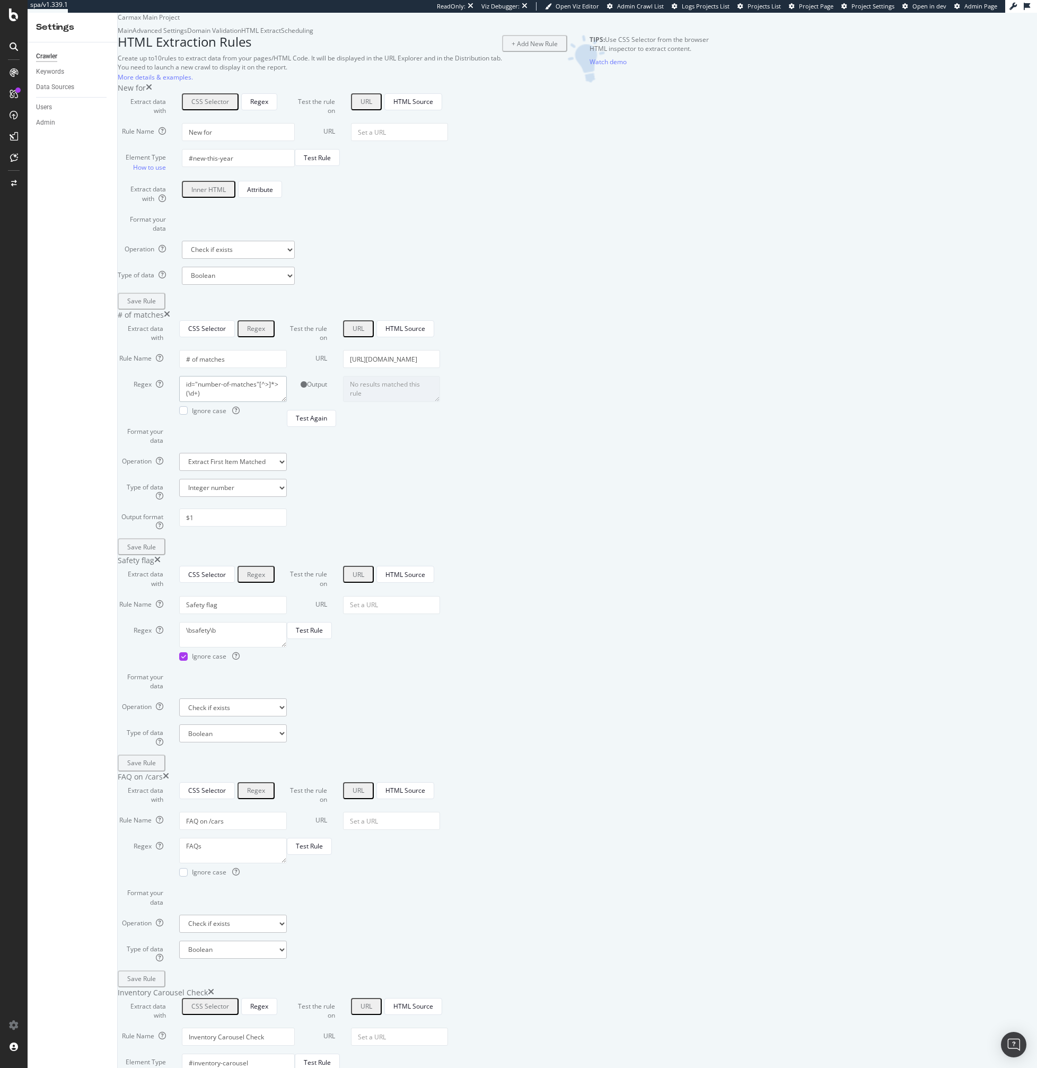
click at [287, 401] on textarea "id="number-of-matches"[^>]*>(\d+)" at bounding box center [233, 388] width 108 height 25
click at [425, 333] on div "HTML Source" at bounding box center [406, 328] width 40 height 9
click at [364, 333] on div "URL" at bounding box center [358, 328] width 12 height 9
click at [440, 368] on input "https://www.carmax.com/cars/kia/ev9?location=fort+lauderdale+fl" at bounding box center [391, 359] width 97 height 18
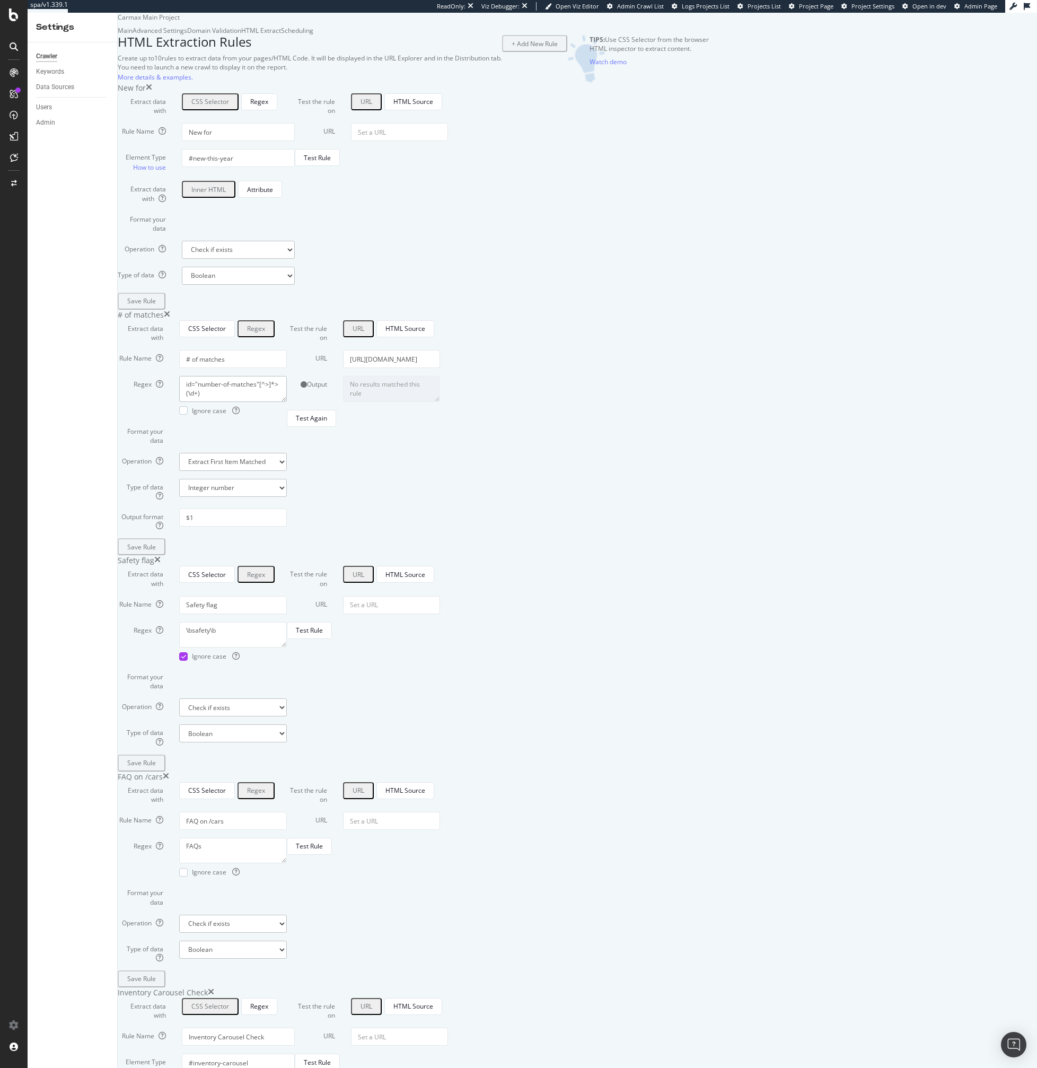
click at [287, 401] on textarea "id="number-of-matches"[^>]*>(\d+)" at bounding box center [233, 388] width 108 height 25
paste textarea "number-of-matches"
click at [336, 427] on button "Test Again" at bounding box center [311, 418] width 49 height 17
click at [440, 401] on textarea "No results matched this rule" at bounding box center [391, 388] width 97 height 25
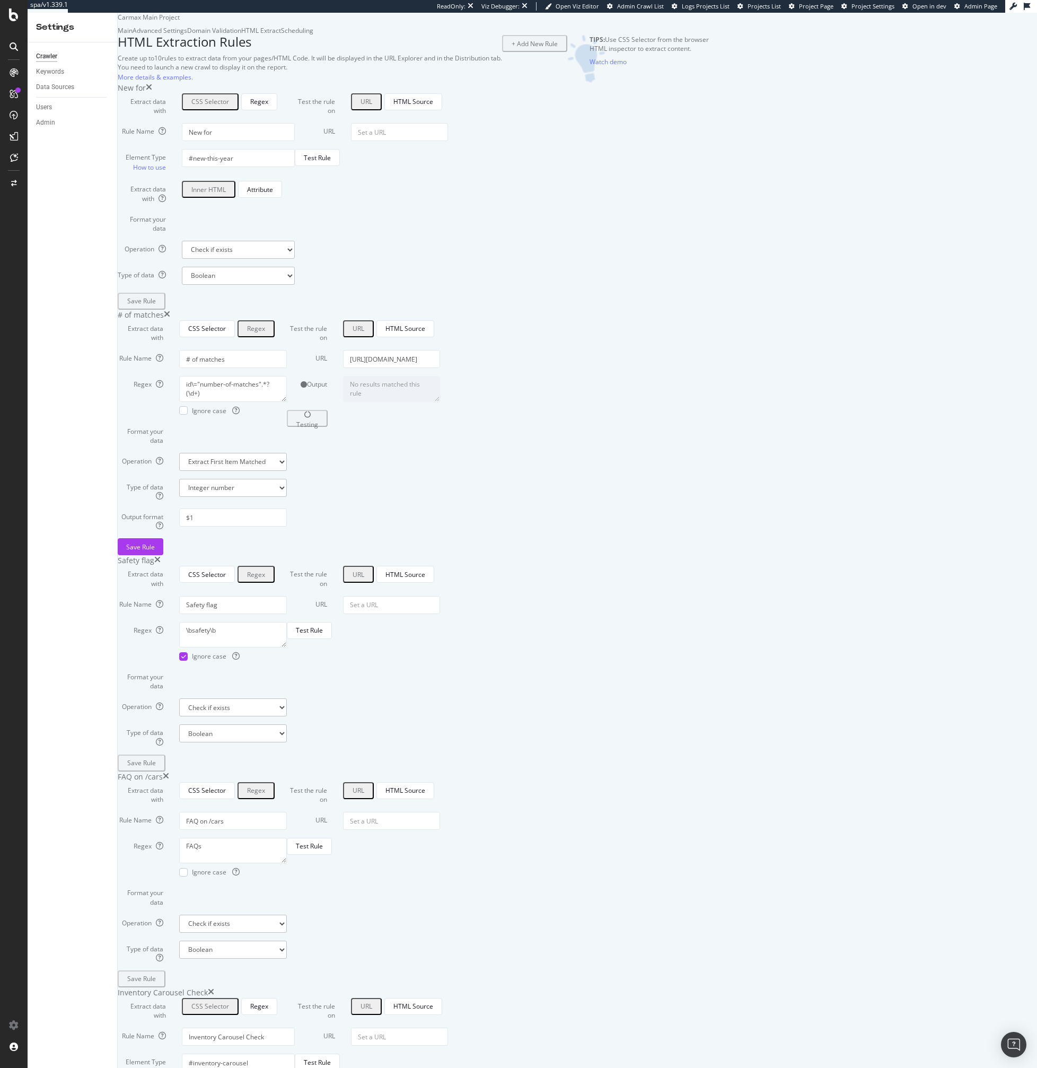
click at [440, 401] on textarea "No results matched this rule" at bounding box center [391, 388] width 97 height 25
click at [287, 401] on textarea "id\="number-of-matches".*?(\d+)" at bounding box center [233, 388] width 108 height 25
type textarea "id="number-of-matches">(\d+)"
click at [240, 415] on span "Ignore case" at bounding box center [216, 410] width 48 height 9
click at [327, 423] on div "Test Again" at bounding box center [311, 418] width 31 height 9
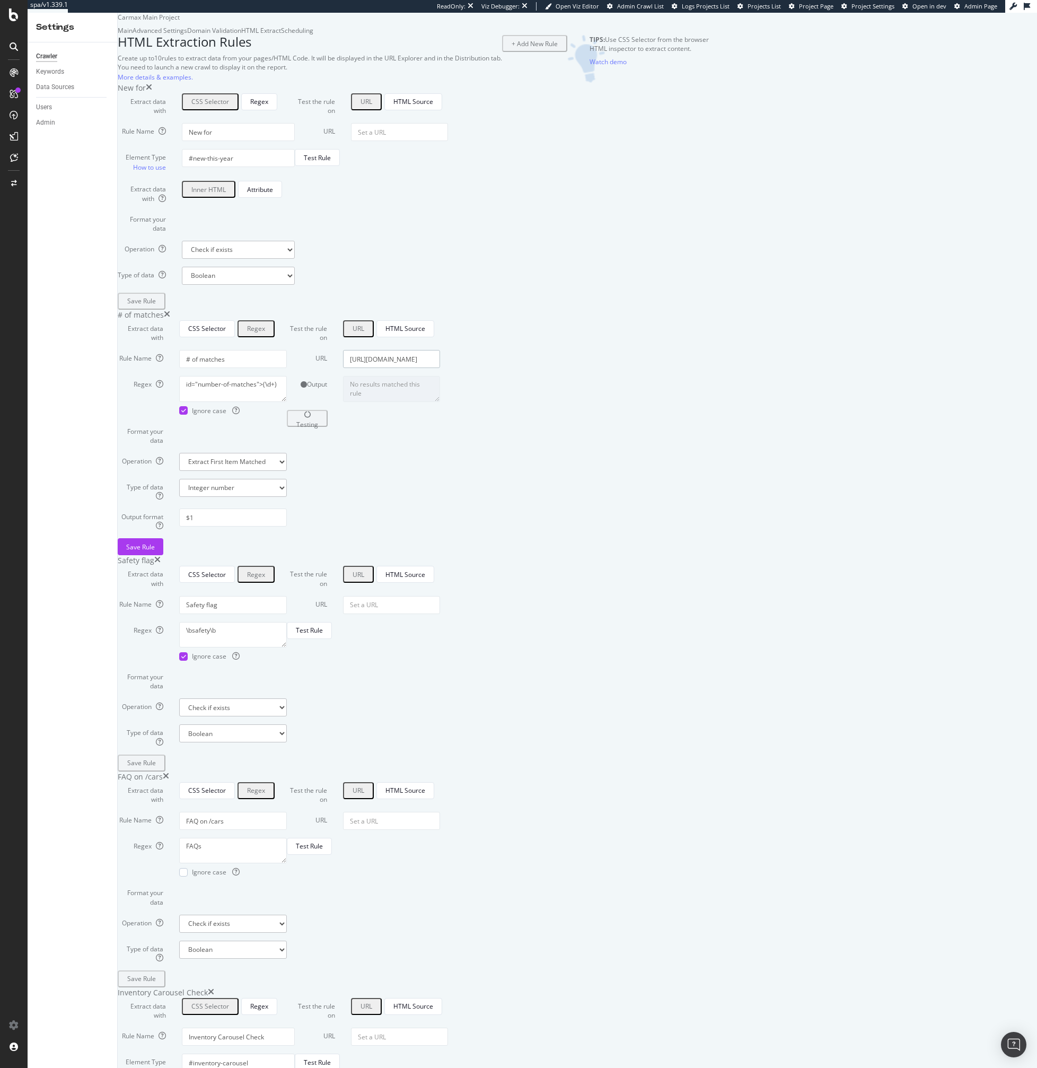
click at [440, 368] on input "https://www.carmax.com/cars/kia/ev9?location=fort+lauderdale+fl" at bounding box center [391, 359] width 97 height 18
click at [327, 423] on div "Test Again" at bounding box center [311, 418] width 31 height 9
click at [133, 35] on div "Main" at bounding box center [125, 30] width 15 height 9
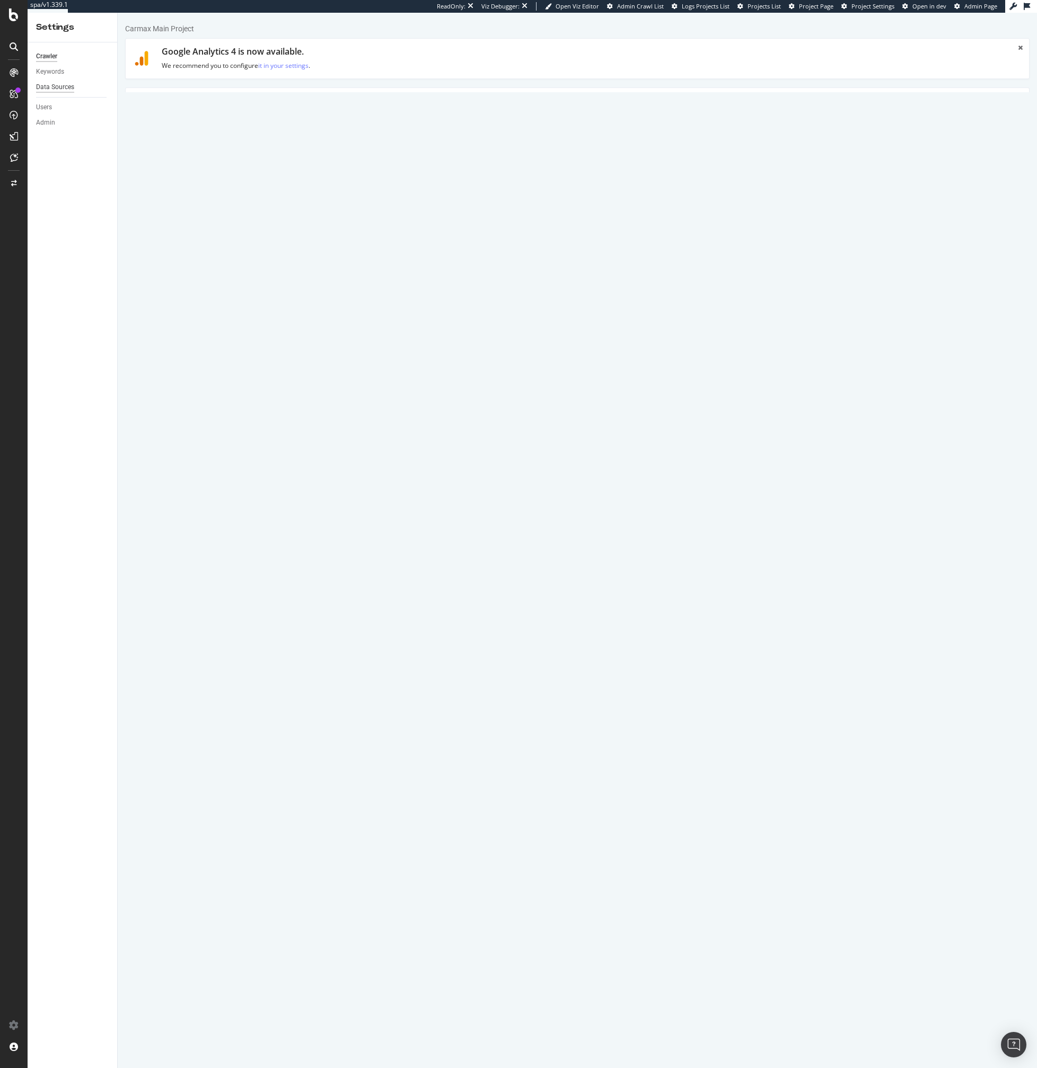
click at [54, 89] on div "Data Sources" at bounding box center [55, 87] width 38 height 11
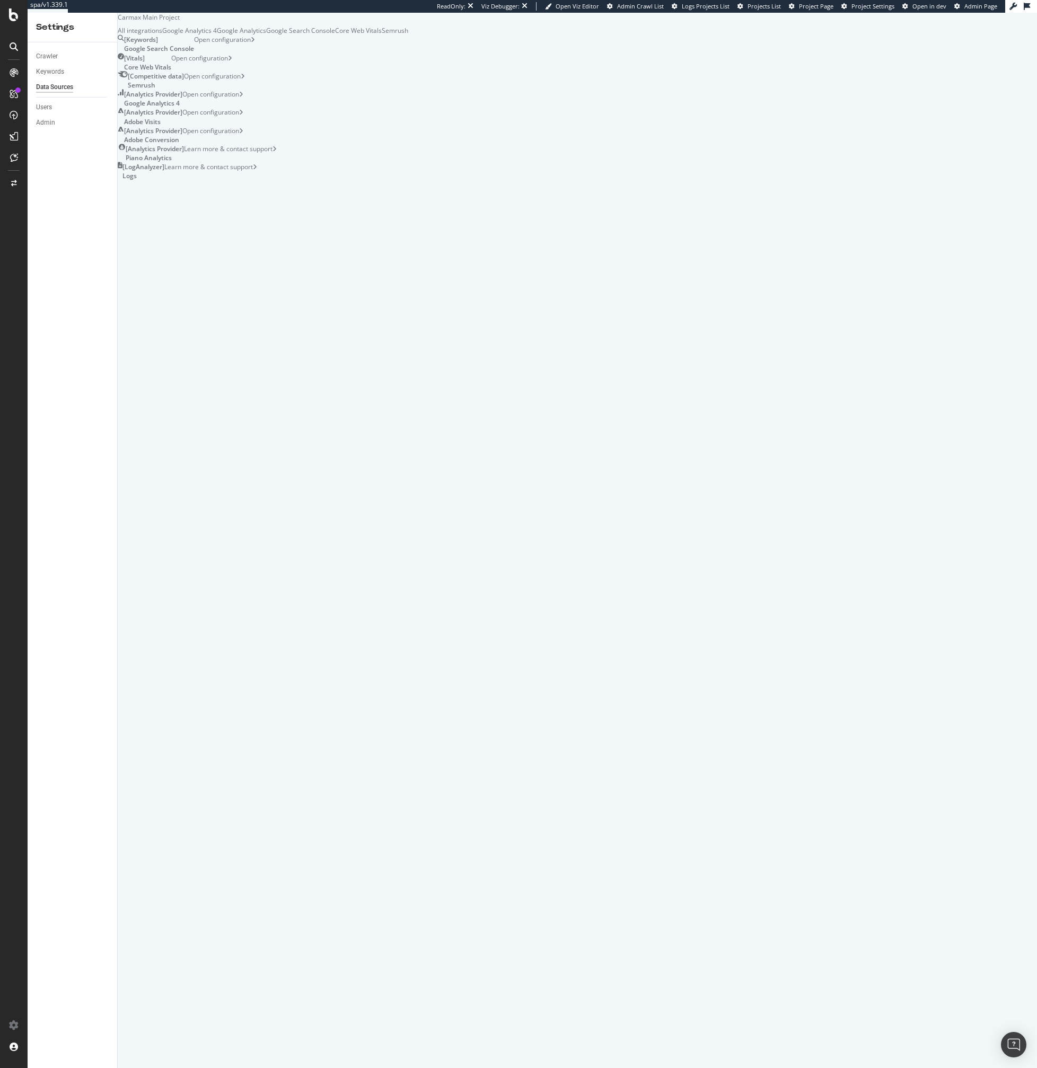
click at [57, 116] on div "Admin" at bounding box center [76, 122] width 81 height 15
click at [40, 108] on div "Users" at bounding box center [44, 107] width 16 height 11
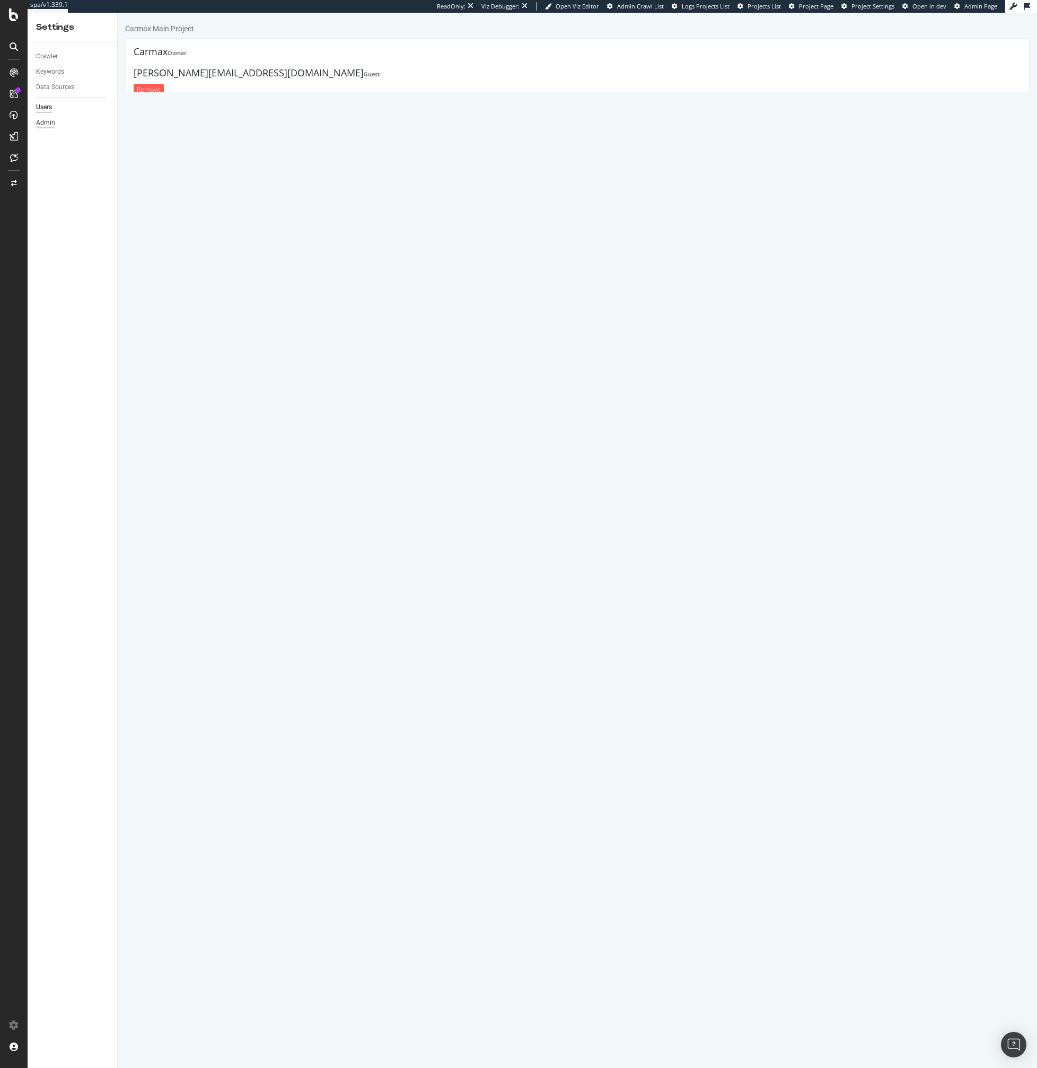
click at [48, 123] on div "Admin" at bounding box center [45, 122] width 19 height 11
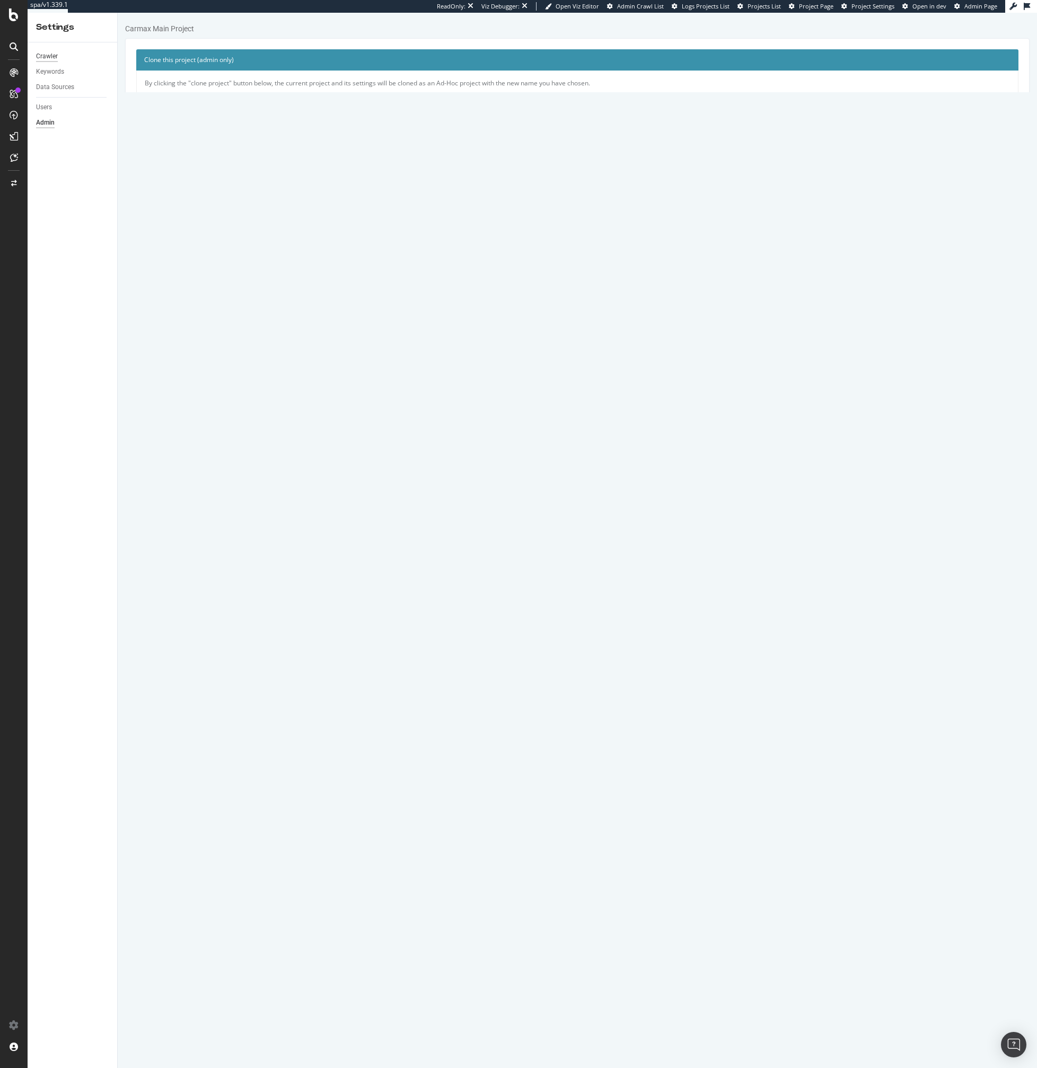
click at [48, 55] on div "Crawler" at bounding box center [47, 56] width 22 height 11
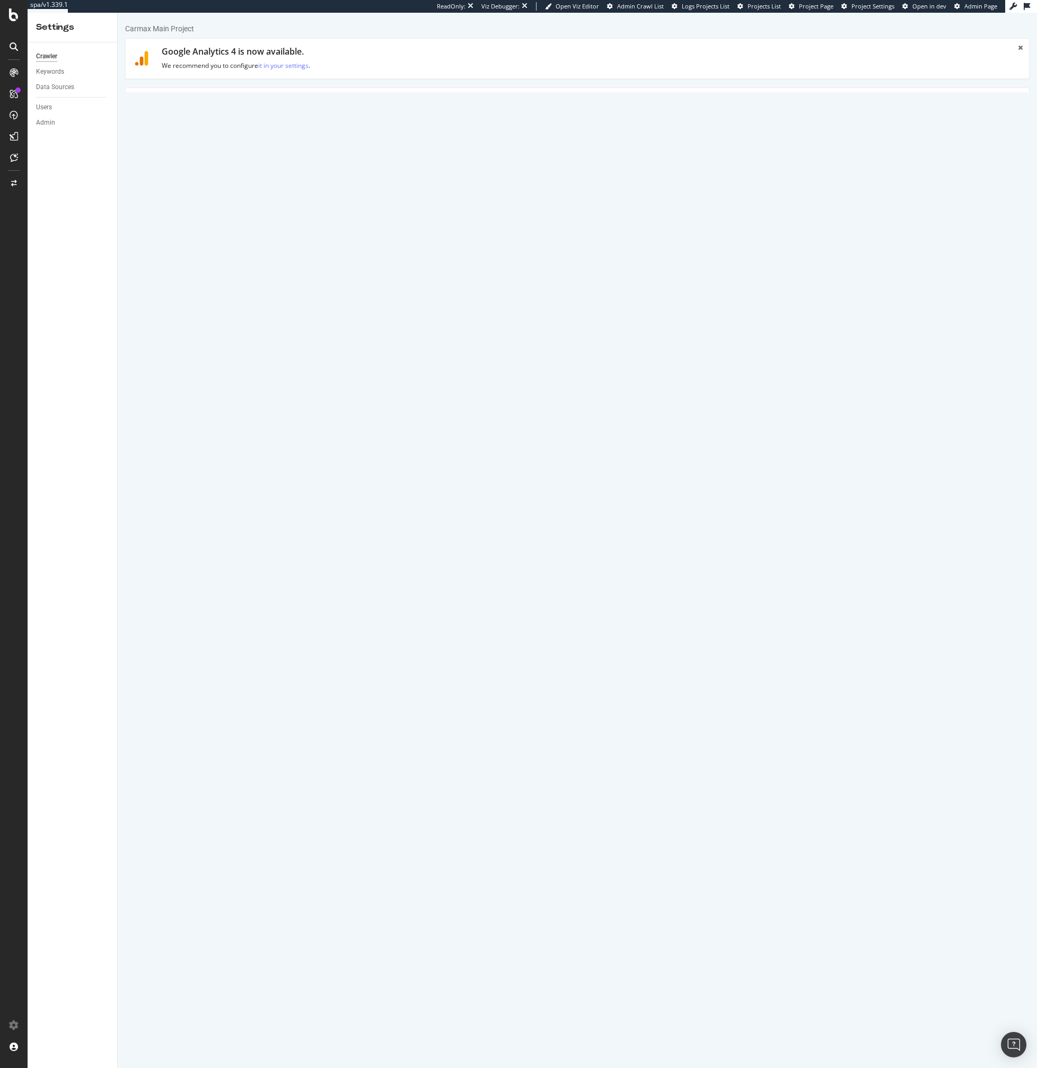
click at [16, 97] on icon at bounding box center [14, 94] width 8 height 8
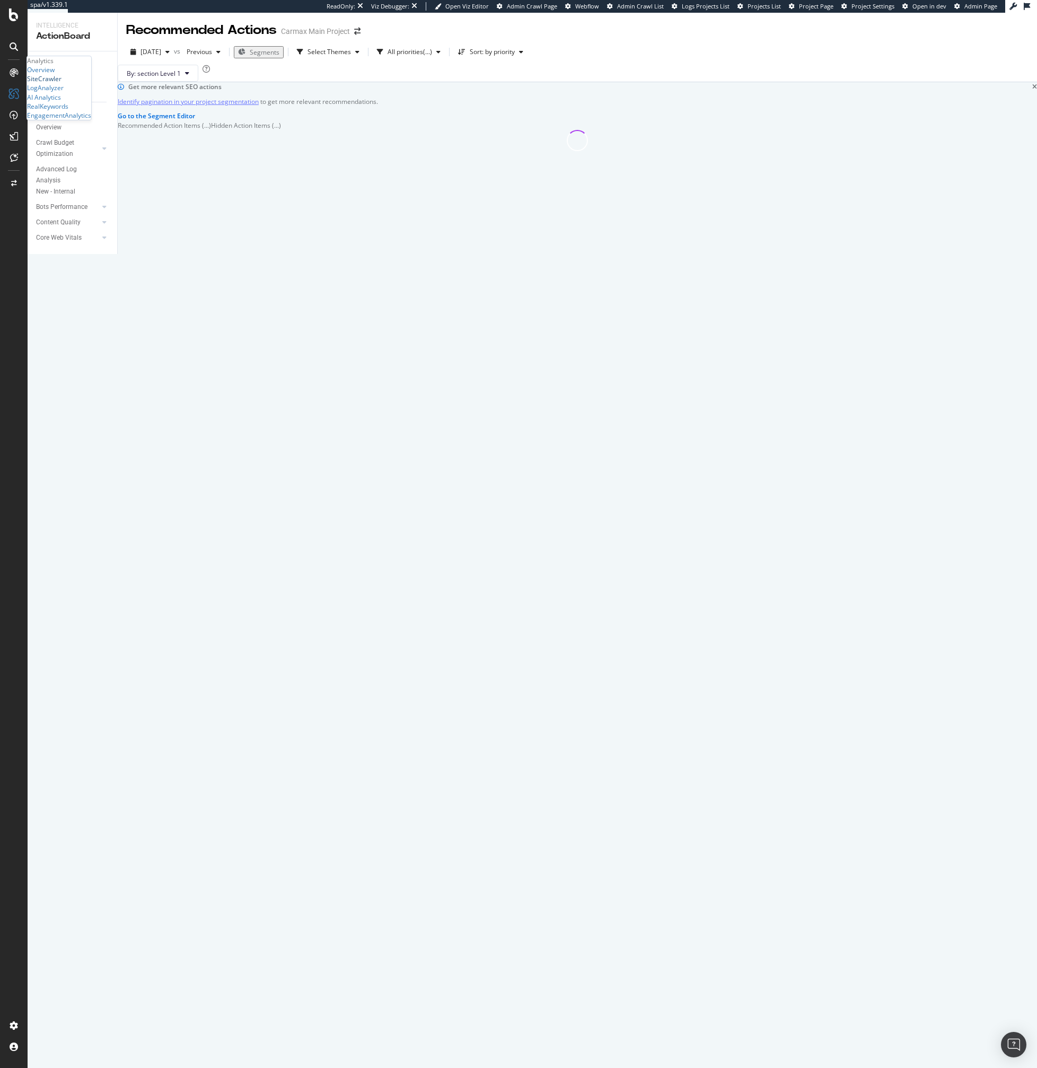
click at [55, 83] on div "SiteCrawler" at bounding box center [44, 78] width 34 height 9
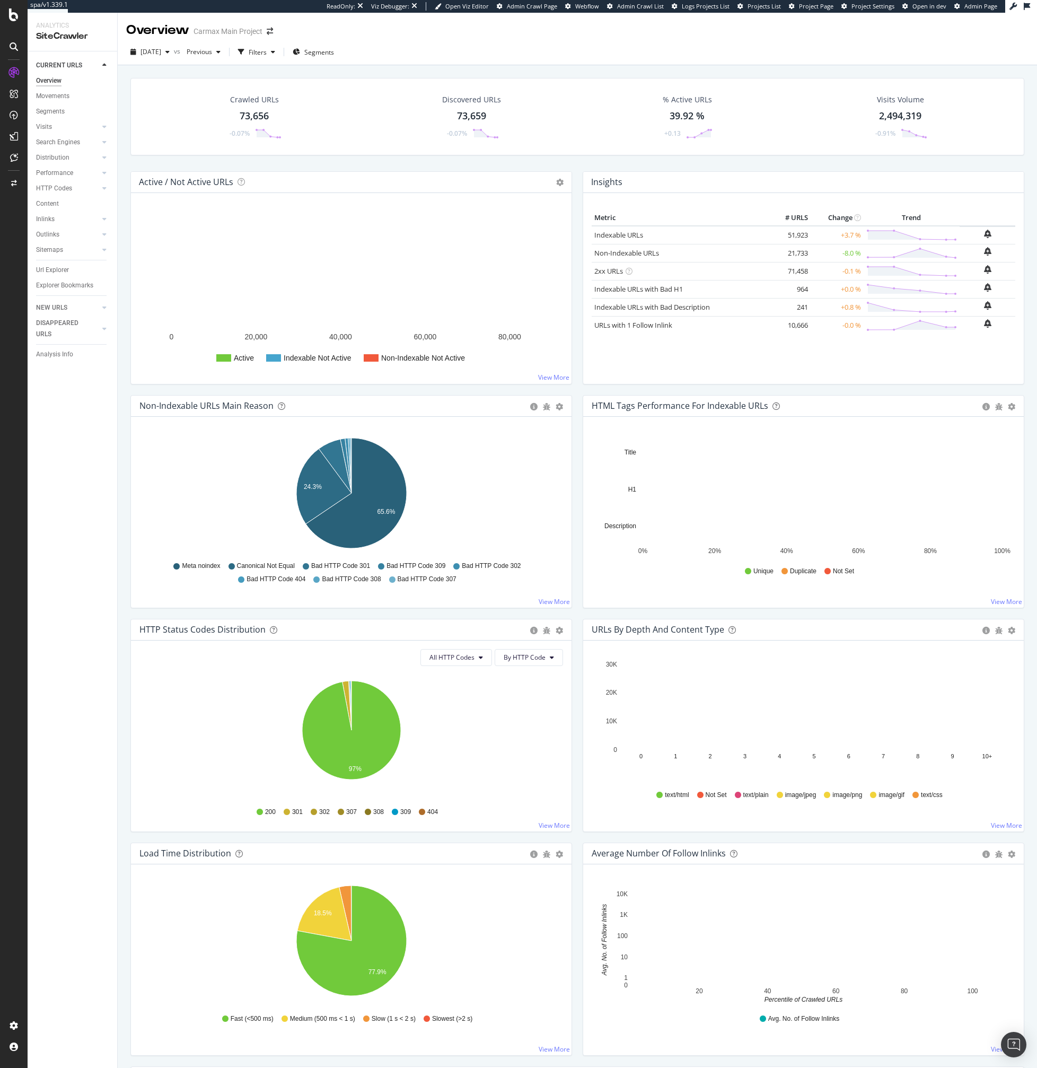
click at [335, 155] on div "Crawled URLs 73,656 -0.07% Discovered URLs 73,659 -0.07% % Active URLs 39.92 % …" at bounding box center [577, 124] width 905 height 93
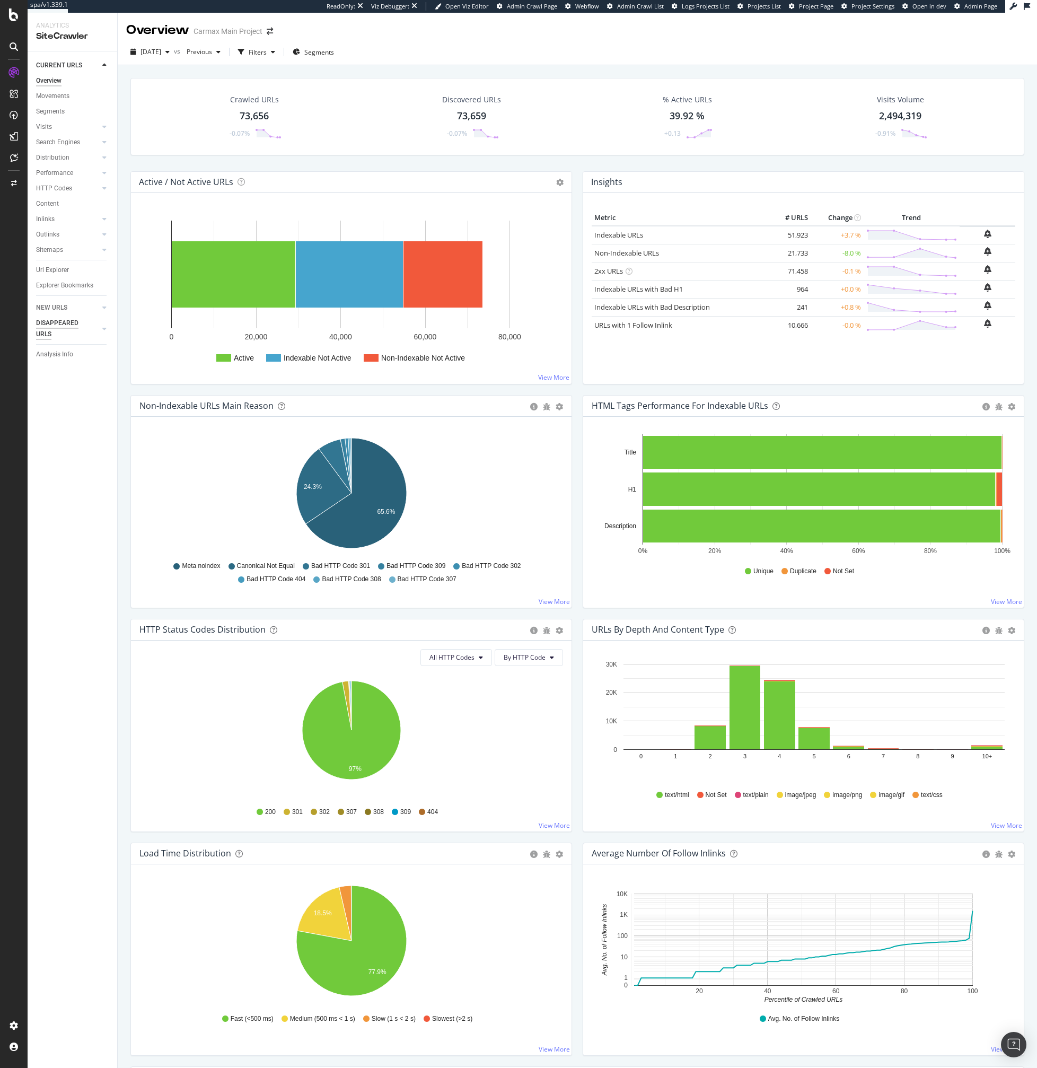
click at [67, 318] on div "DISAPPEARED URLS" at bounding box center [63, 329] width 54 height 22
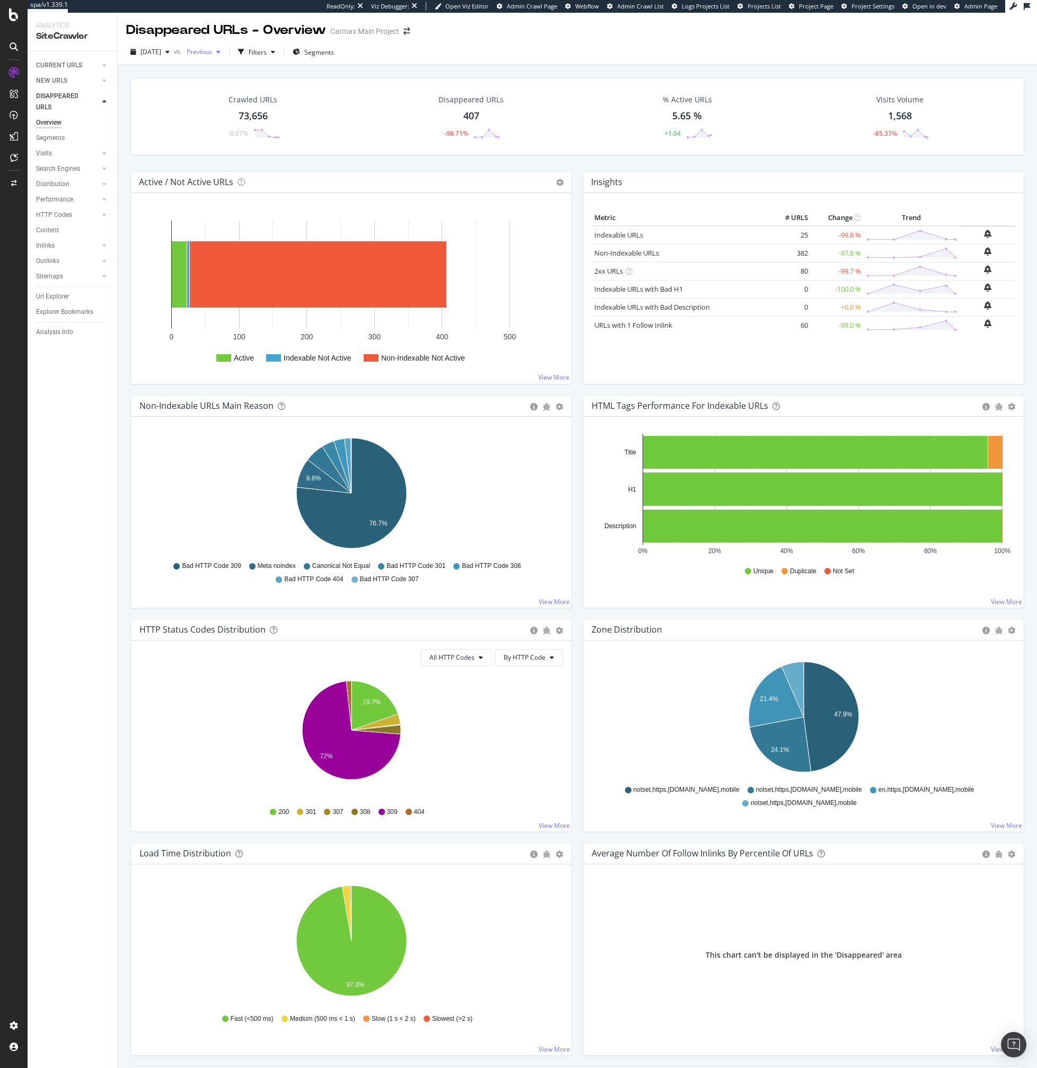
click at [212, 52] on span "Previous" at bounding box center [197, 51] width 30 height 9
click at [238, 128] on div "2025 Sep. 28th" at bounding box center [230, 130] width 57 height 10
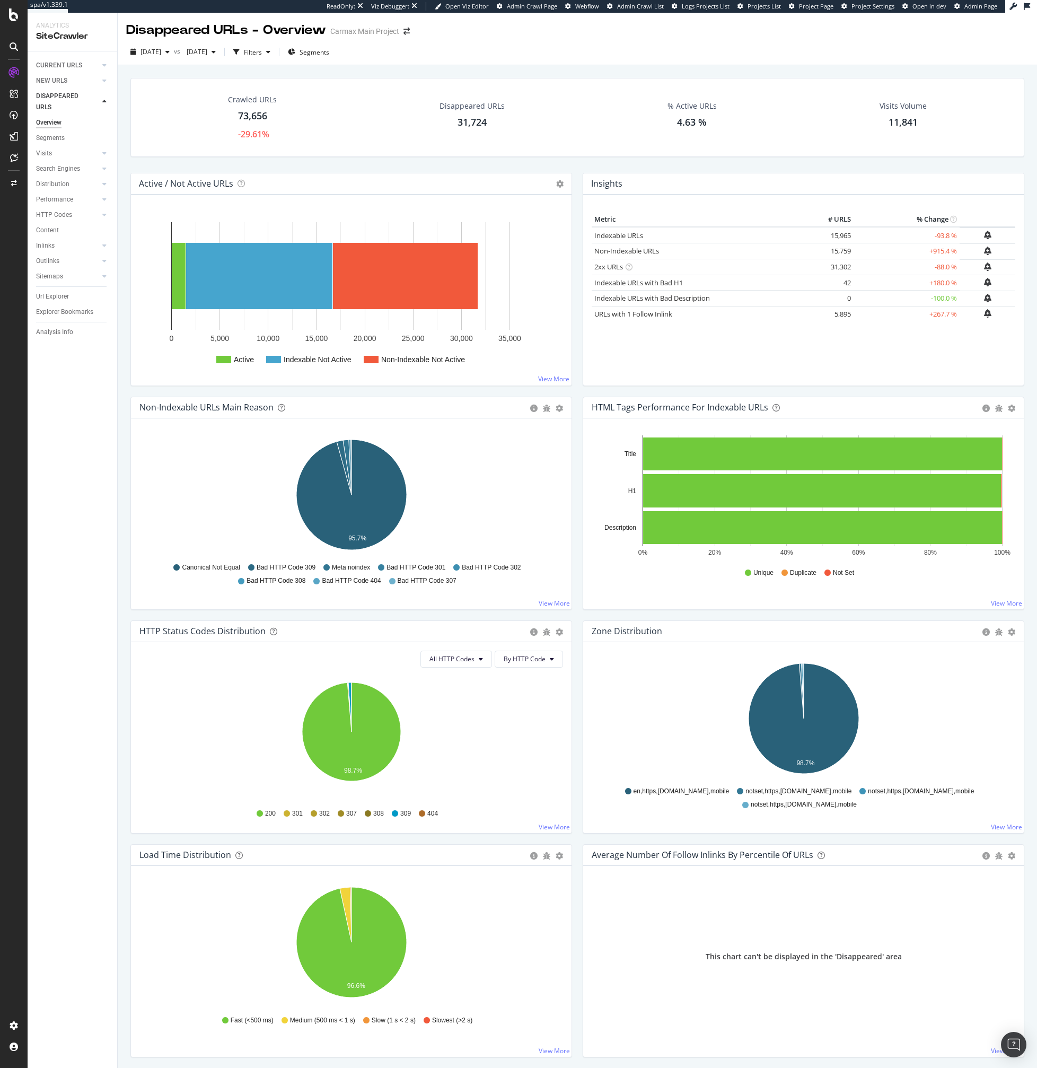
click at [680, 262] on div "2xx URLs × Close Chart - API Requests List Area Type Request Response Close" at bounding box center [702, 267] width 214 height 10
click at [669, 360] on div "Metric # URLS % Change Indexable URLs × Close Chart - API Requests List Area Ty…" at bounding box center [804, 294] width 424 height 165
click at [764, 722] on icon "A chart." at bounding box center [804, 718] width 110 height 110
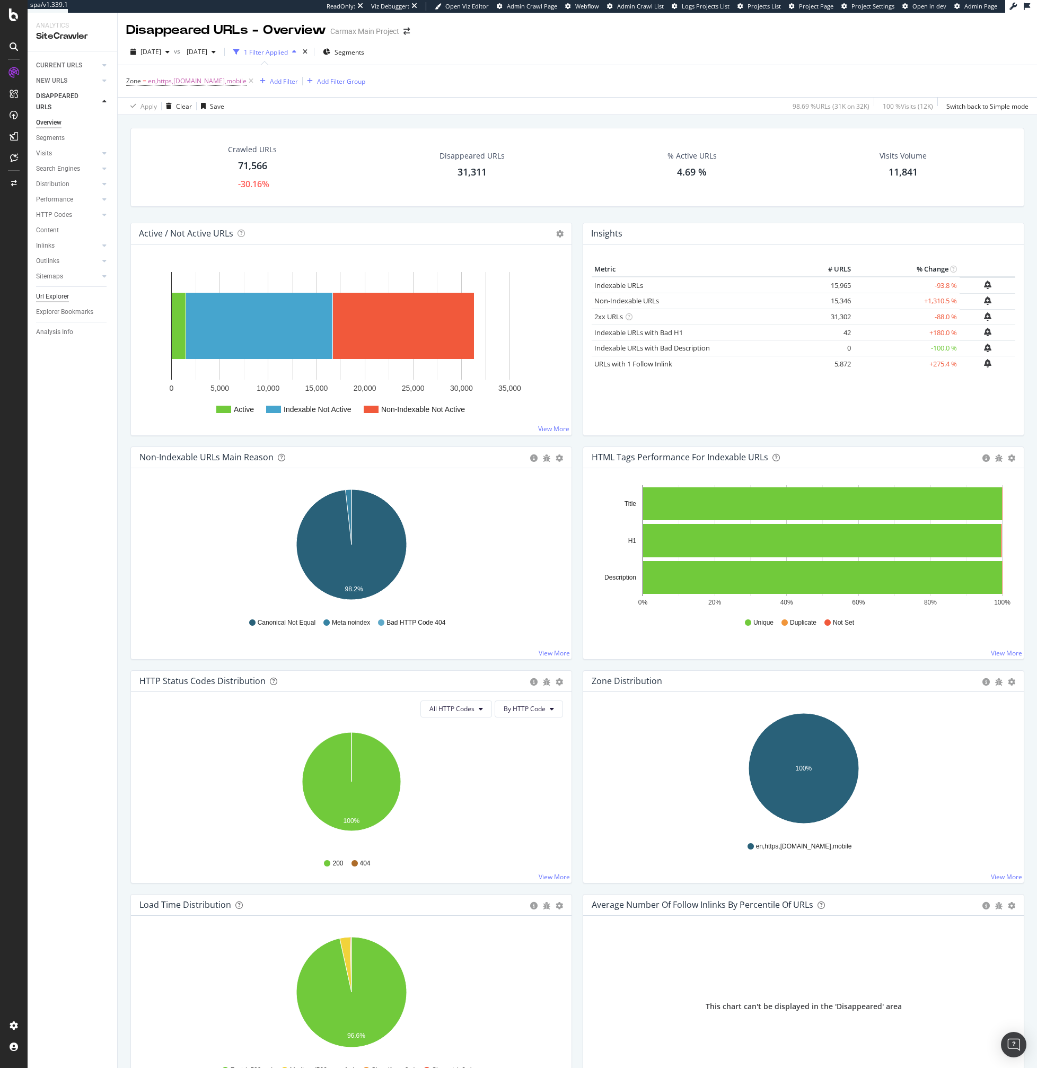
click at [59, 300] on div "Url Explorer" at bounding box center [52, 296] width 33 height 11
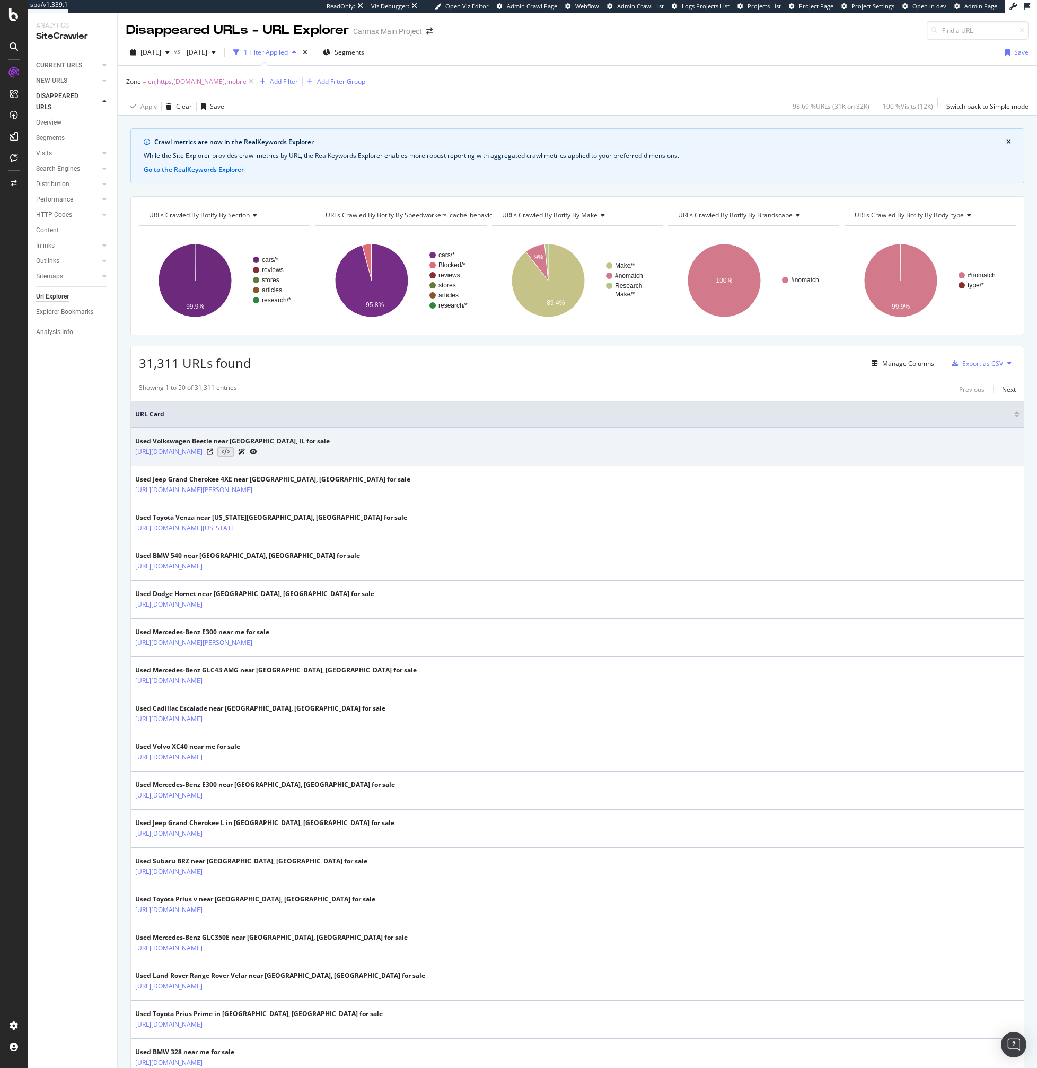
click at [257, 452] on icon at bounding box center [253, 452] width 7 height 6
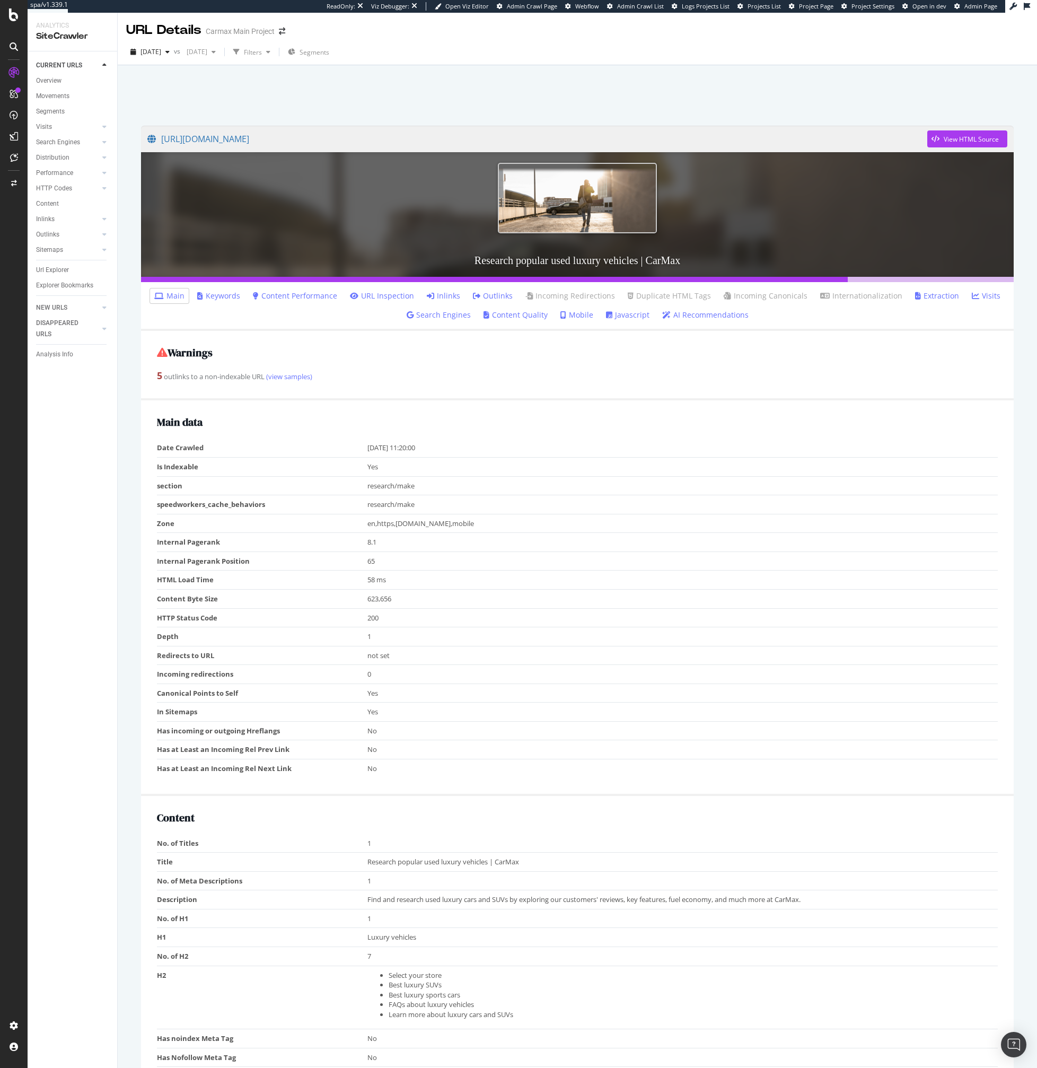
click at [352, 461] on td "Is Indexable" at bounding box center [262, 467] width 211 height 19
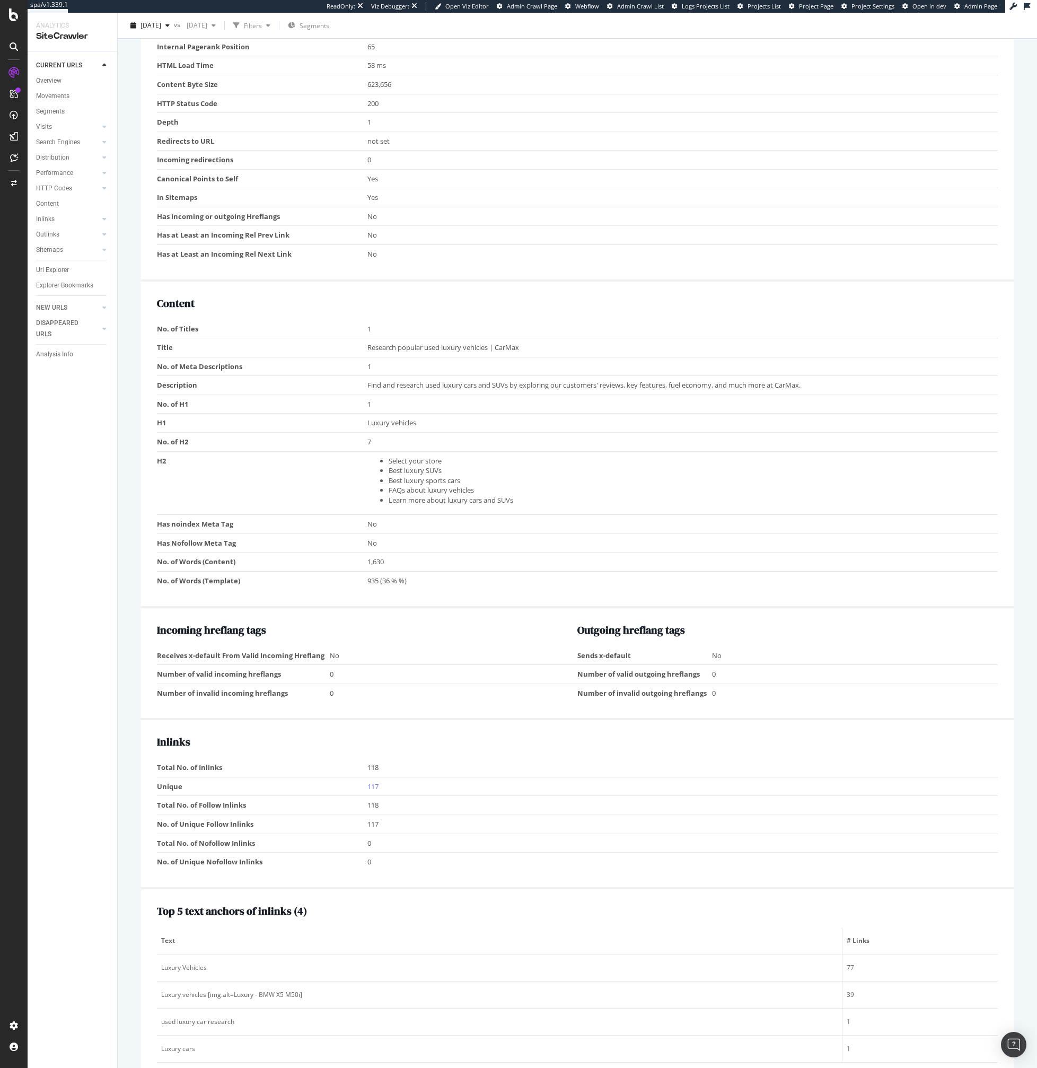
scroll to position [534, 0]
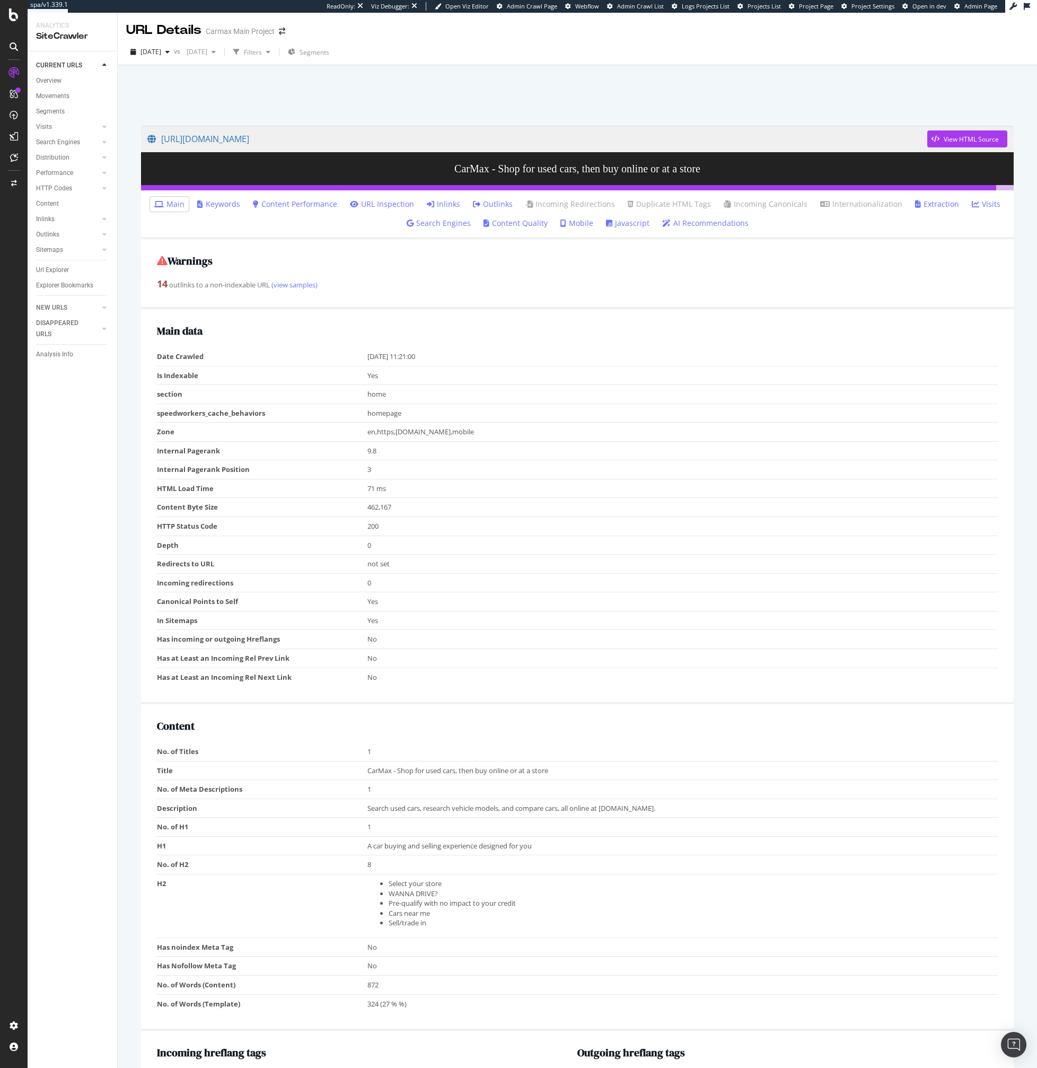
scroll to position [7, 0]
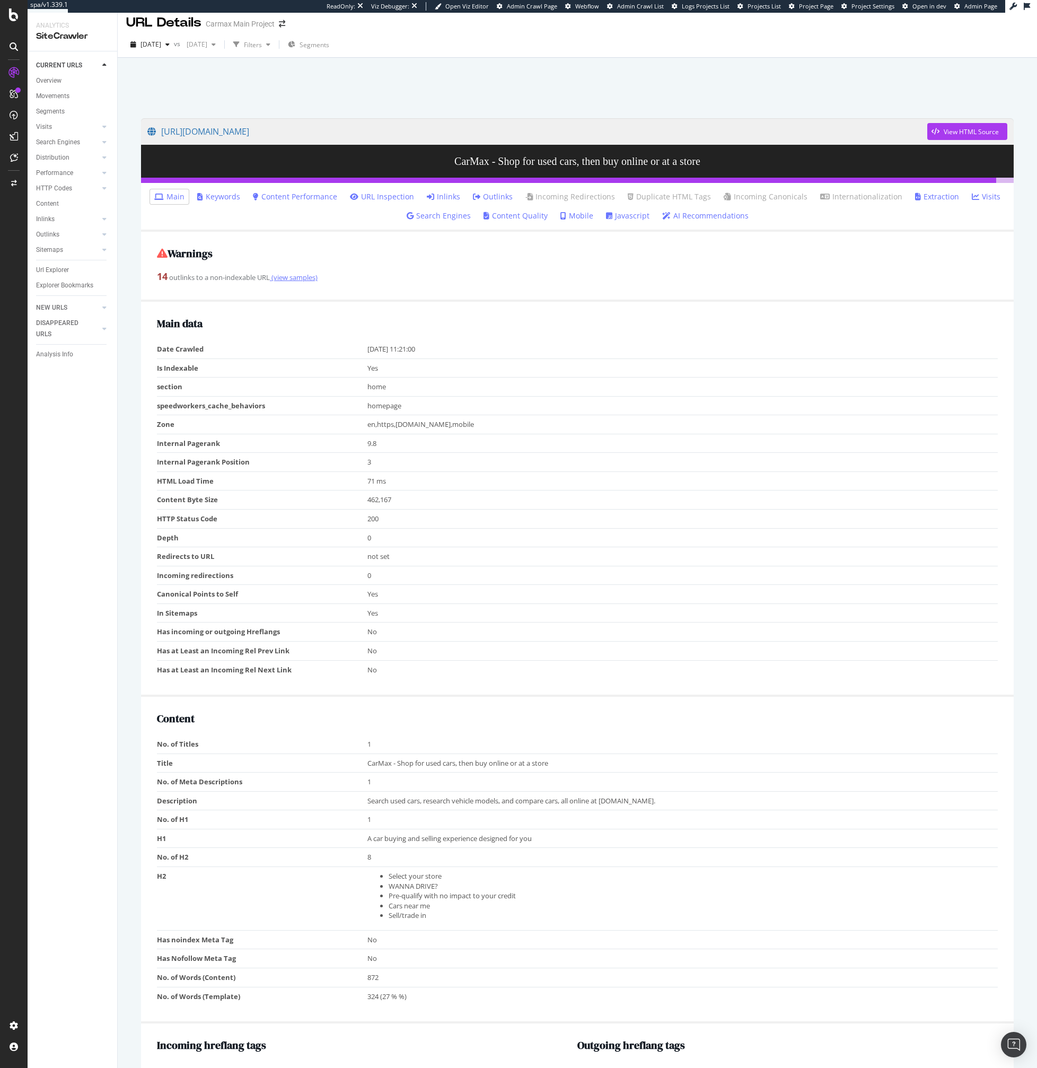
click at [298, 279] on link "(view samples)" at bounding box center [294, 278] width 48 height 10
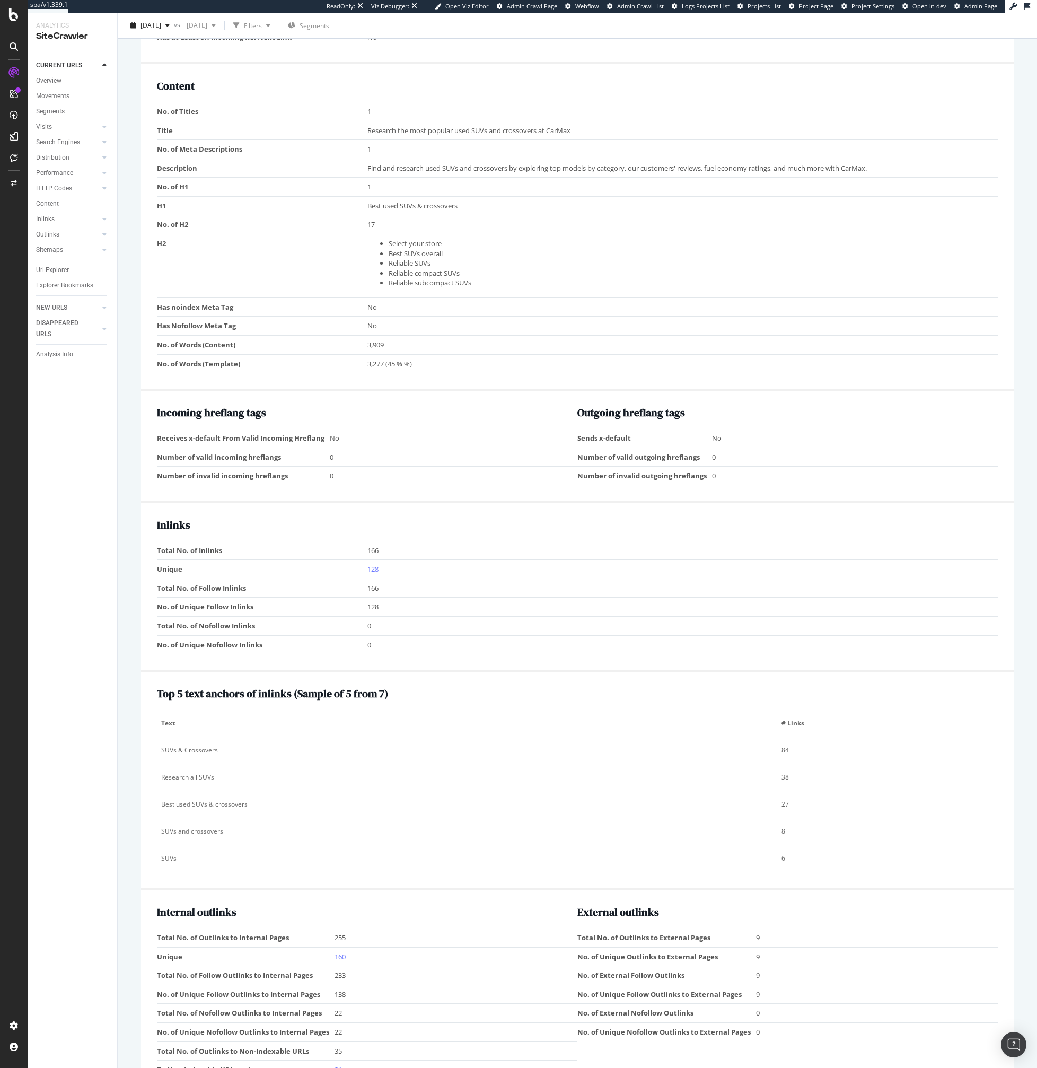
scroll to position [766, 0]
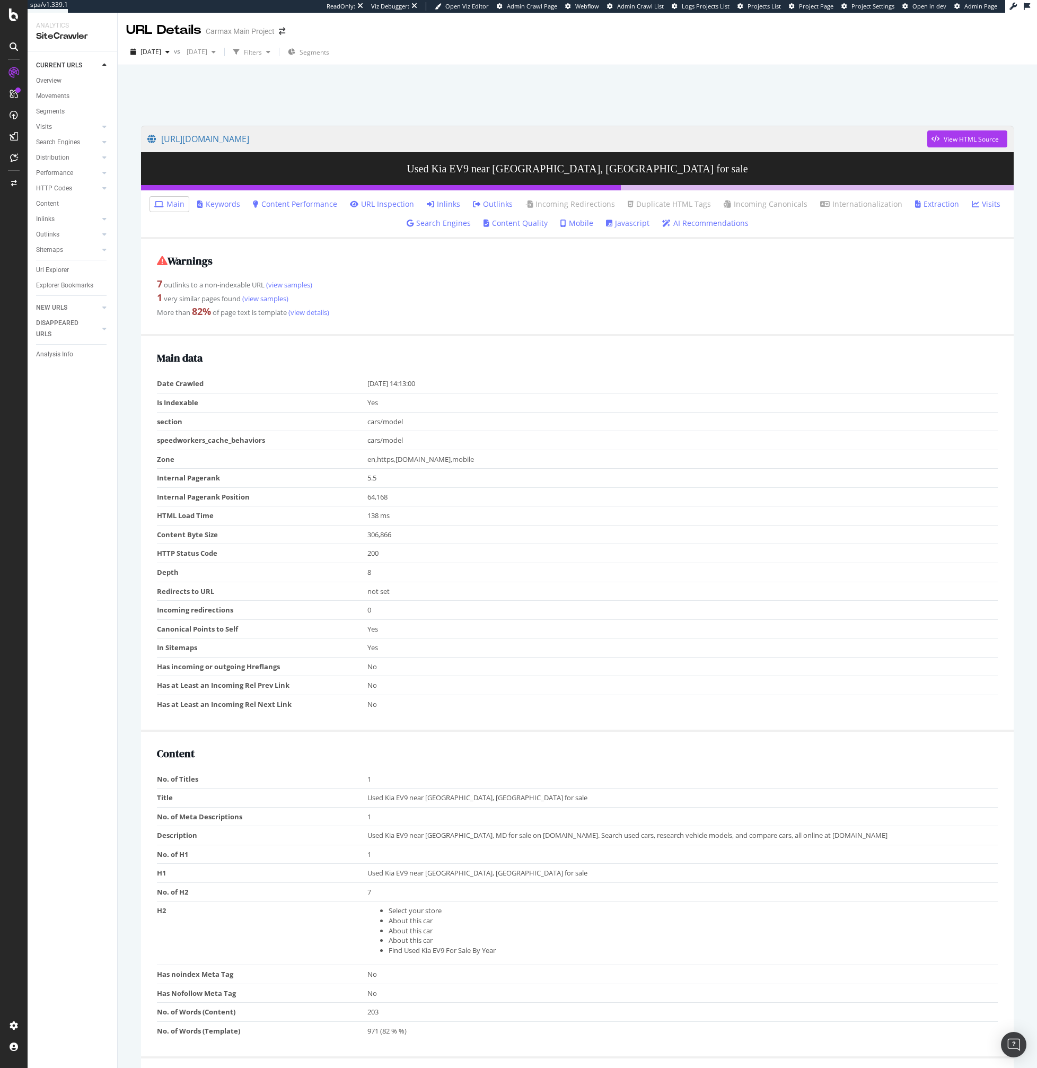
click at [518, 82] on div at bounding box center [577, 92] width 894 height 45
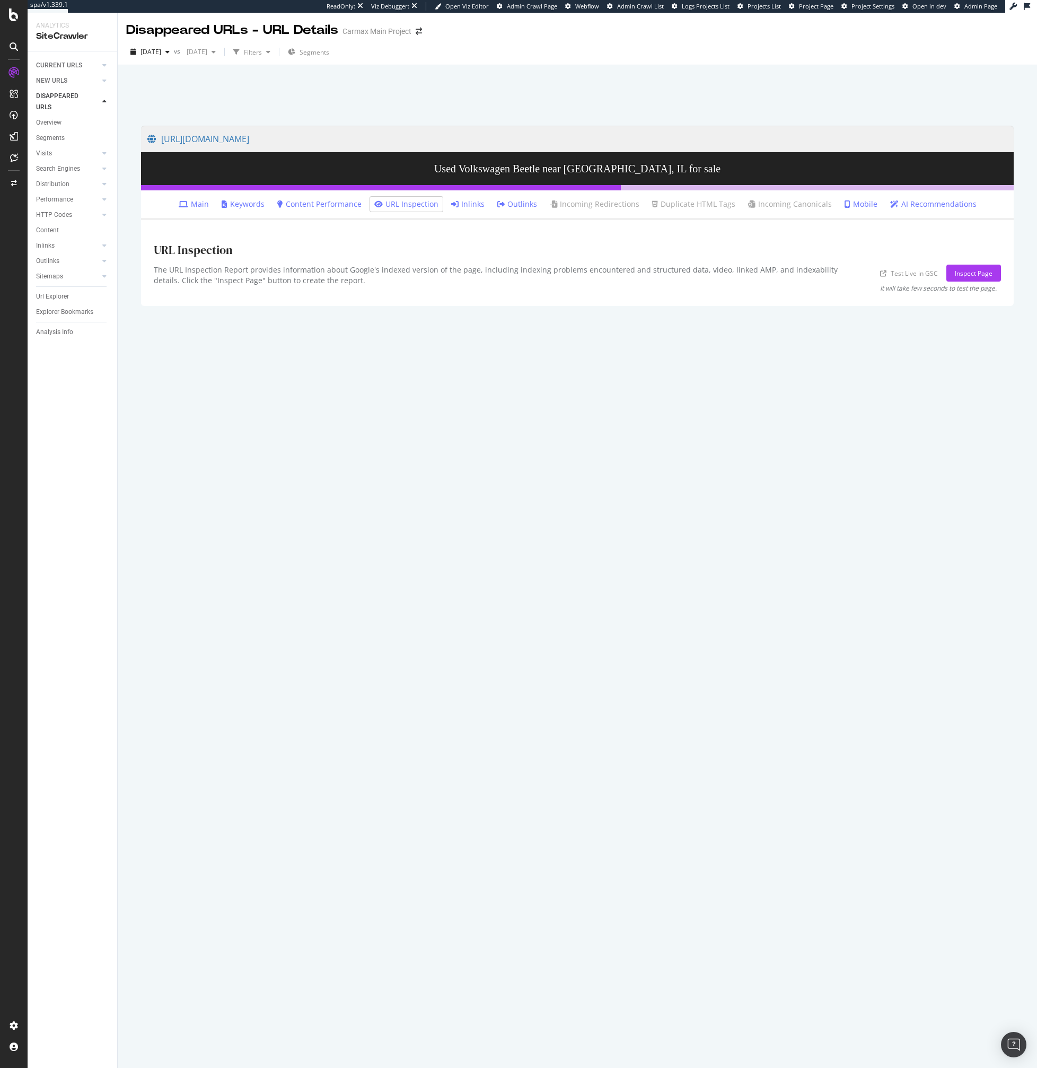
click at [188, 206] on icon at bounding box center [184, 203] width 10 height 7
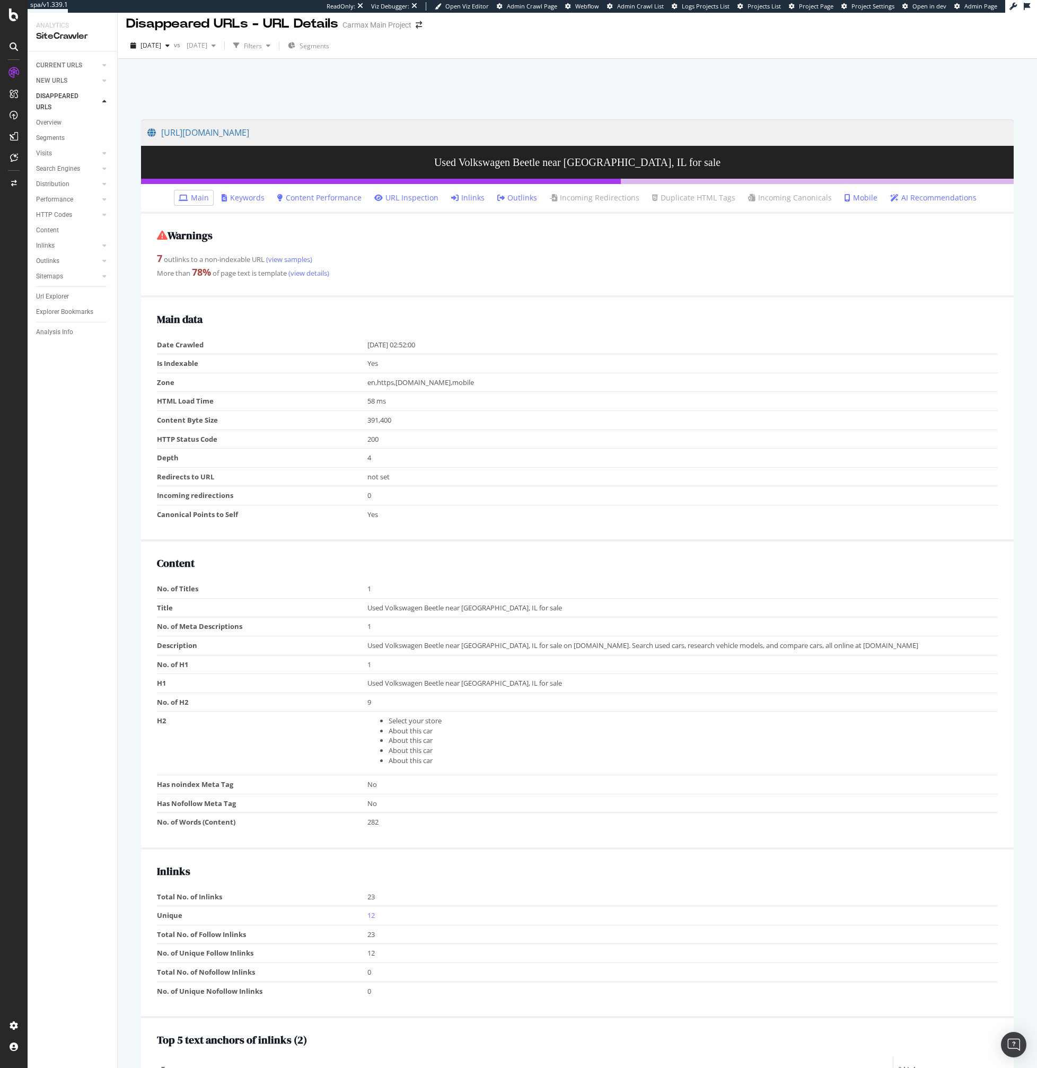
scroll to position [5, 0]
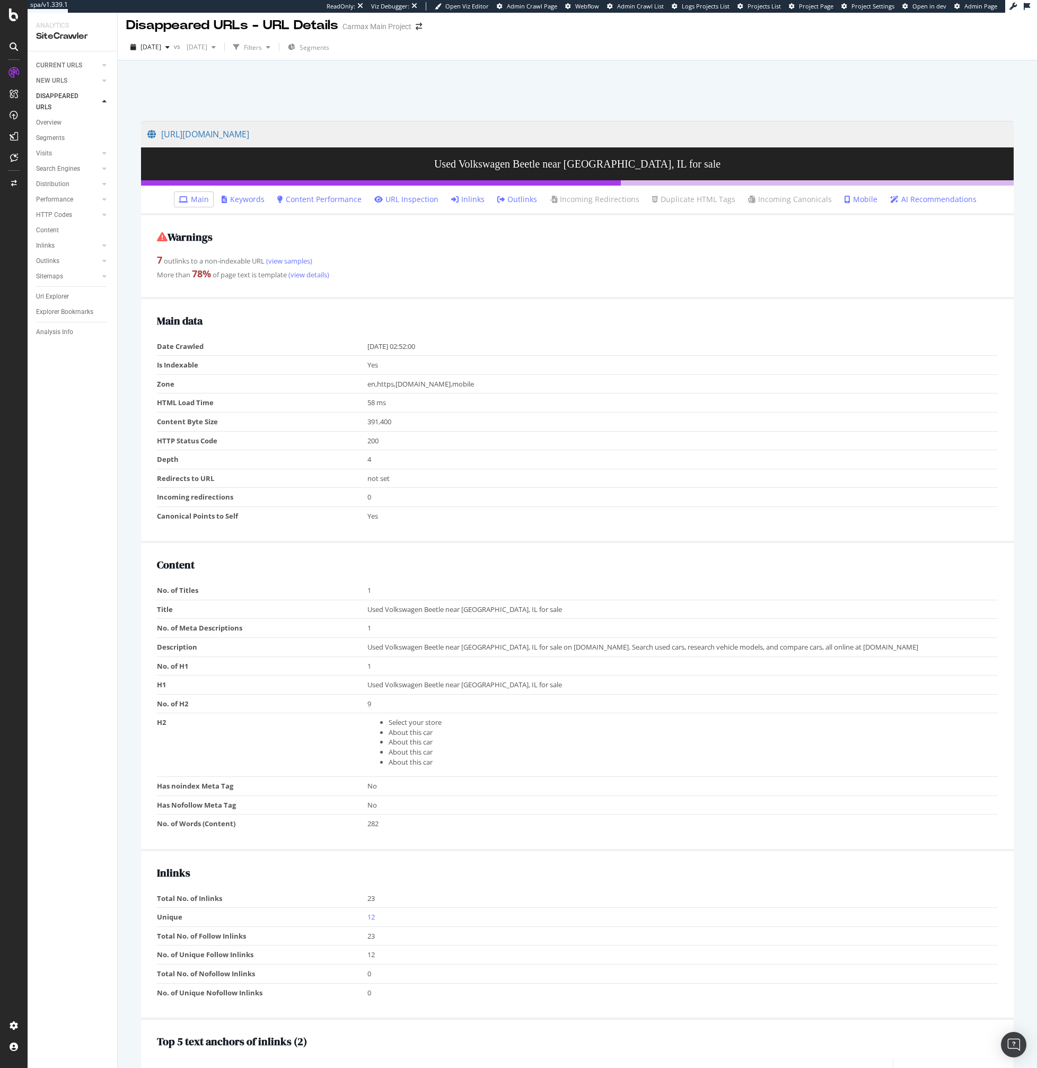
click at [855, 197] on link "Mobile" at bounding box center [861, 199] width 33 height 11
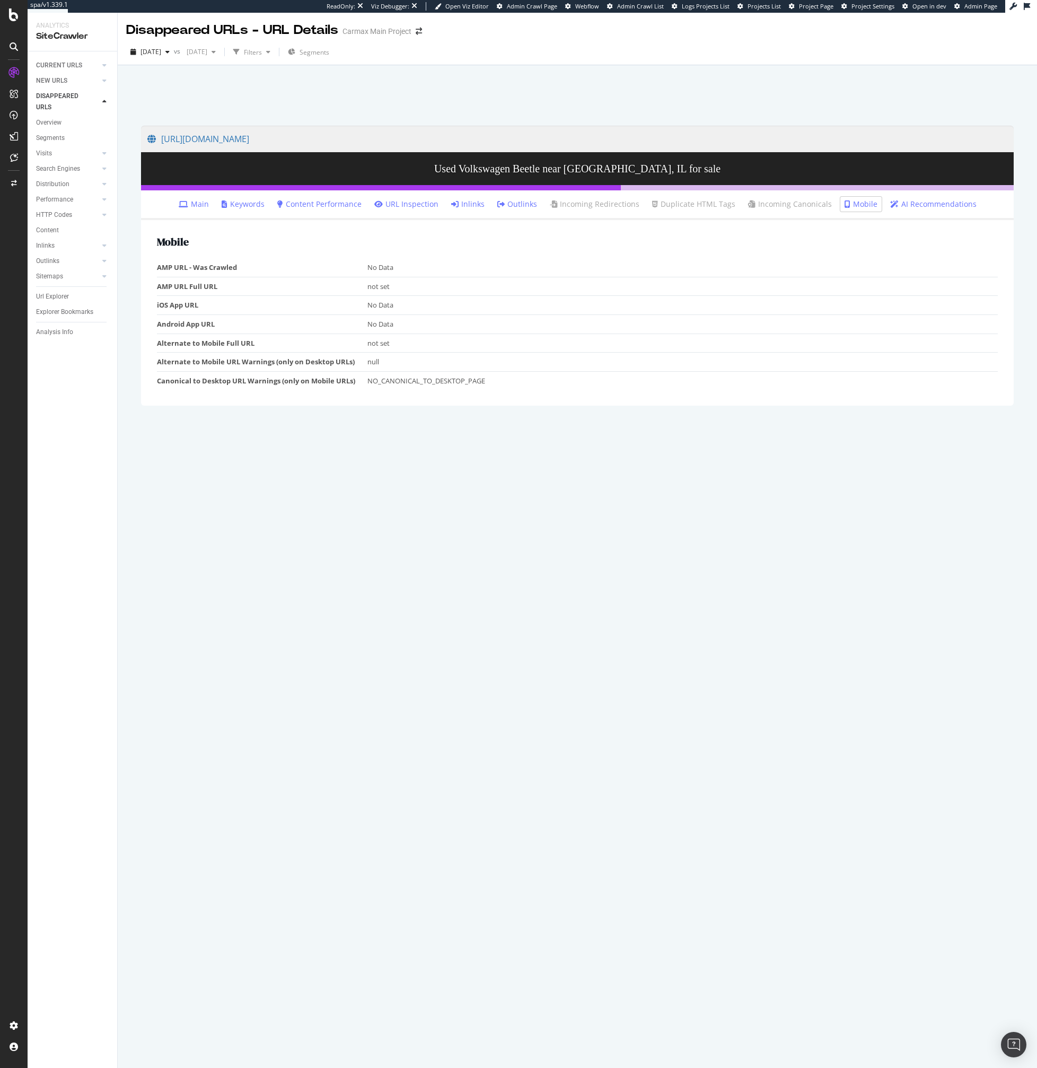
click at [397, 381] on td "NO_CANONICAL_TO_DESKTOP_PAGE" at bounding box center [683, 380] width 631 height 19
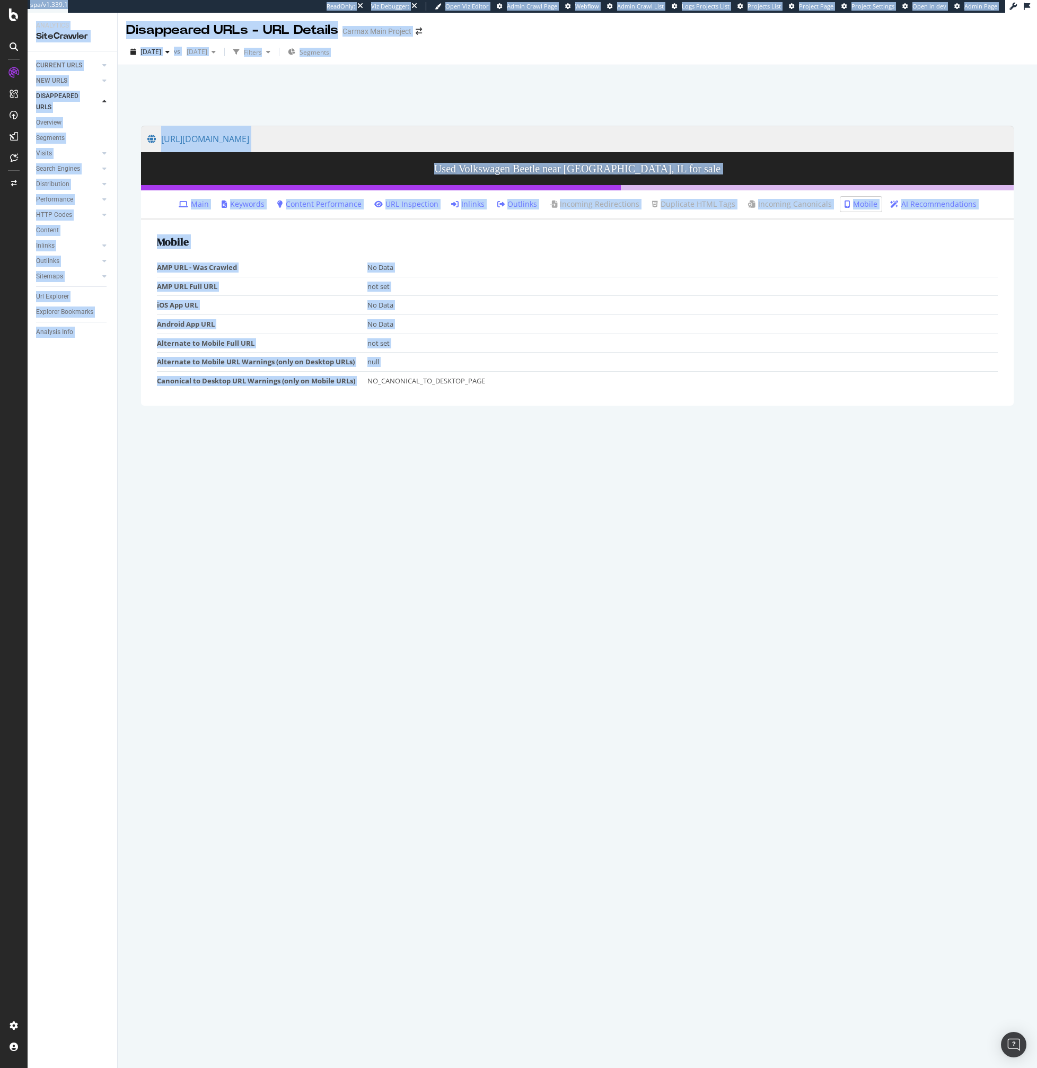
click at [222, 361] on td "Alternate to Mobile URL Warnings (only on Desktop URLs)" at bounding box center [262, 362] width 211 height 19
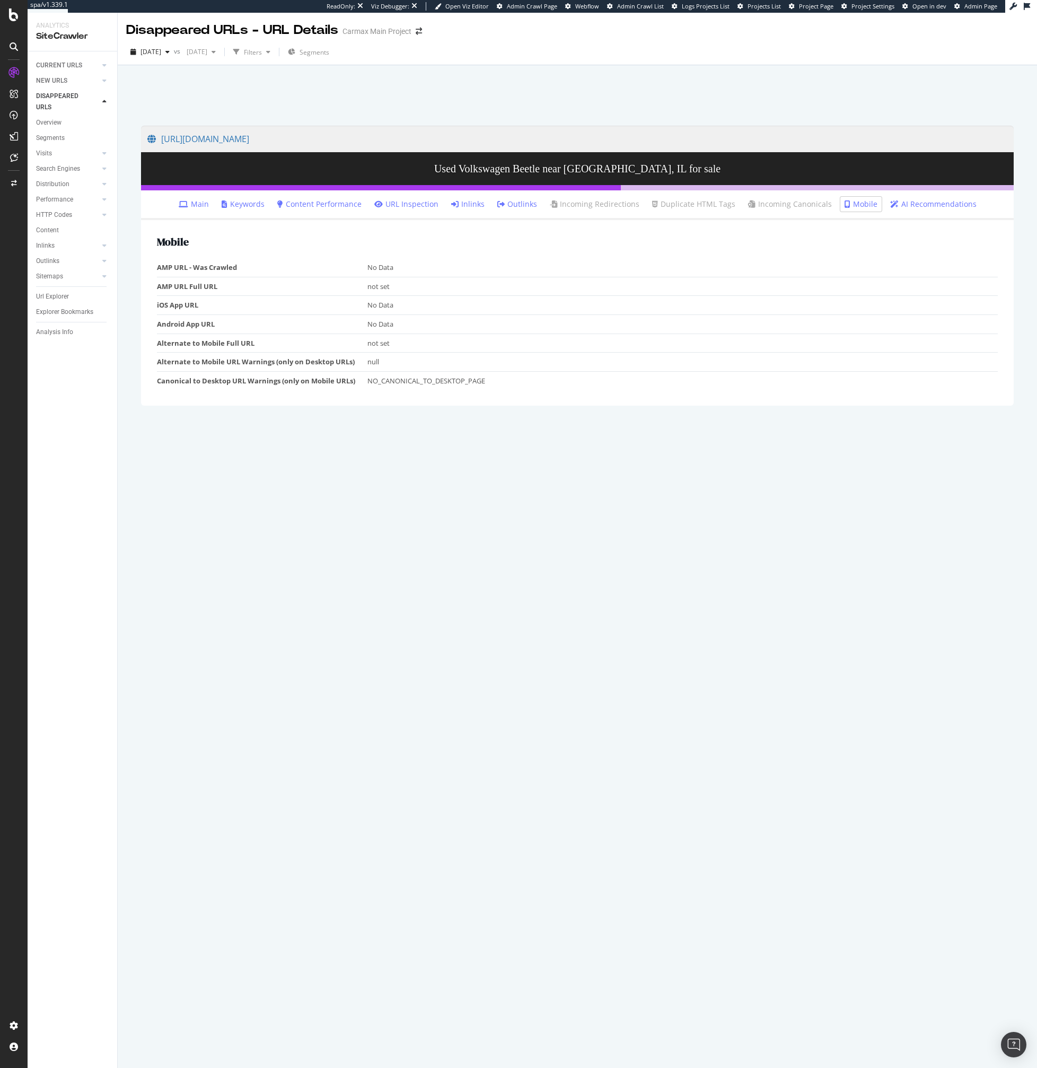
click at [222, 361] on td "Alternate to Mobile URL Warnings (only on Desktop URLs)" at bounding box center [262, 362] width 211 height 19
click at [314, 205] on link "Content Performance" at bounding box center [319, 204] width 84 height 11
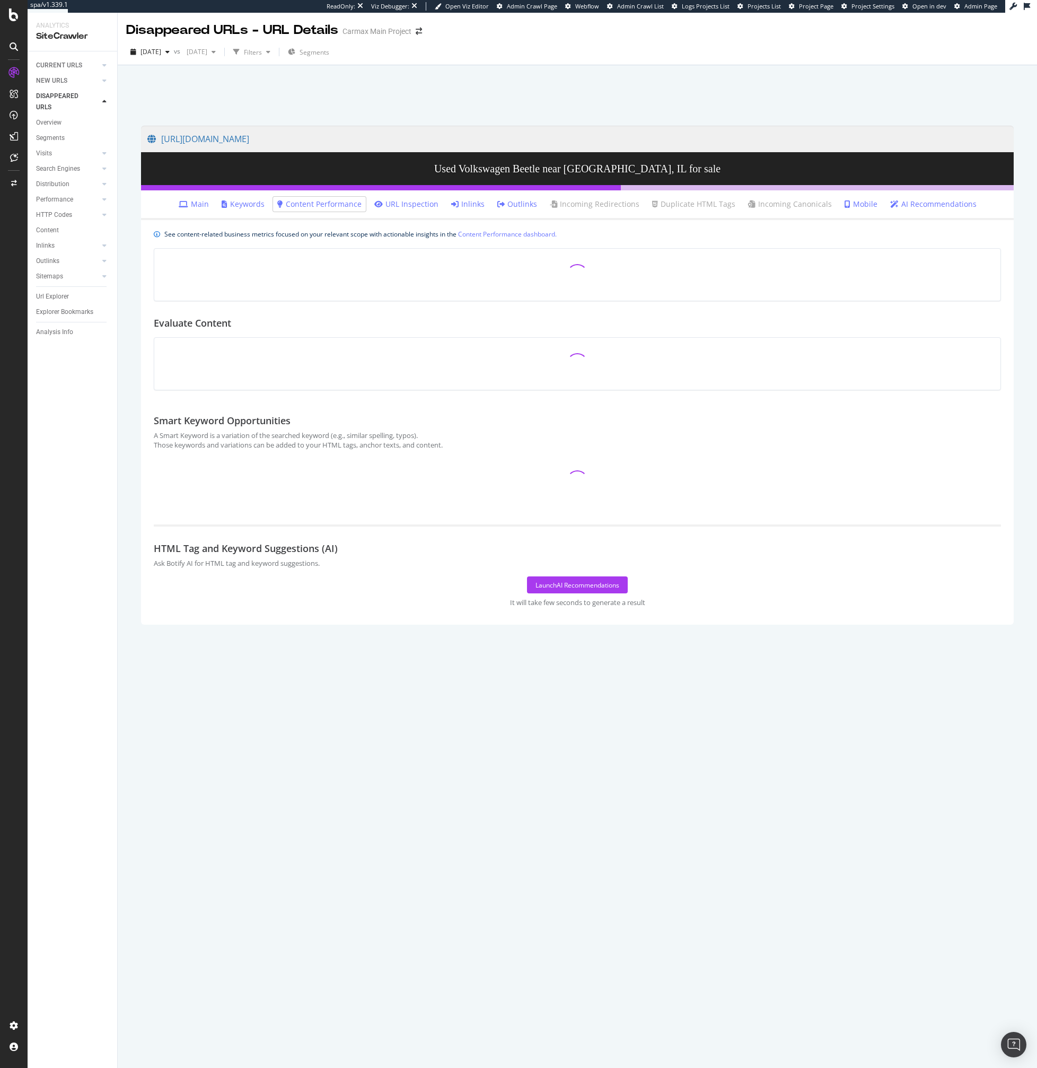
click at [407, 206] on link "URL Inspection" at bounding box center [406, 204] width 64 height 11
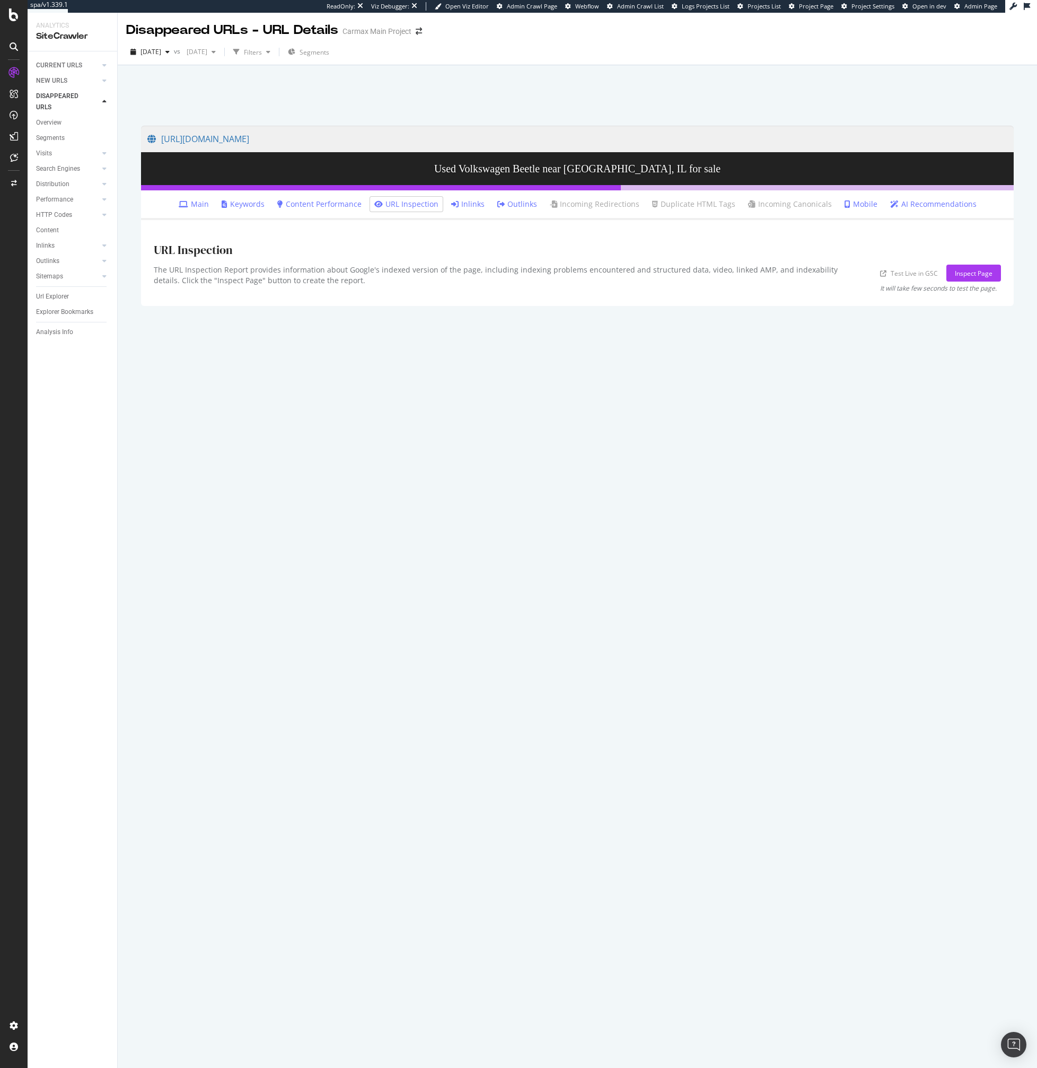
click at [188, 204] on icon at bounding box center [184, 203] width 10 height 7
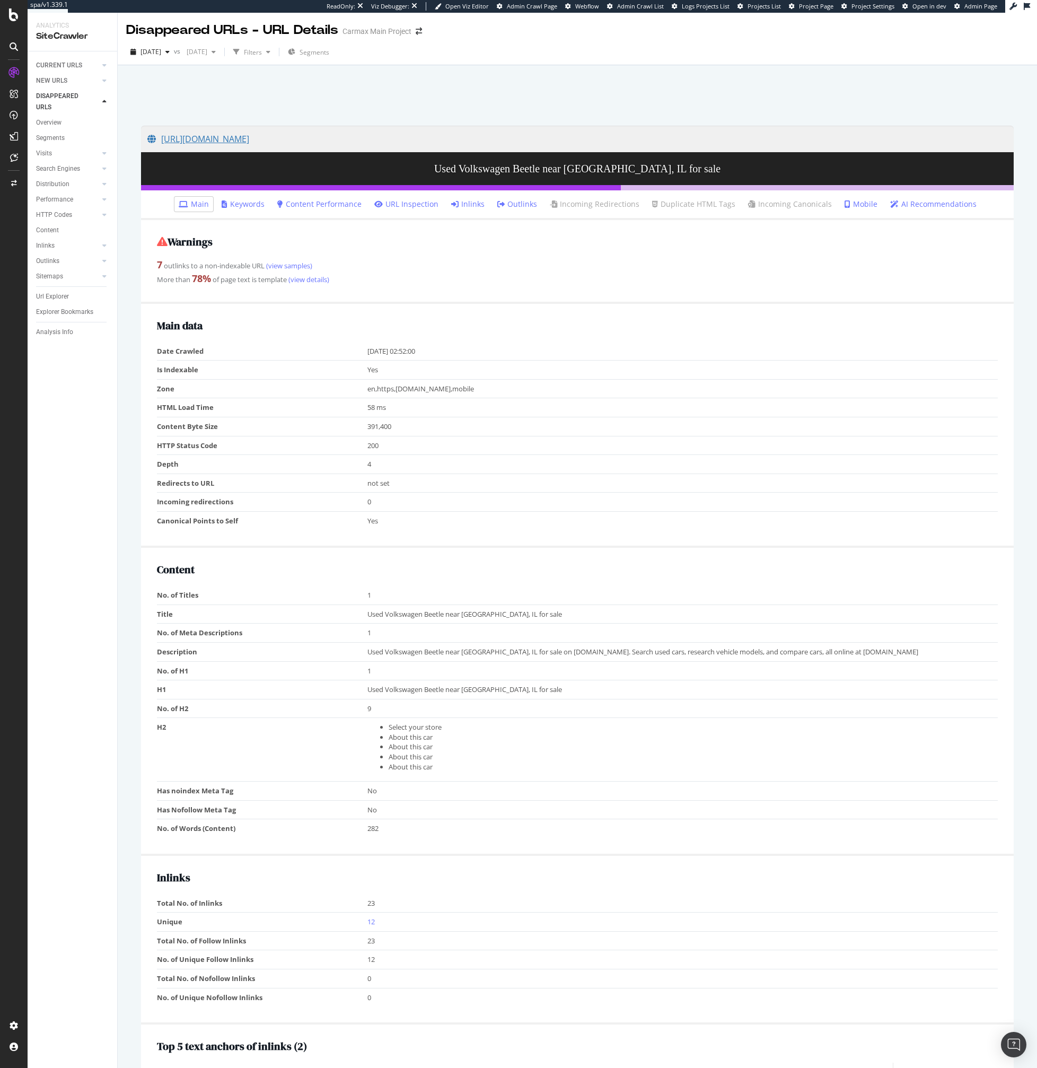
click at [303, 141] on link "[URL][DOMAIN_NAME]" at bounding box center [577, 139] width 860 height 27
